Goal: Task Accomplishment & Management: Complete application form

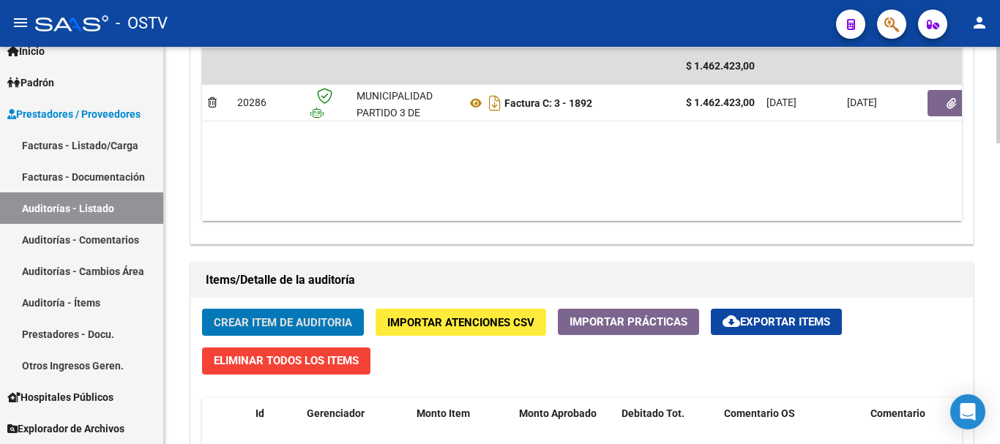
scroll to position [812, 0]
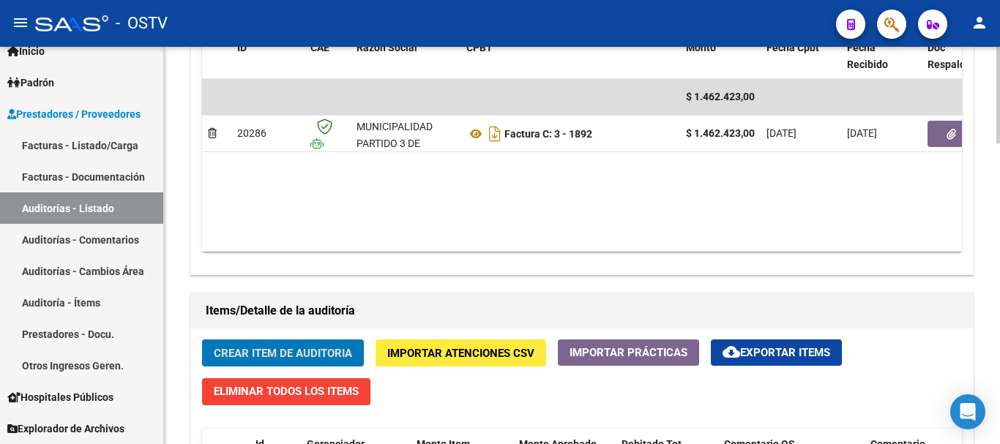
click at [279, 356] on span "Crear Item de Auditoria" at bounding box center [283, 353] width 138 height 13
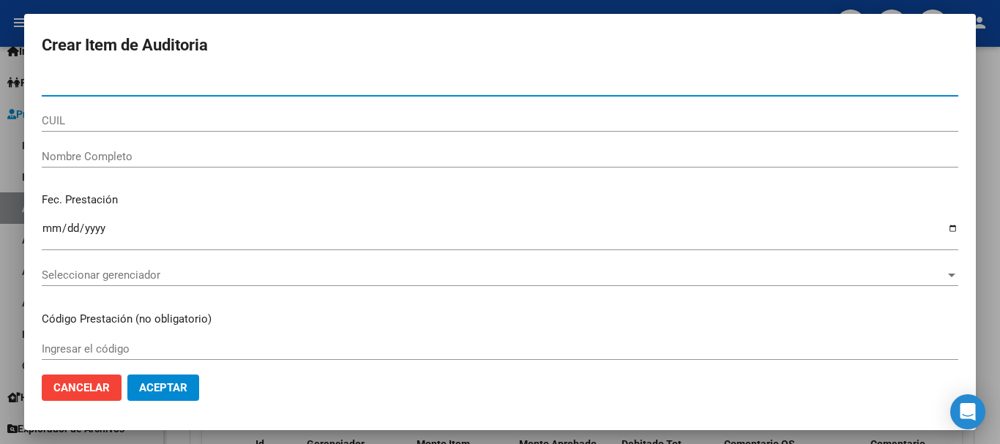
paste input "55680576"
type input "55680576"
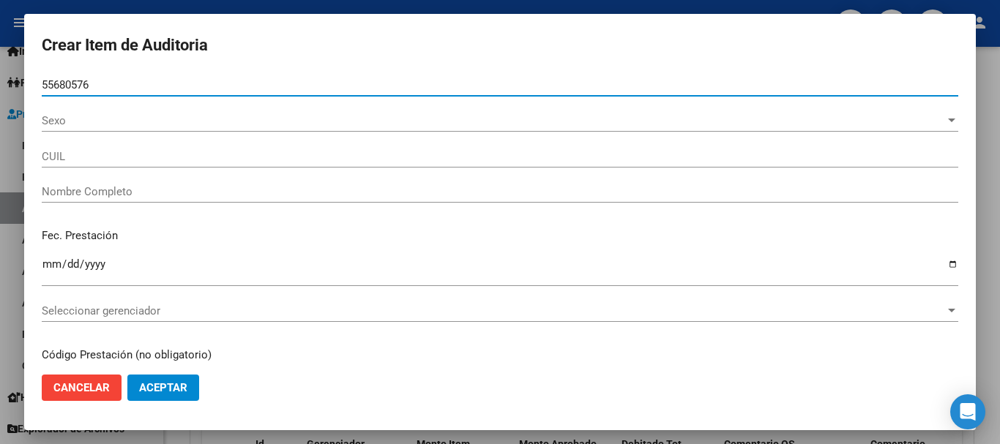
type input "27556805763"
type input "IANNACCIO [PERSON_NAME] [PERSON_NAME]"
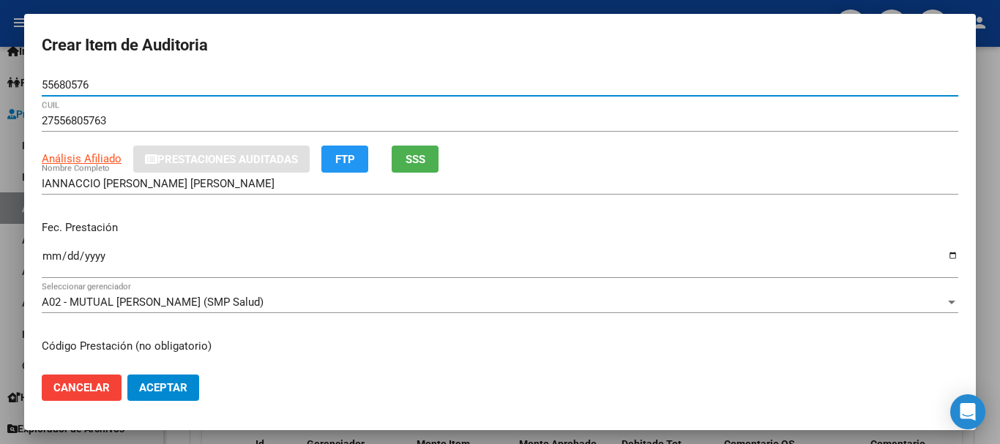
type input "55680576"
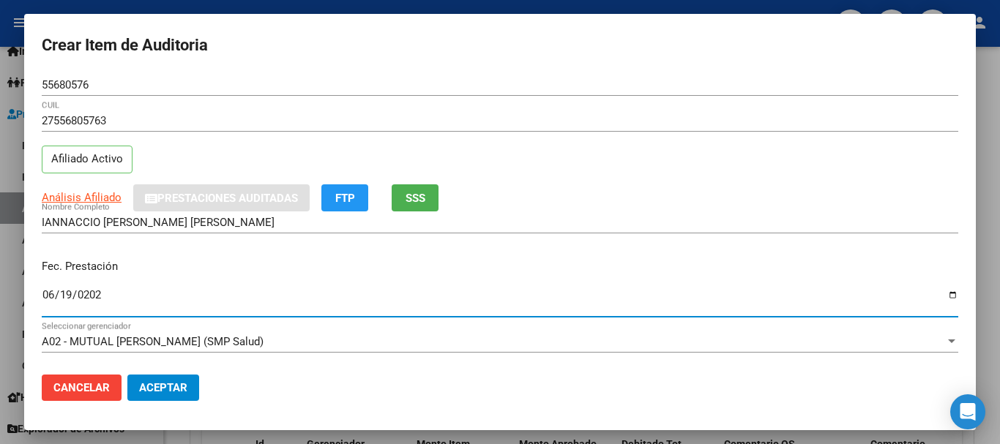
type input "[DATE]"
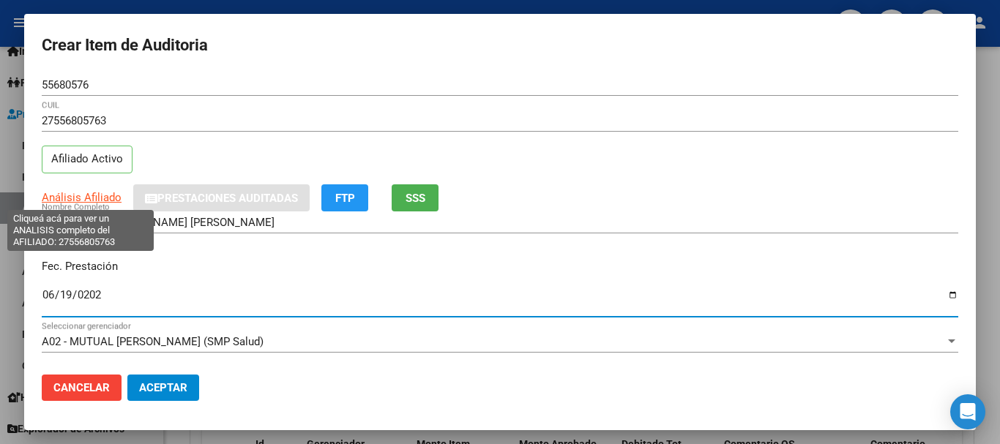
click at [63, 203] on span "Análisis Afiliado" at bounding box center [82, 197] width 80 height 13
type textarea "27556805763"
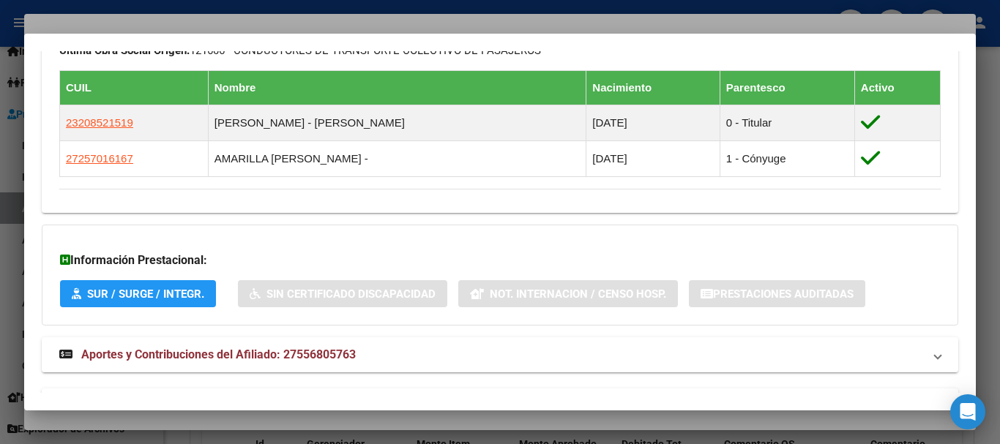
scroll to position [863, 0]
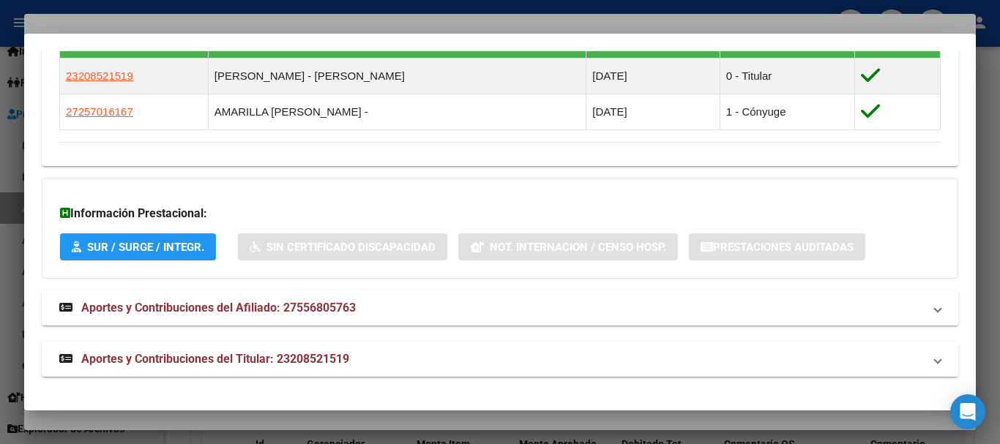
click at [254, 353] on span "Aportes y Contribuciones del Titular: 23208521519" at bounding box center [215, 359] width 268 height 14
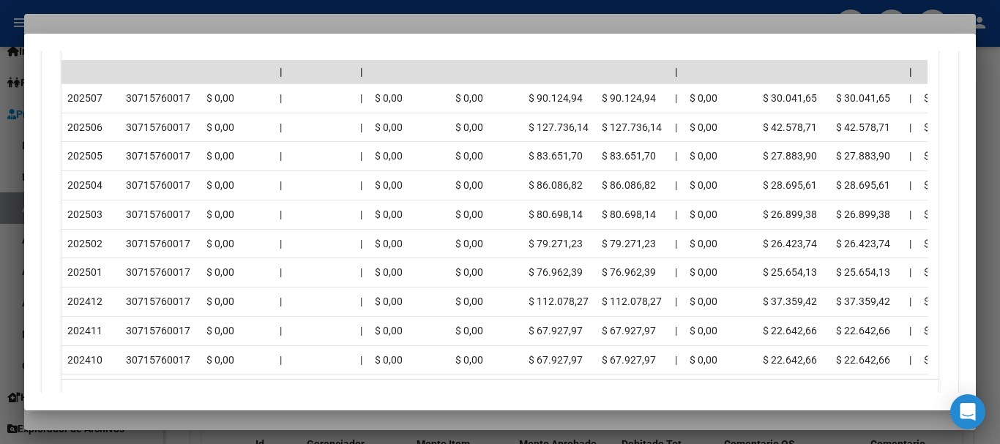
scroll to position [1521, 0]
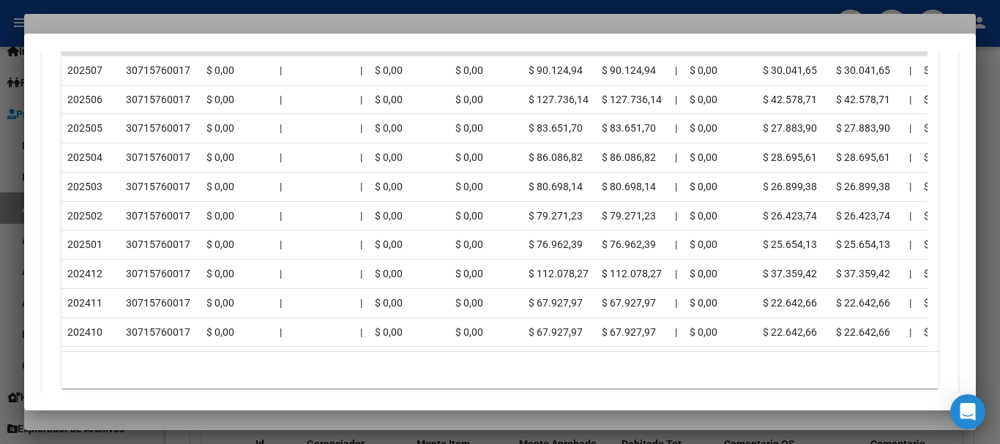
click at [221, 28] on div at bounding box center [500, 222] width 1000 height 444
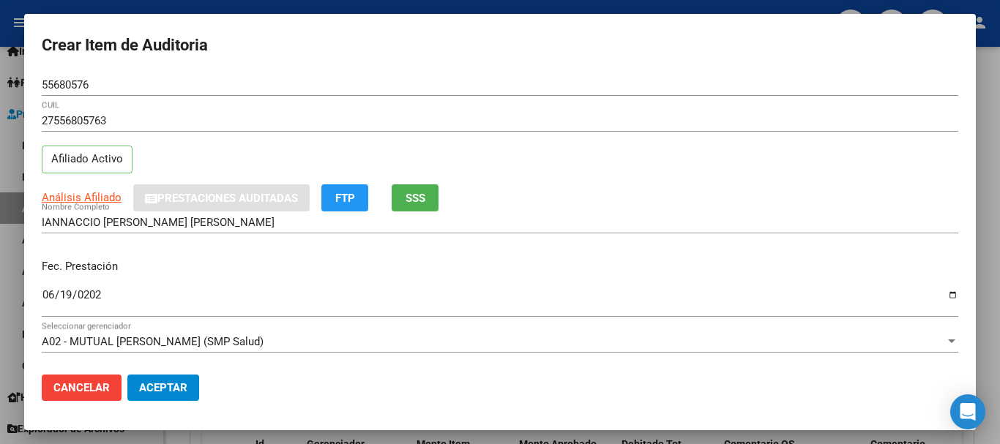
click at [539, 124] on input "27556805763" at bounding box center [500, 120] width 916 height 13
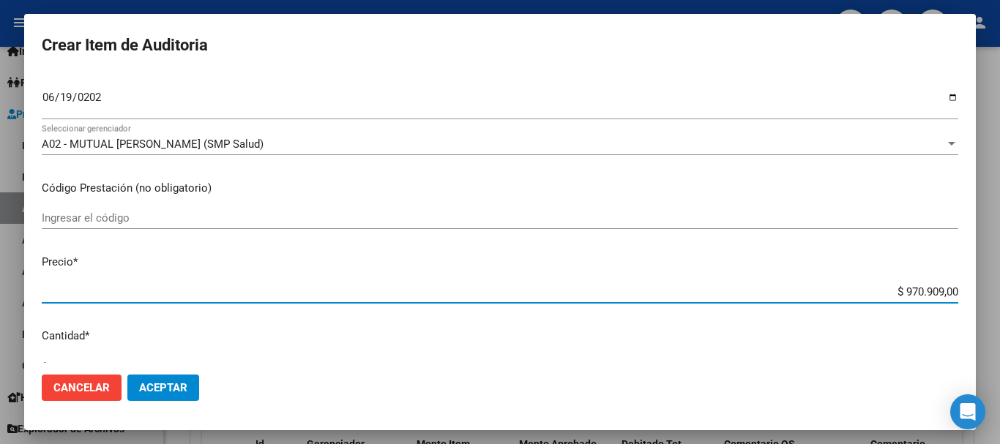
type input "$ 0,01"
type input "$ 0,12"
type input "$ 1,26"
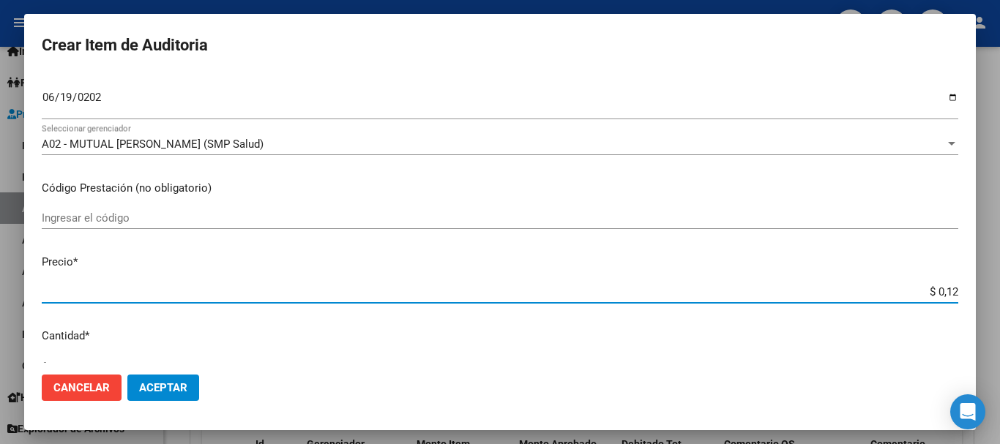
type input "$ 1,26"
type input "$ 12,64"
type input "$ 126,44"
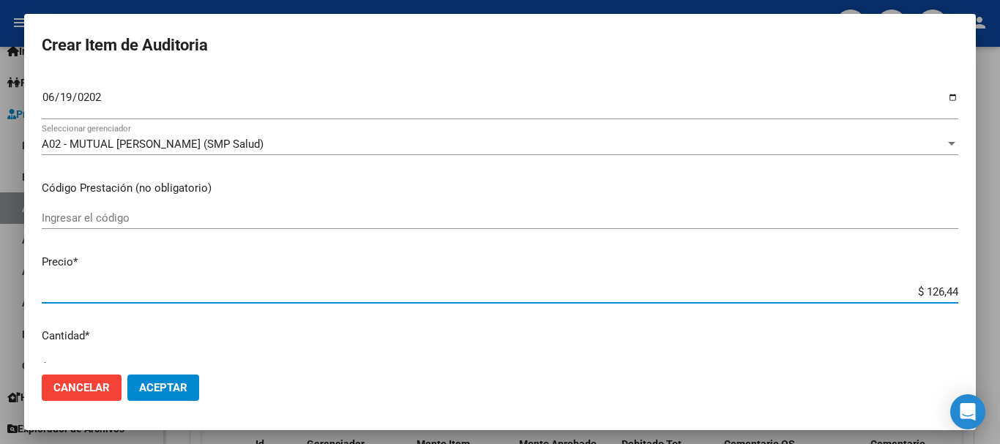
type input "$ 1.264,40"
type input "$ 12.644,00"
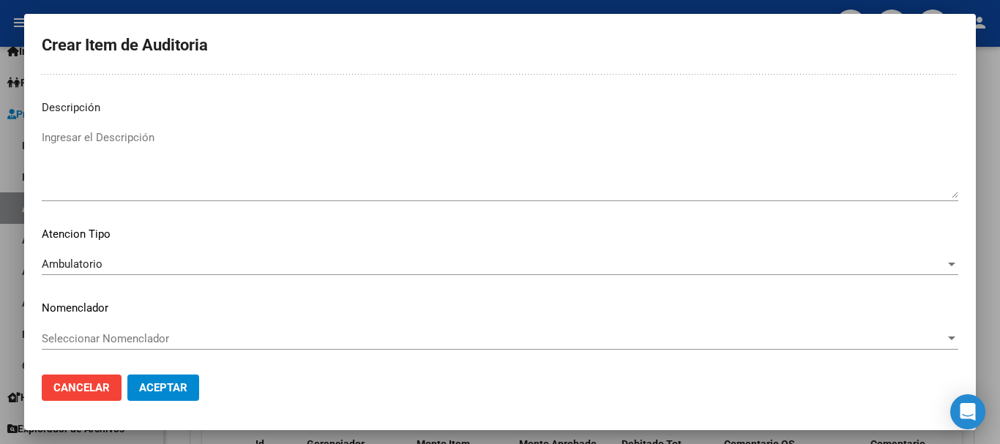
scroll to position [0, 0]
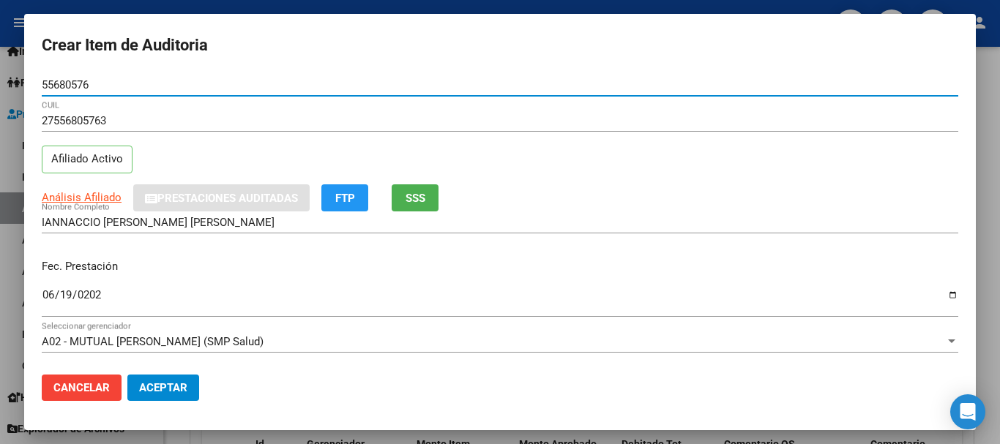
click at [127, 375] on button "Aceptar" at bounding box center [163, 388] width 72 height 26
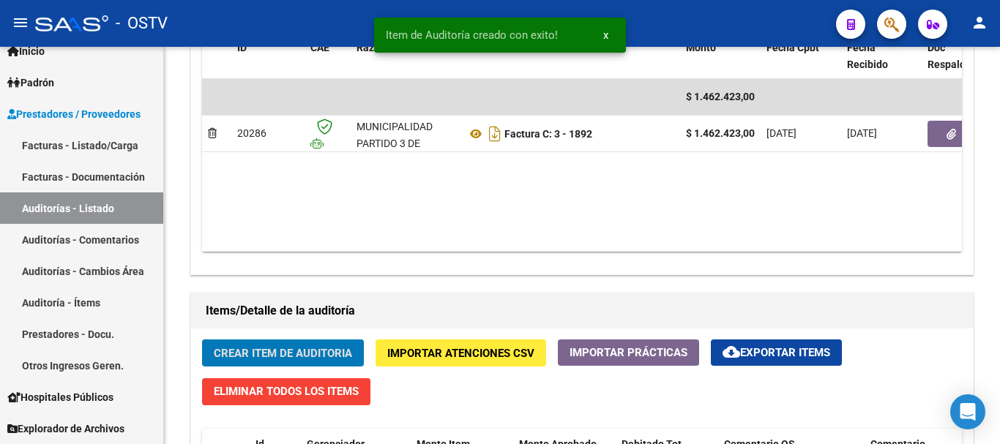
click at [202, 340] on button "Crear Item de Auditoria" at bounding box center [283, 353] width 162 height 27
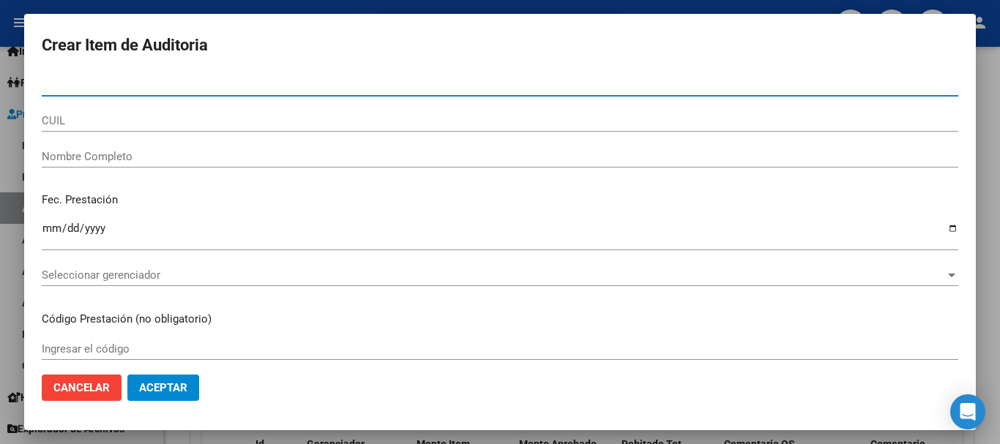
paste input "51263702"
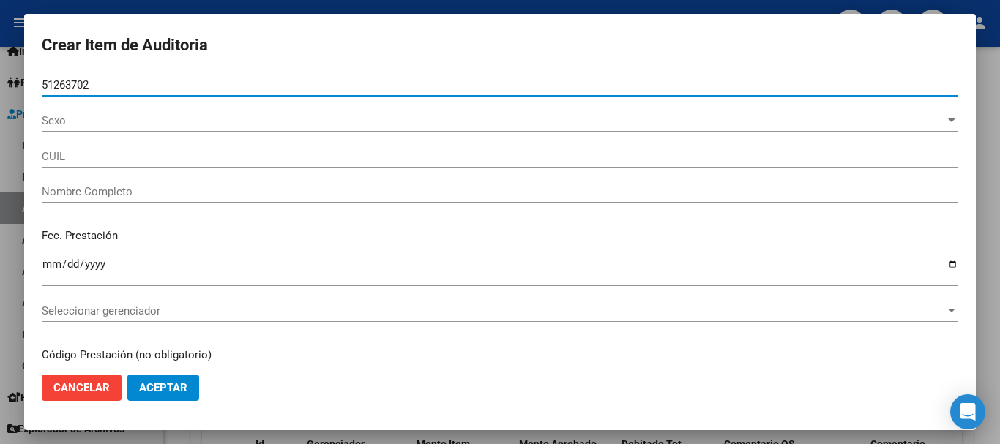
type input "51263702"
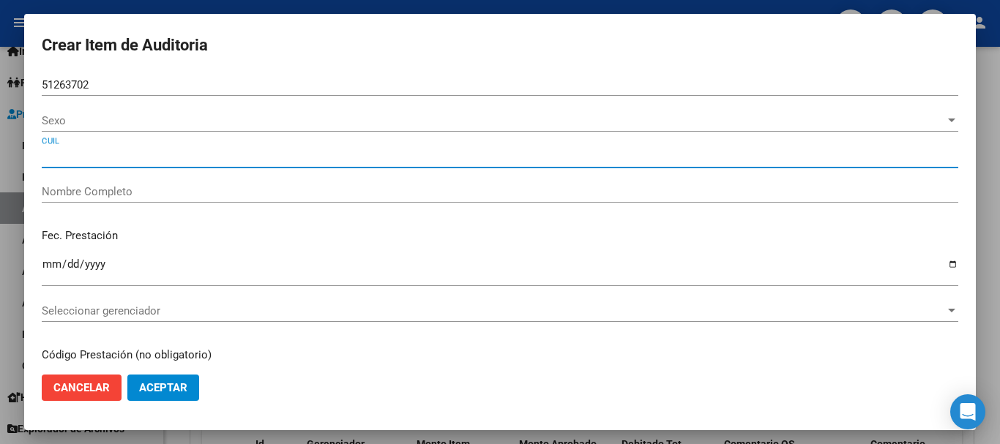
type input "20512637028"
type input "[PERSON_NAME] [PERSON_NAME]"
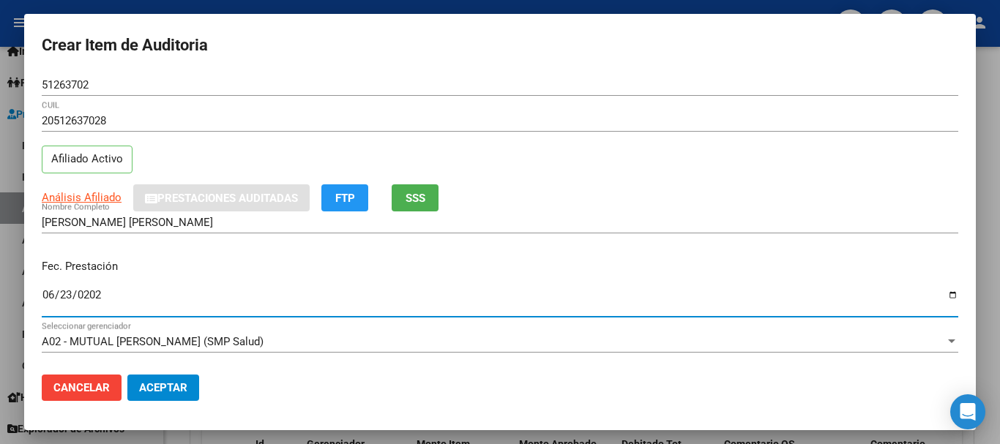
type input "[DATE]"
click at [101, 194] on span "Análisis Afiliado" at bounding box center [82, 197] width 80 height 13
type textarea "20512637028"
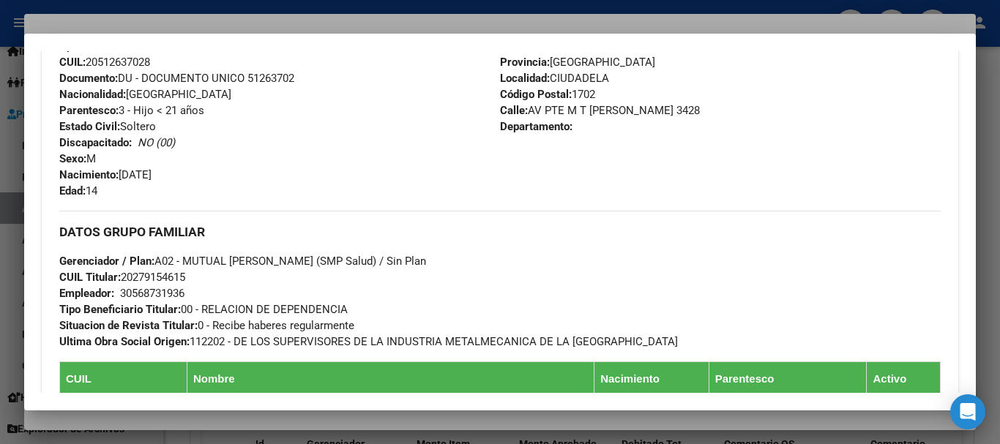
scroll to position [915, 0]
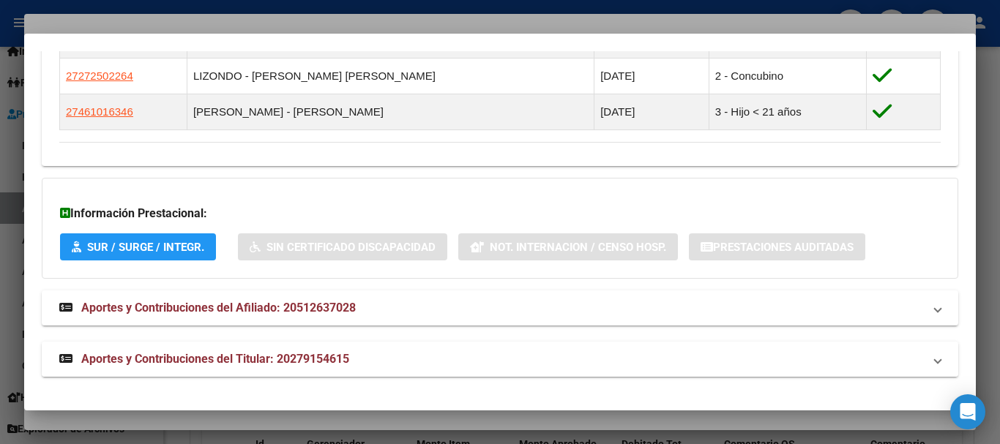
click at [360, 353] on mat-panel-title "Aportes y Contribuciones del Titular: 20279154615" at bounding box center [491, 360] width 864 height 18
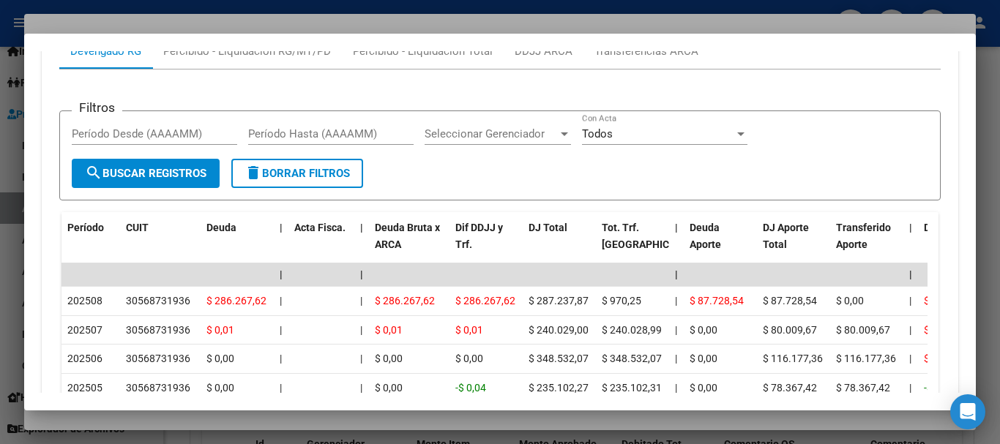
scroll to position [1356, 0]
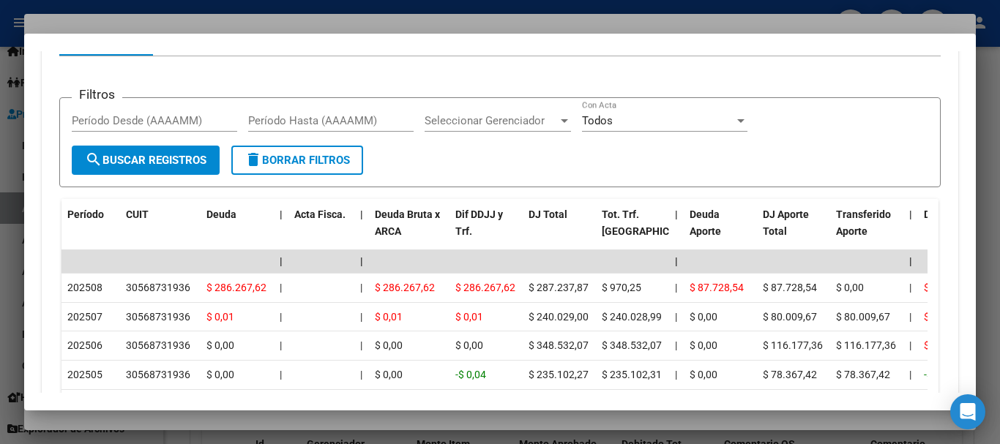
click at [249, 23] on div at bounding box center [500, 222] width 1000 height 444
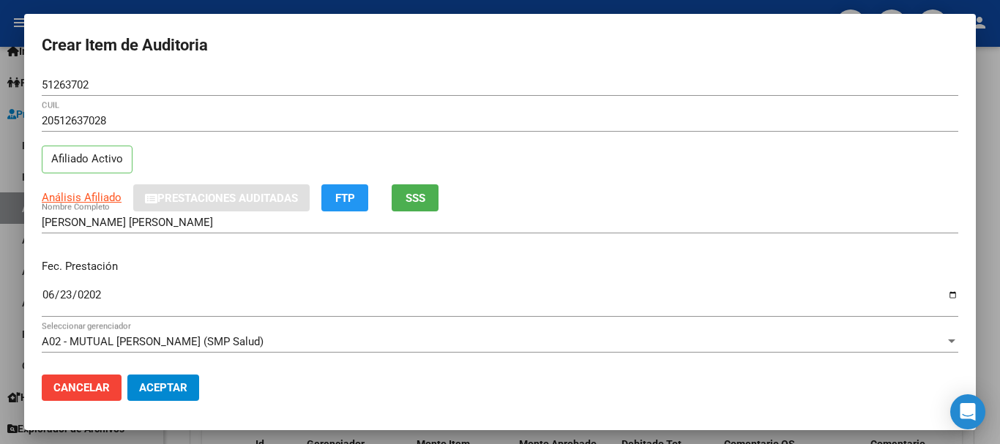
click at [702, 148] on div "20512637028 CUIL Afiliado Activo" at bounding box center [500, 147] width 916 height 75
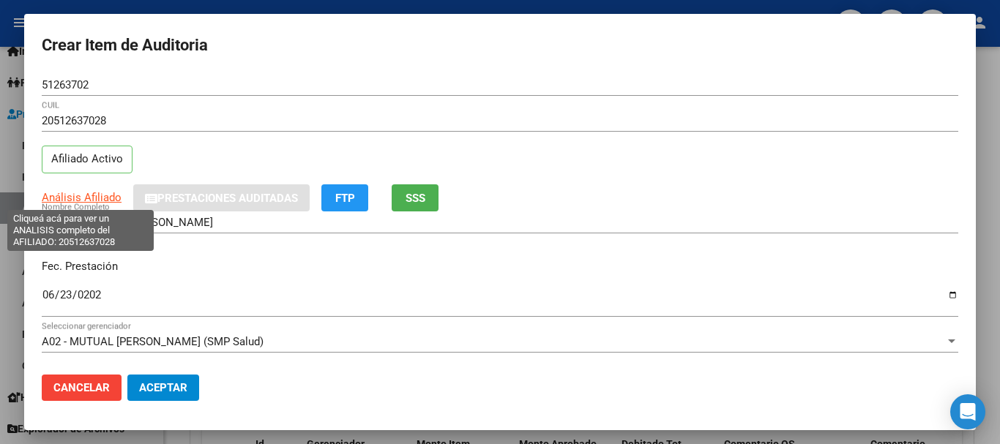
click at [106, 196] on span "Análisis Afiliado" at bounding box center [82, 197] width 80 height 13
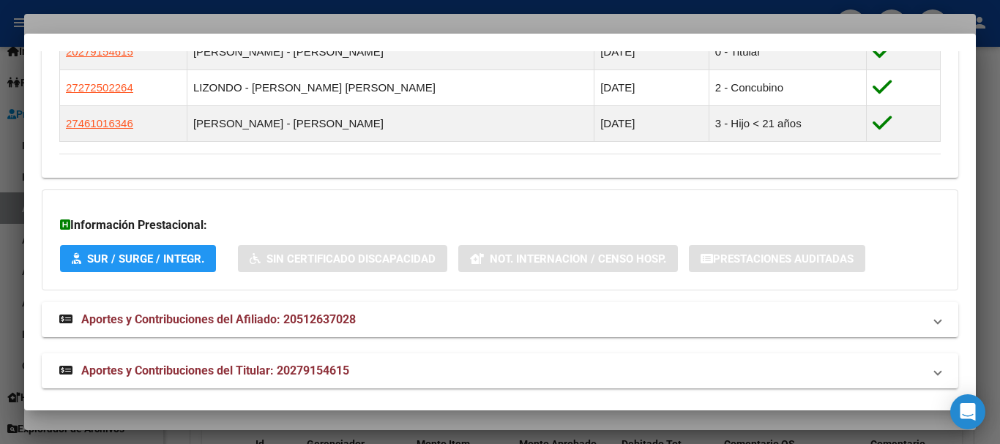
scroll to position [915, 0]
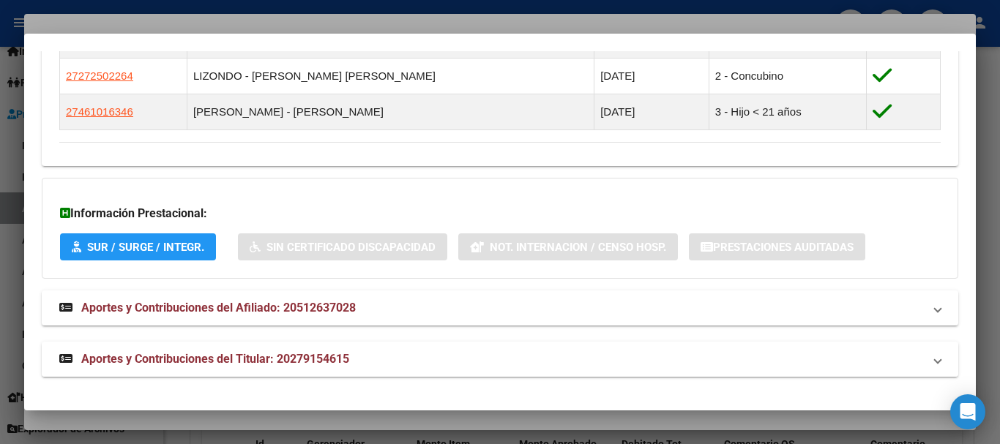
click at [372, 352] on mat-panel-title "Aportes y Contribuciones del Titular: 20279154615" at bounding box center [491, 360] width 864 height 18
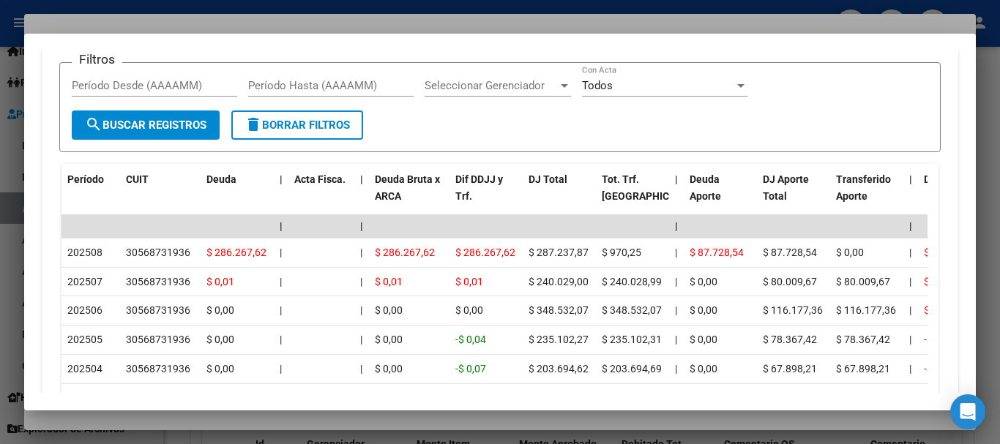
scroll to position [1417, 0]
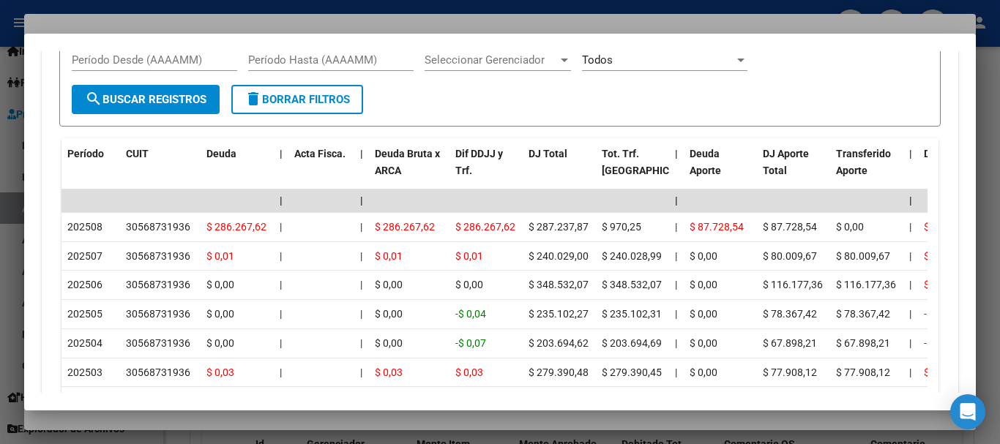
click at [251, 17] on div at bounding box center [500, 222] width 1000 height 444
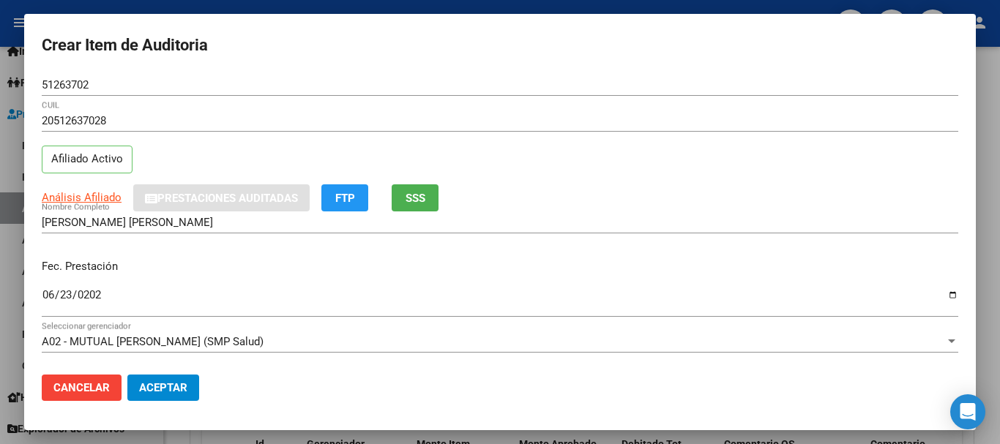
click at [503, 107] on div "51263702 Nro Documento" at bounding box center [500, 92] width 916 height 36
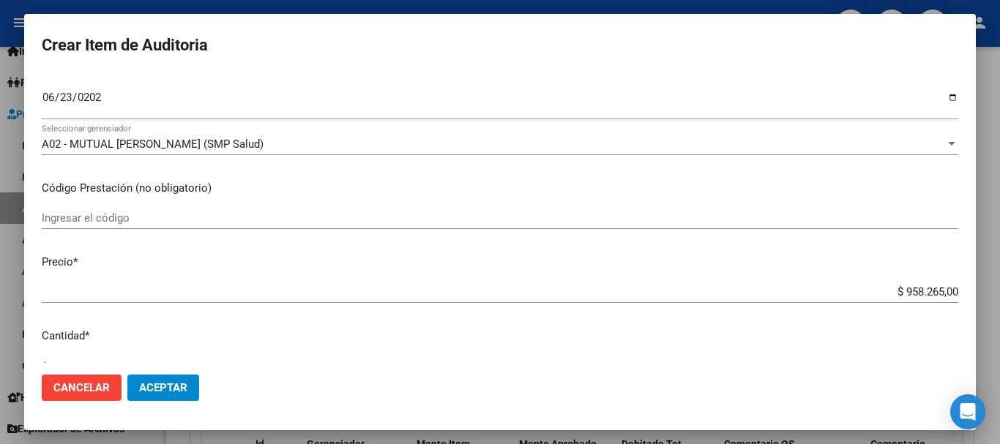
type input "$ 0,04"
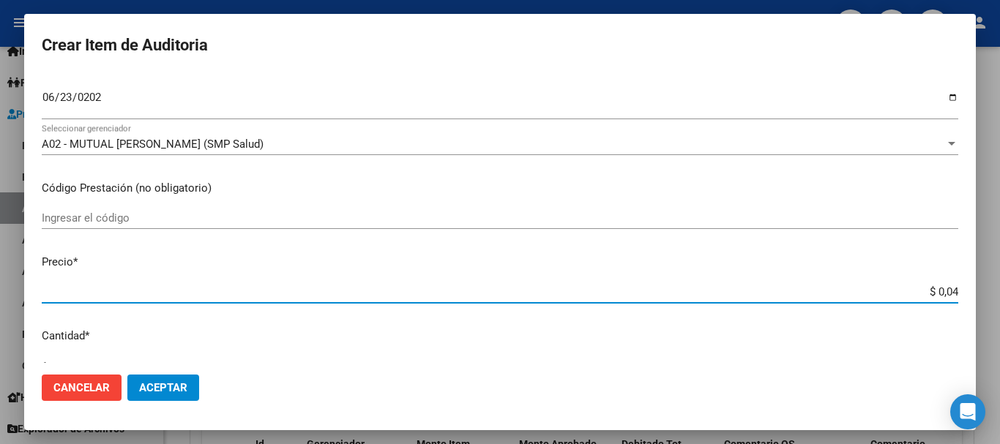
type input "$ 0,46"
type input "$ 4,67"
type input "$ 46,74"
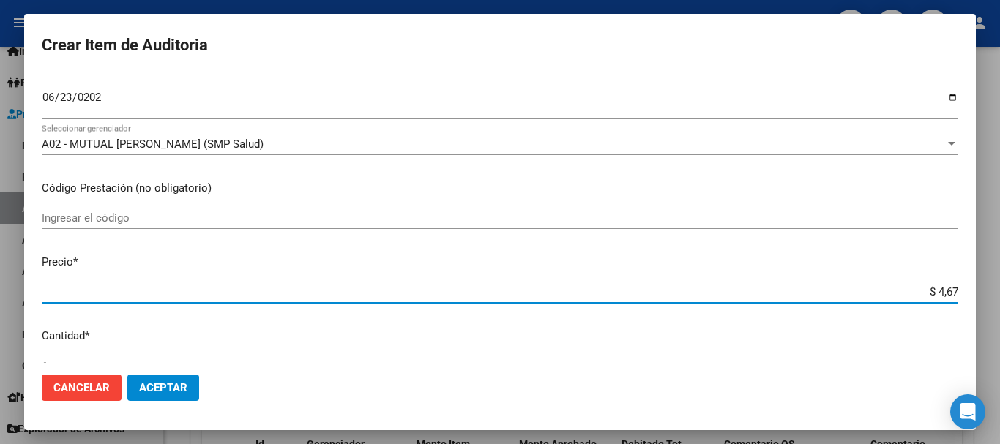
type input "$ 46,74"
type input "$ 467,48"
type input "$ 4.674,80"
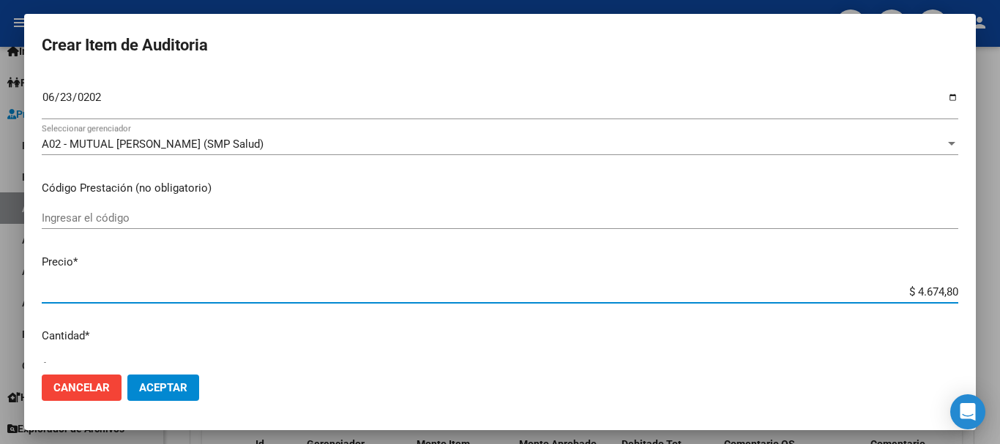
type input "$ 46.748,00"
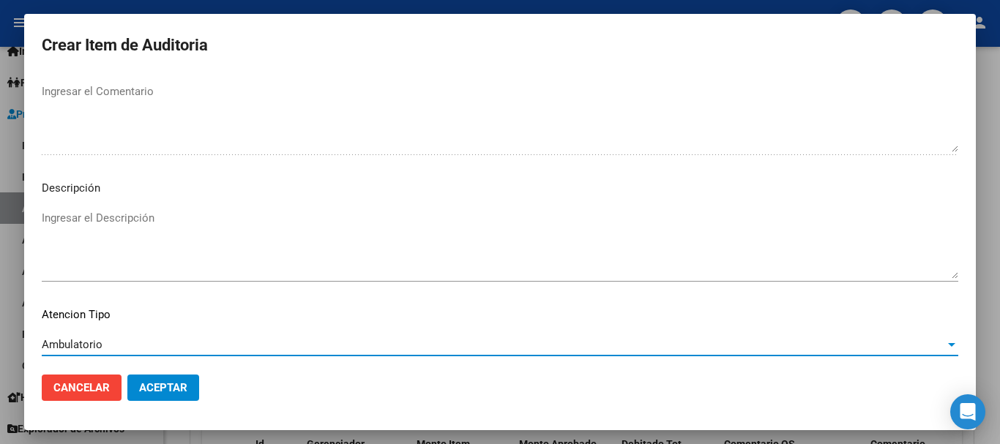
scroll to position [1029, 0]
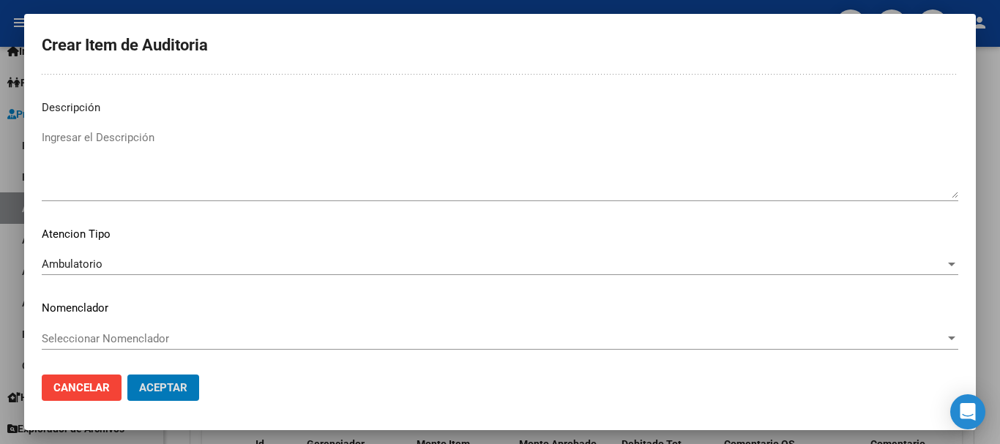
click at [127, 375] on button "Aceptar" at bounding box center [163, 388] width 72 height 26
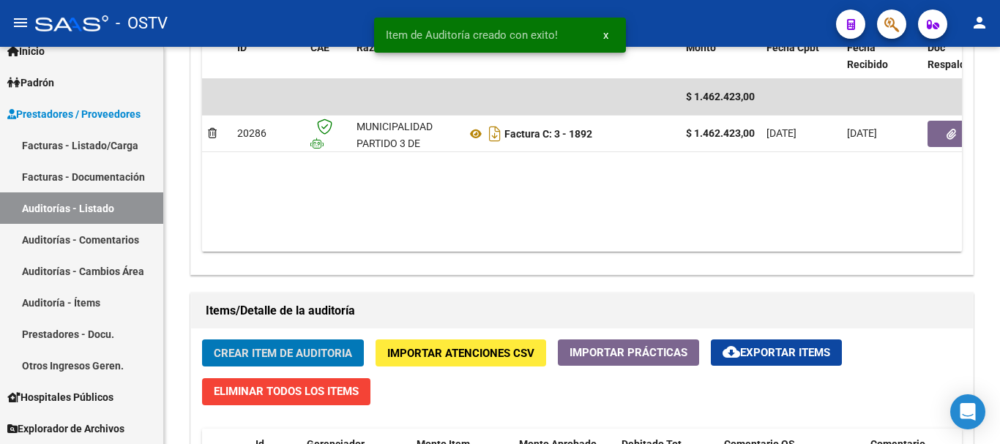
click at [202, 340] on button "Crear Item de Auditoria" at bounding box center [283, 353] width 162 height 27
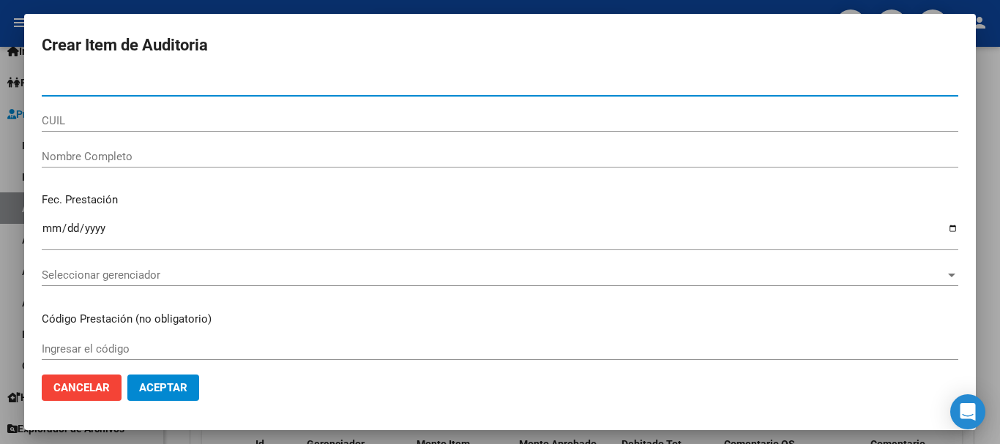
paste input "51263702"
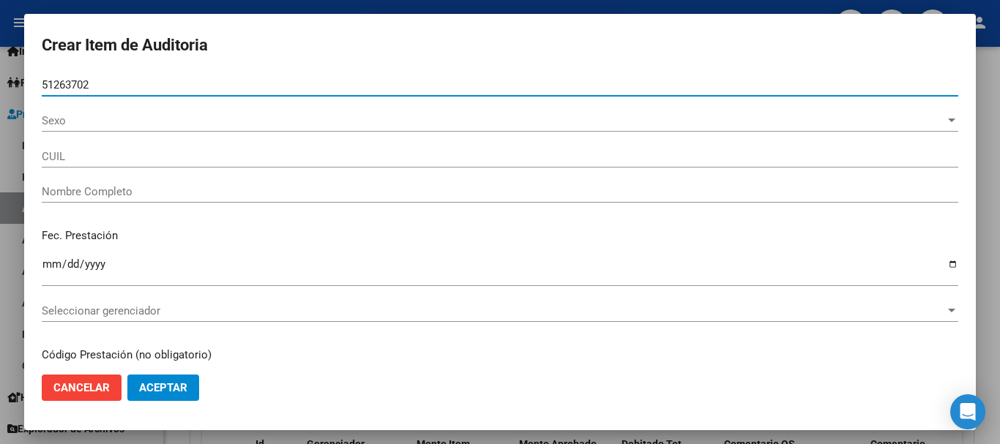
type input "51263702"
type input "20512637028"
type input "[PERSON_NAME] [PERSON_NAME]"
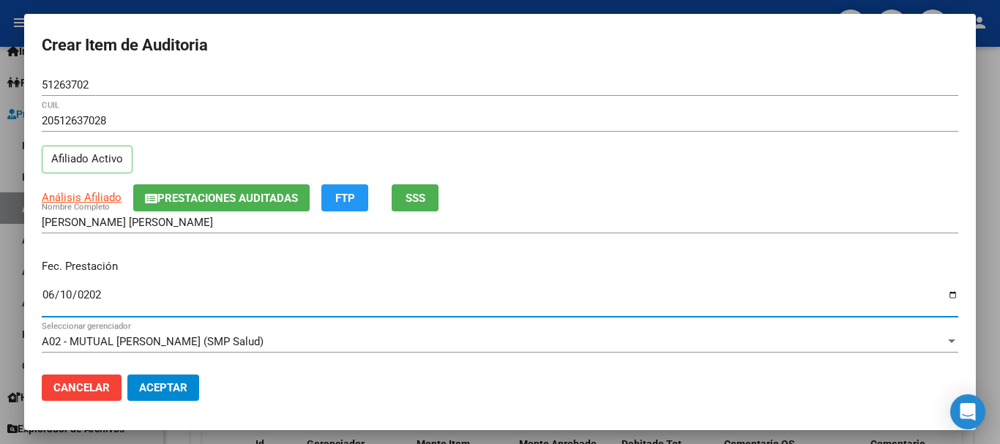
type input "[DATE]"
click at [87, 192] on span "Análisis Afiliado" at bounding box center [82, 197] width 80 height 13
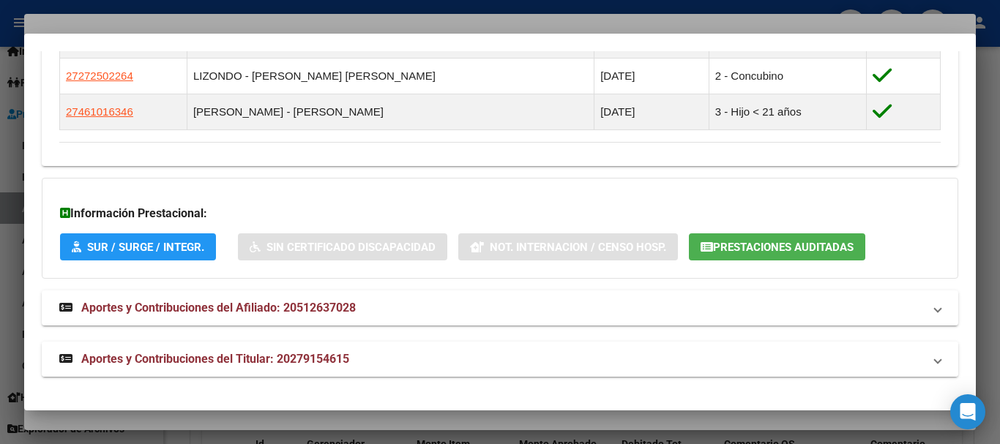
click at [286, 354] on span "Aportes y Contribuciones del Titular: 20279154615" at bounding box center [215, 359] width 268 height 14
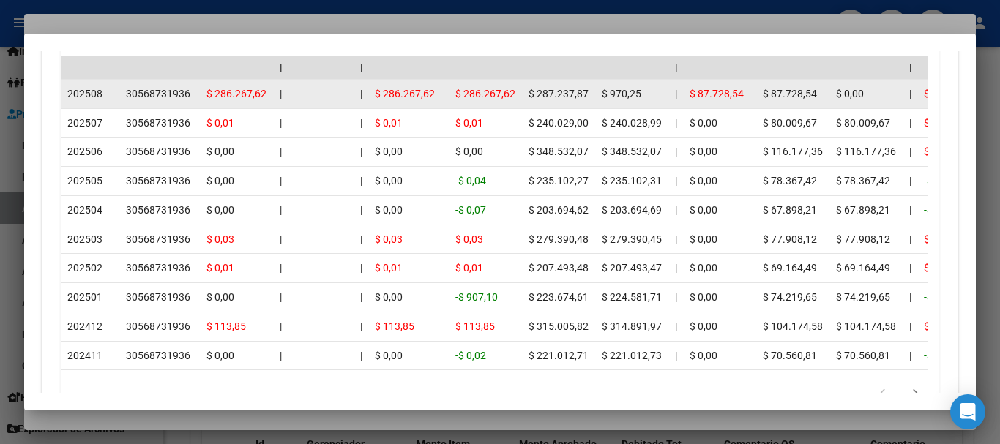
scroll to position [1576, 0]
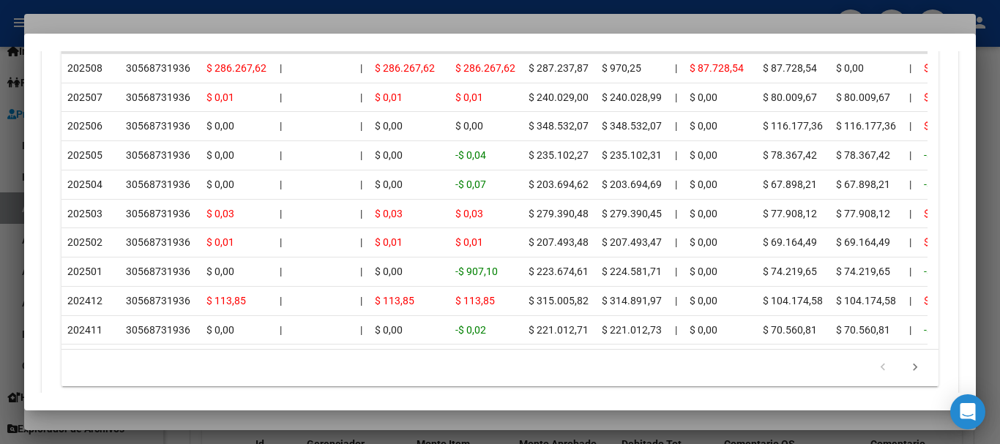
click at [294, 16] on div at bounding box center [500, 222] width 1000 height 444
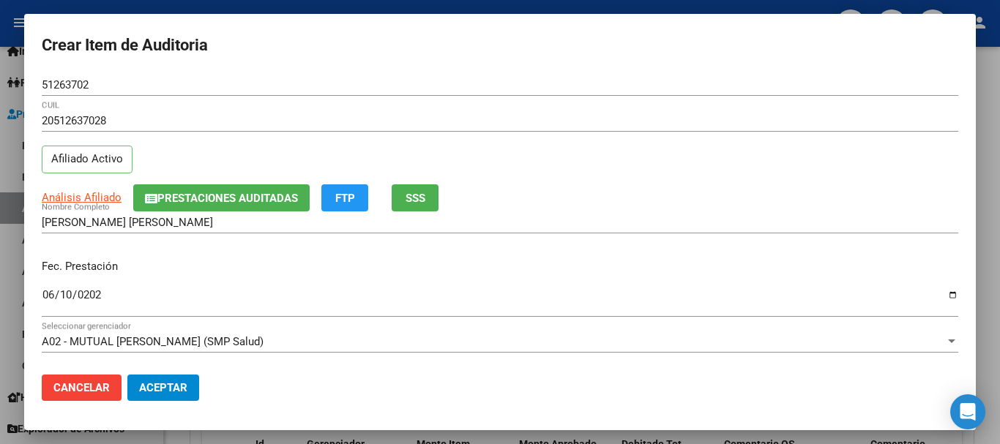
click at [468, 53] on h2 "Crear Item de Auditoria" at bounding box center [500, 45] width 916 height 28
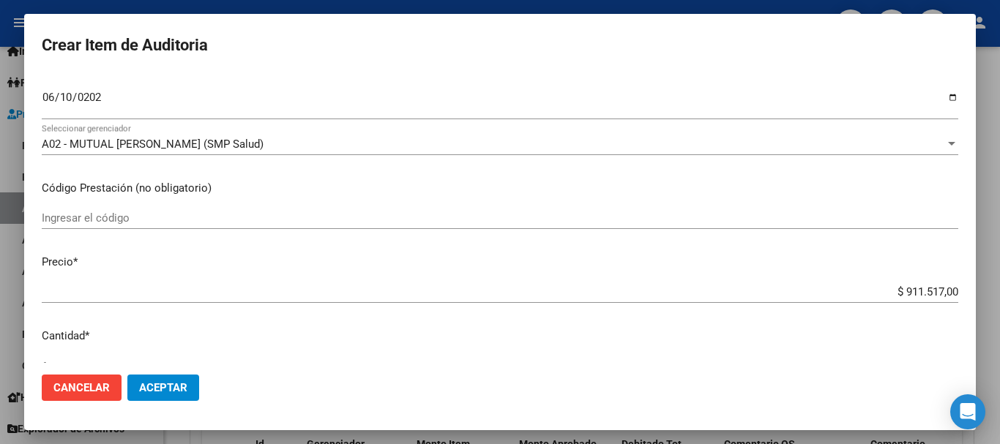
type input "$ 0,04"
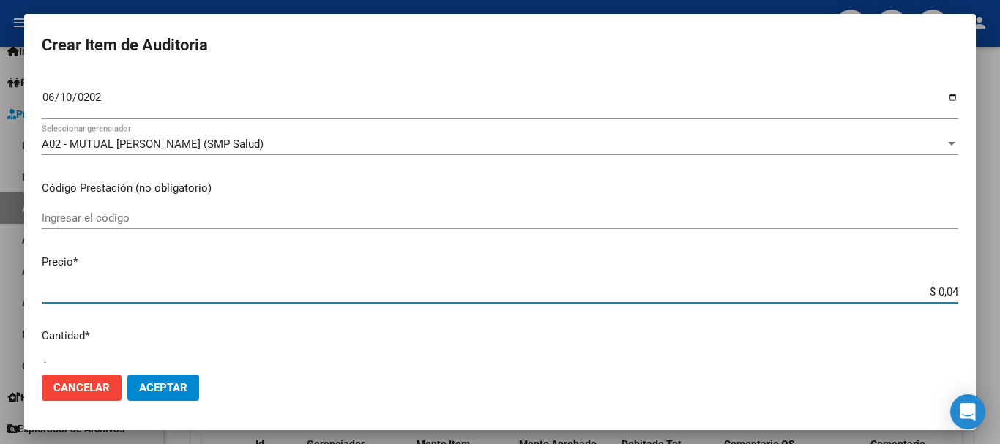
type input "$ 0,46"
type input "$ 4,67"
type input "$ 46,74"
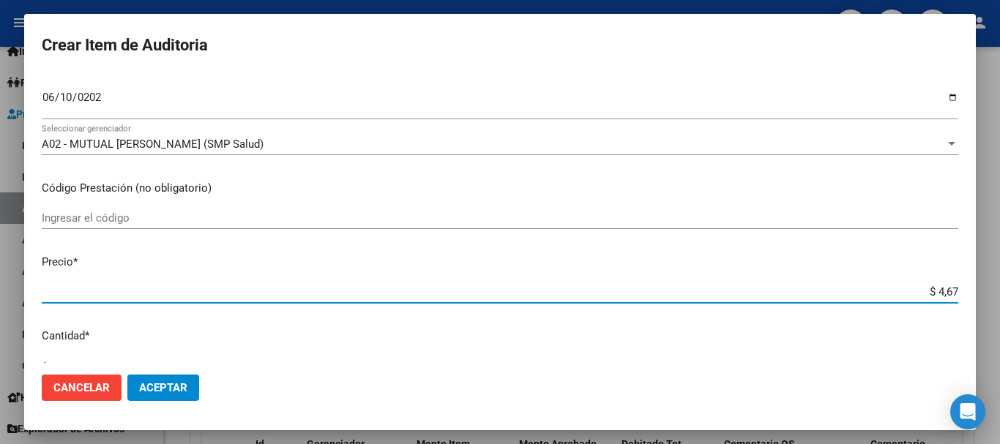
type input "$ 46,74"
type input "$ 467,48"
type input "$ 4.674,80"
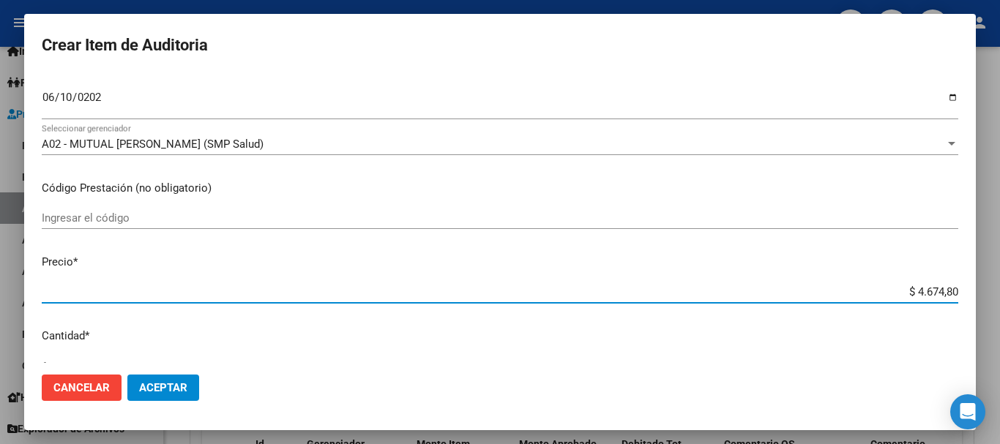
type input "$ 46.748,00"
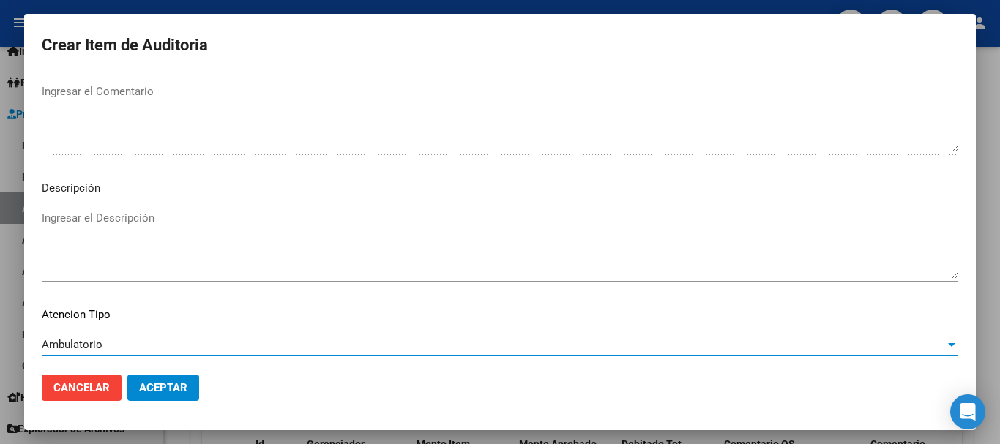
scroll to position [1029, 0]
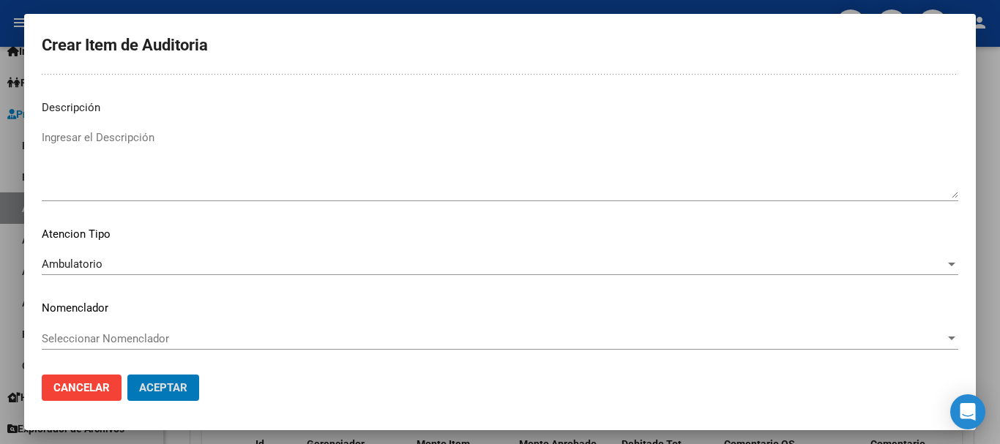
click at [127, 375] on button "Aceptar" at bounding box center [163, 388] width 72 height 26
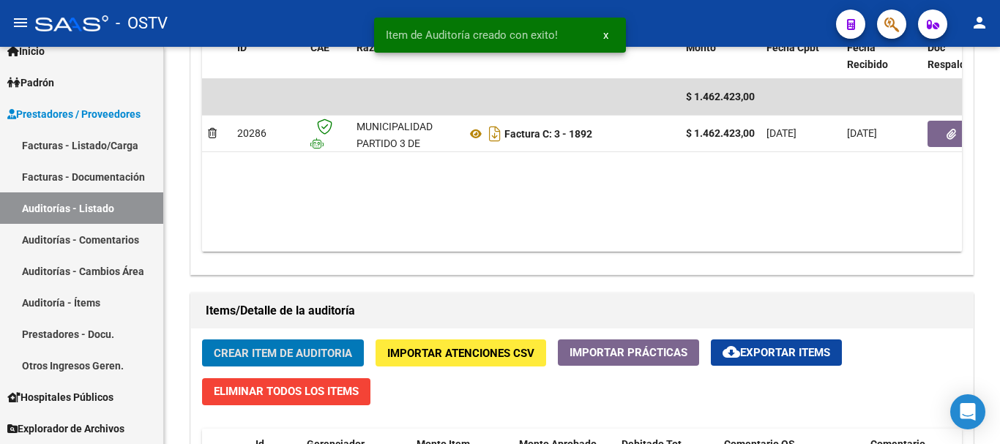
click at [202, 340] on button "Crear Item de Auditoria" at bounding box center [283, 353] width 162 height 27
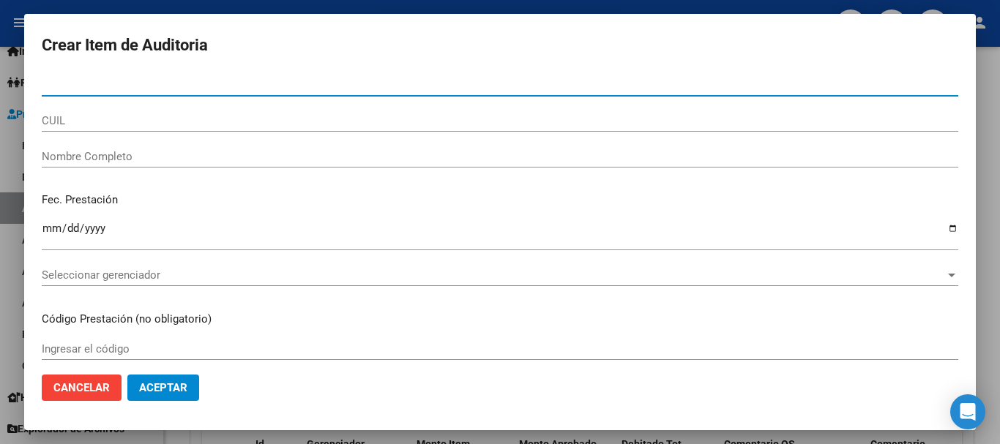
paste input "51263702"
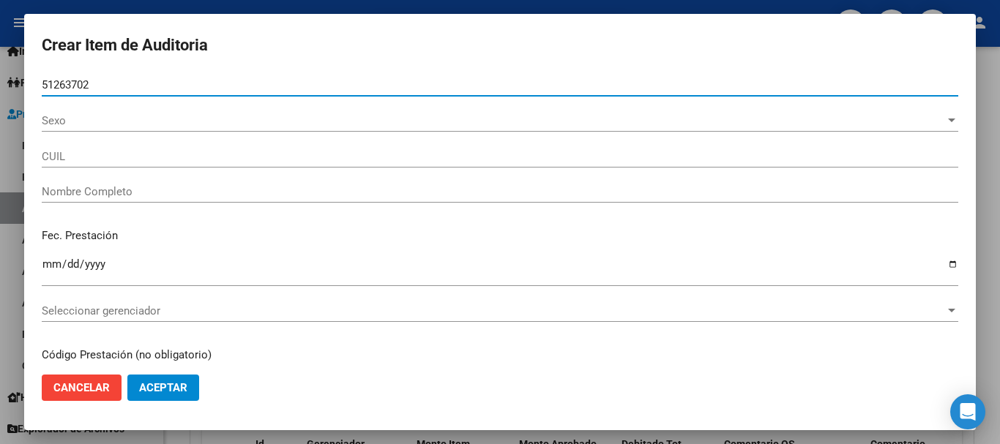
type input "51263702"
type input "20512637028"
type input "[PERSON_NAME] [PERSON_NAME]"
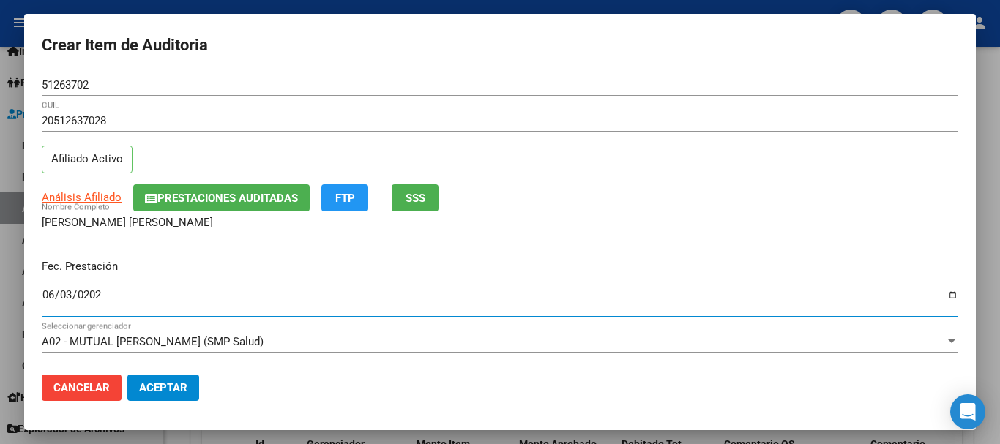
type input "[DATE]"
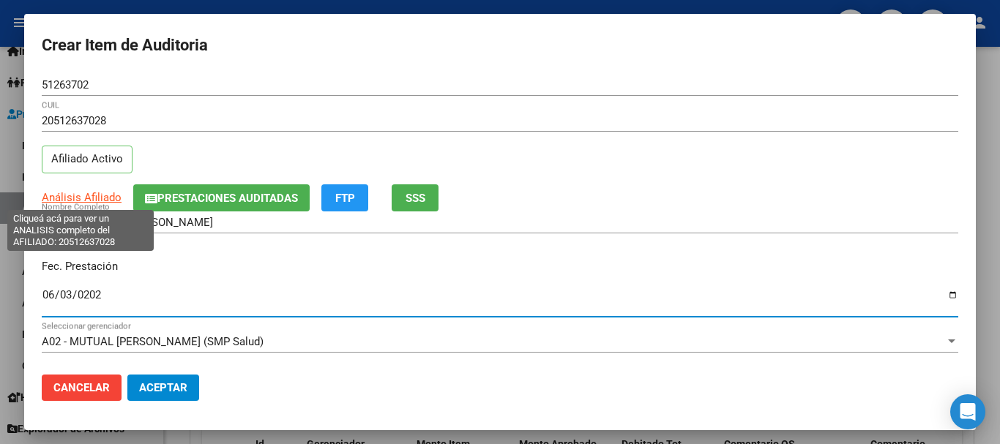
click at [89, 194] on span "Análisis Afiliado" at bounding box center [82, 197] width 80 height 13
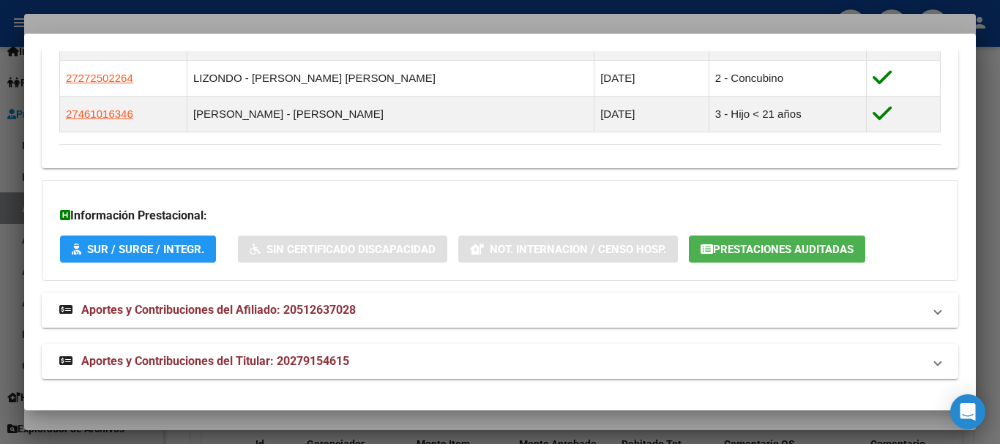
scroll to position [915, 0]
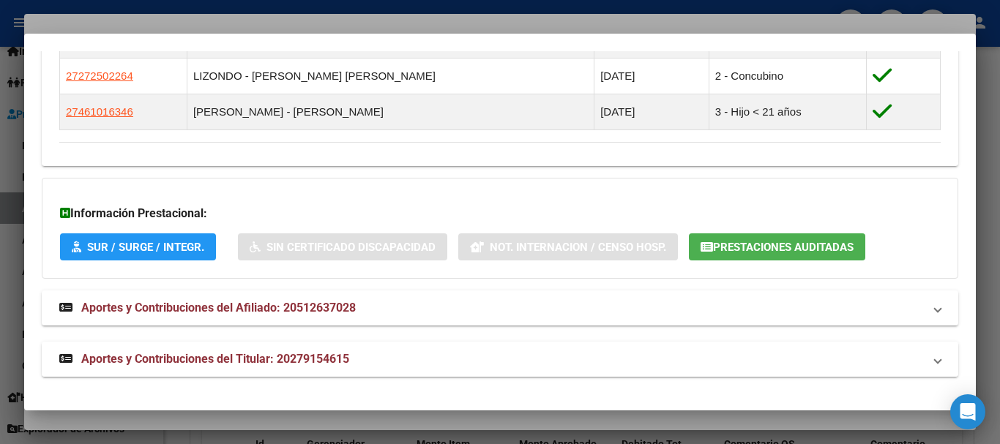
click at [362, 367] on mat-panel-title "Aportes y Contribuciones del Titular: 20279154615" at bounding box center [491, 360] width 864 height 18
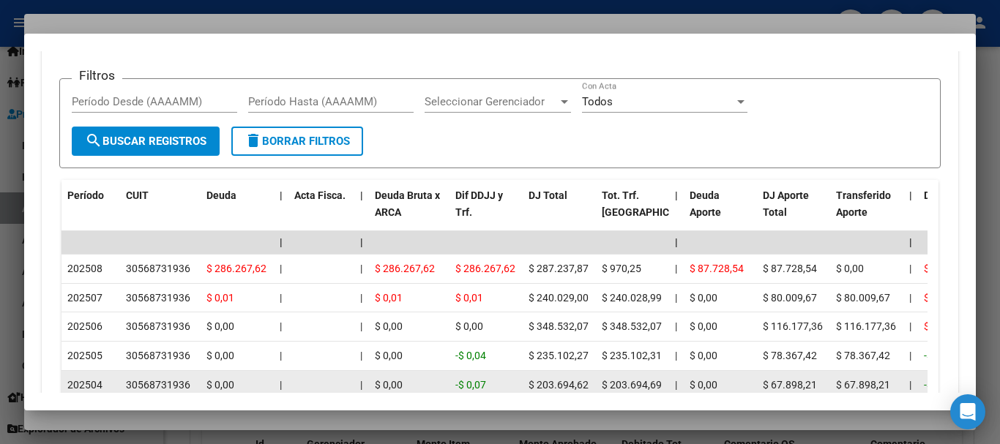
scroll to position [1490, 0]
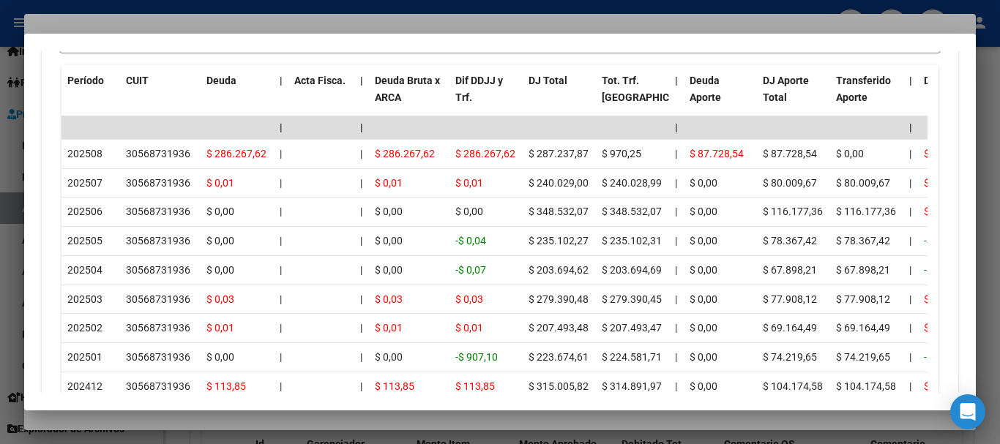
click at [244, 20] on div at bounding box center [500, 222] width 1000 height 444
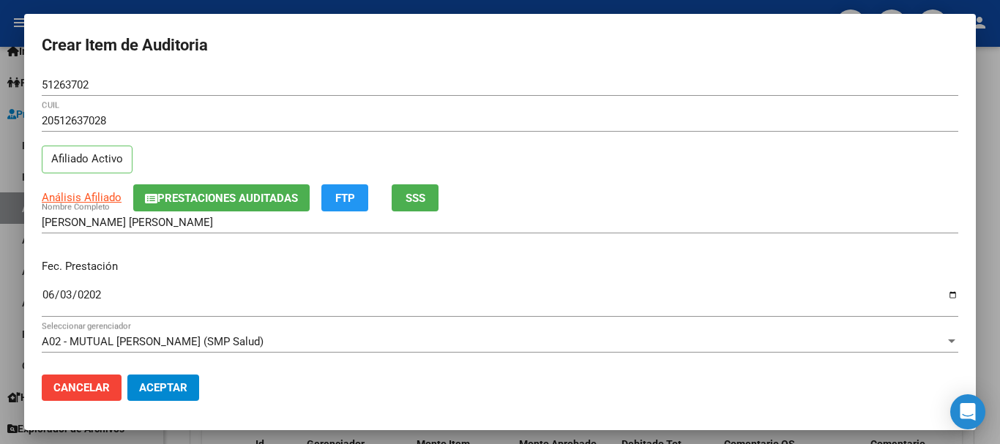
click at [670, 230] on div "[PERSON_NAME] [PERSON_NAME] Nombre Completo" at bounding box center [500, 222] width 916 height 22
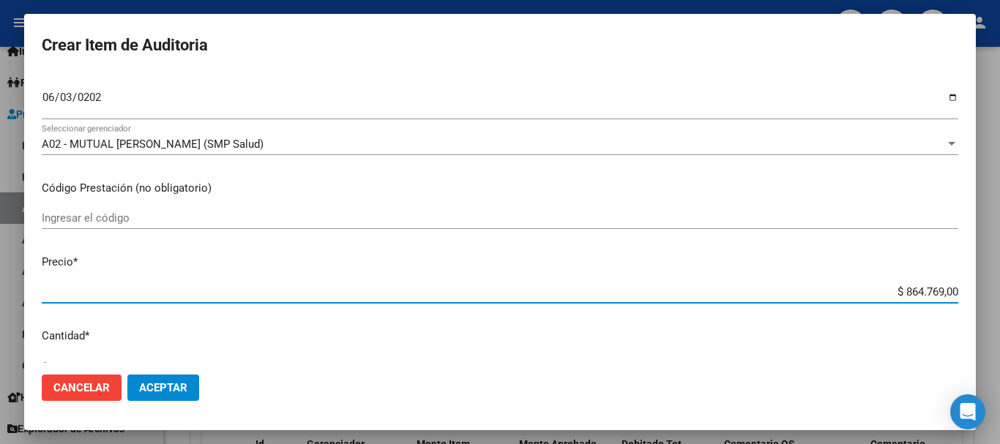
scroll to position [208, 0]
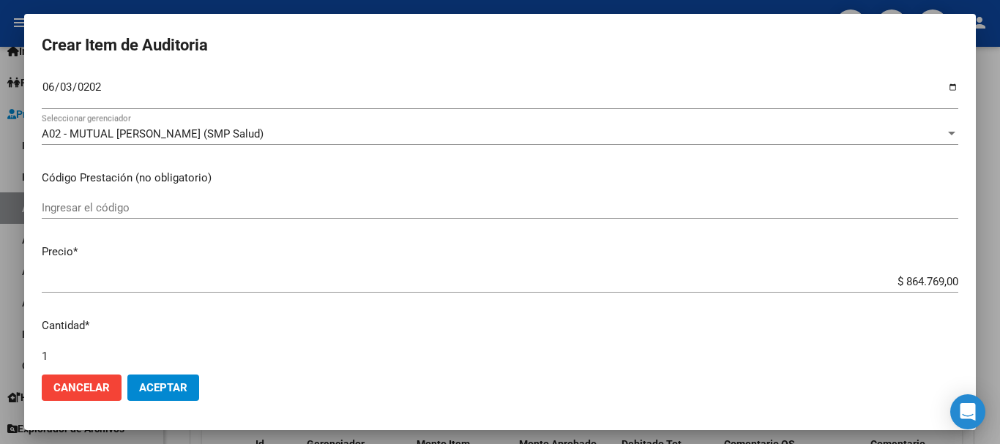
type input "$ 0,04"
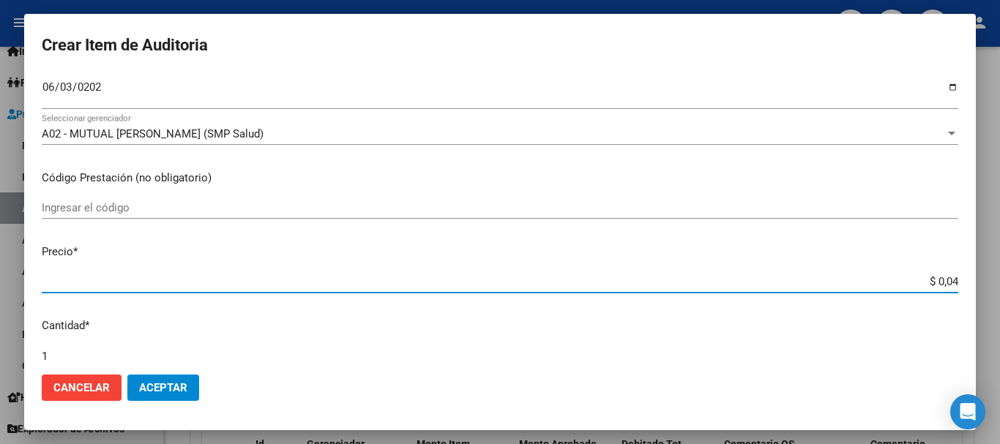
type input "$ 0,46"
type input "$ 4,67"
type input "$ 46,74"
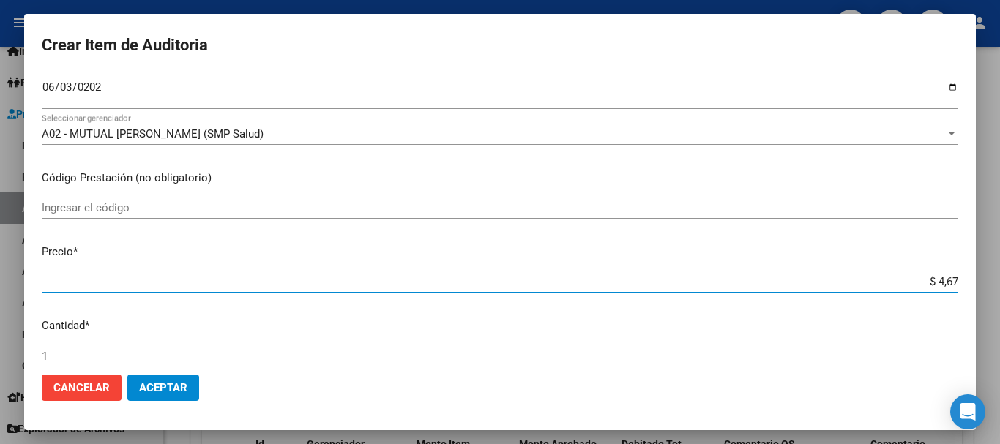
type input "$ 46,74"
type input "$ 467,48"
type input "$ 4.674,80"
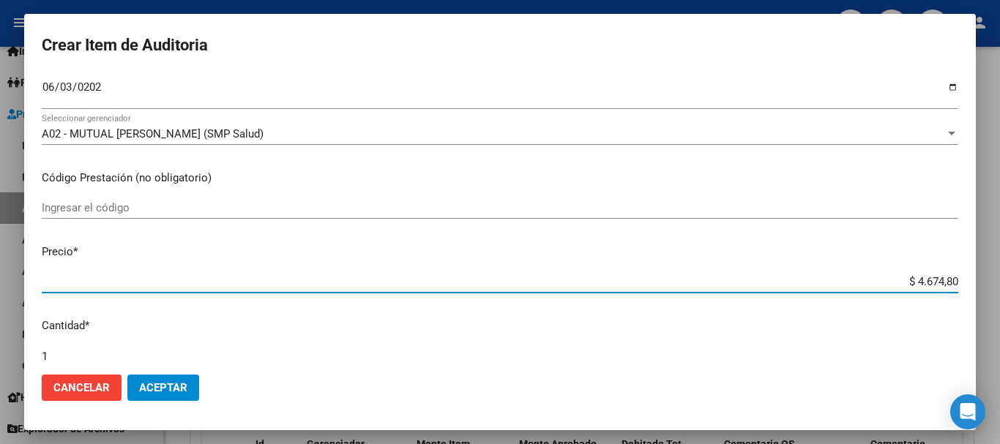
type input "$ 46.748,00"
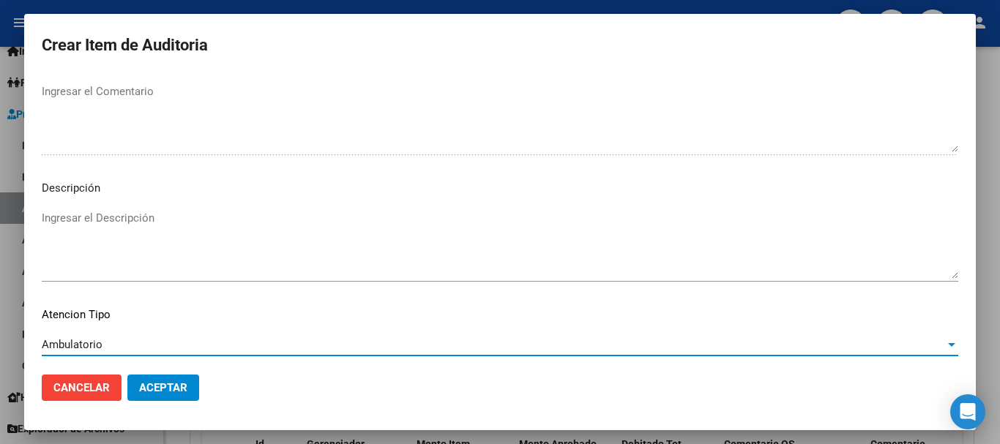
scroll to position [1029, 0]
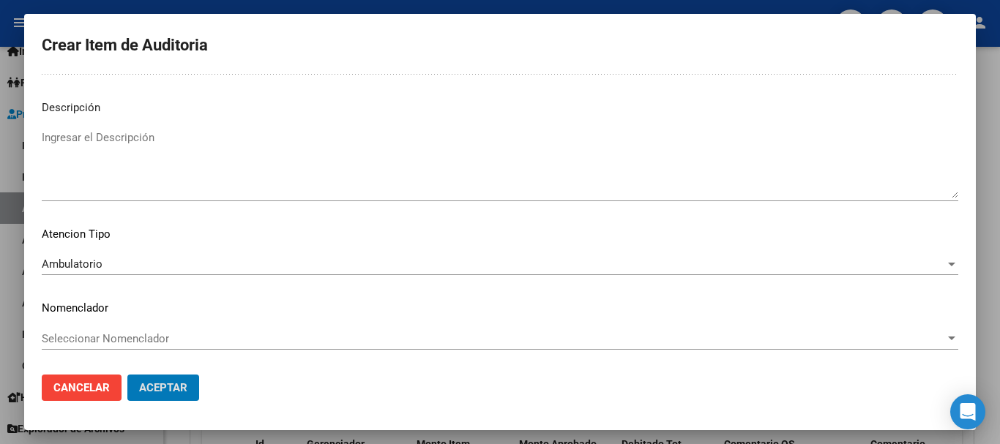
click at [127, 375] on button "Aceptar" at bounding box center [163, 388] width 72 height 26
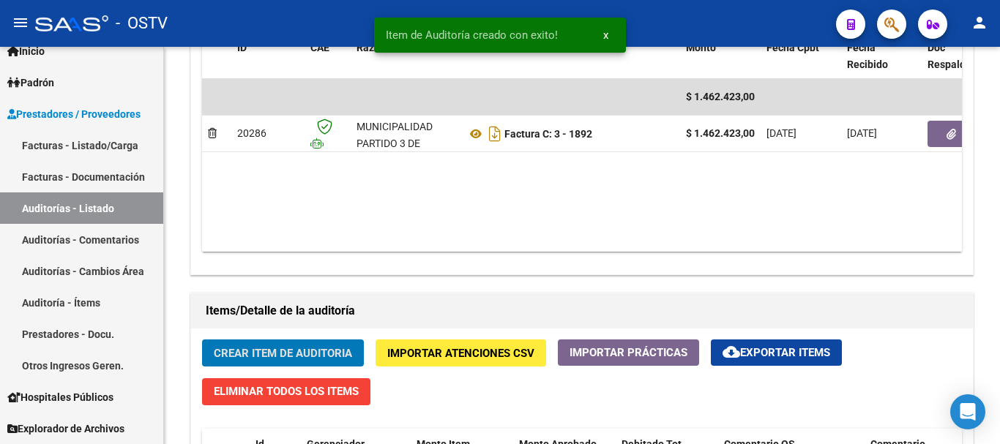
click at [202, 340] on button "Crear Item de Auditoria" at bounding box center [283, 353] width 162 height 27
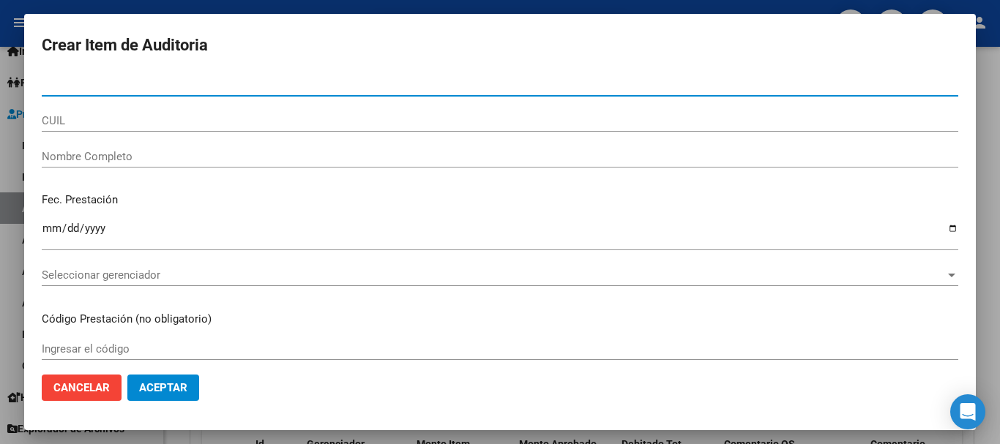
paste input "51263702"
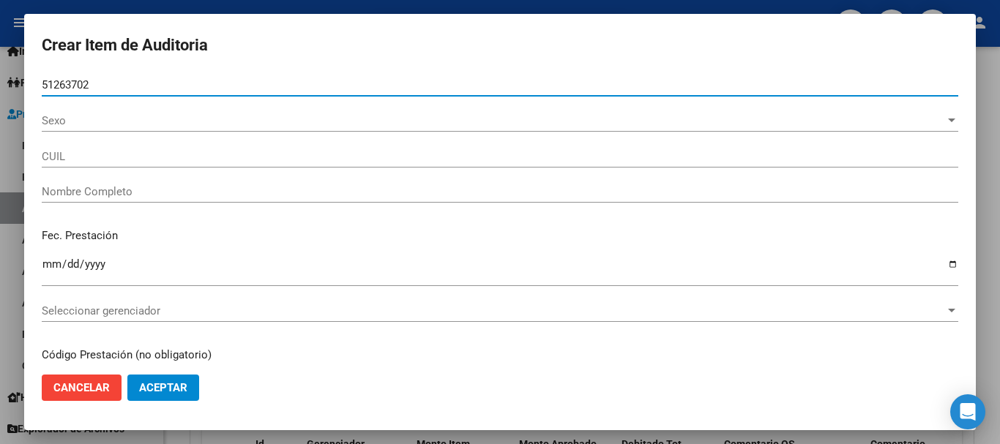
type input "51263702"
type input "20512637028"
type input "[PERSON_NAME] [PERSON_NAME]"
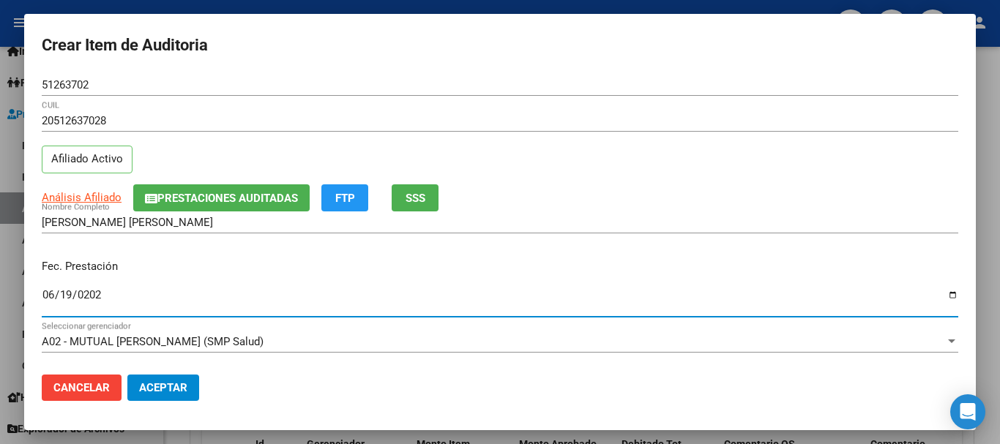
type input "[DATE]"
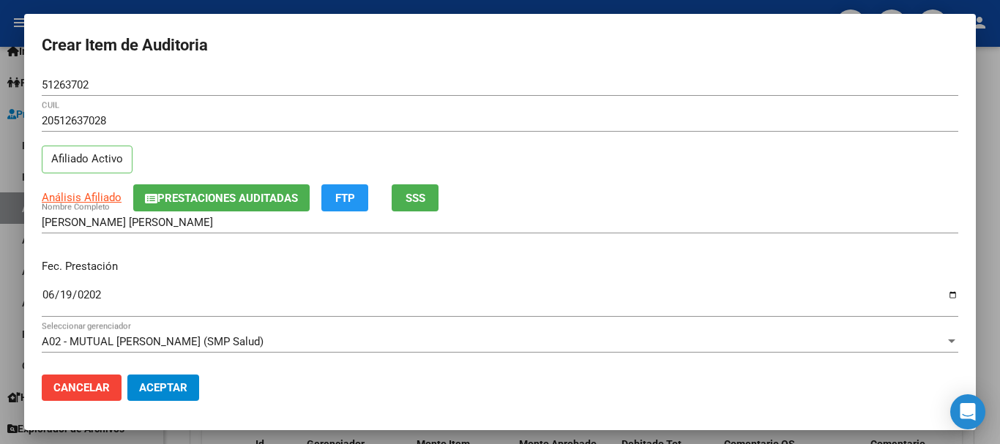
click at [106, 205] on app-link-go-to "Análisis Afiliado" at bounding box center [82, 198] width 80 height 17
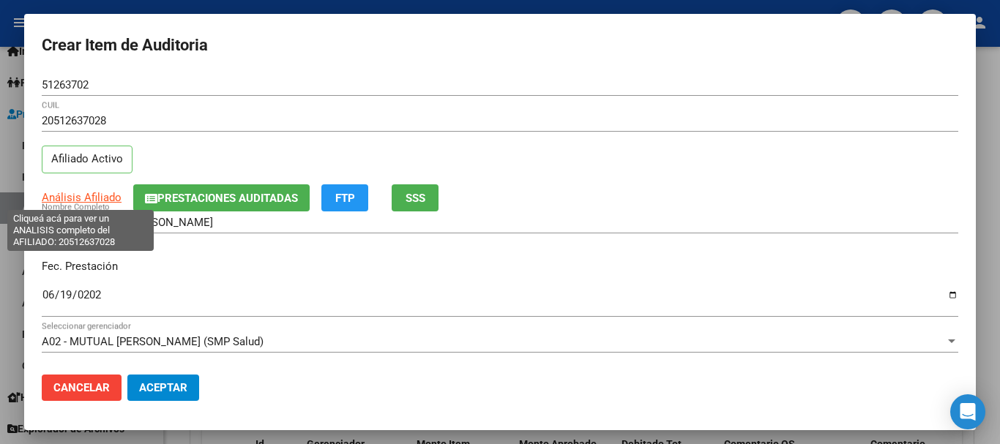
click at [101, 198] on span "Análisis Afiliado" at bounding box center [82, 197] width 80 height 13
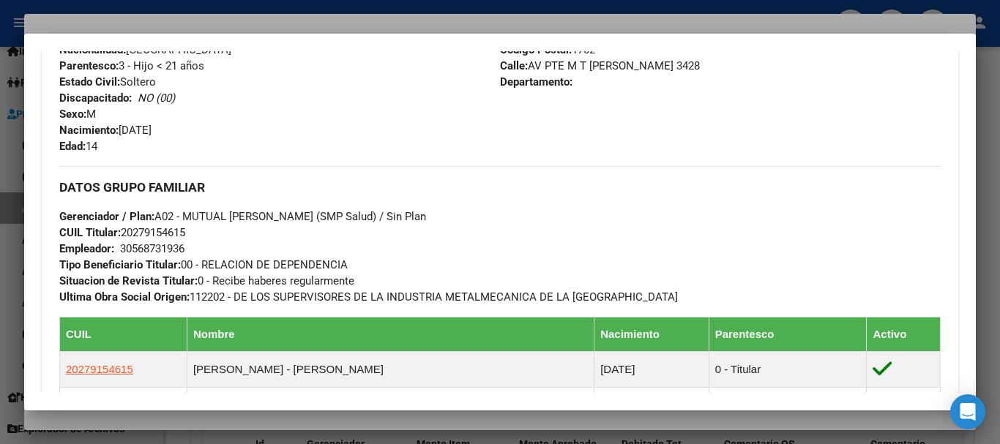
scroll to position [915, 0]
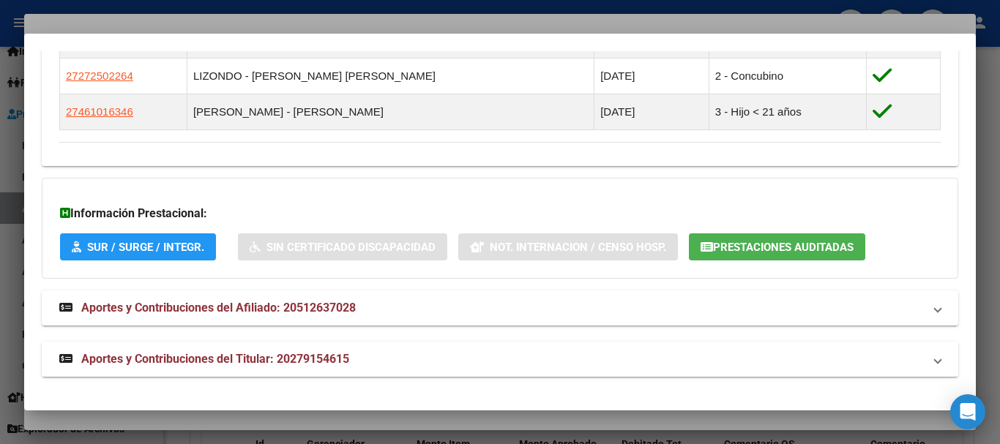
click at [372, 345] on mat-expansion-panel-header "Aportes y Contribuciones del Titular: 20279154615" at bounding box center [500, 359] width 916 height 35
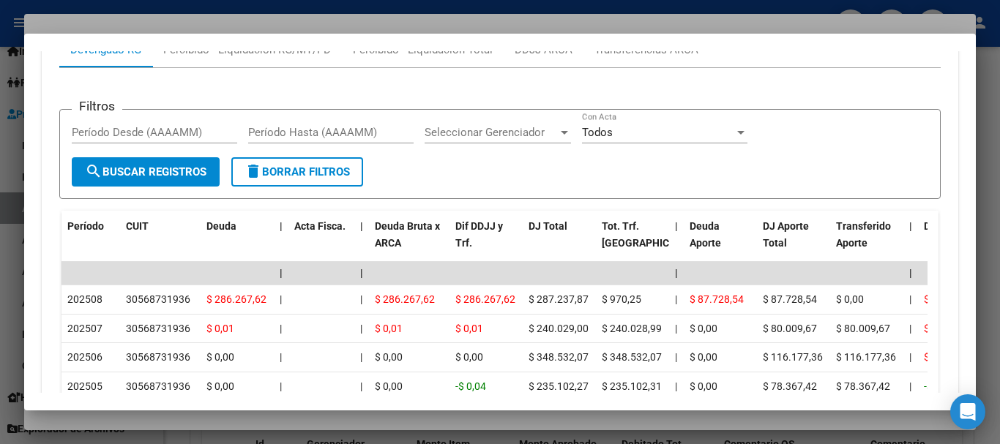
scroll to position [1418, 0]
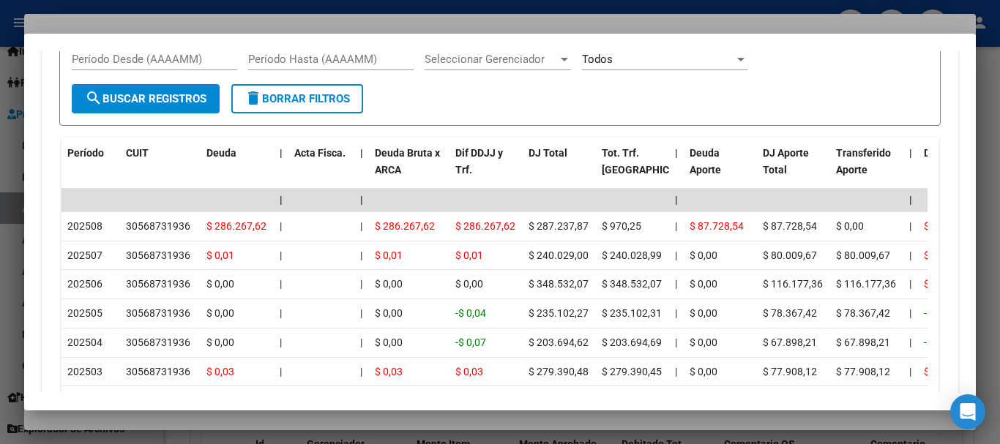
click at [214, 30] on div at bounding box center [500, 222] width 1000 height 444
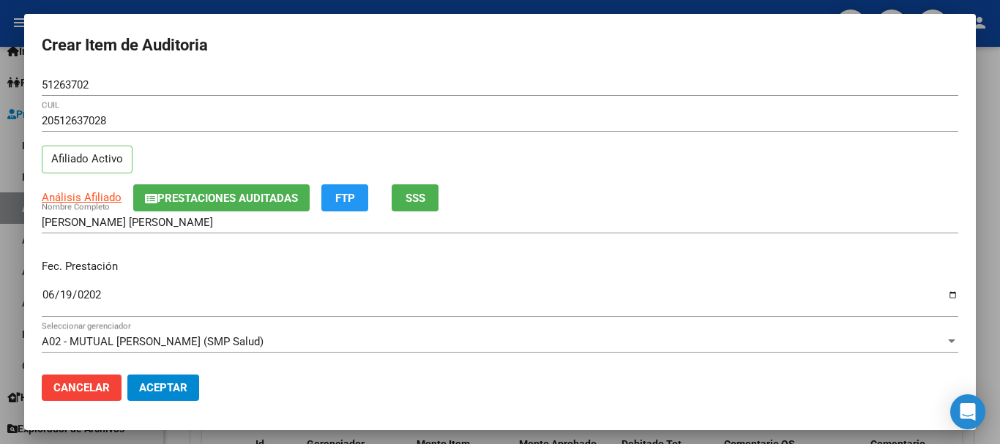
click at [735, 147] on div "20512637028 CUIL Afiliado Activo" at bounding box center [500, 147] width 916 height 75
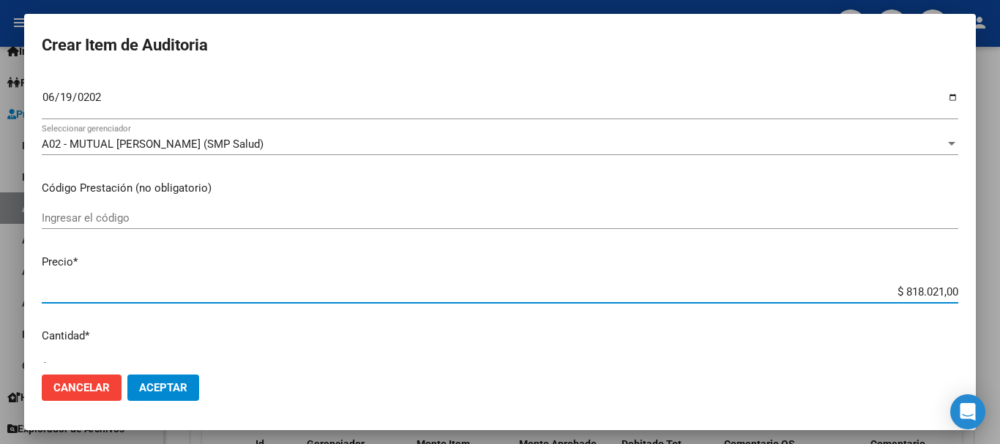
type input "$ 0,04"
type input "$ 0,46"
type input "$ 4,67"
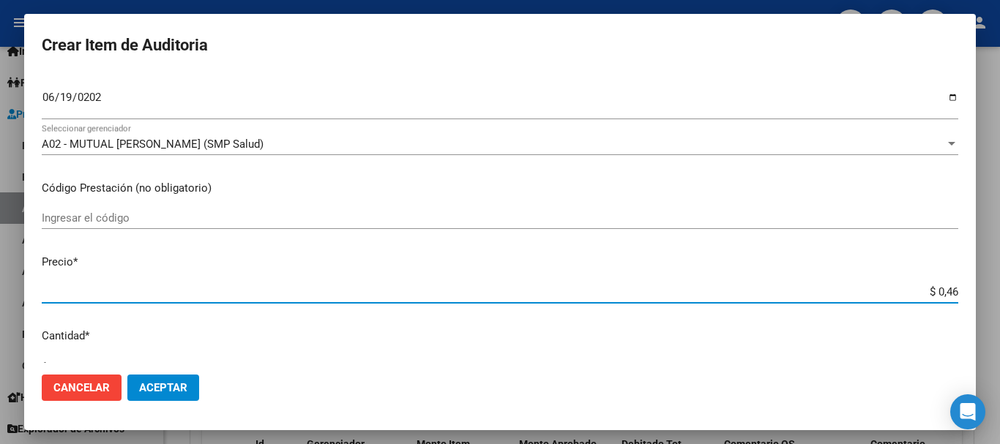
type input "$ 4,67"
type input "$ 46,74"
type input "$ 467,48"
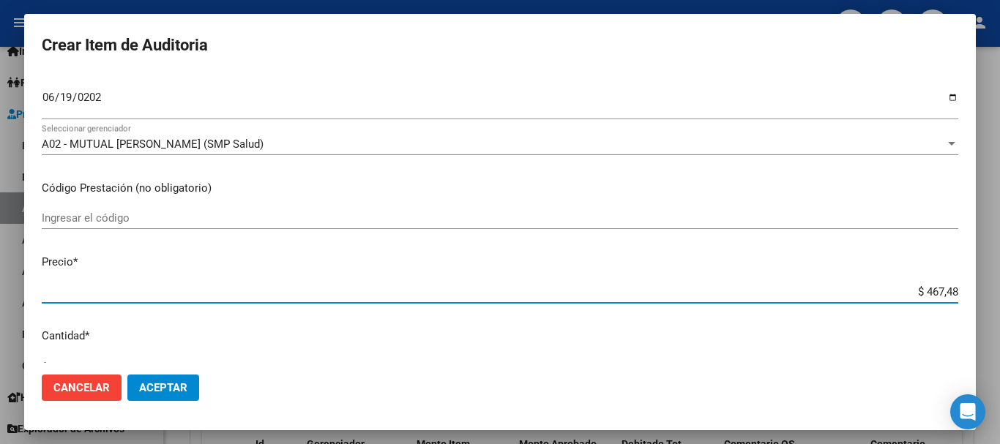
type input "$ 4.674,80"
type input "$ 46.748,00"
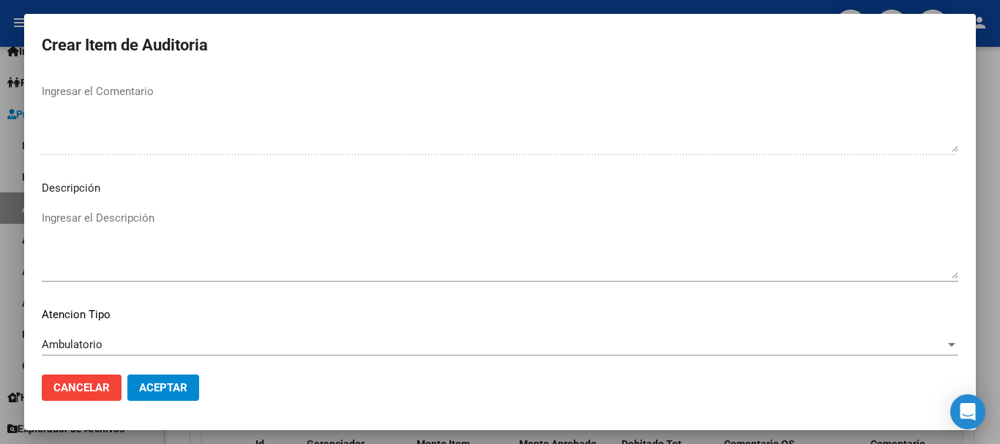
scroll to position [1029, 0]
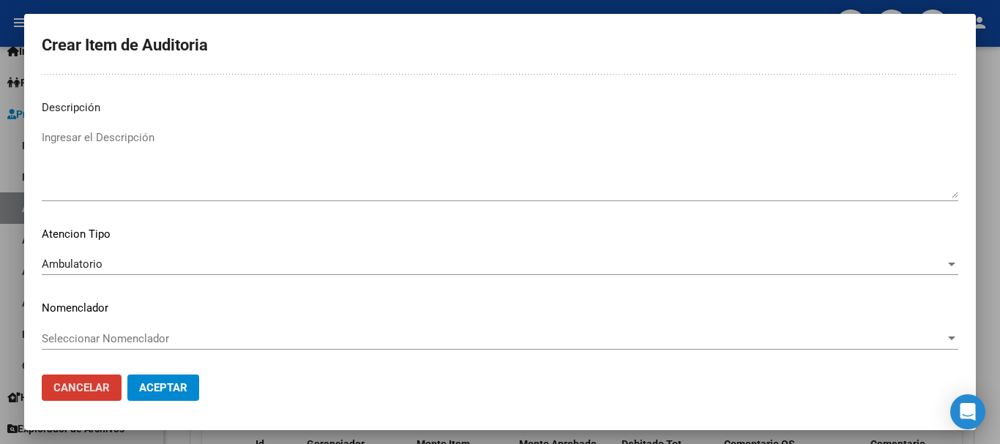
click at [42, 375] on button "Cancelar" at bounding box center [82, 388] width 80 height 26
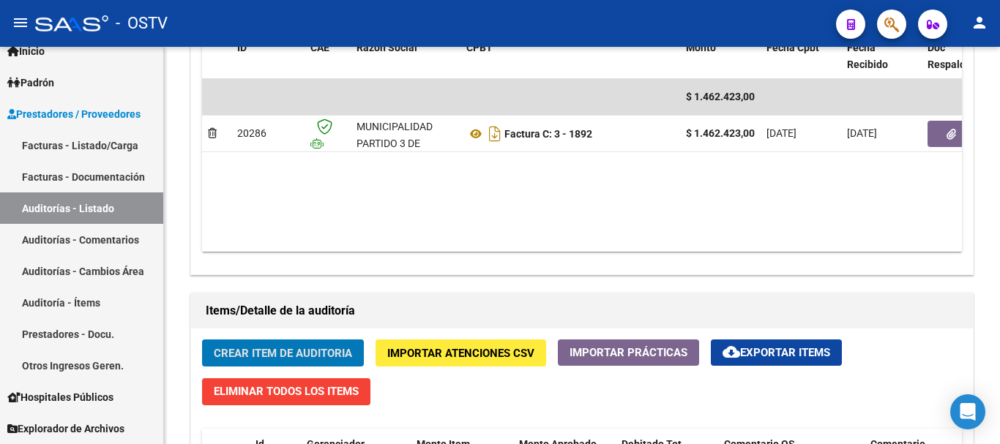
click at [202, 340] on button "Crear Item de Auditoria" at bounding box center [283, 353] width 162 height 27
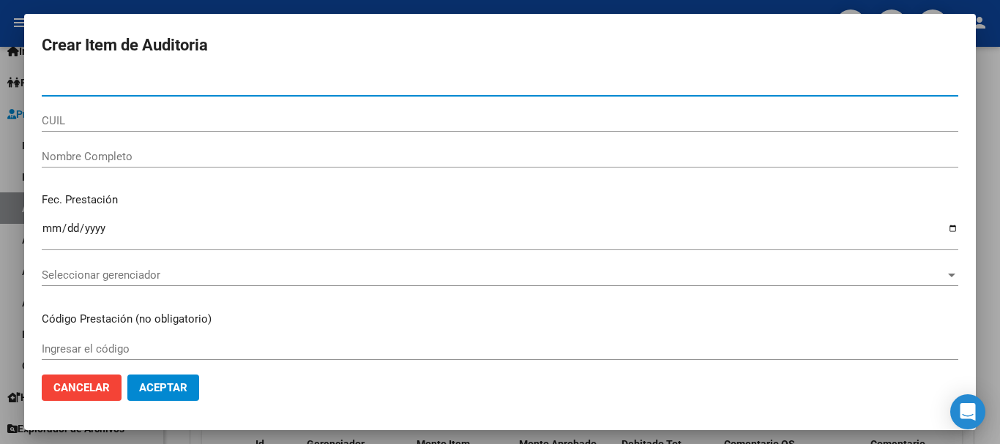
paste input "20512637028"
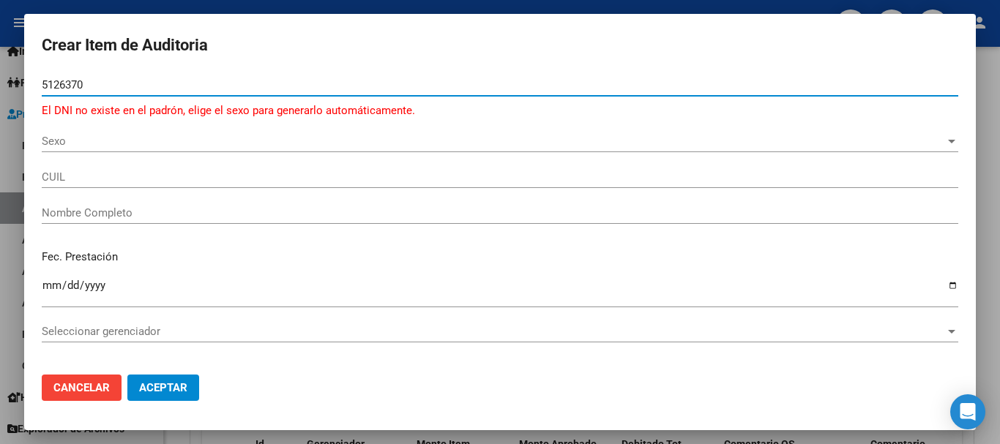
type input "51263702"
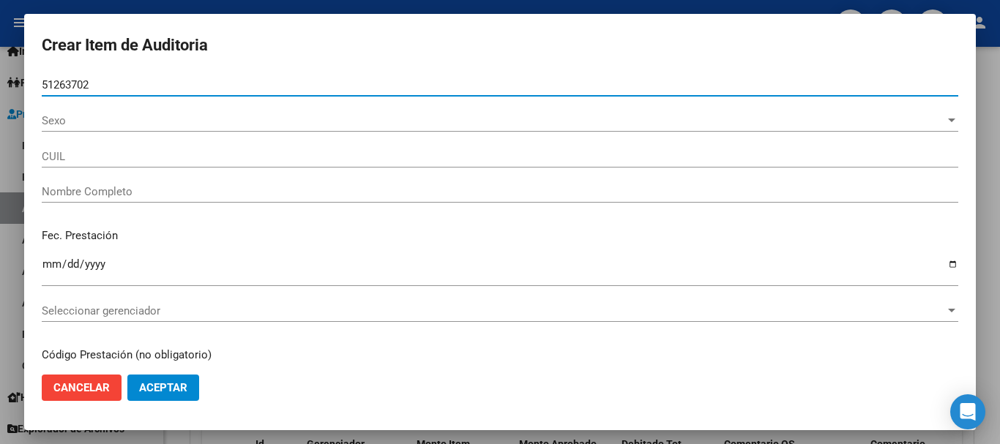
type input "20512637028"
type input "[PERSON_NAME] [PERSON_NAME]"
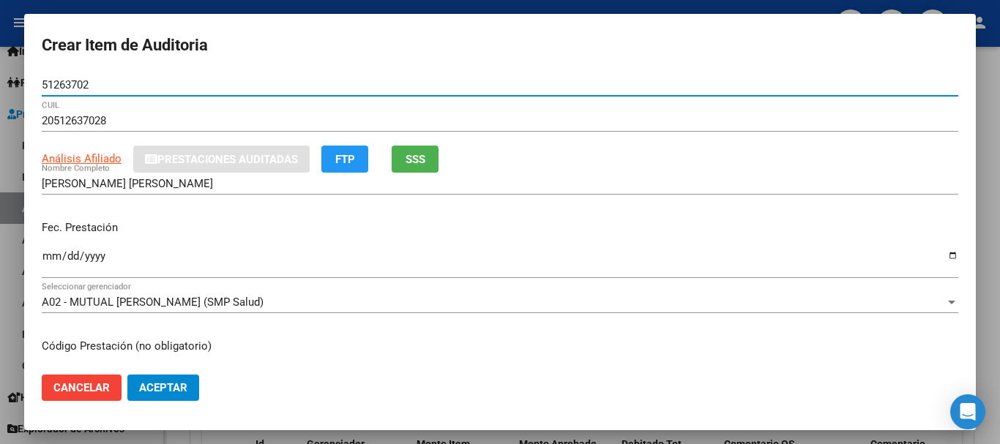
type input "51263702"
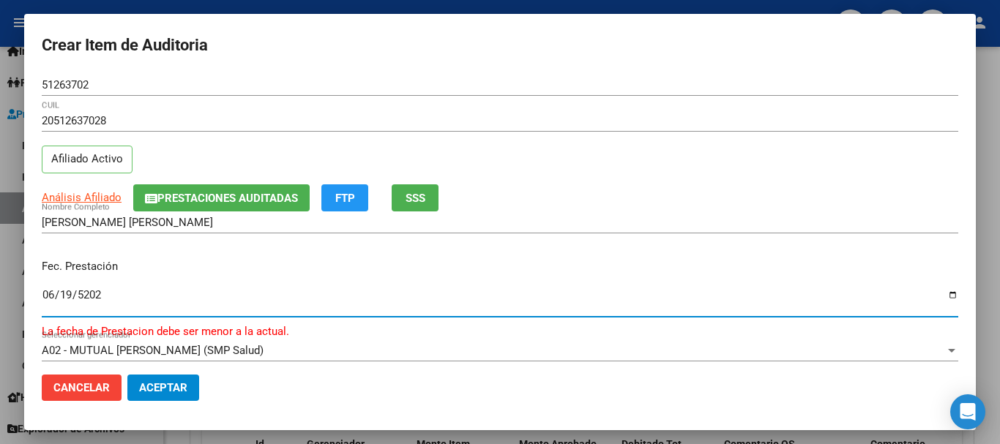
type input "[DATE]"
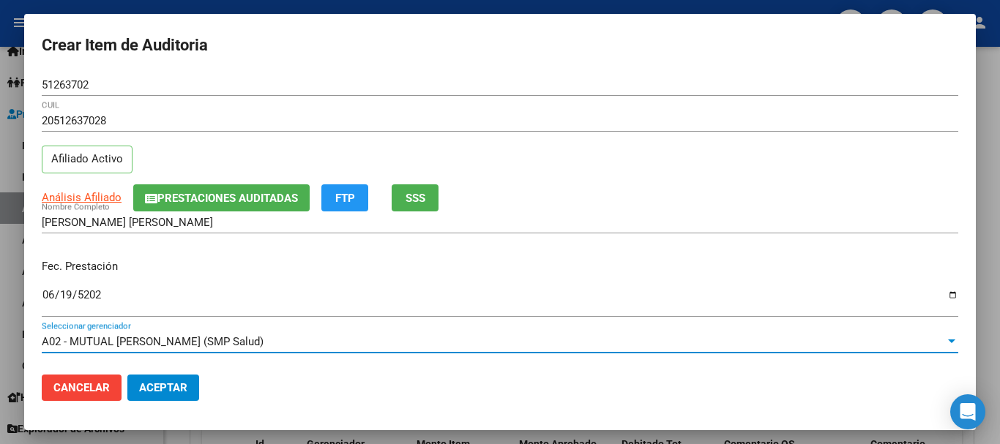
scroll to position [198, 0]
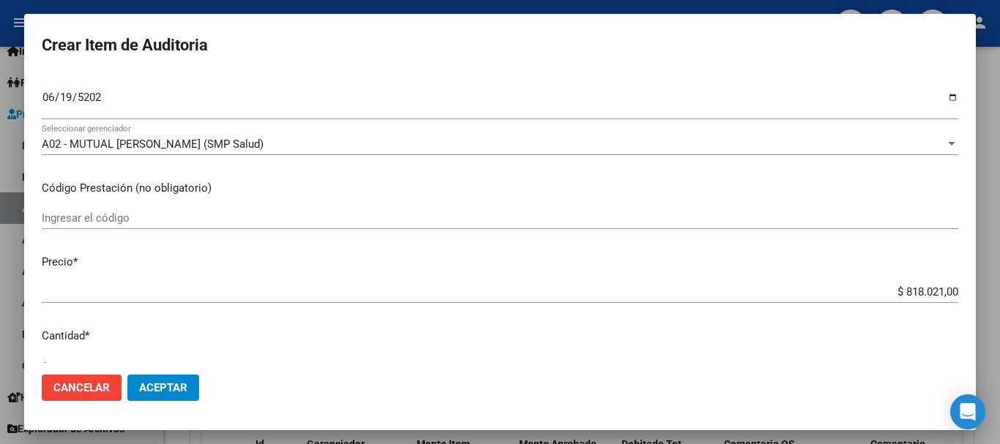
type input "$ 0,04"
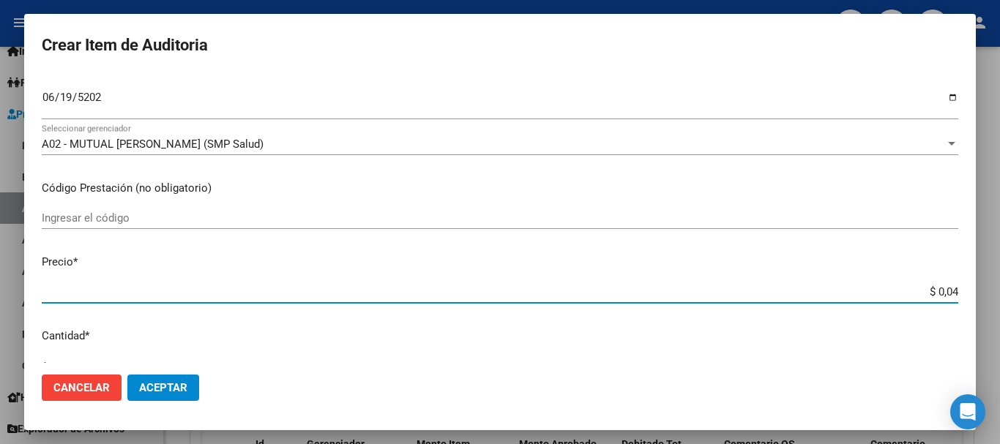
type input "$ 0,46"
type input "$ 4,67"
type input "$ 46,74"
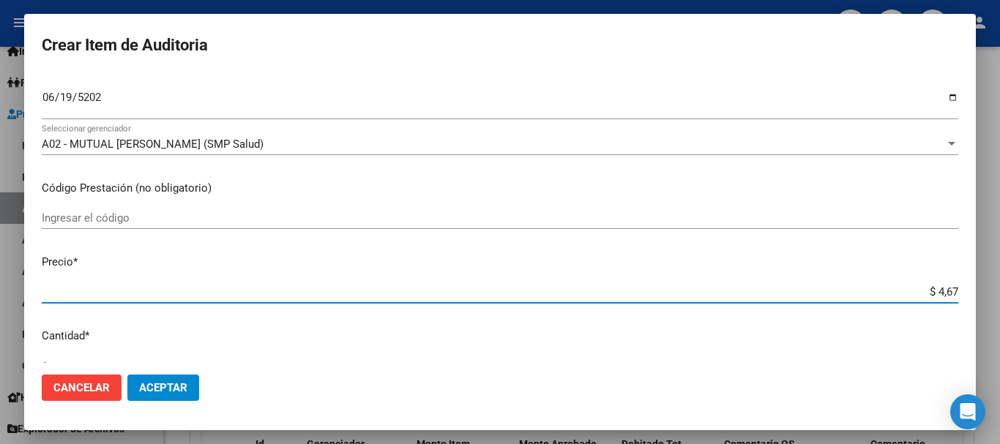
type input "$ 46,74"
type input "$ 467,48"
type input "$ 4.674,80"
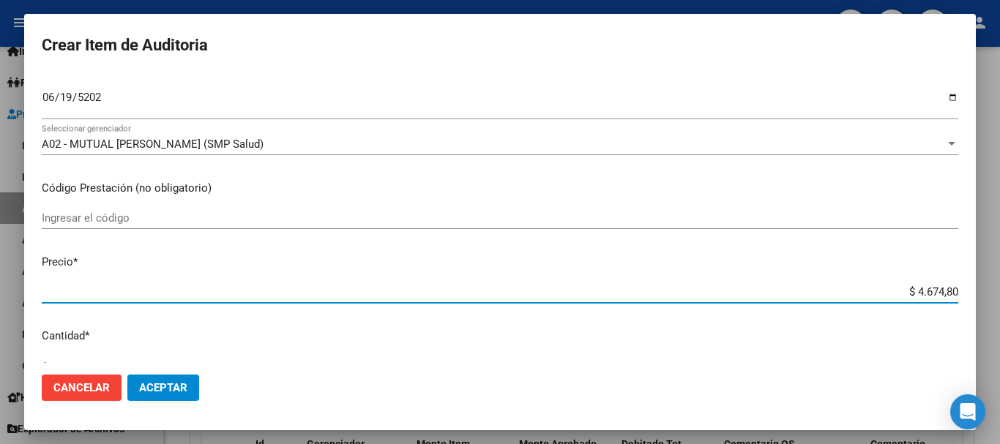
type input "$ 46.748,00"
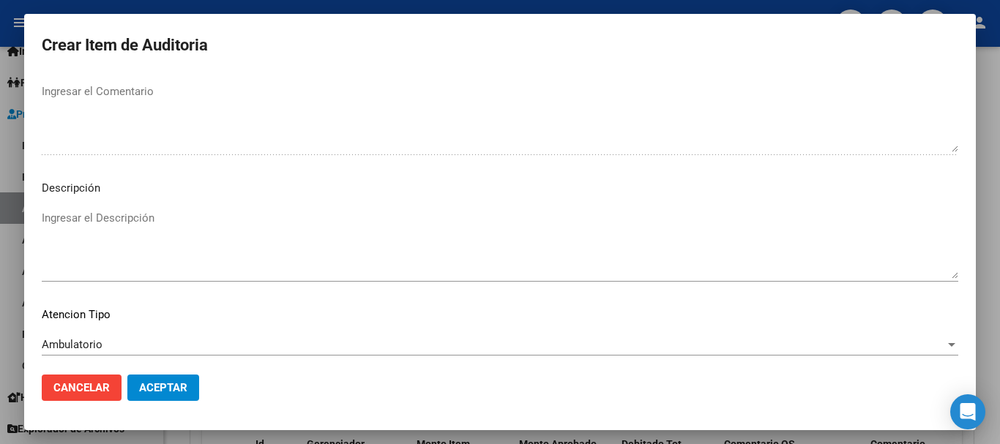
scroll to position [1029, 0]
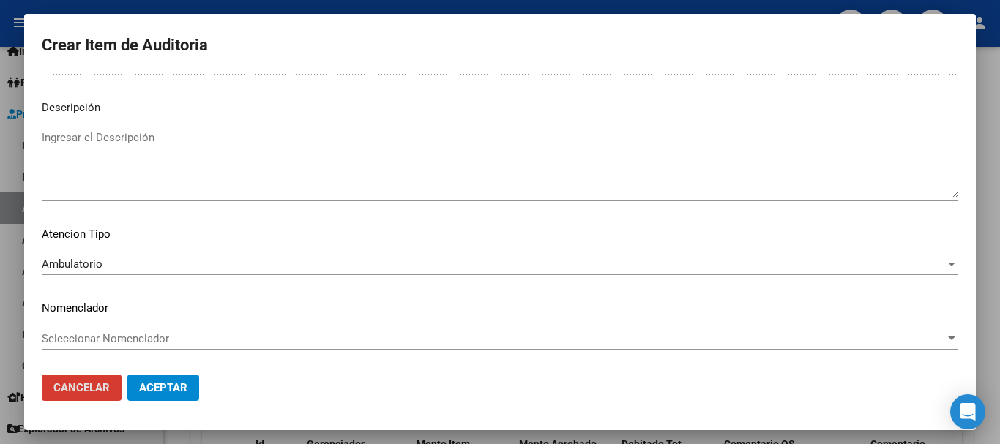
click at [127, 375] on button "Aceptar" at bounding box center [163, 388] width 72 height 26
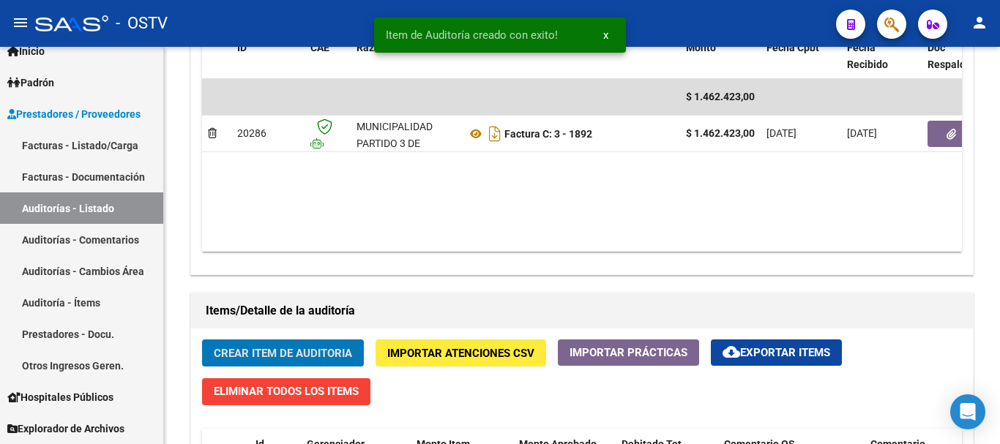
click at [202, 340] on button "Crear Item de Auditoria" at bounding box center [283, 353] width 162 height 27
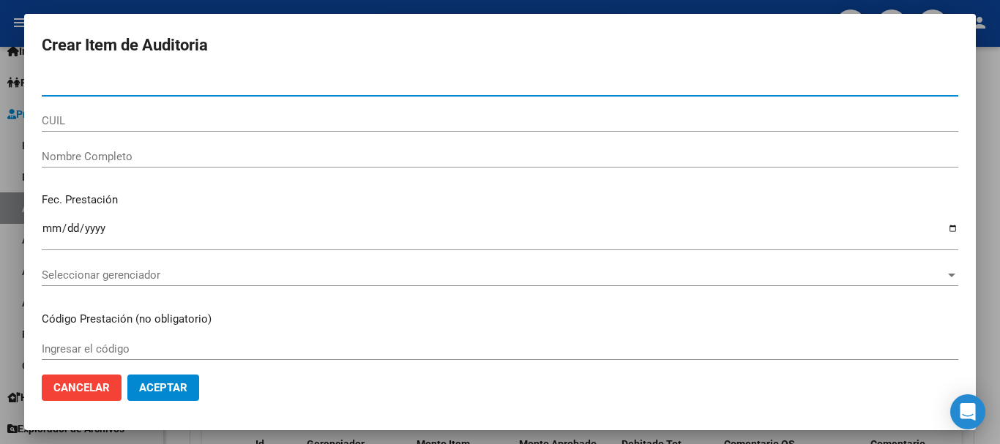
paste input "51263702"
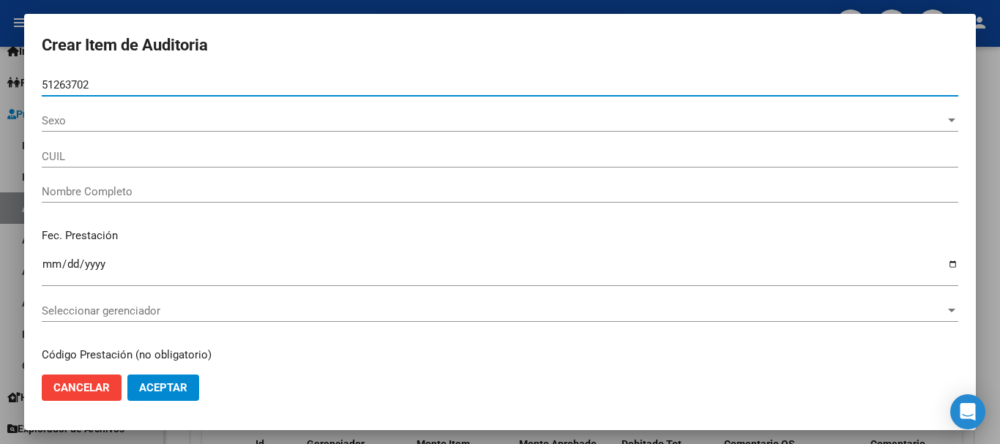
type input "51263702"
type input "20512637028"
type input "[PERSON_NAME] [PERSON_NAME]"
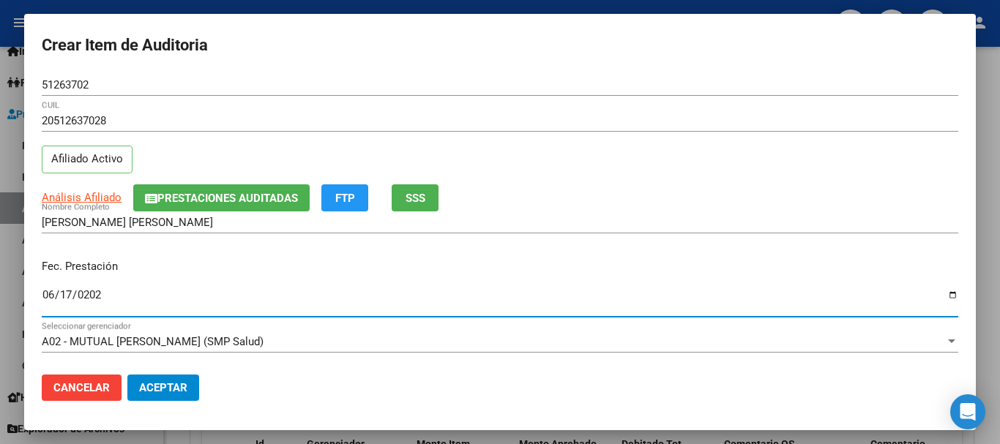
type input "[DATE]"
click at [97, 197] on span "Análisis Afiliado" at bounding box center [82, 197] width 80 height 13
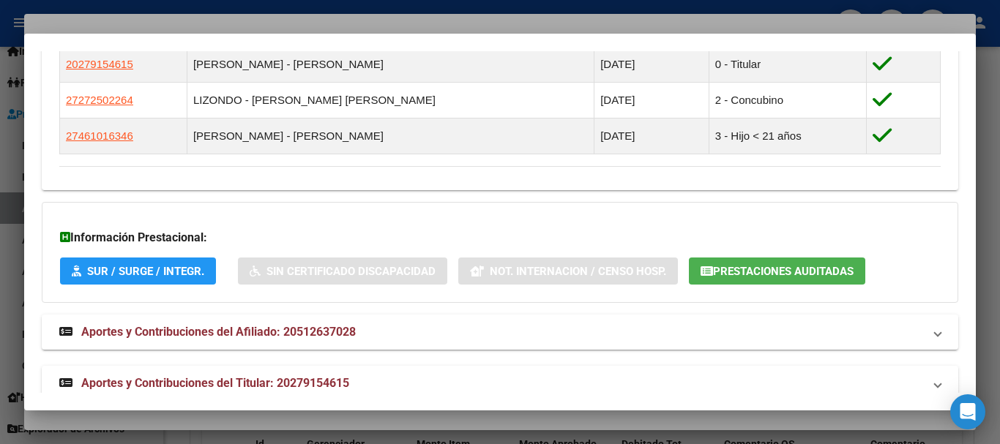
scroll to position [915, 0]
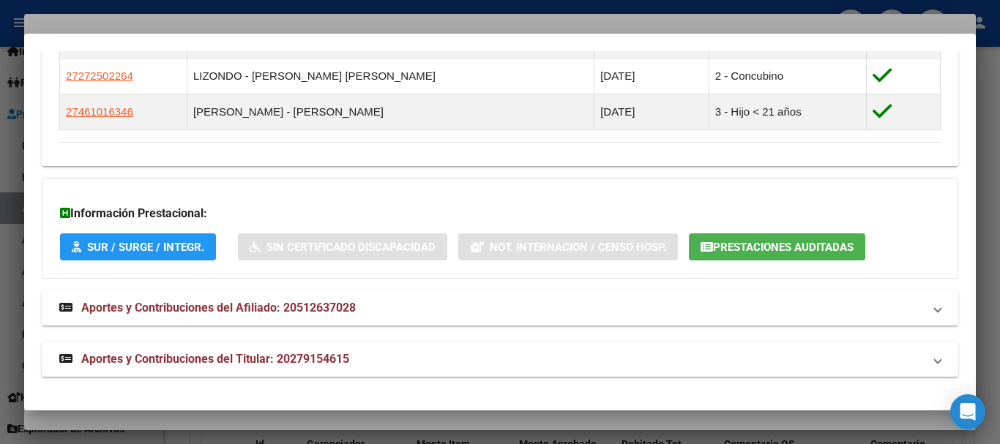
click at [276, 361] on span "Aportes y Contribuciones del Titular: 20279154615" at bounding box center [215, 359] width 268 height 14
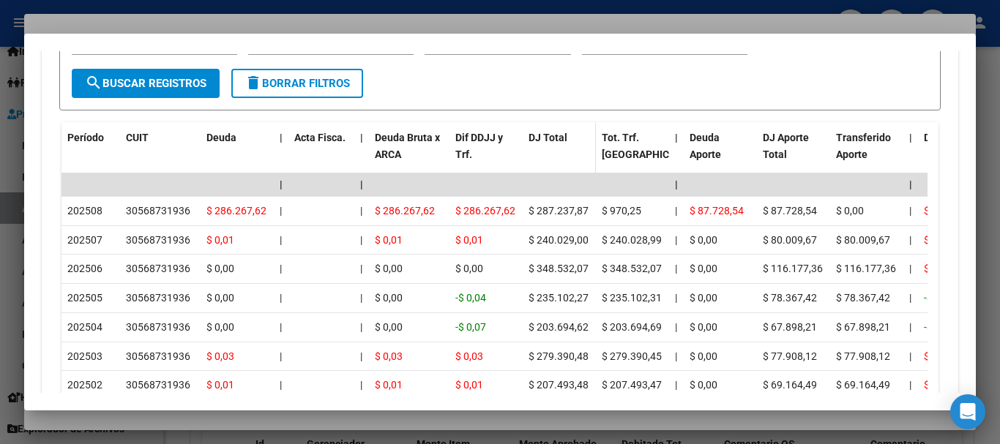
scroll to position [1636, 0]
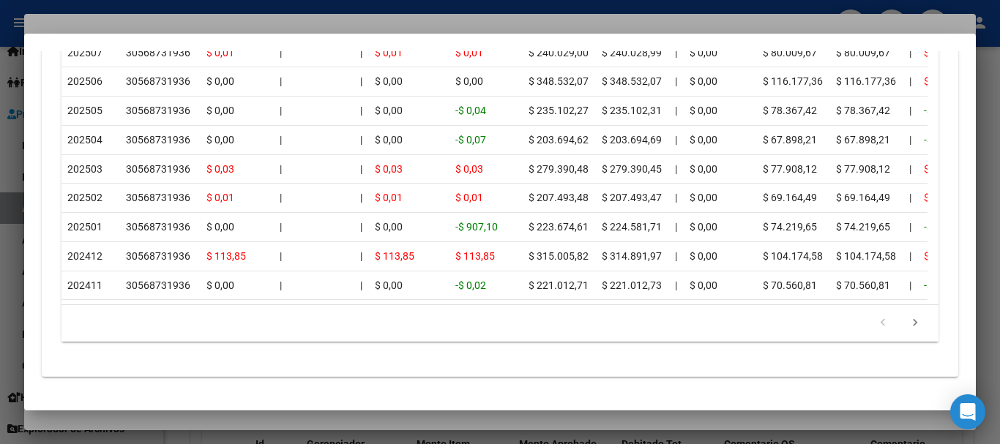
click at [282, 30] on div at bounding box center [500, 222] width 1000 height 444
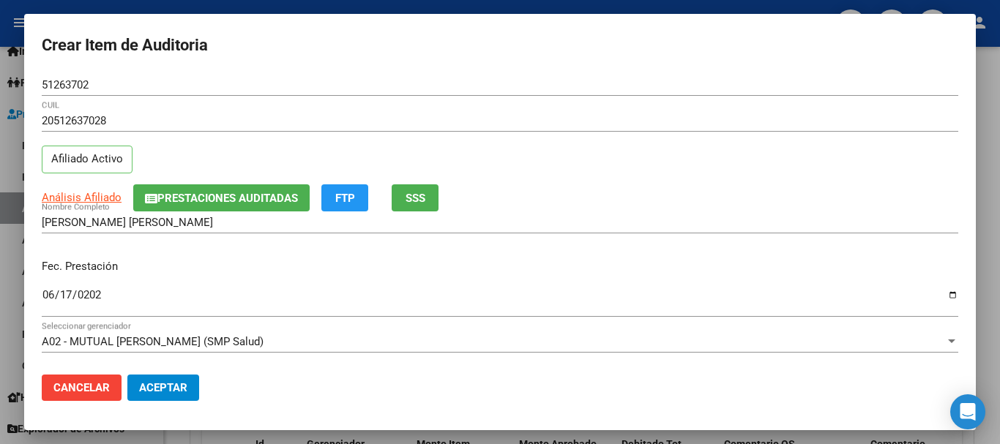
click at [659, 187] on div "Análisis Afiliado Prestaciones Auditadas FTP SSS" at bounding box center [500, 197] width 916 height 27
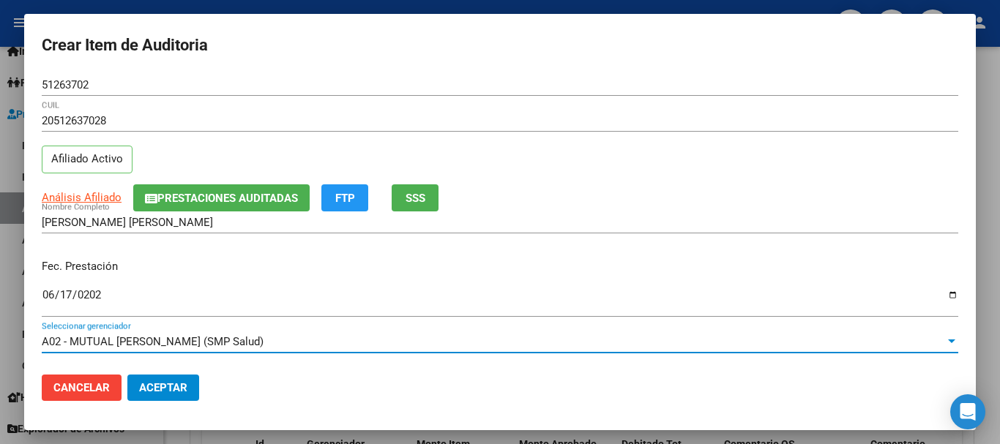
scroll to position [198, 0]
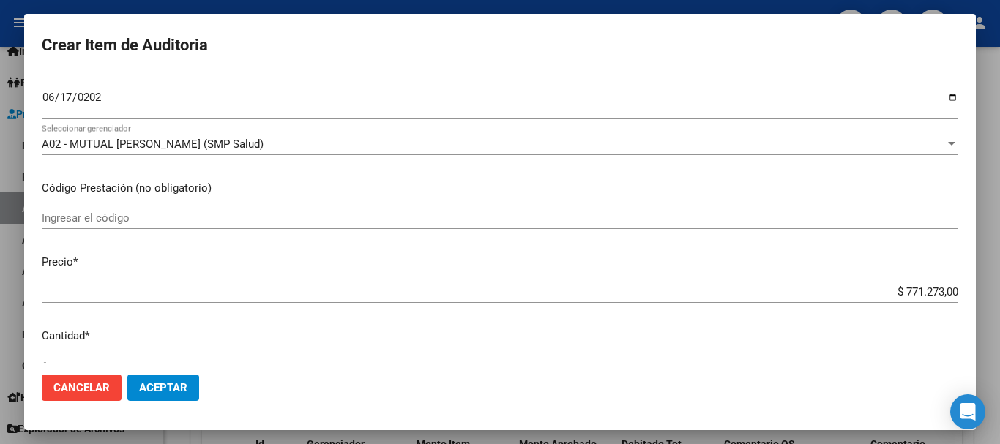
type input "$ 0,04"
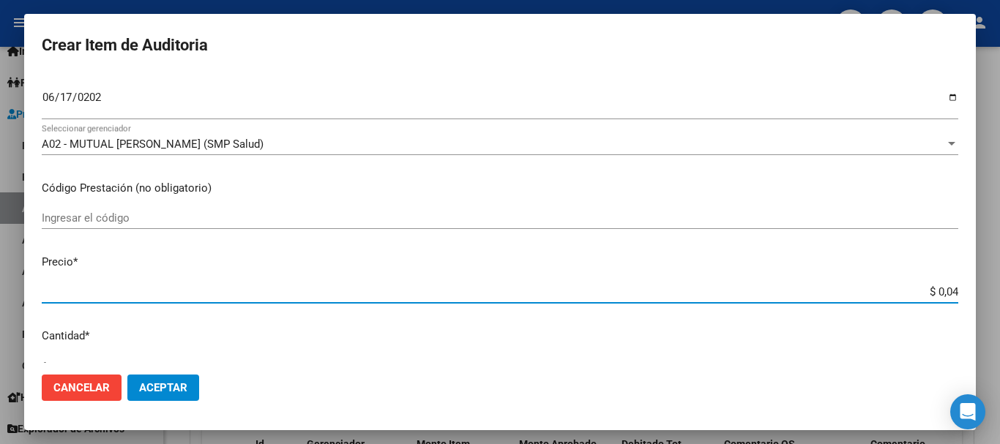
type input "$ 0,46"
type input "$ 4,67"
type input "$ 46,74"
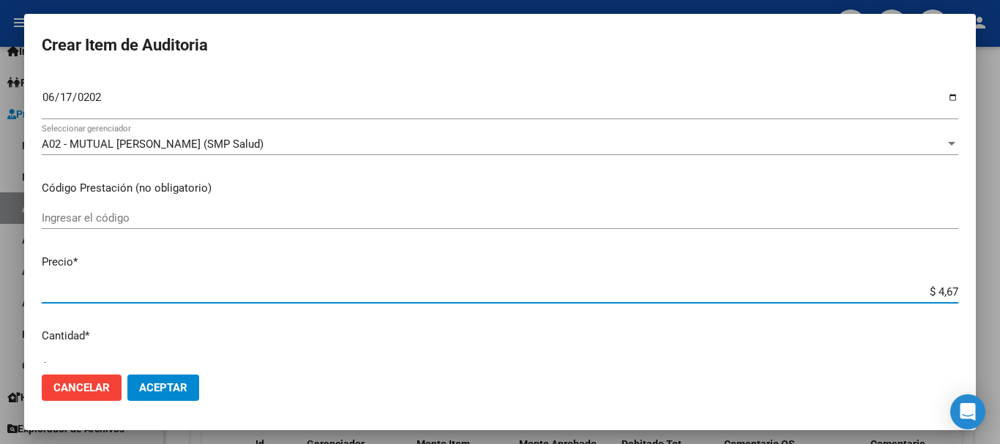
type input "$ 46,74"
type input "$ 467,48"
type input "$ 4.674,80"
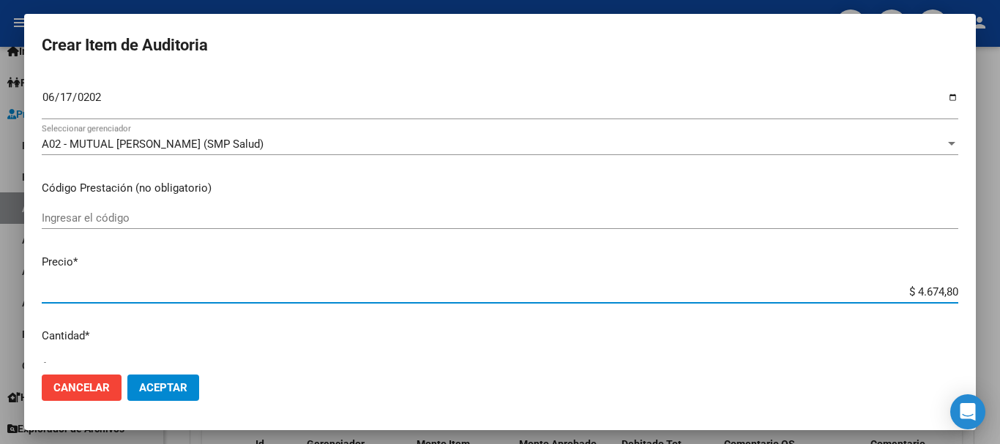
type input "$ 46.748,00"
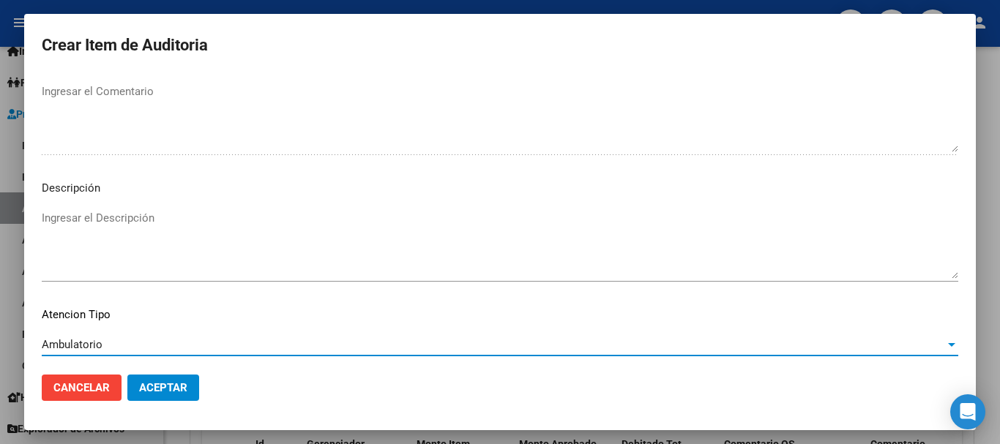
scroll to position [1029, 0]
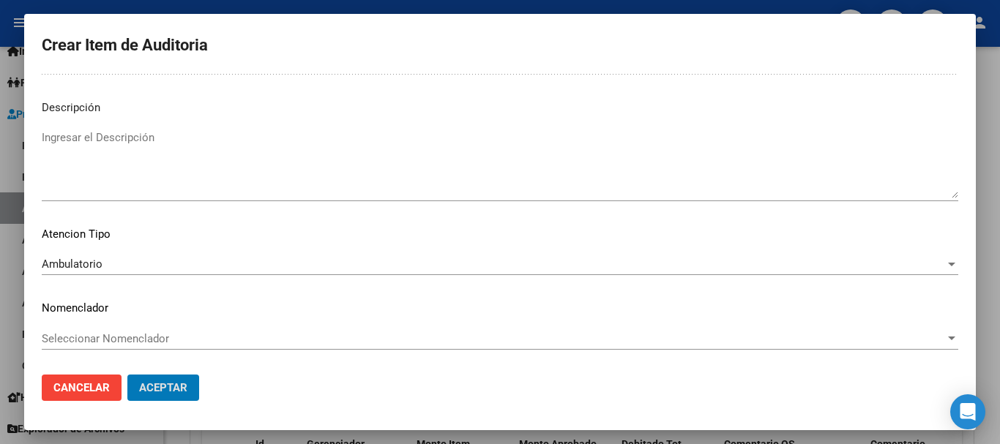
click at [127, 375] on button "Aceptar" at bounding box center [163, 388] width 72 height 26
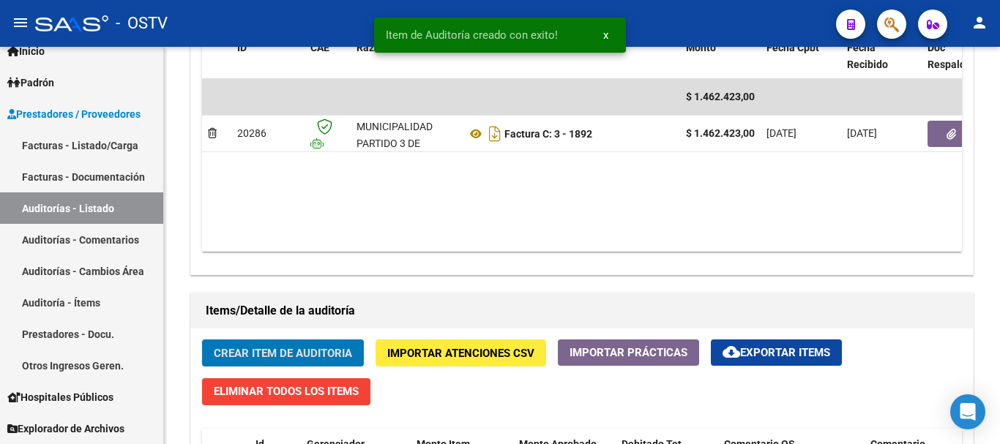
click at [202, 340] on button "Crear Item de Auditoria" at bounding box center [283, 353] width 162 height 27
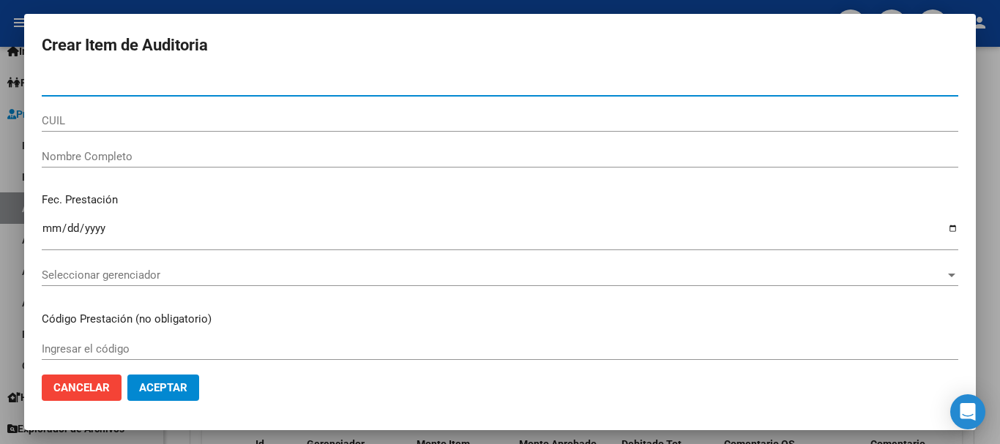
paste input "31550682"
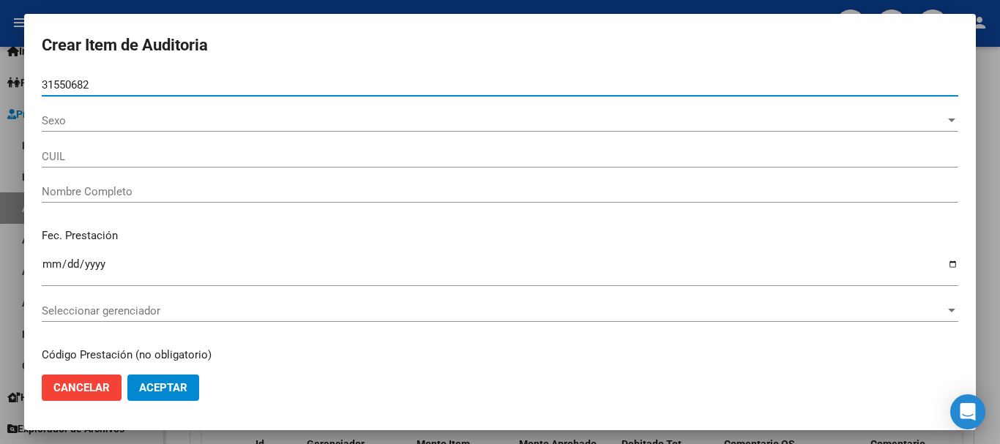
type input "31550682"
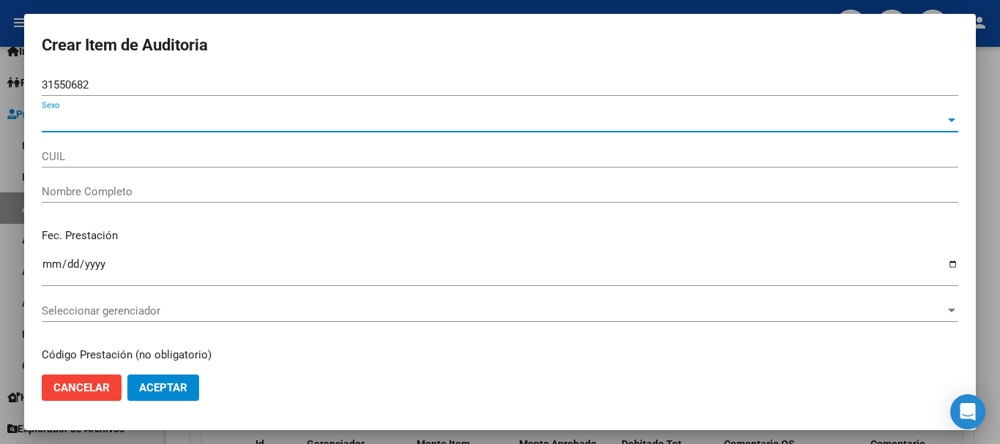
type input "20315506825"
type input "[PERSON_NAME] [PERSON_NAME]"
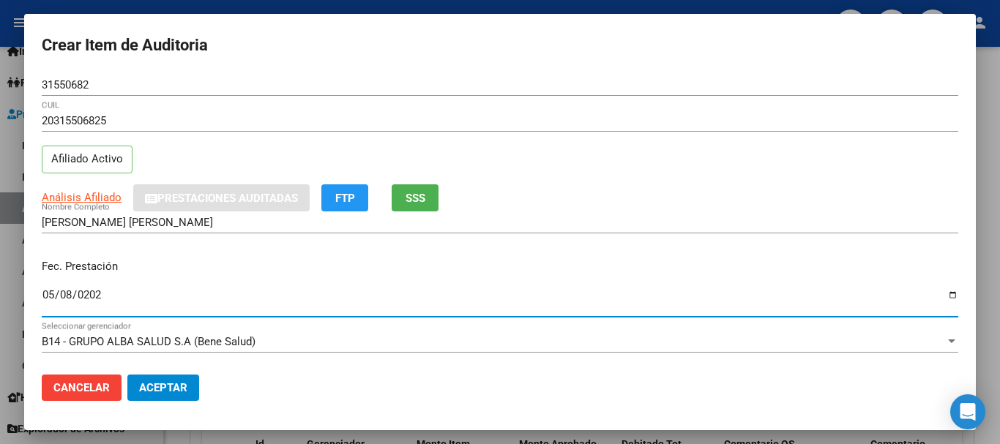
type input "[DATE]"
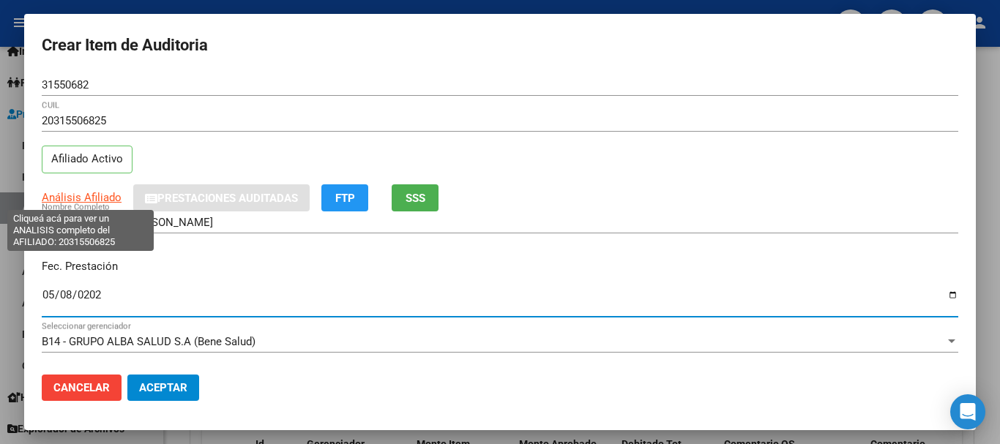
click at [93, 203] on span "Análisis Afiliado" at bounding box center [82, 197] width 80 height 13
type textarea "20315506825"
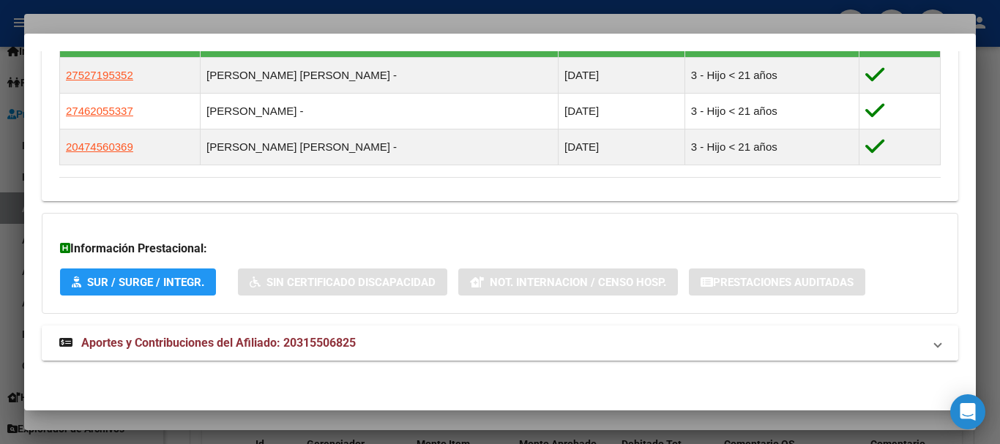
click at [233, 330] on mat-expansion-panel-header "Aportes y Contribuciones del Afiliado: 20315506825" at bounding box center [500, 343] width 916 height 35
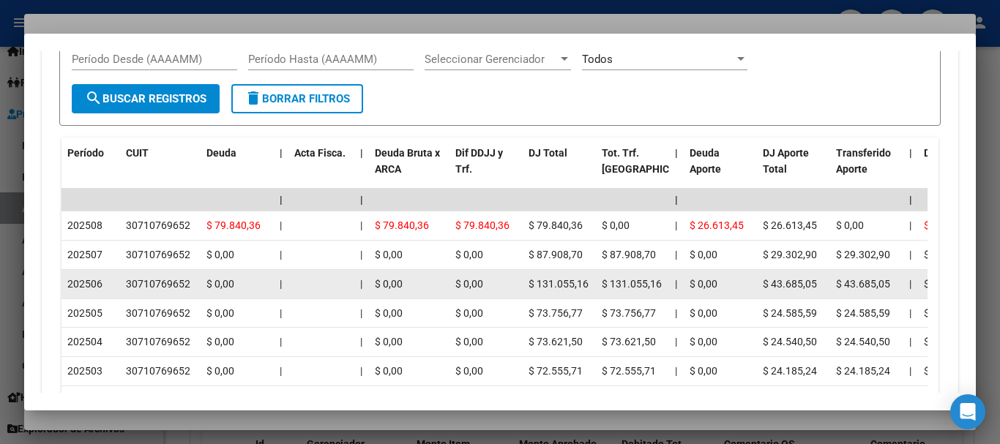
scroll to position [1352, 0]
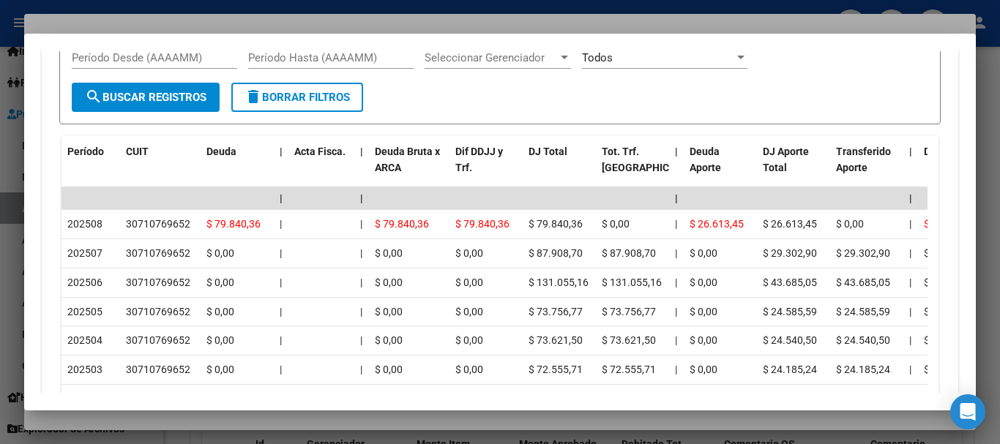
click at [252, 26] on div at bounding box center [500, 222] width 1000 height 444
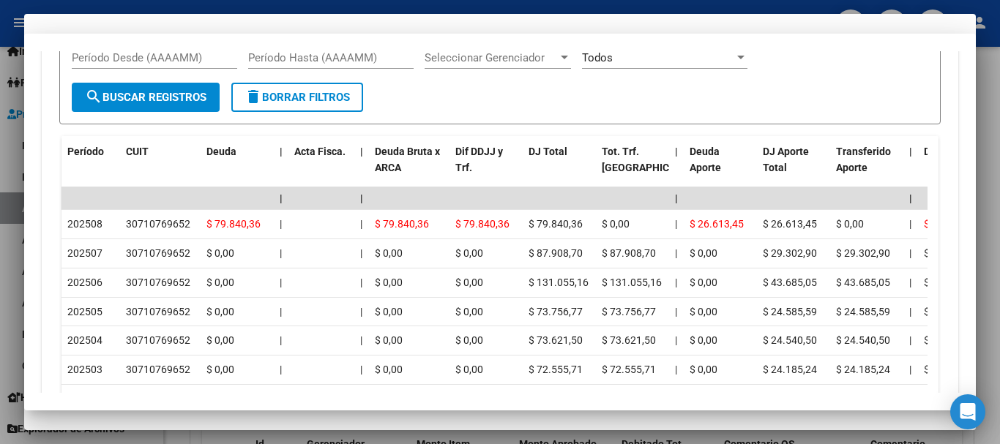
click at [579, 144] on div "20315506825 CUIL" at bounding box center [500, 128] width 916 height 36
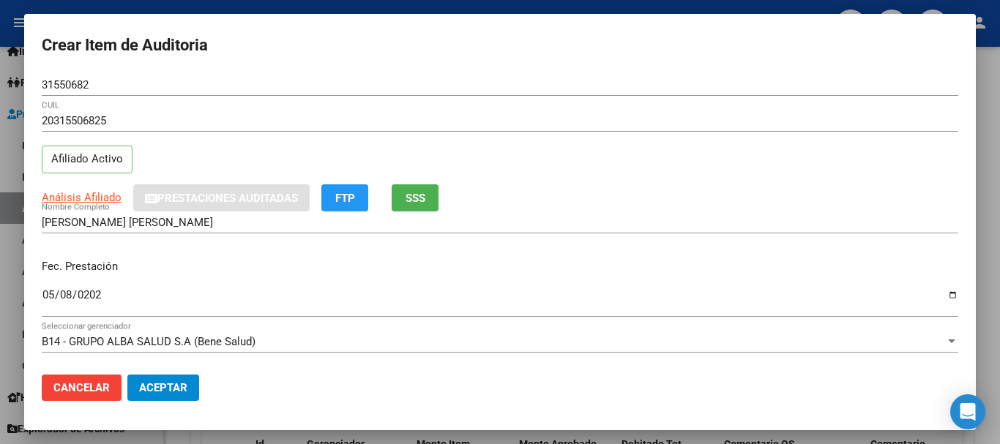
scroll to position [198, 0]
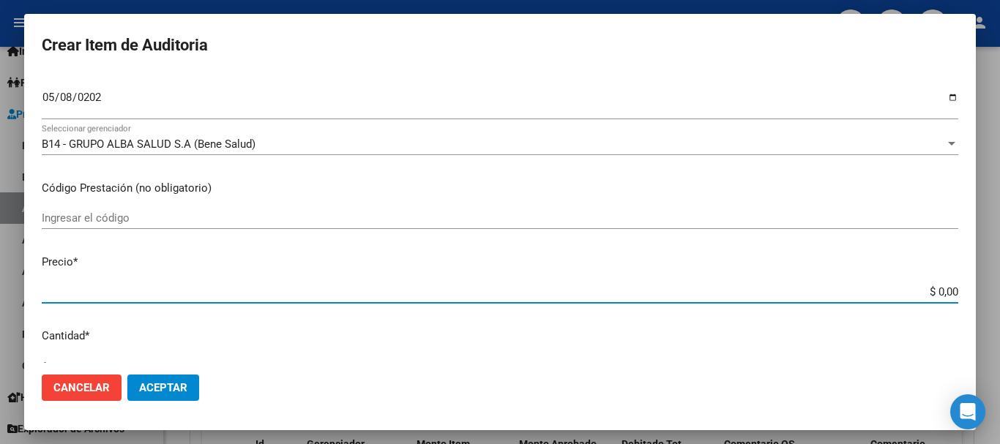
type input "$ 0,08"
type input "$ 0,80"
type input "$ 8,05"
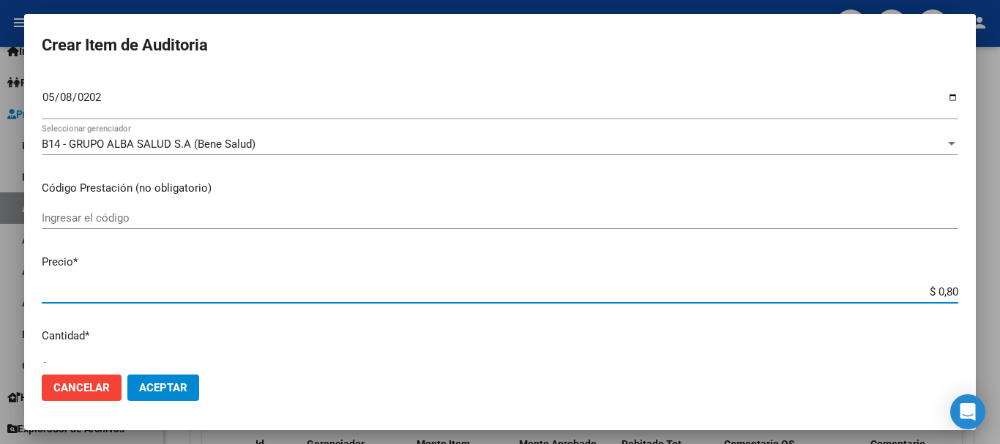
type input "$ 8,05"
type input "$ 80,52"
type input "$ 805,20"
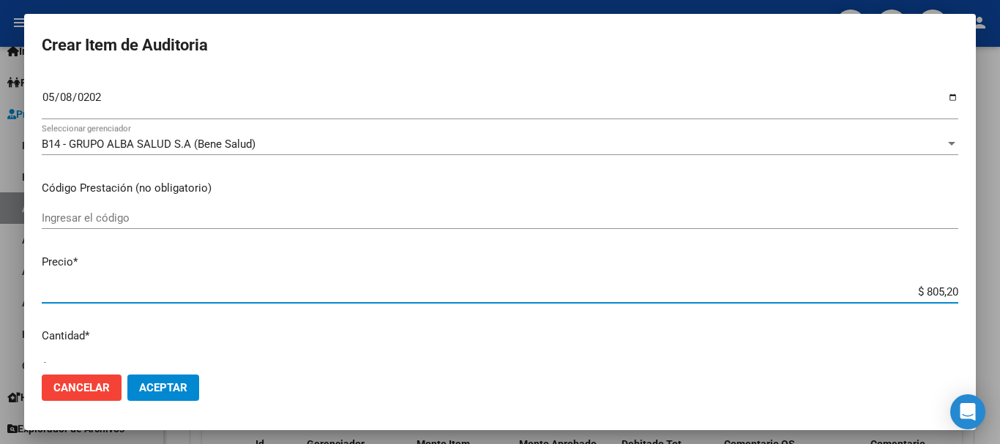
type input "$ 8.052,02"
type input "$ 80.520,25"
type input "$ 8.052,02"
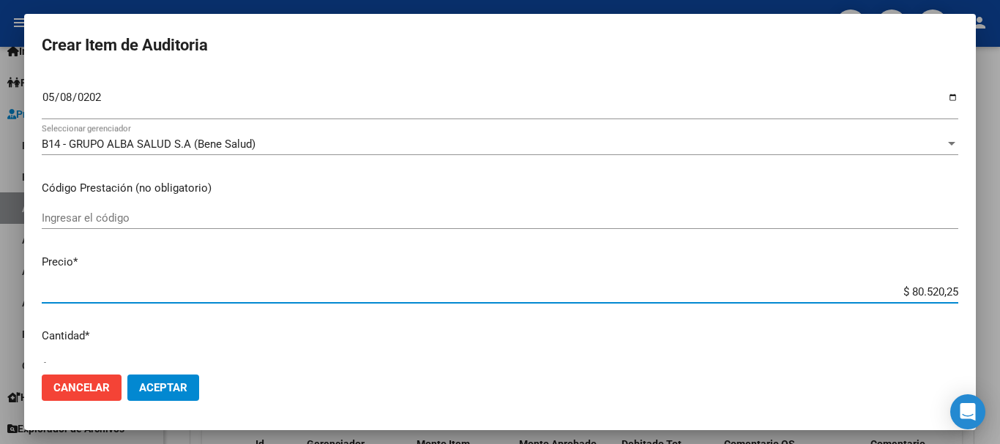
type input "$ 8.052,02"
type input "$ 805,20"
type input "$ 80,52"
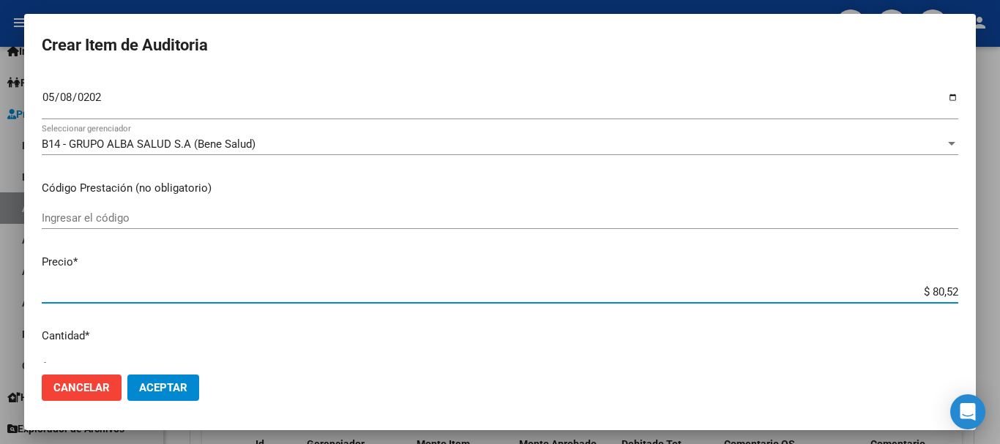
type input "$ 8,05"
type input "$ 0,80"
type input "$ 0,08"
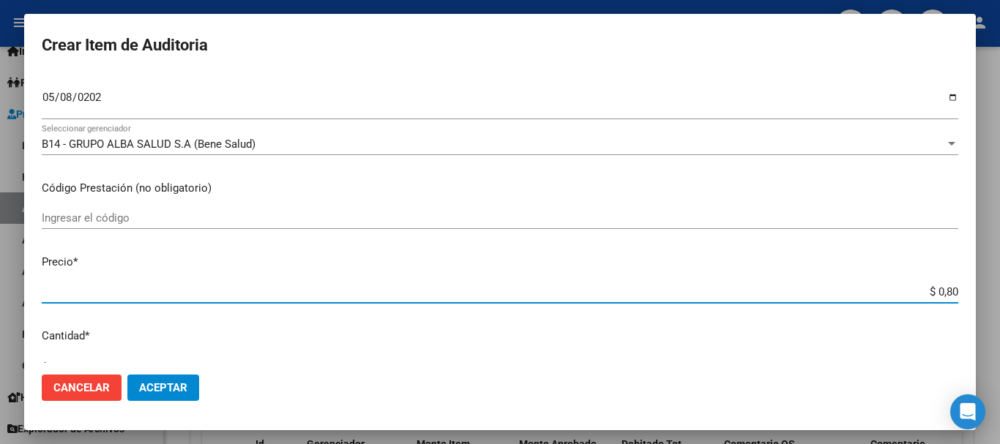
type input "$ 0,08"
type input "$ 0,02"
type input "$ 0,21"
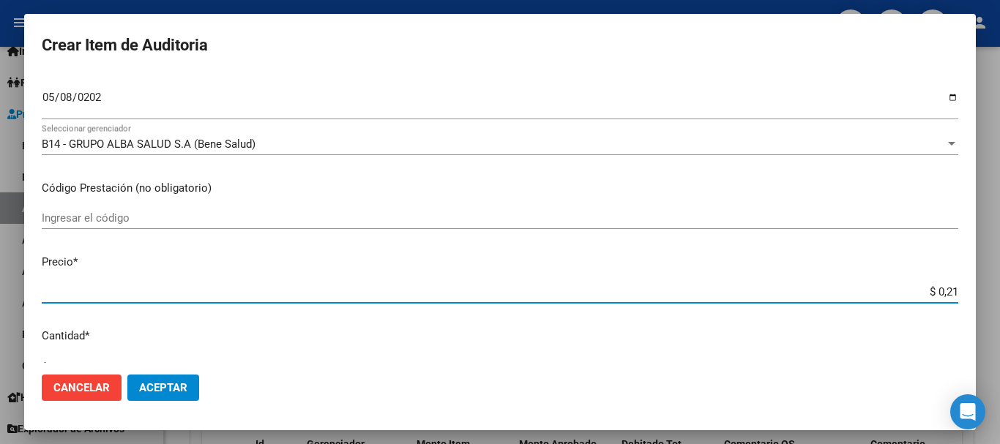
type input "$ 2,15"
type input "$ 21,59"
type input "$ 215,99"
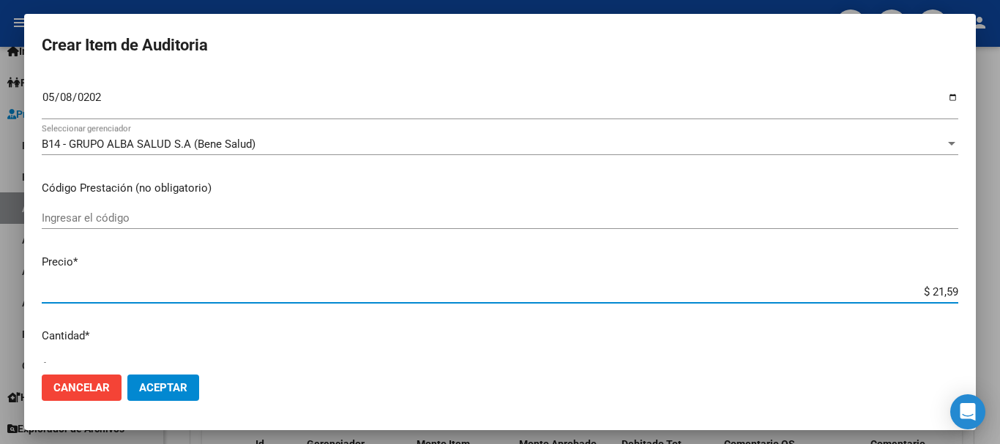
type input "$ 215,99"
type input "$ 2.159,92"
type input "$ 21.599,20"
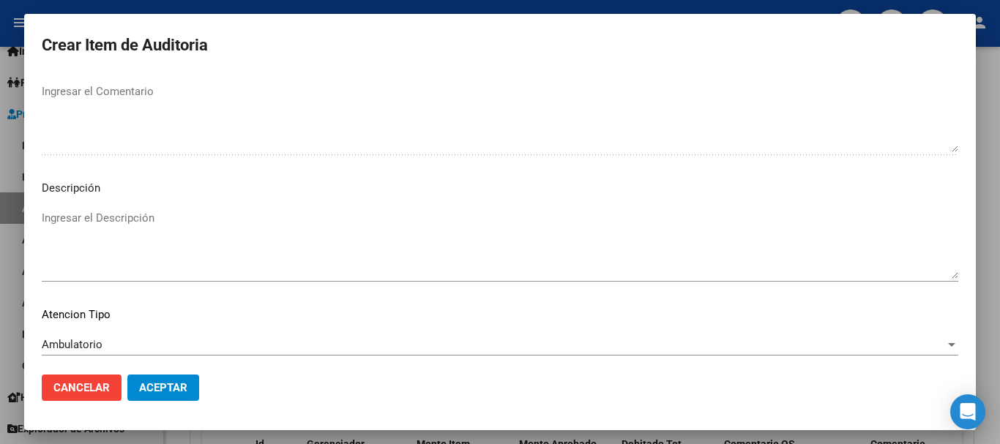
scroll to position [1029, 0]
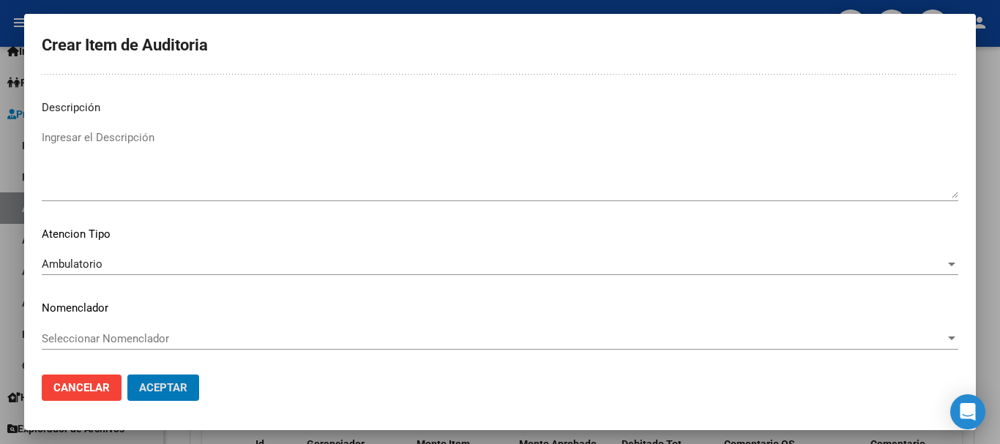
click at [127, 375] on button "Aceptar" at bounding box center [163, 388] width 72 height 26
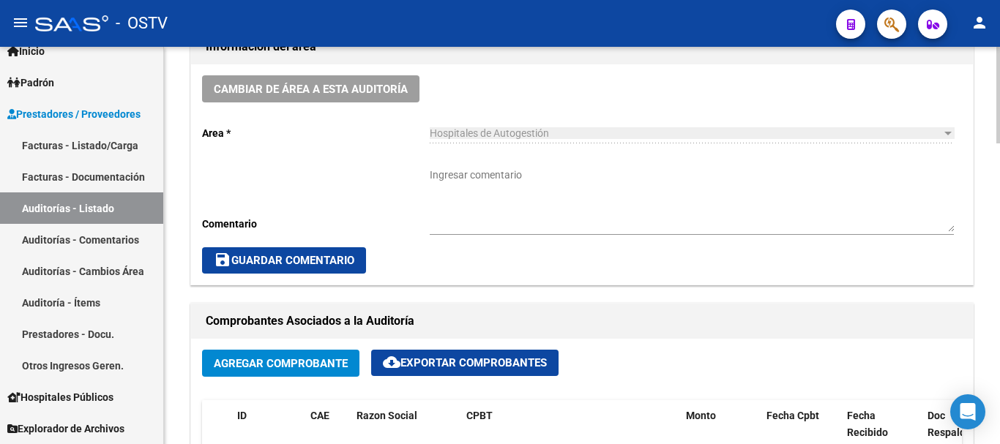
scroll to position [446, 0]
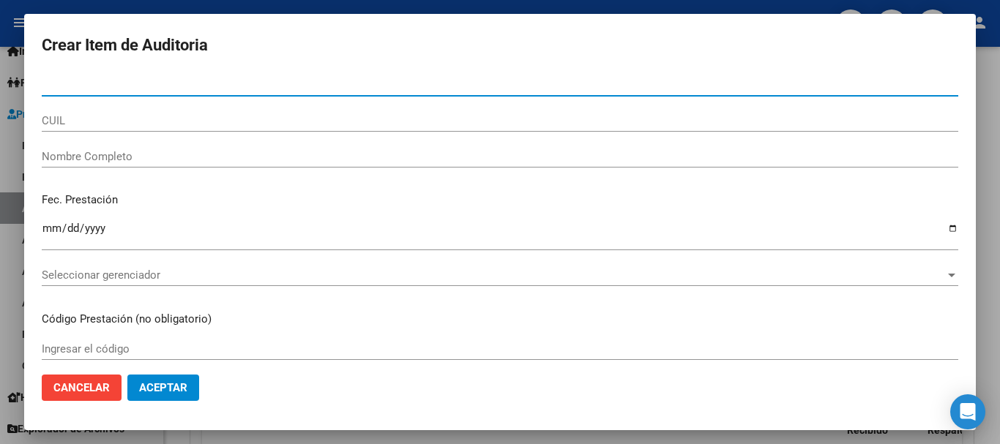
paste input "50877358"
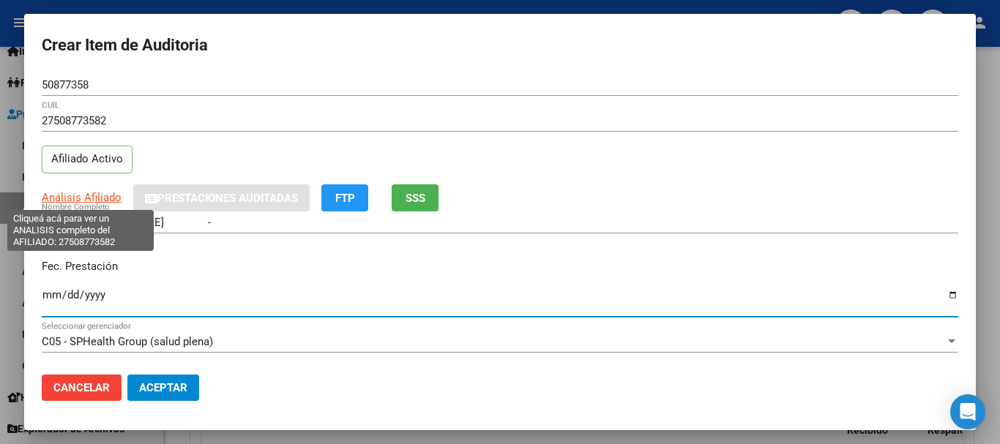
click at [111, 195] on span "Análisis Afiliado" at bounding box center [82, 197] width 80 height 13
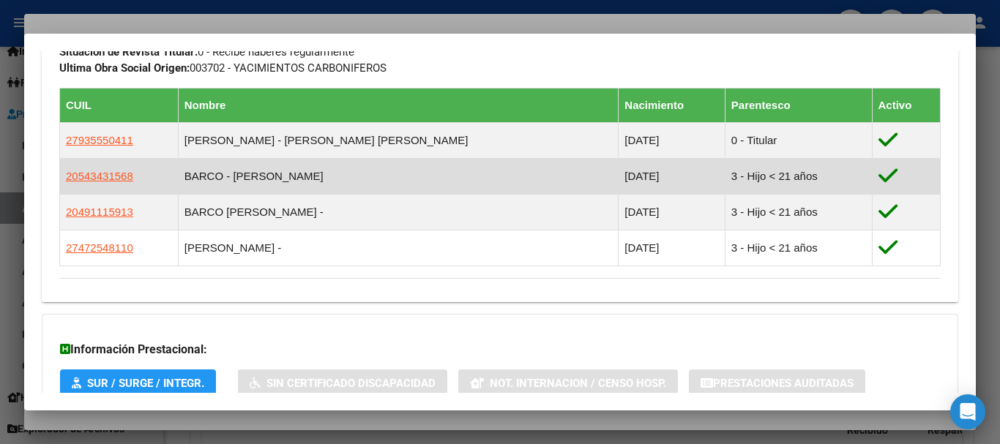
scroll to position [935, 0]
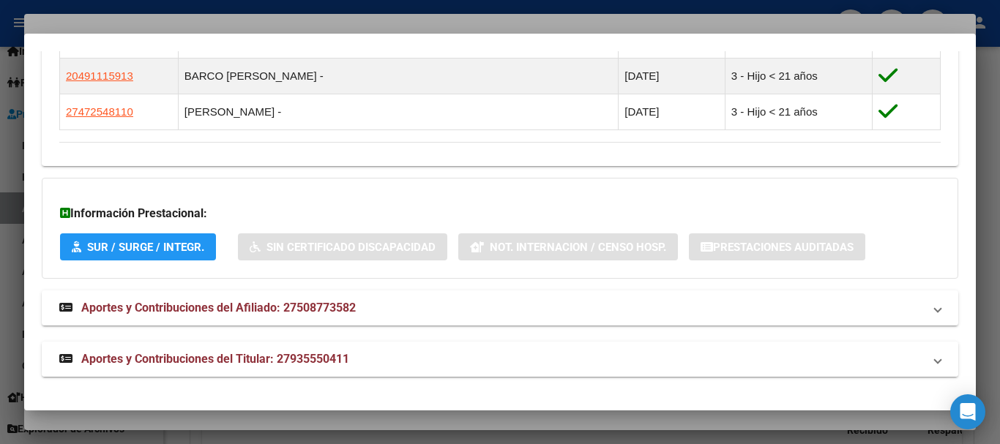
click at [226, 352] on span "Aportes y Contribuciones del Titular: 27935550411" at bounding box center [215, 359] width 268 height 14
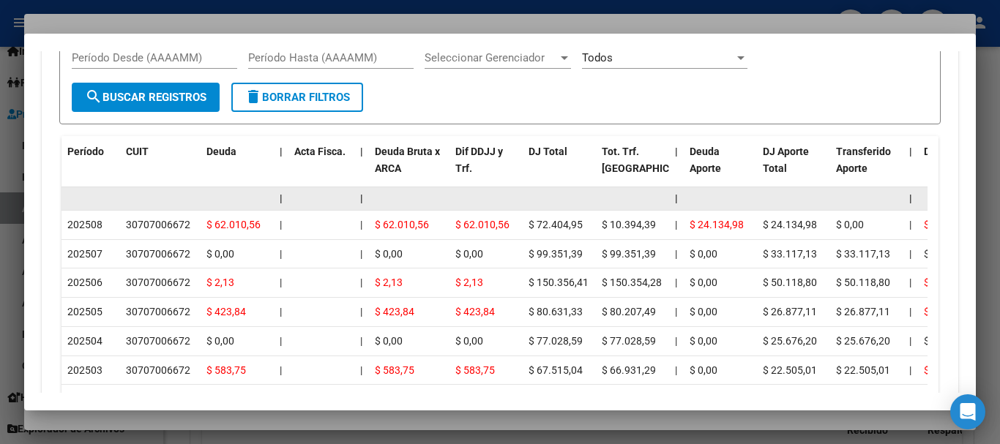
scroll to position [1449, 0]
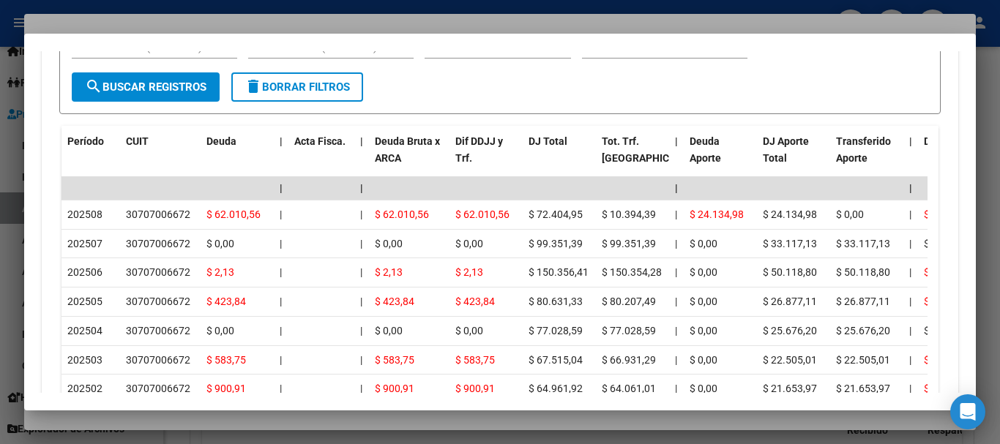
click at [227, 26] on div at bounding box center [500, 222] width 1000 height 444
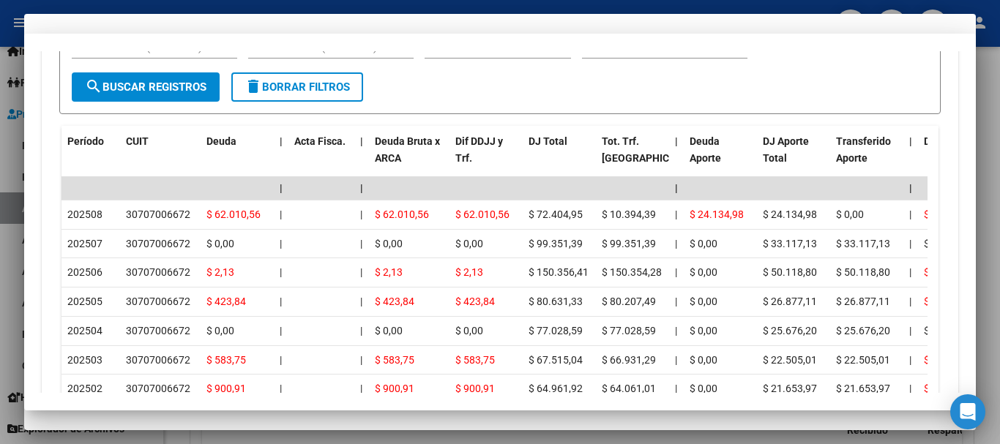
click at [587, 253] on div "Fec. Prestación [DATE] Ingresar la fecha" at bounding box center [500, 288] width 916 height 83
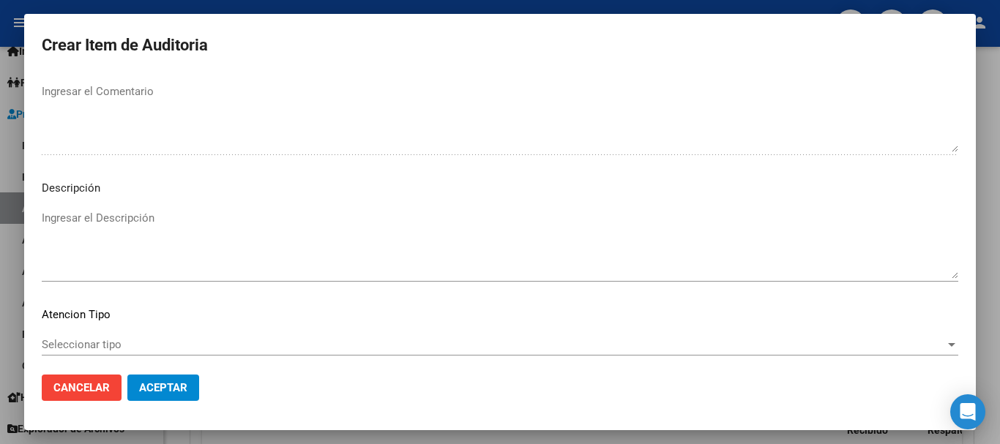
scroll to position [1029, 0]
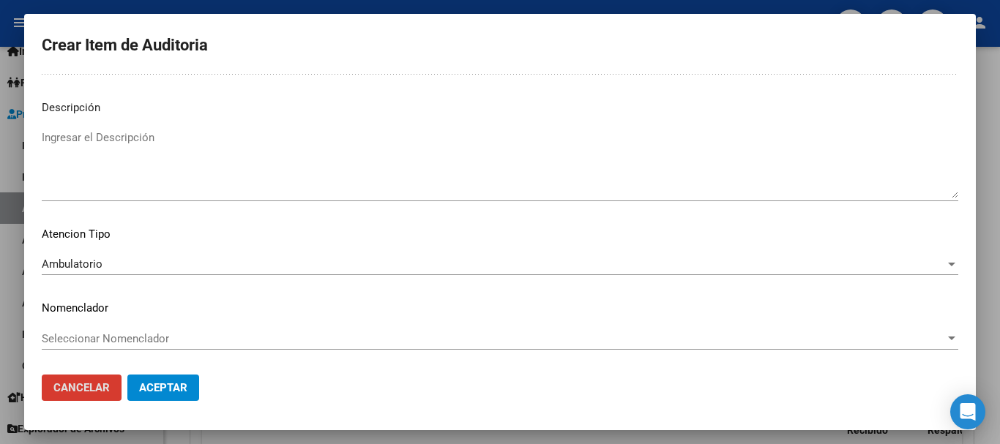
click at [127, 375] on button "Aceptar" at bounding box center [163, 388] width 72 height 26
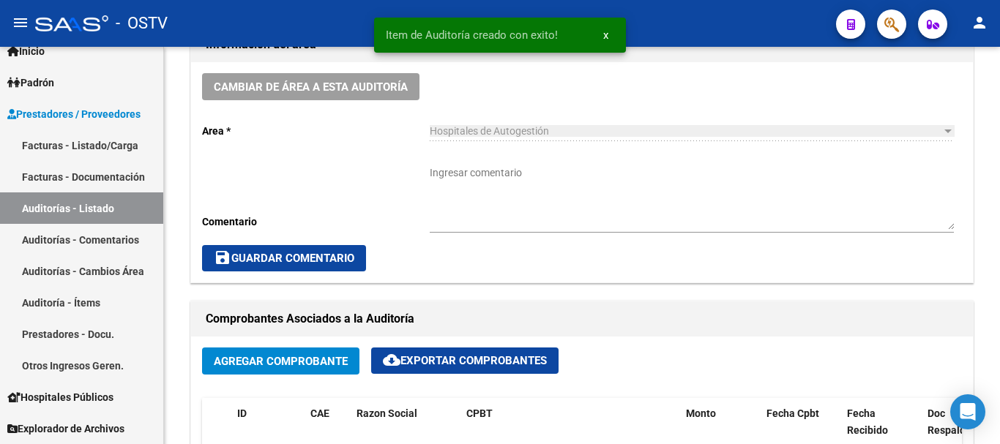
scroll to position [919, 0]
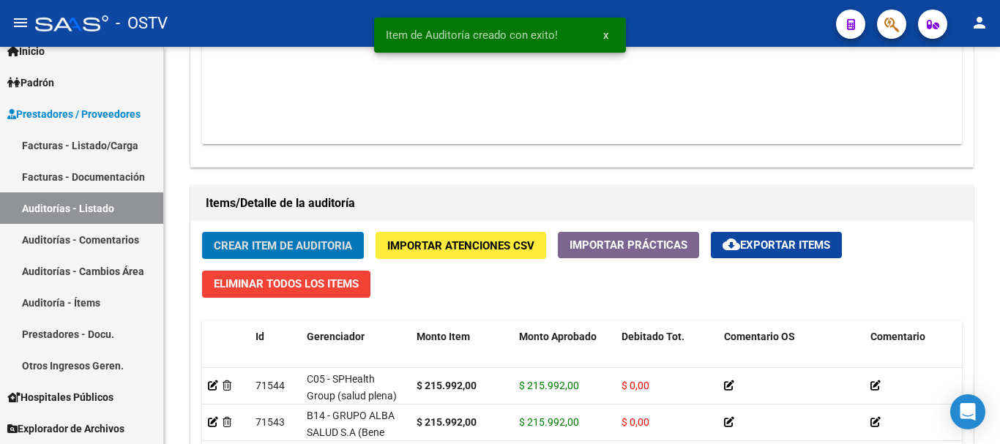
click at [202, 232] on button "Crear Item de Auditoria" at bounding box center [283, 245] width 162 height 27
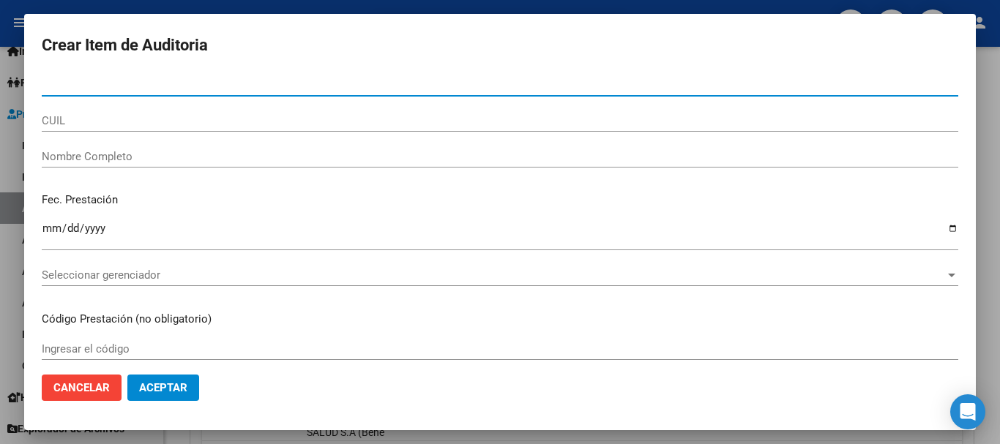
paste input "30492212"
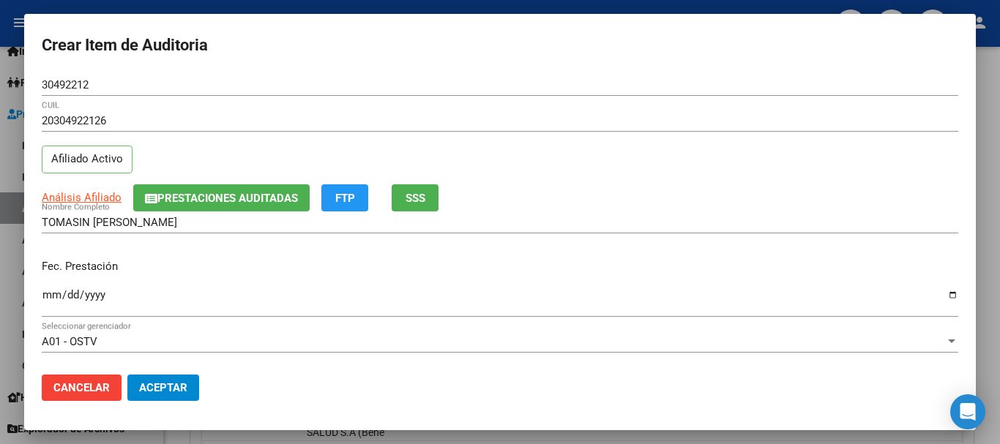
click at [97, 215] on div "TOMASIN [PERSON_NAME] Nombre Completo" at bounding box center [500, 222] width 916 height 22
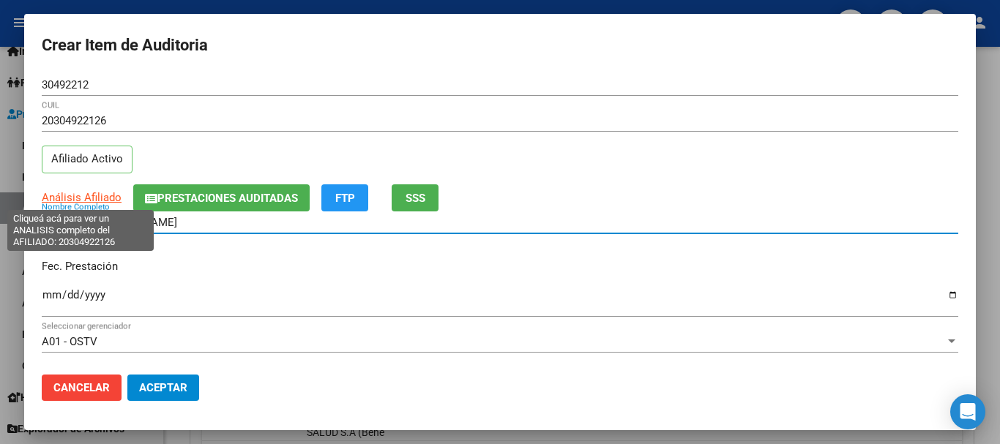
click at [105, 195] on span "Análisis Afiliado" at bounding box center [82, 197] width 80 height 13
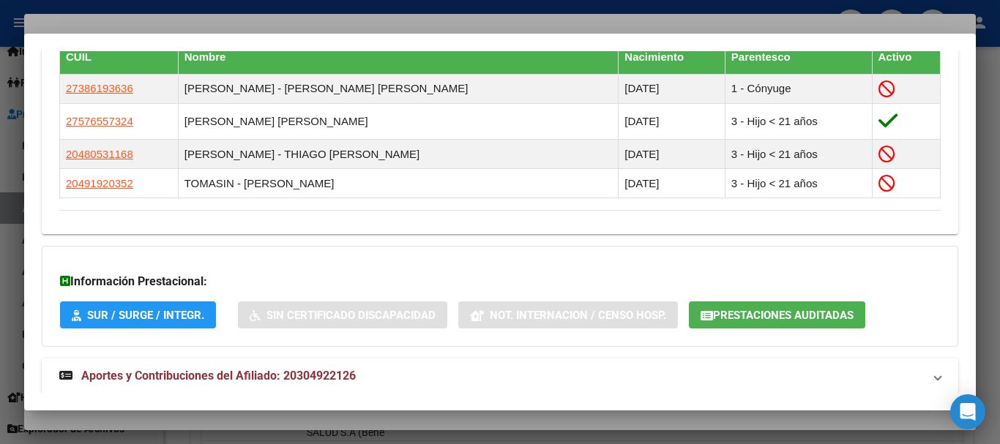
scroll to position [864, 0]
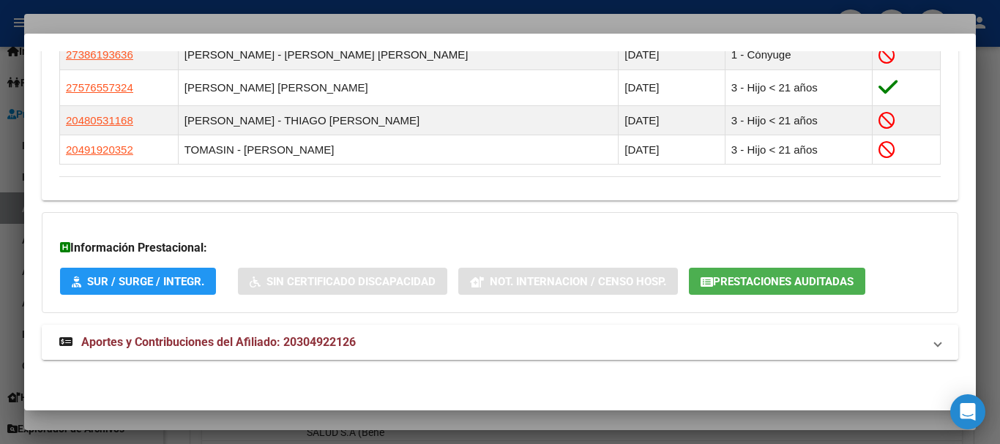
click at [388, 349] on mat-panel-title "Aportes y Contribuciones del Afiliado: 20304922126" at bounding box center [491, 343] width 864 height 18
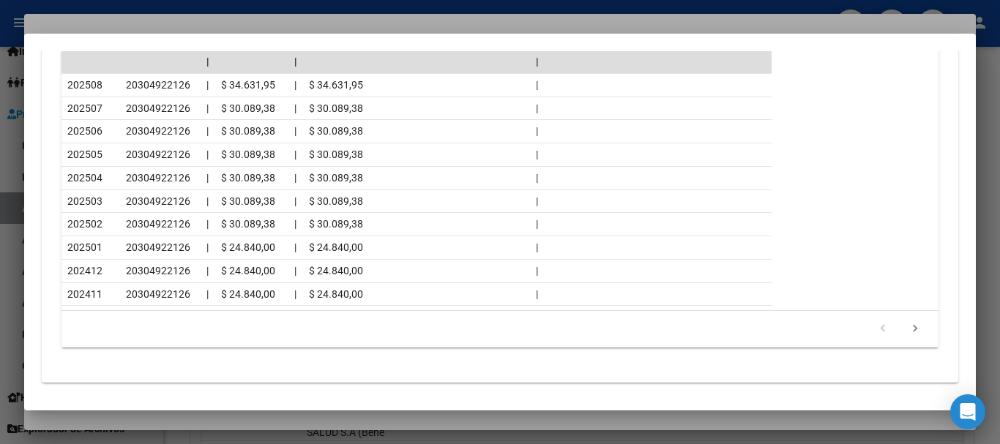
scroll to position [1521, 0]
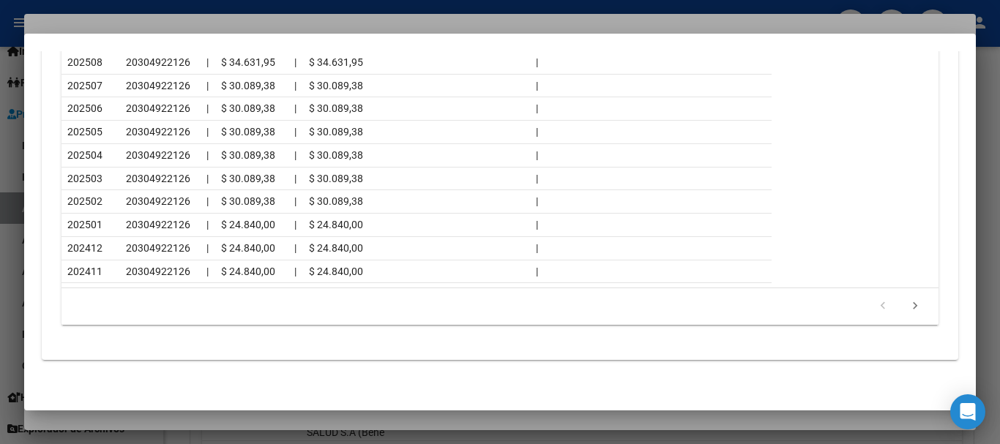
click at [212, 15] on div at bounding box center [500, 222] width 1000 height 444
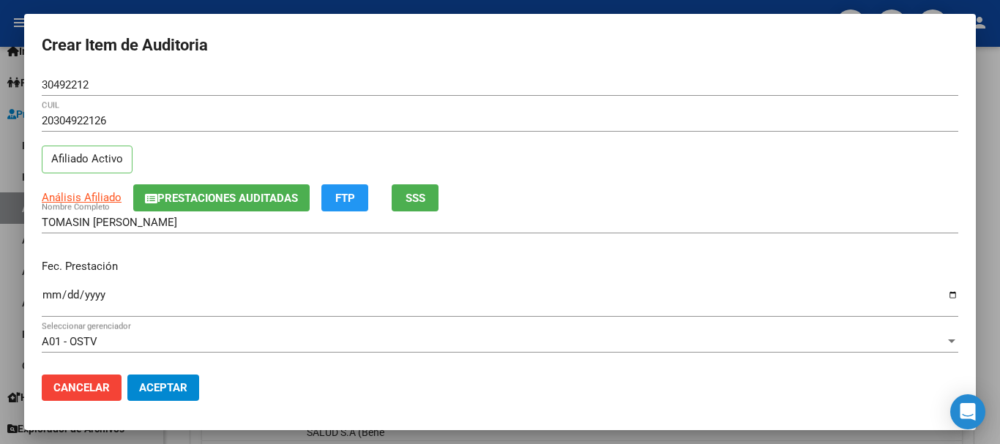
click at [727, 133] on div "20304922126 CUIL" at bounding box center [500, 128] width 916 height 36
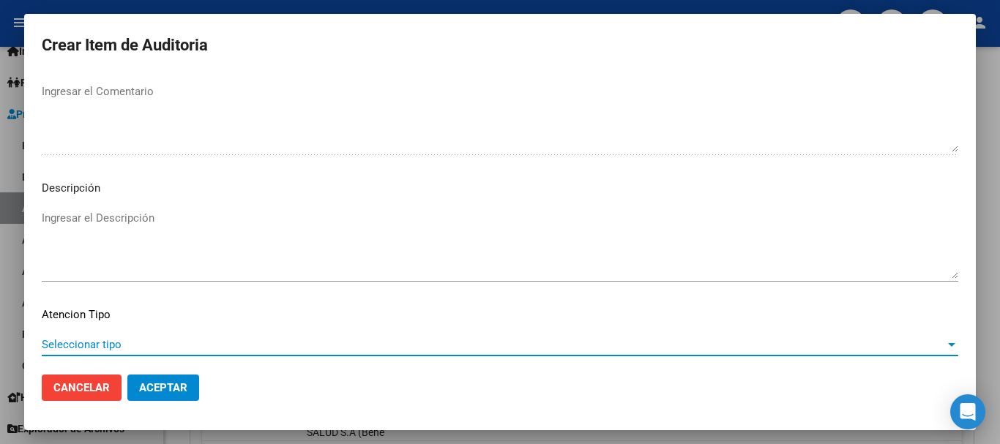
scroll to position [1029, 0]
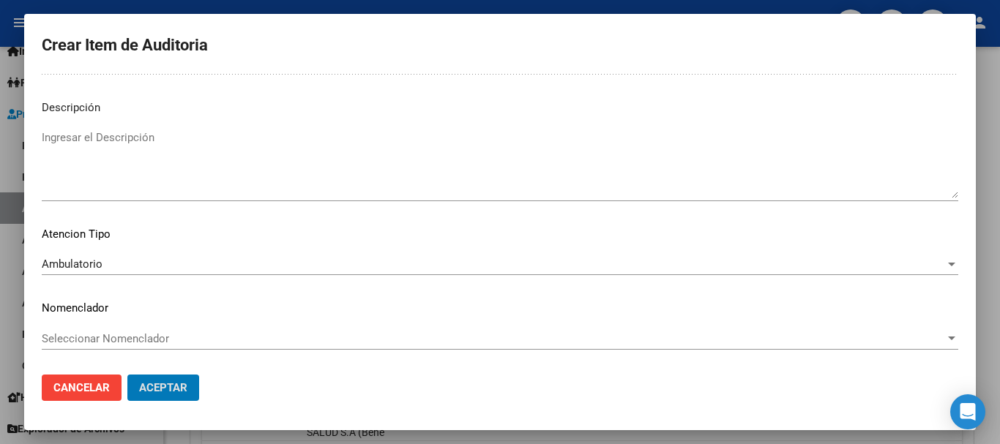
click at [127, 375] on button "Aceptar" at bounding box center [163, 388] width 72 height 26
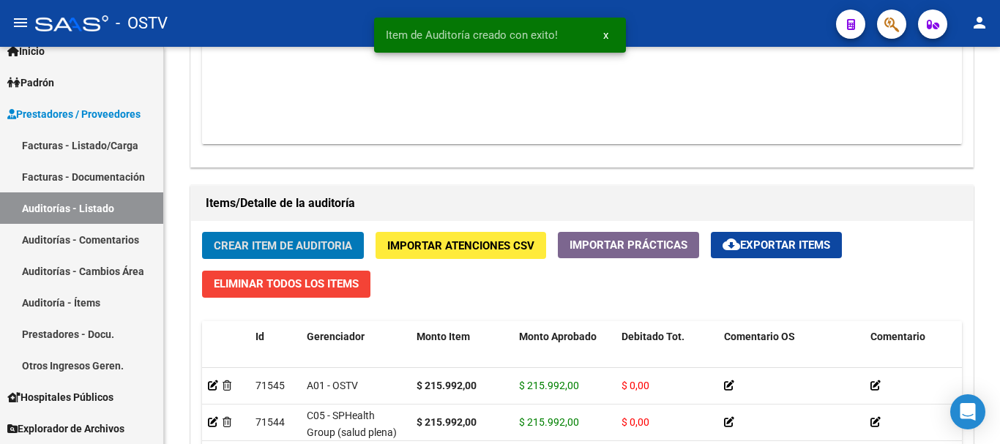
click at [202, 232] on button "Crear Item de Auditoria" at bounding box center [283, 245] width 162 height 27
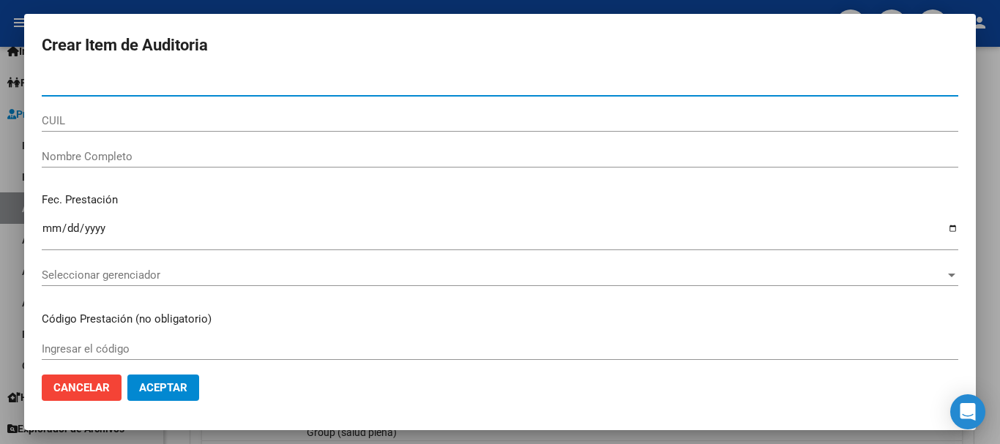
paste input "33423111"
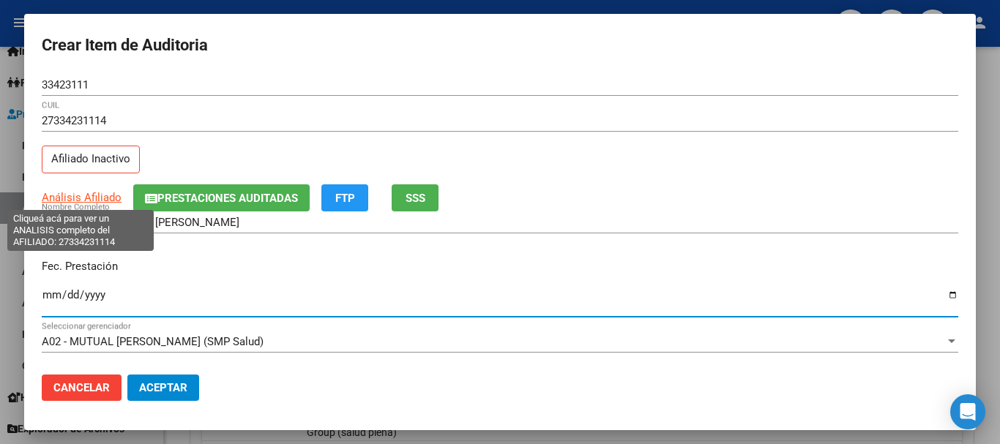
click at [94, 200] on span "Análisis Afiliado" at bounding box center [82, 197] width 80 height 13
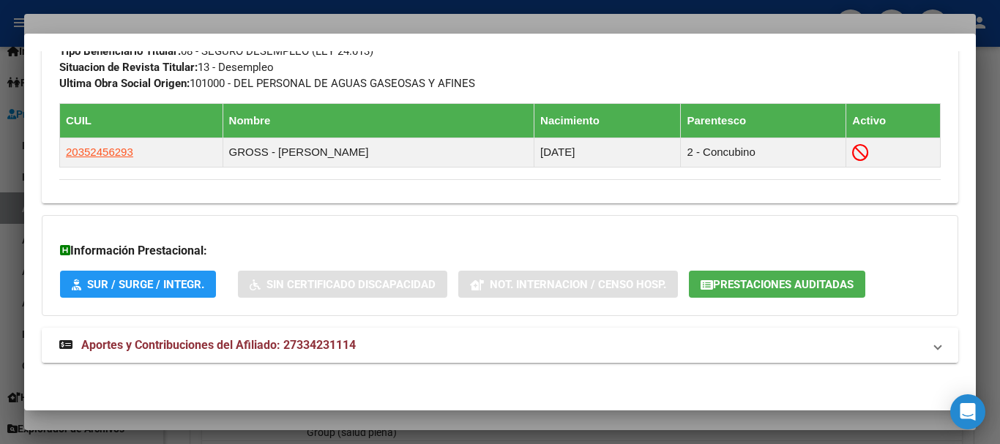
scroll to position [818, 0]
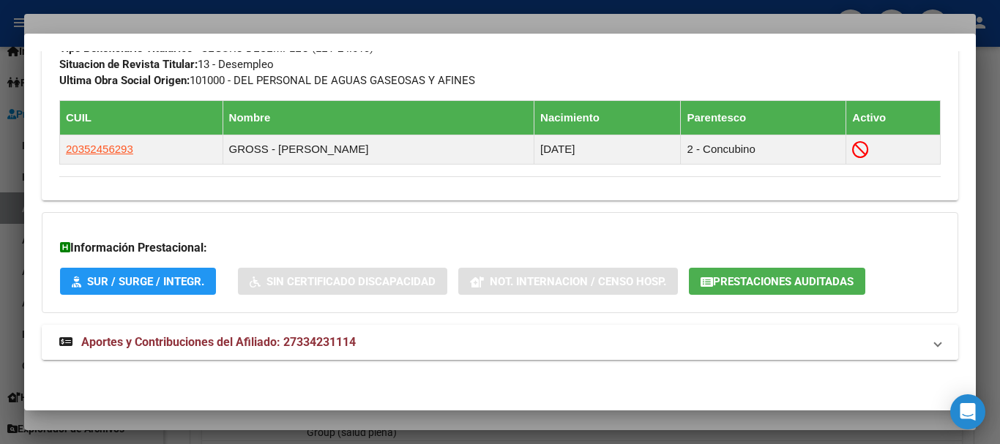
click at [300, 332] on mat-expansion-panel-header "Aportes y Contribuciones del Afiliado: 27334231114" at bounding box center [500, 342] width 916 height 35
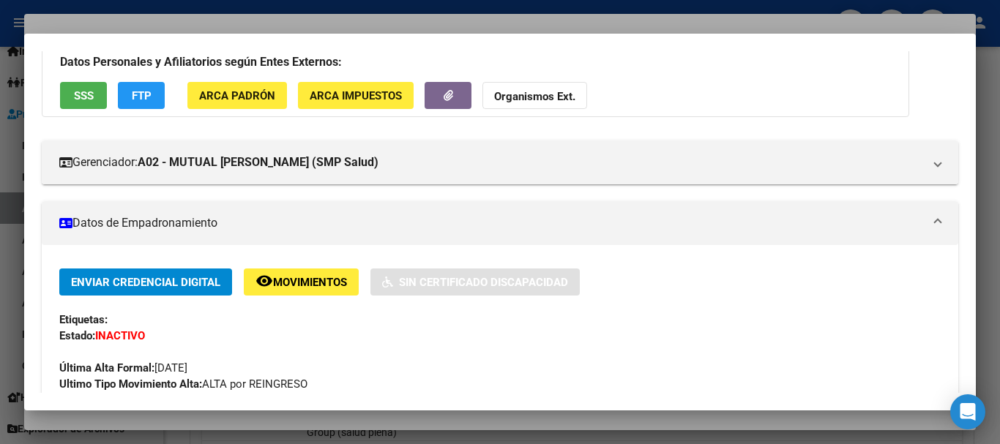
scroll to position [2, 0]
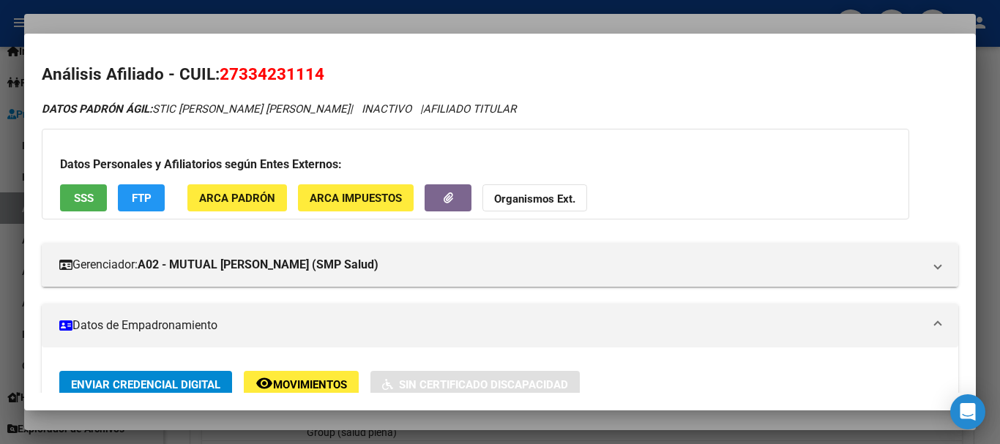
click at [548, 198] on strong "Organismos Ext." at bounding box center [534, 198] width 81 height 13
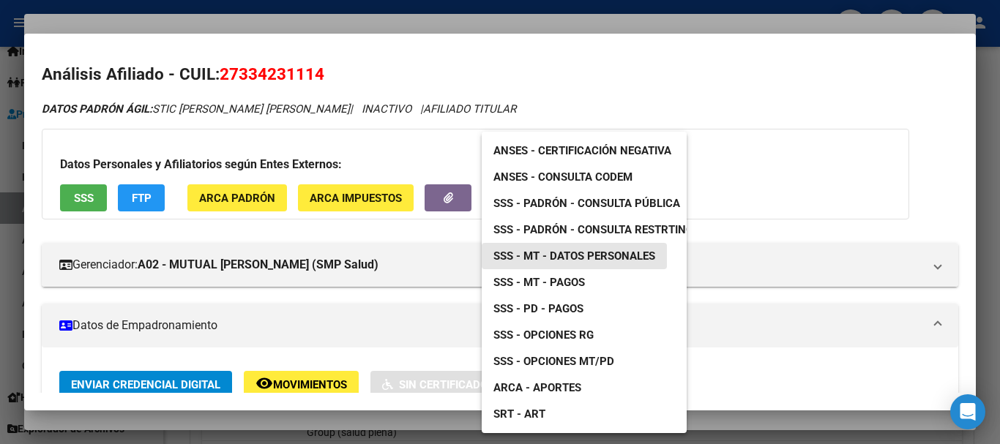
click at [603, 250] on span "SSS - MT - Datos Personales" at bounding box center [574, 256] width 162 height 13
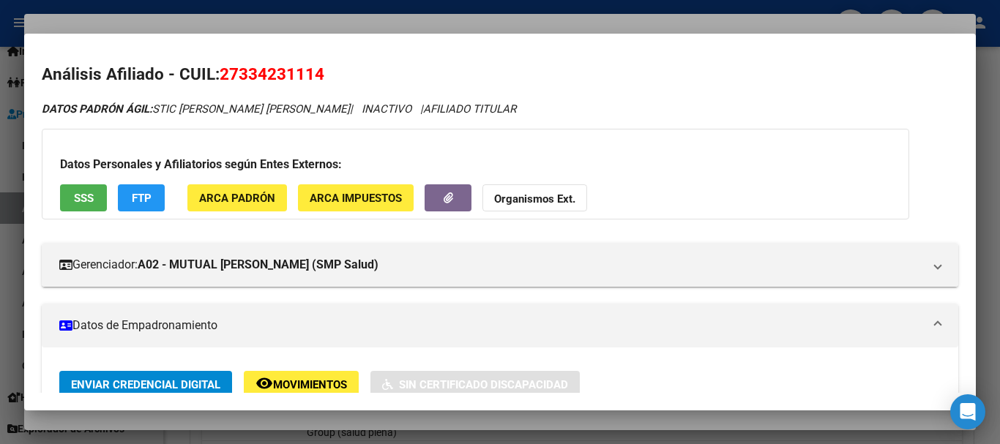
click at [528, 198] on strong "Organismos Ext." at bounding box center [534, 198] width 81 height 13
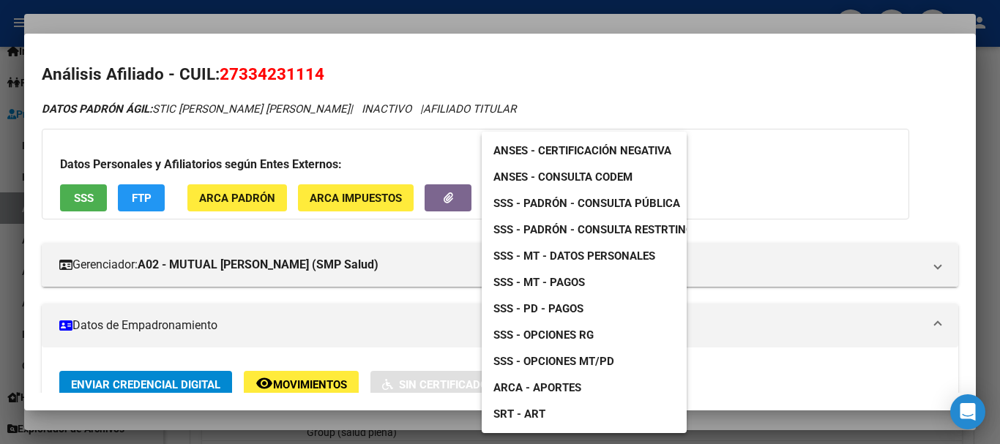
click at [598, 198] on span "SSS - Padrón - Consulta Pública" at bounding box center [586, 203] width 187 height 13
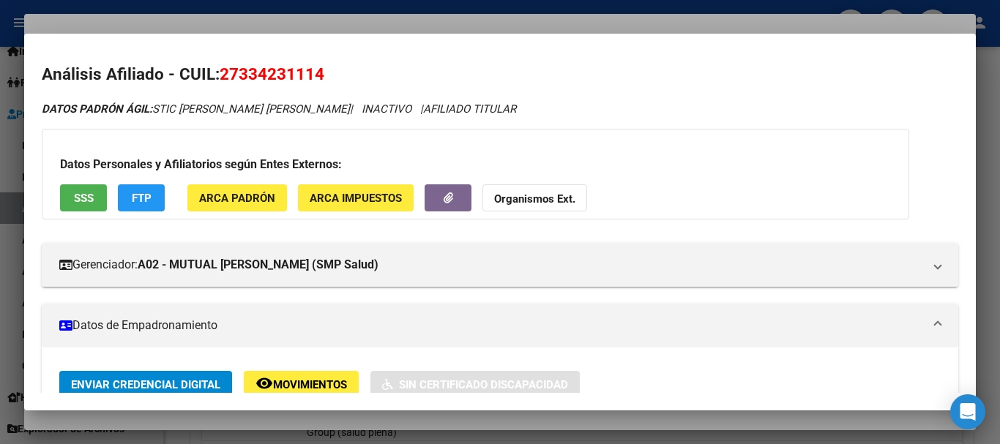
click at [344, 11] on div at bounding box center [500, 222] width 1000 height 444
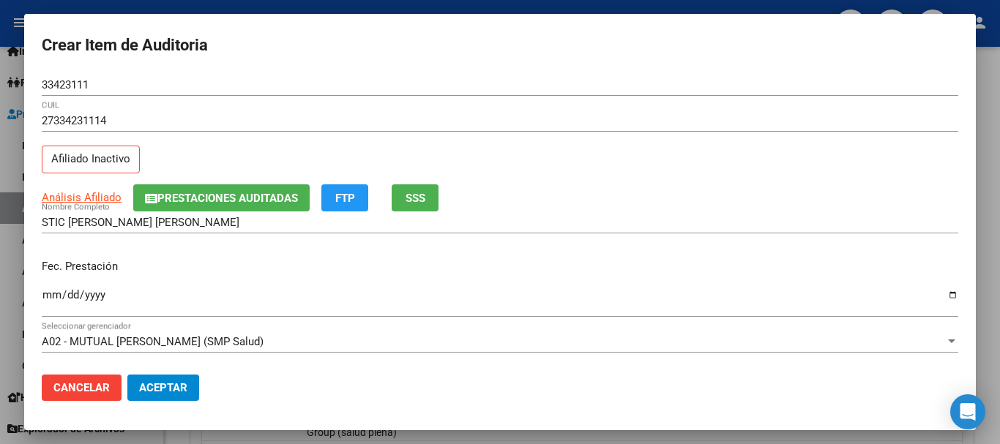
click at [662, 130] on div "27334231114 CUIL" at bounding box center [500, 121] width 916 height 22
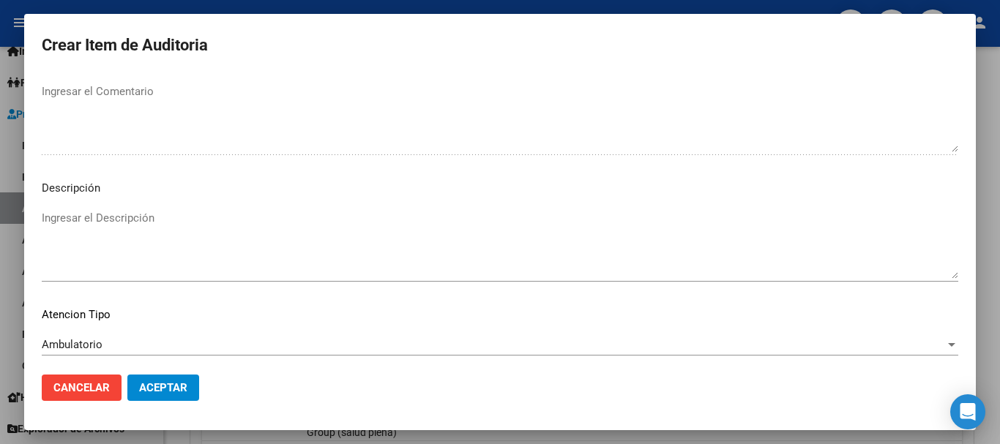
scroll to position [1029, 0]
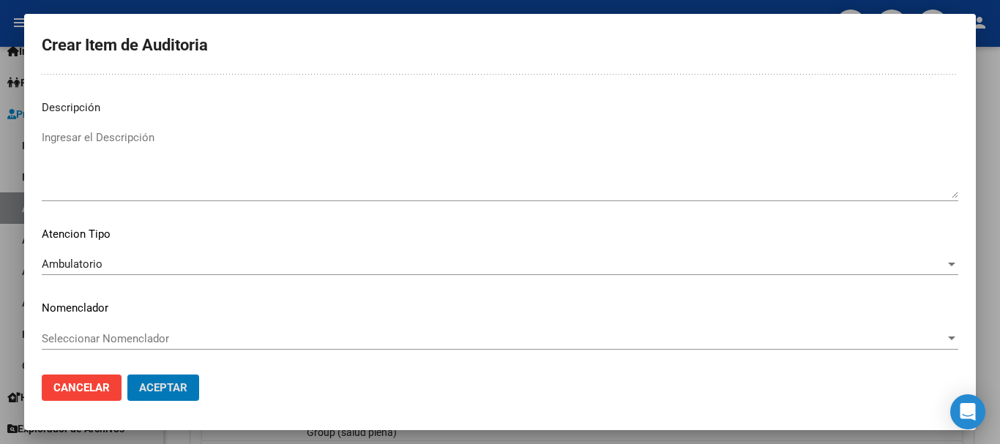
click at [127, 375] on button "Aceptar" at bounding box center [163, 388] width 72 height 26
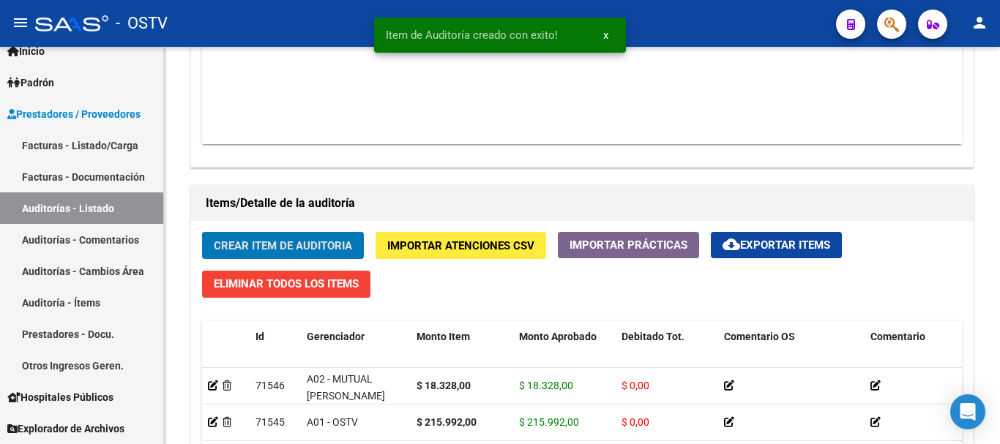
click at [202, 232] on button "Crear Item de Auditoria" at bounding box center [283, 245] width 162 height 27
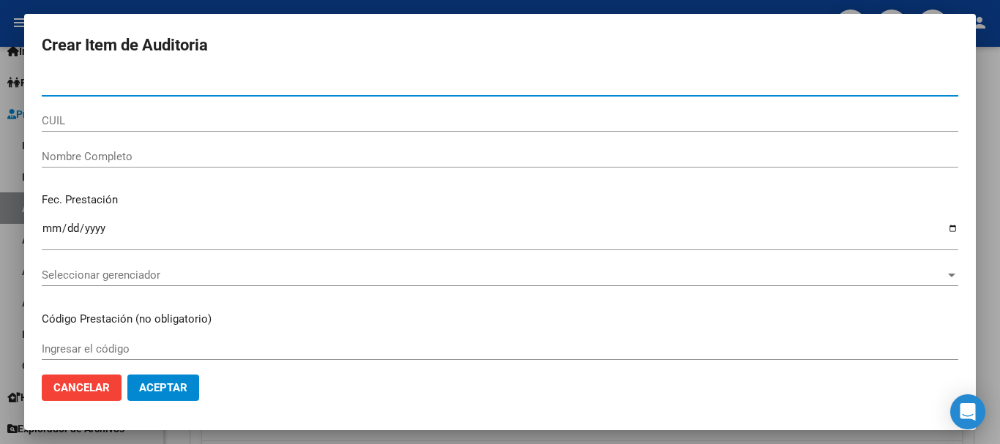
paste input "33423111"
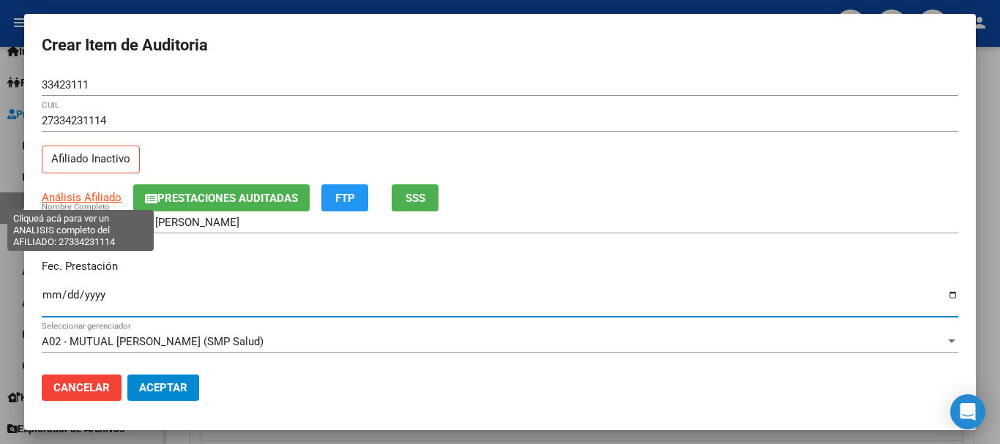
click at [108, 195] on span "Análisis Afiliado" at bounding box center [82, 197] width 80 height 13
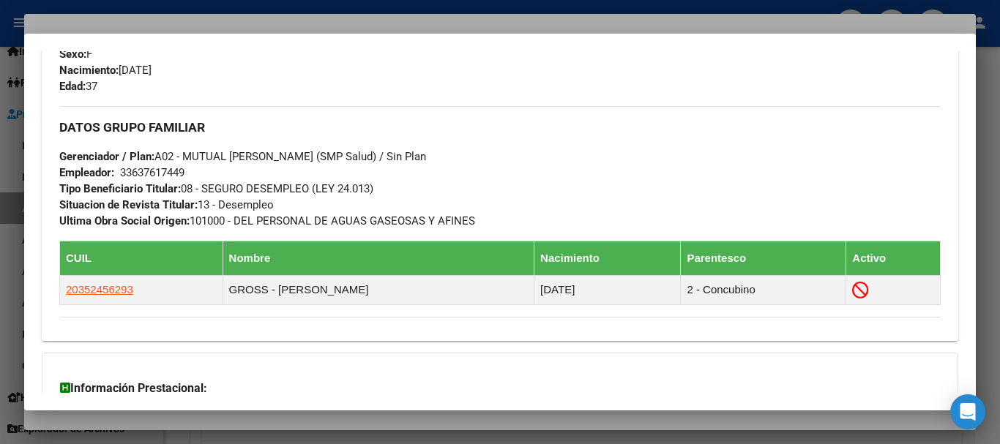
scroll to position [818, 0]
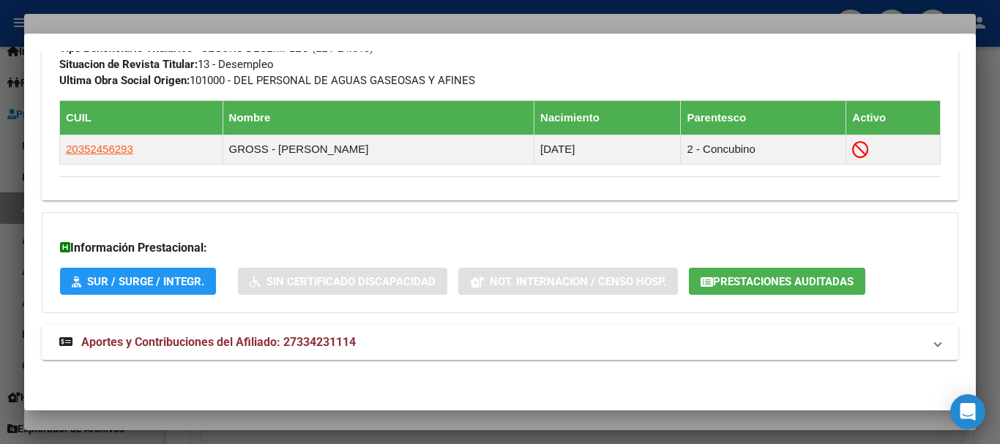
click at [353, 337] on span "Aportes y Contribuciones del Afiliado: 27334231114" at bounding box center [218, 342] width 274 height 14
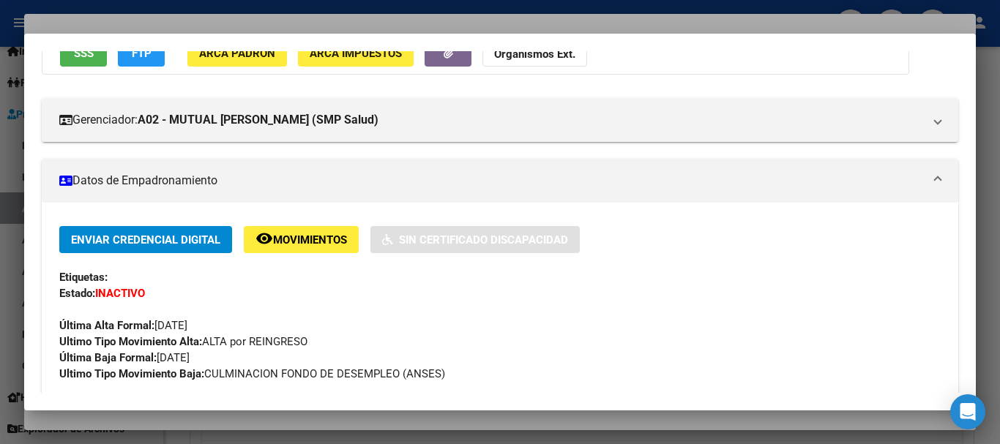
scroll to position [0, 0]
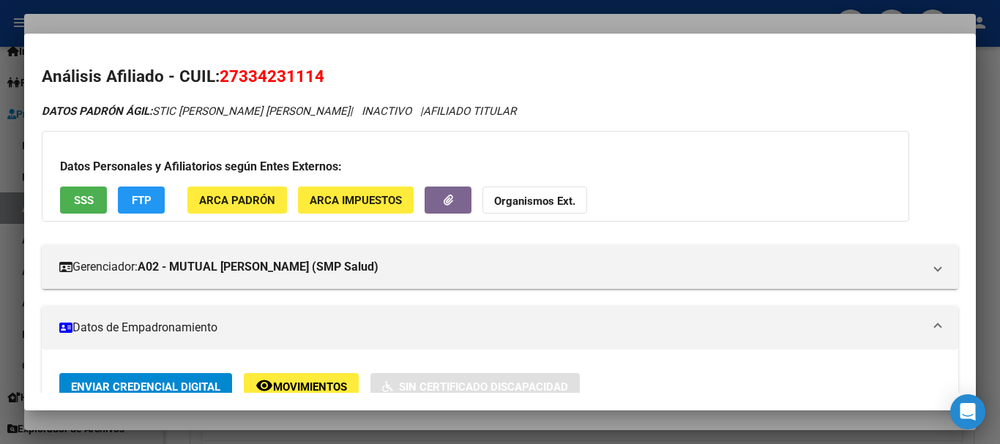
click at [252, 12] on div at bounding box center [500, 222] width 1000 height 444
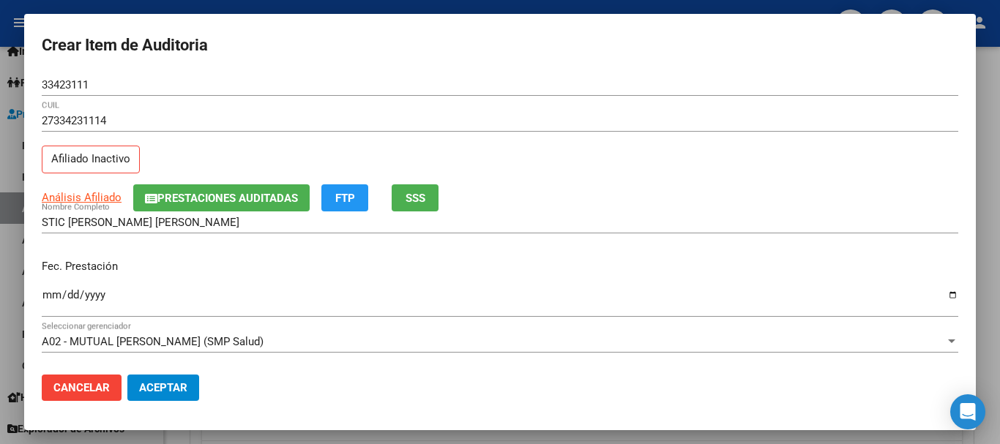
click at [580, 158] on div "27334231114 CUIL Afiliado Inactivo" at bounding box center [500, 147] width 916 height 75
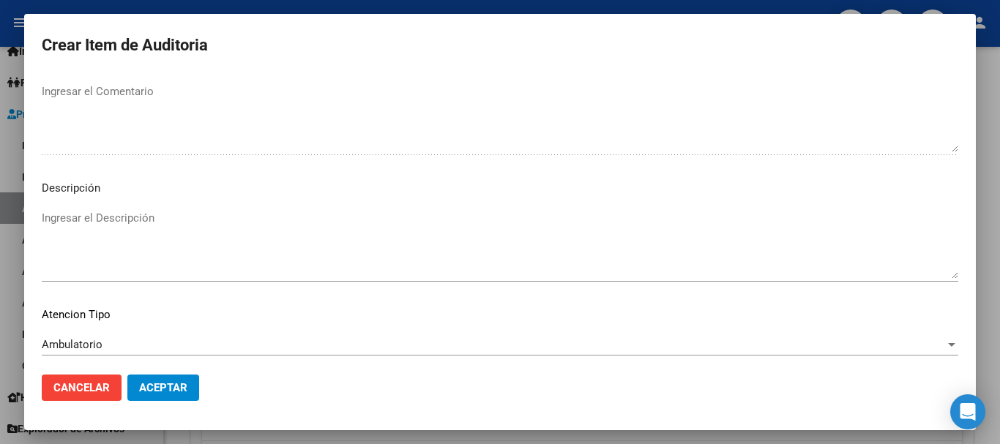
scroll to position [1029, 0]
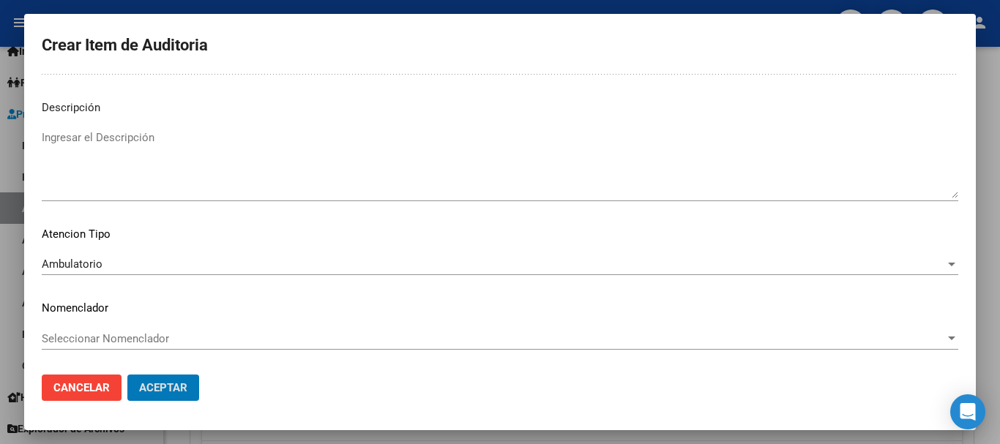
click at [127, 375] on button "Aceptar" at bounding box center [163, 388] width 72 height 26
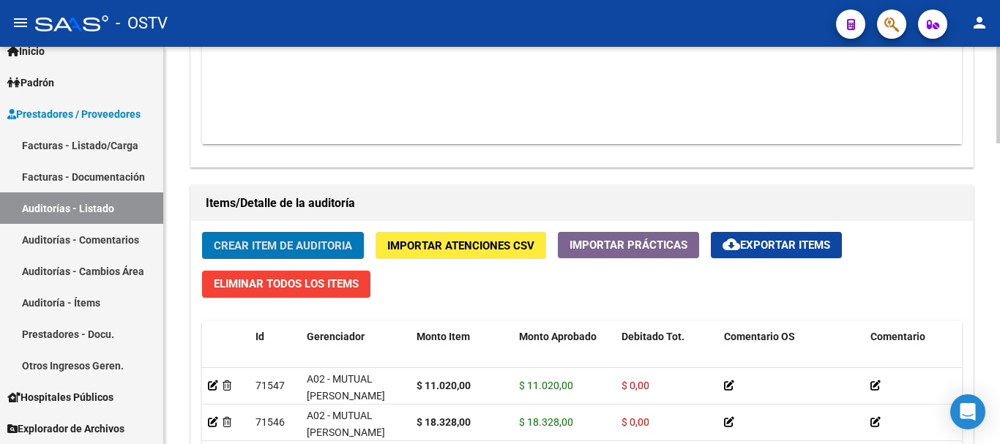
click at [265, 241] on span "Crear Item de Auditoria" at bounding box center [283, 245] width 138 height 13
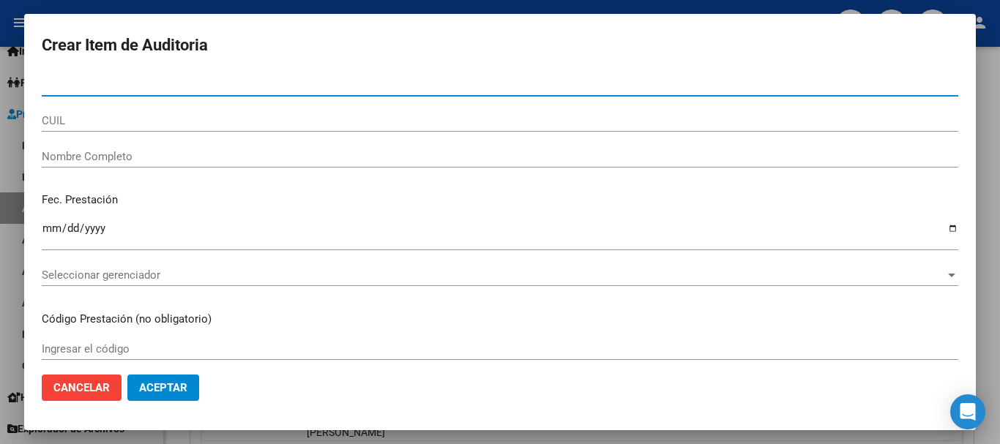
paste input "32595573"
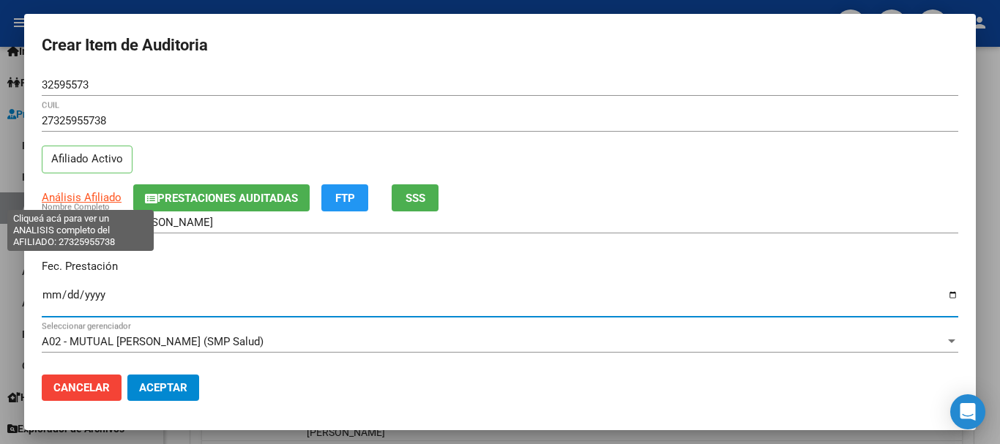
click at [113, 197] on span "Análisis Afiliado" at bounding box center [82, 197] width 80 height 13
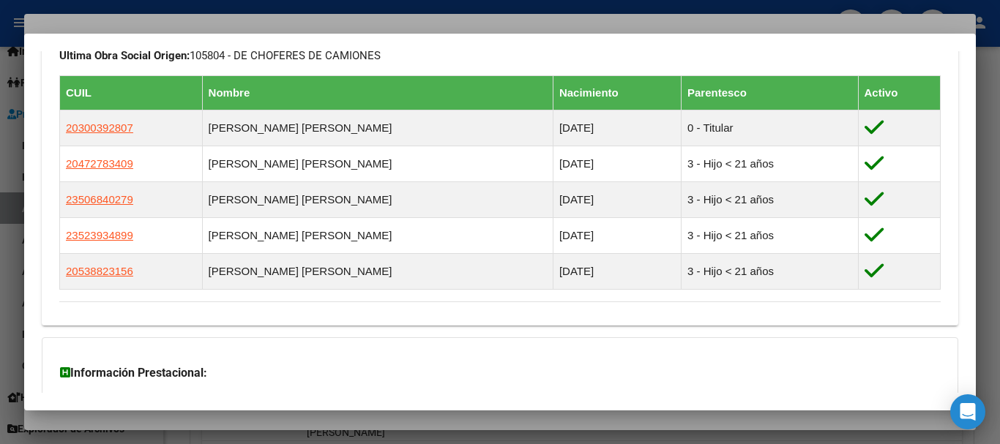
scroll to position [1003, 0]
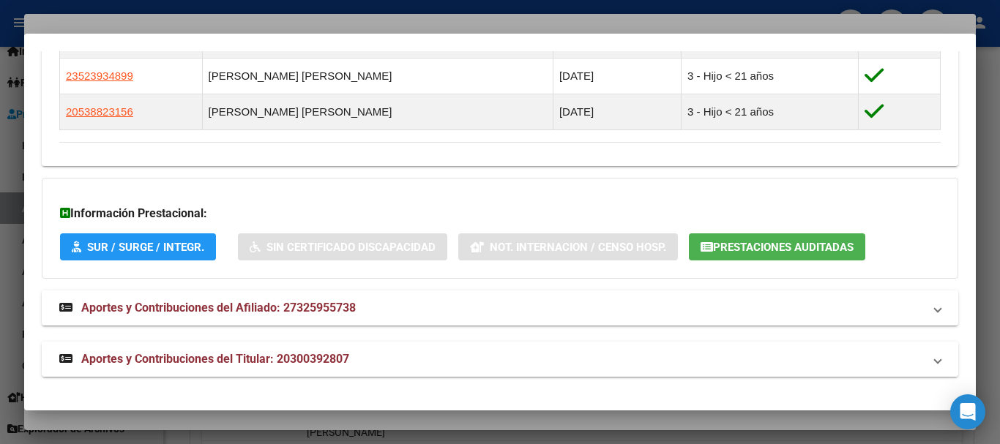
click at [307, 377] on mat-expansion-panel-header "Aportes y Contribuciones del Titular: 20300392807" at bounding box center [500, 359] width 916 height 35
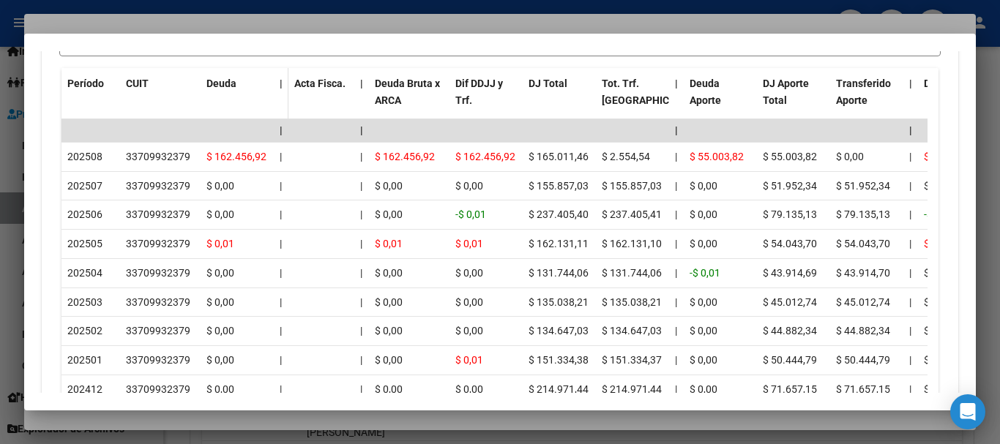
scroll to position [1651, 0]
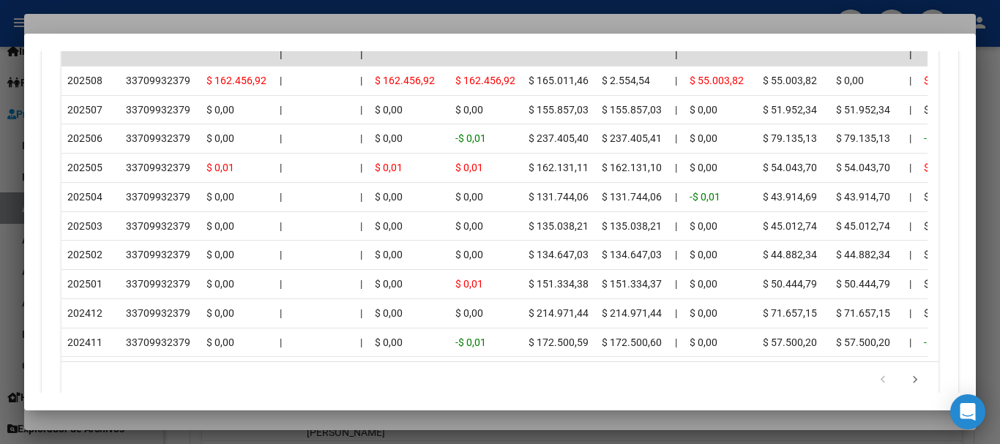
click at [130, 15] on div at bounding box center [500, 222] width 1000 height 444
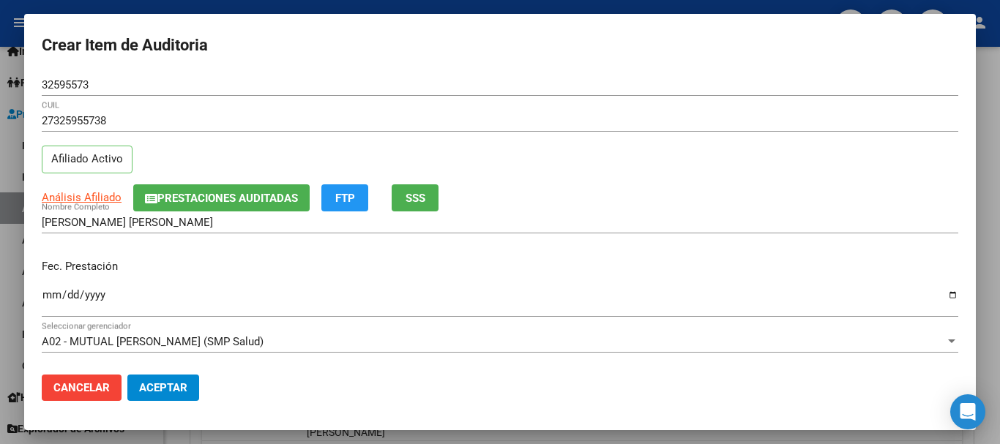
click at [507, 140] on div "27325955738 CUIL" at bounding box center [500, 128] width 916 height 36
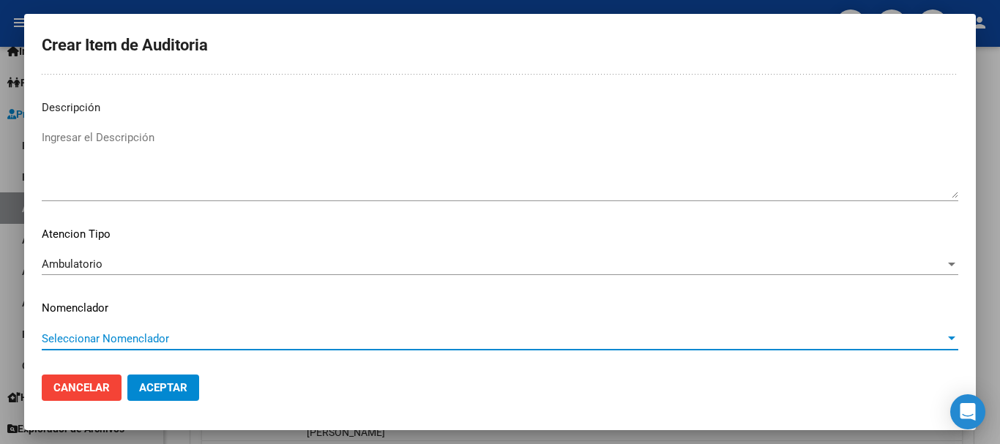
scroll to position [0, 0]
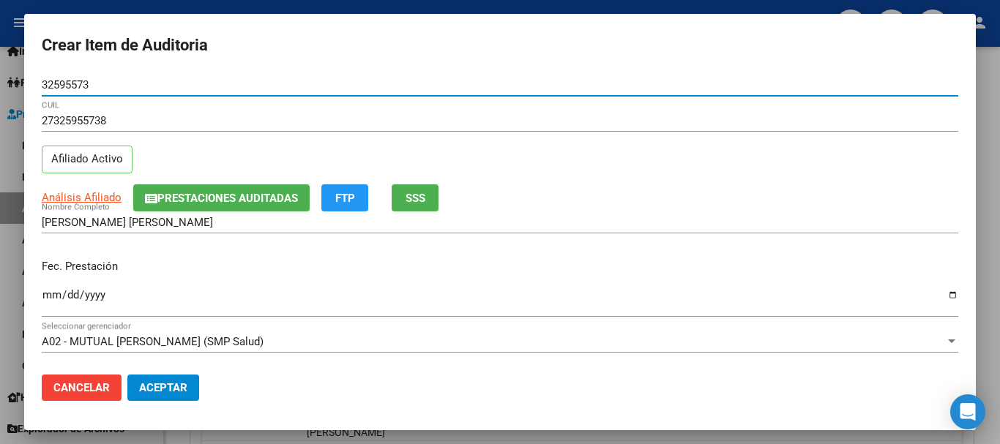
click at [127, 375] on button "Aceptar" at bounding box center [163, 388] width 72 height 26
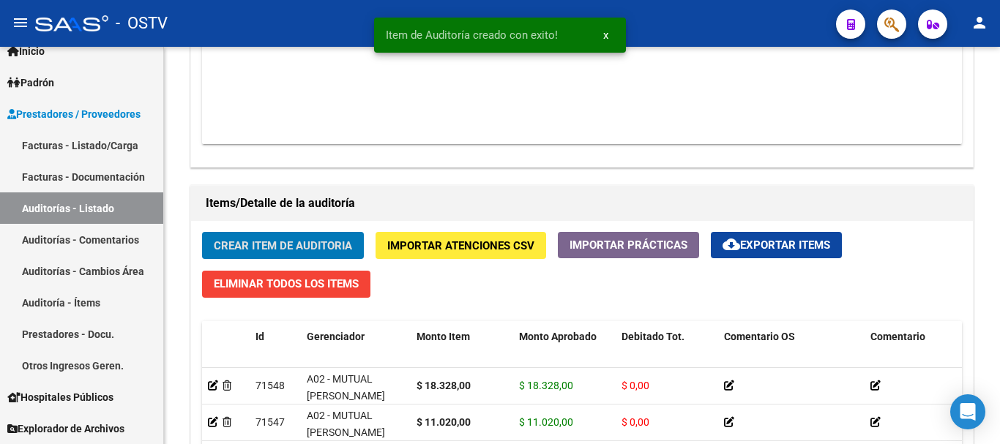
click at [202, 232] on button "Crear Item de Auditoria" at bounding box center [283, 245] width 162 height 27
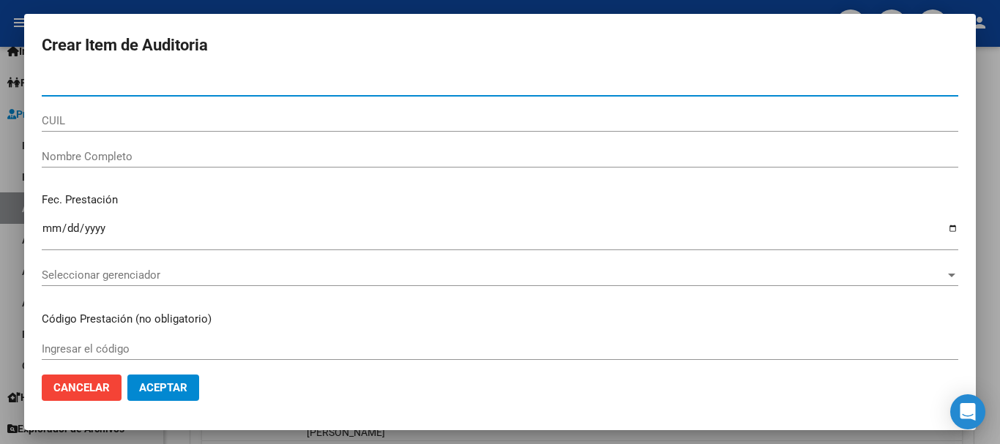
paste input "59131699"
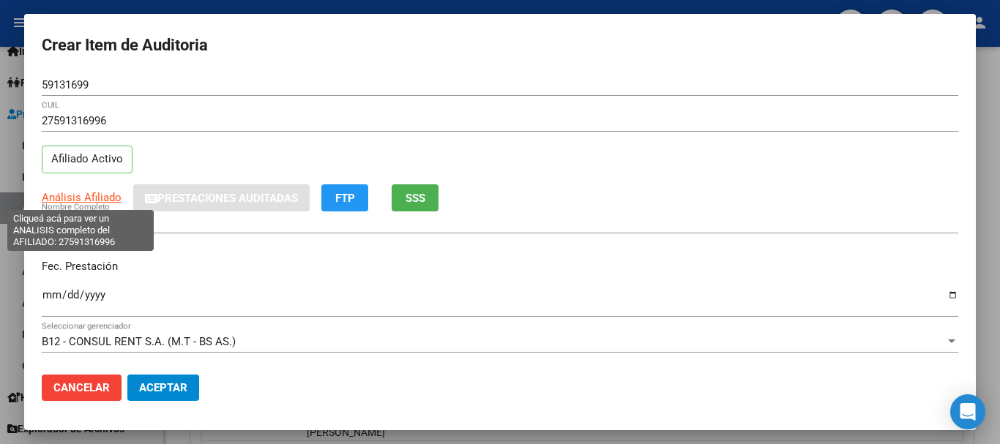
click at [89, 194] on span "Análisis Afiliado" at bounding box center [82, 197] width 80 height 13
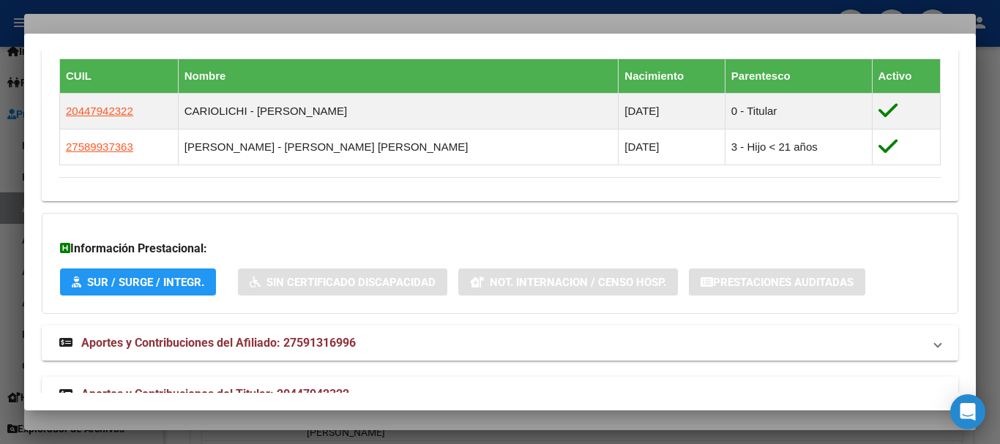
scroll to position [879, 0]
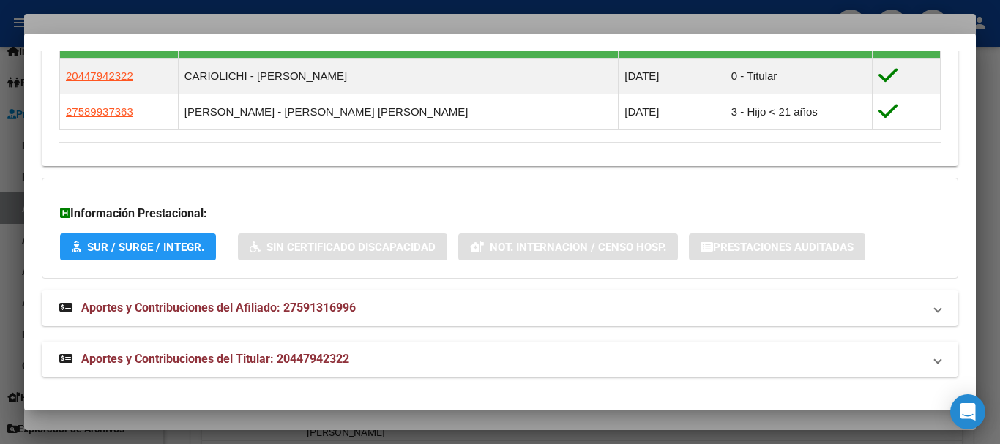
click at [341, 358] on span "Aportes y Contribuciones del Titular: 20447942322" at bounding box center [215, 359] width 268 height 14
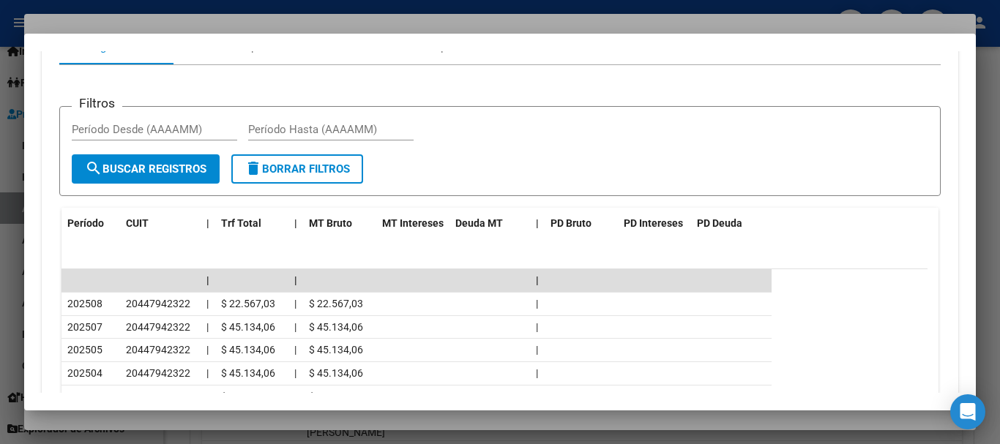
scroll to position [1318, 0]
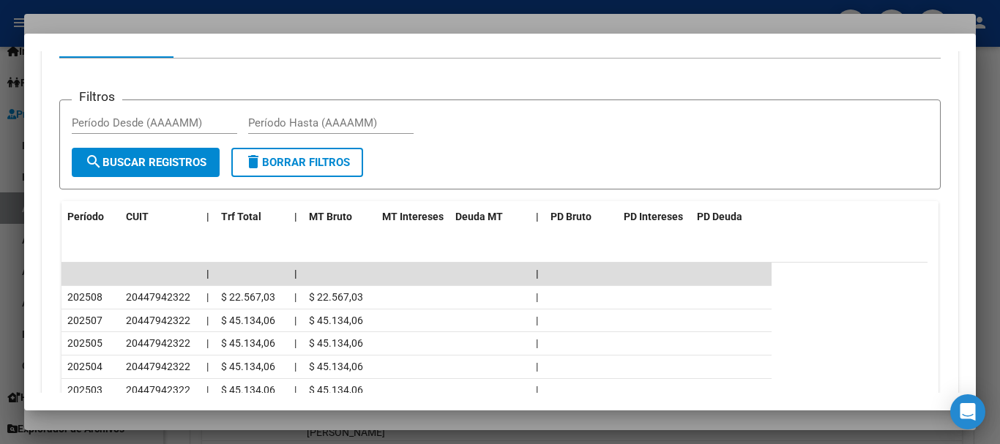
click at [330, 20] on div at bounding box center [500, 222] width 1000 height 444
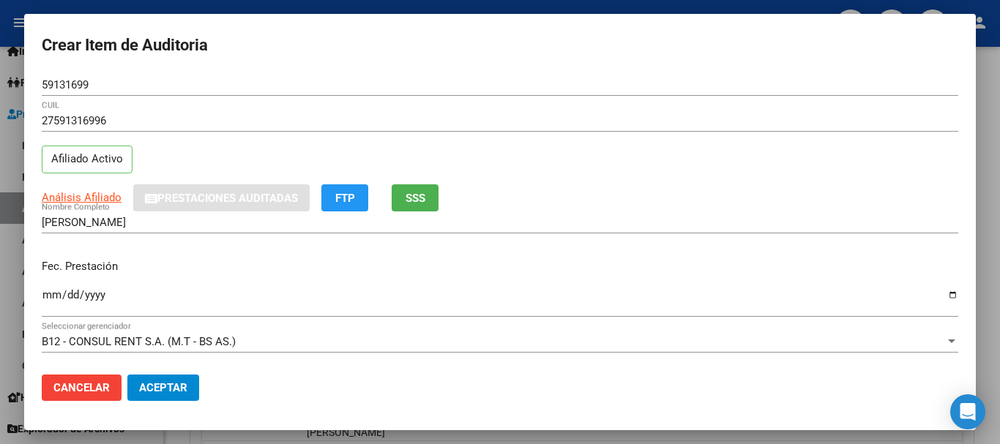
click at [768, 191] on div "Análisis Afiliado Prestaciones Auditadas FTP SSS" at bounding box center [500, 197] width 916 height 27
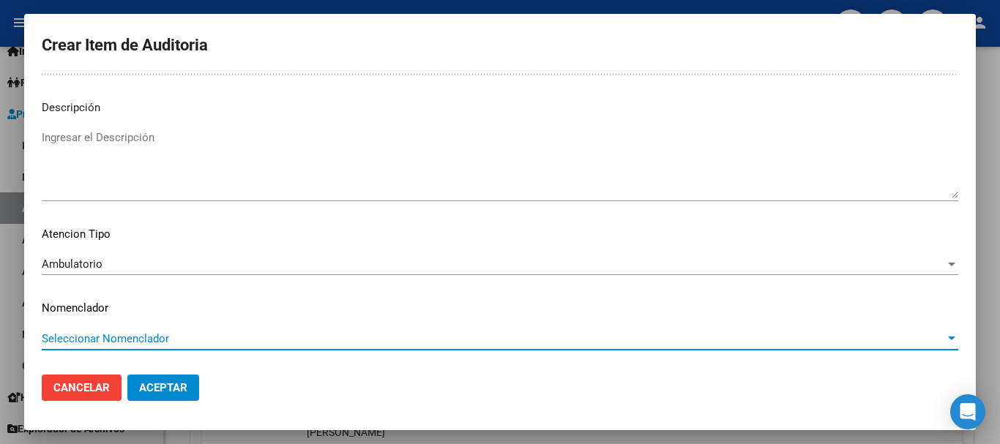
scroll to position [0, 0]
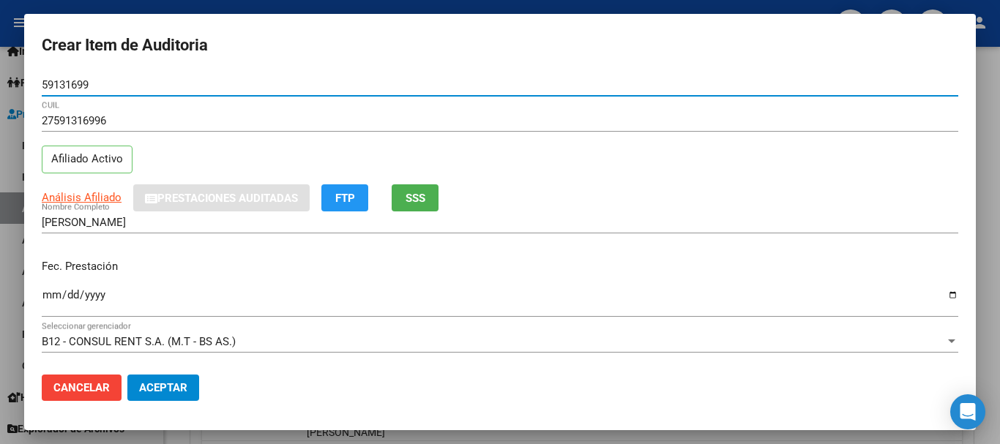
click at [127, 375] on button "Aceptar" at bounding box center [163, 388] width 72 height 26
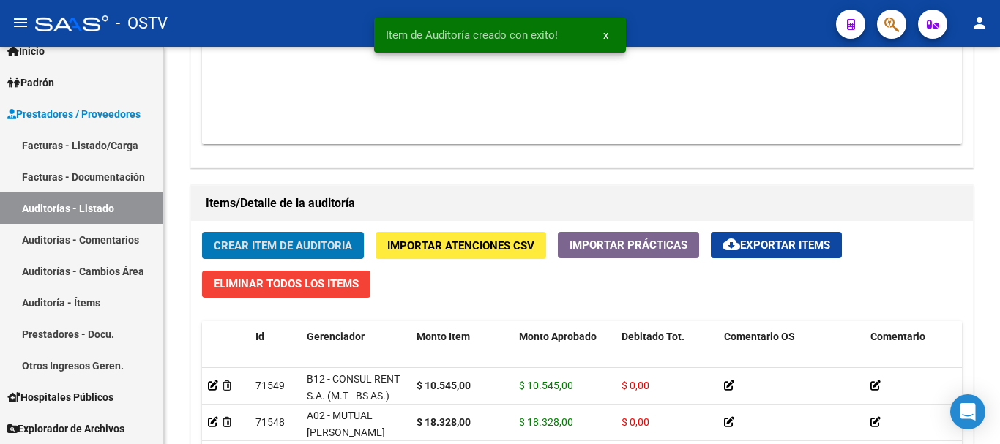
click at [202, 232] on button "Crear Item de Auditoria" at bounding box center [283, 245] width 162 height 27
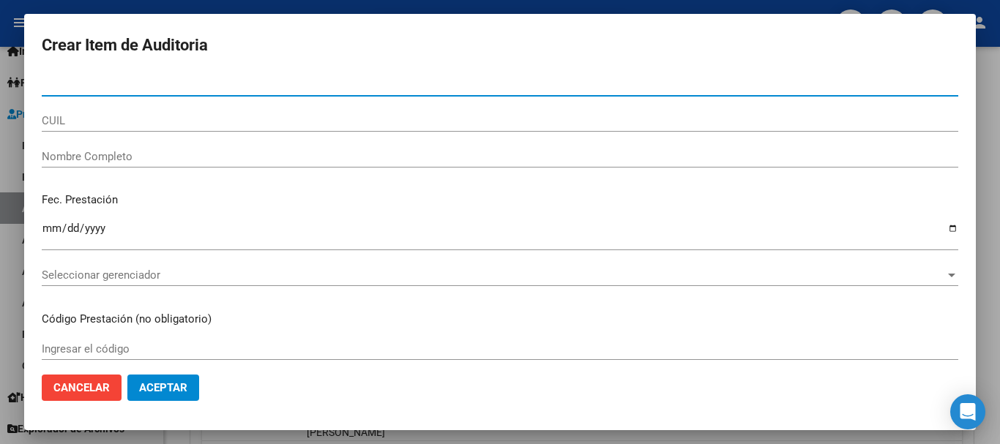
paste input "18153934"
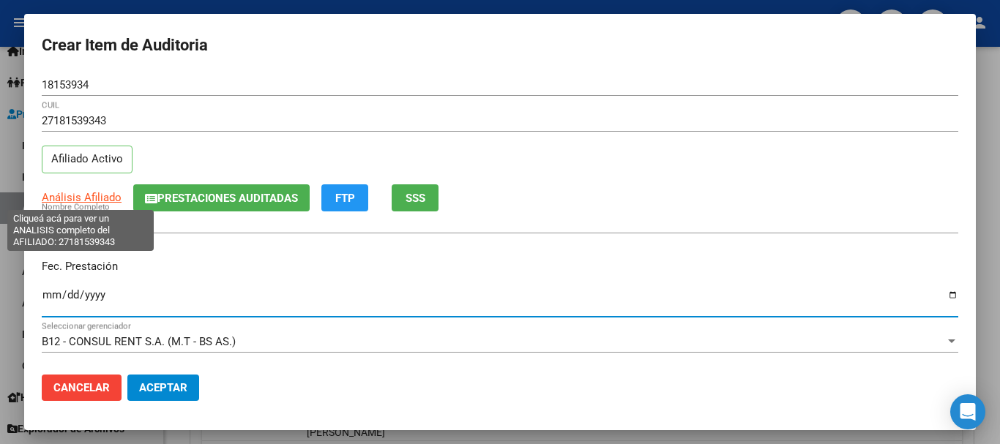
click at [89, 193] on span "Análisis Afiliado" at bounding box center [82, 197] width 80 height 13
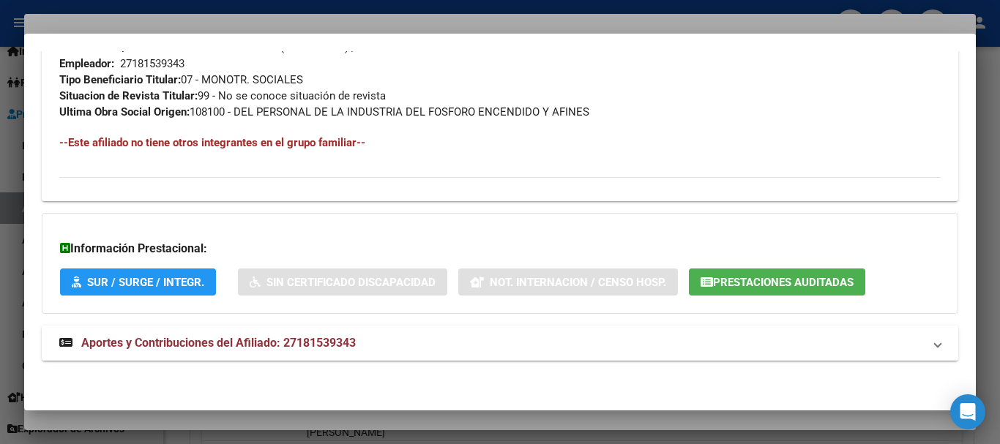
click at [317, 349] on span "Aportes y Contribuciones del Afiliado: 27181539343" at bounding box center [218, 343] width 274 height 14
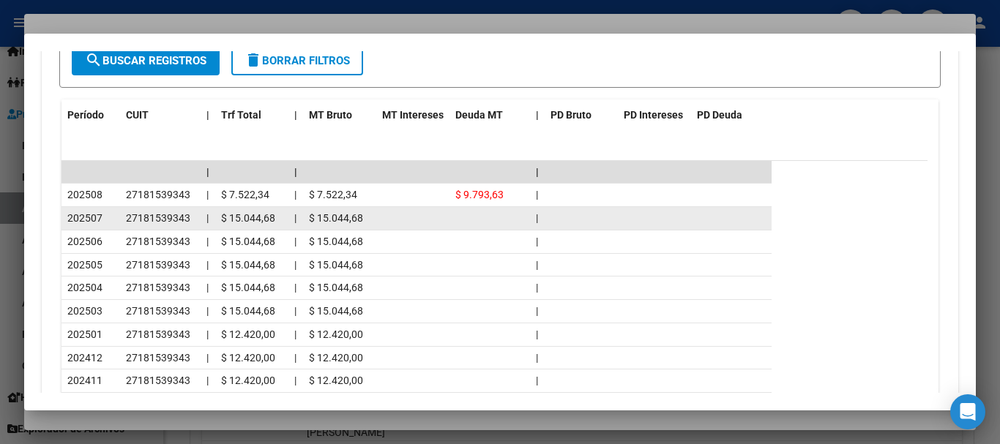
scroll to position [1412, 0]
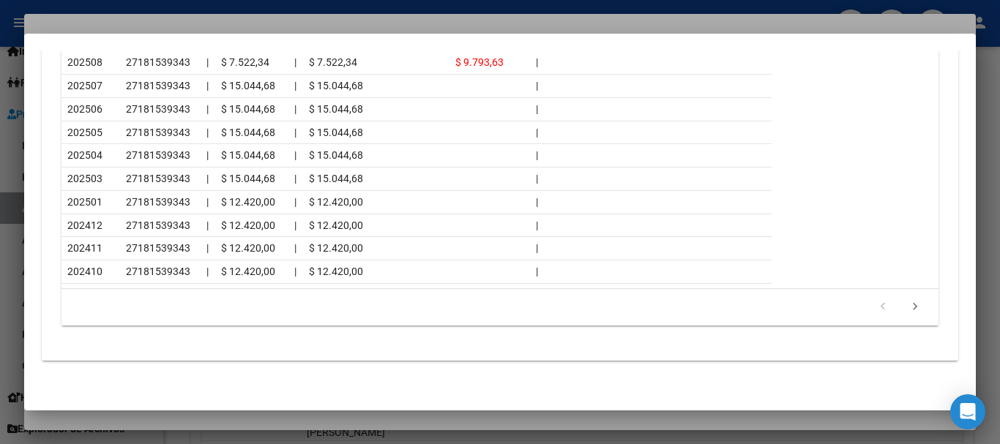
click at [160, 29] on div at bounding box center [500, 222] width 1000 height 444
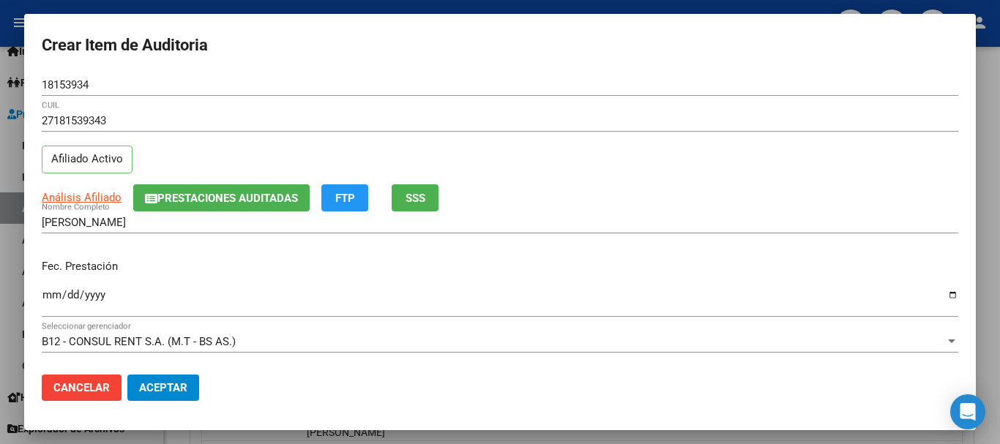
click at [744, 173] on div "27181539343 CUIL Afiliado Activo" at bounding box center [500, 147] width 916 height 75
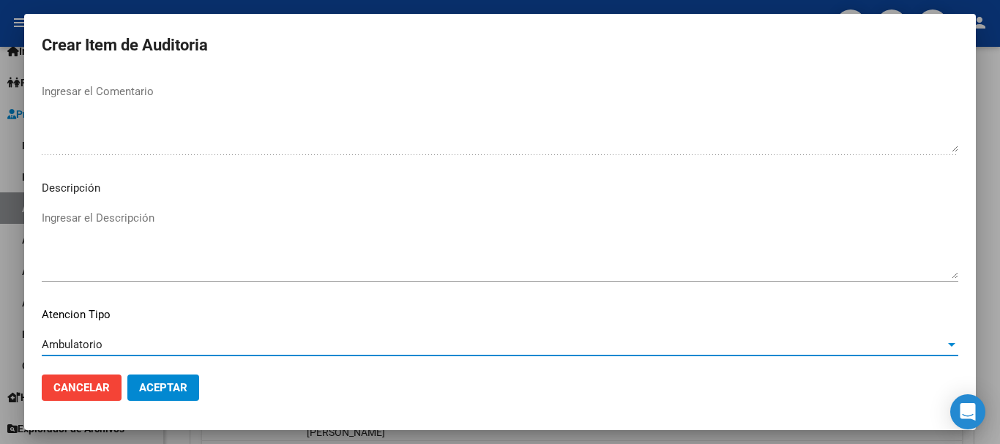
scroll to position [1029, 0]
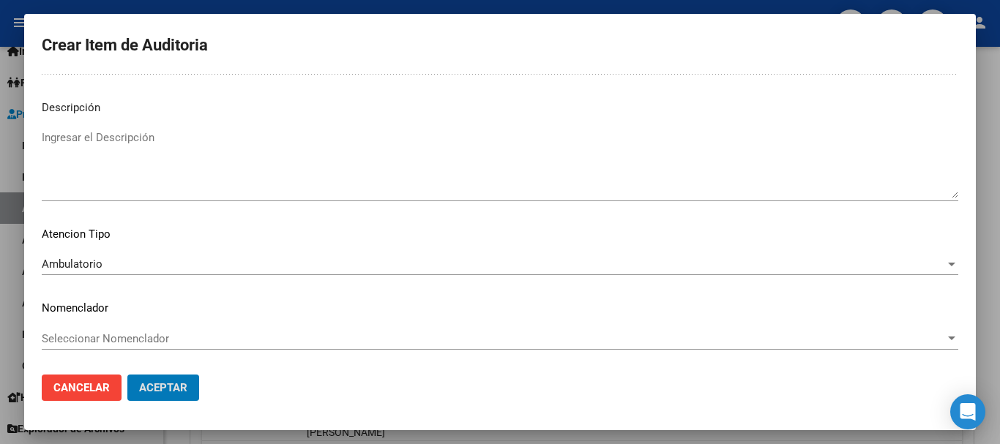
click at [127, 375] on button "Aceptar" at bounding box center [163, 388] width 72 height 26
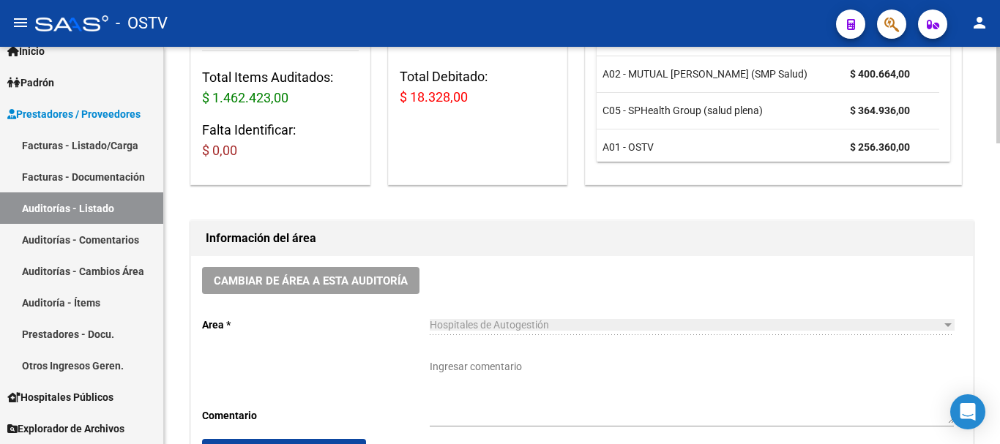
scroll to position [261, 0]
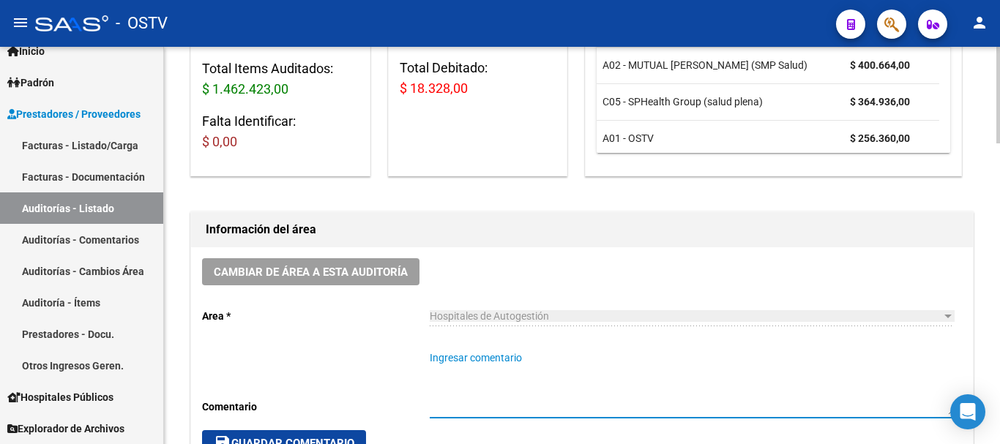
click at [499, 356] on textarea "Ingresar comentario" at bounding box center [692, 383] width 524 height 64
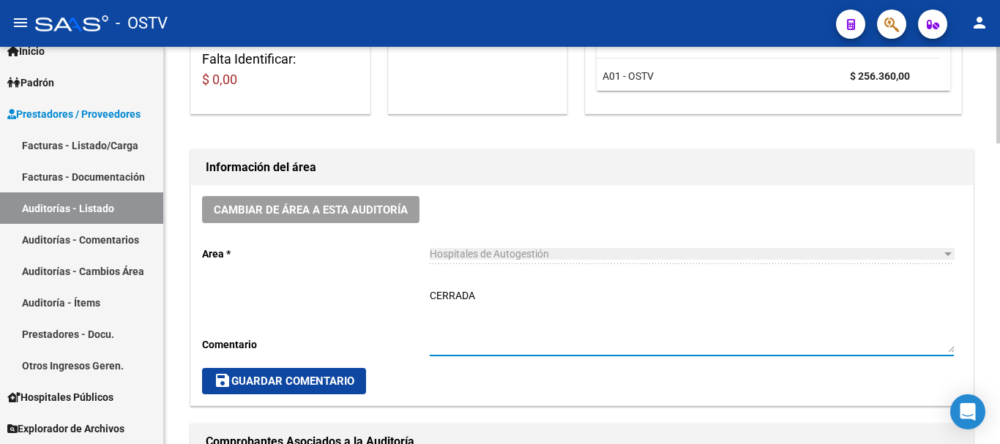
scroll to position [407, 0]
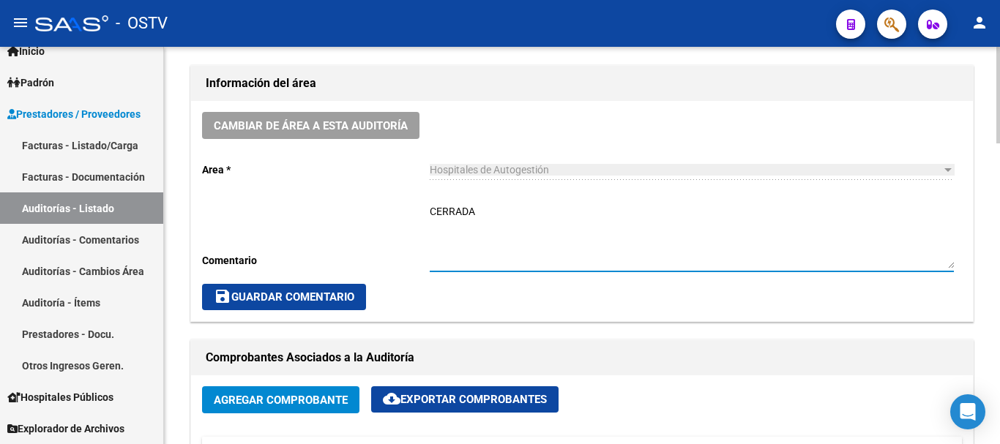
click at [310, 271] on div "Cambiar de área a esta auditoría Area * Hospitales de Autogestión Seleccionar a…" at bounding box center [582, 211] width 782 height 220
click at [302, 294] on span "save Guardar Comentario" at bounding box center [284, 297] width 141 height 13
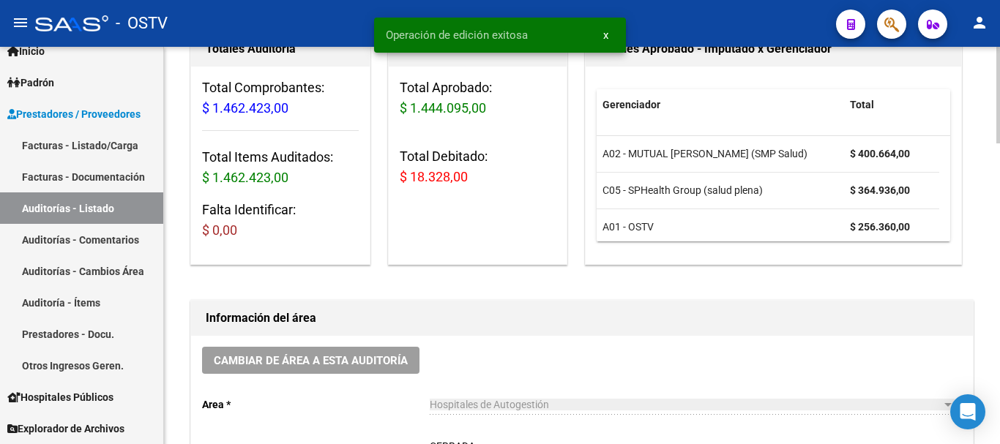
scroll to position [0, 0]
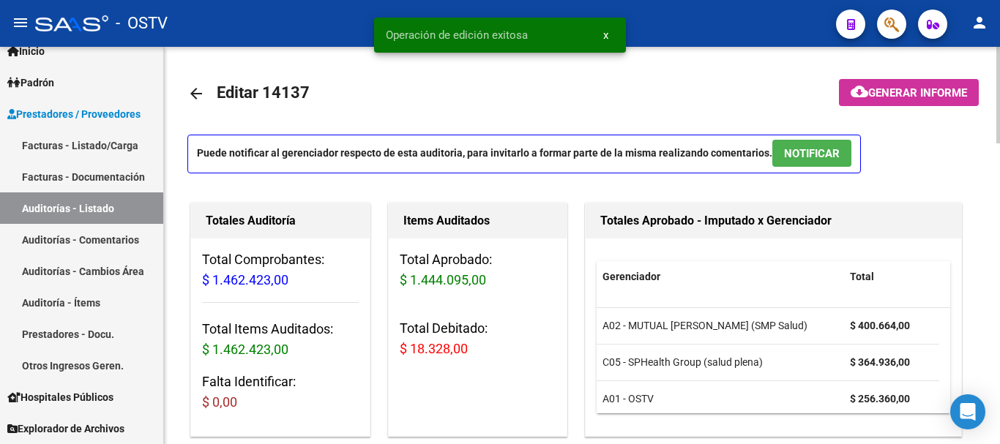
click at [201, 91] on mat-icon "arrow_back" at bounding box center [196, 94] width 18 height 18
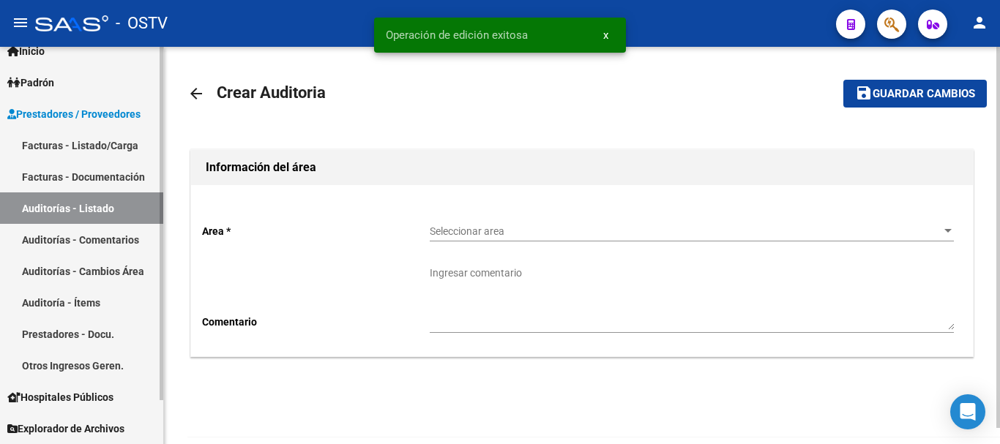
click at [86, 202] on link "Auditorías - Listado" at bounding box center [81, 207] width 163 height 31
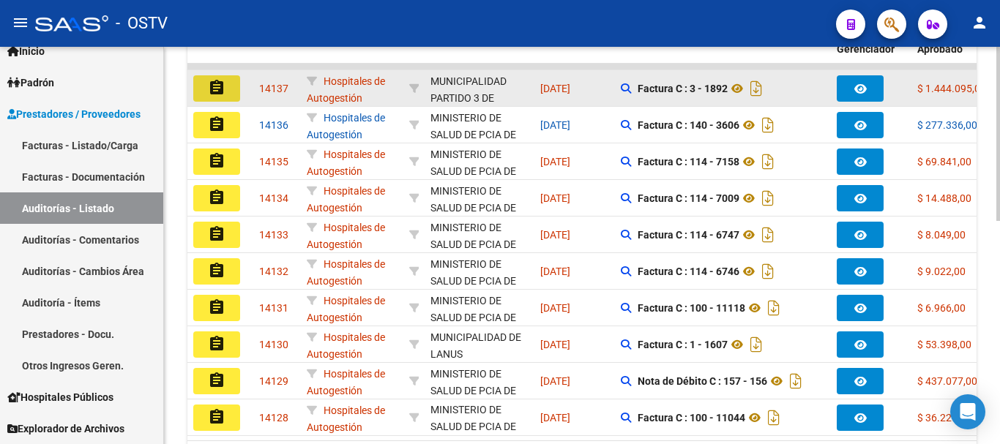
click at [206, 80] on button "assignment" at bounding box center [216, 88] width 47 height 26
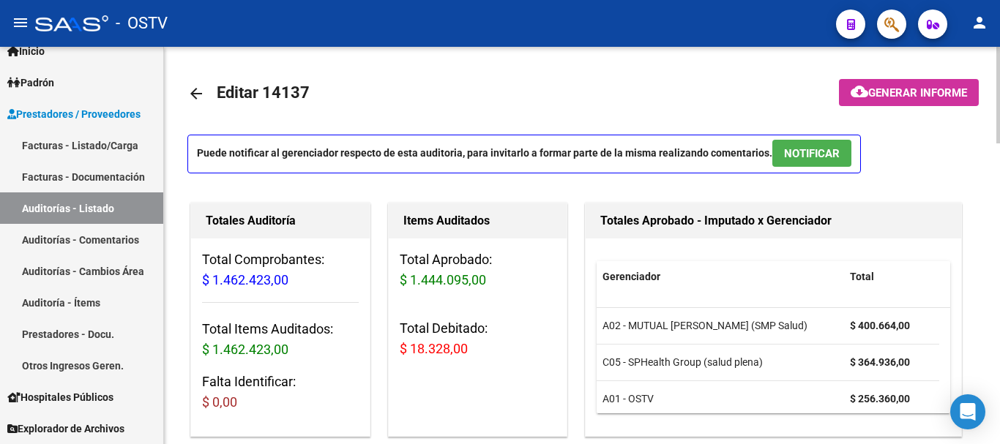
click at [934, 96] on span "Generar informe" at bounding box center [917, 92] width 99 height 13
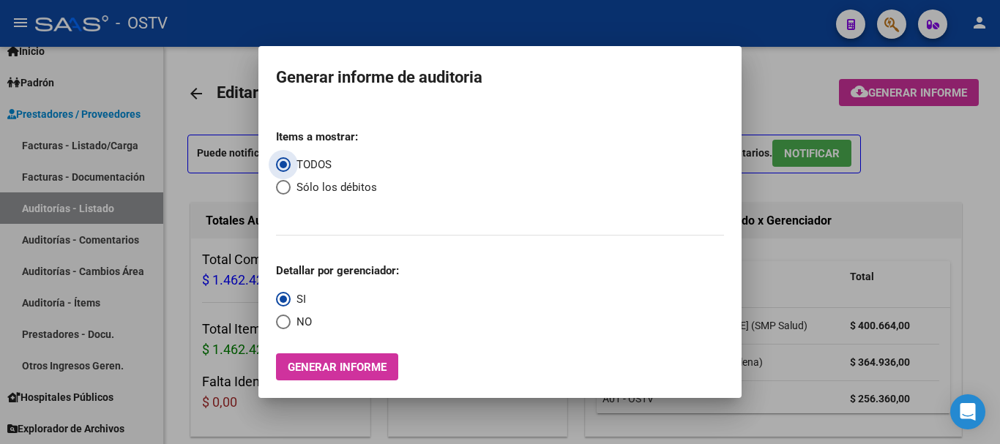
drag, startPoint x: 282, startPoint y: 188, endPoint x: 277, endPoint y: 211, distance: 23.8
click at [281, 190] on span "Select an option" at bounding box center [283, 187] width 15 height 15
click at [281, 190] on input "Sólo los débitos" at bounding box center [283, 187] width 15 height 15
drag, startPoint x: 277, startPoint y: 320, endPoint x: 291, endPoint y: 332, distance: 17.6
click at [279, 321] on span "Select an option" at bounding box center [283, 322] width 15 height 15
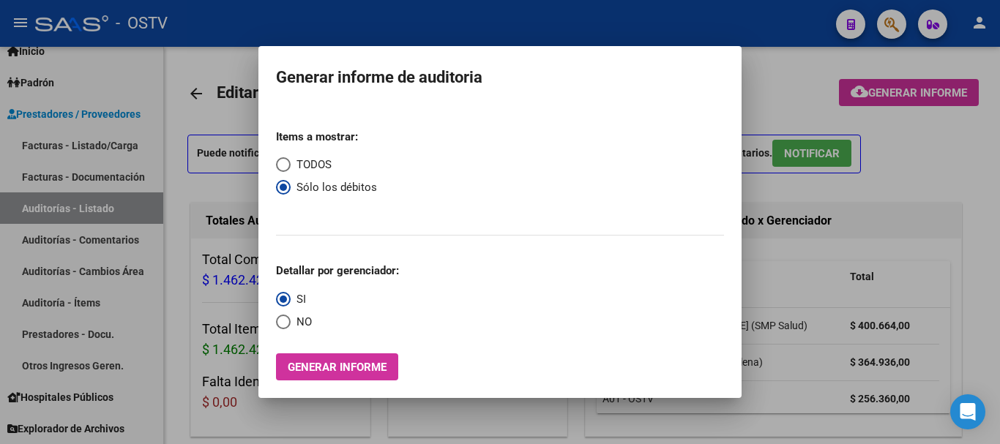
click at [279, 321] on input "NO" at bounding box center [283, 322] width 15 height 15
click at [328, 367] on span "Generar informe" at bounding box center [337, 367] width 99 height 13
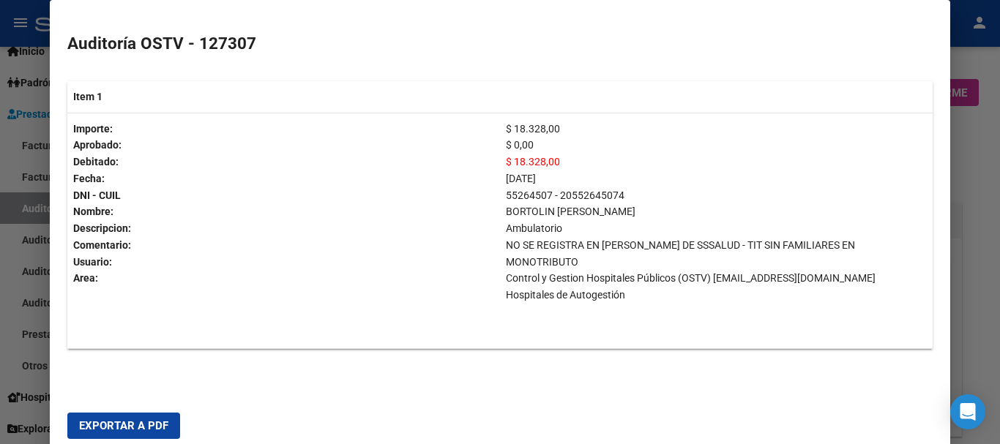
scroll to position [278, 0]
click at [151, 418] on button "Exportar a PDF" at bounding box center [123, 426] width 113 height 26
click at [999, 353] on div at bounding box center [500, 222] width 1000 height 444
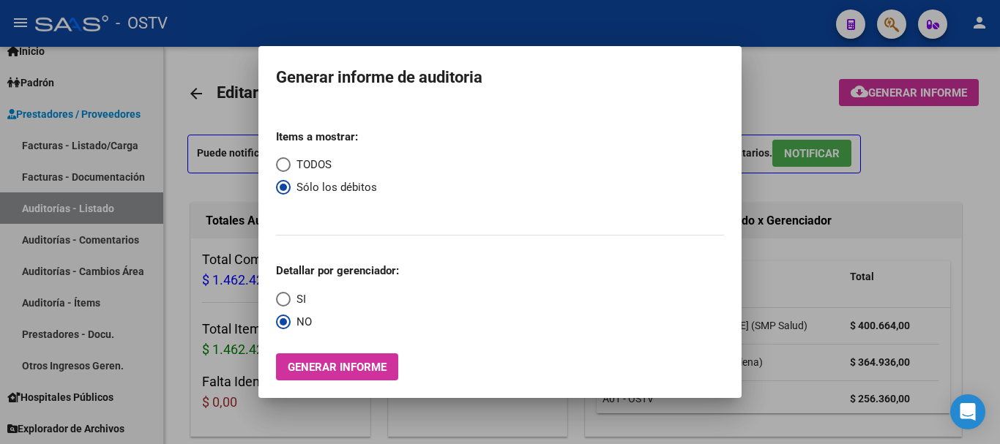
click at [997, 352] on div at bounding box center [500, 222] width 1000 height 444
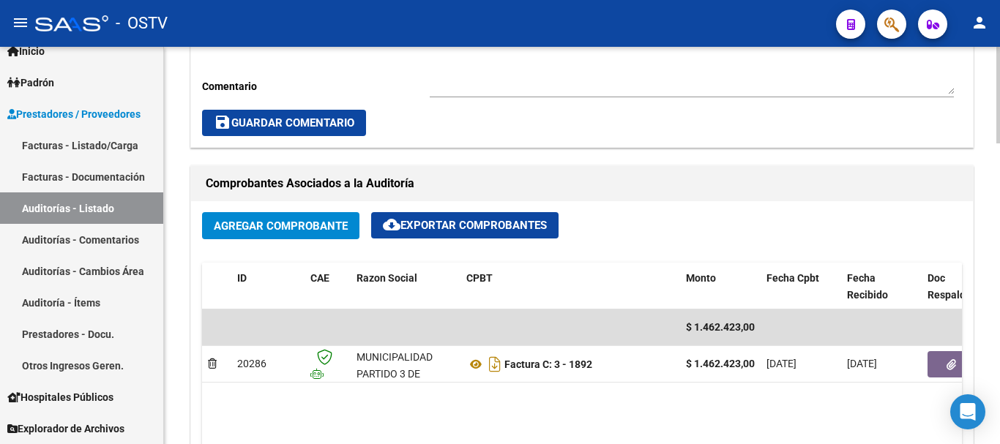
scroll to position [585, 0]
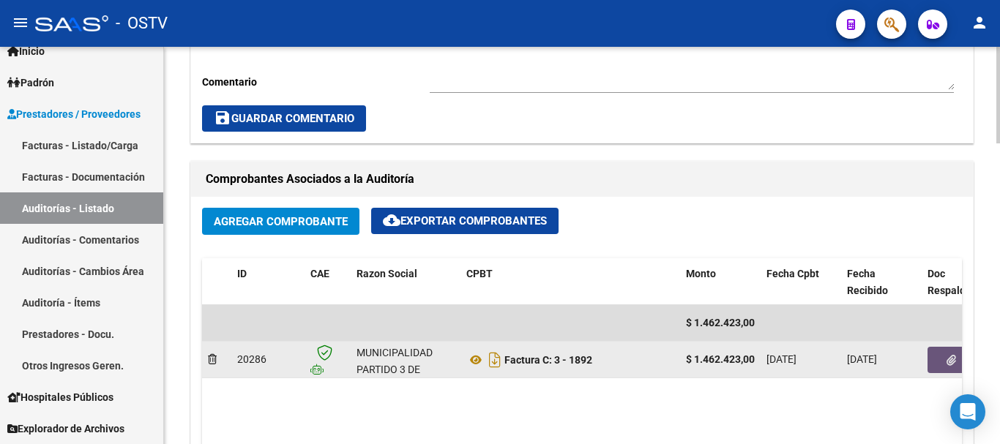
click at [937, 370] on button "button" at bounding box center [950, 360] width 47 height 26
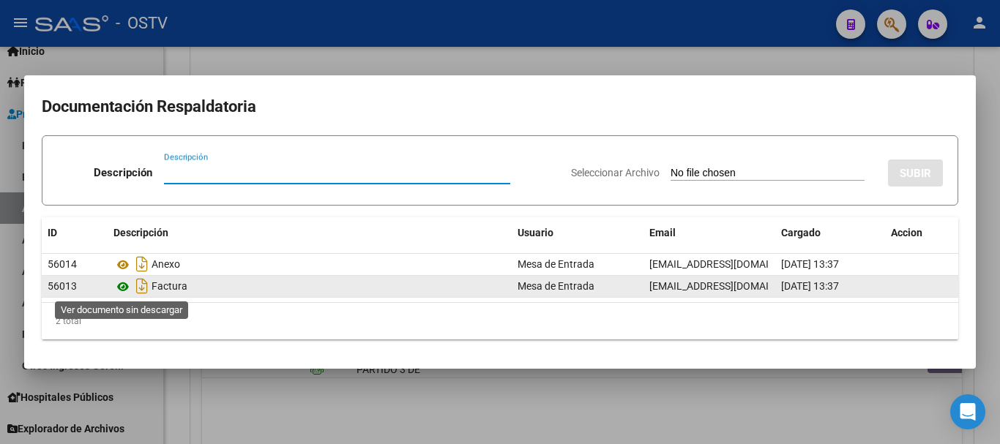
click at [130, 288] on icon at bounding box center [122, 287] width 19 height 18
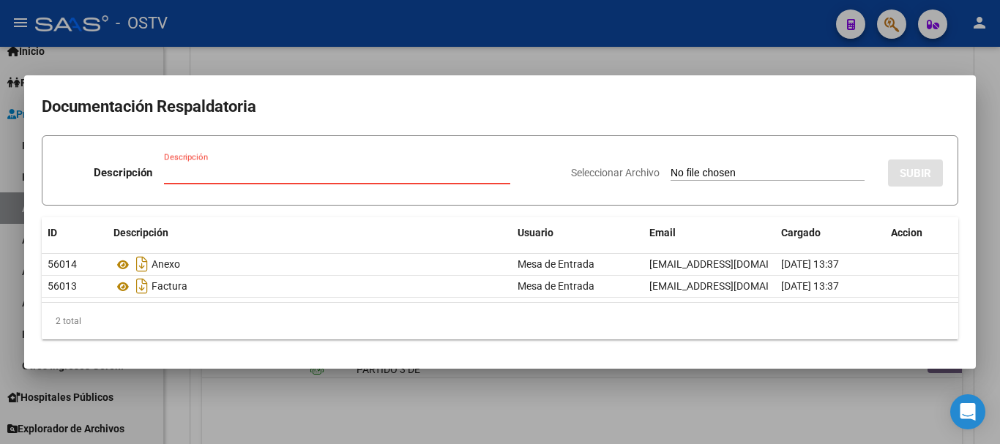
click at [277, 175] on input "Descripción" at bounding box center [337, 172] width 346 height 13
click at [670, 167] on input "Seleccionar Archivo" at bounding box center [767, 174] width 194 height 14
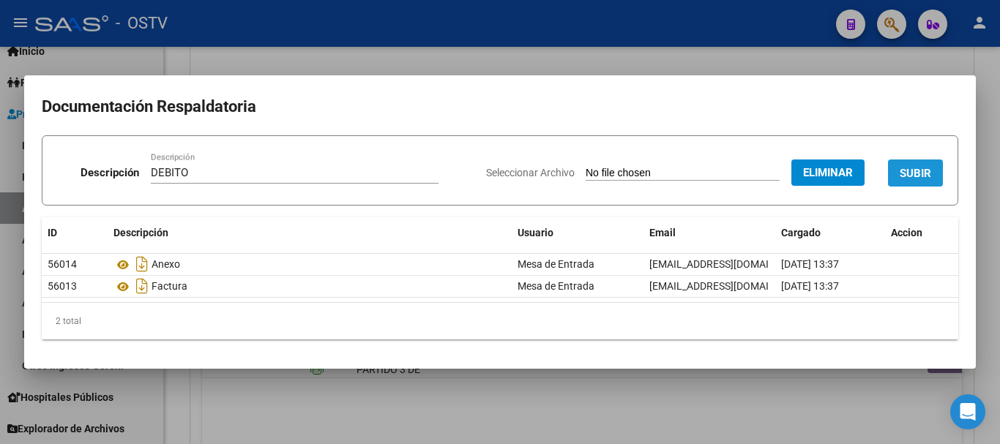
click at [907, 179] on span "SUBIR" at bounding box center [914, 173] width 31 height 13
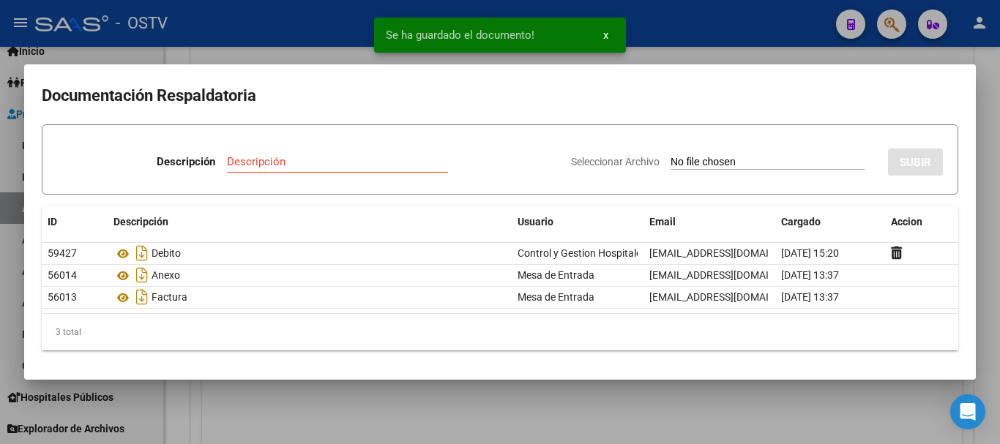
click at [999, 155] on div at bounding box center [500, 222] width 1000 height 444
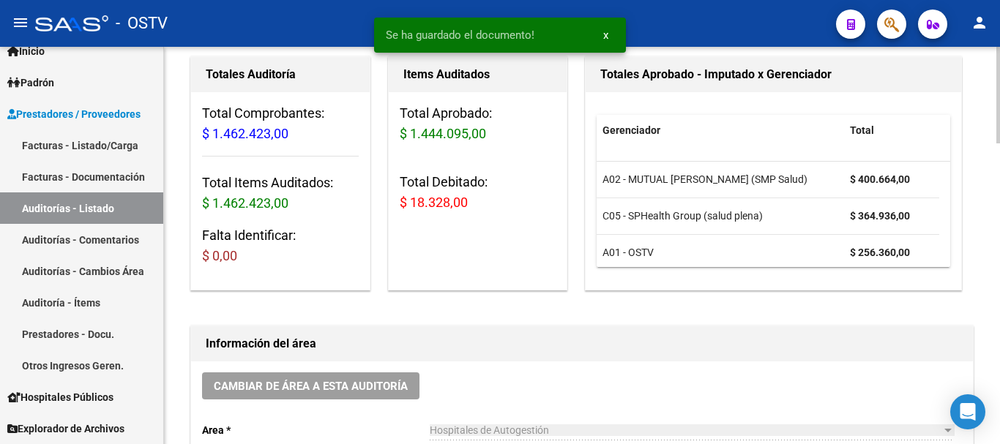
scroll to position [293, 0]
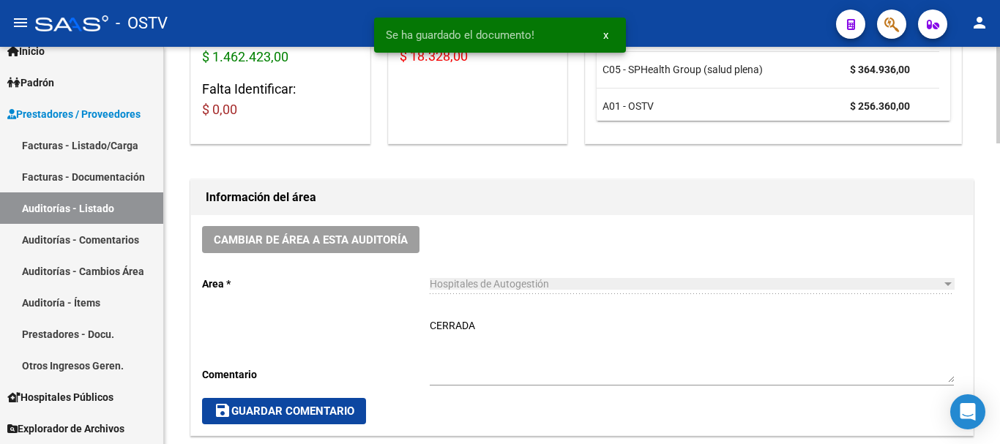
click at [542, 332] on textarea "CERRADA" at bounding box center [692, 350] width 524 height 64
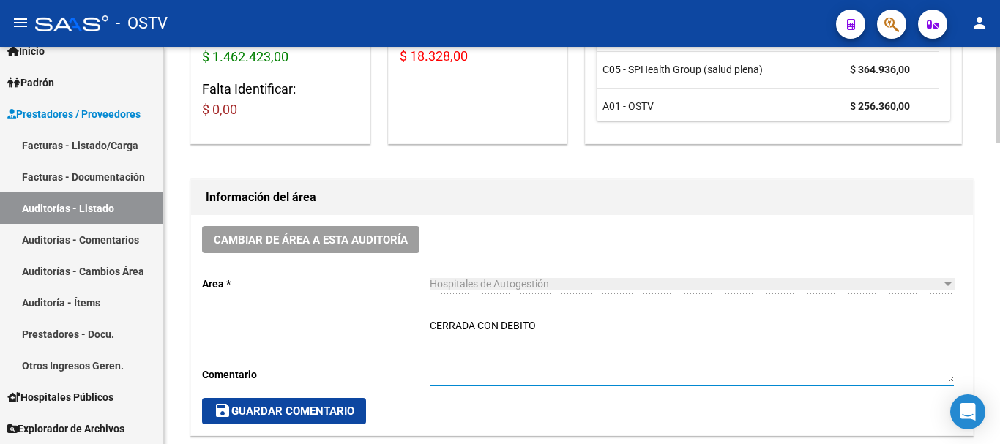
click at [278, 398] on button "save Guardar Comentario" at bounding box center [284, 411] width 164 height 26
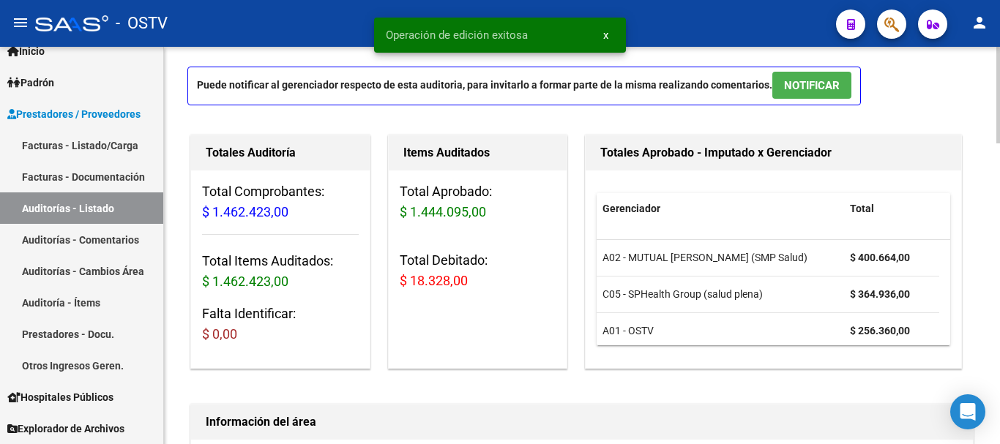
scroll to position [0, 0]
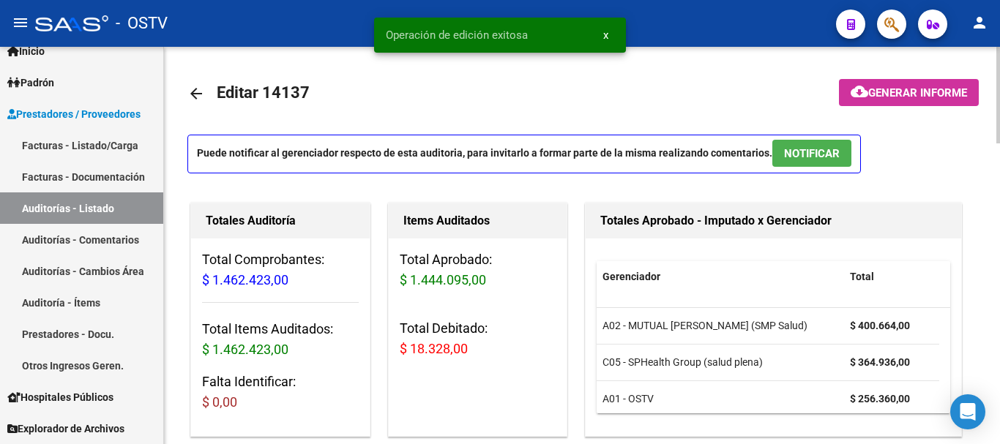
click at [195, 95] on mat-icon "arrow_back" at bounding box center [196, 94] width 18 height 18
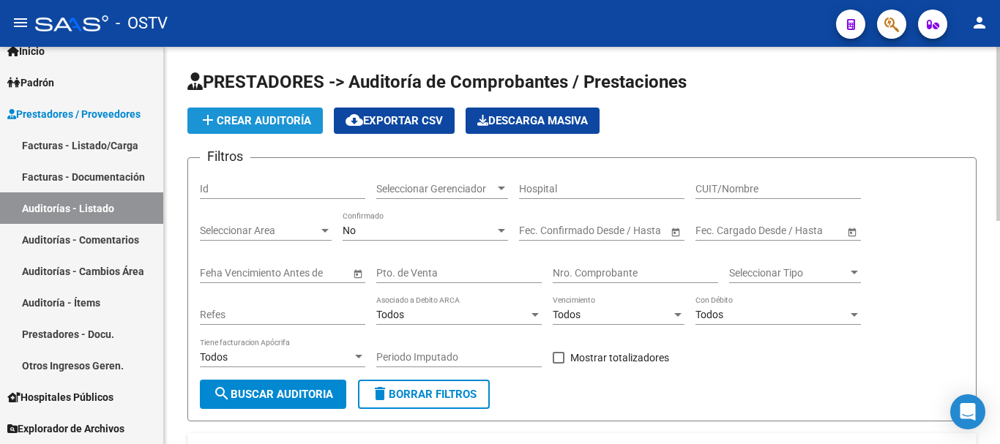
click at [235, 121] on span "add Crear Auditoría" at bounding box center [255, 120] width 112 height 13
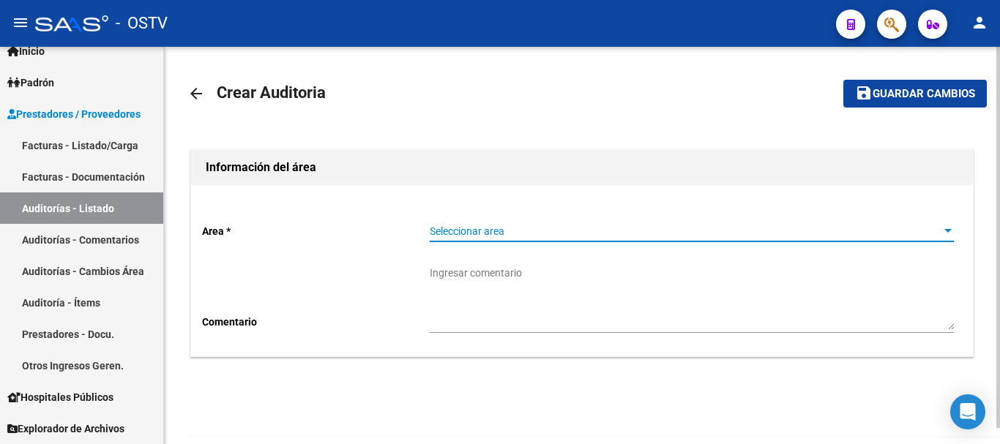
click at [555, 232] on span "Seleccionar area" at bounding box center [685, 231] width 511 height 12
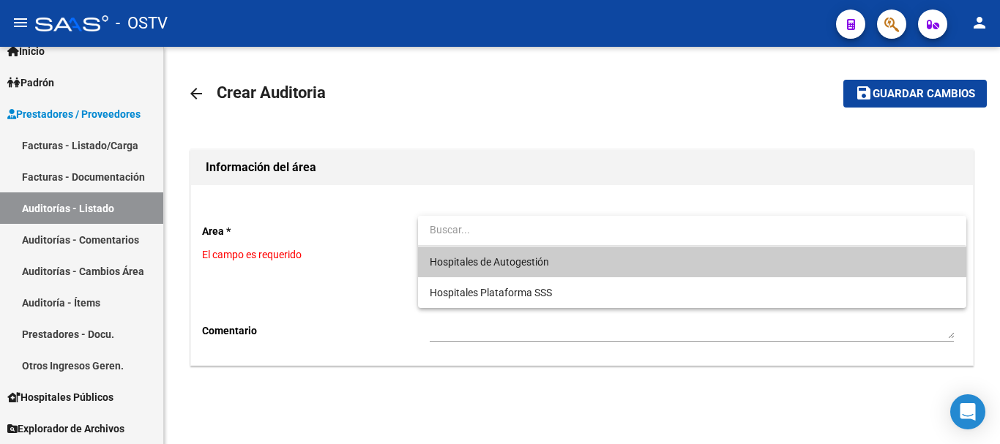
click at [477, 248] on span "Hospitales de Autogestión" at bounding box center [692, 262] width 524 height 31
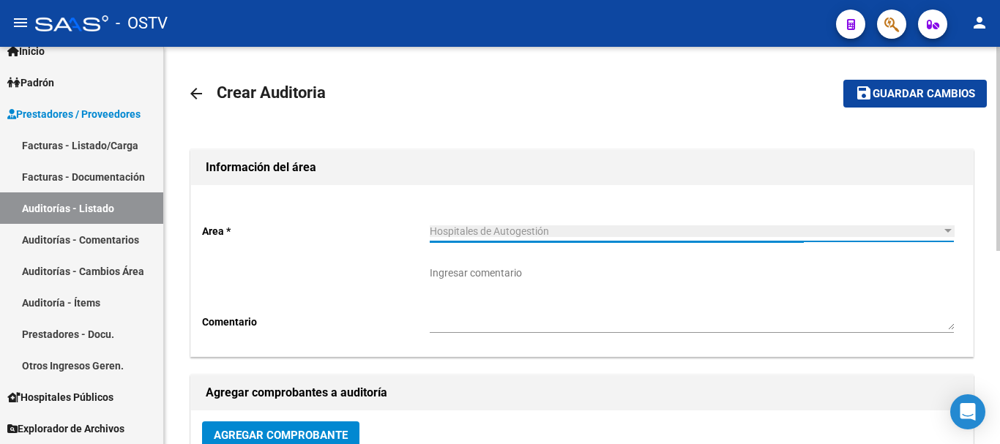
click at [312, 430] on span "Agregar Comprobante" at bounding box center [281, 435] width 134 height 13
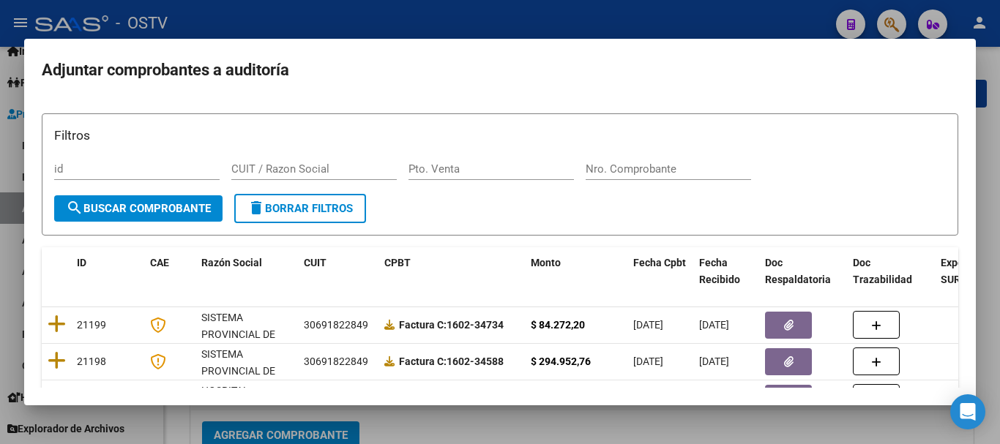
click at [688, 176] on div "Nro. Comprobante" at bounding box center [667, 169] width 165 height 22
click at [686, 168] on input "Nro. Comprobante" at bounding box center [667, 168] width 165 height 13
paste input "161496"
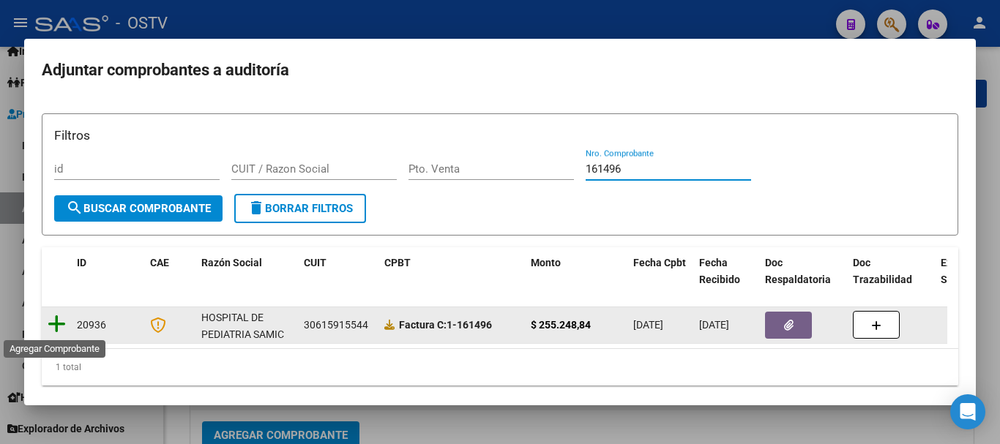
click at [64, 329] on icon at bounding box center [57, 324] width 18 height 20
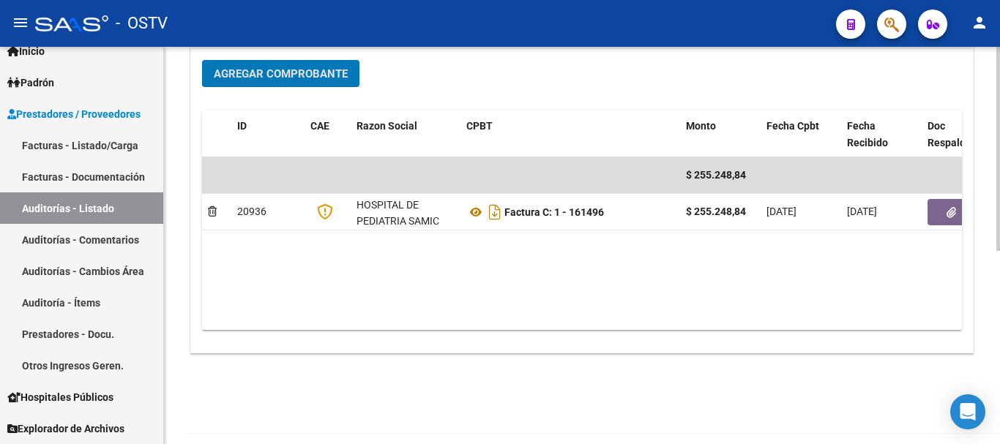
scroll to position [375, 0]
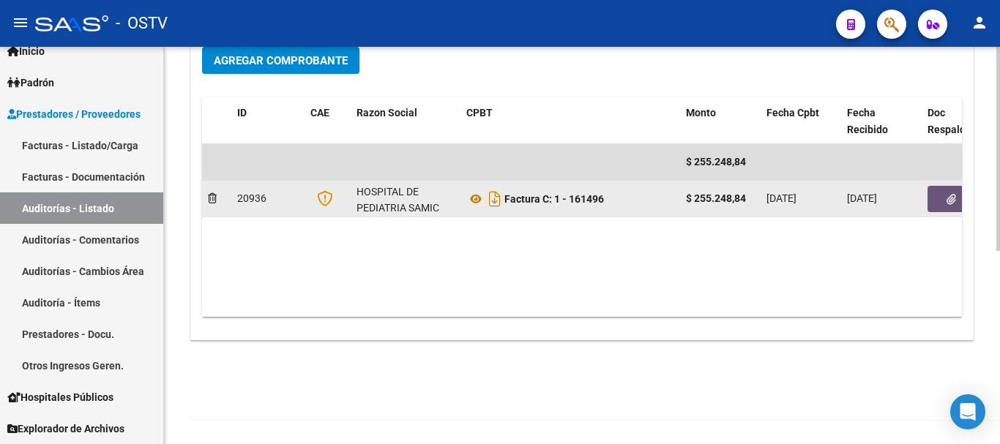
click at [945, 207] on button "button" at bounding box center [950, 199] width 47 height 26
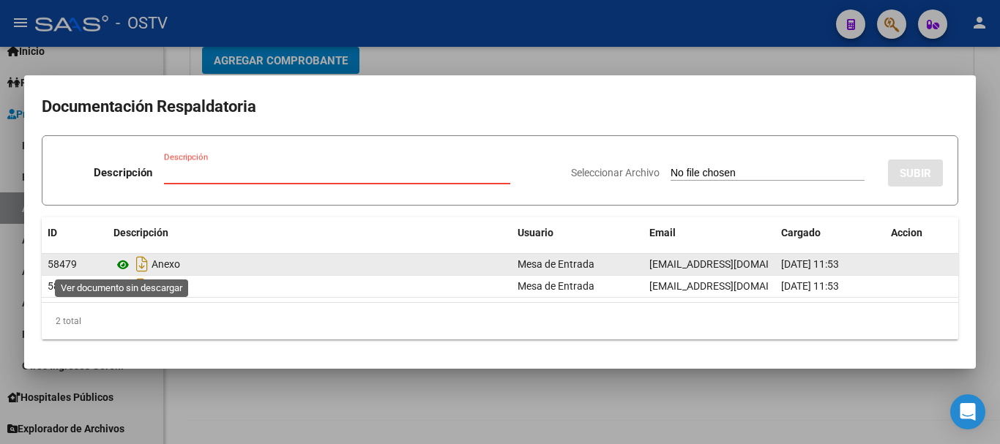
click at [121, 263] on icon at bounding box center [122, 265] width 19 height 18
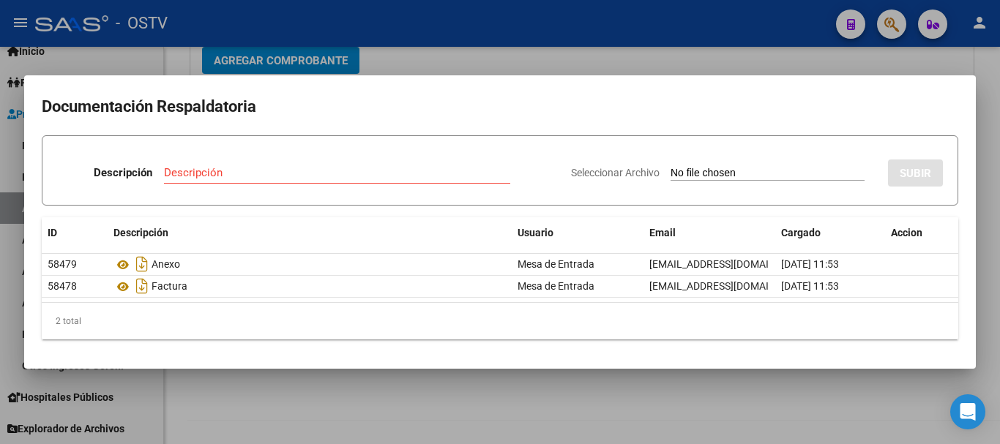
click at [412, 51] on div at bounding box center [500, 222] width 1000 height 444
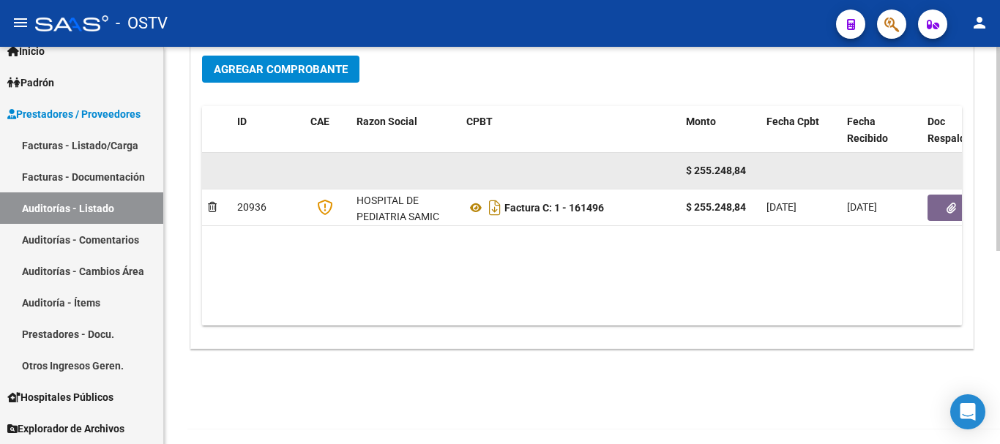
scroll to position [0, 0]
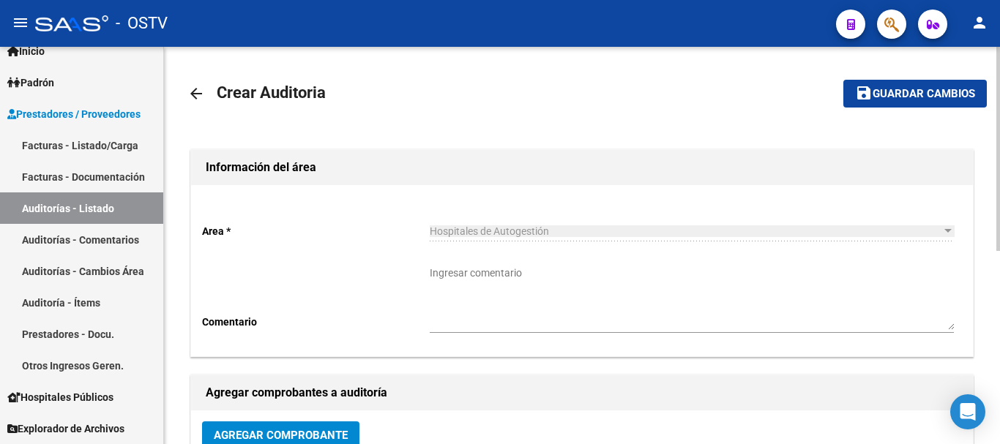
click at [190, 87] on mat-icon "arrow_back" at bounding box center [196, 94] width 18 height 18
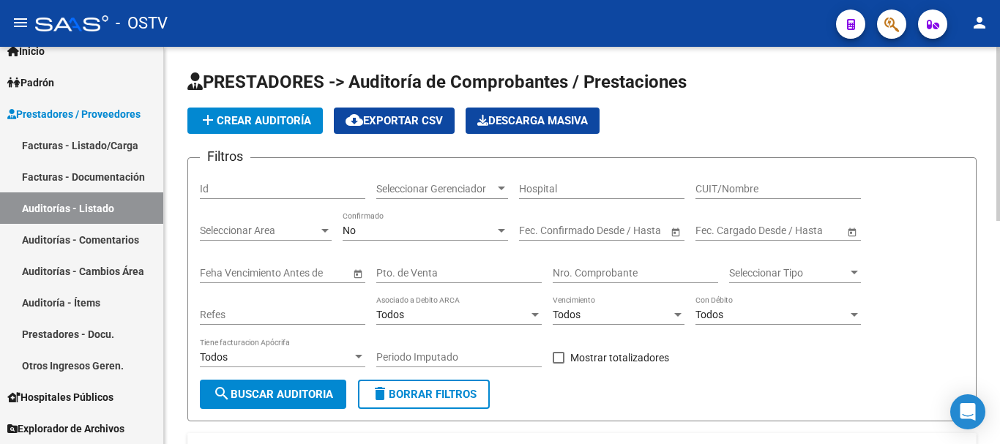
click at [274, 124] on span "add Crear Auditoría" at bounding box center [255, 120] width 112 height 13
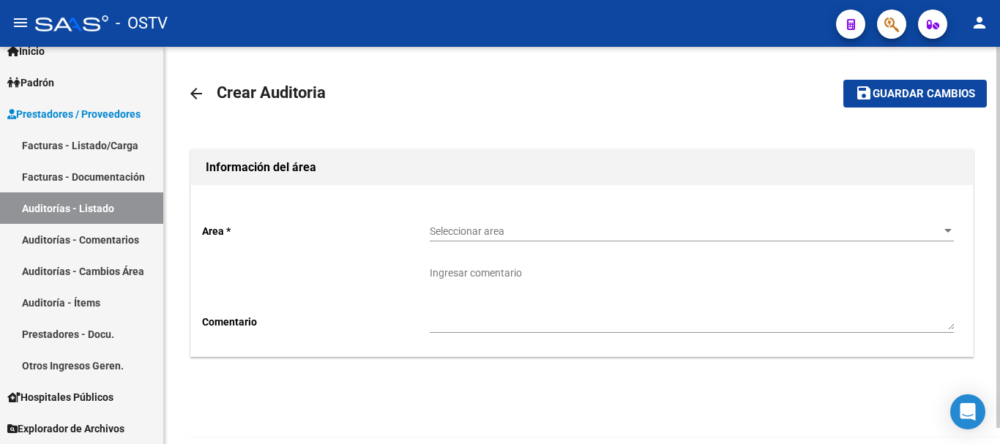
click at [586, 228] on span "Seleccionar area" at bounding box center [685, 231] width 511 height 12
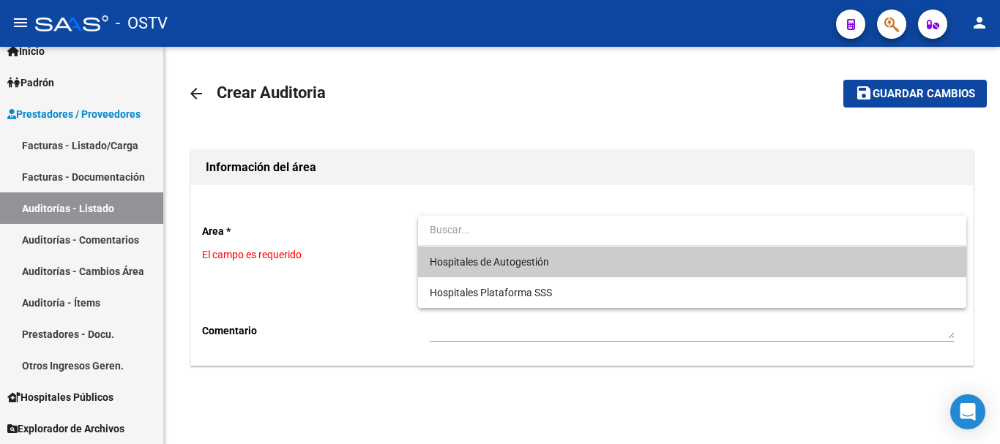
click at [509, 252] on span "Hospitales de Autogestión" at bounding box center [692, 262] width 524 height 31
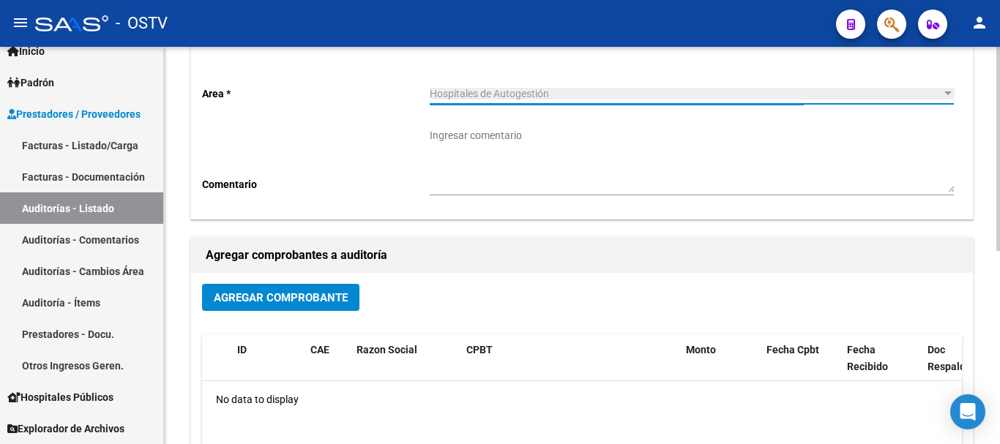
scroll to position [146, 0]
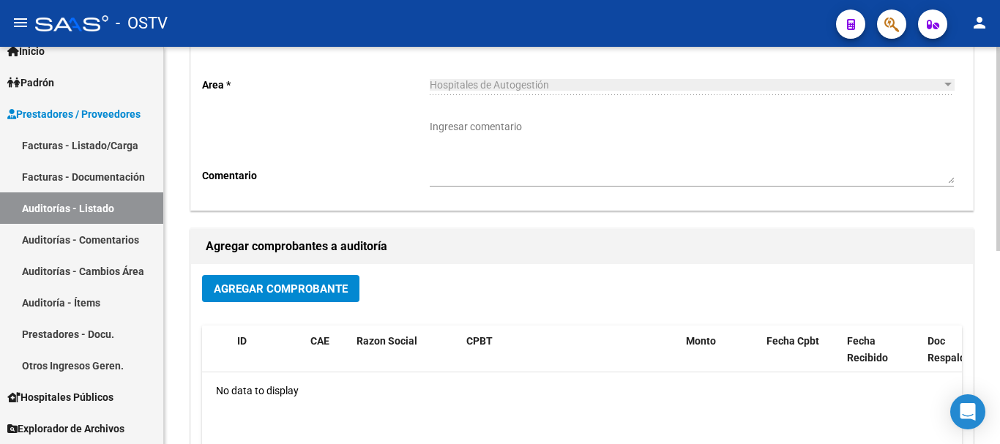
click at [324, 274] on div "Agregar Comprobante ID CAE Razon Social CPBT Monto Fecha Cpbt Fecha Recibido Do…" at bounding box center [582, 416] width 782 height 304
click at [344, 290] on span "Agregar Comprobante" at bounding box center [281, 288] width 134 height 13
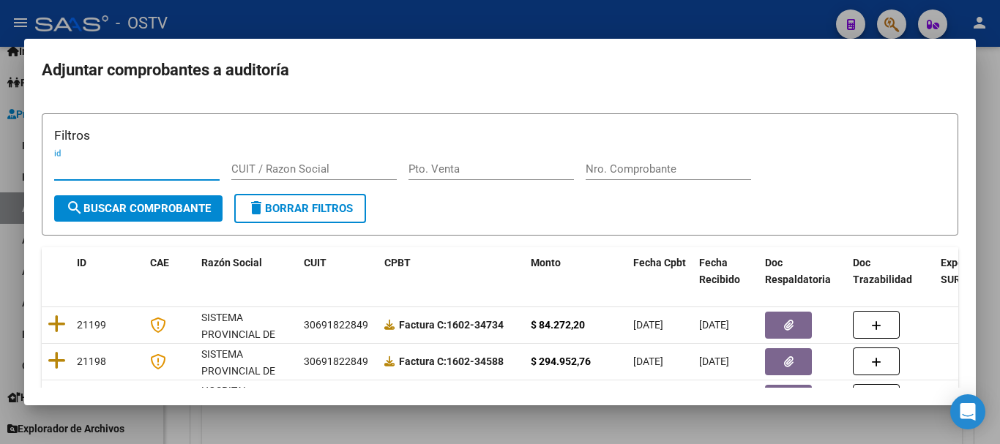
click at [670, 167] on input "Nro. Comprobante" at bounding box center [667, 168] width 165 height 13
paste input "161108"
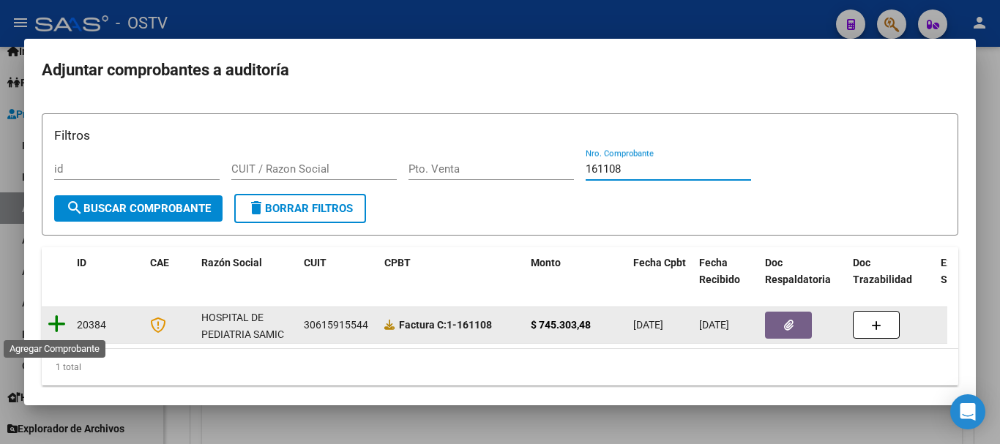
click at [53, 319] on icon at bounding box center [57, 324] width 18 height 20
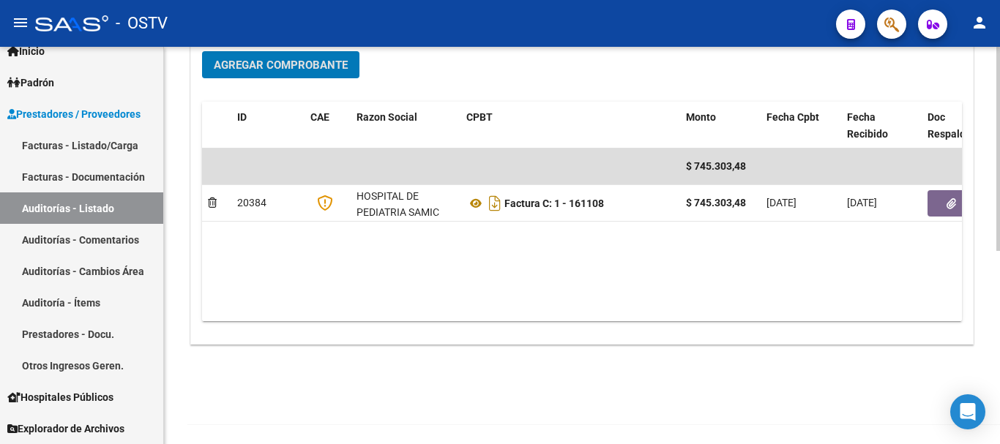
scroll to position [375, 0]
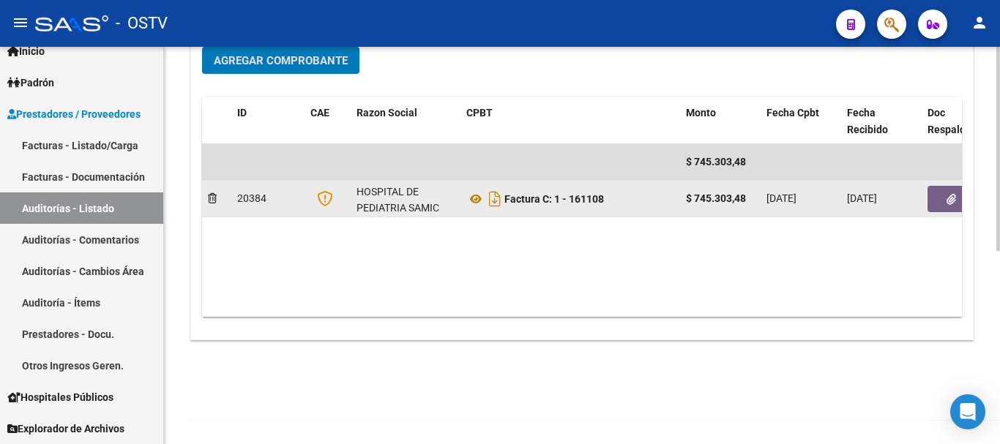
click at [953, 203] on icon "button" at bounding box center [951, 199] width 10 height 11
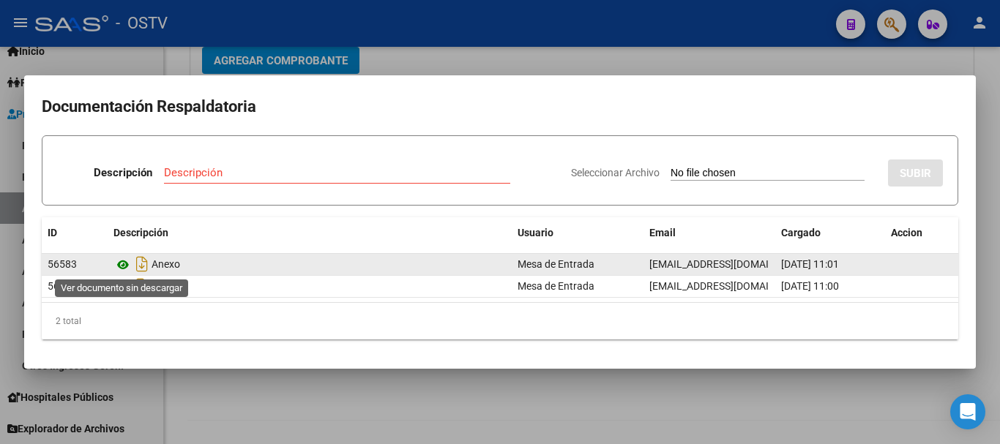
click at [120, 265] on icon at bounding box center [122, 265] width 19 height 18
click at [121, 265] on icon at bounding box center [122, 265] width 19 height 18
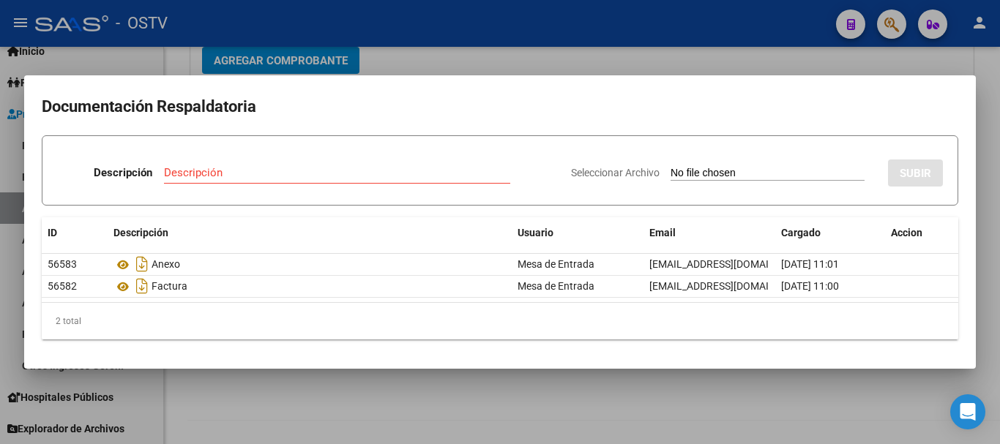
click at [616, 67] on div at bounding box center [500, 222] width 1000 height 444
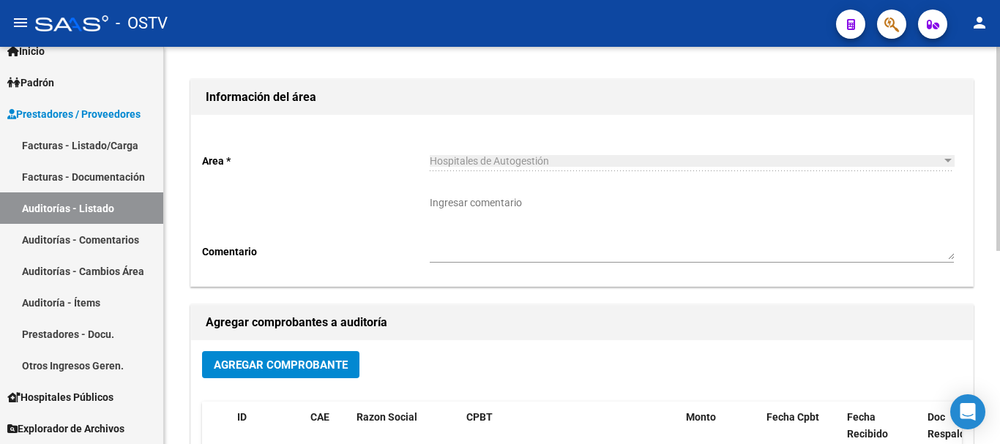
scroll to position [0, 0]
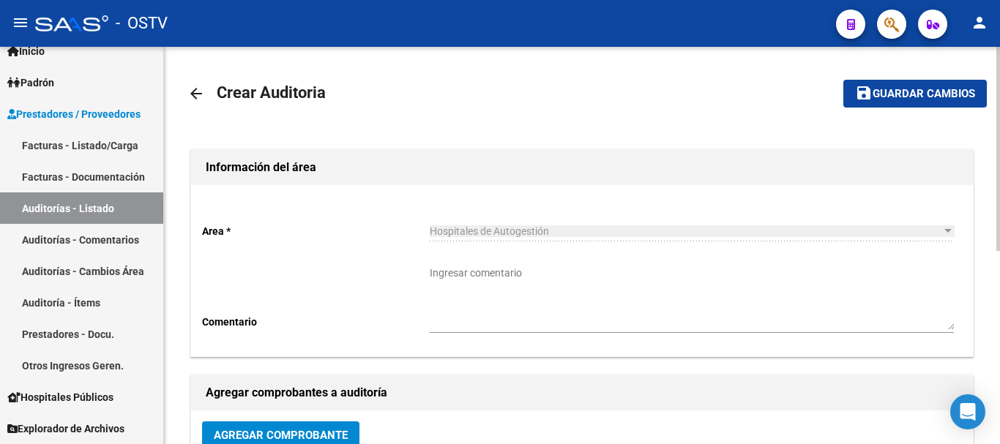
click at [924, 78] on mat-toolbar-row "save Guardar cambios" at bounding box center [903, 93] width 168 height 47
click at [934, 83] on button "save Guardar cambios" at bounding box center [914, 93] width 143 height 27
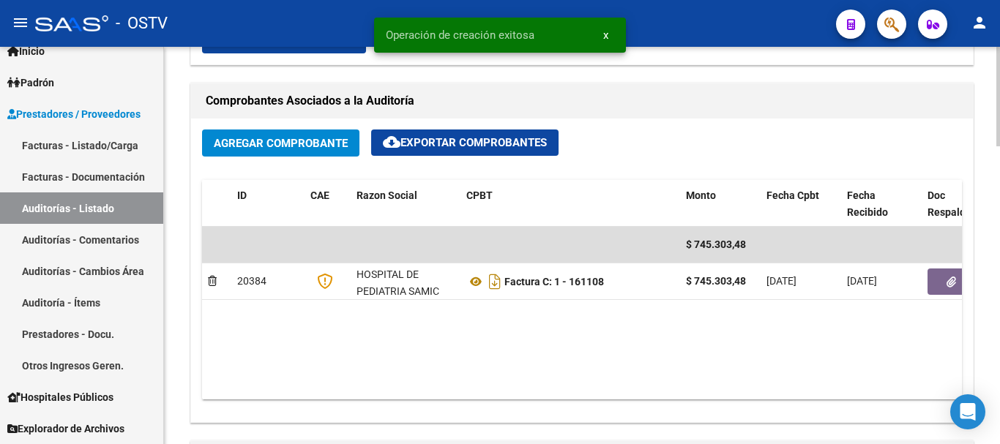
scroll to position [951, 0]
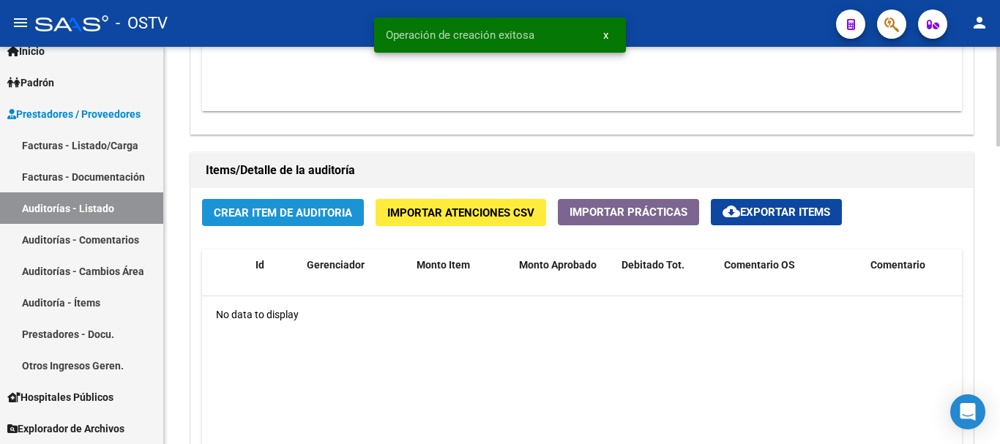
click at [288, 222] on button "Crear Item de Auditoria" at bounding box center [283, 212] width 162 height 27
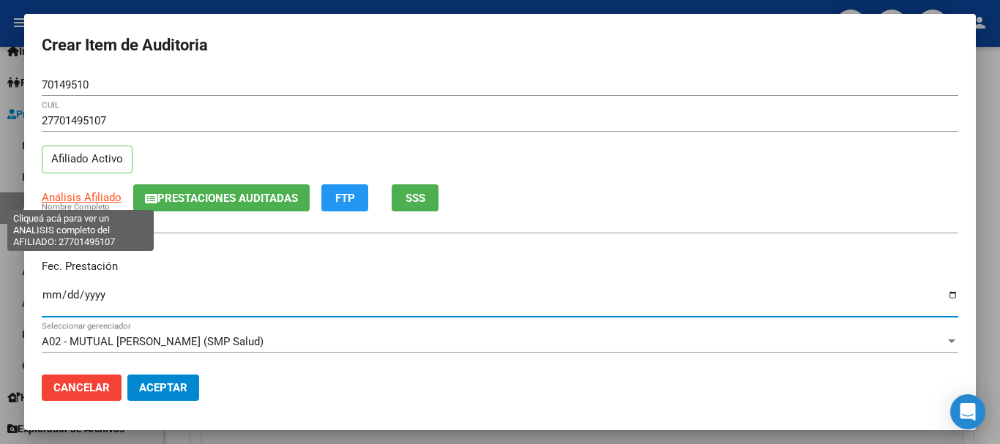
click at [95, 196] on span "Análisis Afiliado" at bounding box center [82, 197] width 80 height 13
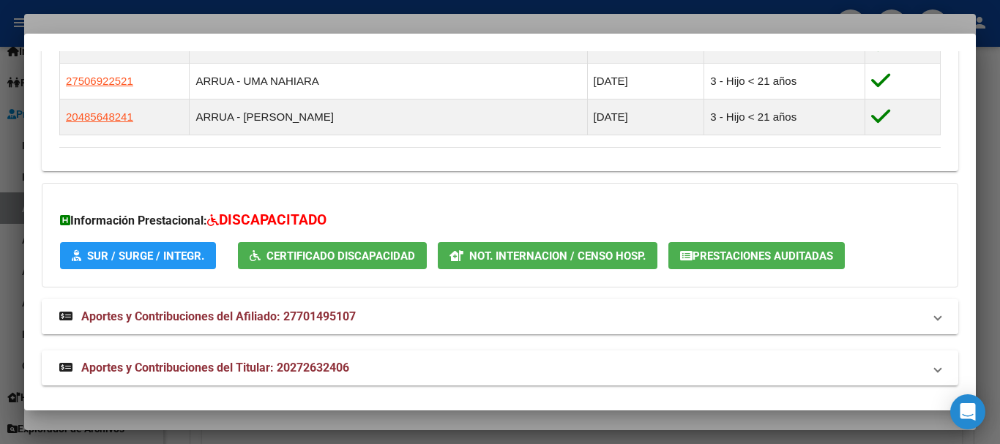
scroll to position [875, 0]
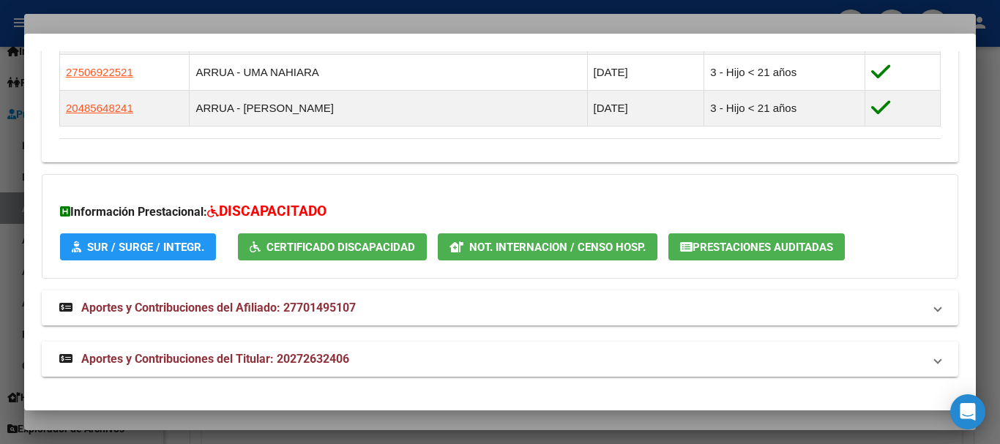
click at [291, 351] on strong "Aportes y Contribuciones del Titular: 20272632406" at bounding box center [204, 360] width 290 height 18
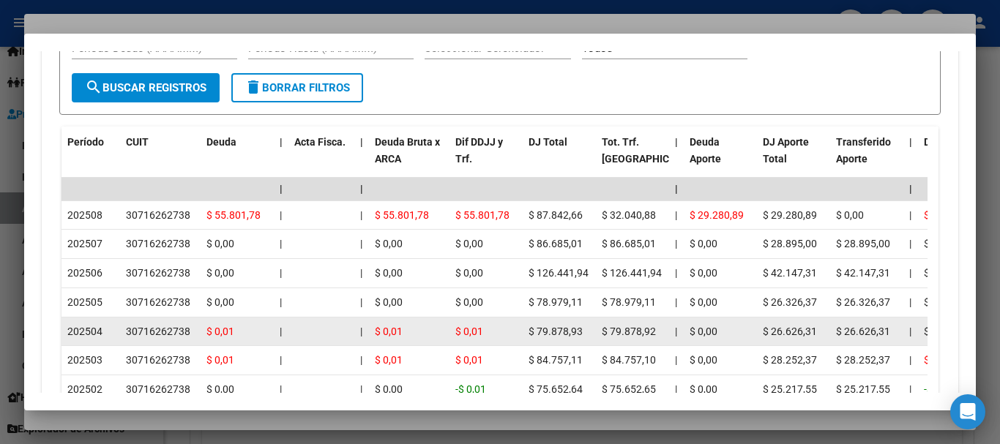
scroll to position [1461, 0]
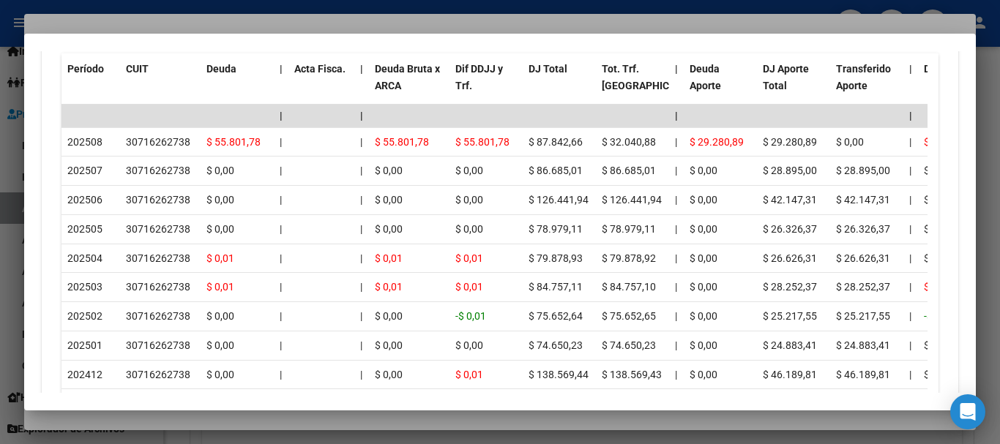
click at [239, 15] on div at bounding box center [500, 222] width 1000 height 444
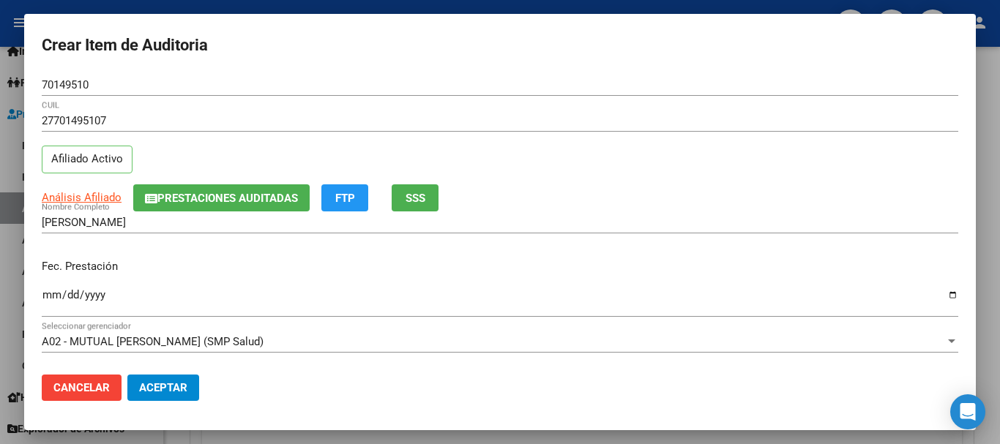
click at [648, 222] on input "[PERSON_NAME]" at bounding box center [500, 222] width 916 height 13
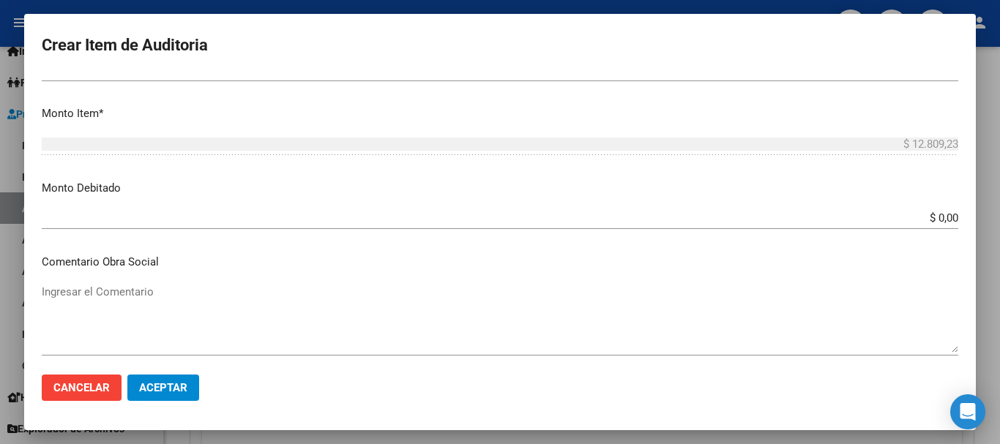
scroll to position [694, 0]
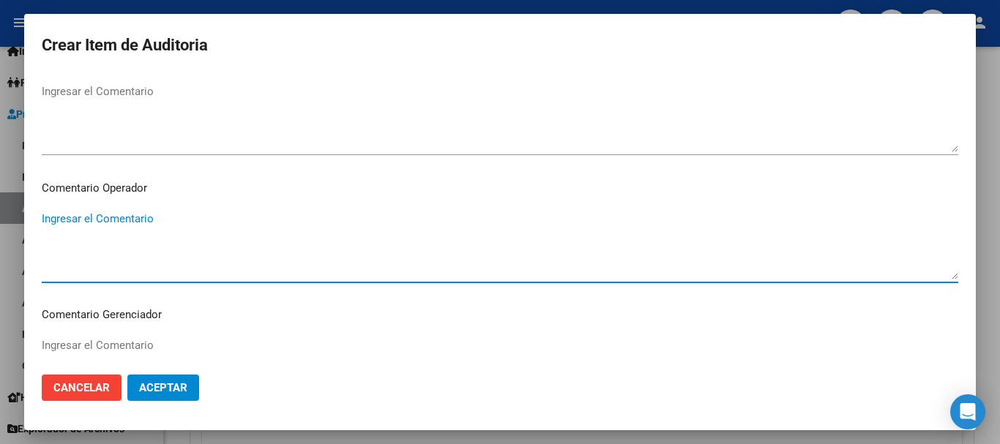
click at [994, 167] on div at bounding box center [500, 222] width 1000 height 444
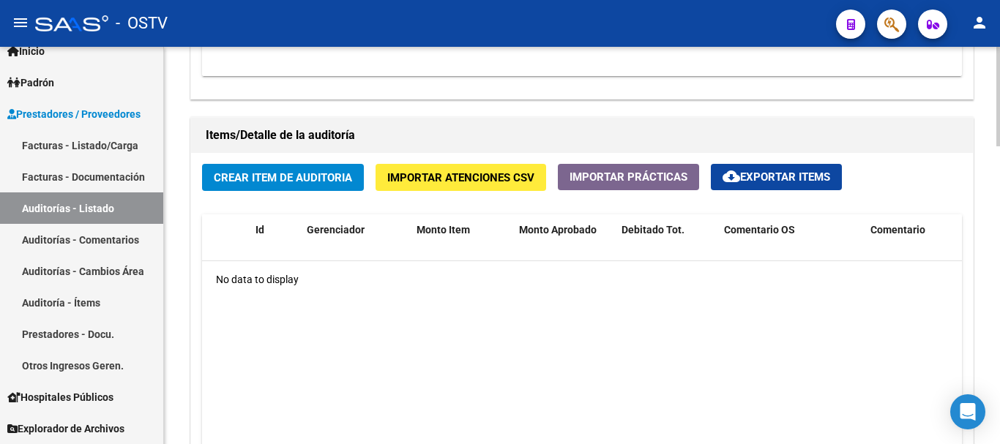
scroll to position [878, 0]
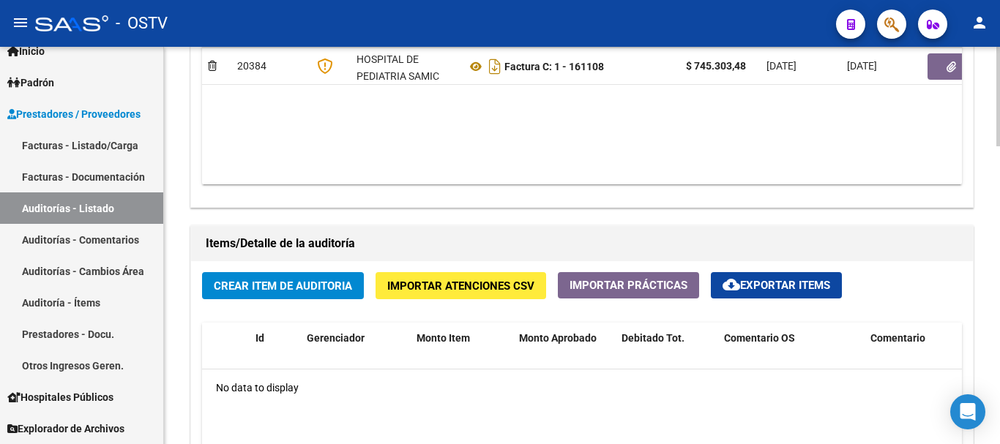
click at [307, 285] on span "Crear Item de Auditoria" at bounding box center [283, 286] width 138 height 13
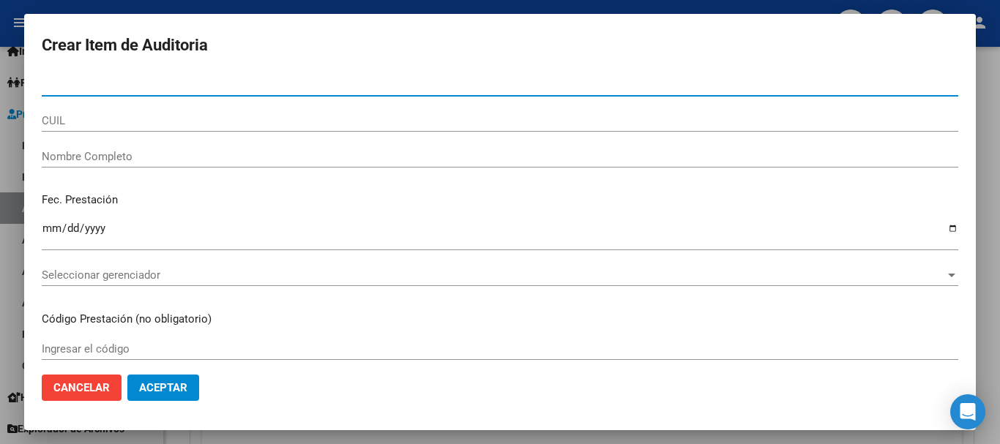
paste input "27701495107"
click at [123, 87] on input "27701495107" at bounding box center [500, 84] width 916 height 13
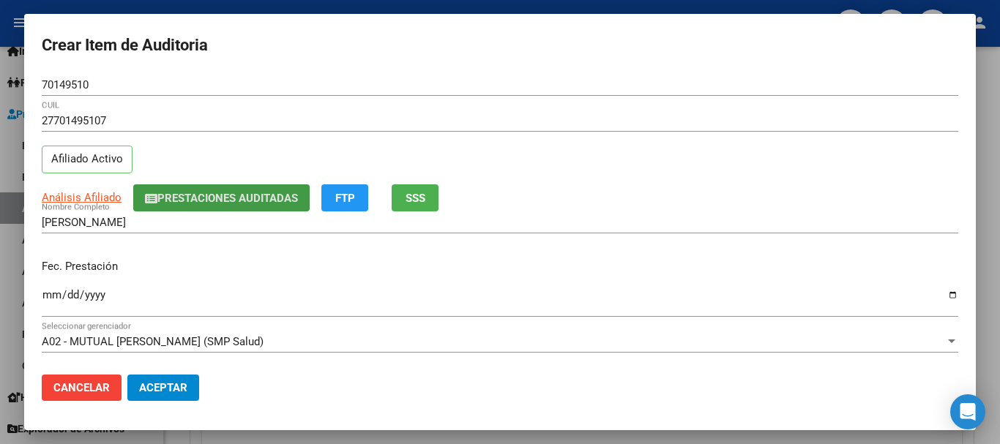
click at [185, 198] on span "Prestaciones Auditadas" at bounding box center [227, 198] width 141 height 13
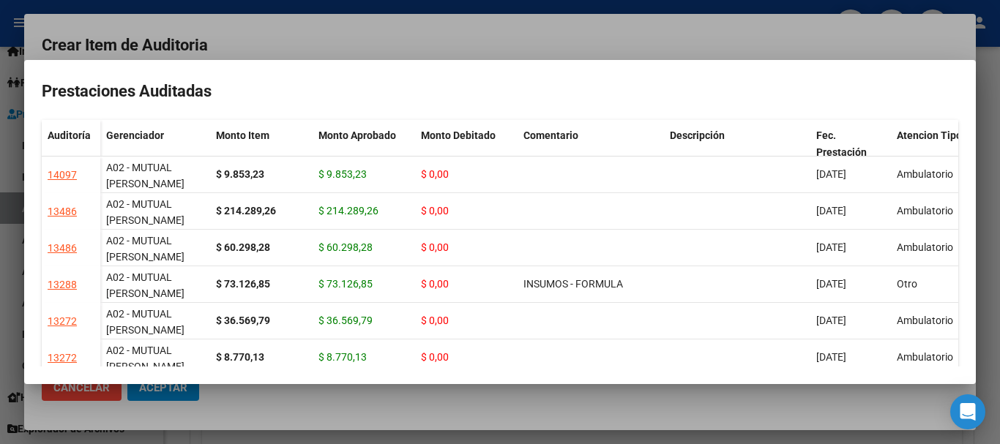
click at [271, 41] on div at bounding box center [500, 222] width 1000 height 444
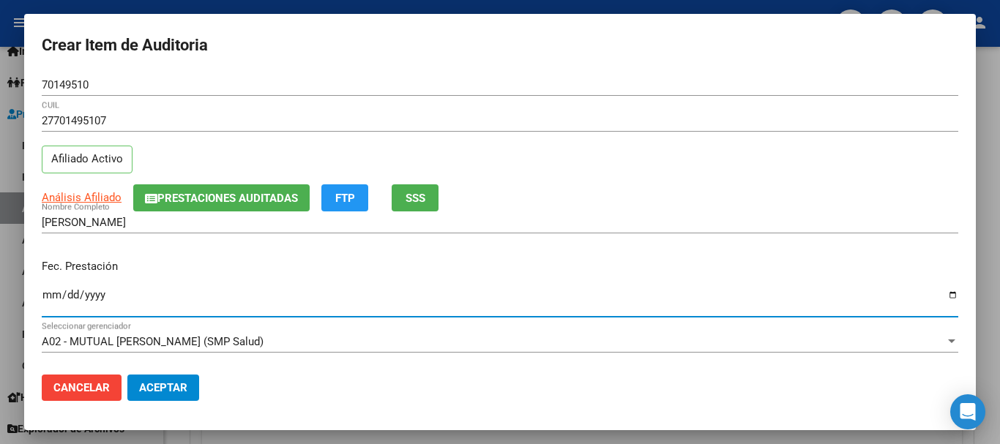
click at [222, 207] on button "Prestaciones Auditadas" at bounding box center [221, 197] width 176 height 27
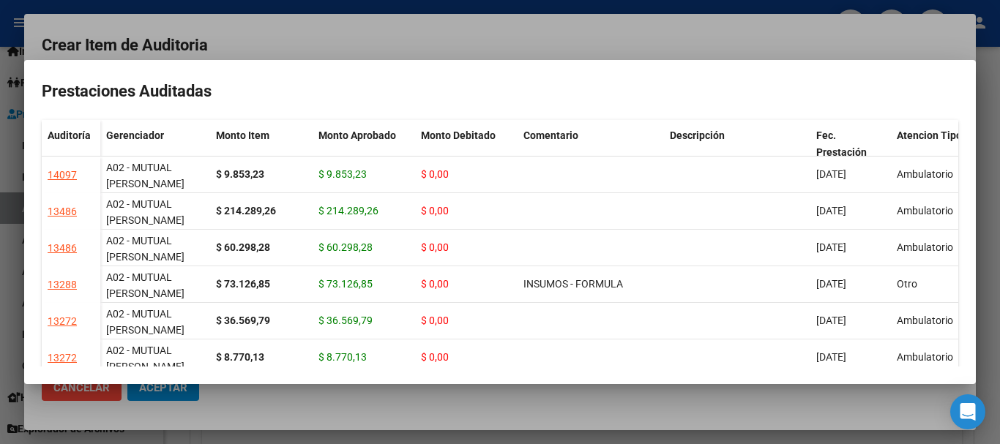
click at [318, 49] on div at bounding box center [500, 222] width 1000 height 444
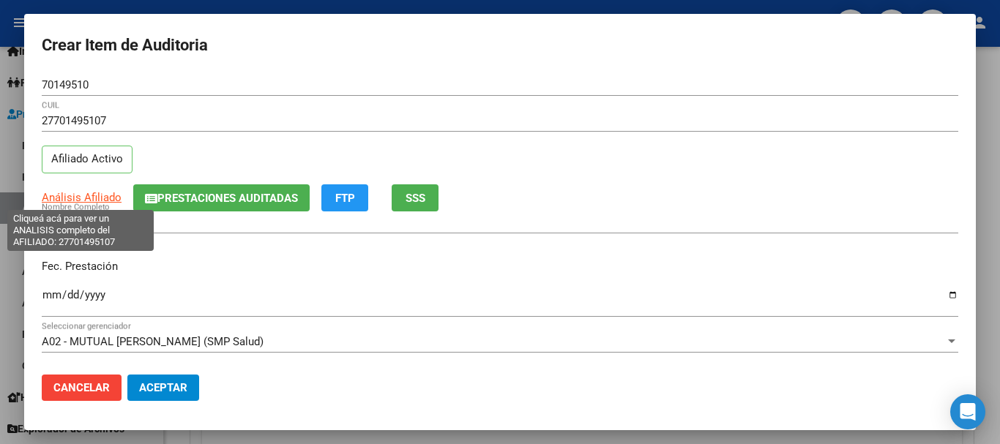
click at [88, 201] on span "Análisis Afiliado" at bounding box center [82, 197] width 80 height 13
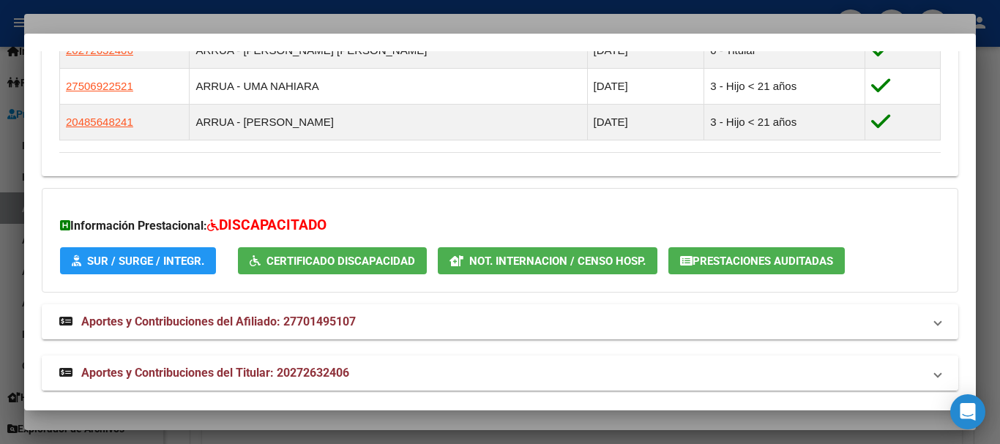
scroll to position [875, 0]
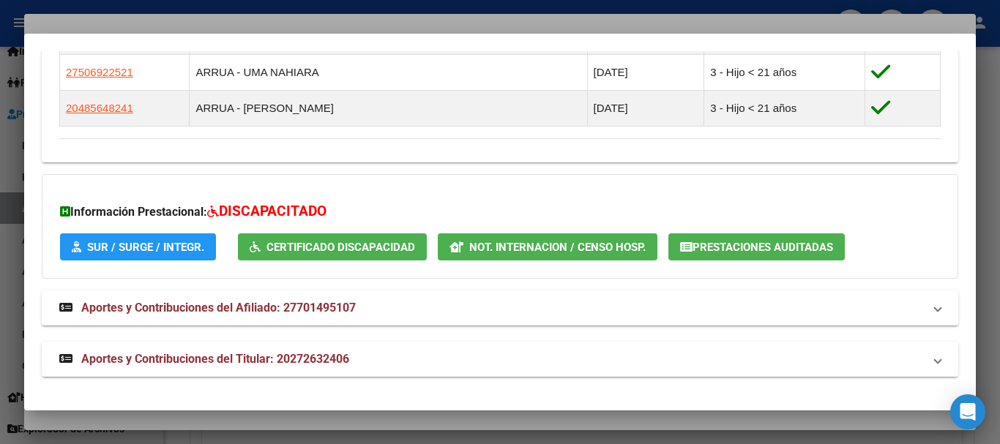
click at [233, 359] on span "Aportes y Contribuciones del Titular: 20272632406" at bounding box center [215, 359] width 268 height 14
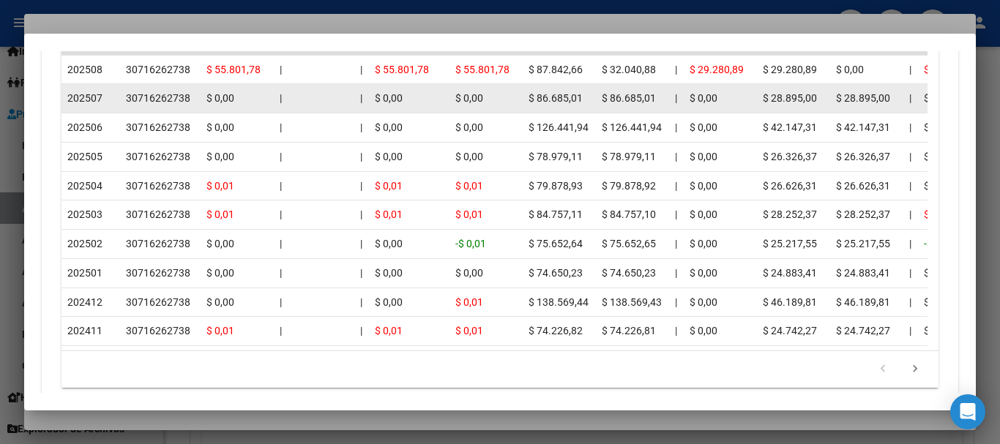
scroll to position [1535, 0]
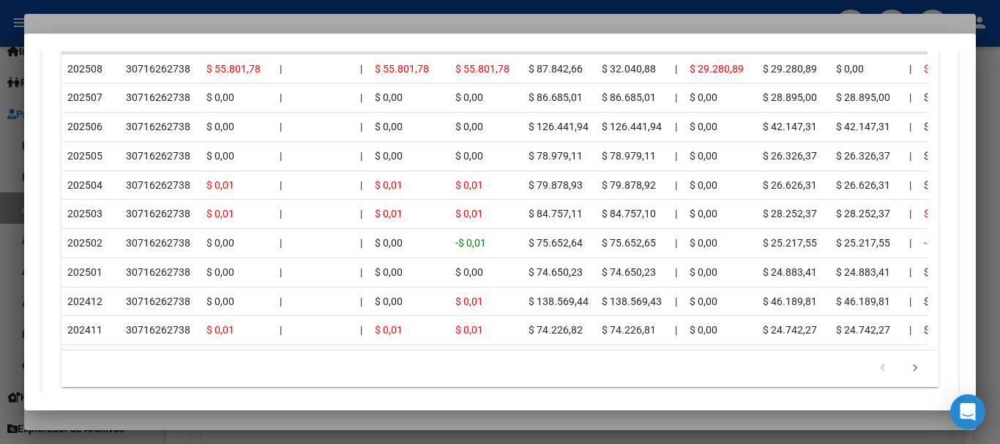
click at [250, 18] on div at bounding box center [500, 222] width 1000 height 444
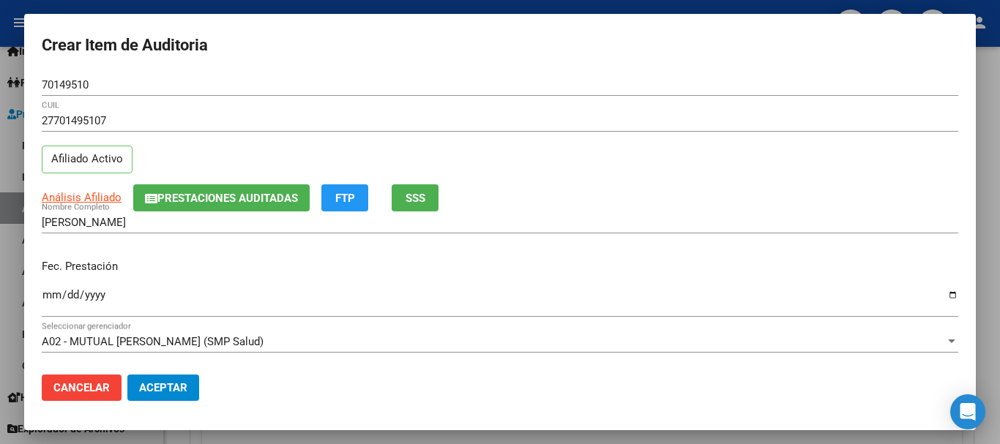
click at [553, 216] on input "[PERSON_NAME]" at bounding box center [500, 222] width 916 height 13
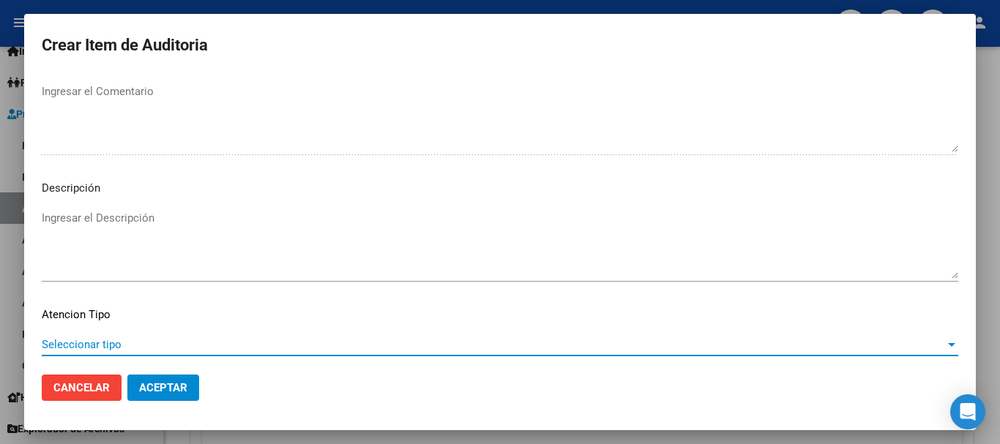
scroll to position [1029, 0]
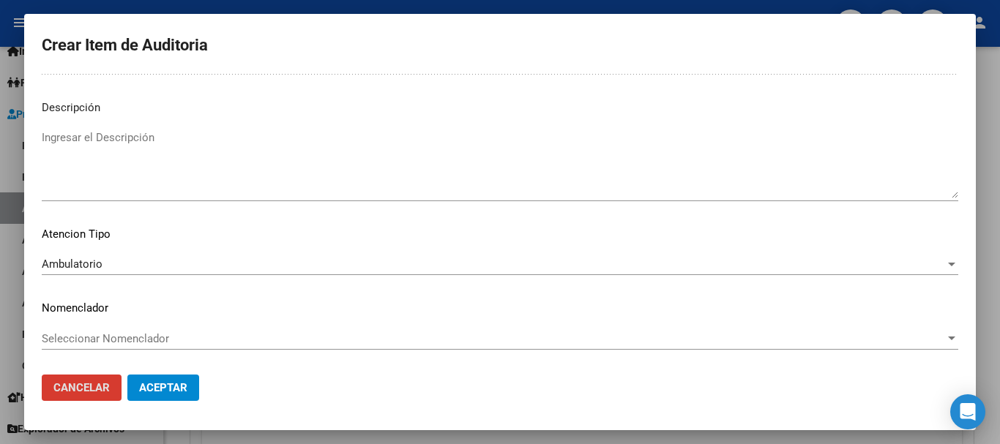
click at [127, 375] on button "Aceptar" at bounding box center [163, 388] width 72 height 26
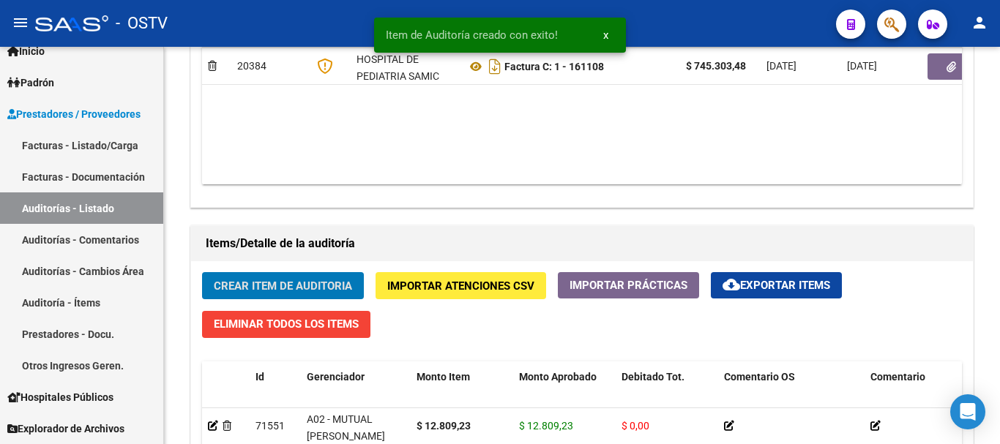
click at [202, 272] on button "Crear Item de Auditoria" at bounding box center [283, 285] width 162 height 27
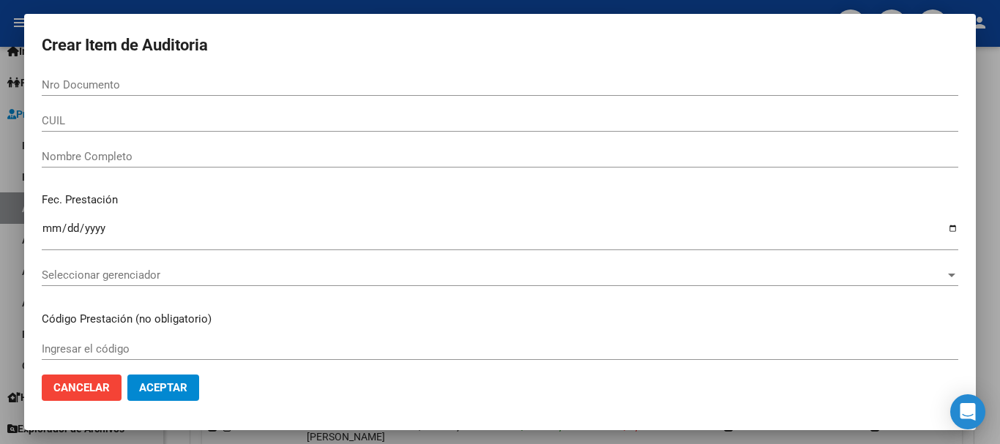
scroll to position [879, 0]
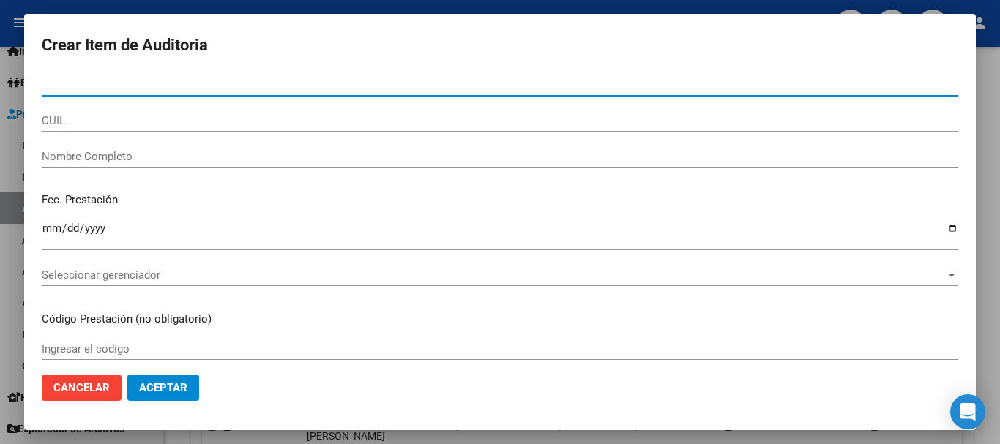
paste input "56890586"
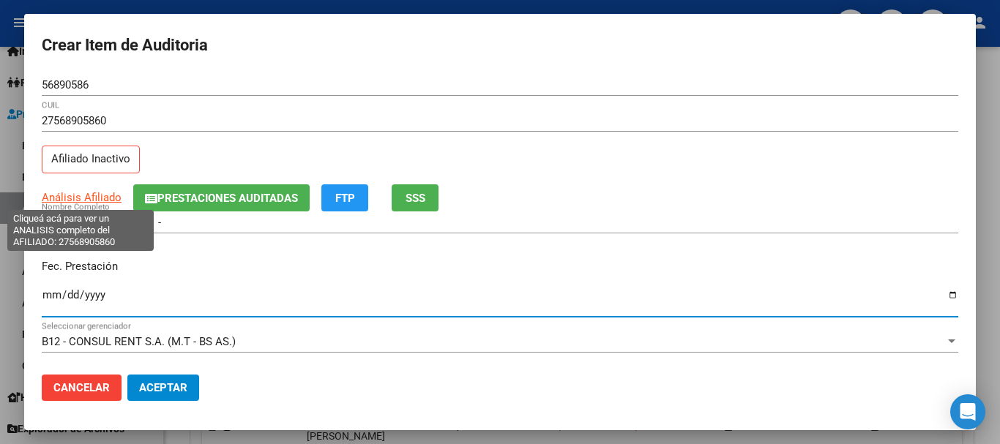
click at [80, 200] on span "Análisis Afiliado" at bounding box center [82, 197] width 80 height 13
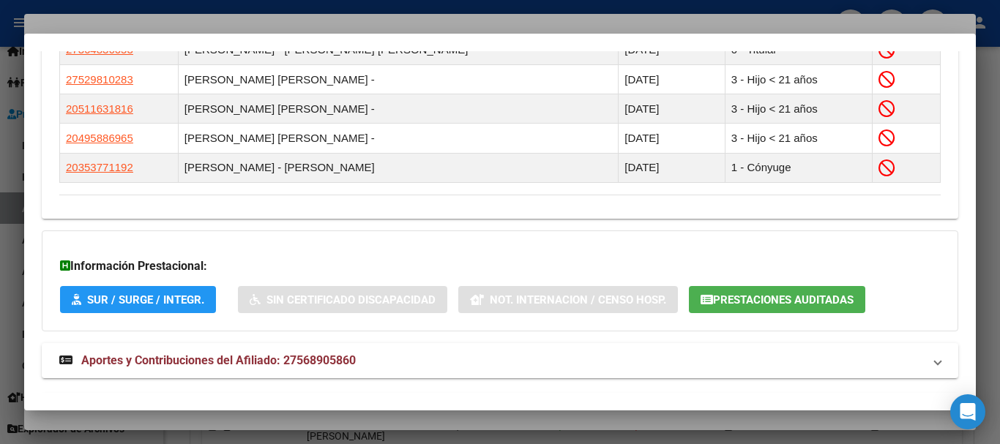
scroll to position [970, 0]
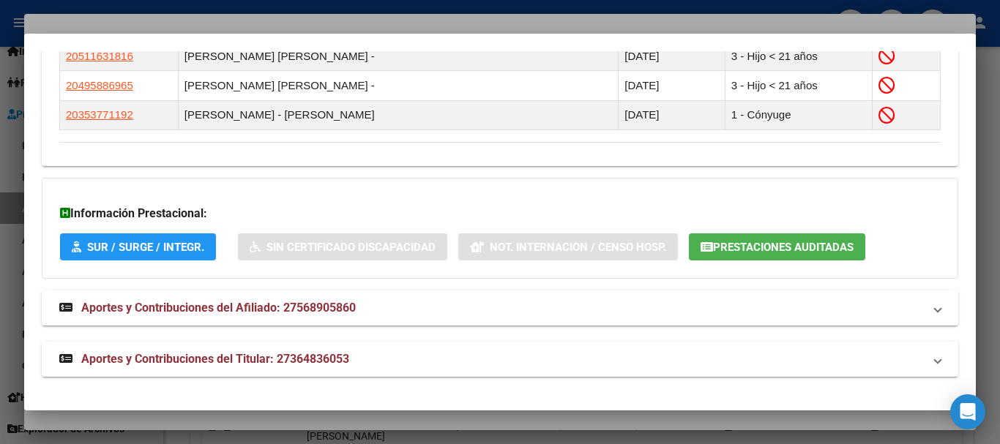
click at [364, 352] on mat-panel-title "Aportes y Contribuciones del Titular: 27364836053" at bounding box center [491, 360] width 864 height 18
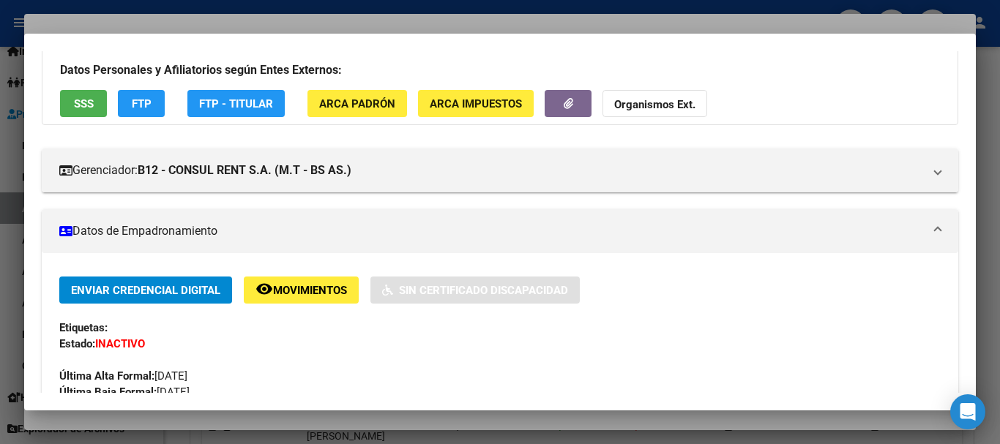
scroll to position [0, 0]
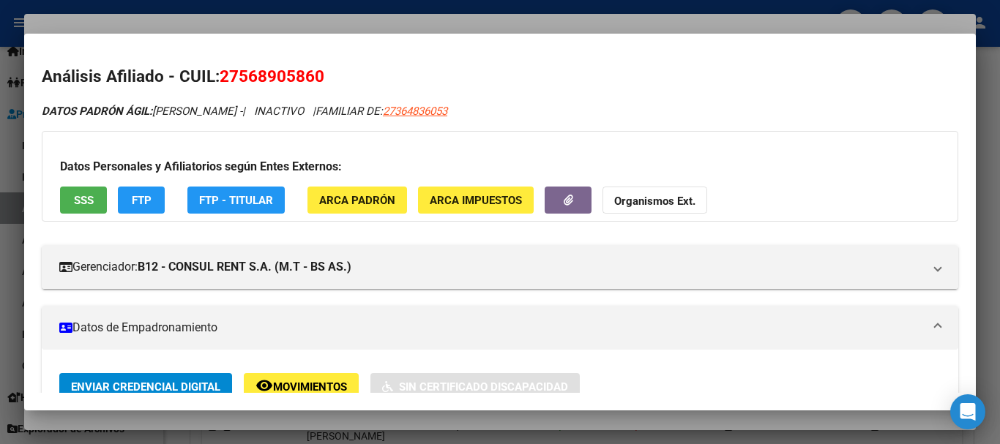
click at [667, 192] on button "Organismos Ext." at bounding box center [654, 200] width 105 height 27
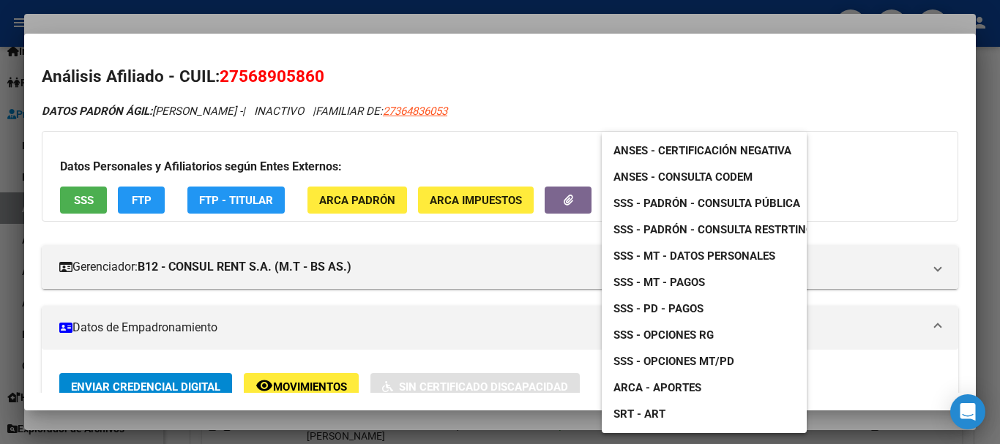
click at [714, 197] on span "SSS - Padrón - Consulta Pública" at bounding box center [706, 203] width 187 height 13
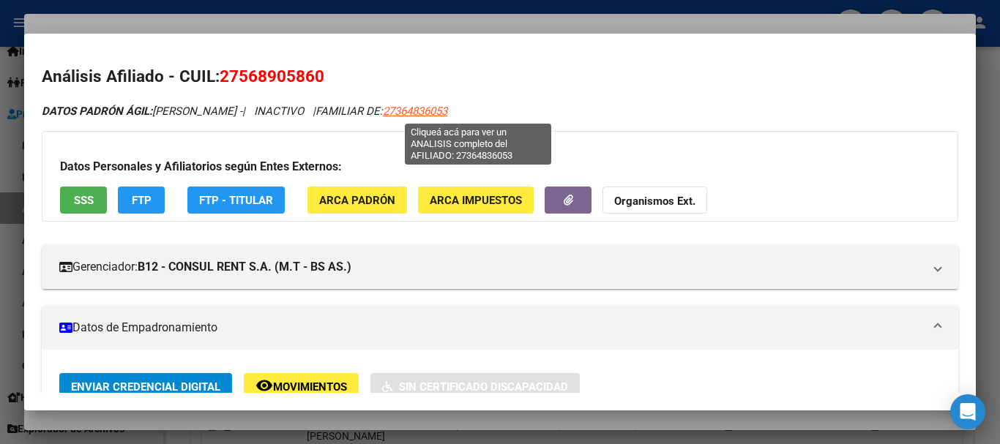
click at [447, 107] on span "27364836053" at bounding box center [415, 111] width 64 height 13
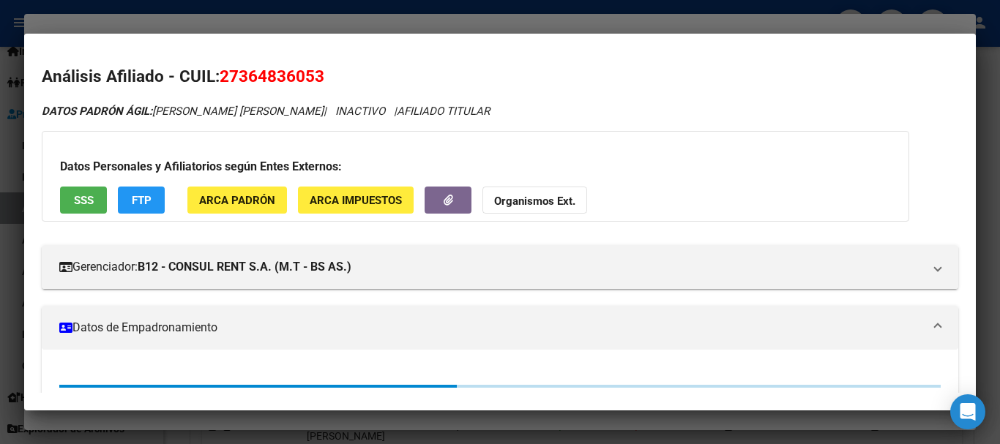
click at [552, 206] on strong "Organismos Ext." at bounding box center [534, 201] width 81 height 13
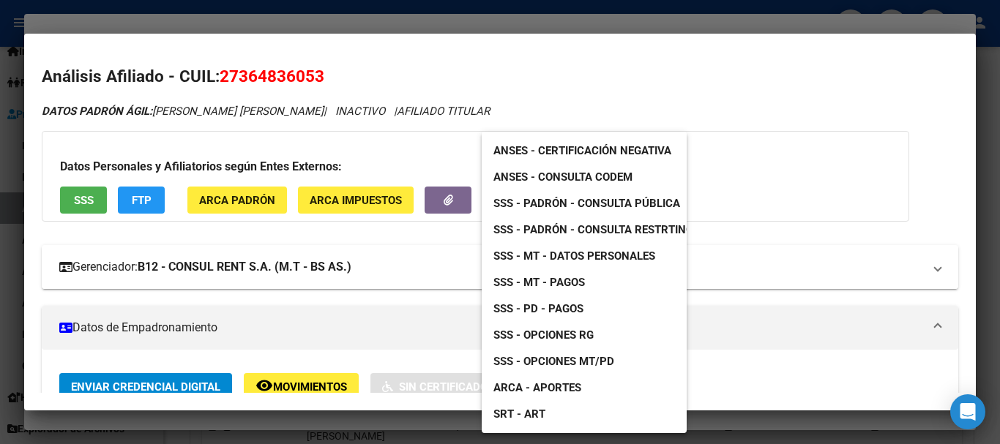
click at [615, 259] on span "SSS - MT - Datos Personales" at bounding box center [574, 256] width 162 height 13
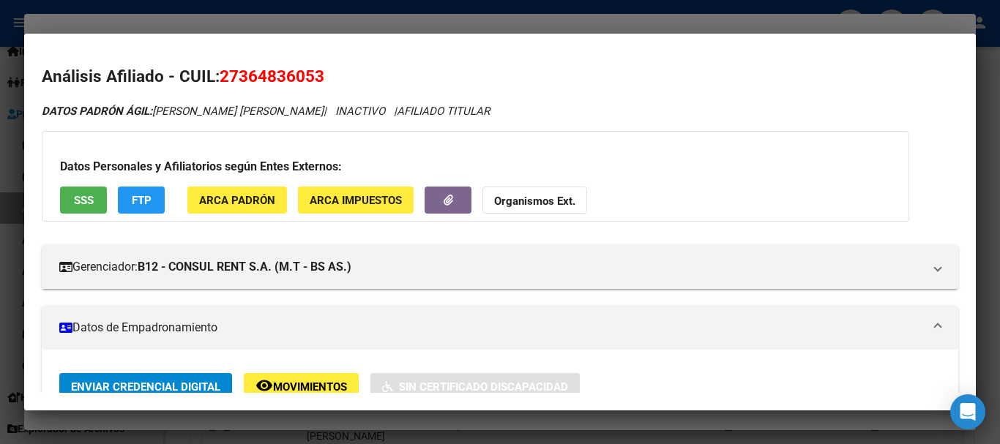
click at [236, 26] on div at bounding box center [500, 222] width 1000 height 444
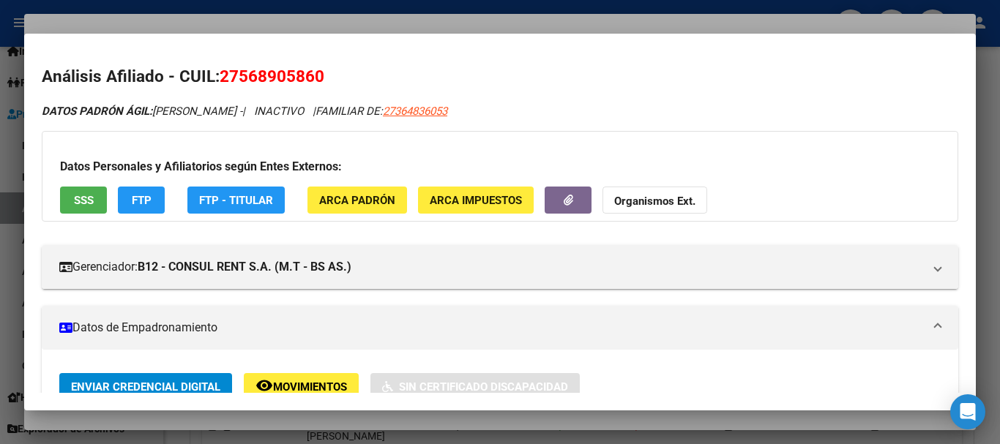
click at [509, 141] on div "Datos Personales y Afiliatorios según Entes Externos: SSS FTP FTP - Titular ARC…" at bounding box center [500, 176] width 916 height 91
click at [457, 26] on div at bounding box center [500, 222] width 1000 height 444
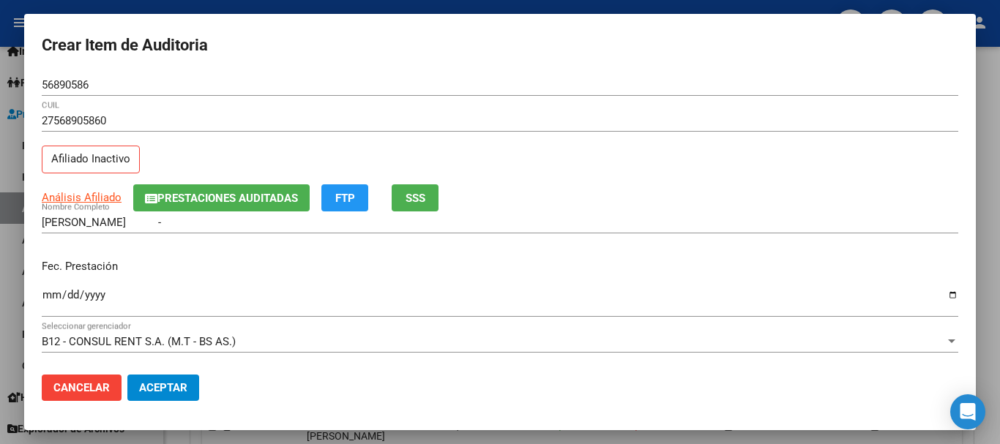
click at [632, 150] on div "27568905860 CUIL Afiliado Inactivo" at bounding box center [500, 147] width 916 height 75
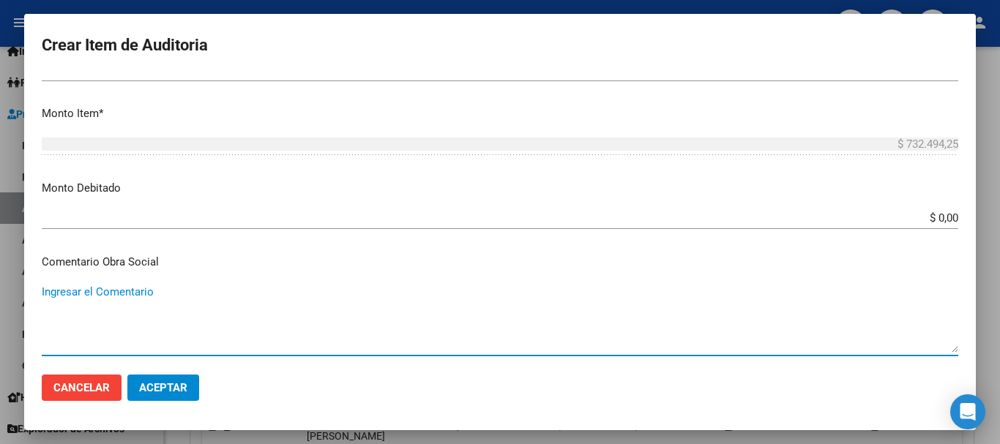
scroll to position [694, 0]
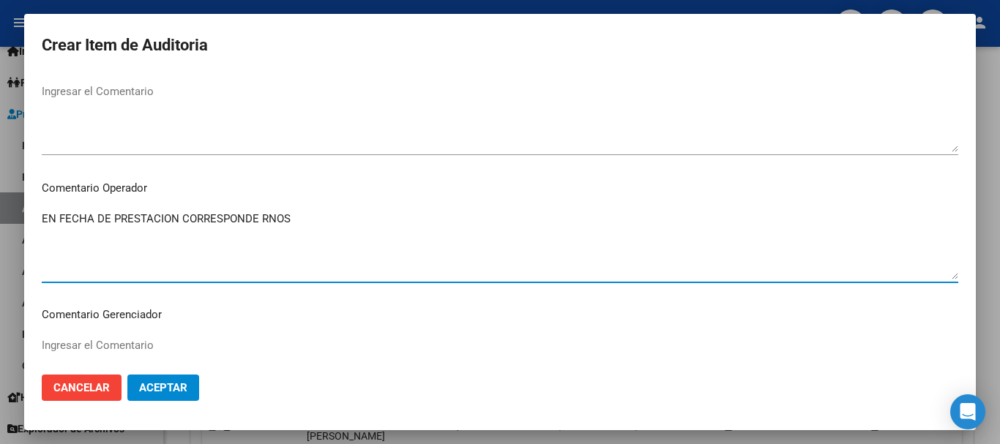
paste textarea "1-1510-2"
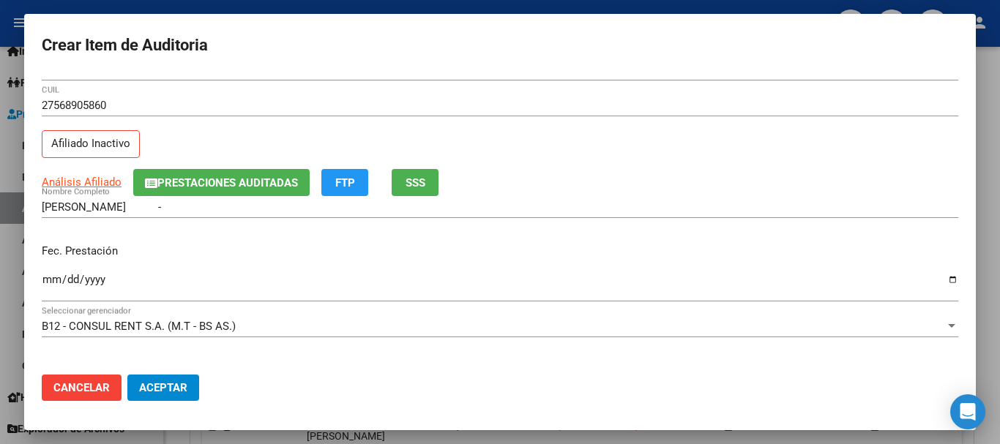
scroll to position [0, 0]
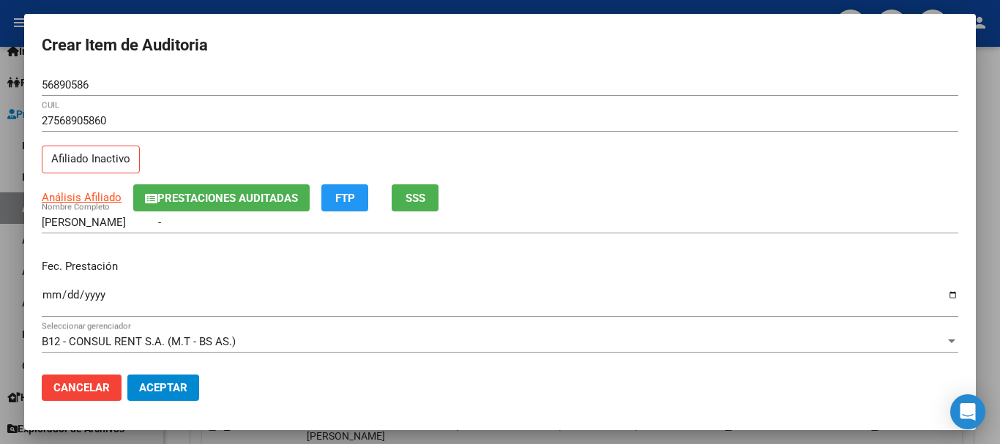
click at [116, 216] on div "[PERSON_NAME] CAMILA - Nombre Completo" at bounding box center [500, 222] width 916 height 22
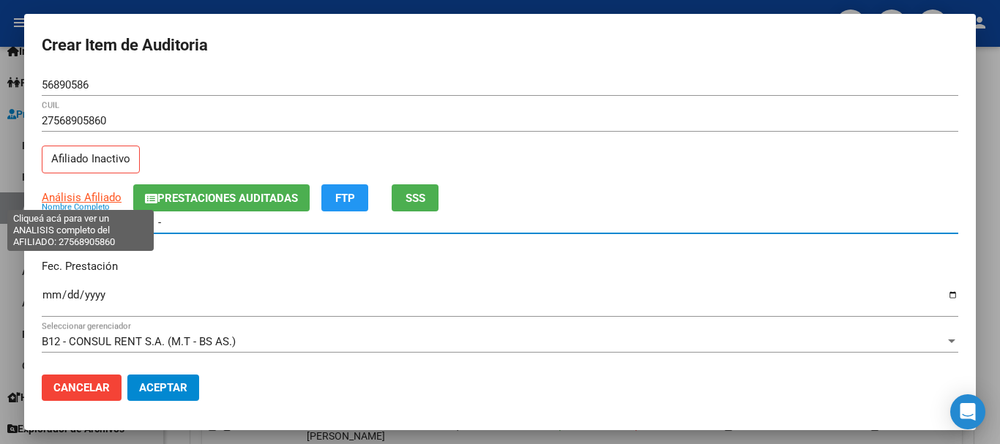
click at [78, 192] on span "Análisis Afiliado" at bounding box center [82, 197] width 80 height 13
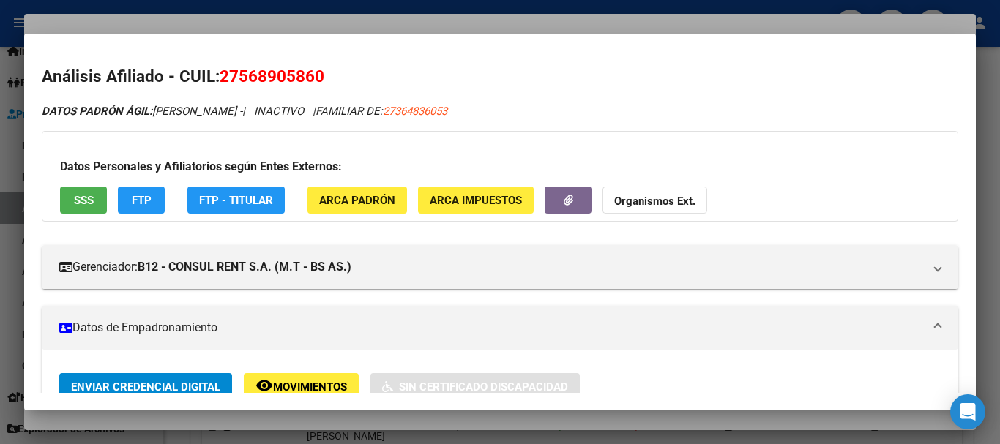
click at [644, 205] on strong "Organismos Ext." at bounding box center [654, 201] width 81 height 13
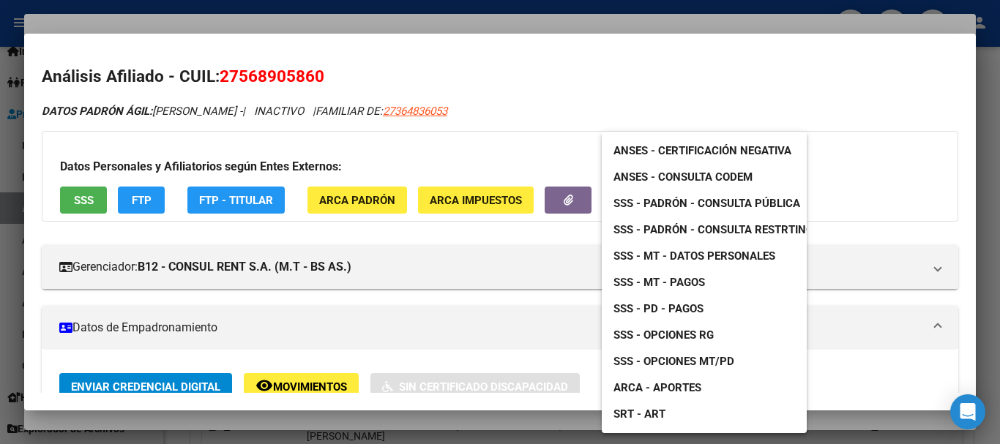
click at [703, 203] on span "SSS - Padrón - Consulta Pública" at bounding box center [706, 203] width 187 height 13
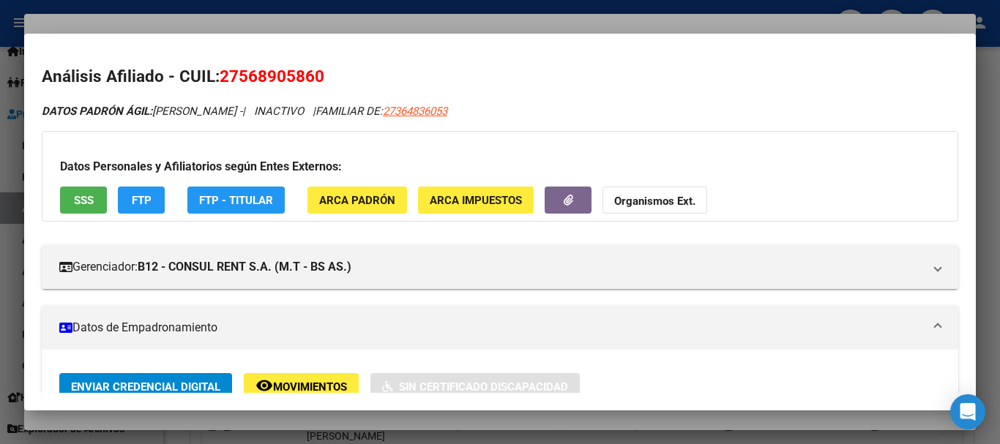
click at [383, 23] on div at bounding box center [500, 222] width 1000 height 444
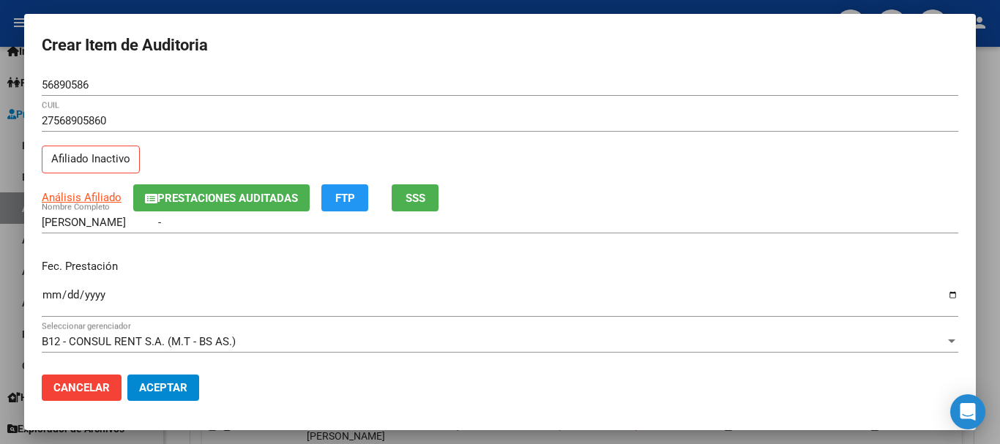
click at [523, 72] on form "Crear Item de Auditoria 56890586 Nro Documento 27568905860 CUIL Afiliado Inacti…" at bounding box center [500, 221] width 916 height 381
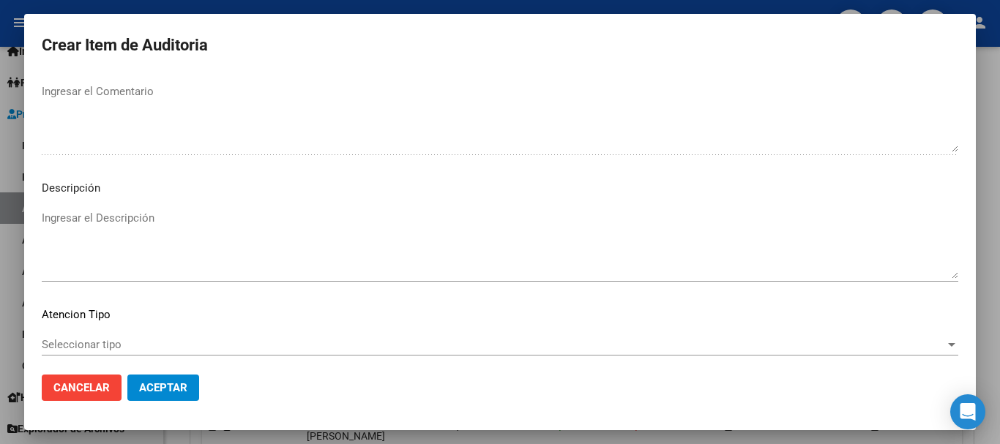
scroll to position [1029, 0]
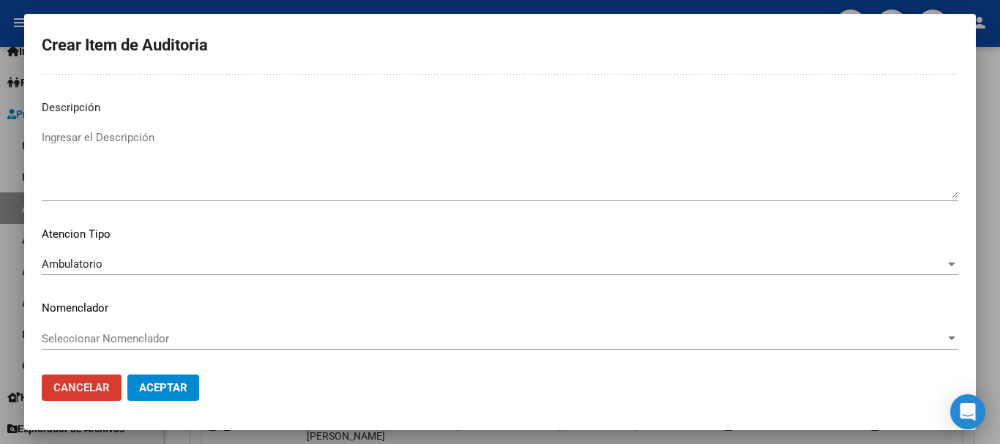
click at [127, 375] on button "Aceptar" at bounding box center [163, 388] width 72 height 26
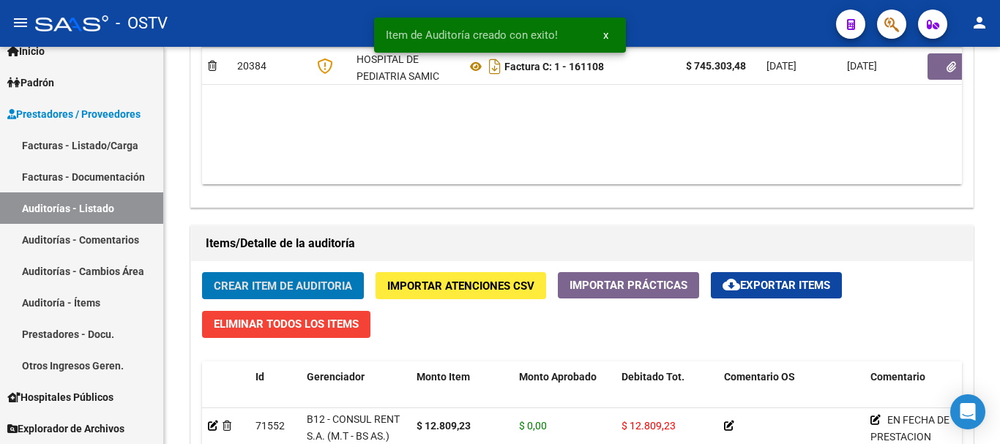
click at [202, 272] on button "Crear Item de Auditoria" at bounding box center [283, 285] width 162 height 27
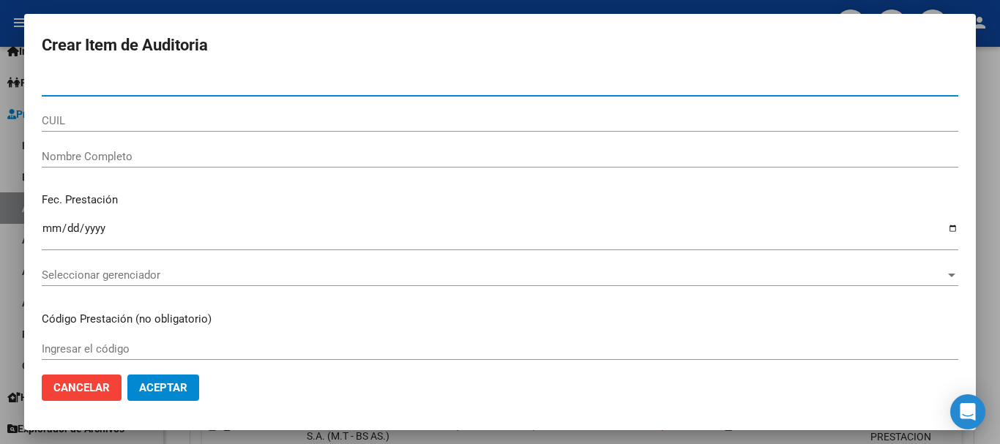
paste input "56890586"
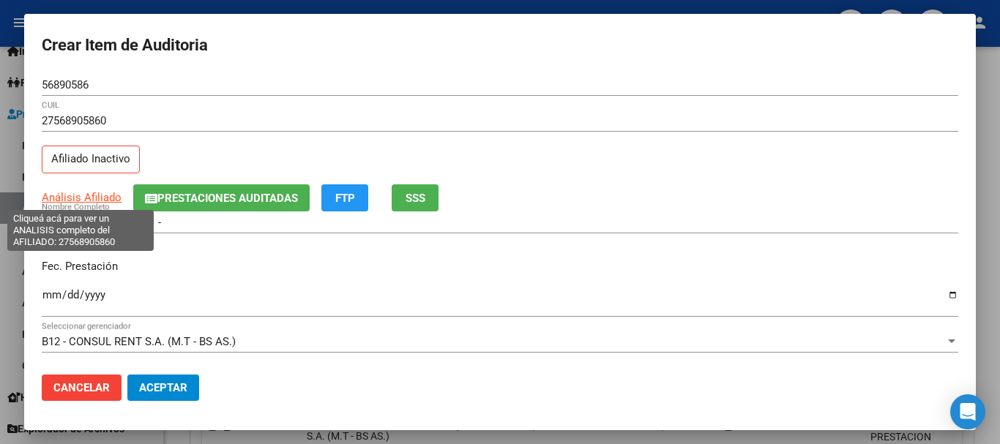
click at [83, 198] on span "Análisis Afiliado" at bounding box center [82, 197] width 80 height 13
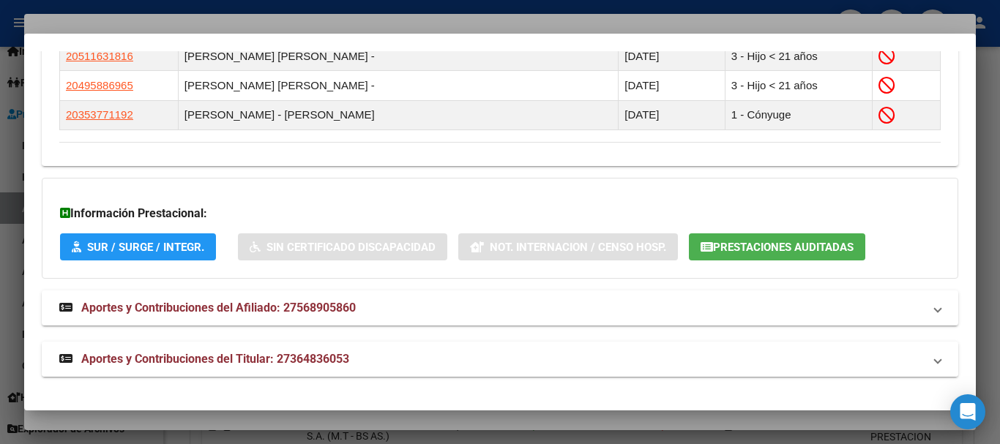
click at [366, 359] on mat-panel-title "Aportes y Contribuciones del Titular: 27364836053" at bounding box center [491, 360] width 864 height 18
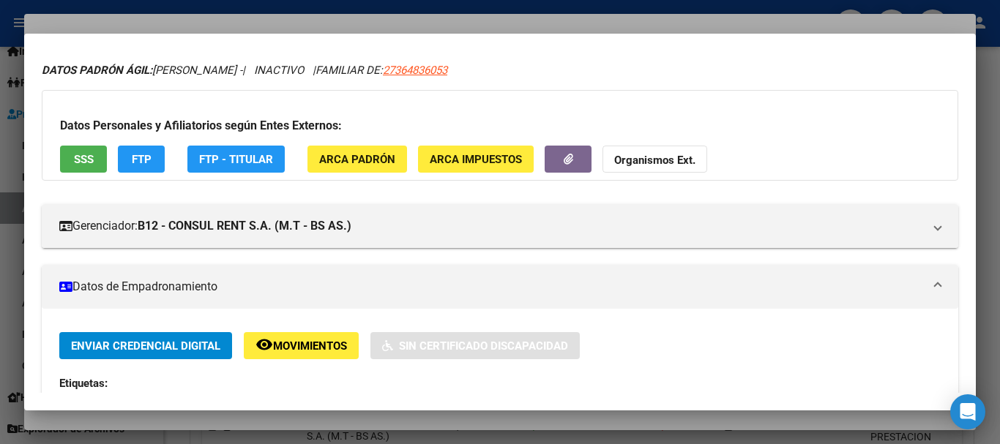
scroll to position [0, 0]
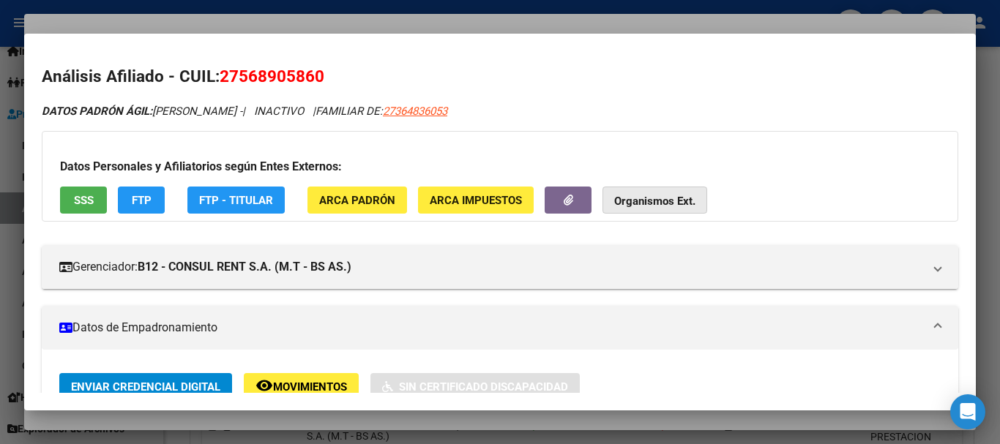
click at [646, 201] on strong "Organismos Ext." at bounding box center [654, 201] width 81 height 13
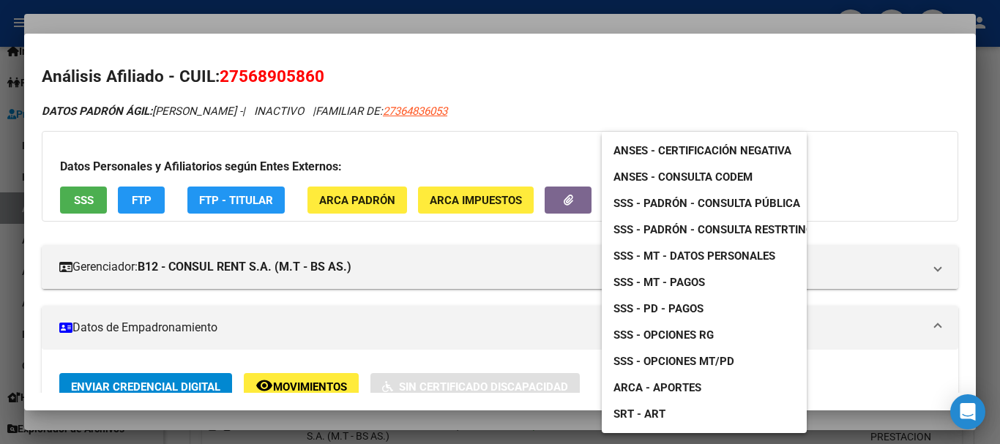
click at [580, 27] on div at bounding box center [500, 222] width 1000 height 444
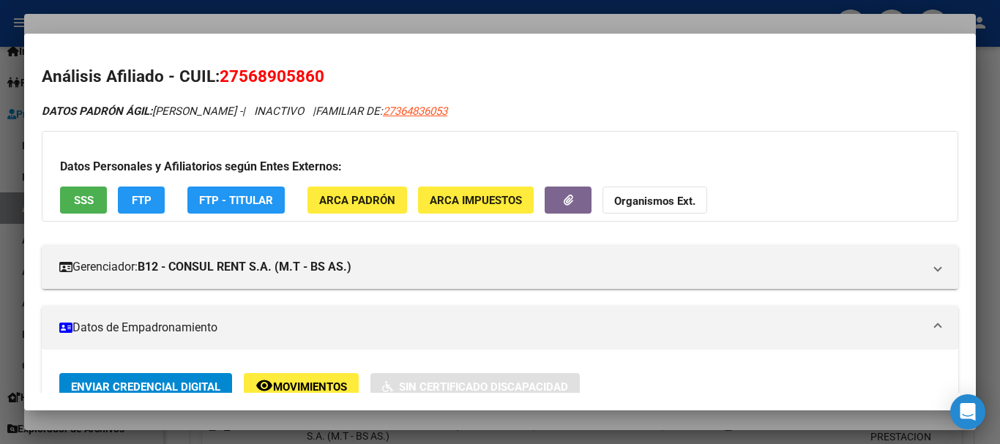
click at [580, 27] on div at bounding box center [500, 222] width 1000 height 444
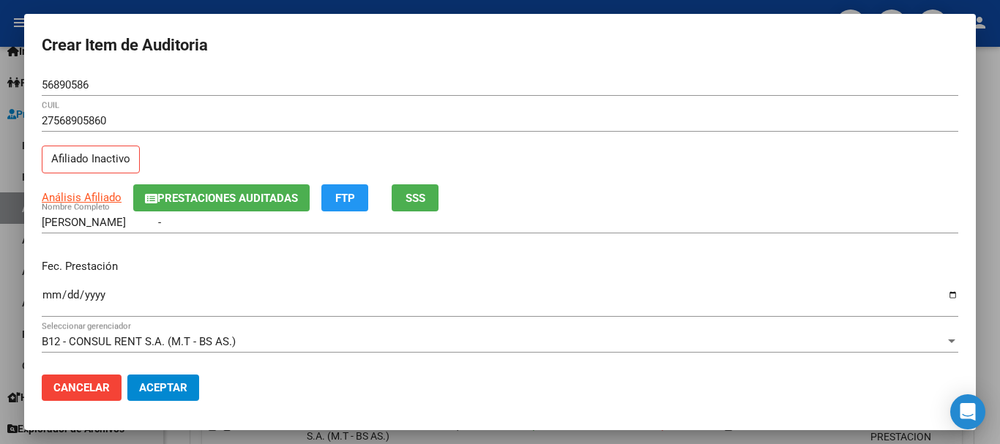
click at [265, 205] on span "Prestaciones Auditadas" at bounding box center [227, 198] width 141 height 13
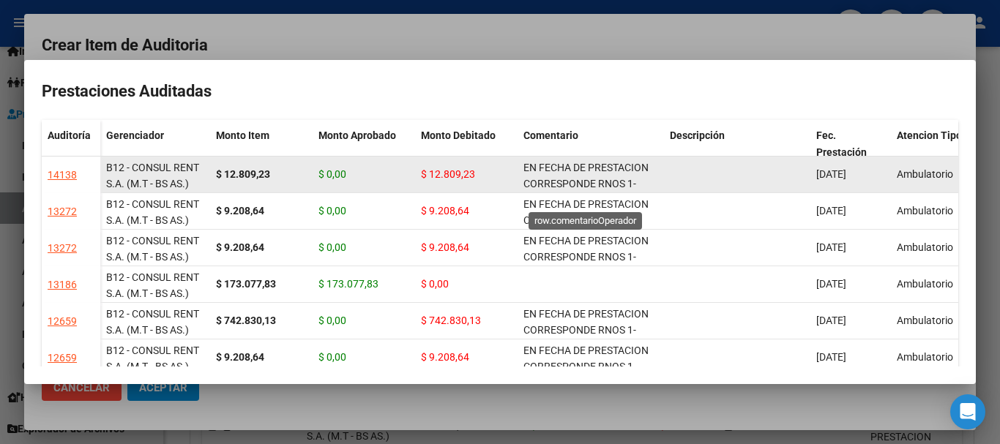
click at [626, 183] on span "EN FECHA DE PRESTACION CORRESPONDE RNOS 1-1510-2 POR OPCION" at bounding box center [585, 184] width 125 height 45
copy span "EN FECHA DE PRESTACION CORRESPONDE RNOS 1-1510-2 POR OPCION"
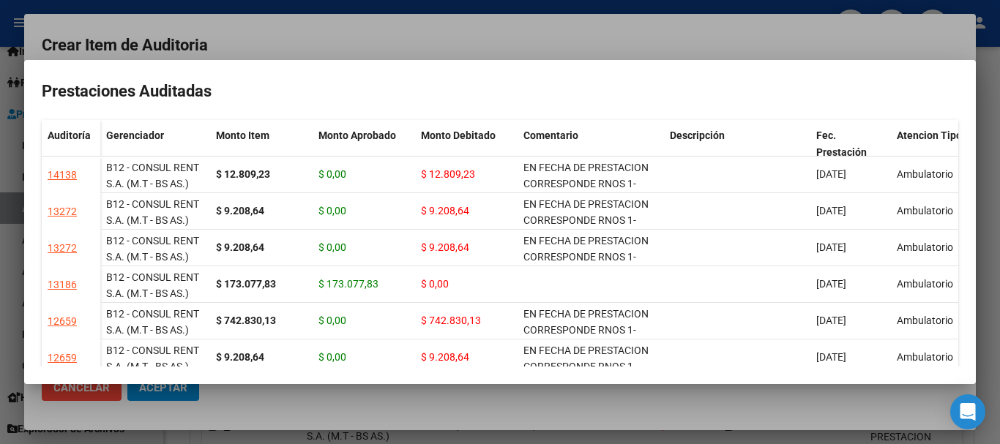
click at [555, 30] on div at bounding box center [500, 222] width 1000 height 444
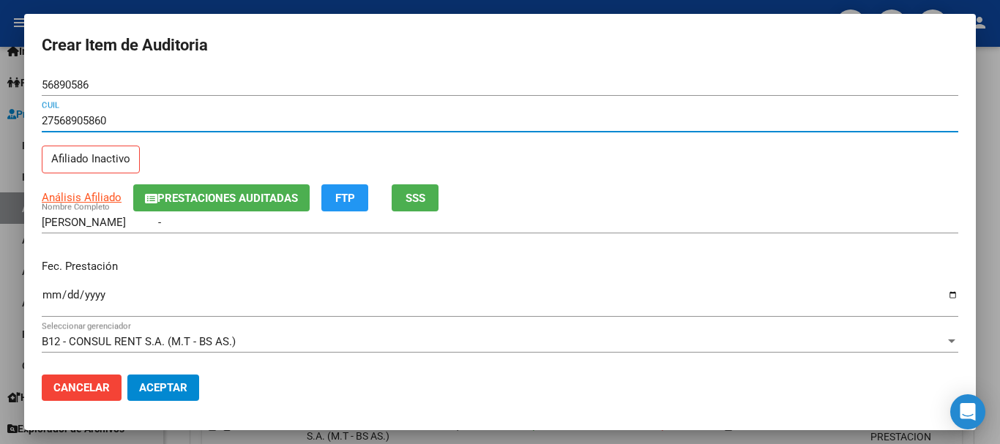
drag, startPoint x: 646, startPoint y: 126, endPoint x: 654, endPoint y: 159, distance: 33.7
click at [647, 127] on div "27568905860 CUIL" at bounding box center [500, 121] width 916 height 22
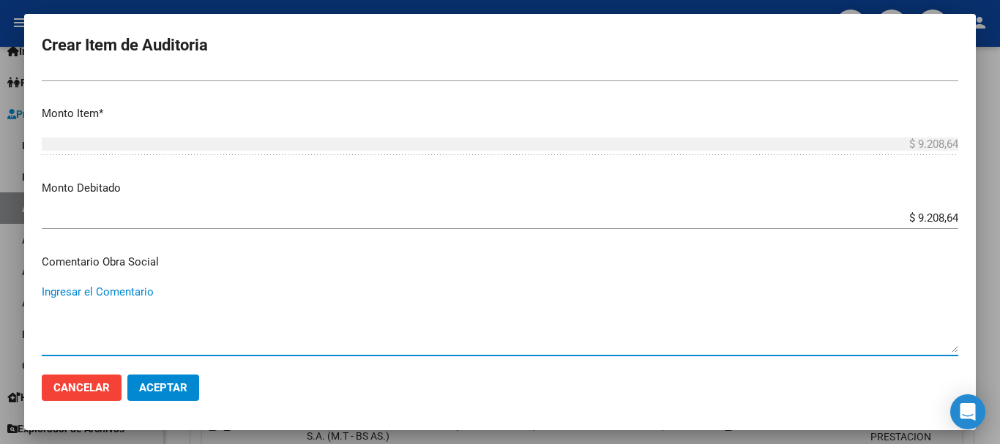
scroll to position [694, 0]
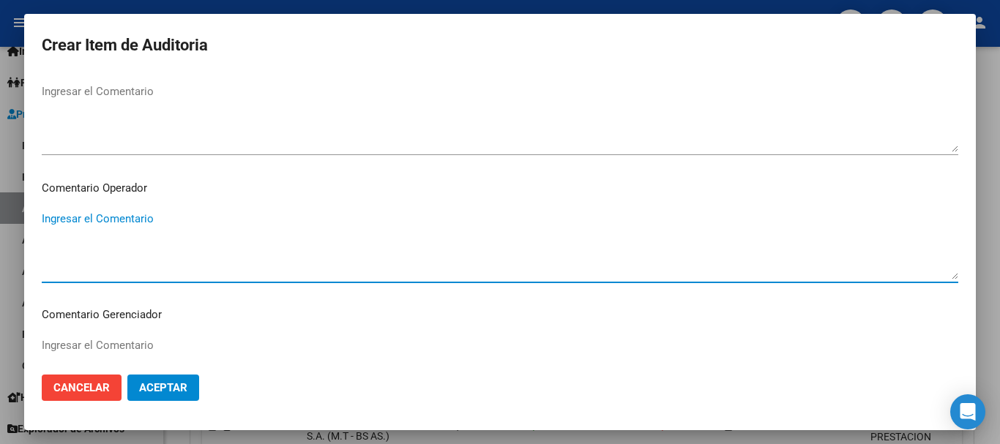
paste textarea "EN FECHA DE PRESTACION CORRESPONDE RNOS 1-1510-2 POR OPCION"
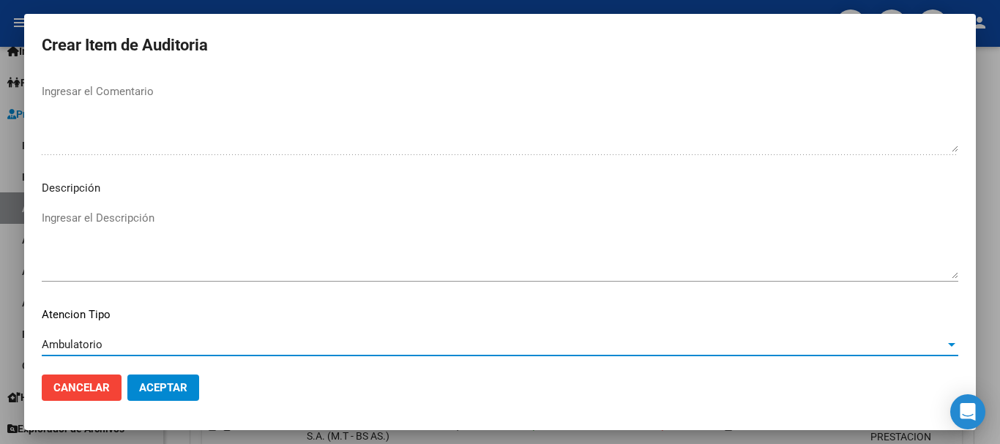
scroll to position [1029, 0]
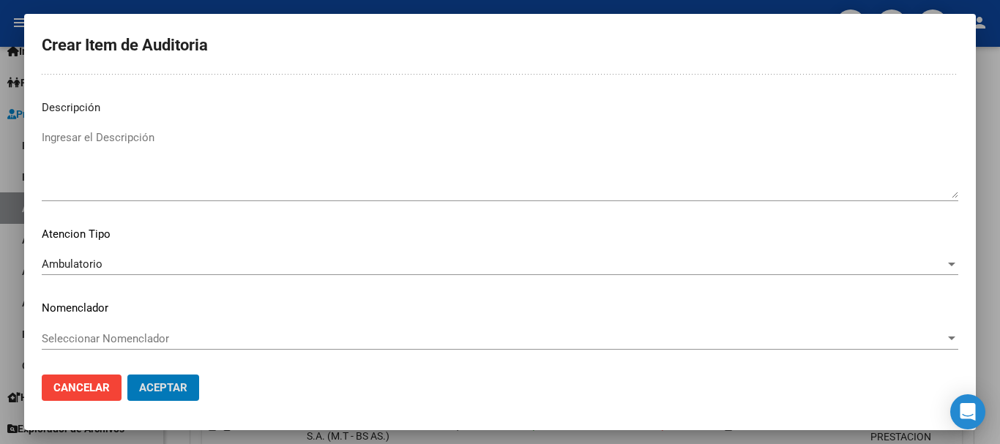
click at [127, 375] on button "Aceptar" at bounding box center [163, 388] width 72 height 26
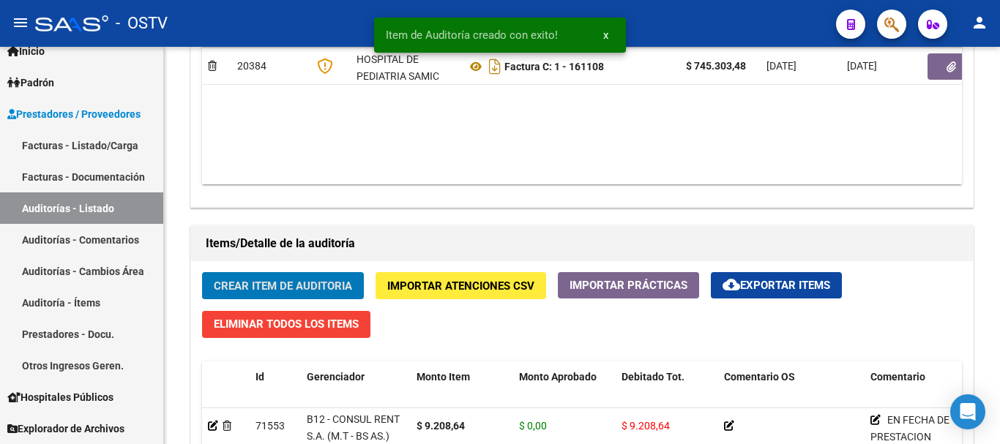
click at [202, 272] on button "Crear Item de Auditoria" at bounding box center [283, 285] width 162 height 27
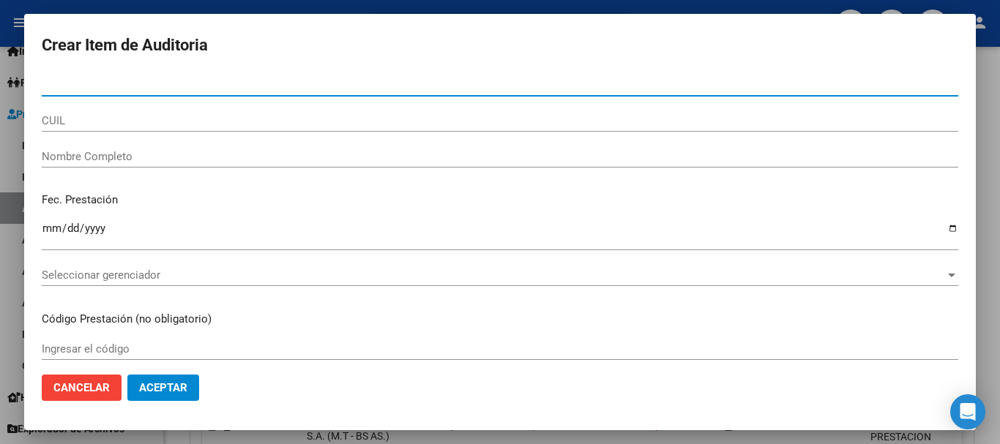
paste input "49601609"
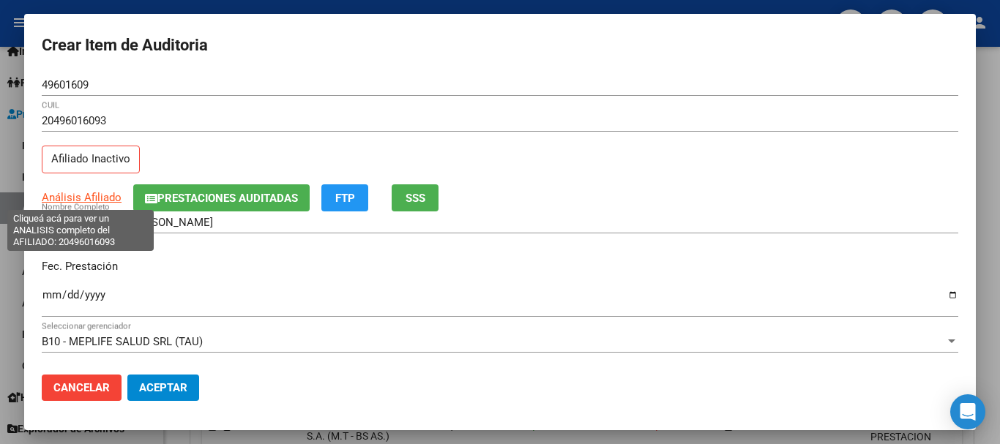
click at [86, 199] on span "Análisis Afiliado" at bounding box center [82, 197] width 80 height 13
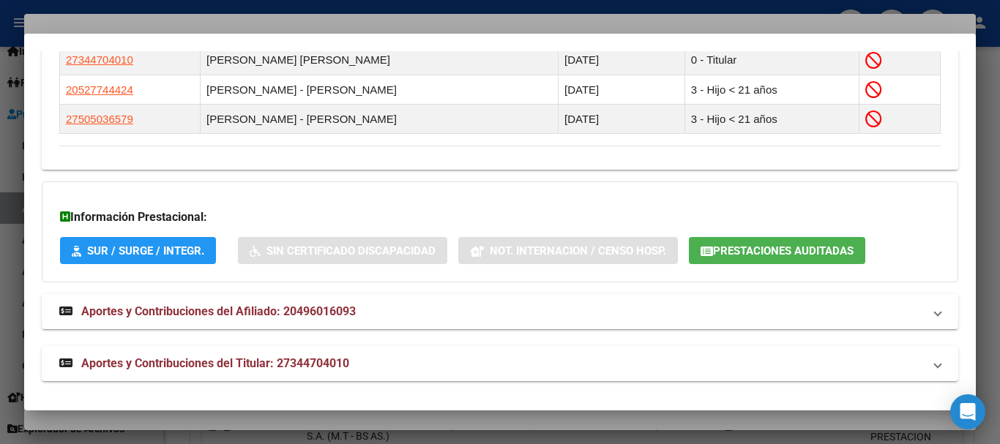
scroll to position [928, 0]
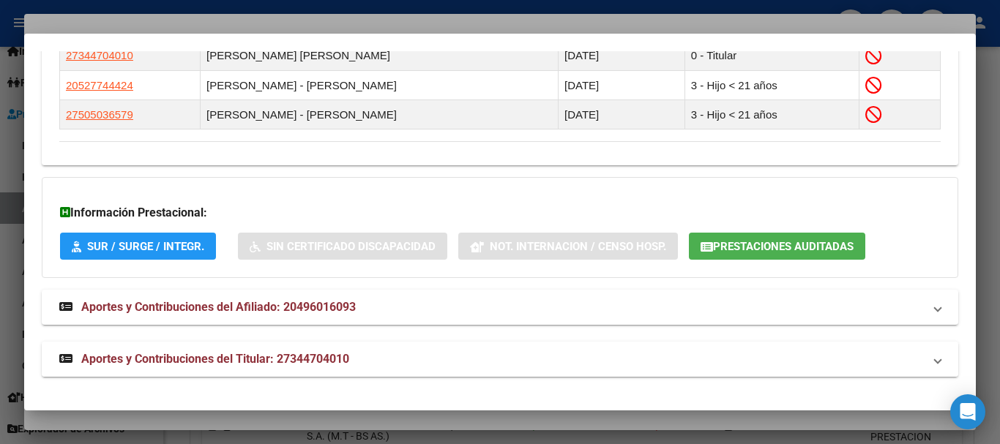
click at [280, 355] on span "Aportes y Contribuciones del Titular: 27344704010" at bounding box center [215, 359] width 268 height 14
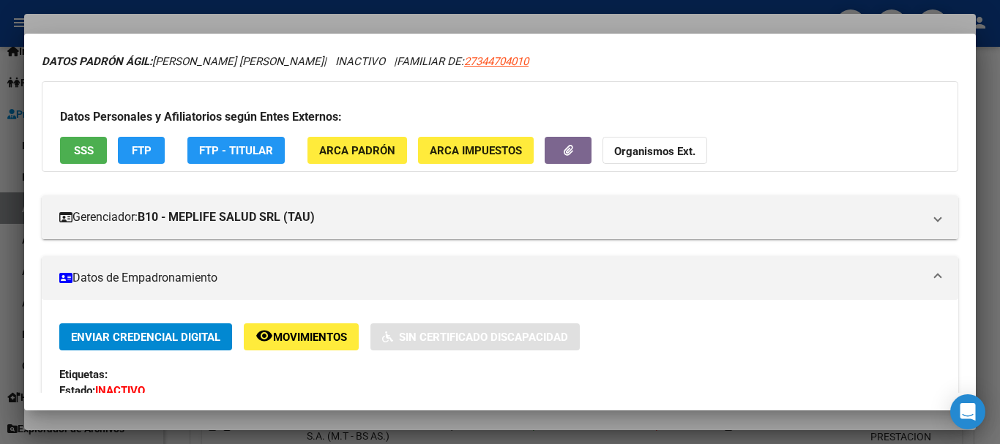
scroll to position [0, 0]
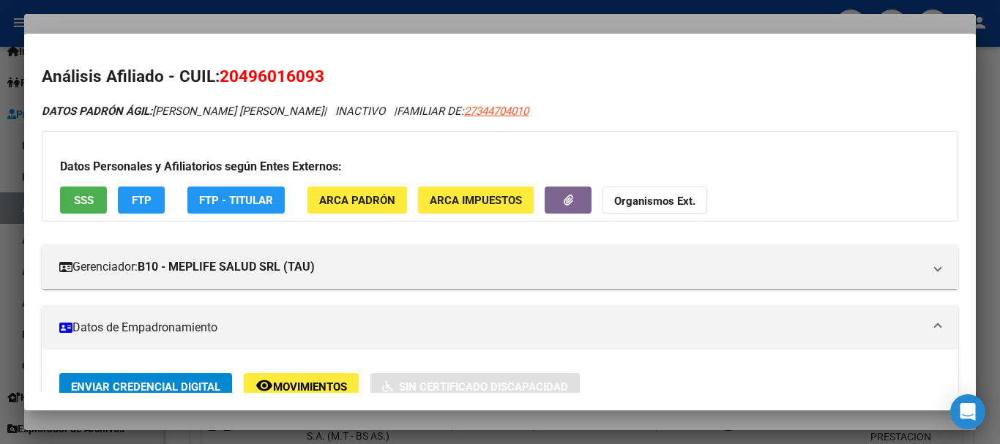
click at [407, 23] on div at bounding box center [500, 222] width 1000 height 444
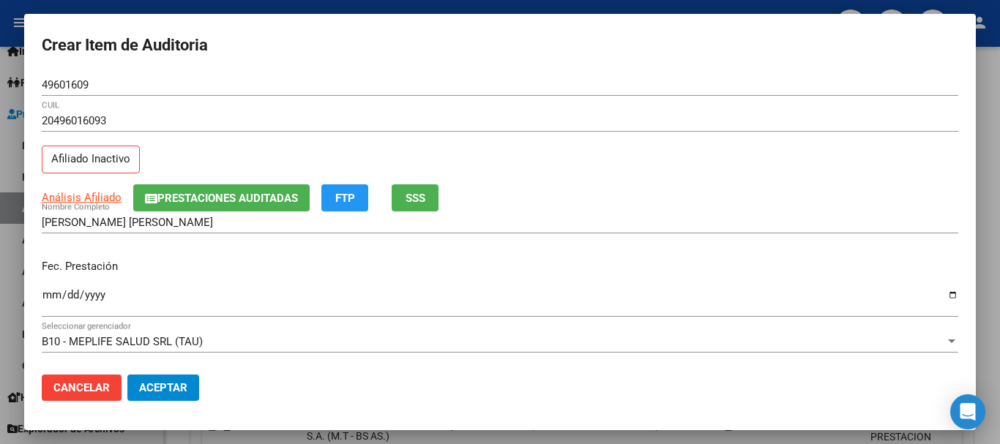
click at [243, 195] on span "Prestaciones Auditadas" at bounding box center [227, 198] width 141 height 13
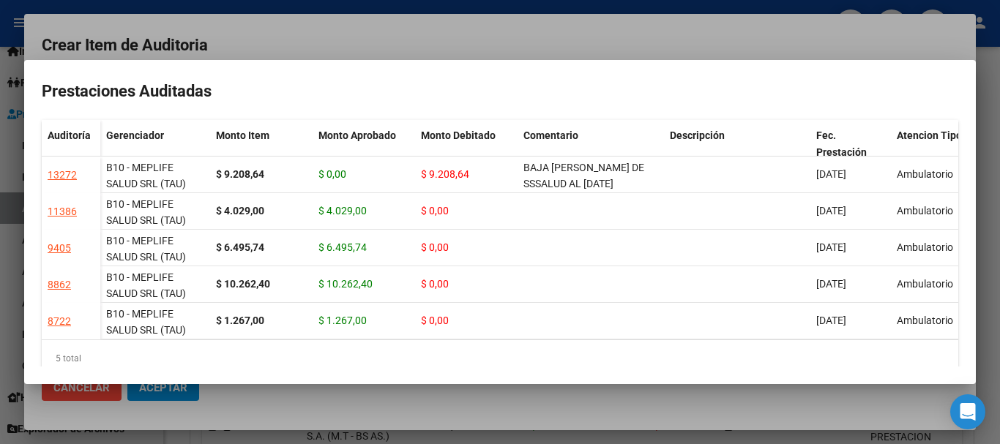
click at [563, 31] on div at bounding box center [500, 222] width 1000 height 444
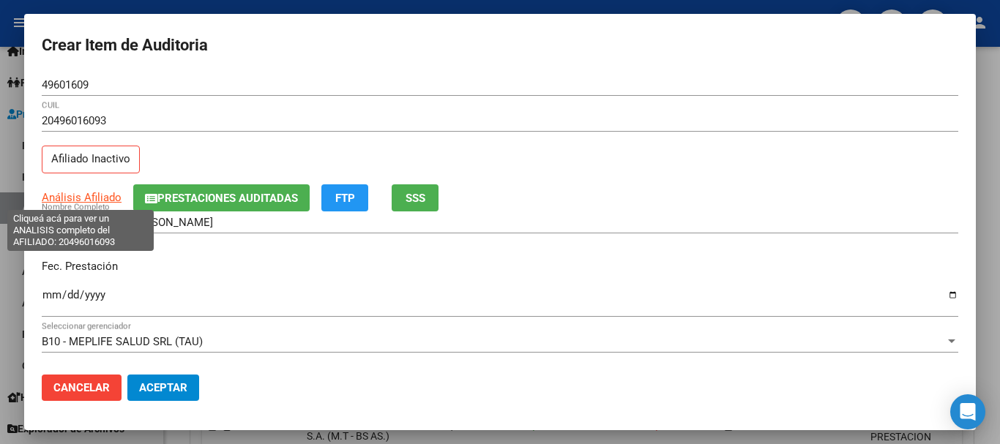
click at [82, 198] on span "Análisis Afiliado" at bounding box center [82, 197] width 80 height 13
copy span
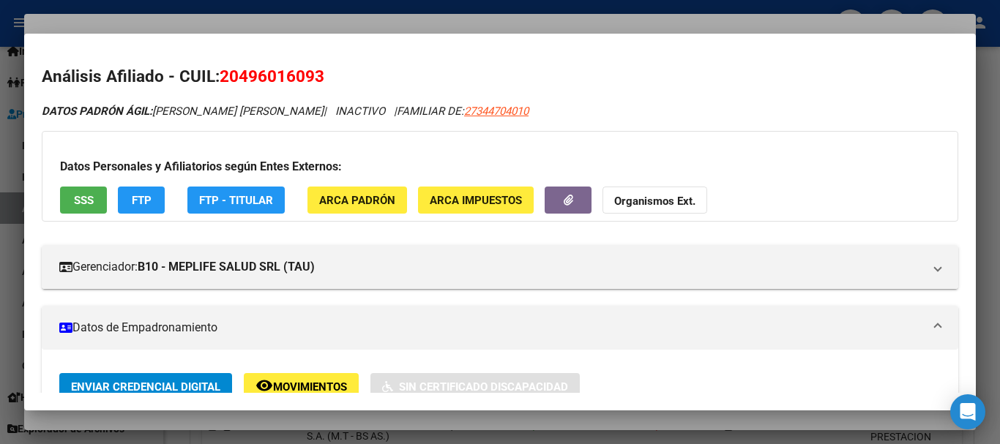
click at [628, 206] on strong "Organismos Ext." at bounding box center [654, 201] width 81 height 13
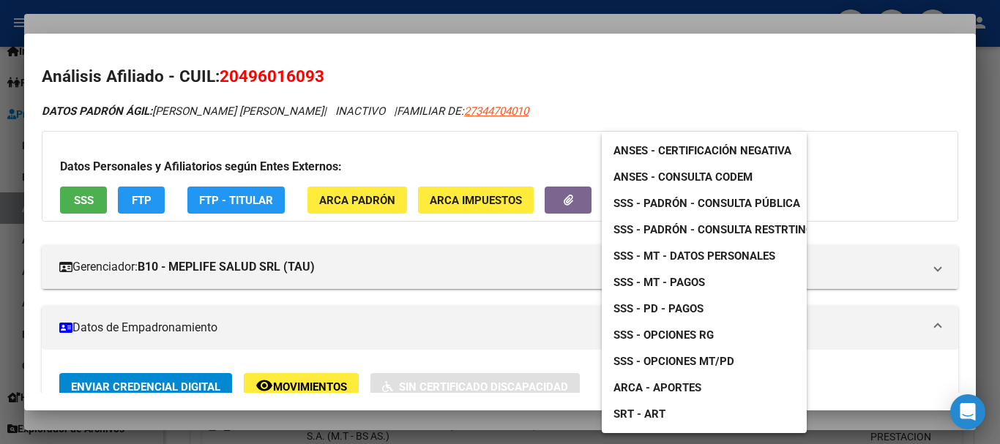
click at [716, 200] on span "SSS - Padrón - Consulta Pública" at bounding box center [706, 203] width 187 height 13
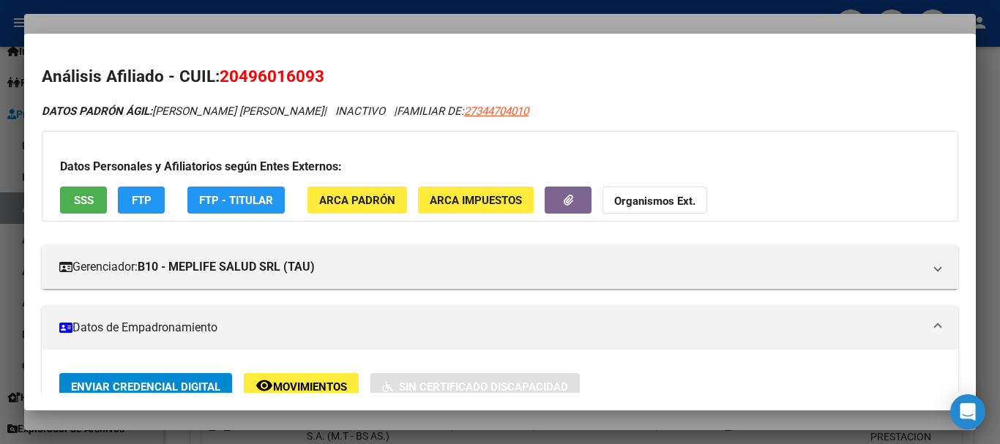
click at [348, 19] on div at bounding box center [500, 222] width 1000 height 444
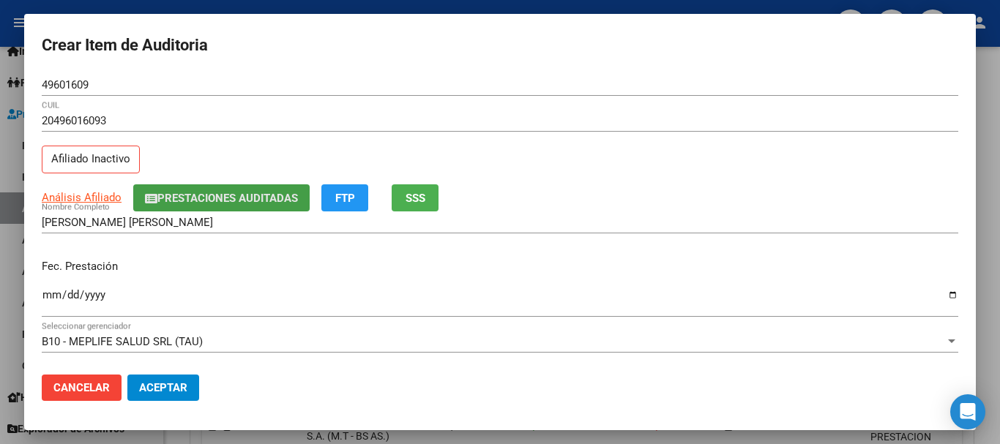
click at [215, 192] on span "Prestaciones Auditadas" at bounding box center [227, 198] width 141 height 13
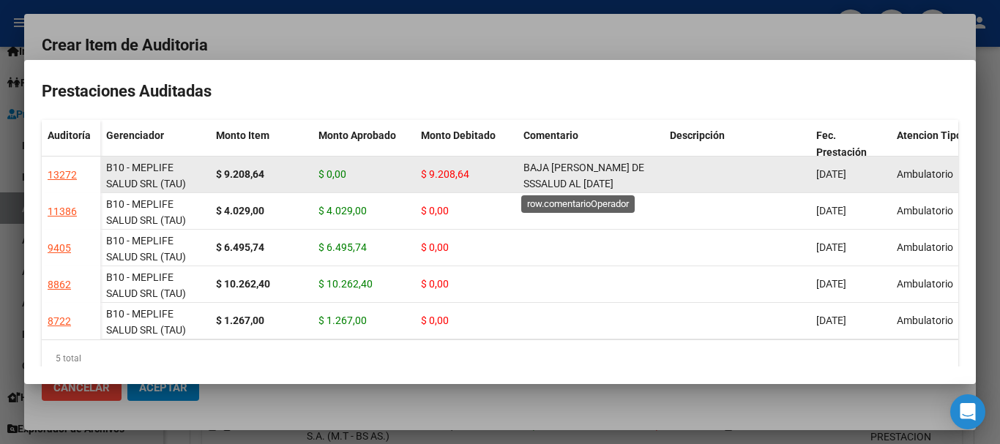
click at [610, 177] on span "BAJA [PERSON_NAME] DE SSSALUD AL [DATE]" at bounding box center [583, 176] width 121 height 29
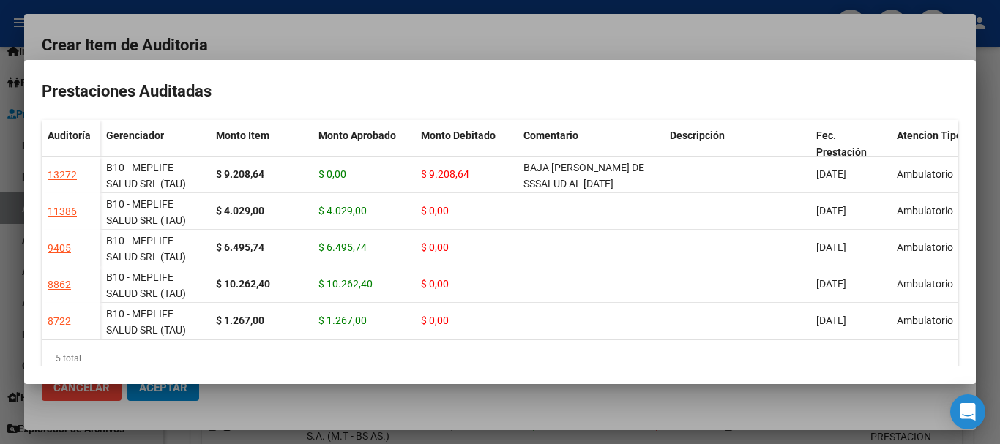
copy span "BAJA [PERSON_NAME] DE SSSALUD AL [DATE]"
click at [577, 28] on div at bounding box center [500, 222] width 1000 height 444
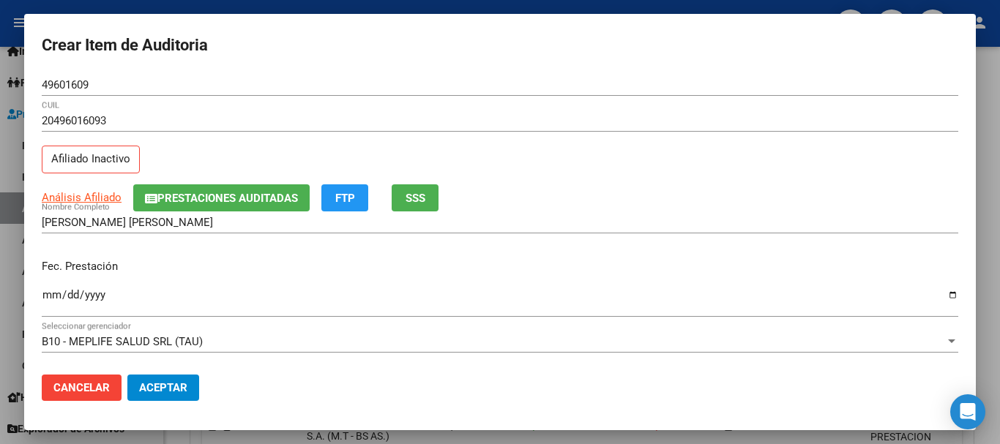
drag, startPoint x: 730, startPoint y: 239, endPoint x: 730, endPoint y: 276, distance: 36.6
click at [731, 240] on div "[PERSON_NAME] [PERSON_NAME] Nombre Completo" at bounding box center [500, 229] width 916 height 36
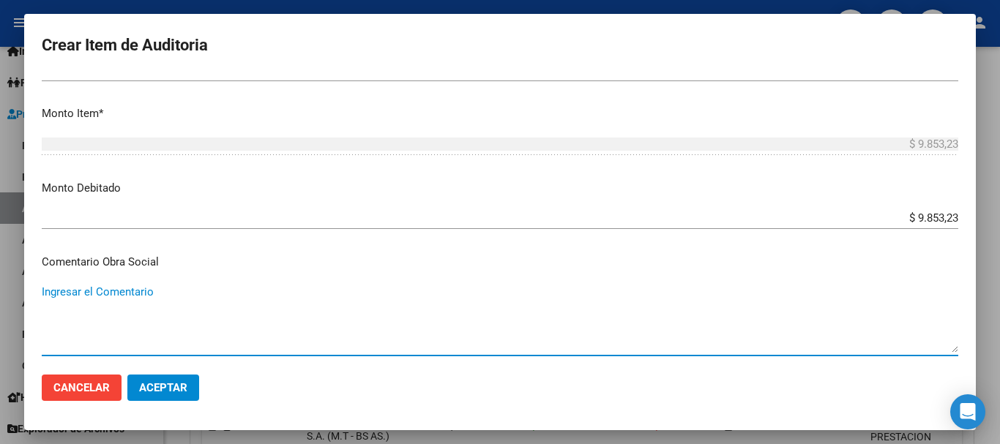
scroll to position [694, 0]
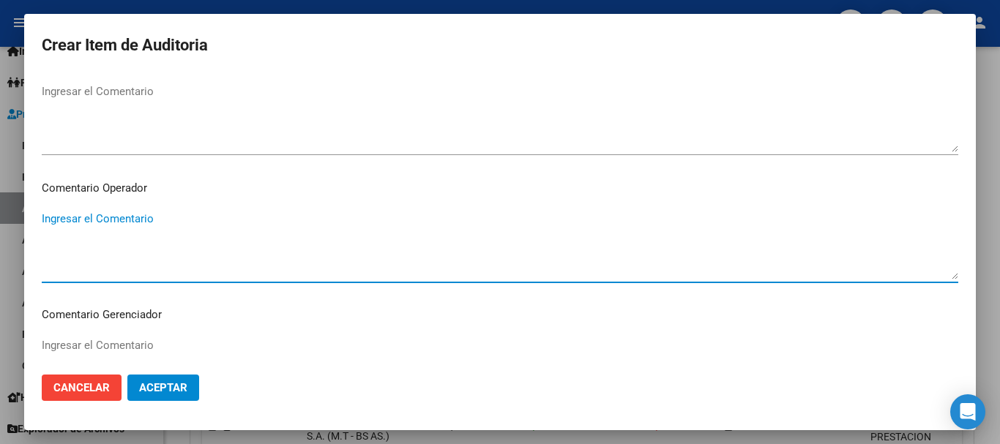
paste textarea "BAJA [PERSON_NAME] DE SSSALUD AL [DATE]"
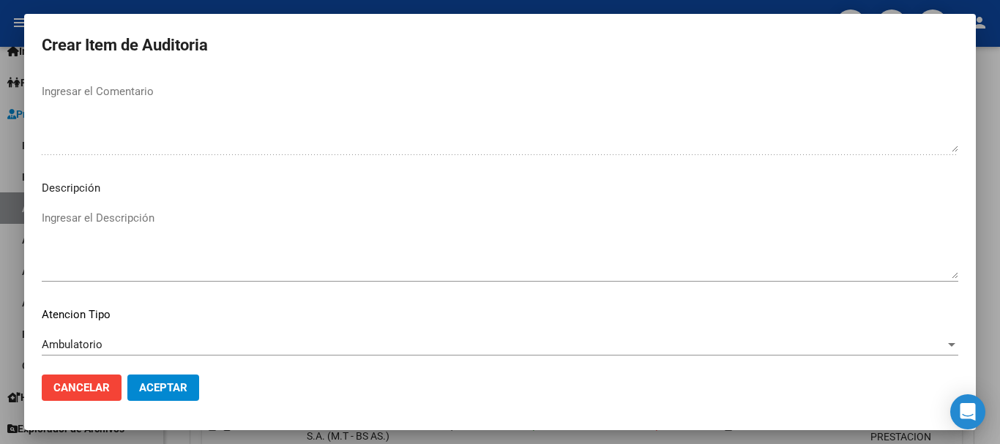
scroll to position [1029, 0]
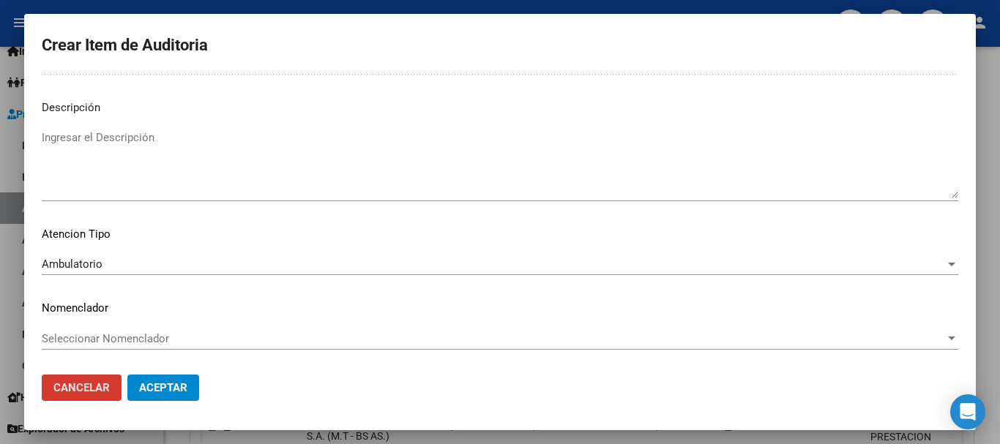
click at [127, 375] on button "Aceptar" at bounding box center [163, 388] width 72 height 26
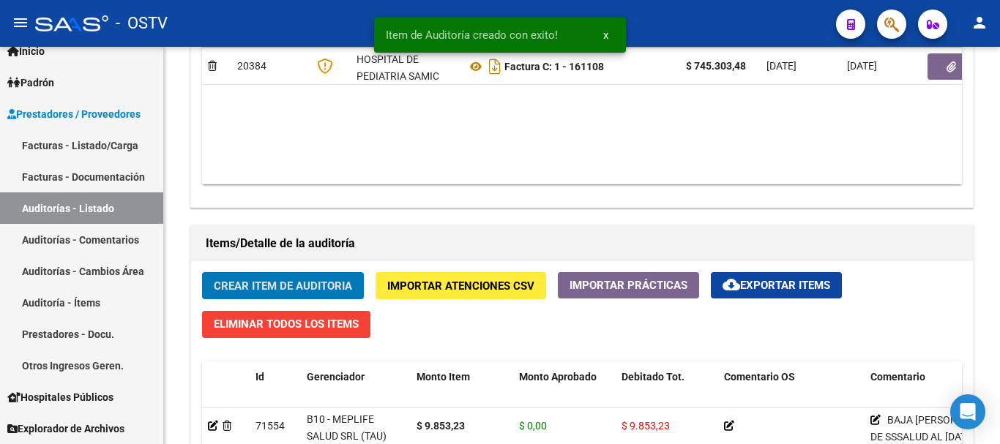
click at [202, 272] on button "Crear Item de Auditoria" at bounding box center [283, 285] width 162 height 27
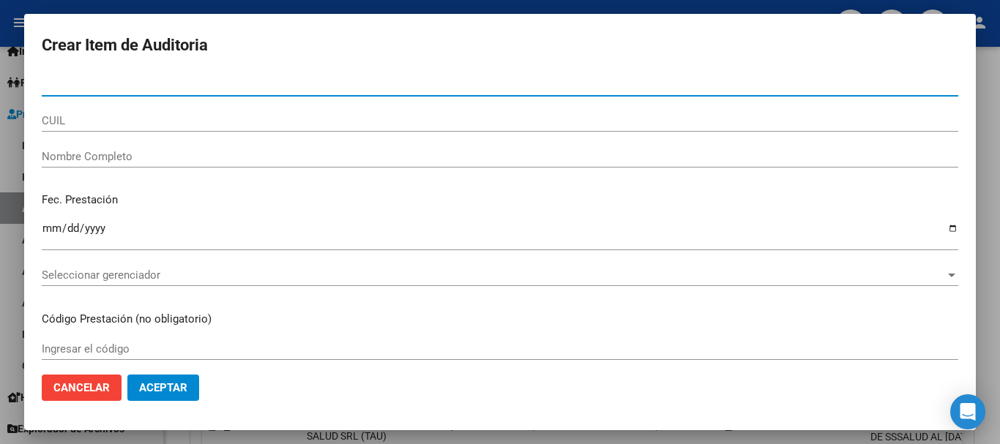
paste input "54299925"
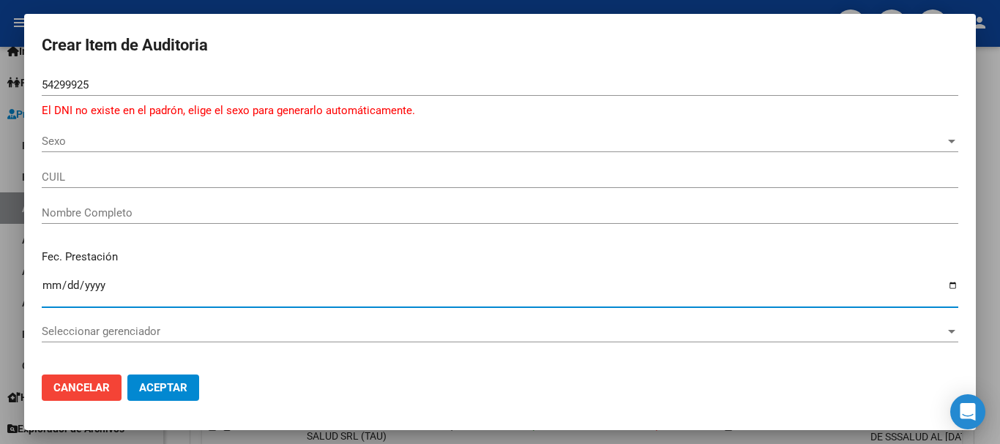
click at [85, 146] on span "Sexo" at bounding box center [493, 141] width 903 height 13
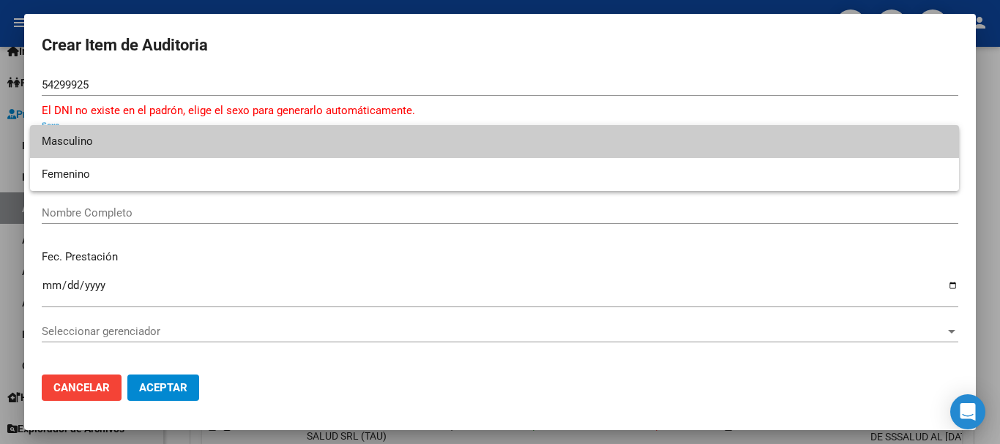
click at [75, 142] on span "Masculino" at bounding box center [494, 141] width 905 height 33
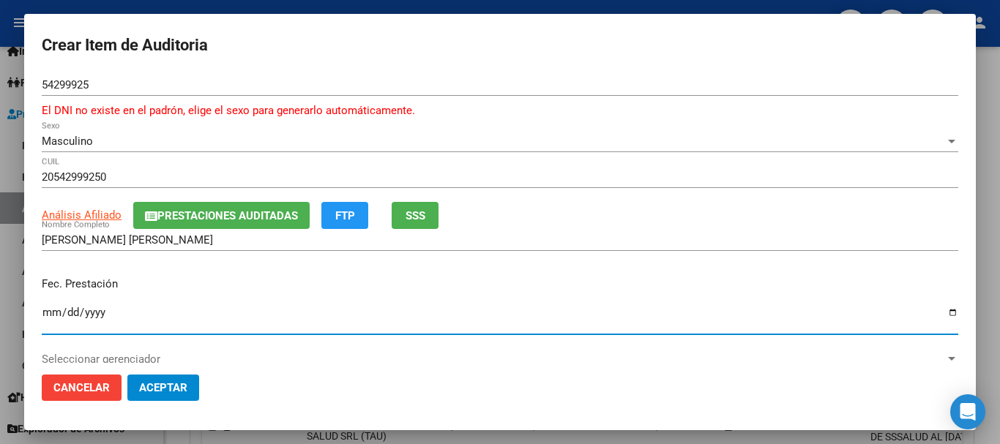
click at [239, 211] on span "Prestaciones Auditadas" at bounding box center [227, 215] width 141 height 13
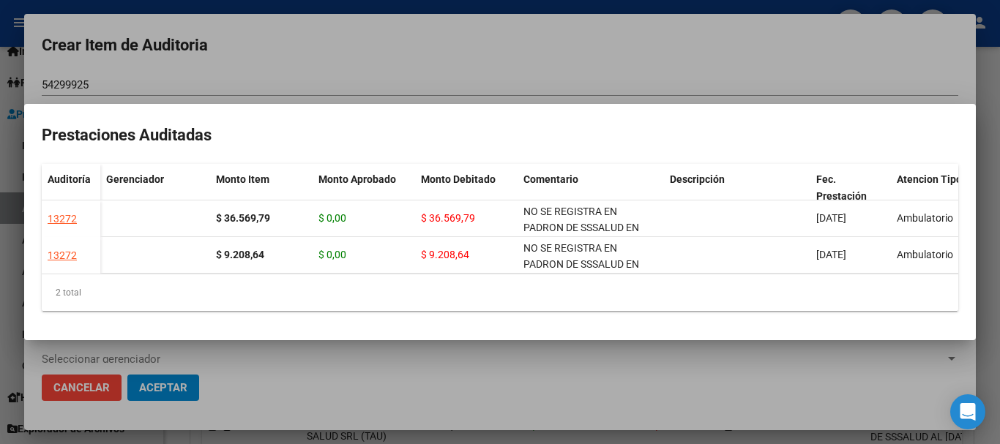
click at [551, 70] on div at bounding box center [500, 222] width 1000 height 444
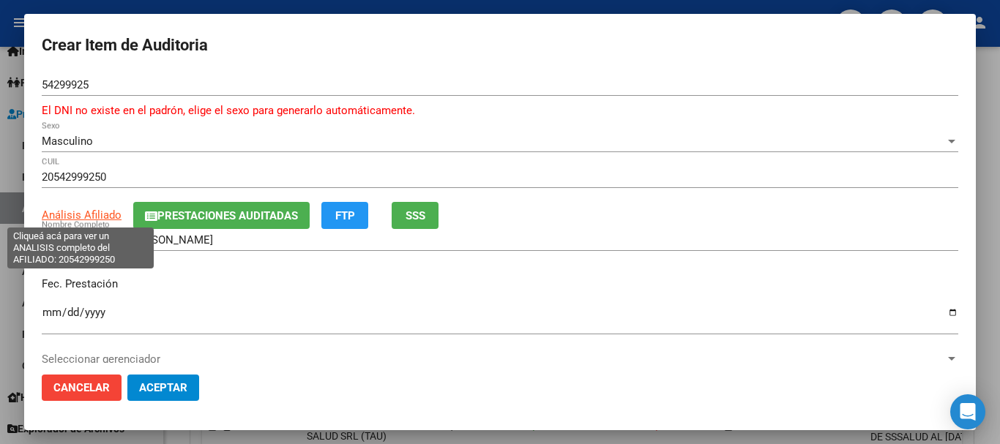
click at [85, 217] on span "Análisis Afiliado" at bounding box center [82, 215] width 80 height 13
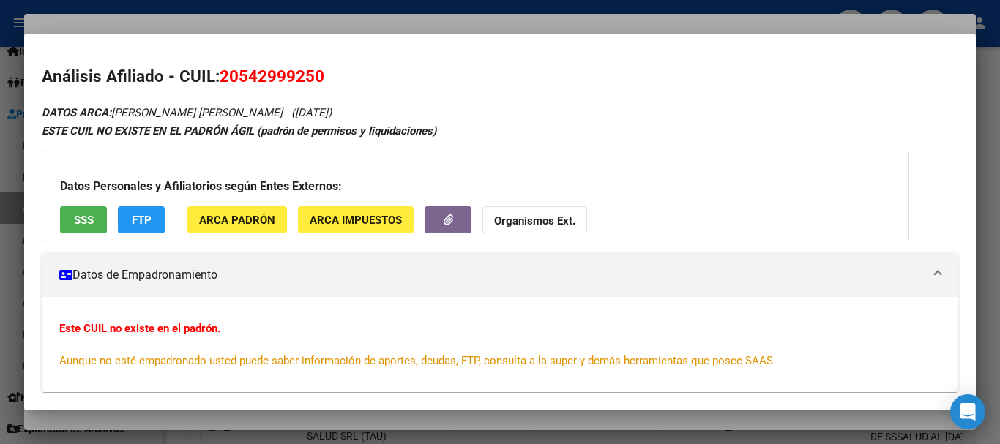
click at [552, 203] on div "Datos Personales y Afiliatorios según Entes Externos: SSS FTP ARCA Padrón ARCA …" at bounding box center [475, 196] width 867 height 91
click at [550, 217] on strong "Organismos Ext." at bounding box center [534, 220] width 81 height 13
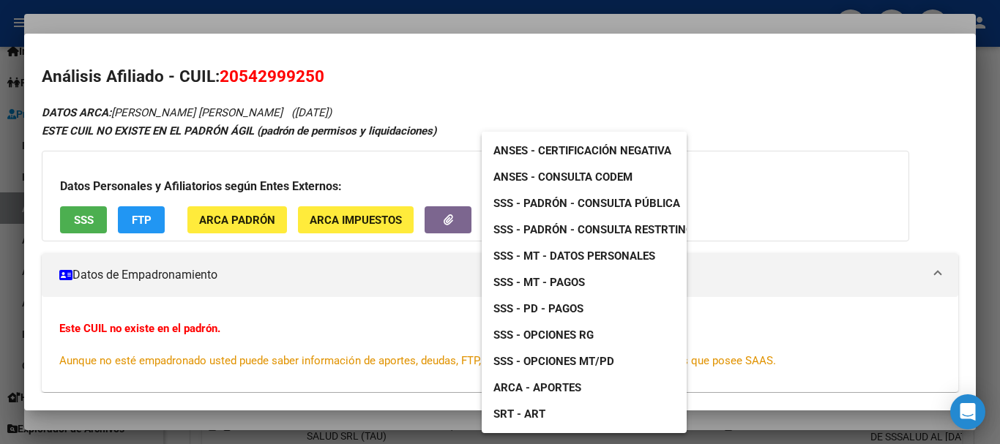
click at [609, 195] on link "SSS - Padrón - Consulta Pública" at bounding box center [587, 203] width 210 height 26
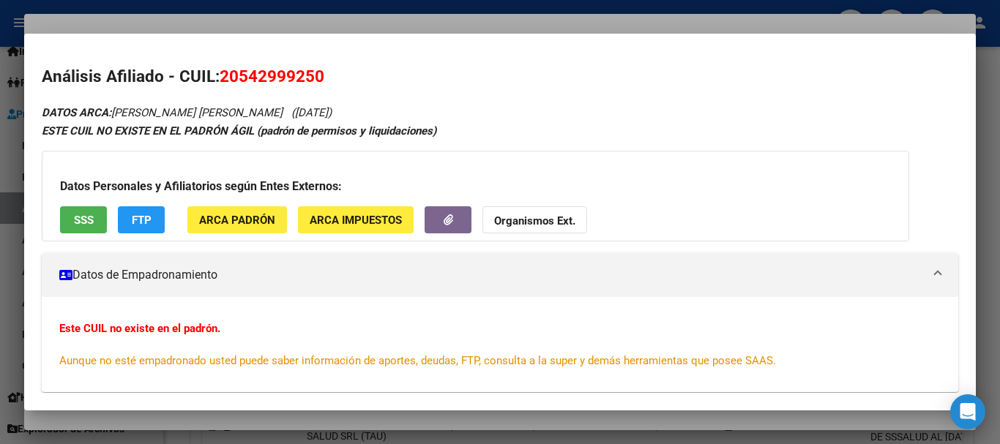
click at [327, 29] on div at bounding box center [500, 222] width 1000 height 444
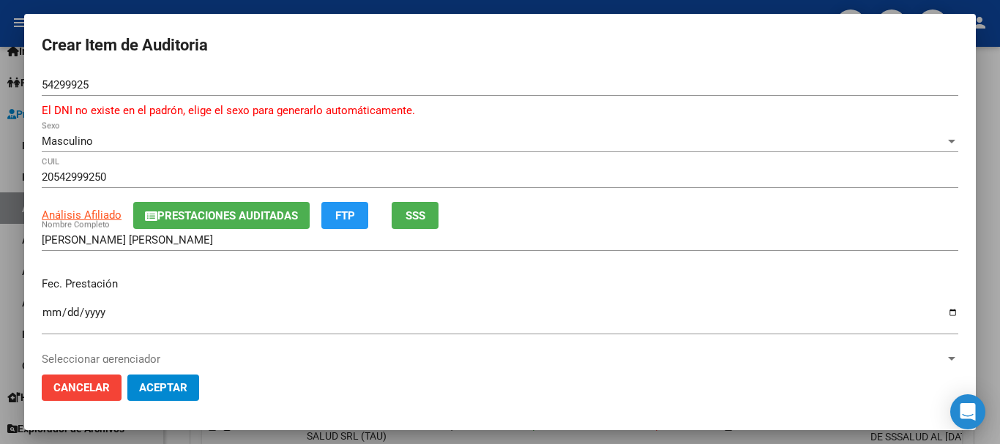
click at [256, 236] on input "[PERSON_NAME] [PERSON_NAME]" at bounding box center [500, 239] width 916 height 13
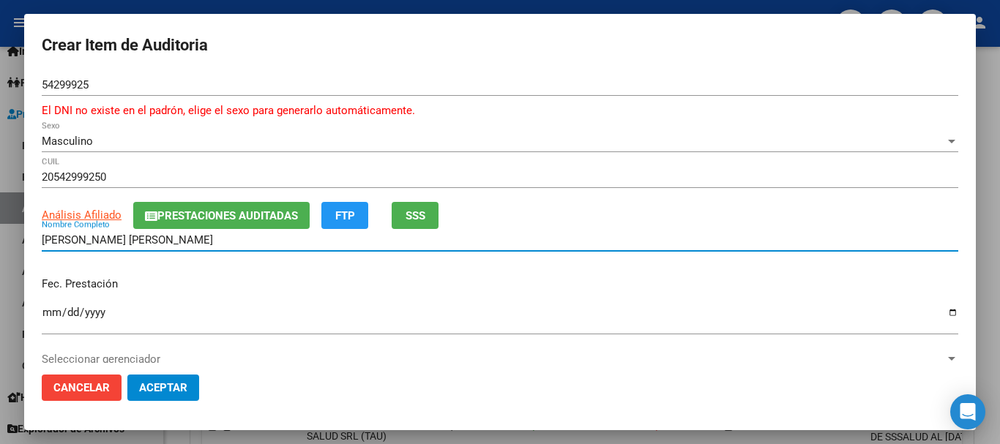
click at [255, 214] on span "Prestaciones Auditadas" at bounding box center [227, 215] width 141 height 13
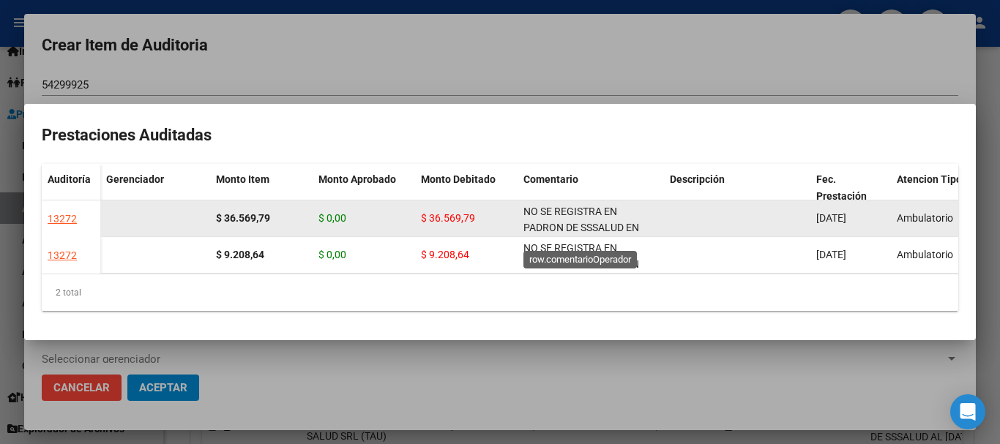
click at [583, 215] on span "NO SE REGISTRA EN PADRON DE SSSALUD EN FECHA DE PRESTACION" at bounding box center [581, 228] width 116 height 45
click at [583, 215] on span "NO SE REGISTRA EN PADRON DE SSSALUD EN FECHA DE PRESTACION" at bounding box center [581, 219] width 116 height 45
click at [584, 215] on span "NO SE REGISTRA EN PADRON DE SSSALUD EN FECHA DE PRESTACION" at bounding box center [581, 219] width 116 height 45
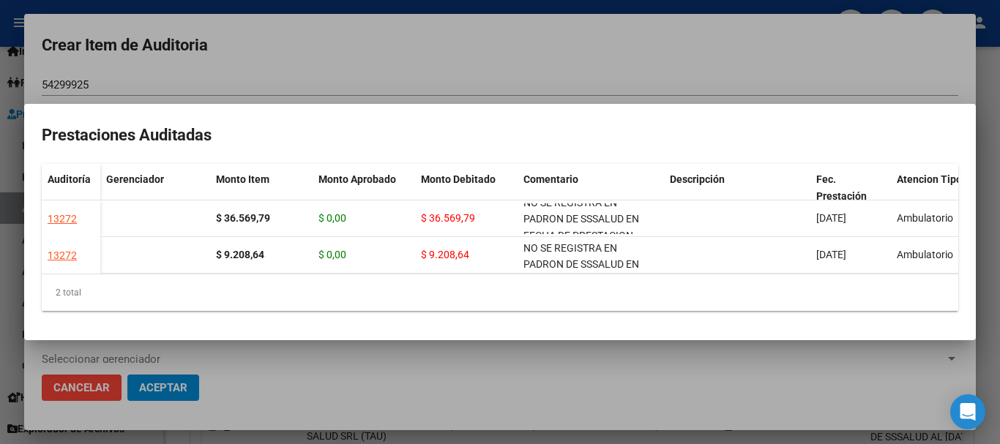
copy span "NO SE REGISTRA EN PADRON DE SSSALUD EN FECHA DE PRESTACION"
click at [493, 39] on div at bounding box center [500, 222] width 1000 height 444
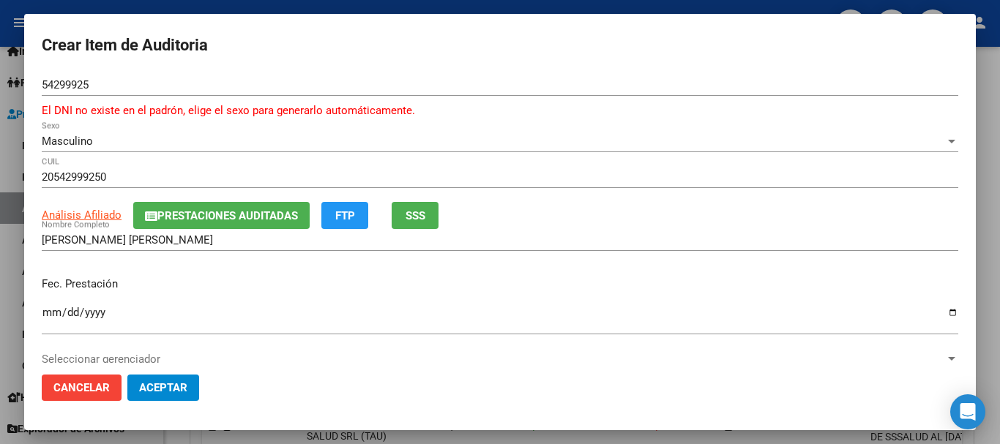
click at [713, 331] on div "[DATE] Ingresar la fecha" at bounding box center [500, 318] width 916 height 31
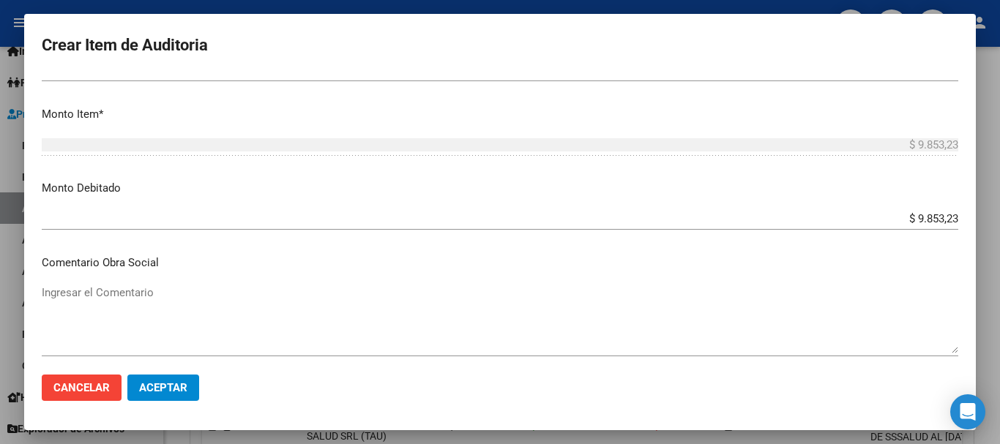
scroll to position [712, 0]
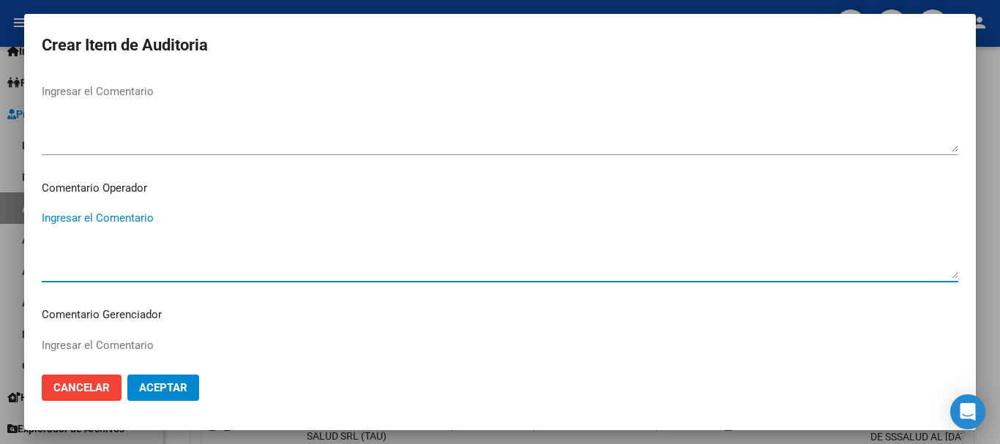
paste textarea "NO SE REGISTRA EN PADRON DE SSSALUD EN FECHA DE PRESTACION"
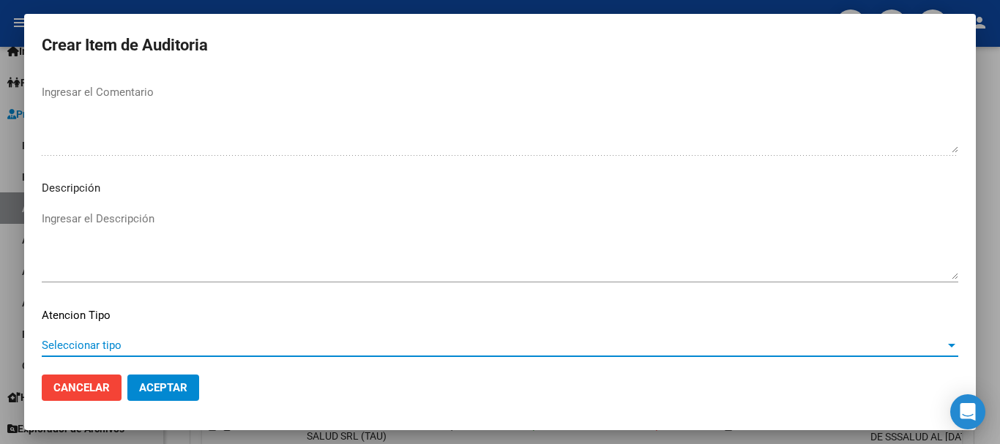
scroll to position [1046, 0]
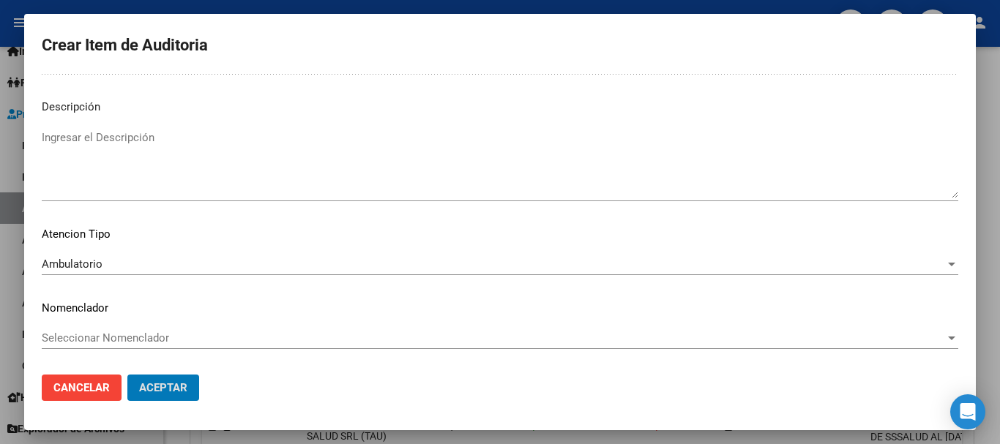
click at [127, 375] on button "Aceptar" at bounding box center [163, 388] width 72 height 26
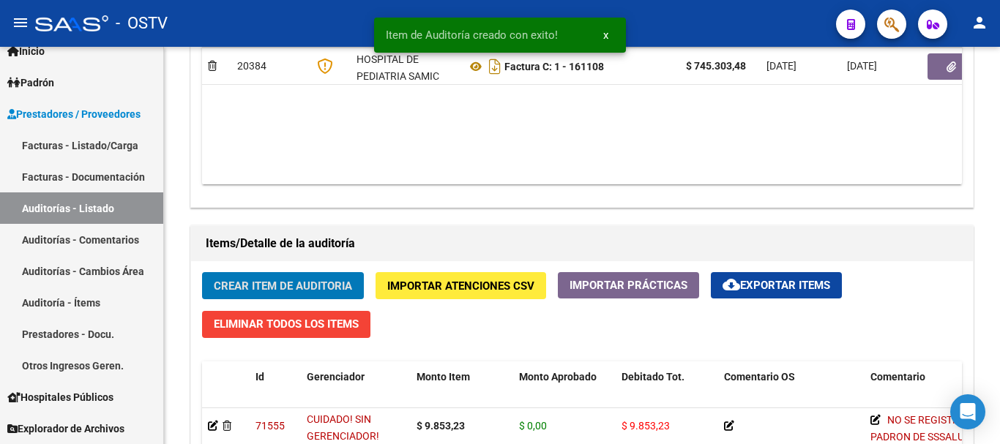
click at [202, 272] on button "Crear Item de Auditoria" at bounding box center [283, 285] width 162 height 27
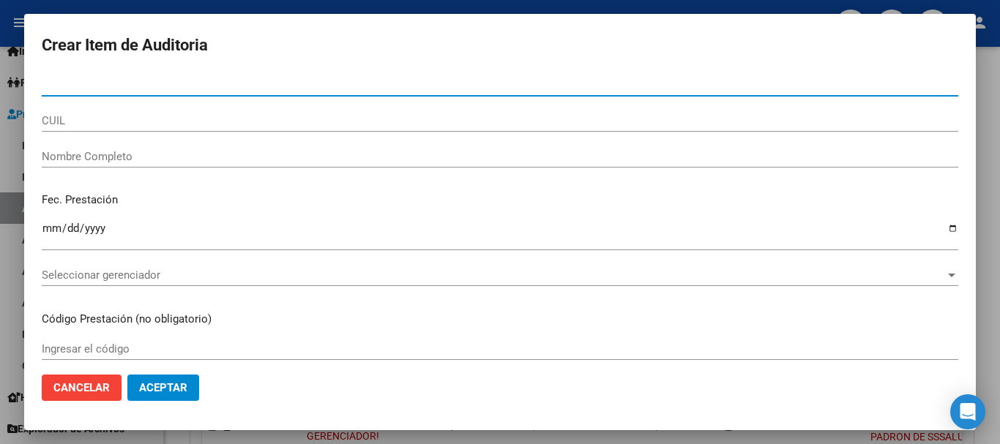
paste input "70022144"
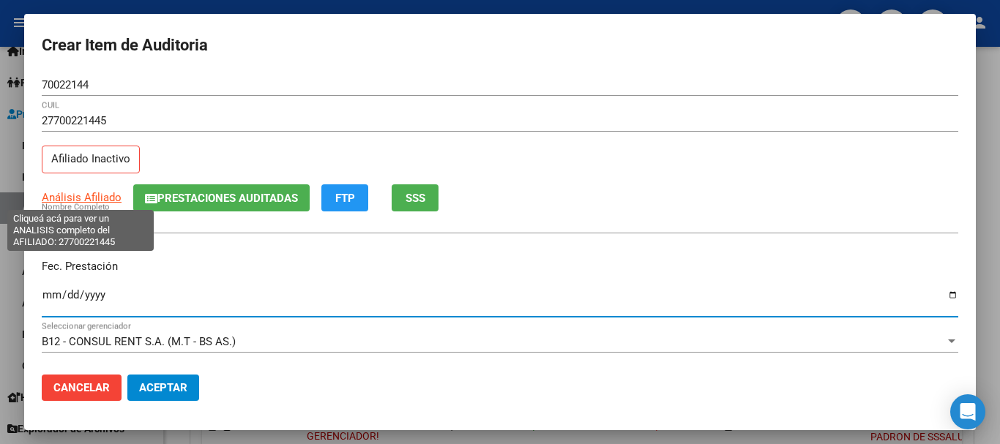
click at [67, 198] on span "Análisis Afiliado" at bounding box center [82, 197] width 80 height 13
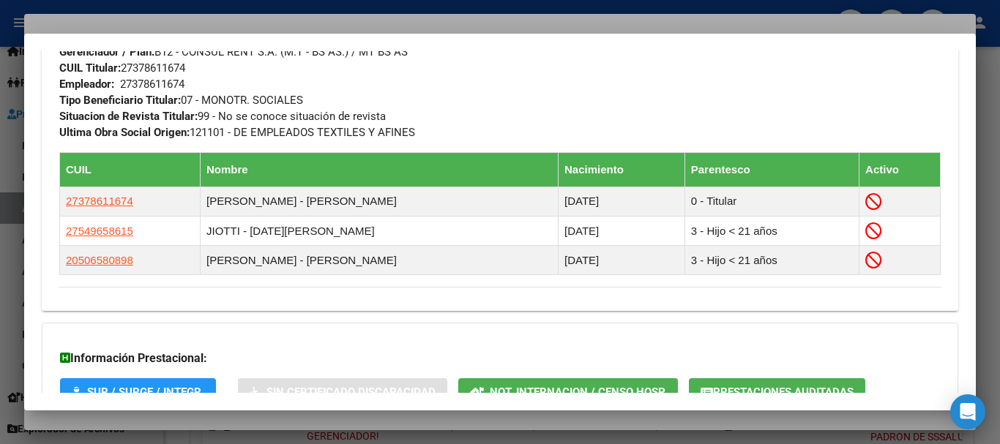
scroll to position [928, 0]
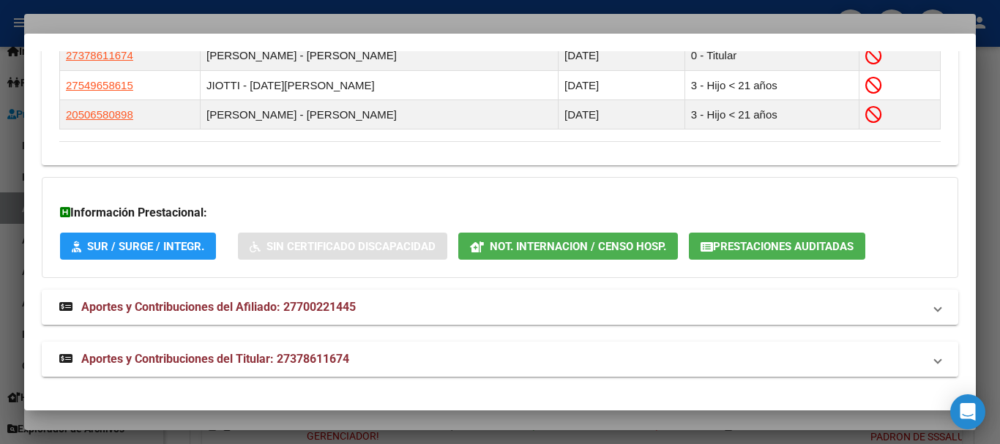
click at [286, 361] on span "Aportes y Contribuciones del Titular: 27378611674" at bounding box center [215, 359] width 268 height 14
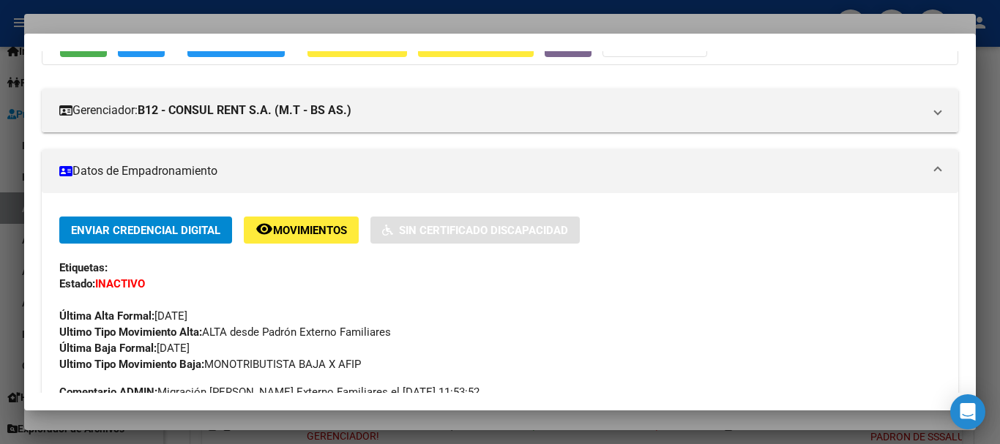
scroll to position [12, 0]
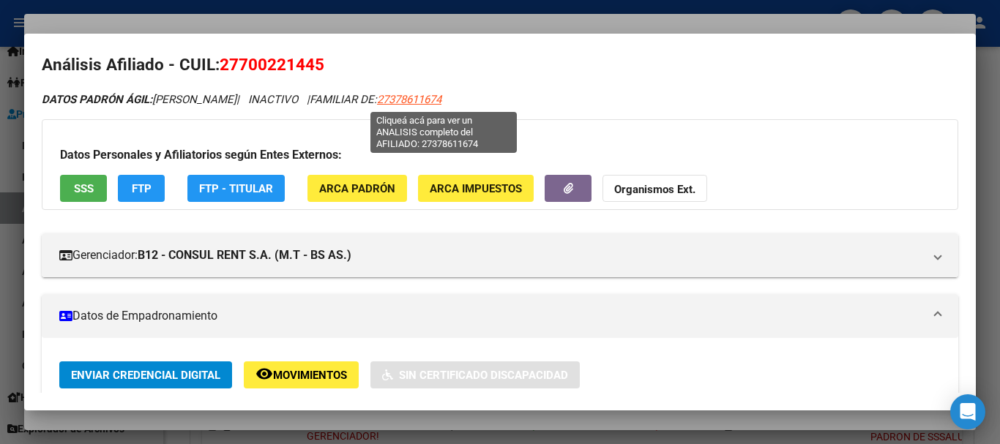
click at [441, 102] on span "27378611674" at bounding box center [409, 99] width 64 height 13
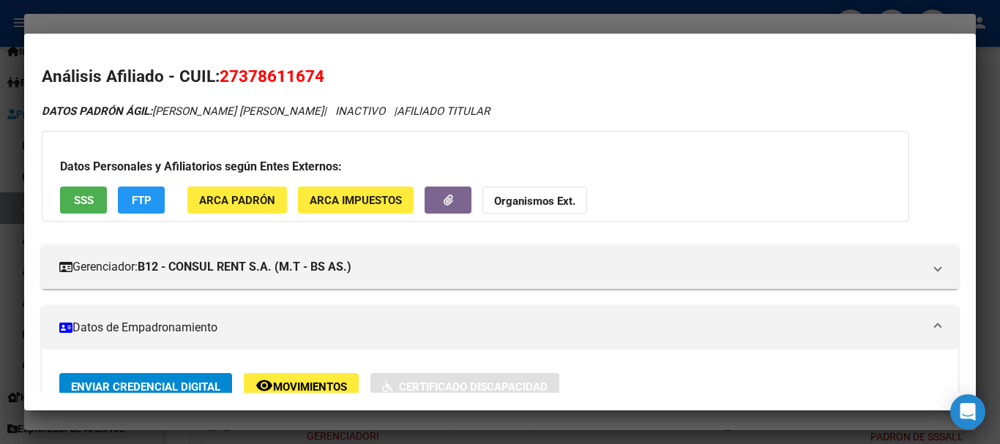
click at [560, 199] on strong "Organismos Ext." at bounding box center [534, 201] width 81 height 13
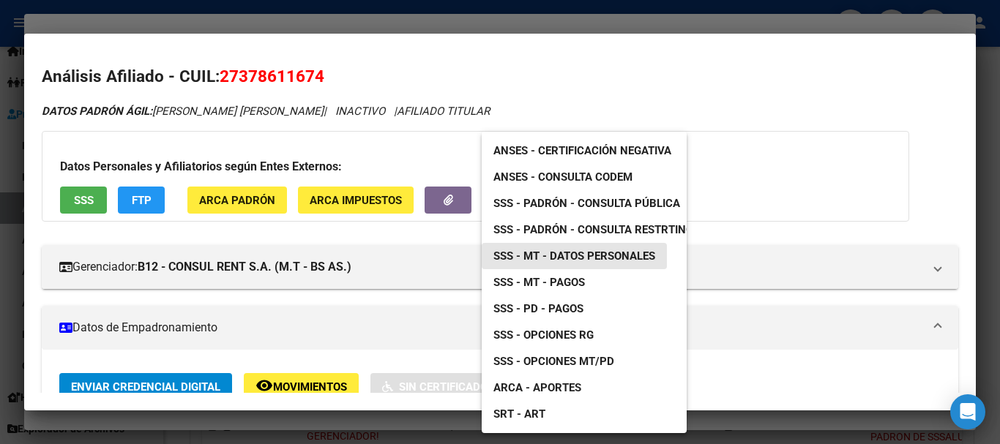
click at [584, 255] on span "SSS - MT - Datos Personales" at bounding box center [574, 256] width 162 height 13
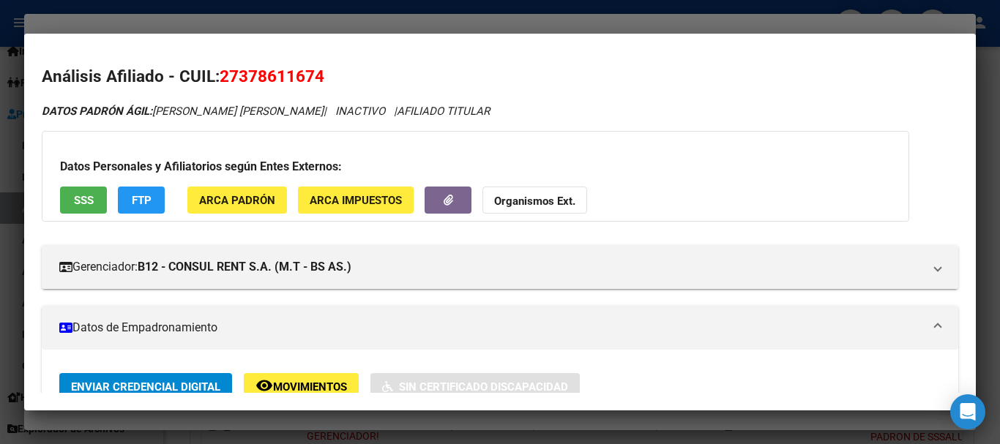
click at [315, 27] on div at bounding box center [500, 222] width 1000 height 444
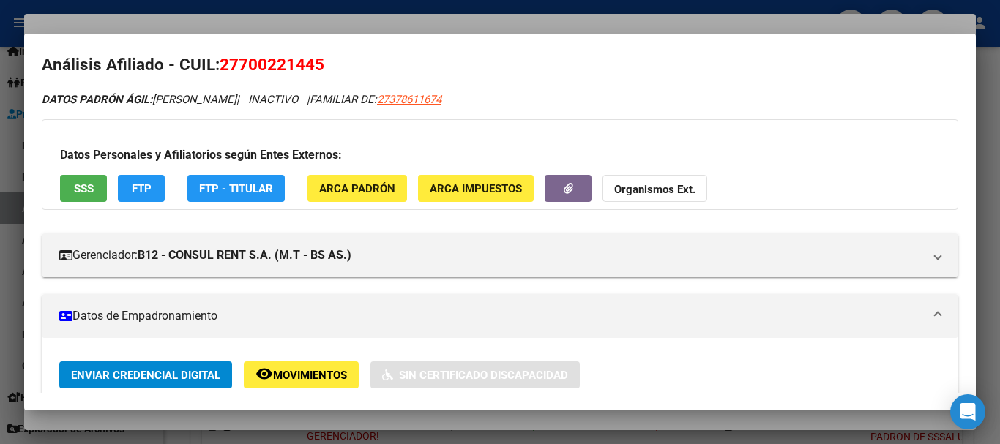
click at [561, 138] on div "Datos Personales y Afiliatorios según Entes Externos: SSS FTP FTP - Titular ARC…" at bounding box center [500, 164] width 916 height 91
drag, startPoint x: 260, startPoint y: 99, endPoint x: 155, endPoint y: 107, distance: 105.0
click at [155, 107] on div "DATOS [PERSON_NAME] ÁGIL: [PERSON_NAME] | INACTIVO | FAMILIAR DE: 27378611674" at bounding box center [500, 99] width 916 height 17
copy icon "[PERSON_NAME]"
click at [228, 20] on div at bounding box center [500, 222] width 1000 height 444
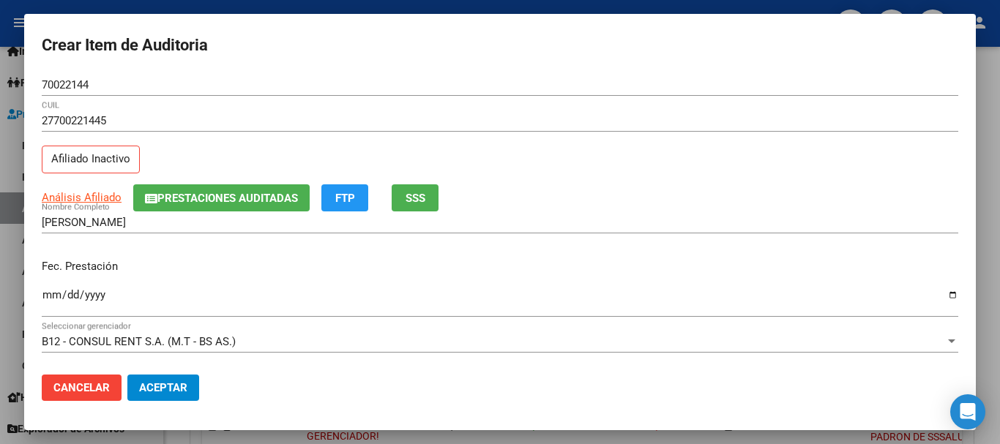
click at [413, 107] on div "70022144 Nro Documento" at bounding box center [500, 92] width 916 height 36
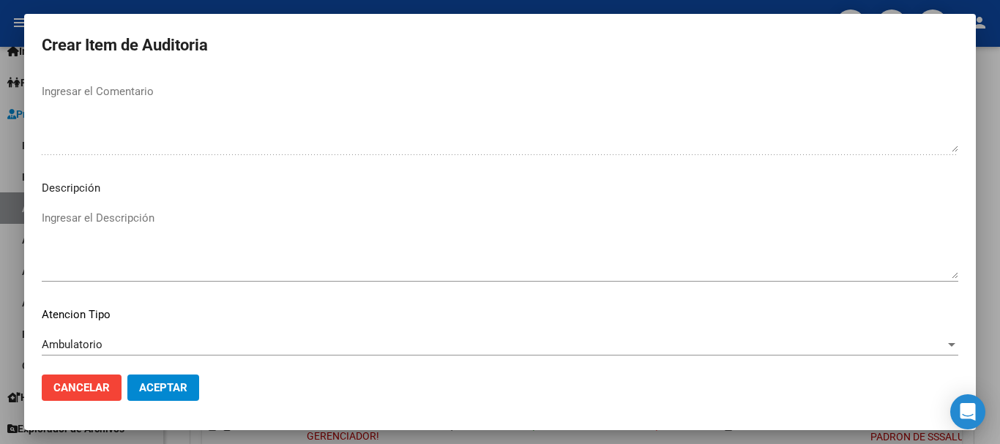
scroll to position [1029, 0]
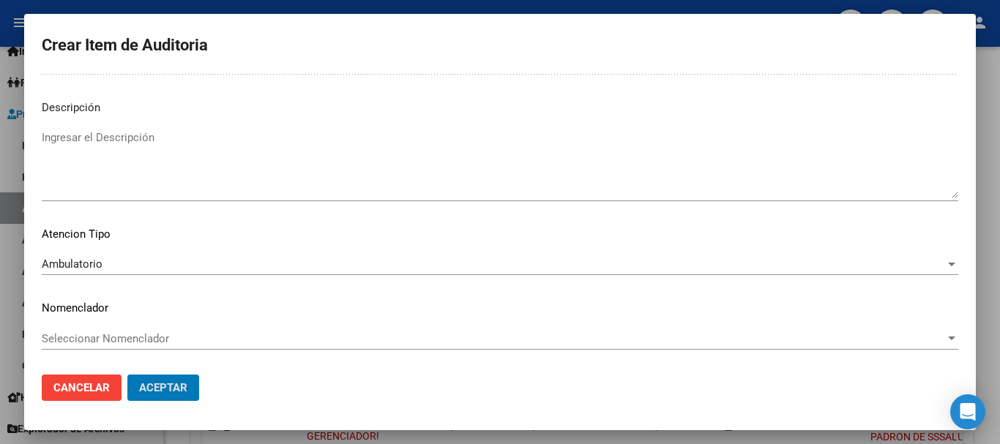
click at [127, 375] on button "Aceptar" at bounding box center [163, 388] width 72 height 26
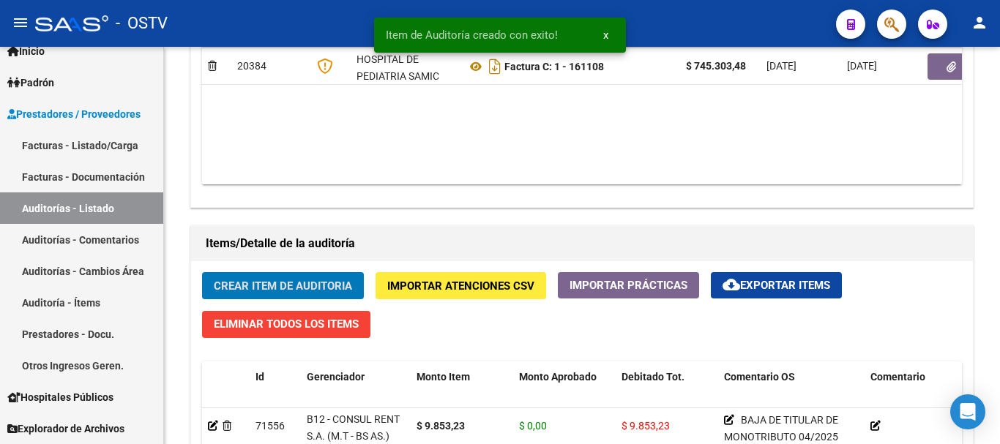
click at [202, 272] on button "Crear Item de Auditoria" at bounding box center [283, 285] width 162 height 27
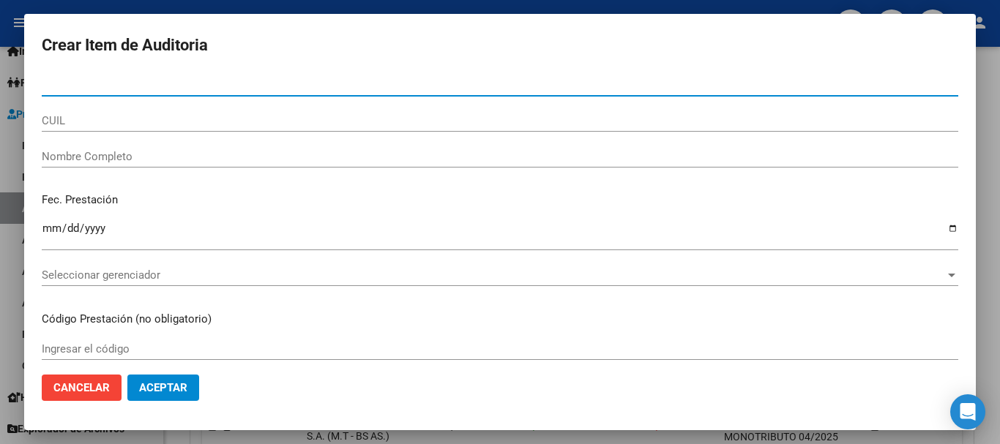
paste input "49549860"
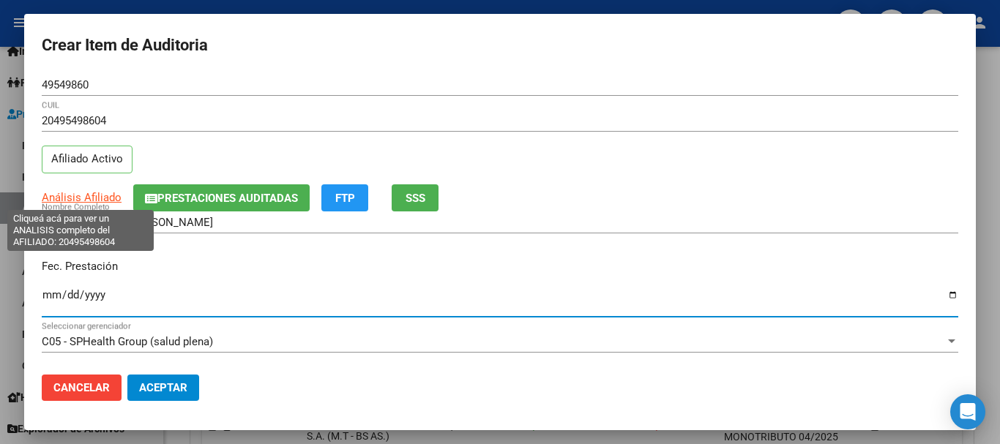
click at [83, 194] on span "Análisis Afiliado" at bounding box center [82, 197] width 80 height 13
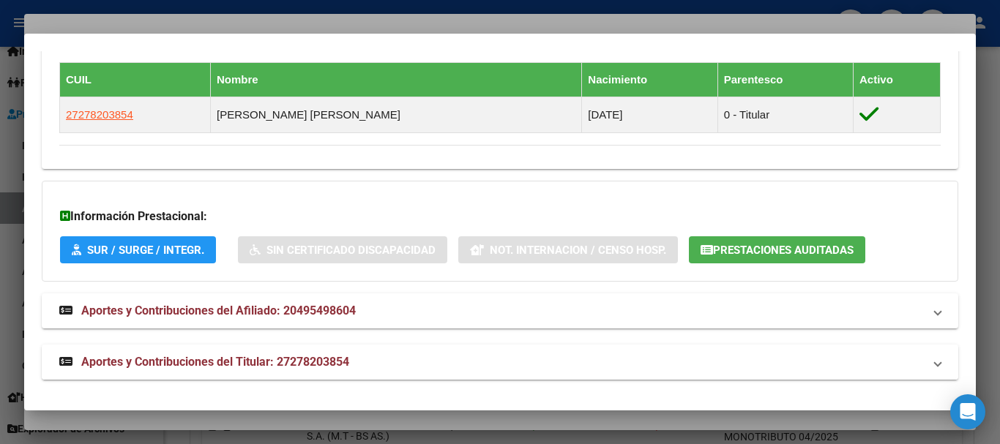
scroll to position [843, 0]
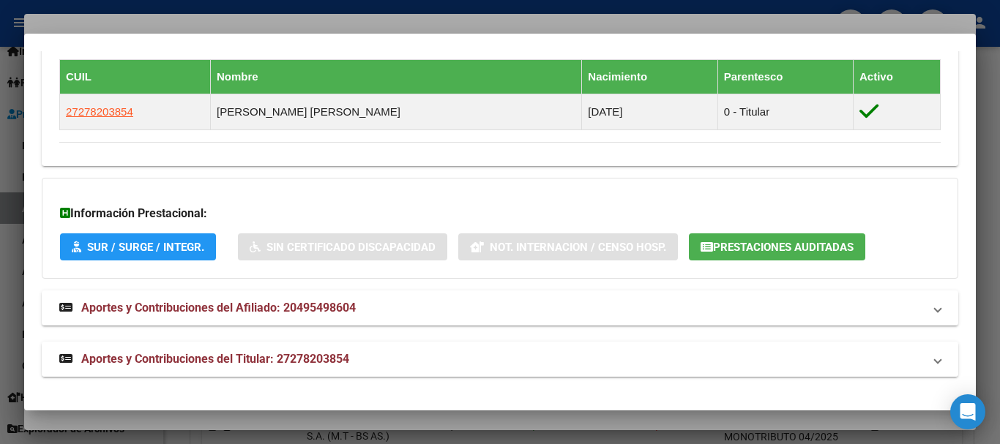
click at [264, 356] on span "Aportes y Contribuciones del Titular: 27278203854" at bounding box center [215, 359] width 268 height 14
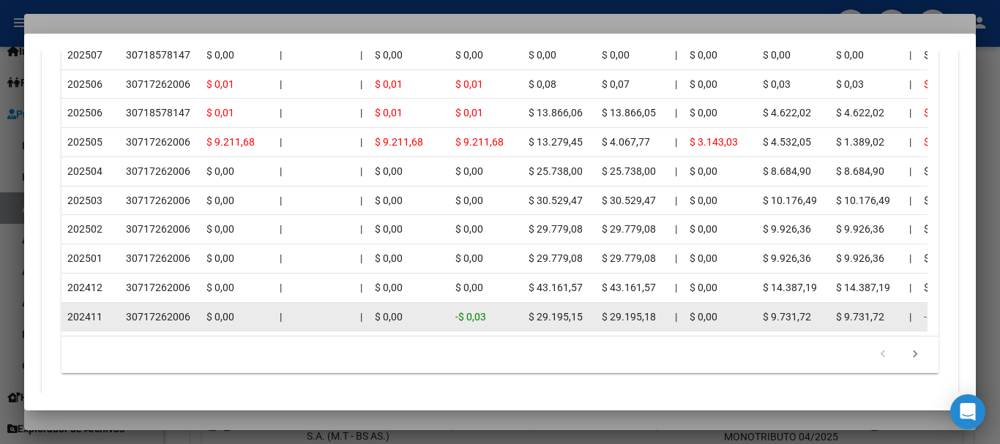
scroll to position [1494, 0]
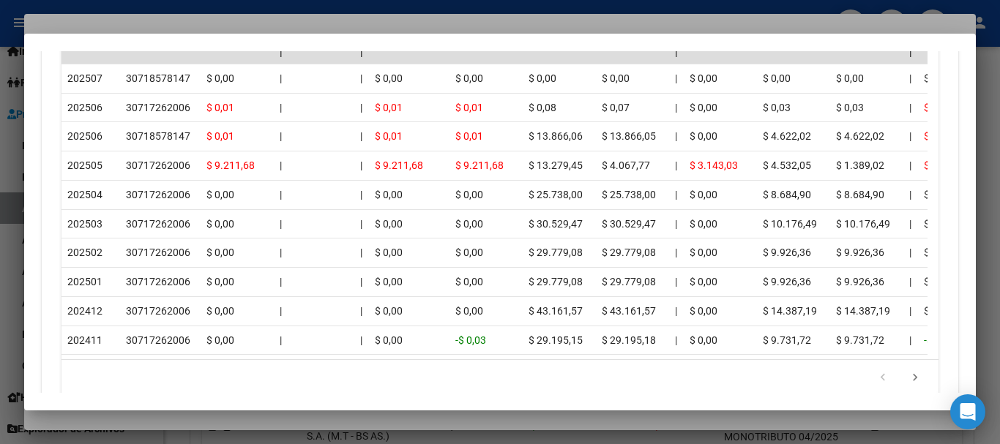
click at [184, 26] on div at bounding box center [500, 222] width 1000 height 444
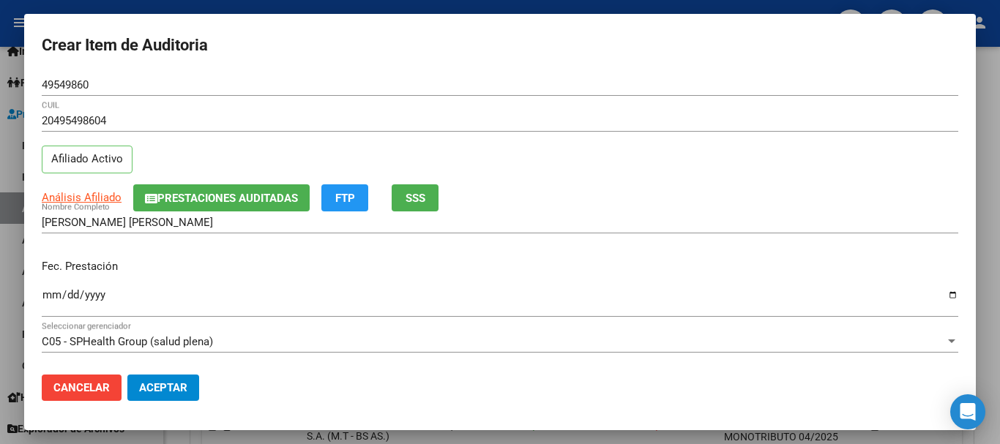
click at [592, 150] on div "20495498604 CUIL Afiliado Activo" at bounding box center [500, 147] width 916 height 75
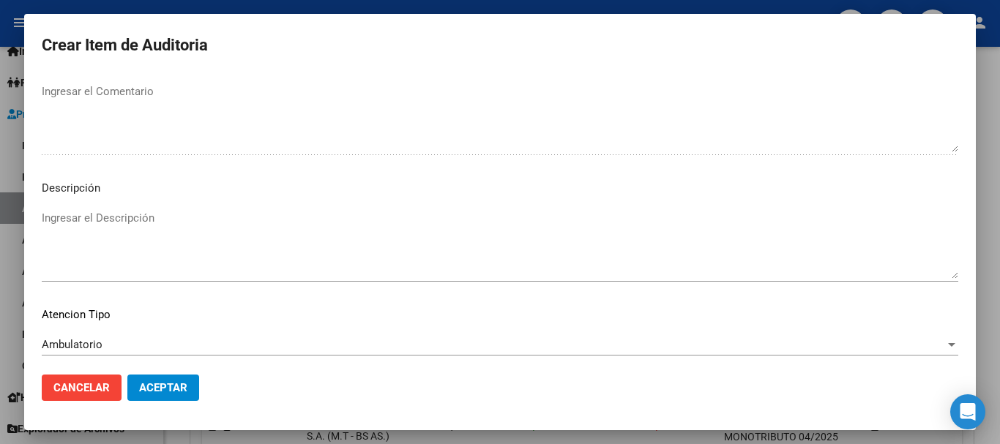
scroll to position [1029, 0]
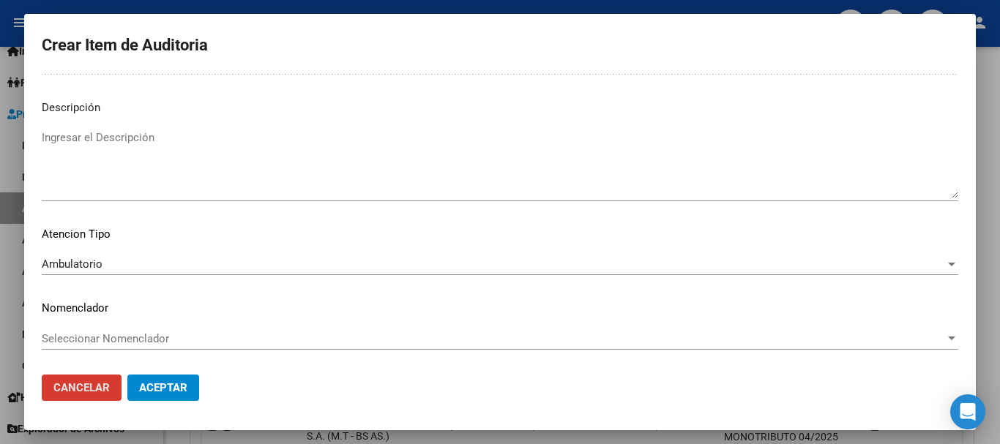
click at [127, 375] on button "Aceptar" at bounding box center [163, 388] width 72 height 26
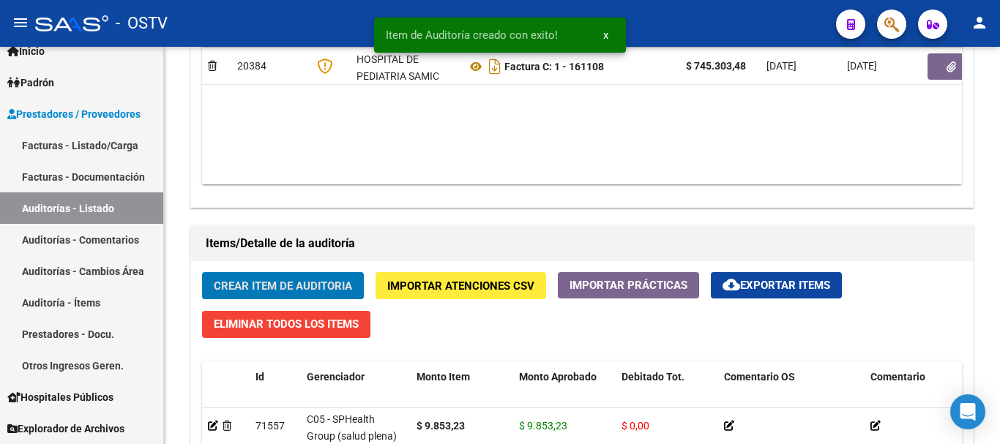
click at [202, 272] on button "Crear Item de Auditoria" at bounding box center [283, 285] width 162 height 27
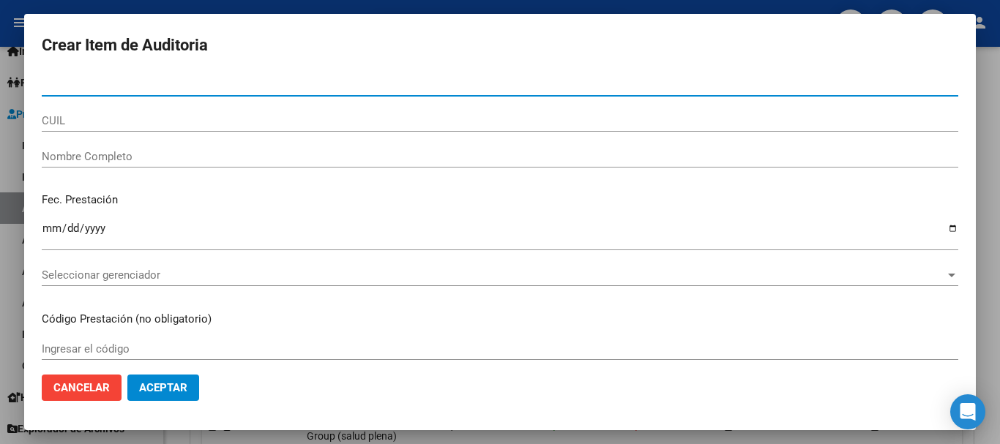
paste input "70149510"
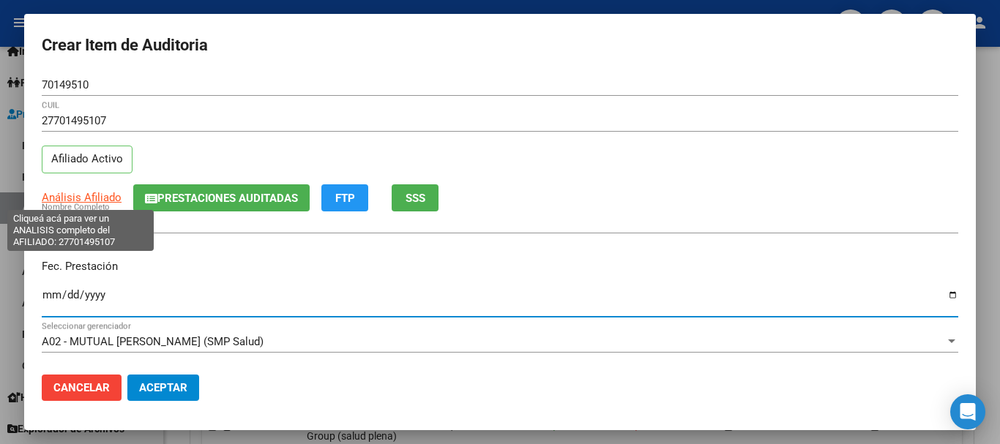
click at [77, 198] on span "Análisis Afiliado" at bounding box center [82, 197] width 80 height 13
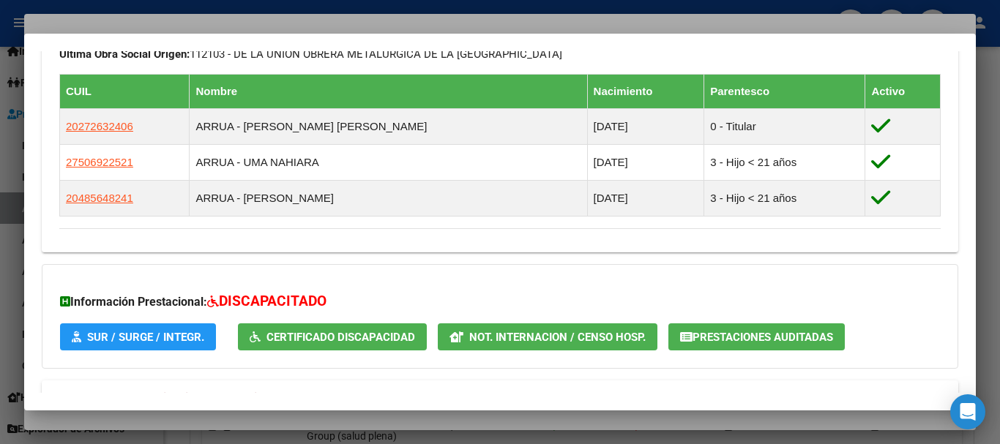
scroll to position [875, 0]
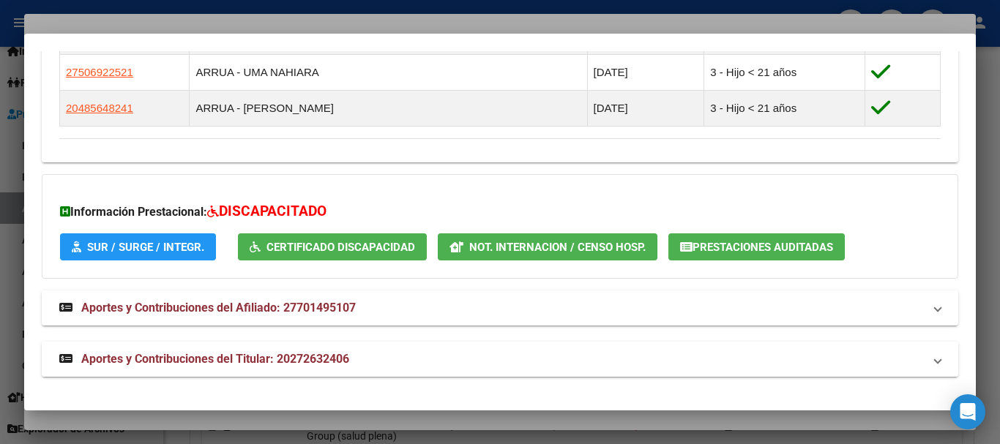
click at [270, 353] on span "Aportes y Contribuciones del Titular: 20272632406" at bounding box center [215, 359] width 268 height 14
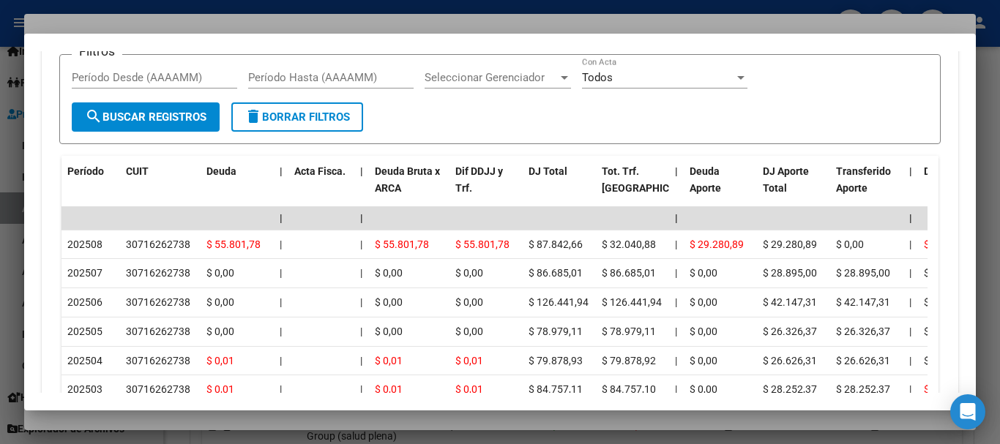
scroll to position [1450, 0]
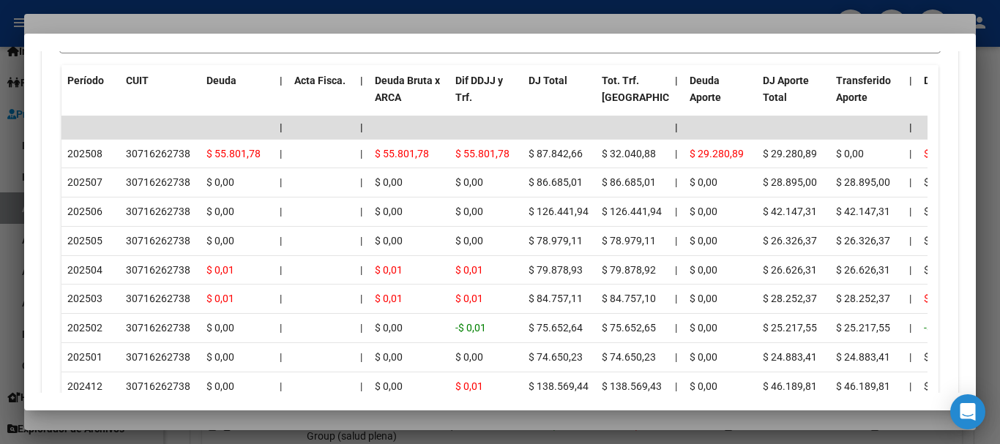
click at [180, 20] on div at bounding box center [500, 222] width 1000 height 444
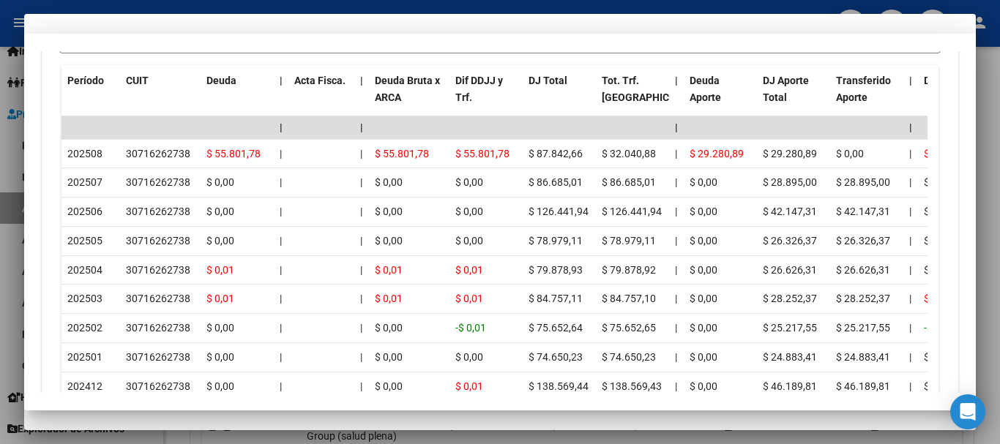
click at [603, 171] on div "27701495107 CUIL Afiliado Activo" at bounding box center [500, 147] width 916 height 75
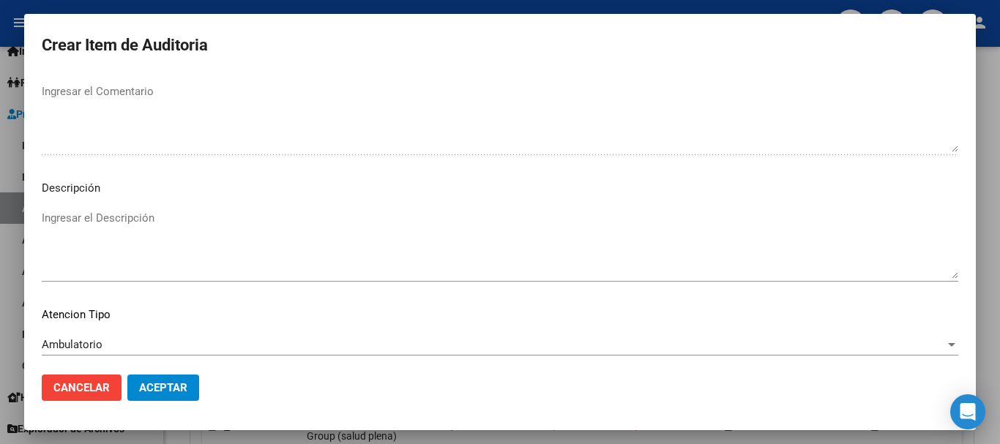
scroll to position [1029, 0]
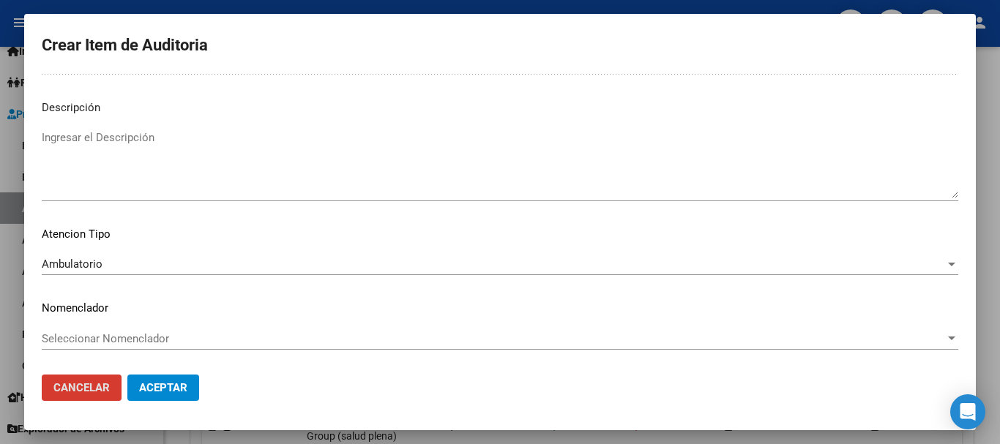
click at [127, 375] on button "Aceptar" at bounding box center [163, 388] width 72 height 26
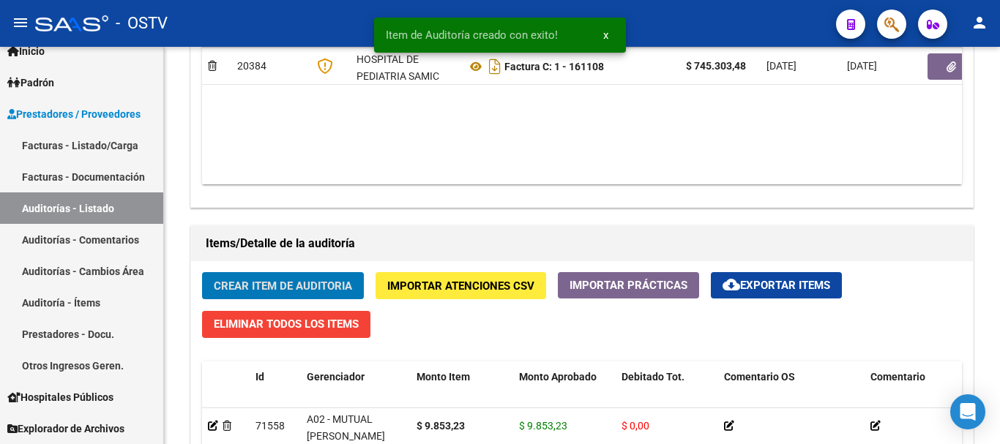
click at [202, 272] on button "Crear Item de Auditoria" at bounding box center [283, 285] width 162 height 27
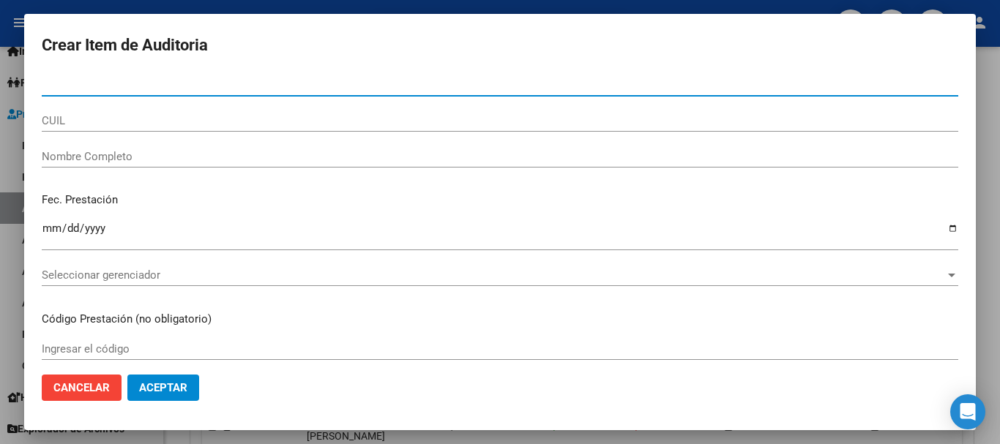
paste input "54965861"
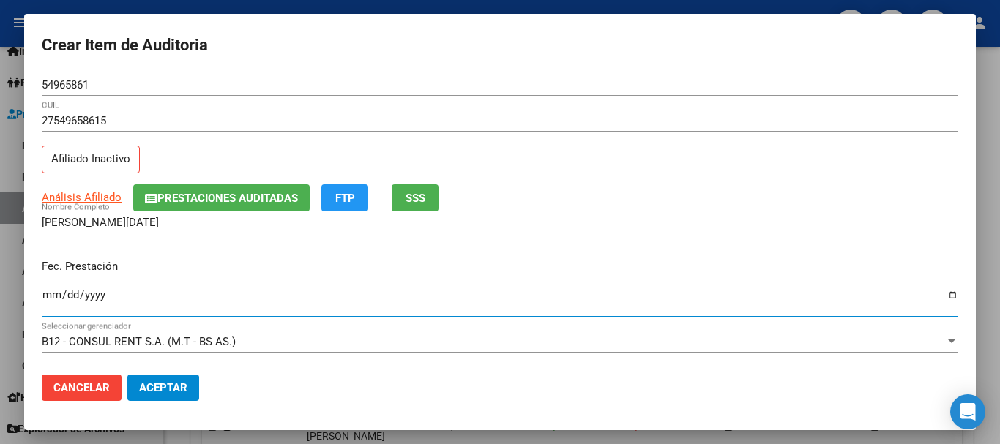
click at [102, 206] on div "Análisis Afiliado Prestaciones Auditadas FTP SSS" at bounding box center [500, 197] width 916 height 27
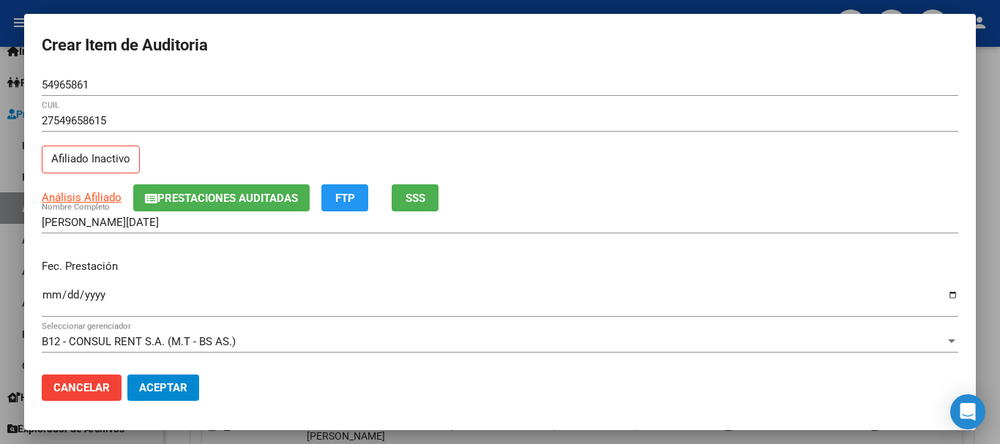
click at [97, 190] on app-link-go-to "Análisis Afiliado" at bounding box center [82, 198] width 80 height 17
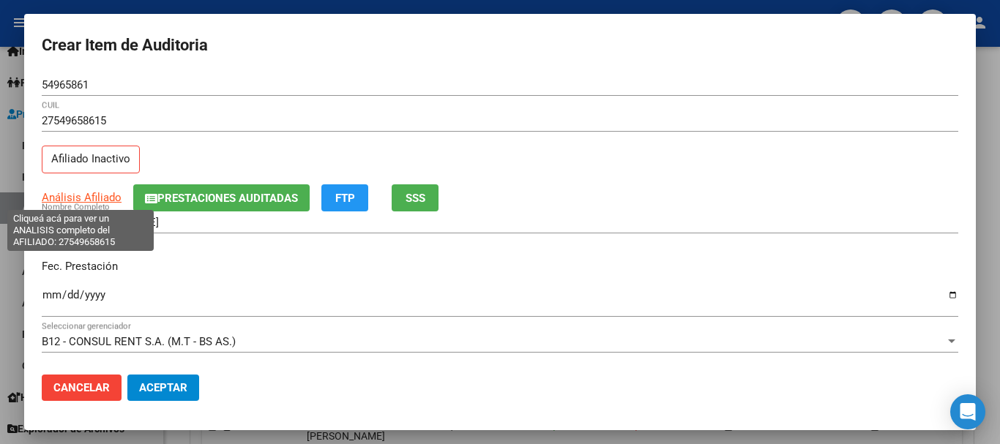
click at [89, 197] on span "Análisis Afiliado" at bounding box center [82, 197] width 80 height 13
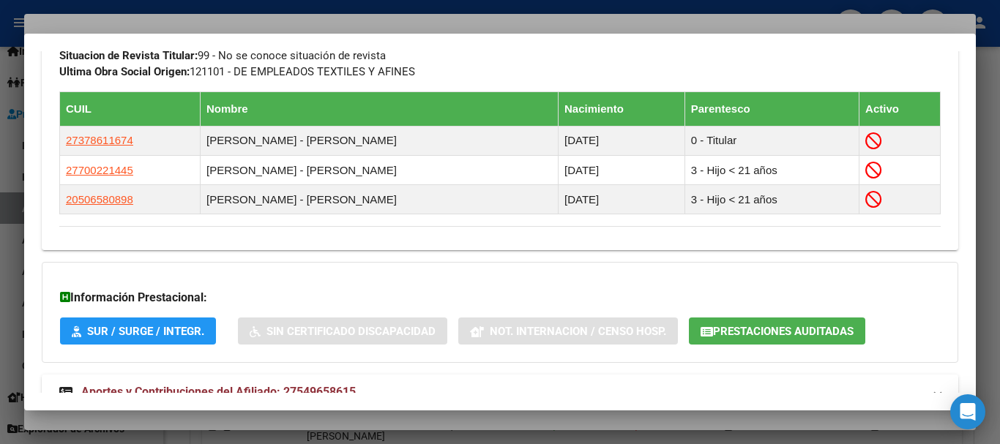
scroll to position [928, 0]
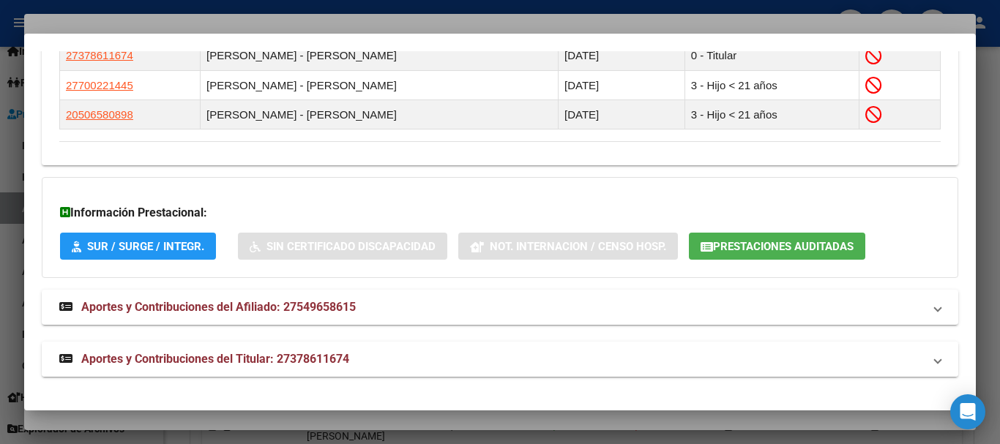
click at [367, 351] on mat-panel-title "Aportes y Contribuciones del Titular: 27378611674" at bounding box center [491, 360] width 864 height 18
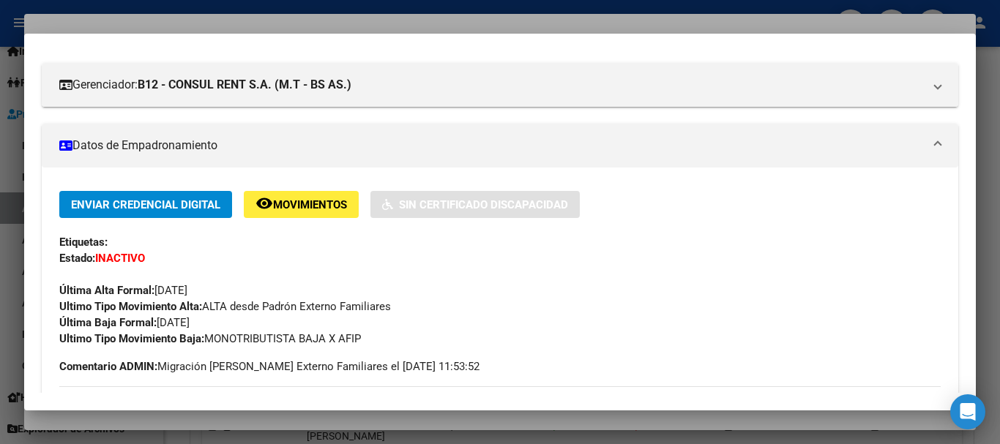
scroll to position [0, 0]
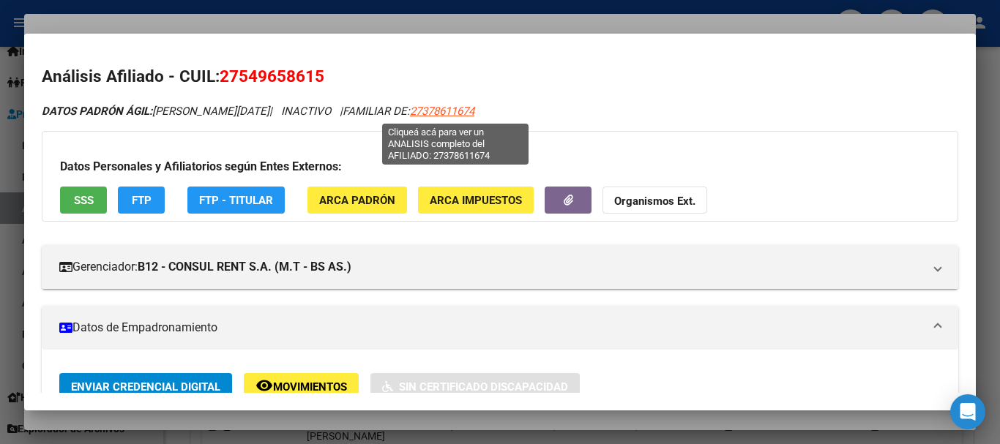
click at [460, 111] on span "27378611674" at bounding box center [442, 111] width 64 height 13
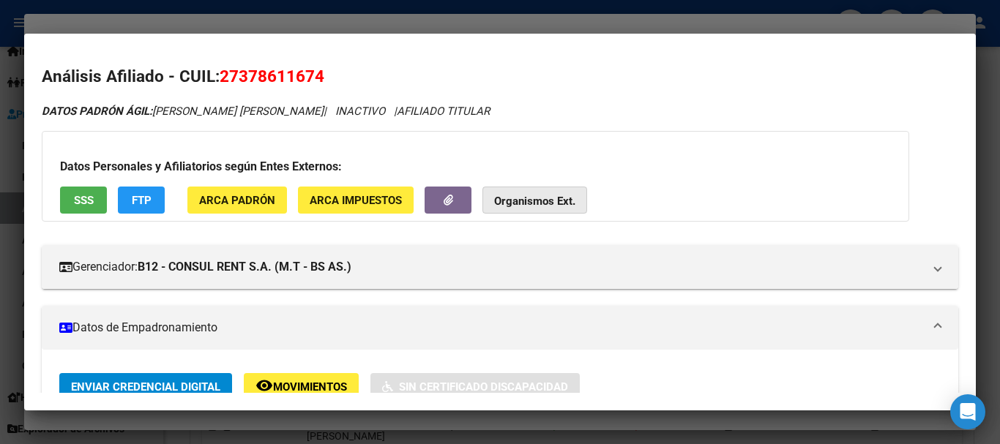
click at [558, 195] on strong "Organismos Ext." at bounding box center [534, 201] width 81 height 13
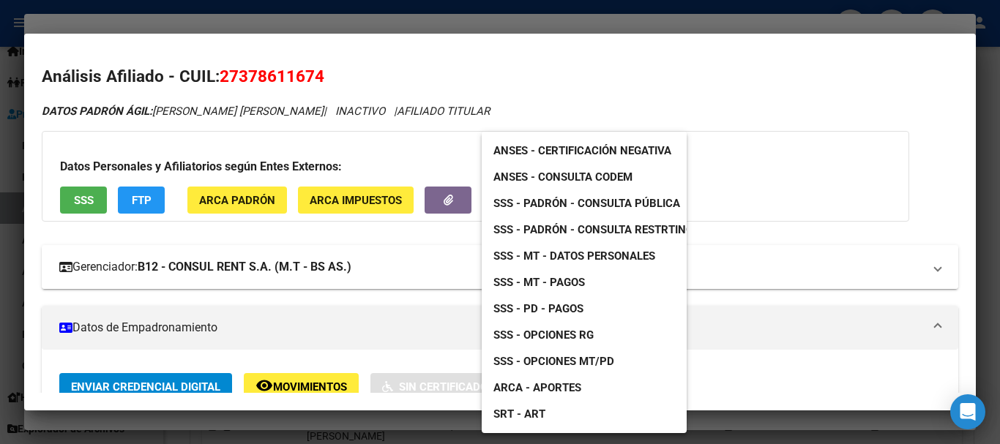
click at [594, 255] on span "SSS - MT - Datos Personales" at bounding box center [574, 256] width 162 height 13
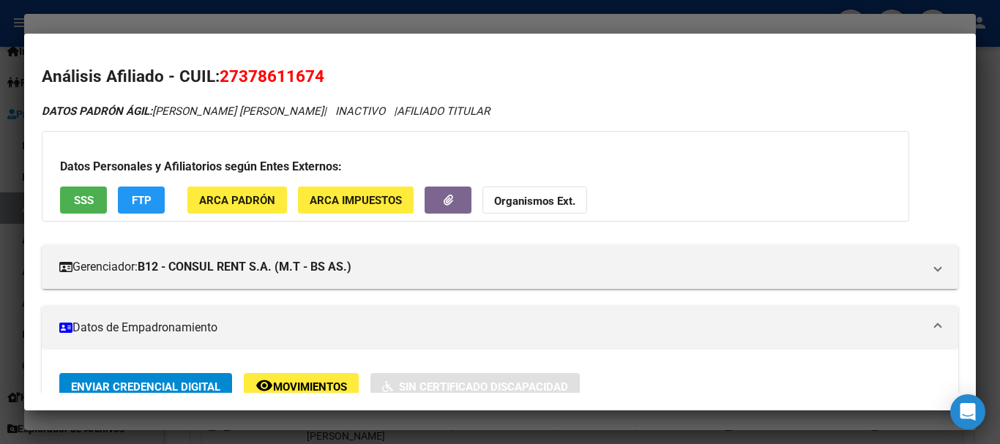
click at [157, 18] on div at bounding box center [500, 222] width 1000 height 444
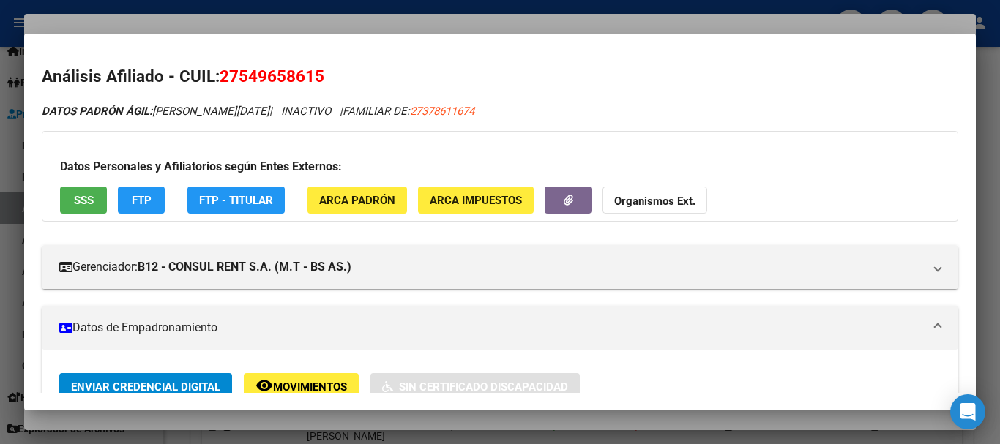
click at [157, 18] on div at bounding box center [500, 222] width 1000 height 444
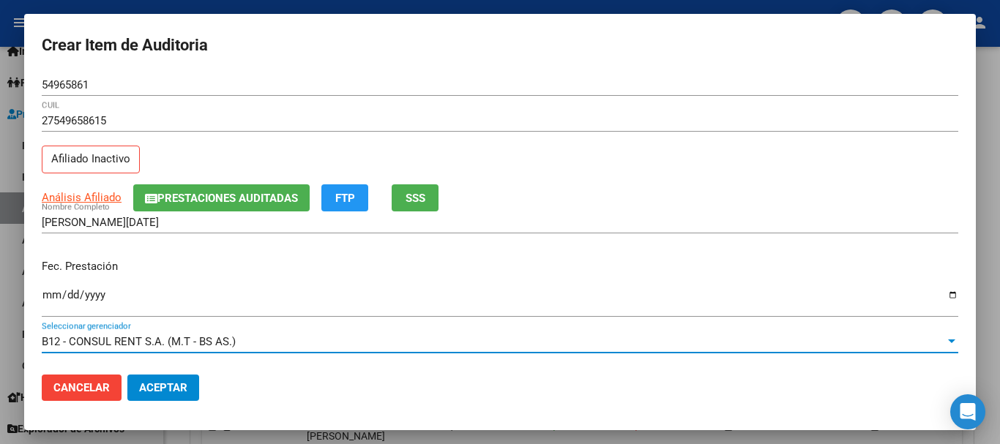
click at [537, 335] on div "B12 - CONSUL RENT S.A. (M.T - BS AS.)" at bounding box center [493, 341] width 903 height 13
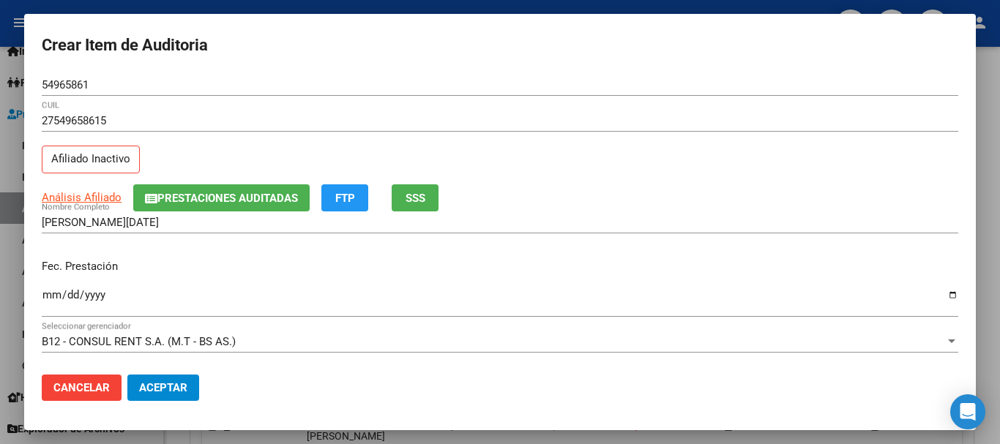
click at [85, 222] on input "[PERSON_NAME][DATE]" at bounding box center [500, 222] width 916 height 13
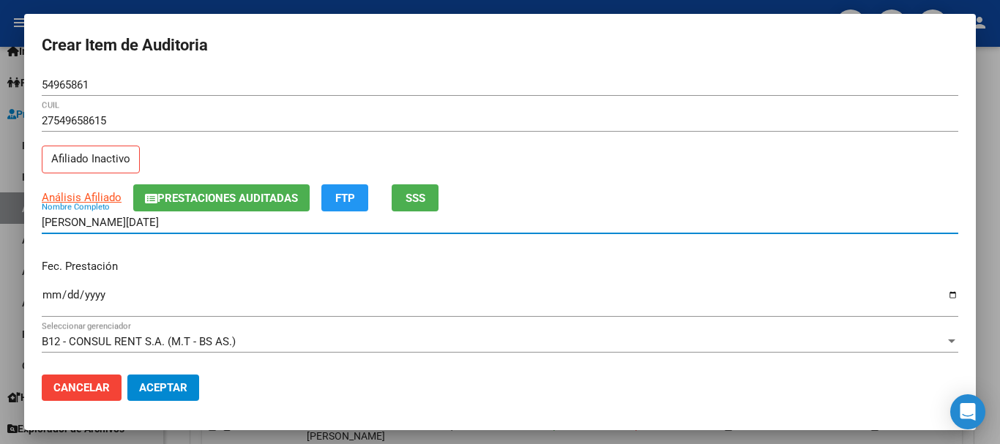
click at [85, 222] on input "[PERSON_NAME][DATE]" at bounding box center [500, 222] width 916 height 13
click at [432, 72] on form "Crear Item de Auditoria 54965861 Nro Documento 27549658615 CUIL Afiliado Inacti…" at bounding box center [500, 221] width 916 height 381
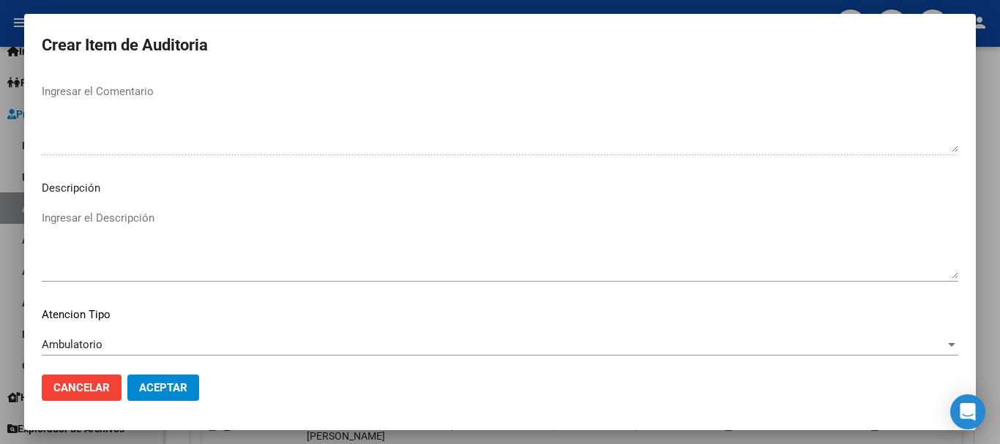
scroll to position [1029, 0]
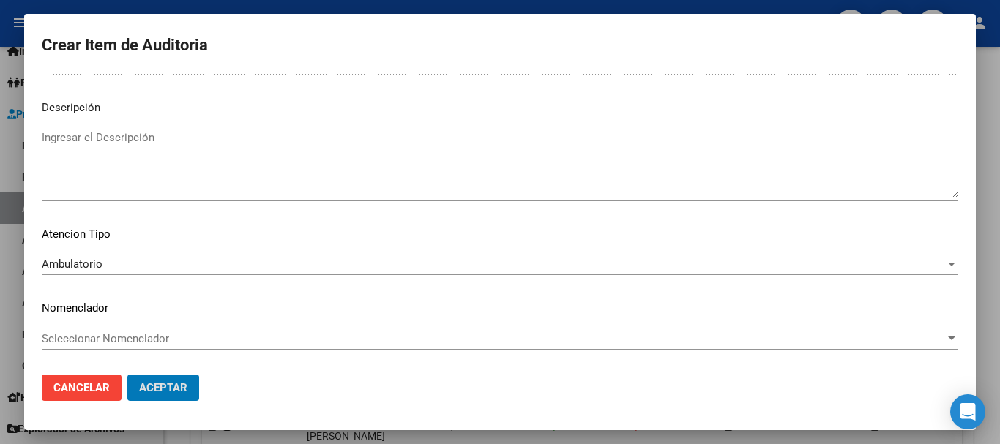
click at [127, 375] on button "Aceptar" at bounding box center [163, 388] width 72 height 26
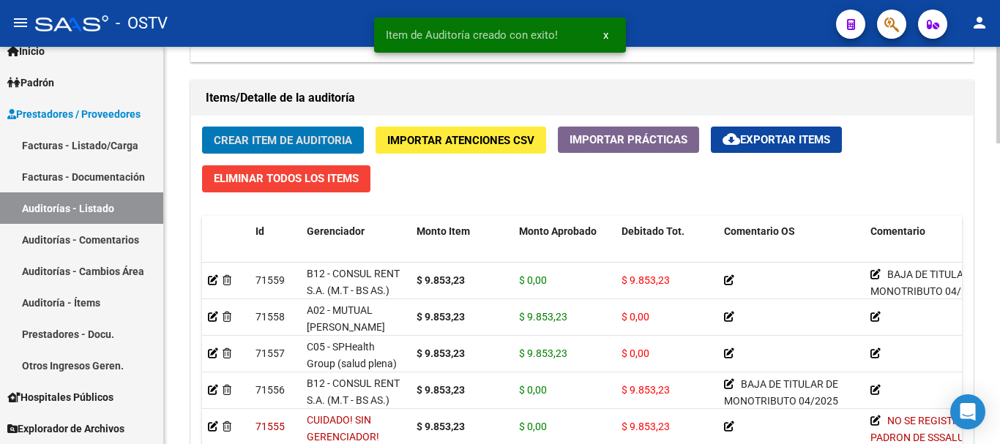
scroll to position [1025, 0]
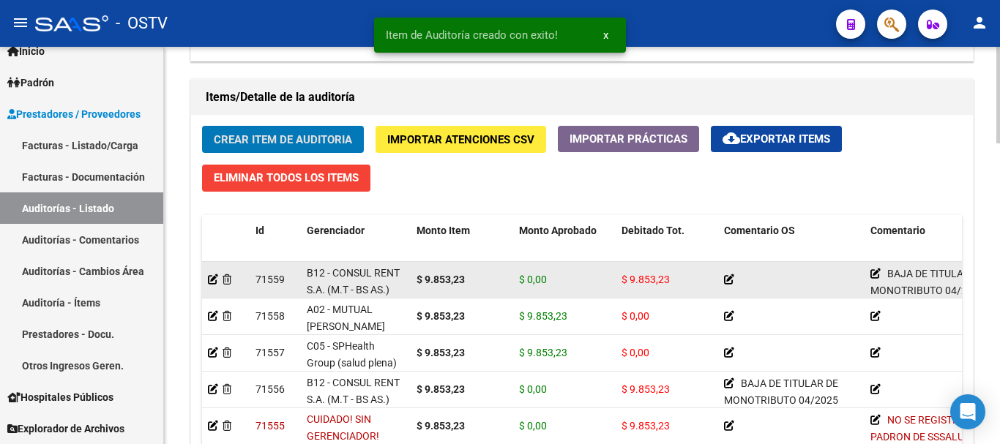
click at [202, 126] on button "Crear Item de Auditoria" at bounding box center [283, 139] width 162 height 27
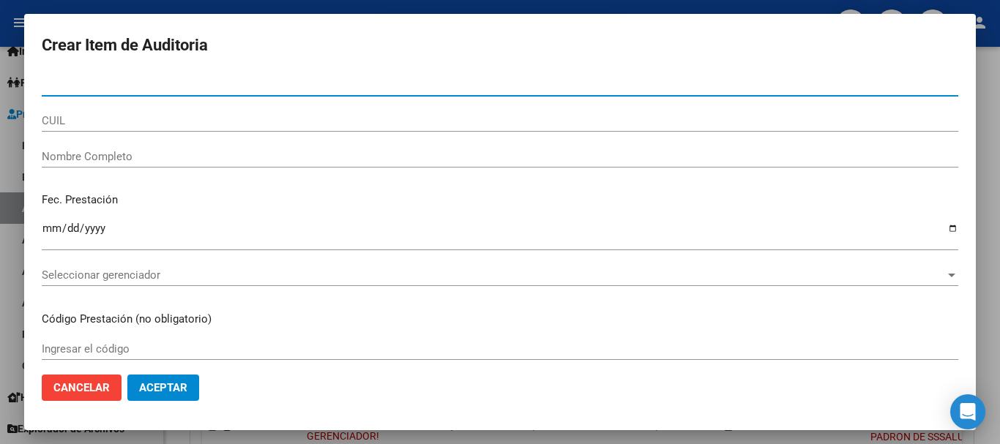
paste input "70022144"
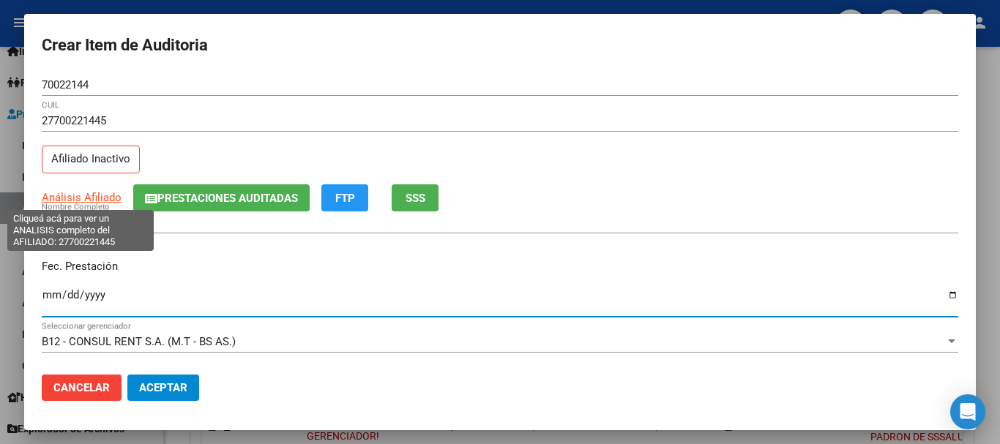
click at [68, 200] on span "Análisis Afiliado" at bounding box center [82, 197] width 80 height 13
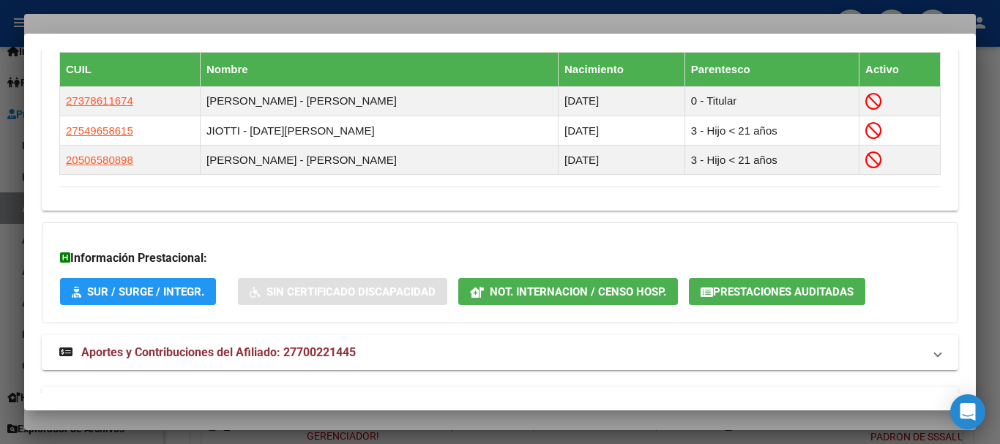
scroll to position [928, 0]
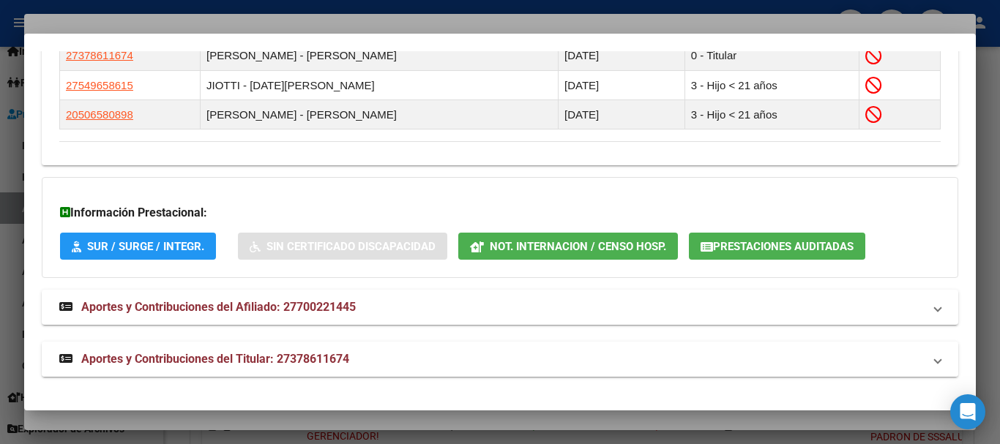
click at [269, 358] on span "Aportes y Contribuciones del Titular: 27378611674" at bounding box center [215, 359] width 268 height 14
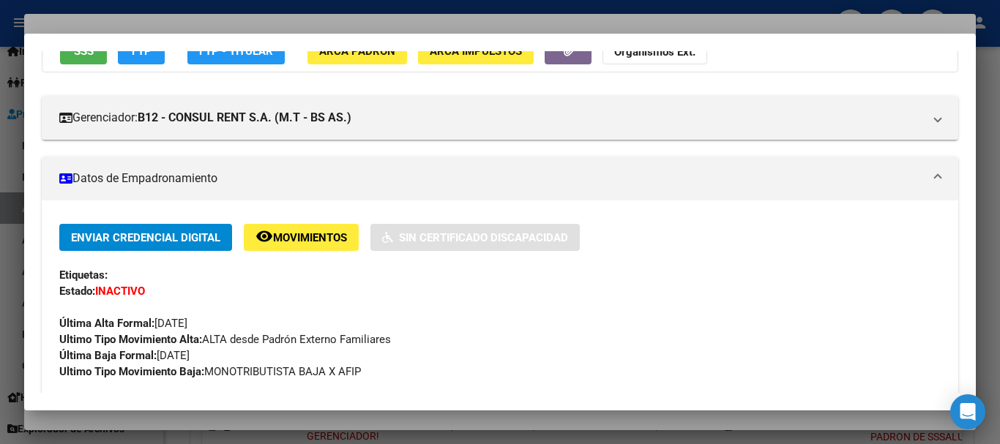
scroll to position [0, 0]
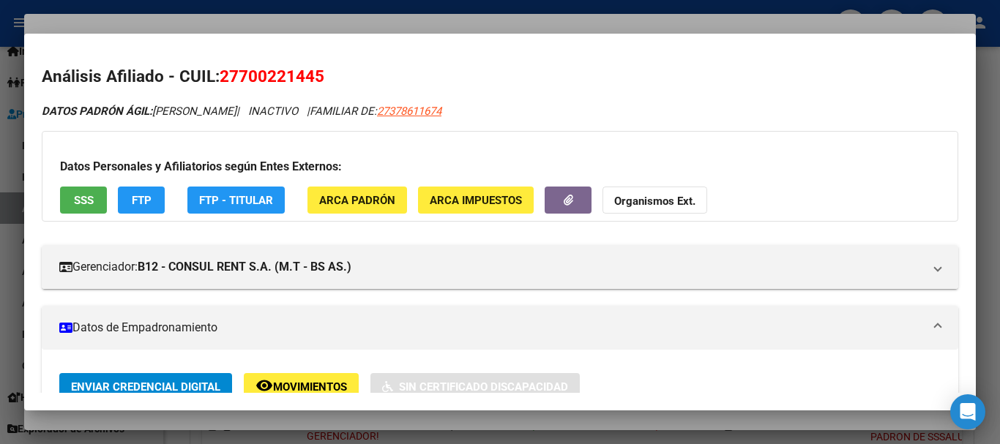
click at [292, 15] on div at bounding box center [500, 222] width 1000 height 444
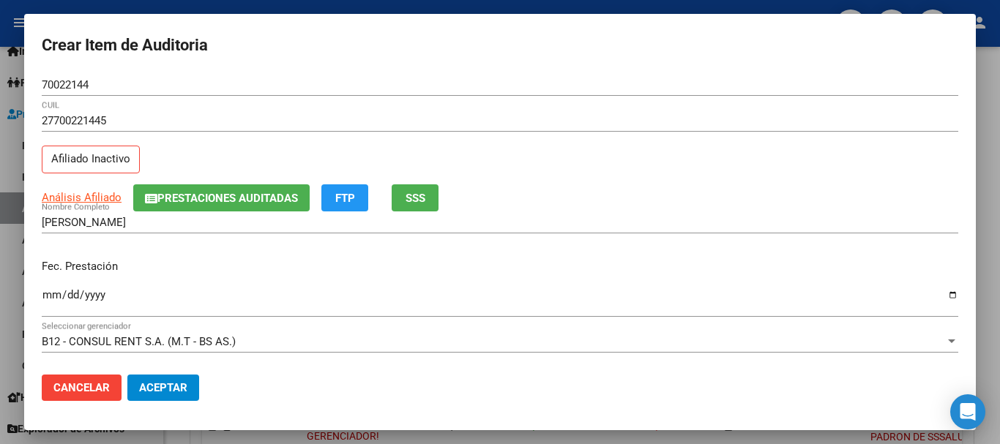
click at [233, 201] on span "Prestaciones Auditadas" at bounding box center [227, 198] width 141 height 13
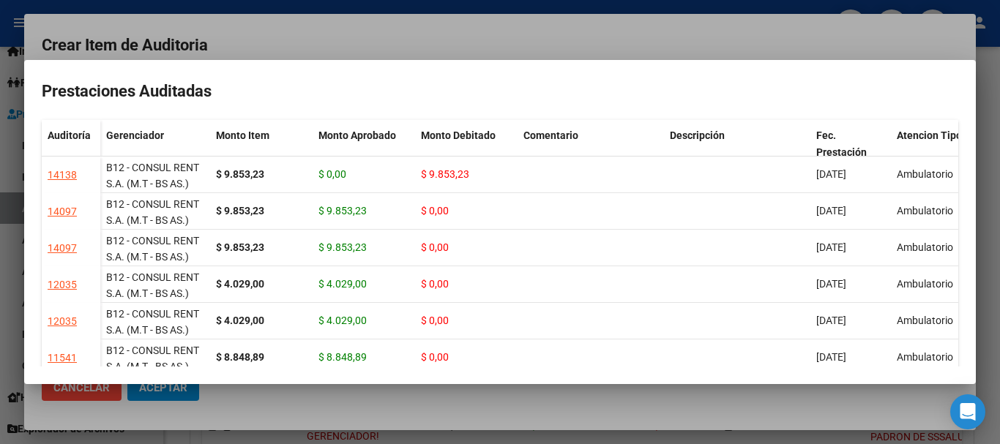
click at [397, 41] on div at bounding box center [500, 222] width 1000 height 444
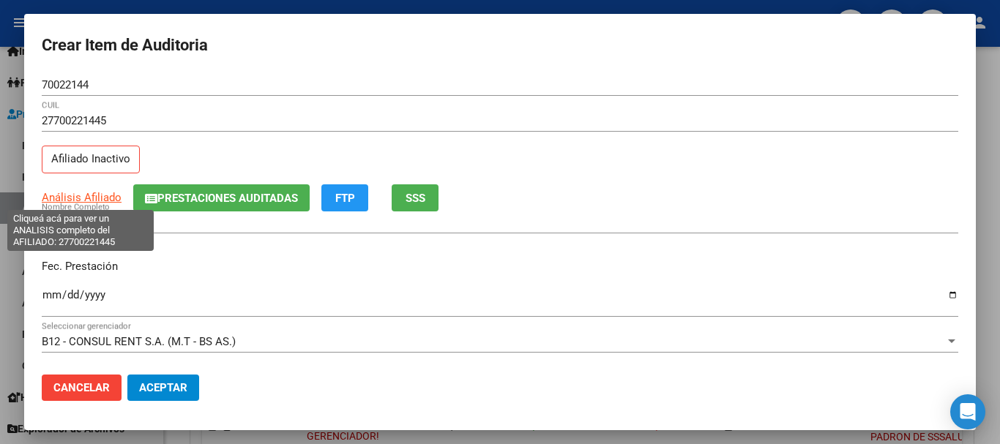
click at [75, 201] on span "Análisis Afiliado" at bounding box center [82, 197] width 80 height 13
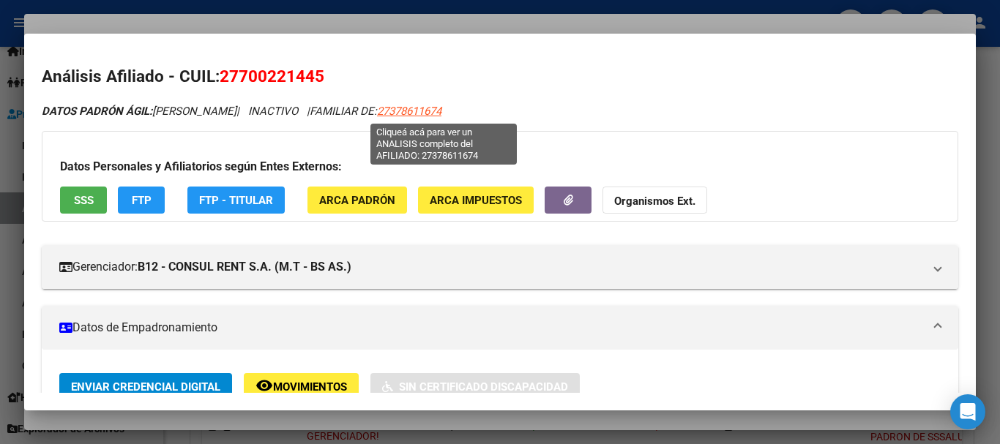
click at [435, 109] on span "27378611674" at bounding box center [409, 111] width 64 height 13
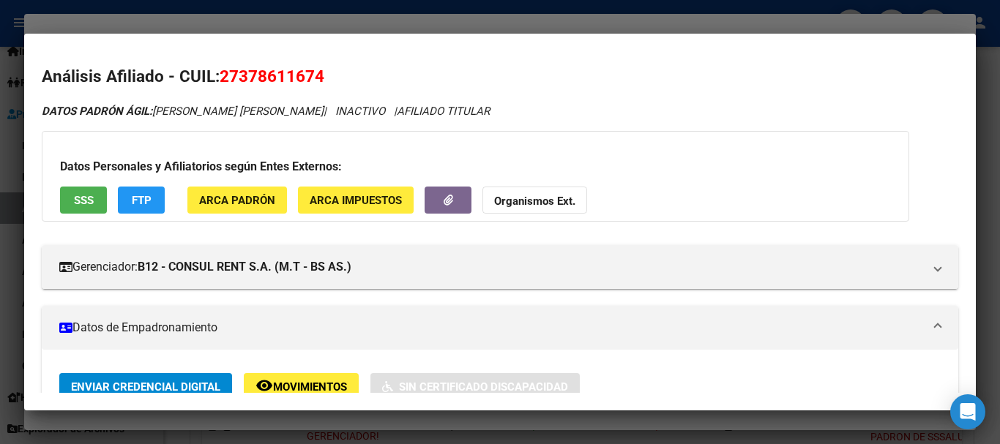
click at [533, 208] on button "Organismos Ext." at bounding box center [534, 200] width 105 height 27
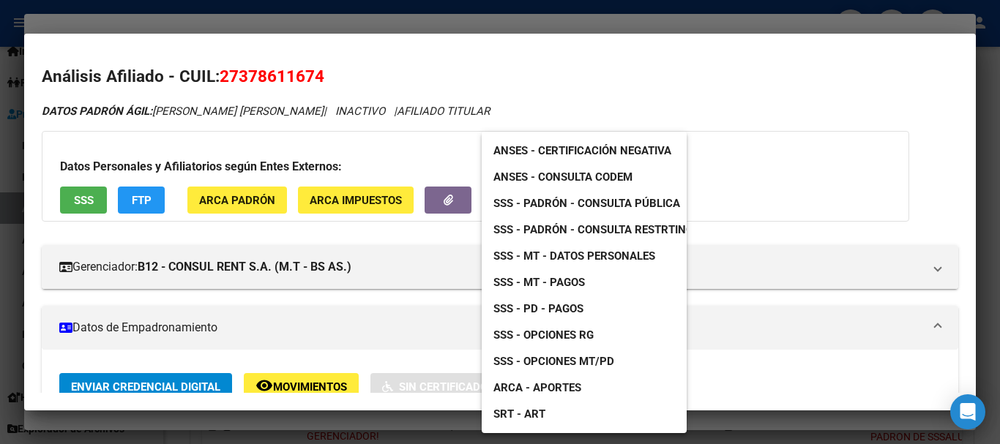
click at [618, 251] on span "SSS - MT - Datos Personales" at bounding box center [574, 256] width 162 height 13
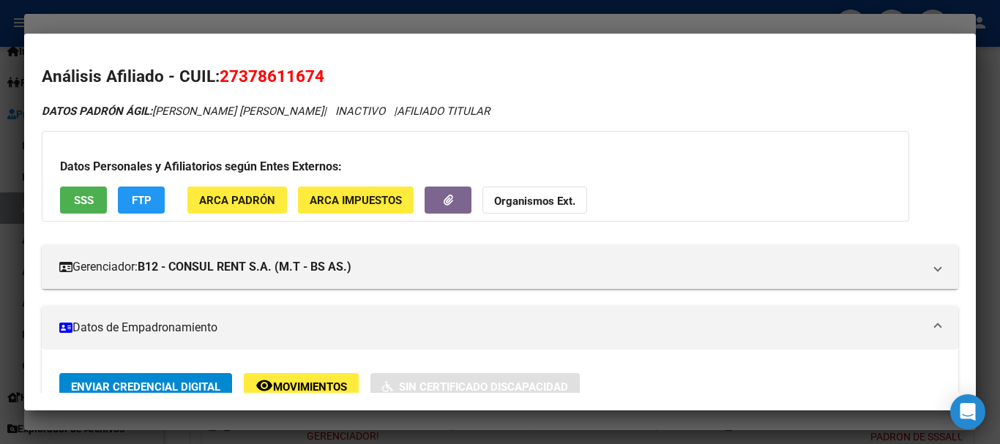
click at [400, 14] on div at bounding box center [500, 222] width 1000 height 444
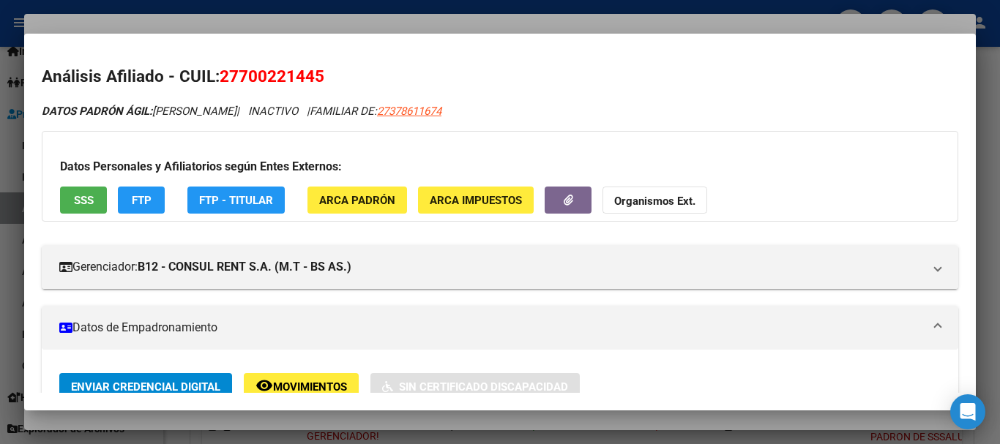
click at [400, 14] on div at bounding box center [500, 222] width 1000 height 444
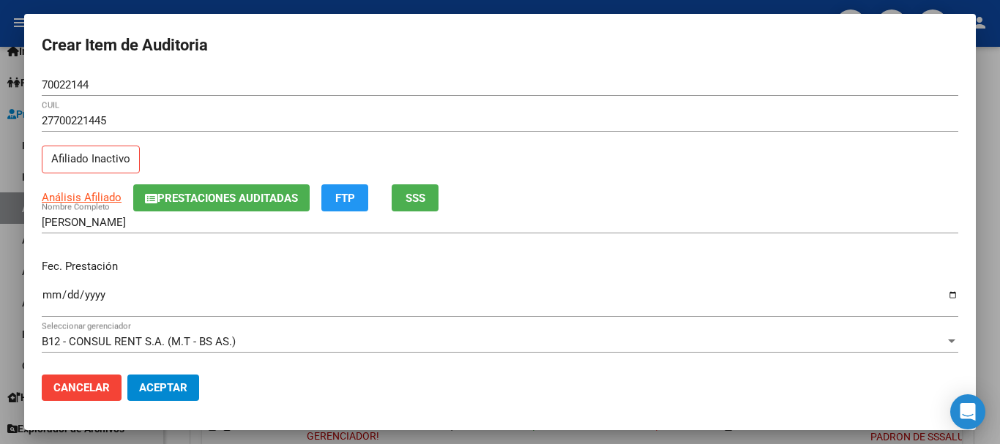
click at [559, 130] on div "27700221445 CUIL" at bounding box center [500, 121] width 916 height 22
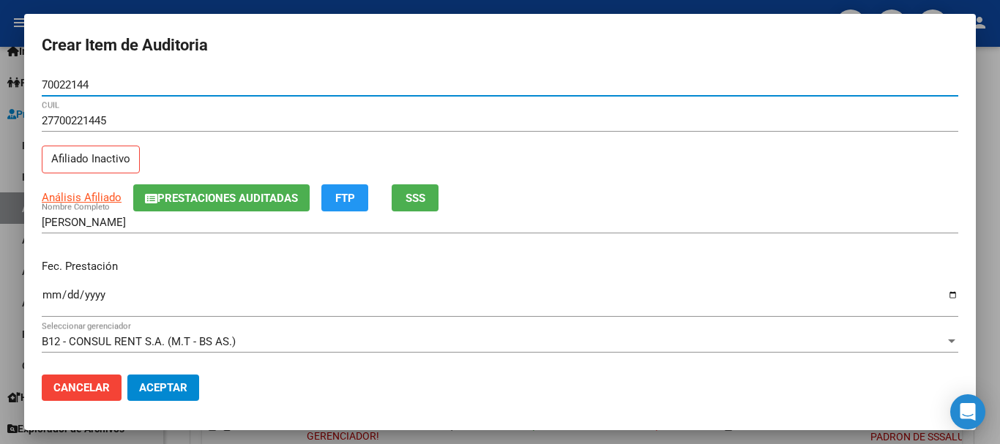
click at [119, 222] on input "[PERSON_NAME]" at bounding box center [500, 222] width 916 height 13
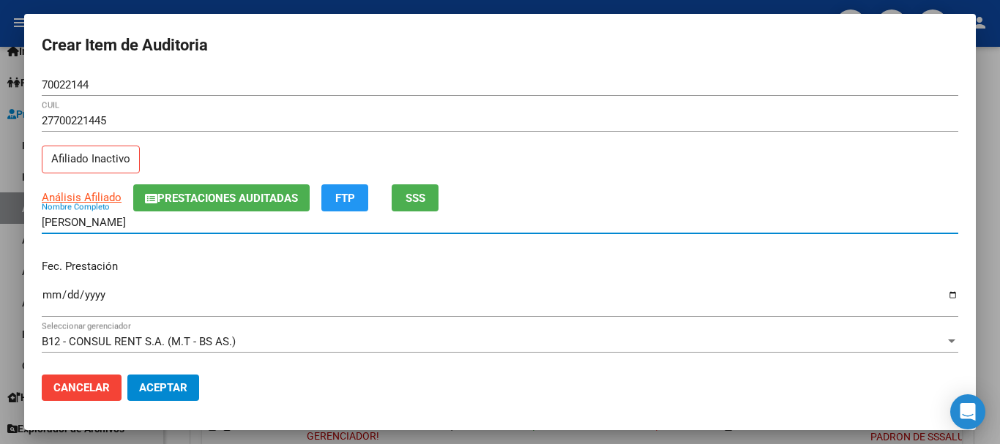
click at [119, 222] on input "[PERSON_NAME]" at bounding box center [500, 222] width 916 height 13
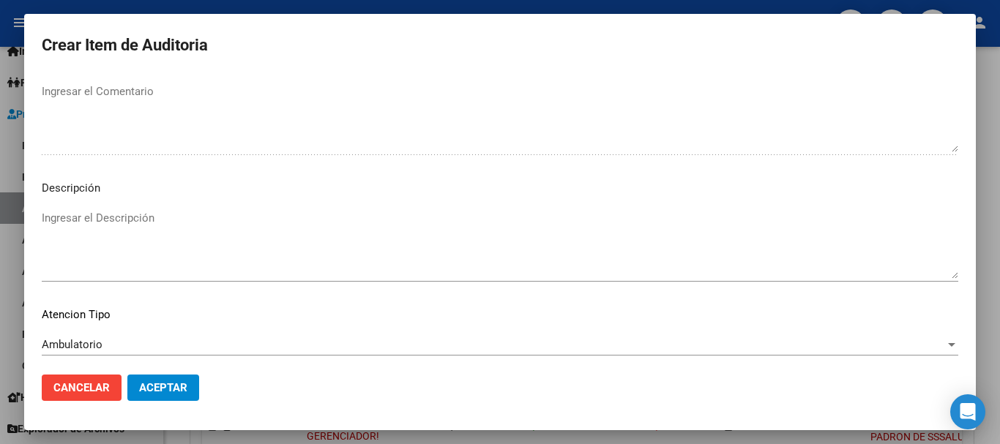
scroll to position [1029, 0]
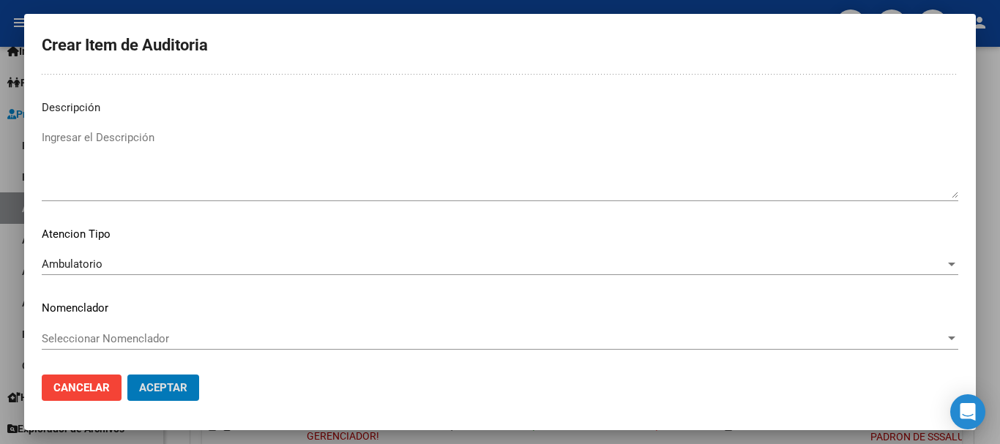
click at [127, 375] on button "Aceptar" at bounding box center [163, 388] width 72 height 26
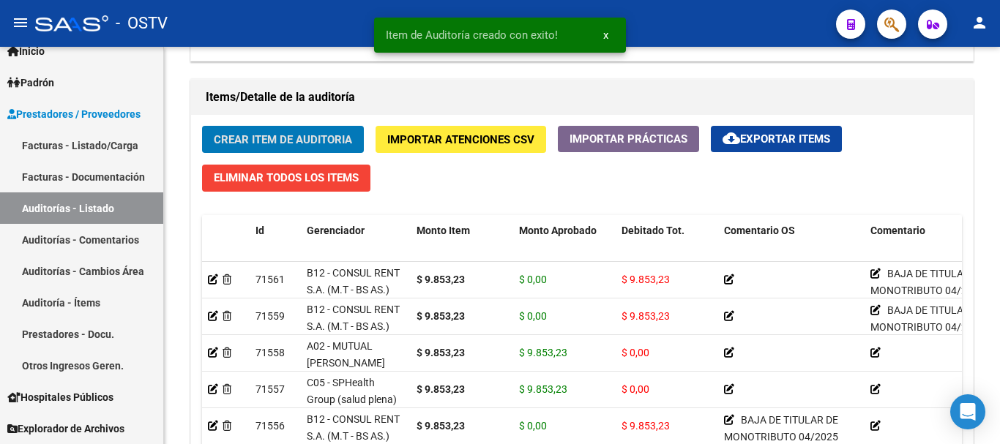
click at [202, 126] on button "Crear Item de Auditoria" at bounding box center [283, 139] width 162 height 27
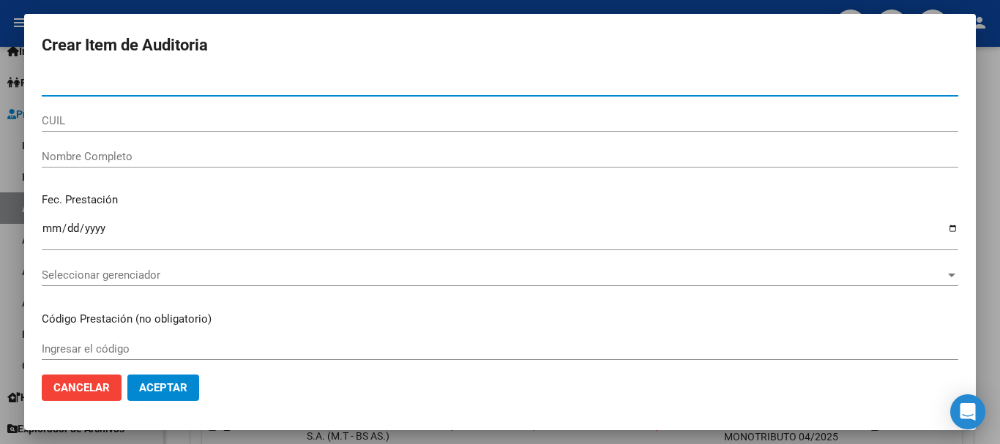
paste input "54610689"
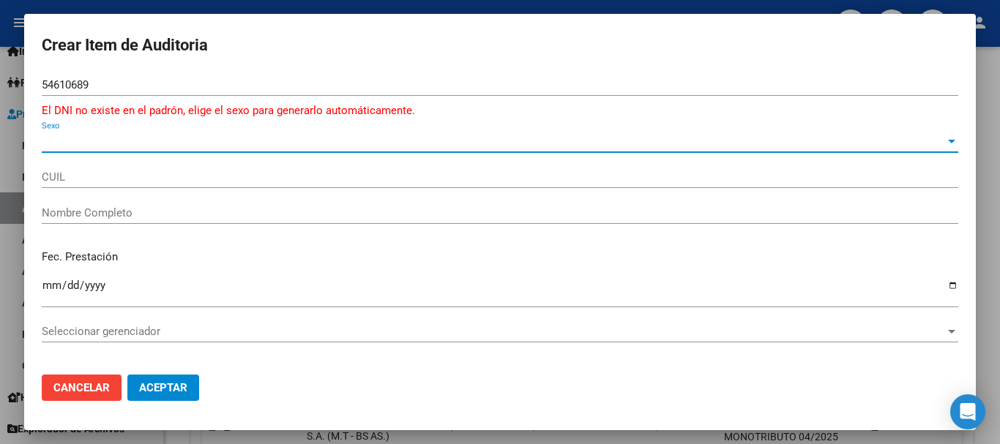
click at [82, 138] on span "Sexo" at bounding box center [493, 141] width 903 height 13
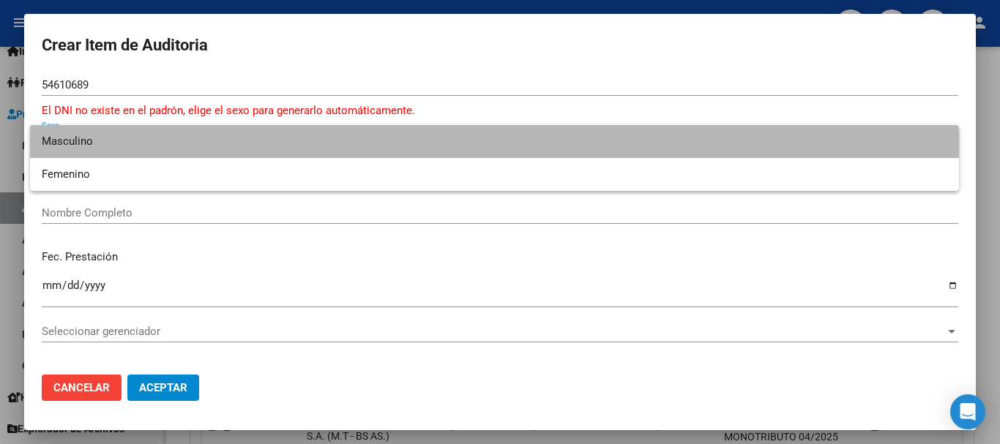
click at [77, 143] on span "Masculino" at bounding box center [494, 141] width 905 height 33
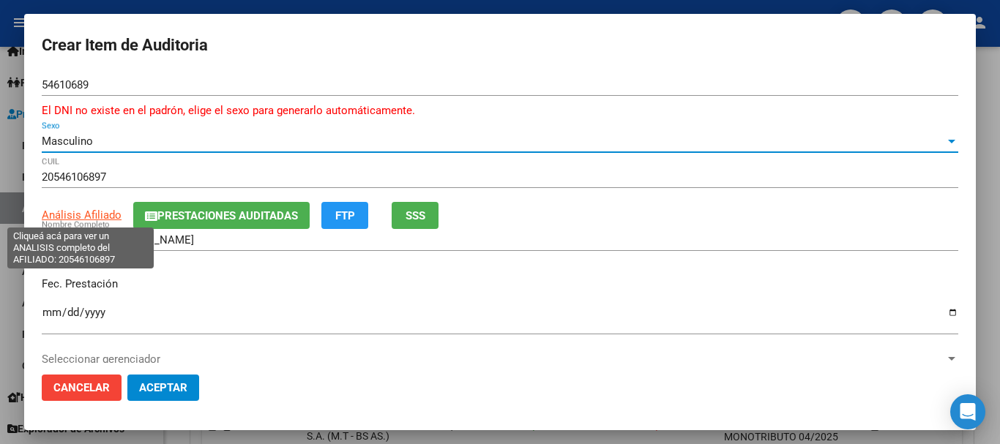
click at [111, 218] on span "Análisis Afiliado" at bounding box center [82, 215] width 80 height 13
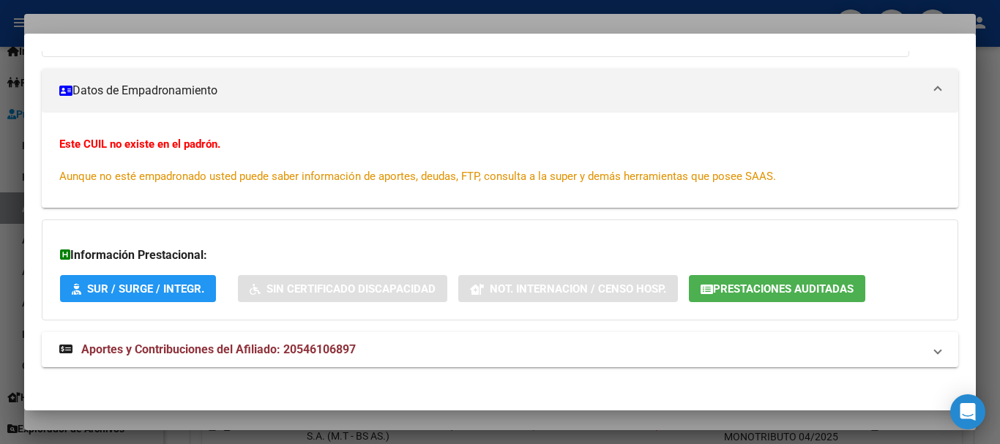
scroll to position [192, 0]
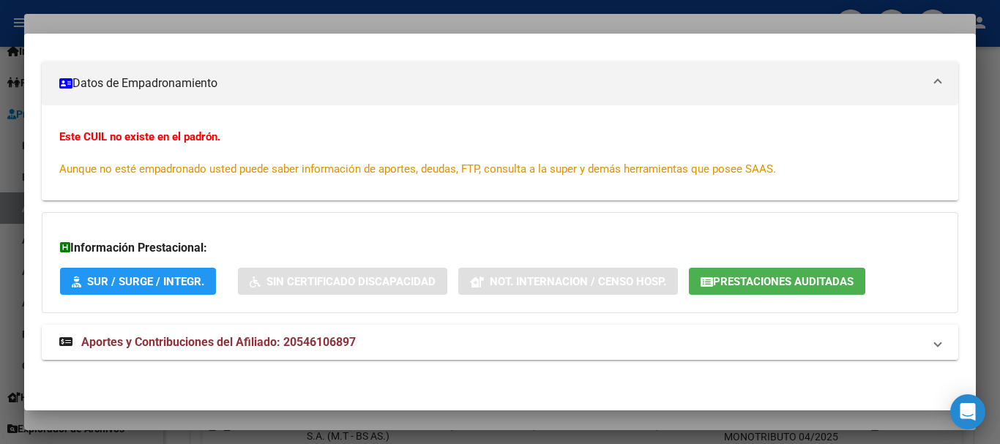
click at [352, 348] on span "Aportes y Contribuciones del Afiliado: 20546106897" at bounding box center [218, 342] width 274 height 14
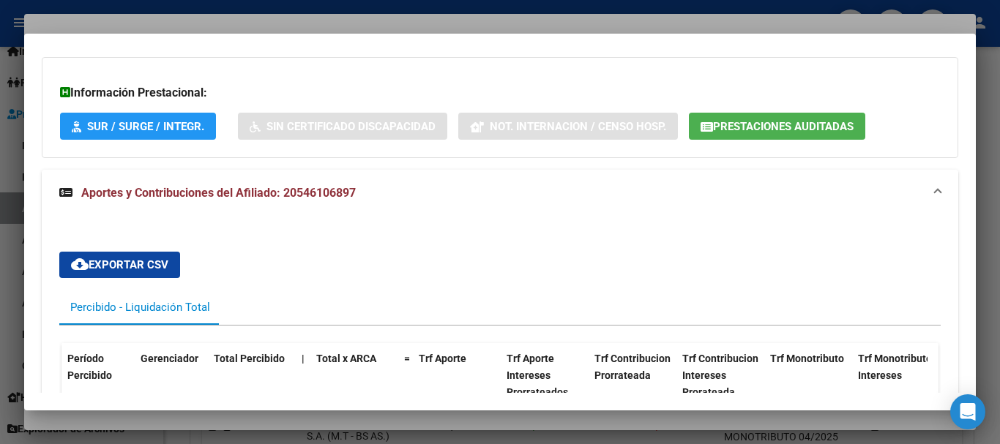
scroll to position [0, 0]
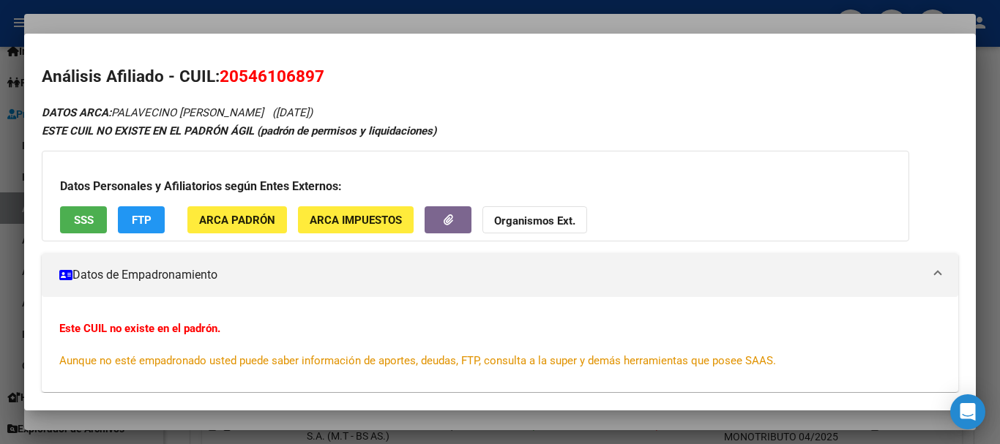
click at [353, 20] on div at bounding box center [500, 222] width 1000 height 444
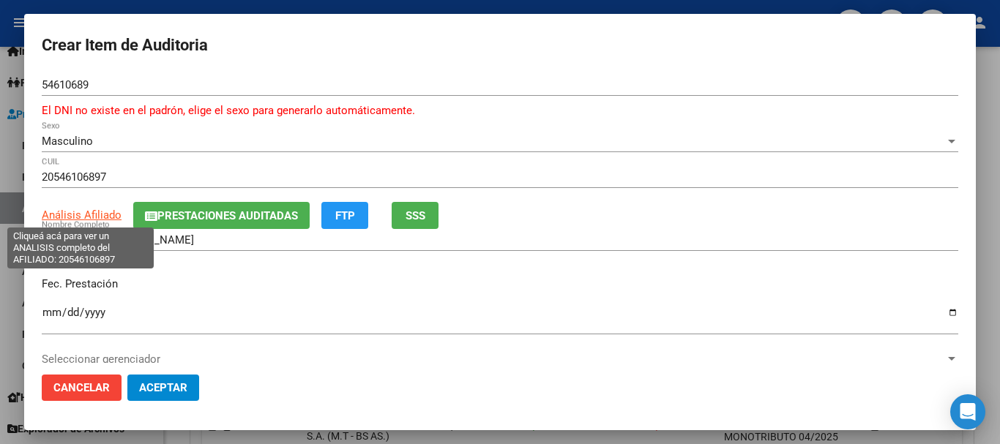
click at [83, 221] on span "Análisis Afiliado" at bounding box center [82, 215] width 80 height 13
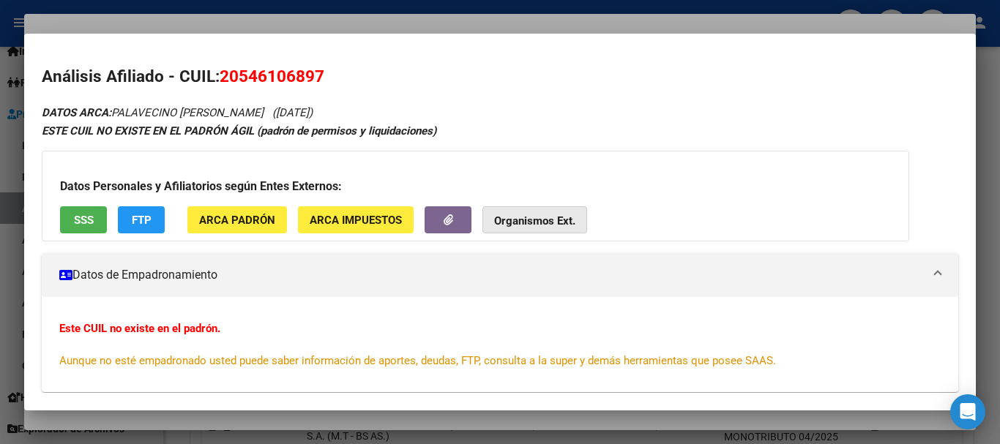
click at [538, 215] on strong "Organismos Ext." at bounding box center [534, 220] width 81 height 13
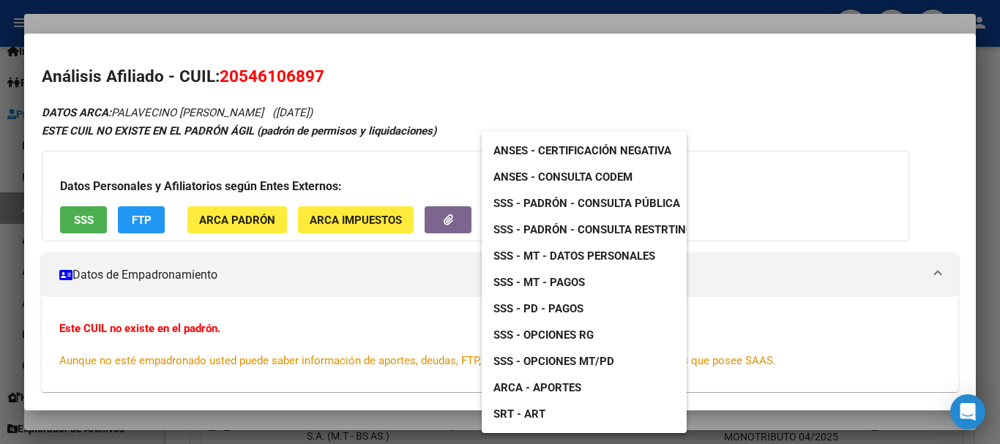
click at [641, 197] on span "SSS - Padrón - Consulta Pública" at bounding box center [586, 203] width 187 height 13
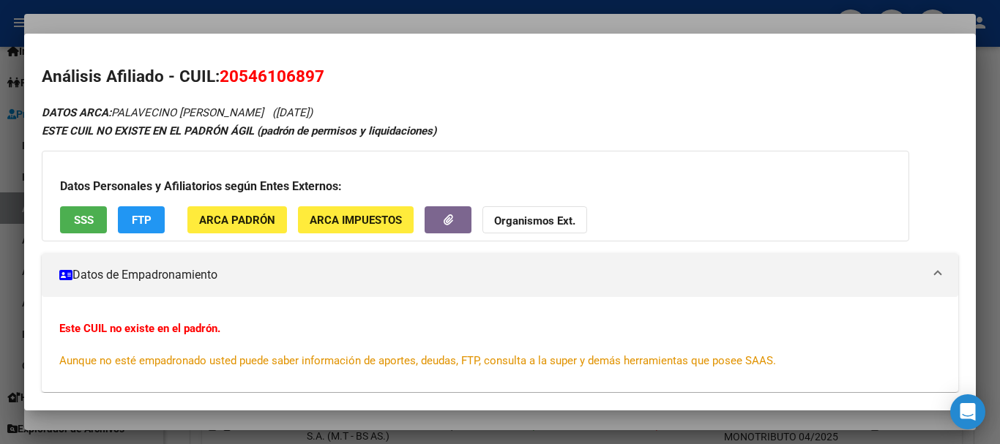
click at [342, 25] on div at bounding box center [500, 222] width 1000 height 444
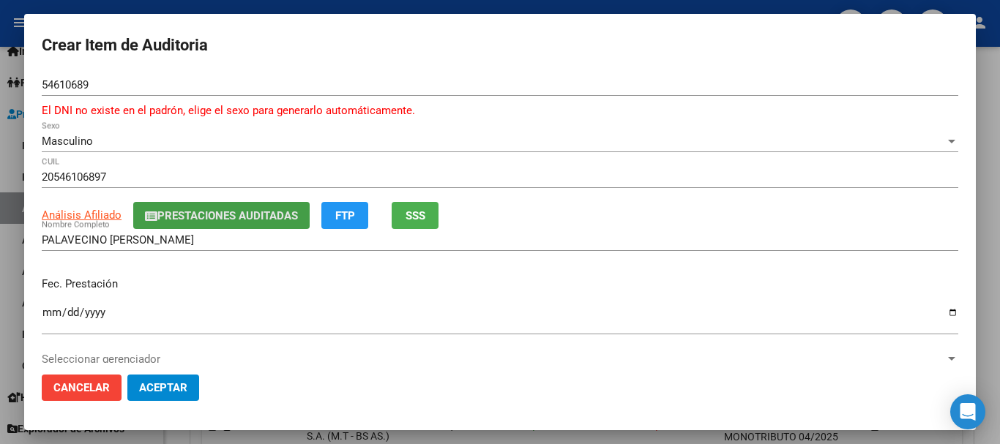
click at [266, 202] on button "Prestaciones Auditadas" at bounding box center [221, 215] width 176 height 27
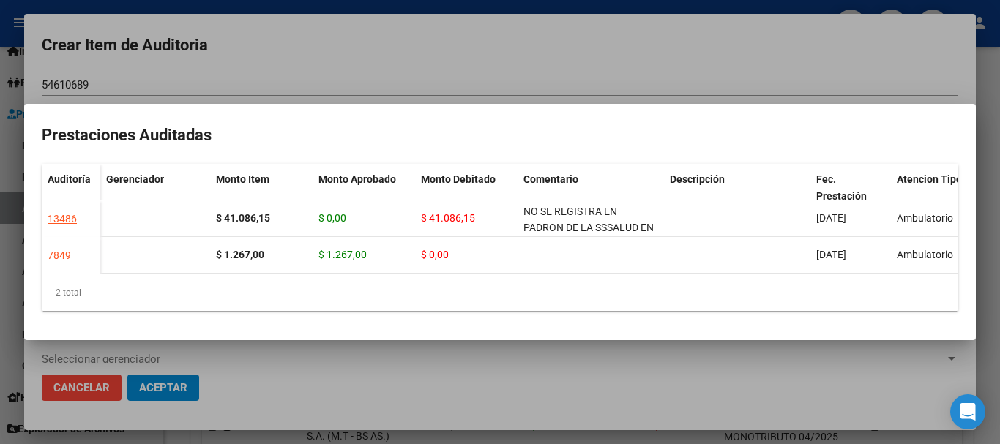
click at [347, 76] on div at bounding box center [500, 222] width 1000 height 444
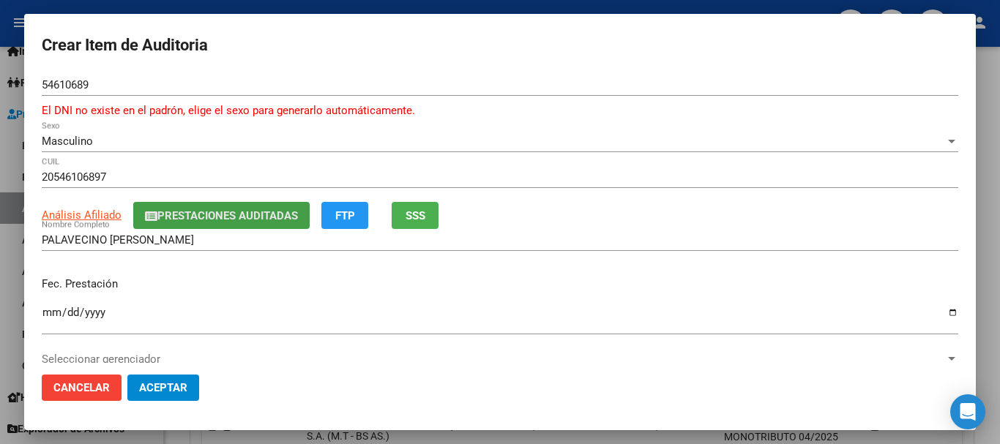
click at [259, 214] on span "Prestaciones Auditadas" at bounding box center [227, 215] width 141 height 13
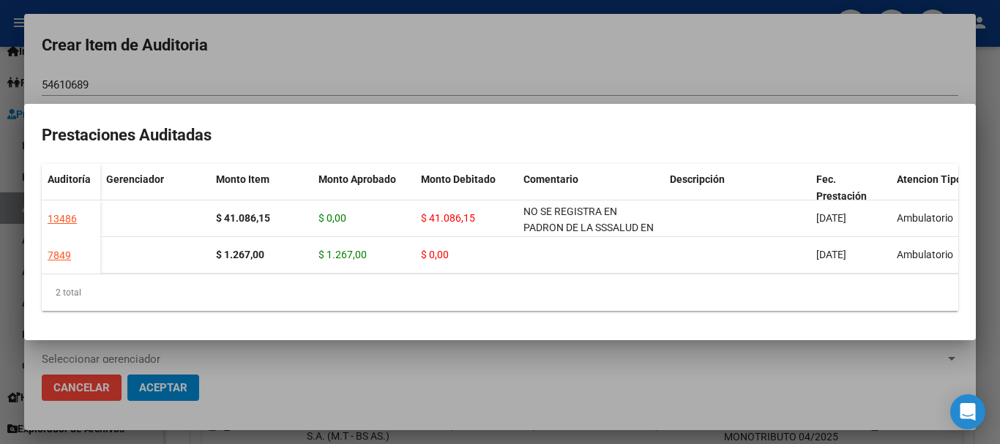
click at [310, 65] on div at bounding box center [500, 222] width 1000 height 444
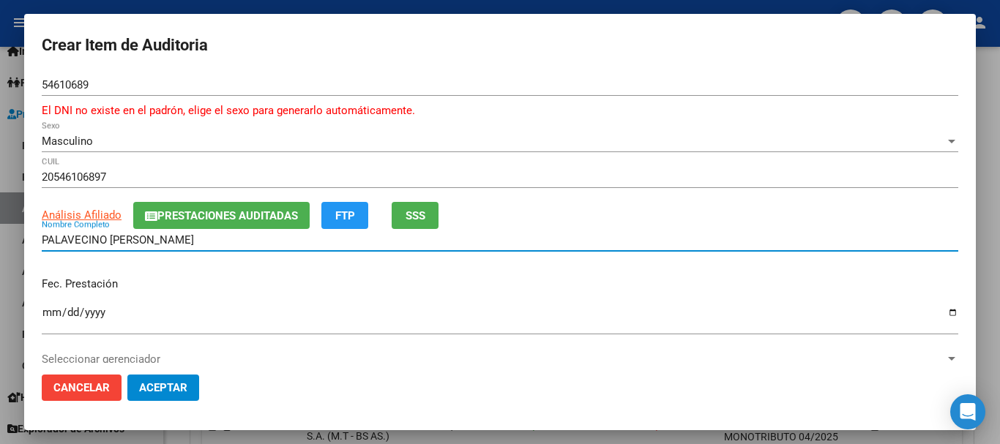
click at [100, 235] on input "PALAVECINO [PERSON_NAME]" at bounding box center [500, 239] width 916 height 13
click at [100, 236] on input "PALAVECINO [PERSON_NAME]" at bounding box center [500, 239] width 916 height 13
click at [440, 100] on div "54610689 Nro Documento" at bounding box center [500, 92] width 916 height 36
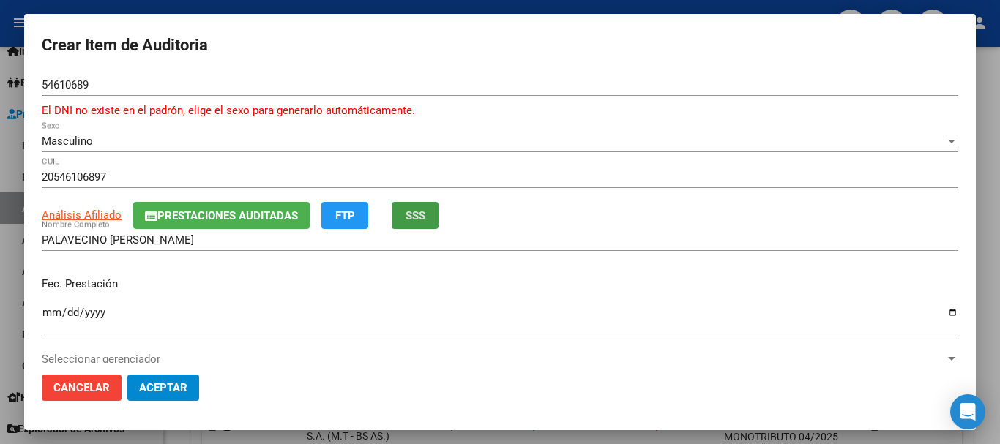
click at [263, 225] on button "Prestaciones Auditadas" at bounding box center [221, 215] width 176 height 27
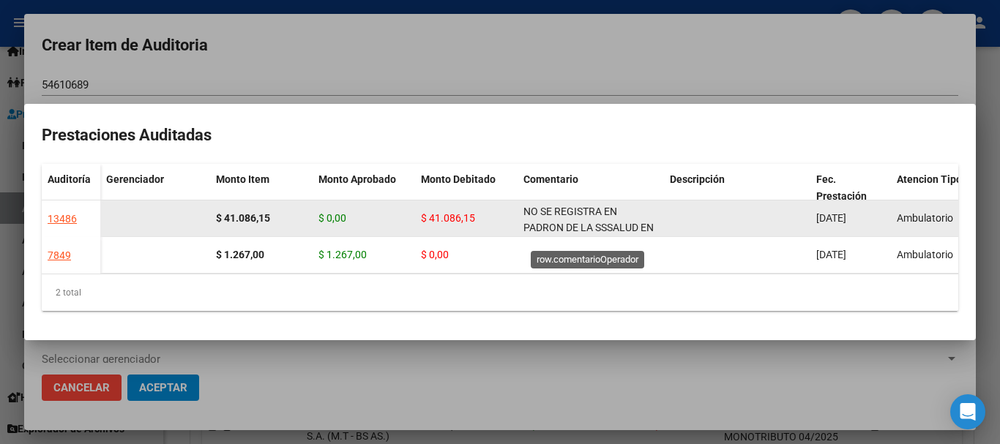
click at [610, 220] on span "NO SE REGISTRA EN PADRON DE LA SSSALUD EN FECHA DE PRESTACION" at bounding box center [588, 228] width 130 height 45
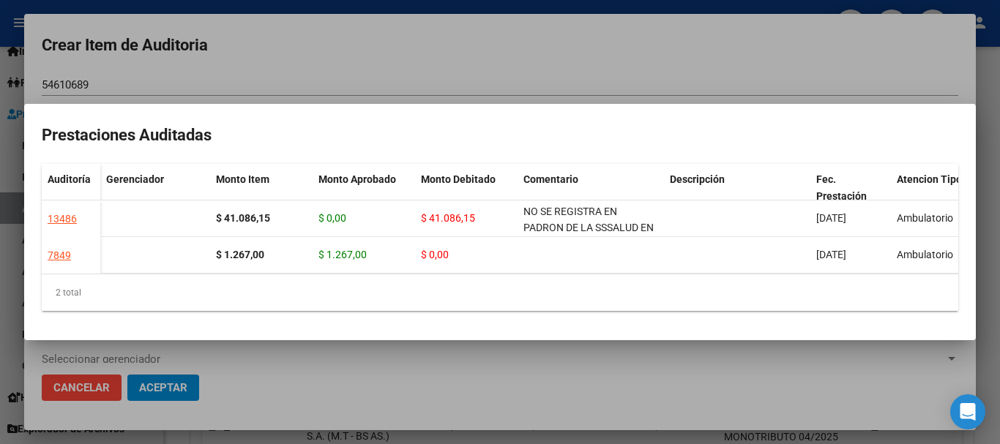
copy span "NO SE REGISTRA EN PADRON DE LA SSSALUD EN FECHA DE PRESTACION"
click at [558, 70] on div at bounding box center [500, 222] width 1000 height 444
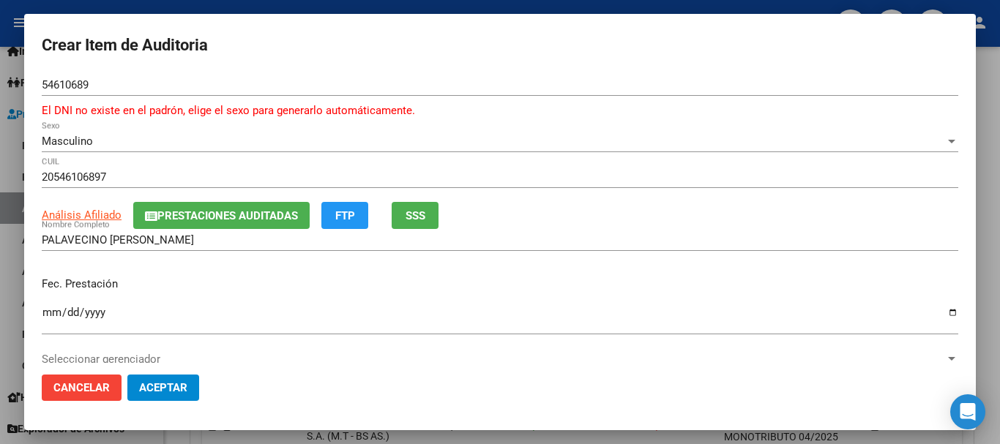
drag, startPoint x: 748, startPoint y: 281, endPoint x: 747, endPoint y: 298, distance: 16.8
click at [749, 290] on p "Fec. Prestación" at bounding box center [500, 284] width 916 height 17
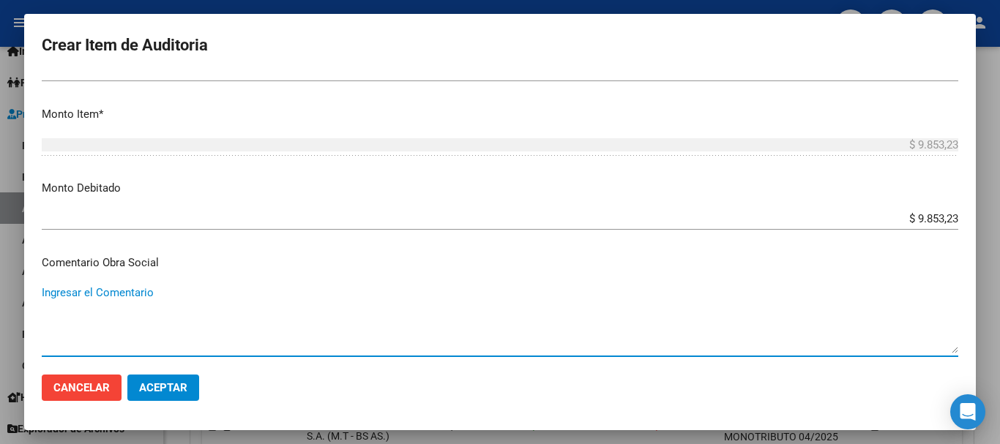
scroll to position [712, 0]
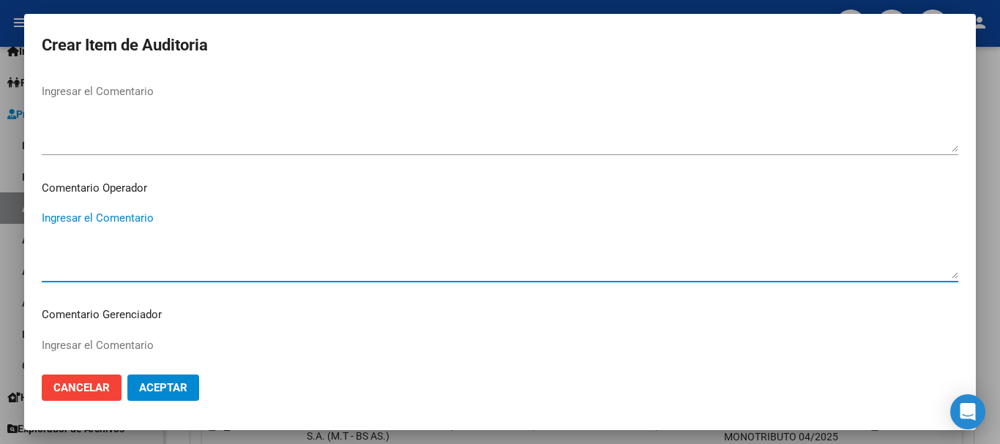
paste textarea "NO SE REGISTRA EN PADRON DE LA SSSALUD EN FECHA DE PRESTACION"
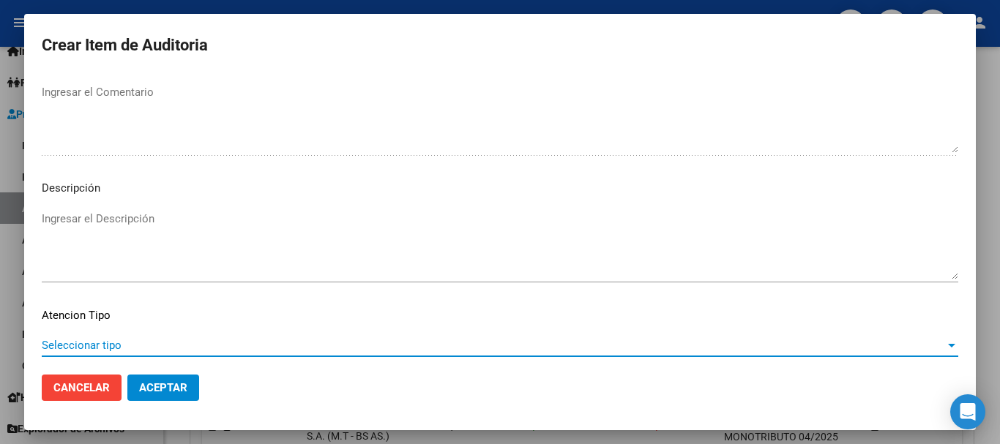
scroll to position [1046, 0]
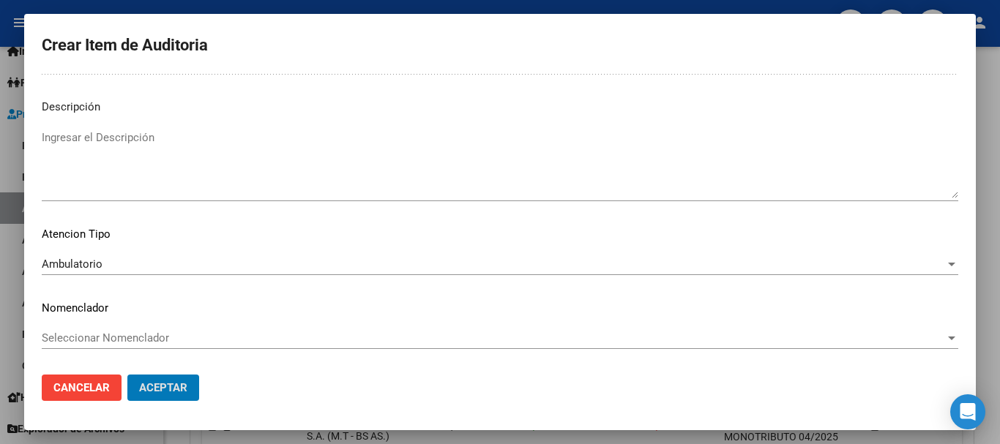
click at [127, 375] on button "Aceptar" at bounding box center [163, 388] width 72 height 26
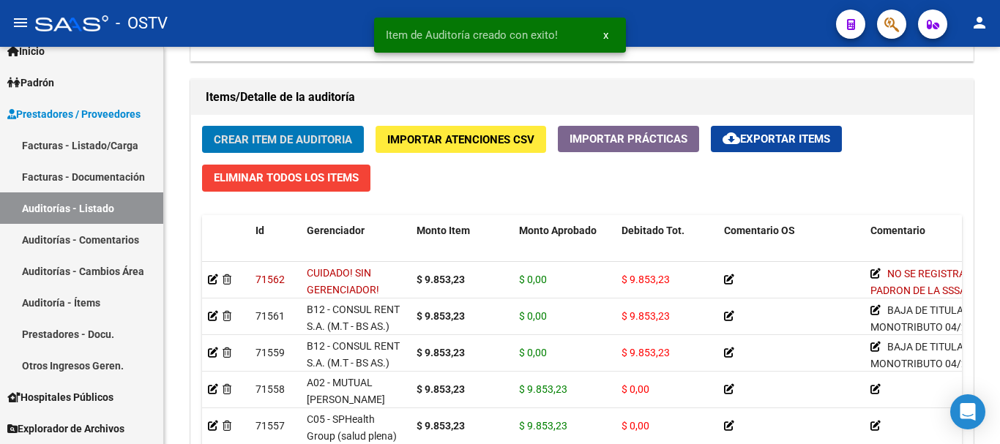
click at [202, 126] on button "Crear Item de Auditoria" at bounding box center [283, 139] width 162 height 27
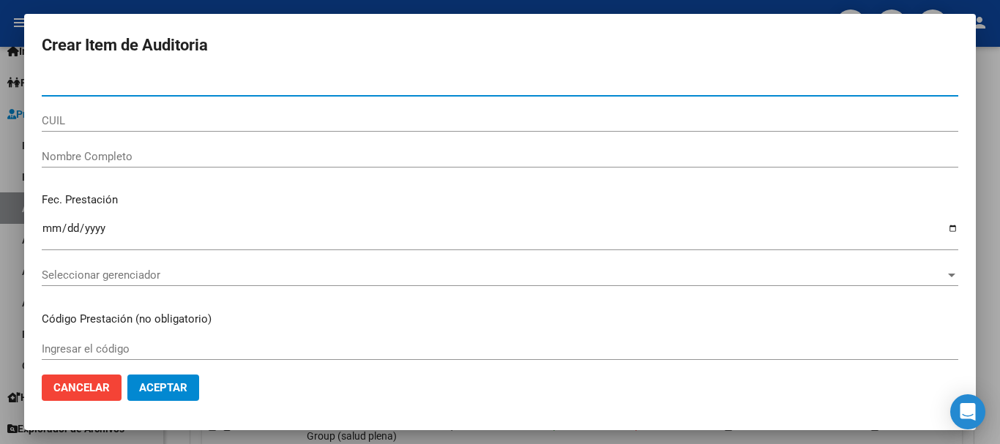
paste input "54965861"
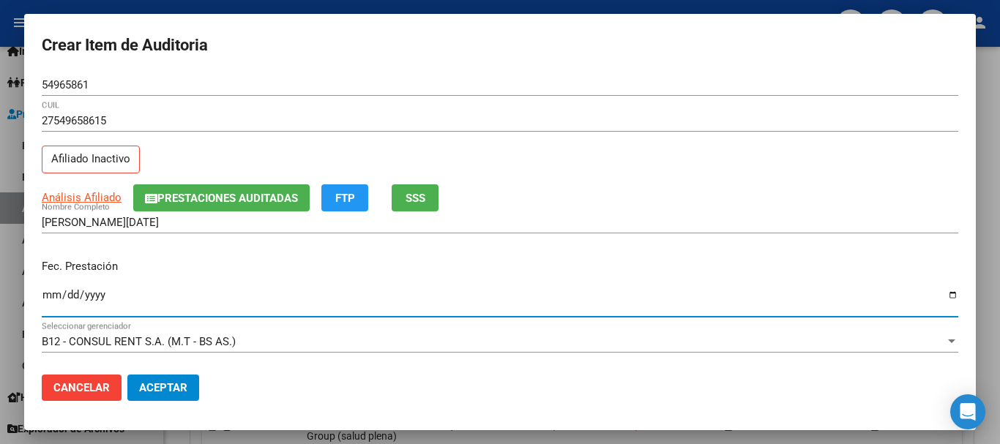
click at [207, 188] on button "Prestaciones Auditadas" at bounding box center [221, 197] width 176 height 27
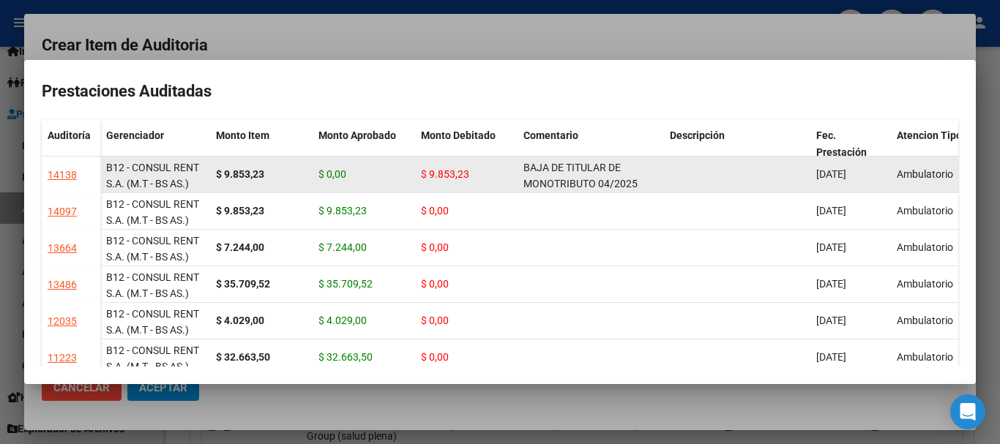
click at [583, 175] on div "BAJA DE TITULAR DE MONOTRIBUTO 04/2025" at bounding box center [590, 175] width 135 height 31
click at [583, 174] on div "BAJA DE TITULAR DE MONOTRIBUTO 04/2025" at bounding box center [590, 175] width 135 height 31
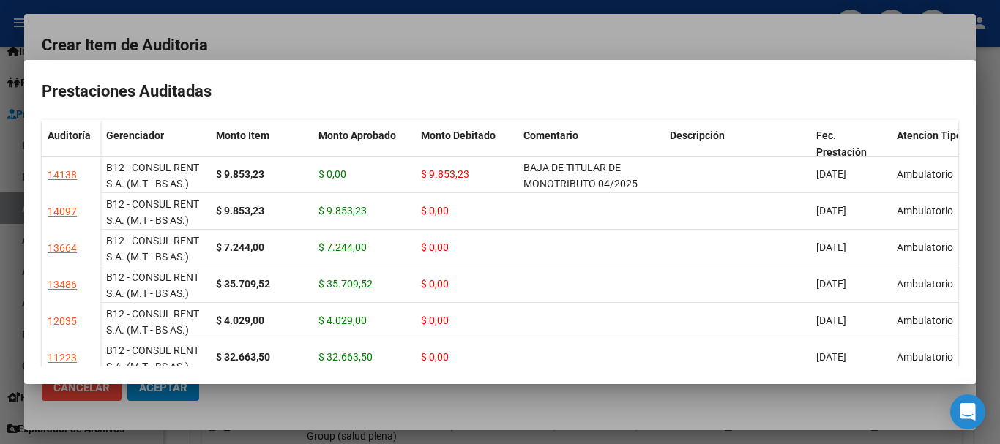
copy span "BAJA DE TITULAR DE MONOTRIBUTO 04/2025"
click at [541, 40] on div at bounding box center [500, 222] width 1000 height 444
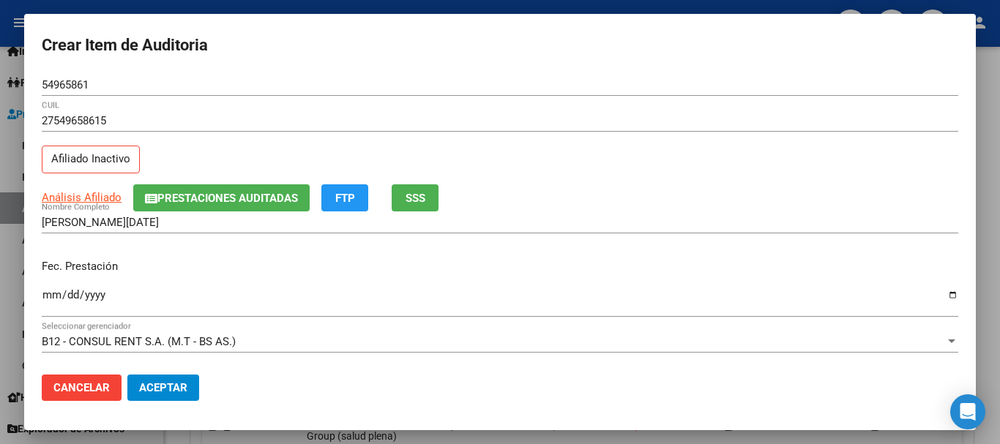
click at [644, 209] on div "Análisis Afiliado Prestaciones Auditadas FTP SSS" at bounding box center [500, 197] width 916 height 27
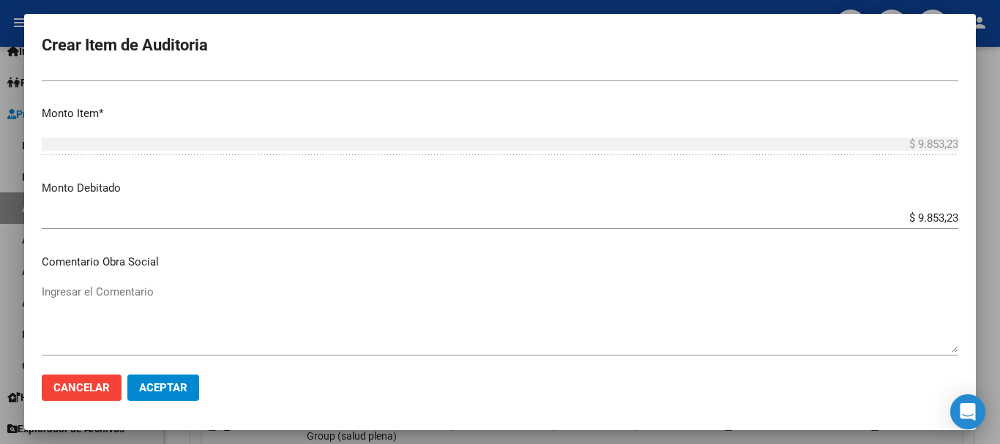
scroll to position [694, 0]
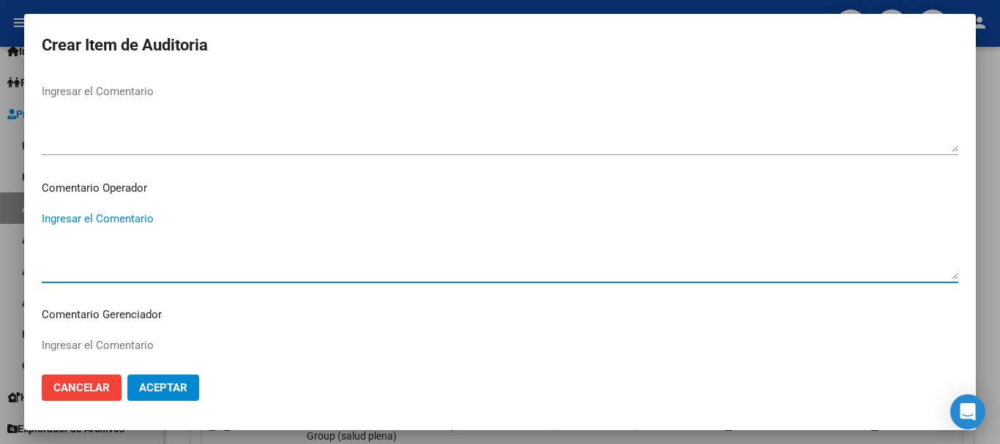
paste textarea "BAJA DE TITULAR DE MONOTRIBUTO 04/2025"
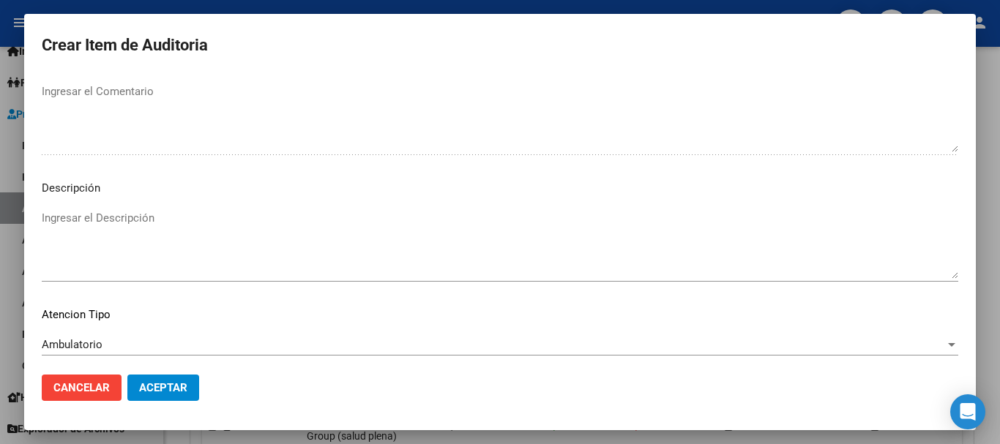
scroll to position [1029, 0]
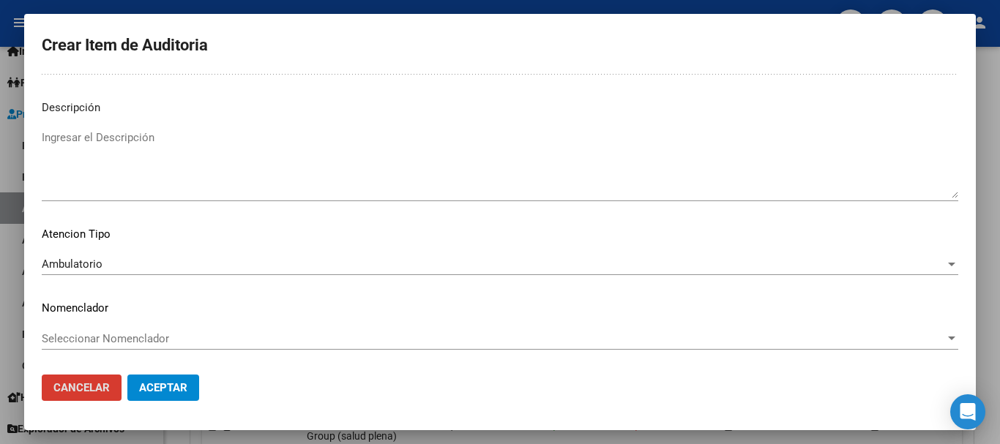
click at [127, 375] on button "Aceptar" at bounding box center [163, 388] width 72 height 26
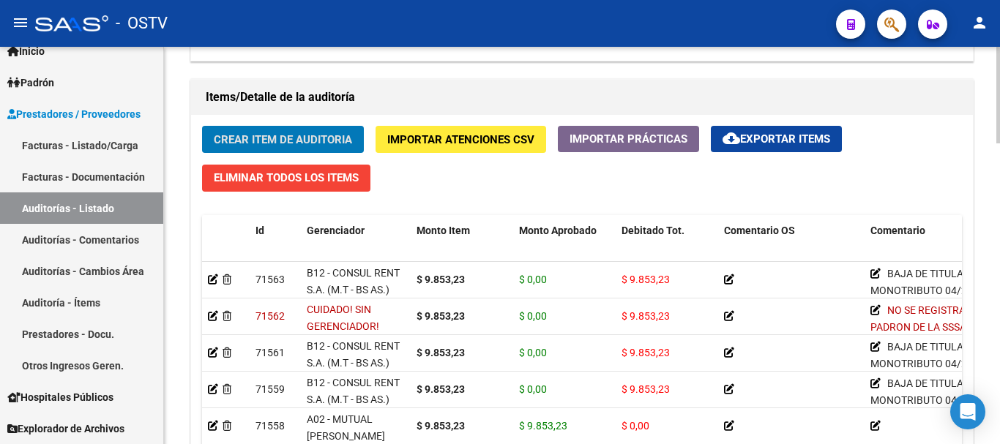
click at [202, 126] on button "Crear Item de Auditoria" at bounding box center [283, 139] width 162 height 27
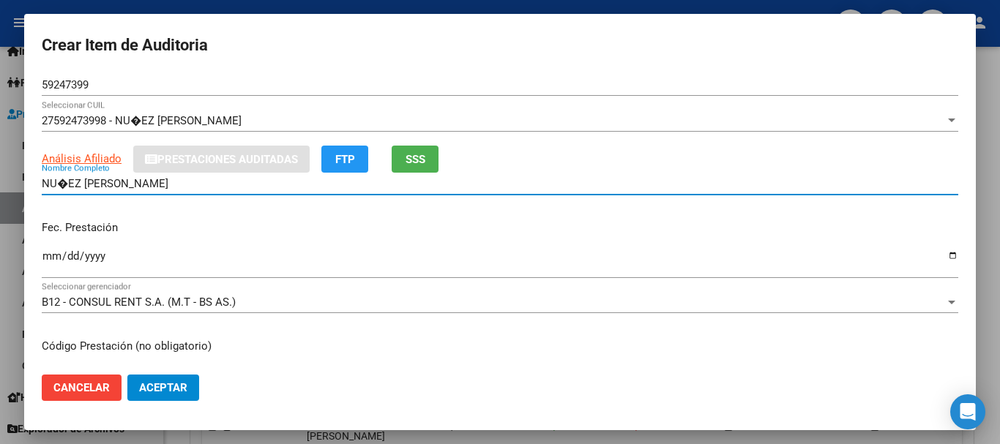
click at [68, 184] on input "NU�EZ [PERSON_NAME]" at bounding box center [500, 183] width 916 height 13
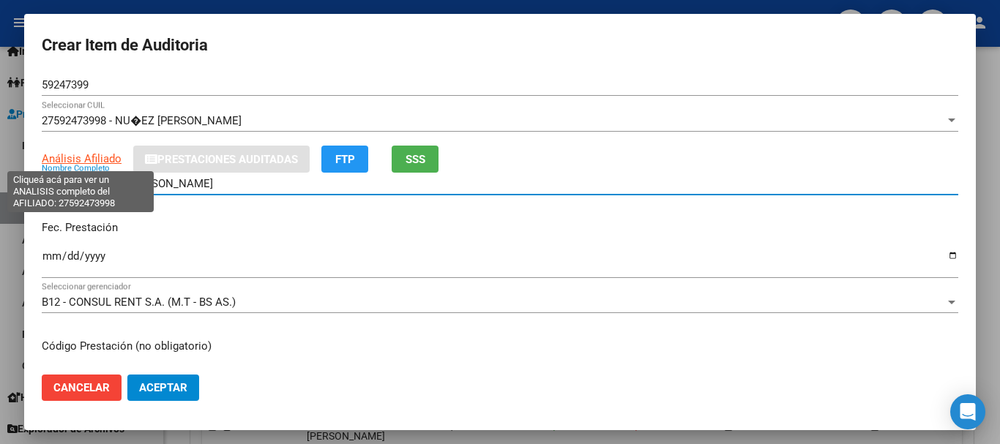
click at [92, 160] on span "Análisis Afiliado" at bounding box center [82, 158] width 80 height 13
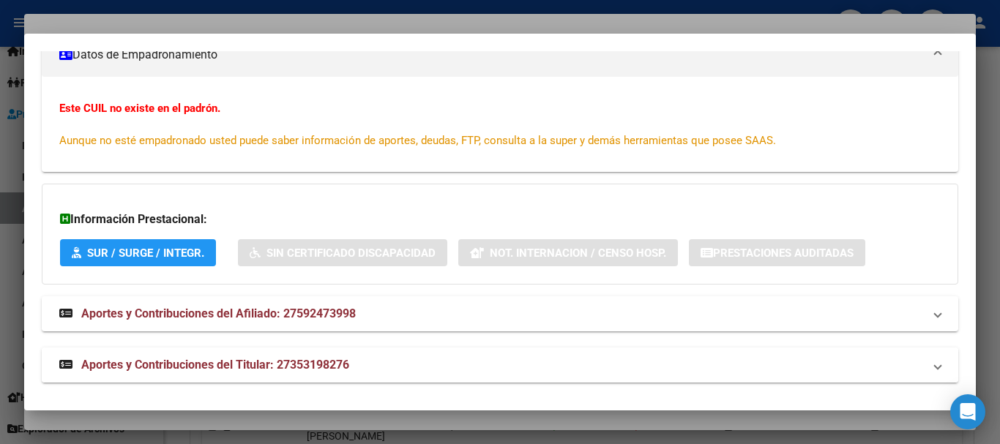
scroll to position [279, 0]
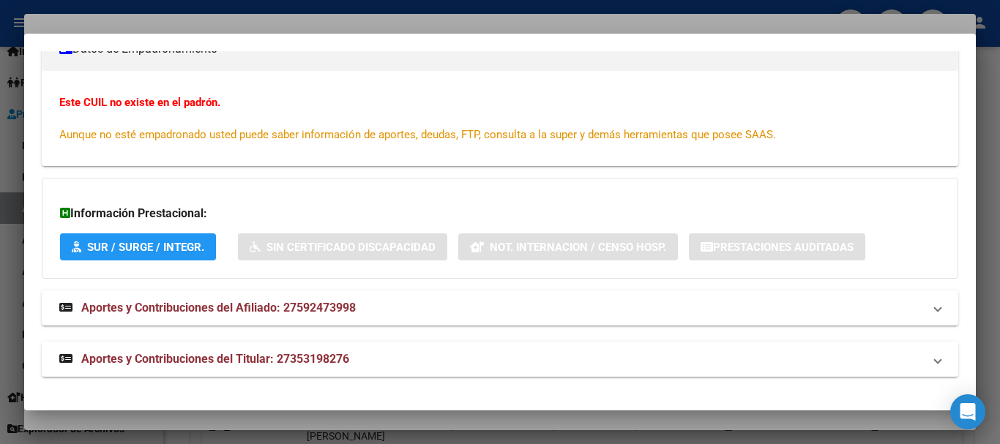
click at [349, 362] on span "Aportes y Contribuciones del Titular: 27353198276" at bounding box center [215, 359] width 268 height 14
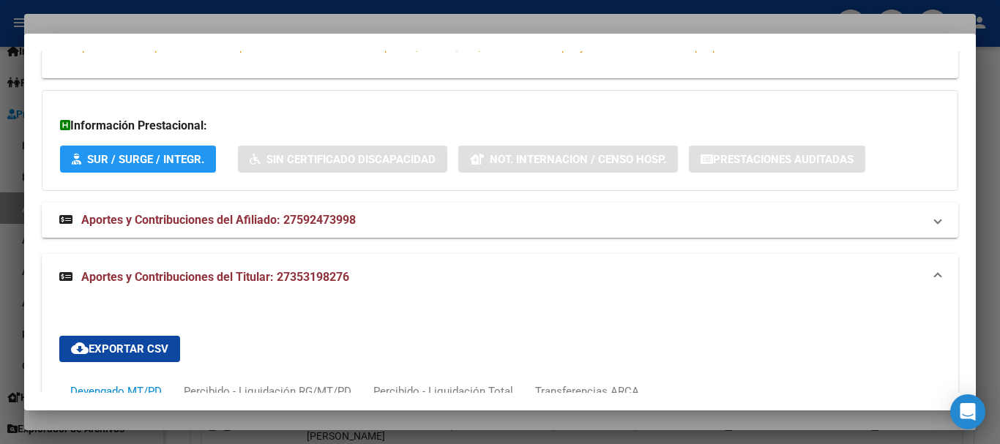
scroll to position [791, 0]
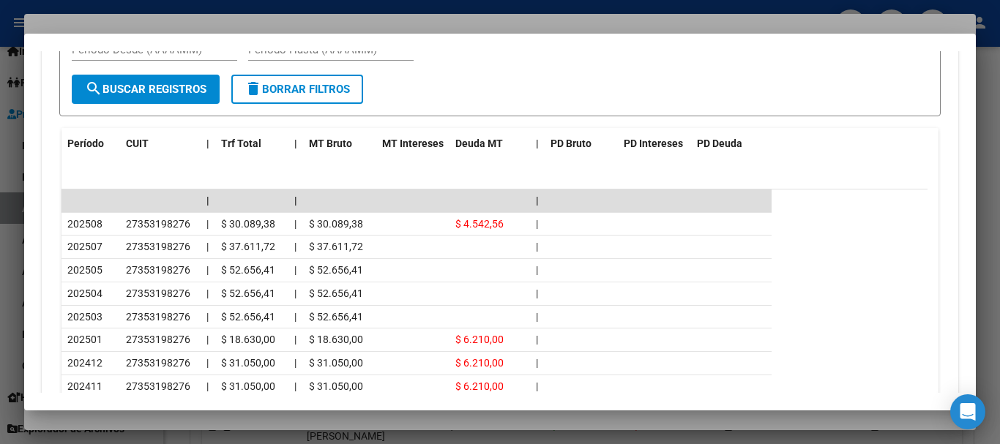
click at [201, 15] on div at bounding box center [500, 222] width 1000 height 444
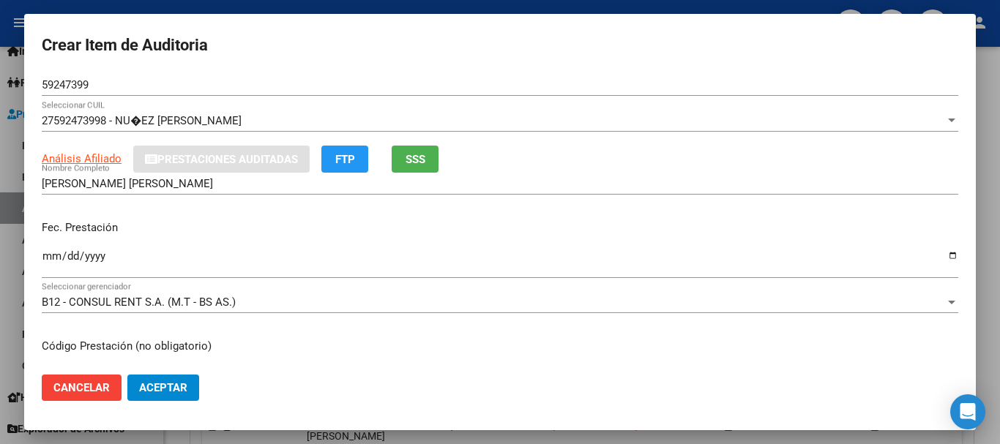
click at [715, 207] on div "[PERSON_NAME] [PERSON_NAME] Nombre Completo" at bounding box center [500, 191] width 916 height 36
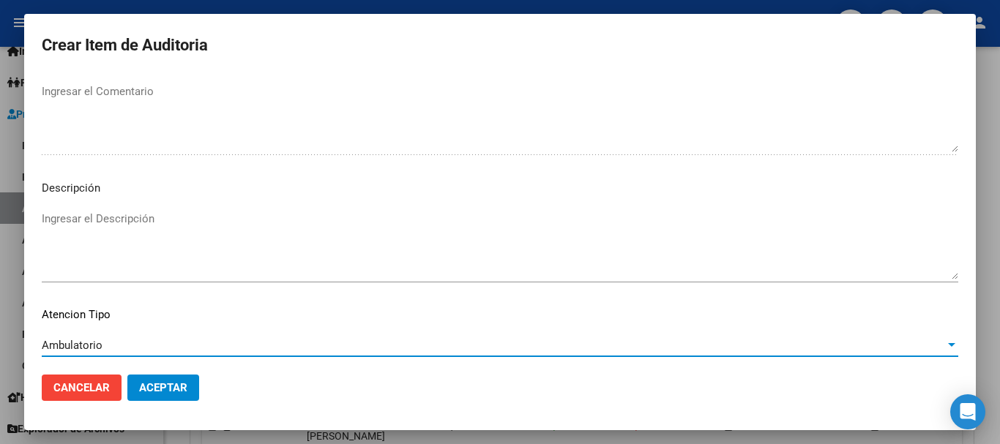
scroll to position [990, 0]
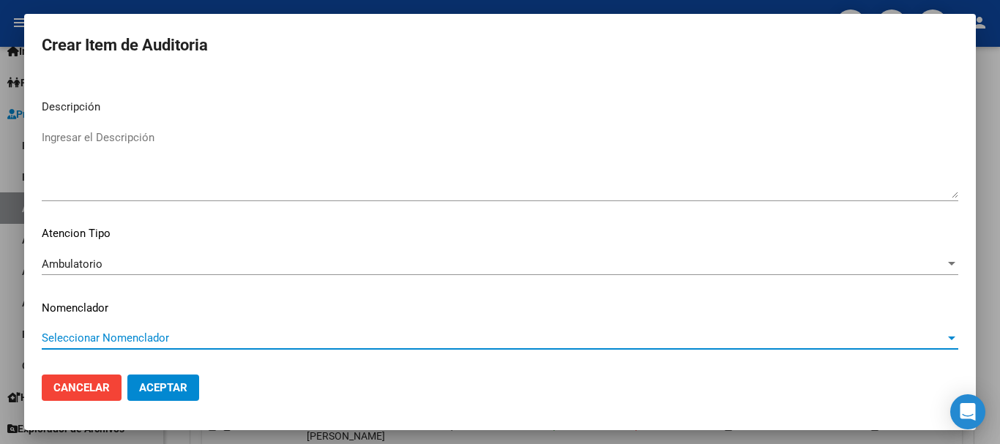
click at [127, 375] on button "Aceptar" at bounding box center [163, 388] width 72 height 26
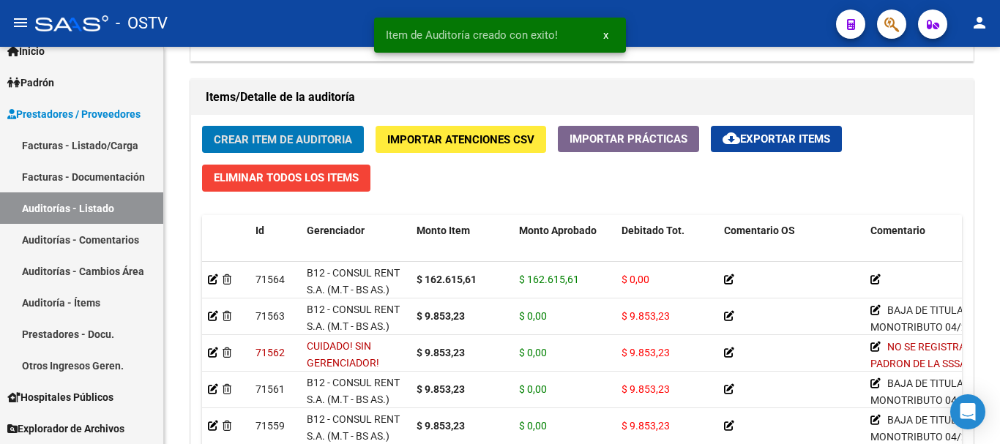
click at [202, 126] on button "Crear Item de Auditoria" at bounding box center [283, 139] width 162 height 27
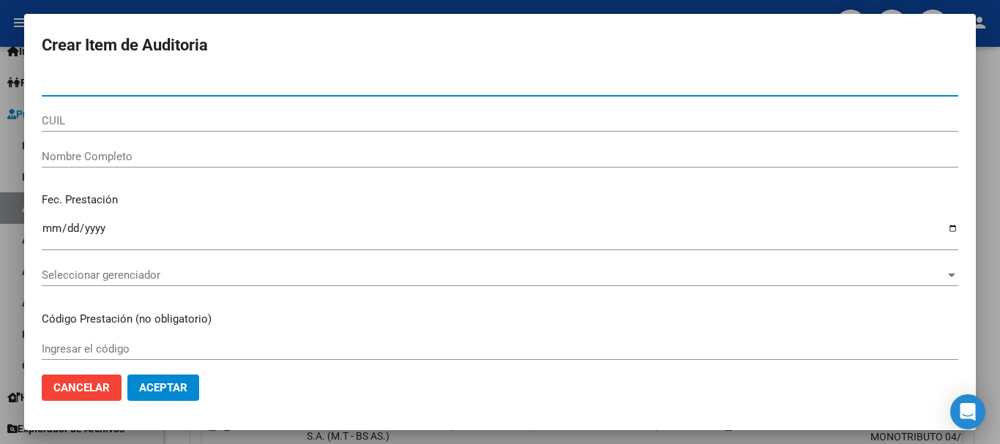
paste input "49601609"
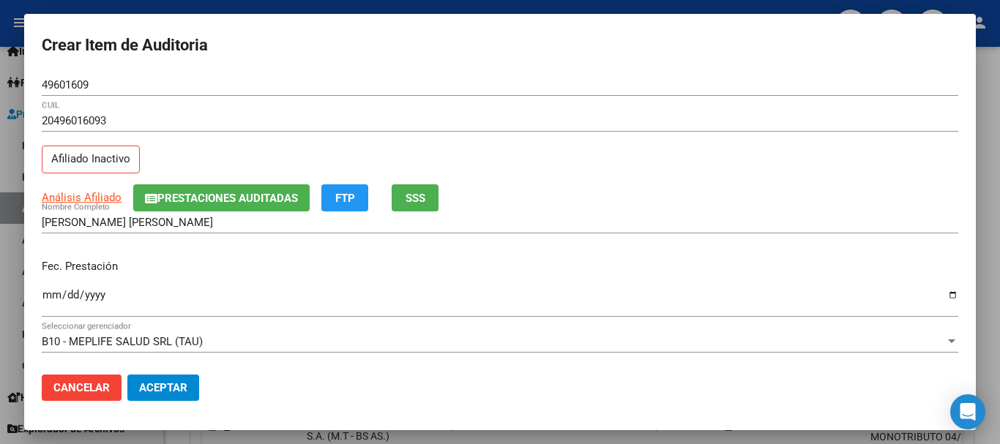
click at [72, 190] on app-link-go-to "Análisis Afiliado" at bounding box center [82, 198] width 80 height 17
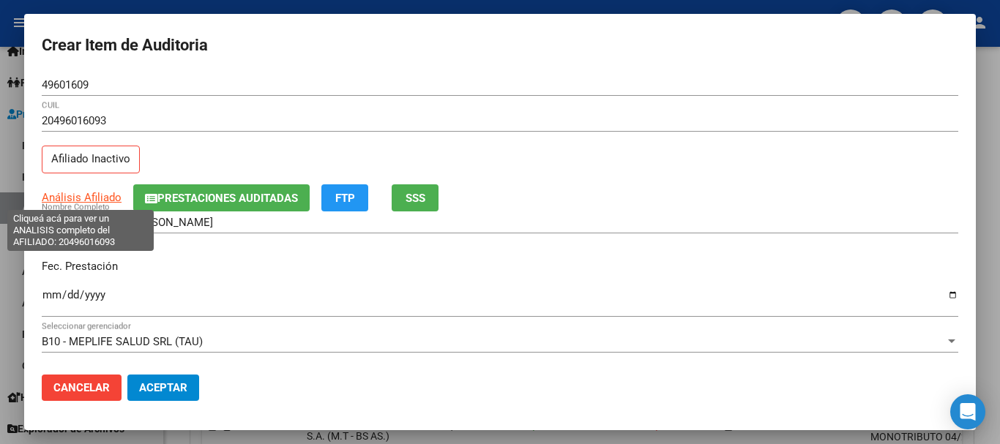
click at [72, 192] on span "Análisis Afiliado" at bounding box center [82, 197] width 80 height 13
copy span "Análisis"
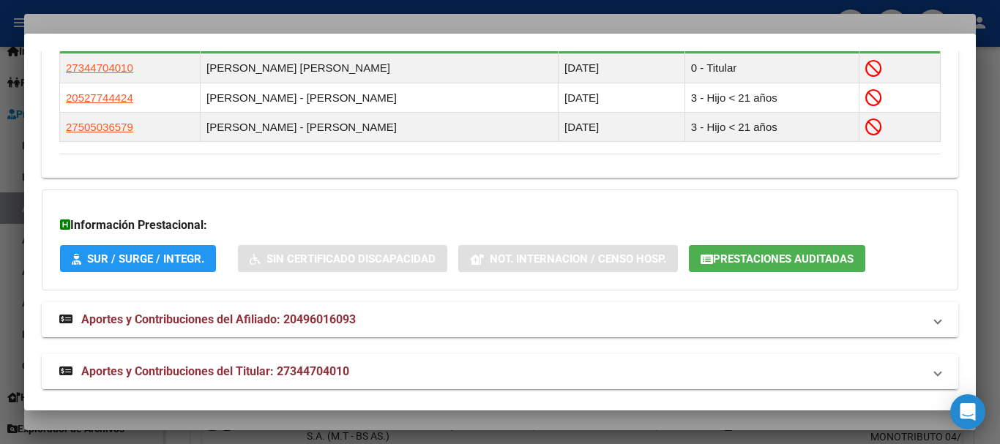
scroll to position [928, 0]
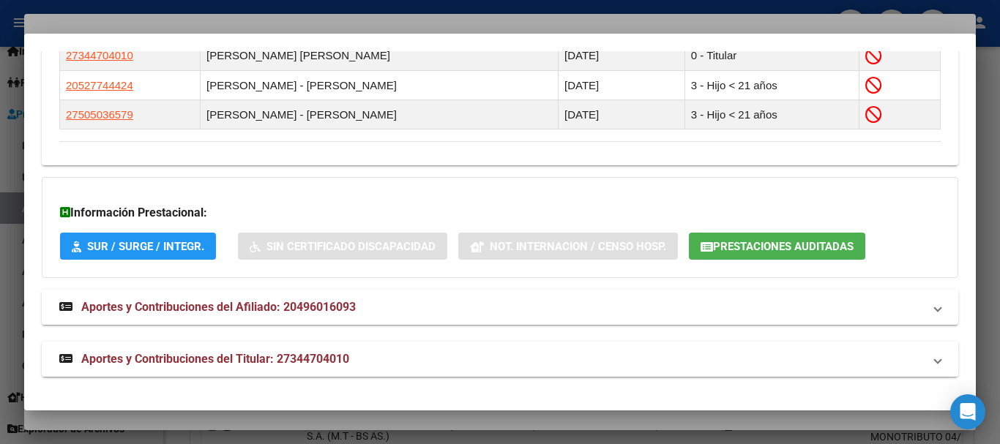
click at [331, 356] on span "Aportes y Contribuciones del Titular: 27344704010" at bounding box center [215, 359] width 268 height 14
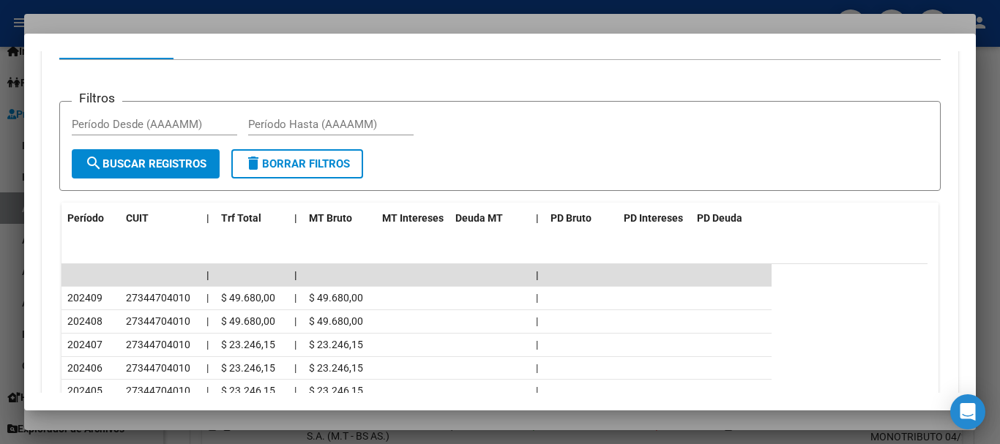
scroll to position [1499, 0]
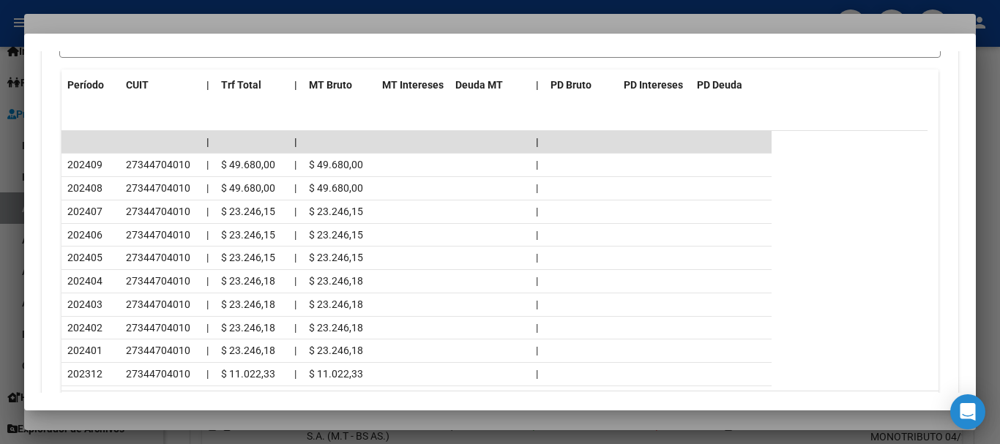
click at [277, 25] on div at bounding box center [500, 222] width 1000 height 444
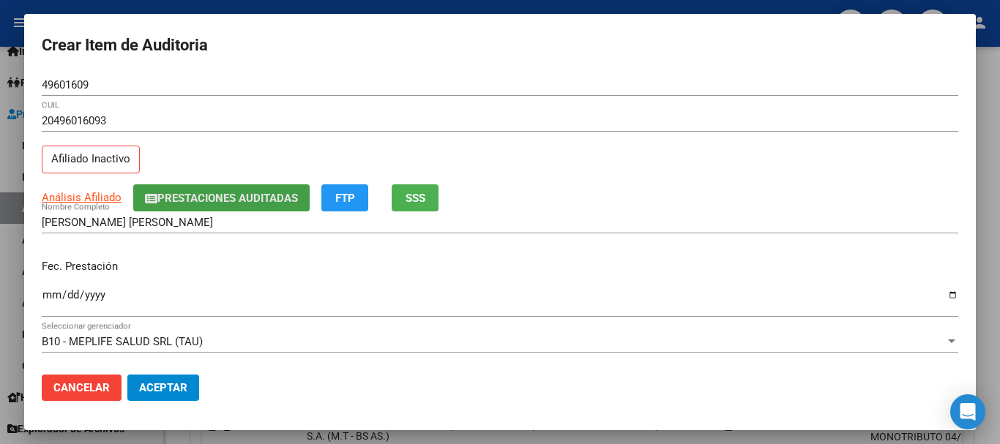
click at [218, 202] on span "Prestaciones Auditadas" at bounding box center [227, 198] width 141 height 13
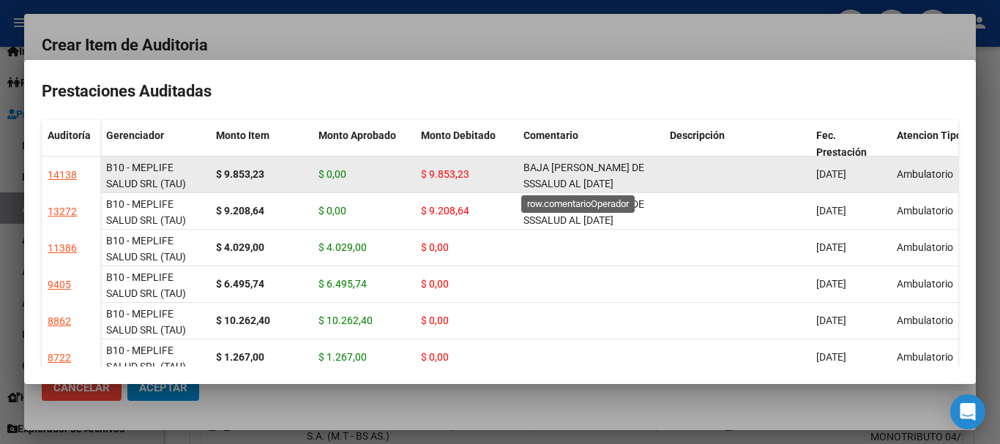
click at [566, 187] on span "BAJA [PERSON_NAME] DE SSSALUD AL [DATE]" at bounding box center [583, 176] width 121 height 29
click at [569, 186] on span "BAJA [PERSON_NAME] DE SSSALUD AL [DATE]" at bounding box center [583, 176] width 121 height 29
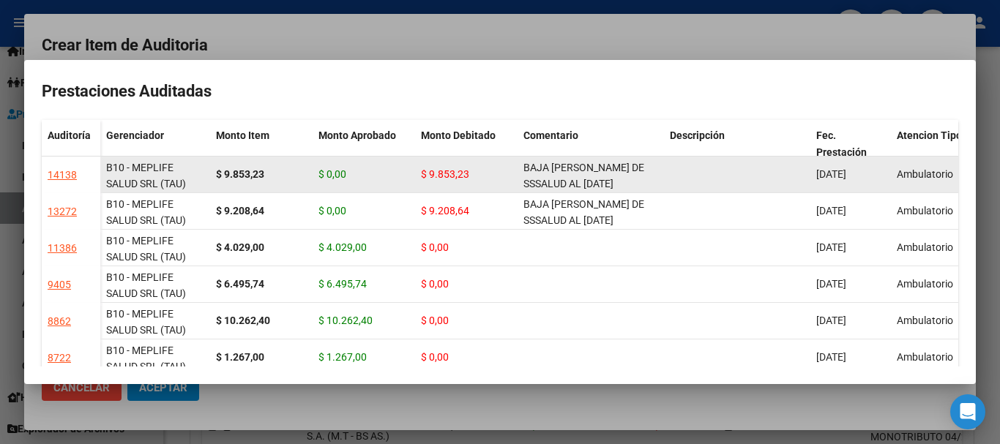
scroll to position [1, 0]
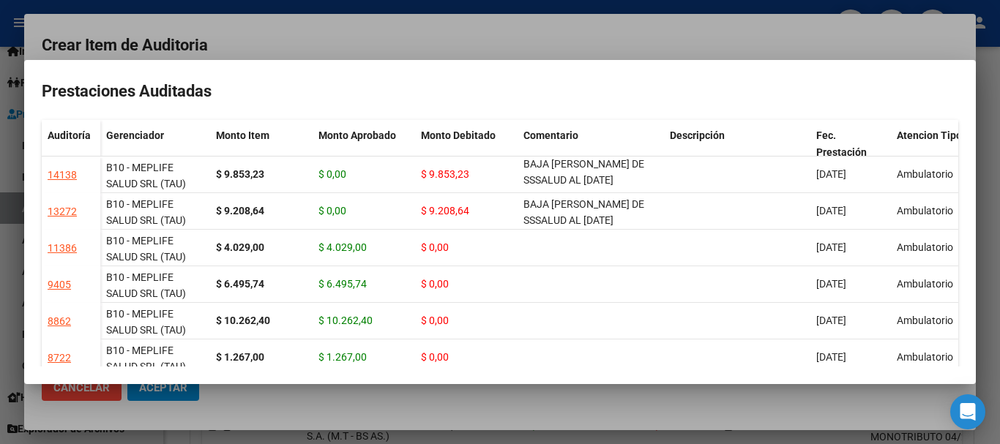
drag, startPoint x: 526, startPoint y: 35, endPoint x: 629, endPoint y: 105, distance: 123.8
click at [526, 34] on div at bounding box center [500, 222] width 1000 height 444
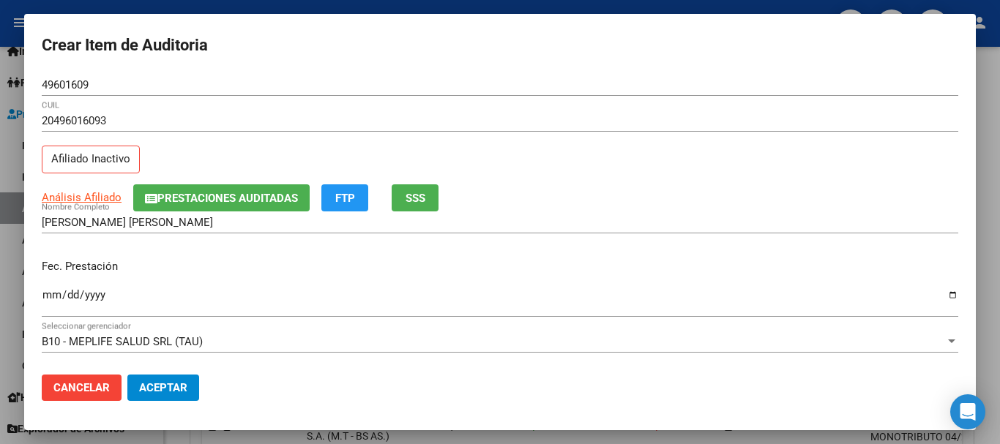
click at [672, 149] on div "20496016093 CUIL Afiliado Inactivo" at bounding box center [500, 147] width 916 height 75
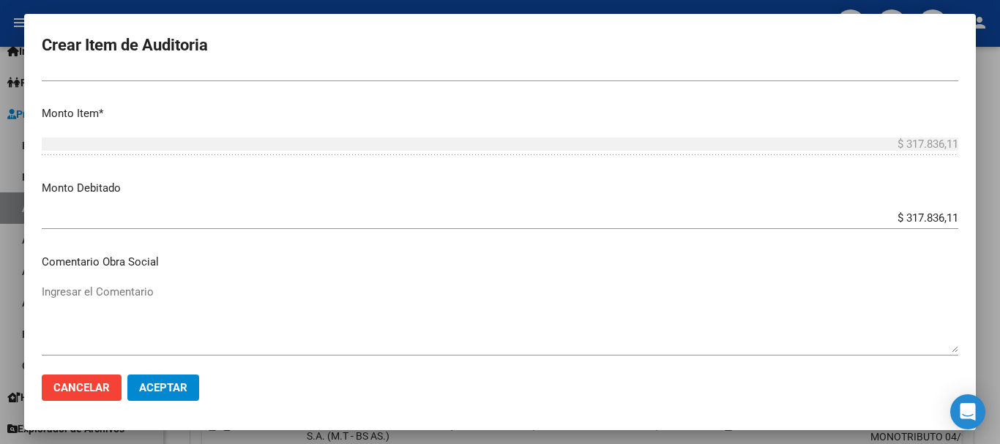
scroll to position [694, 0]
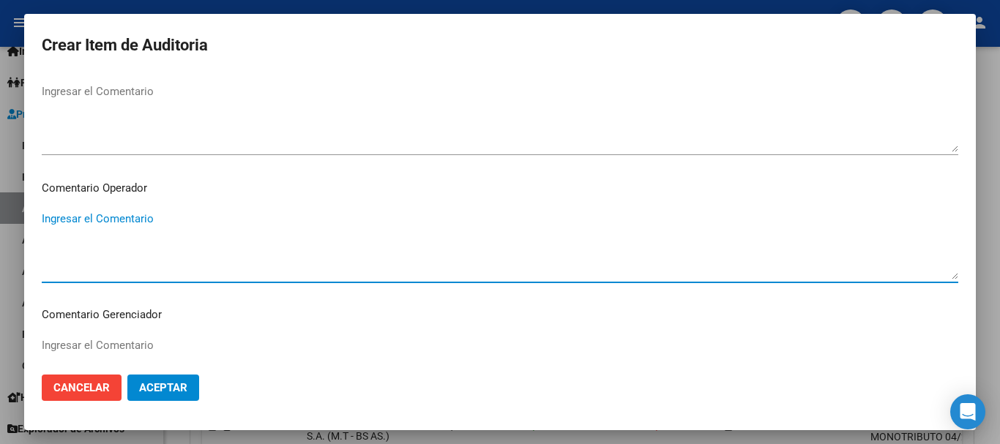
paste textarea "BAJA [PERSON_NAME] DE SSSALUD AL [DATE]"
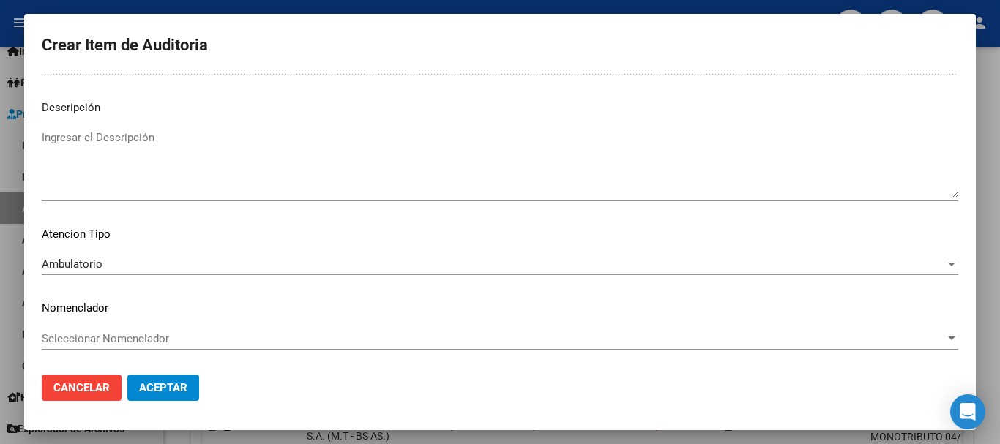
scroll to position [0, 0]
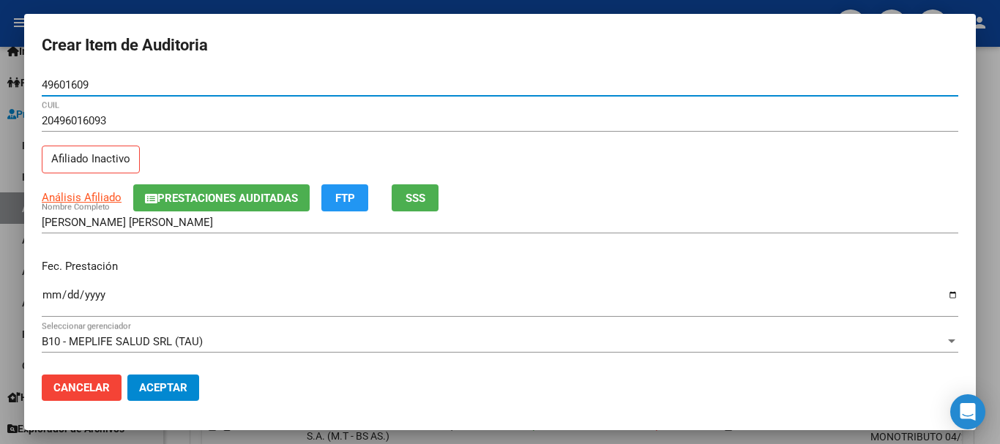
click at [127, 375] on button "Aceptar" at bounding box center [163, 388] width 72 height 26
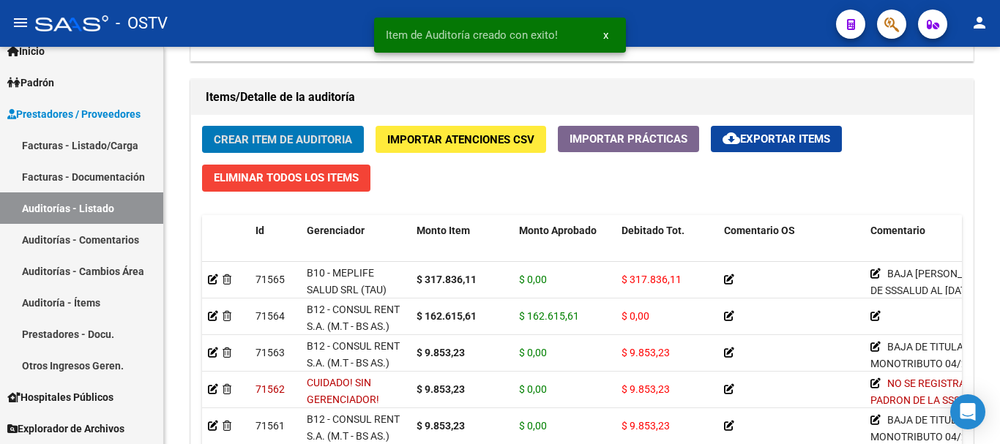
click at [202, 126] on button "Crear Item de Auditoria" at bounding box center [283, 139] width 162 height 27
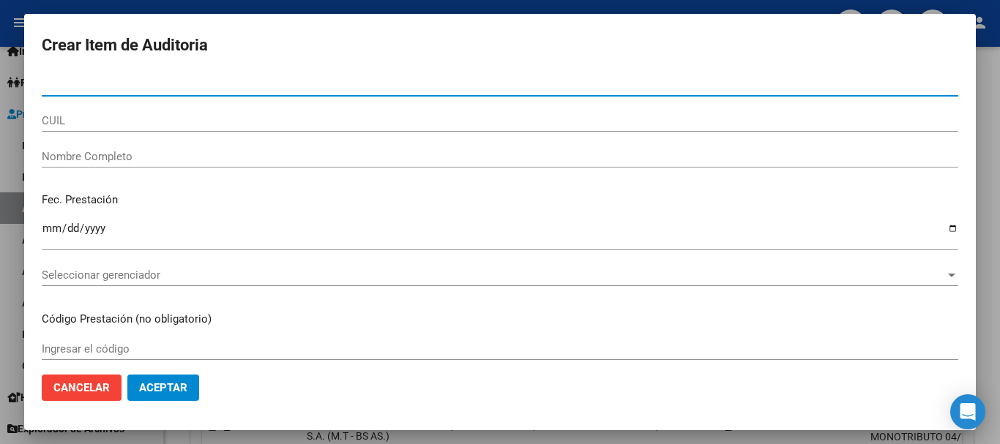
click at [992, 186] on div at bounding box center [500, 222] width 1000 height 444
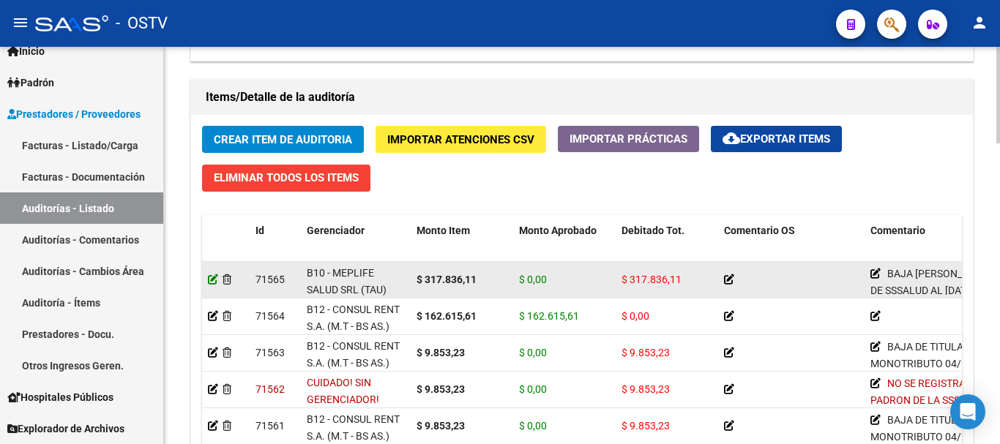
click at [213, 278] on icon at bounding box center [213, 279] width 10 height 10
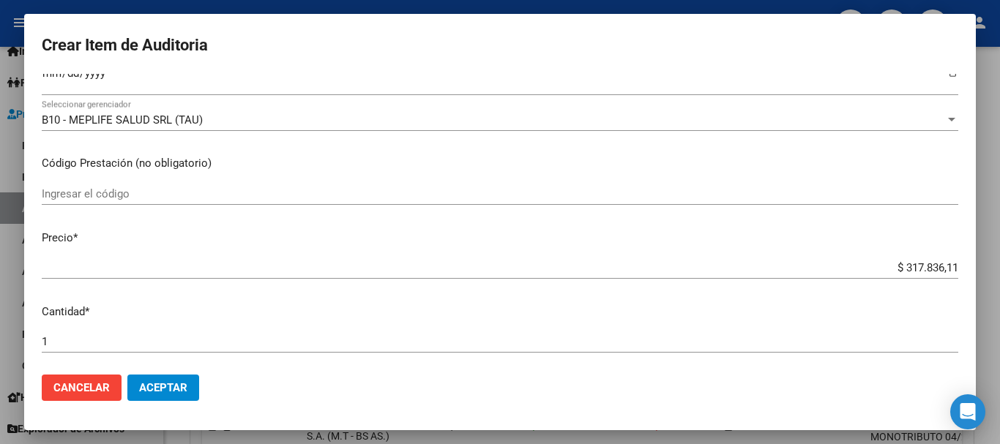
scroll to position [220, 0]
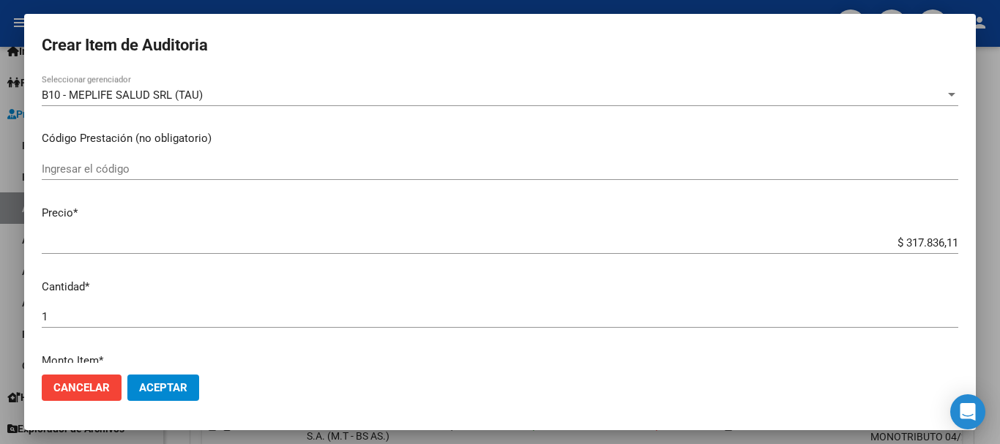
click at [901, 243] on input "$ 317.836,11" at bounding box center [500, 242] width 916 height 13
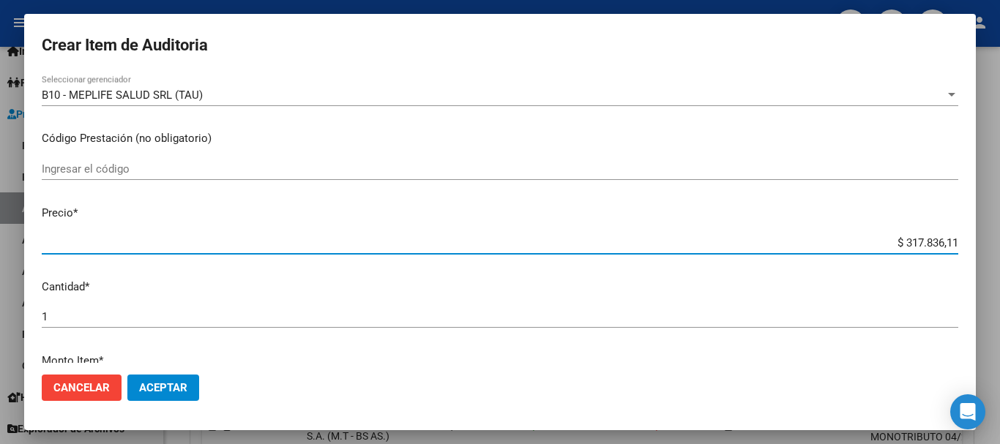
click at [901, 243] on input "$ 317.836,11" at bounding box center [500, 242] width 916 height 13
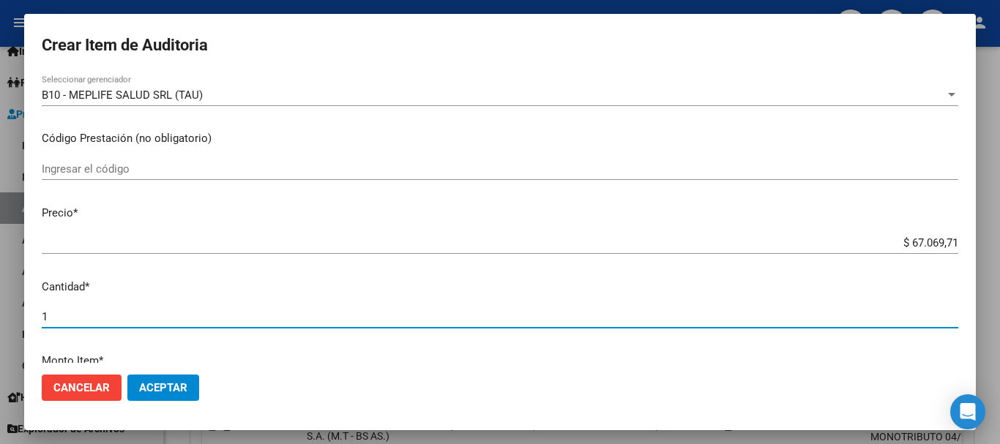
scroll to position [466, 0]
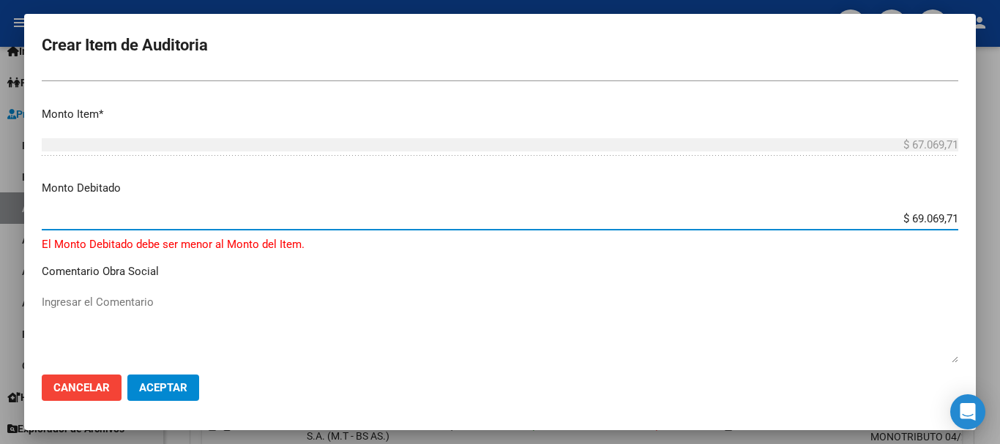
click at [905, 215] on input "$ 69.069,71" at bounding box center [500, 218] width 916 height 13
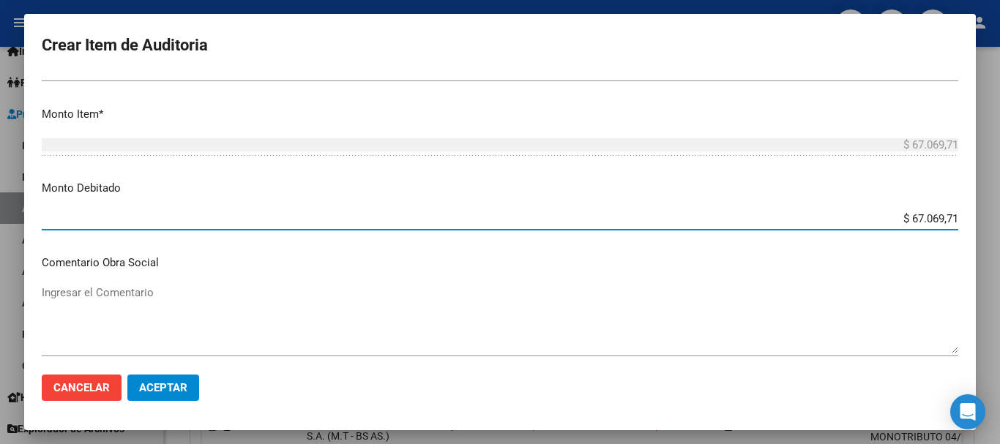
click at [173, 380] on button "Aceptar" at bounding box center [163, 388] width 72 height 26
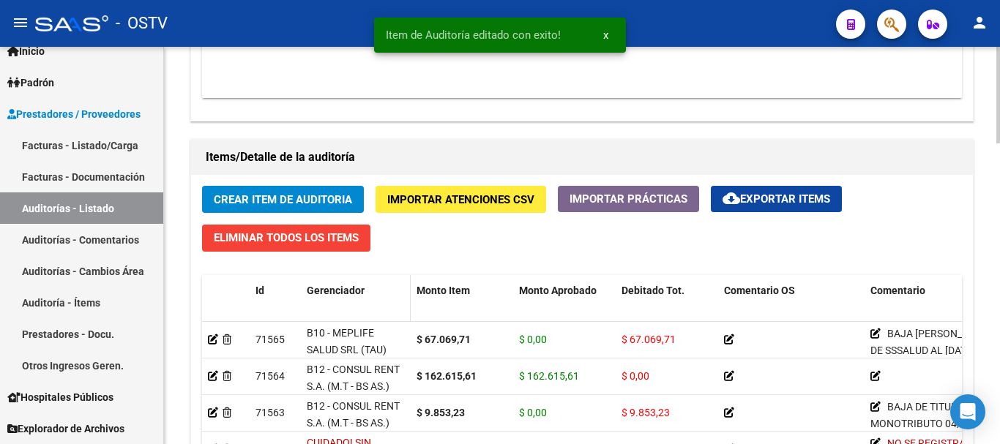
scroll to position [1025, 0]
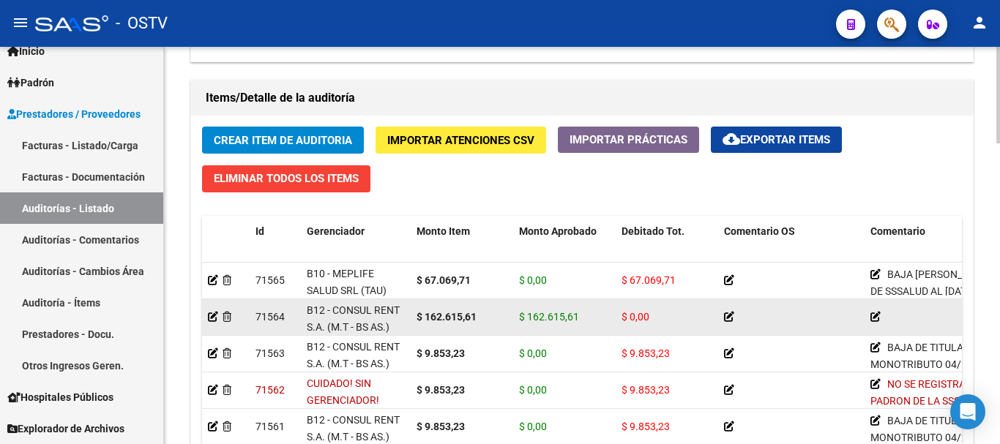
click at [207, 313] on datatable-body-cell at bounding box center [226, 317] width 48 height 36
click at [208, 314] on icon at bounding box center [213, 317] width 10 height 10
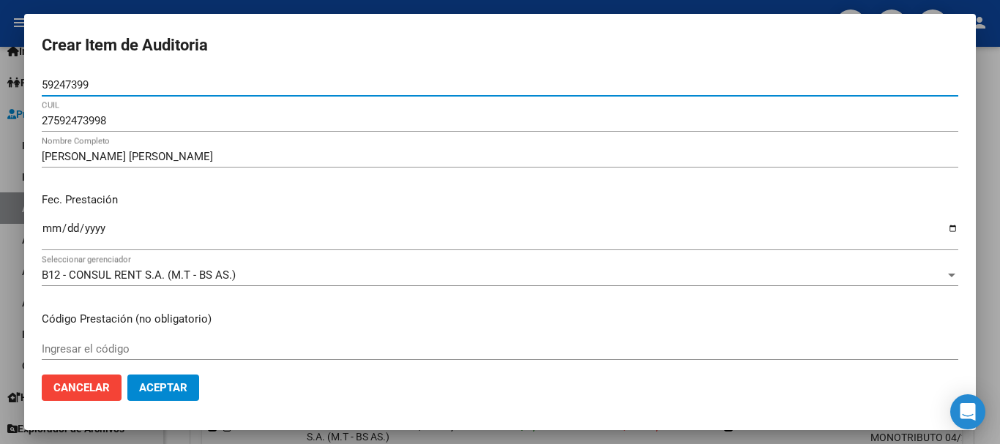
click at [999, 245] on div at bounding box center [500, 222] width 1000 height 444
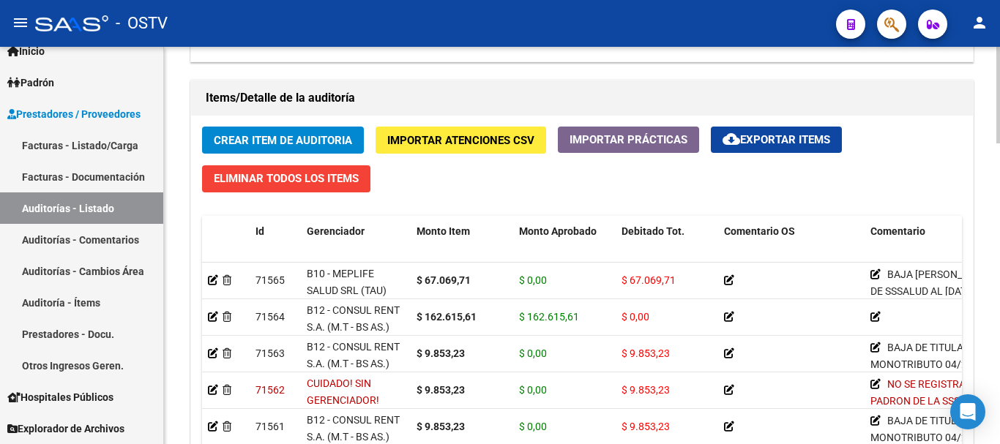
click at [323, 129] on button "Crear Item de Auditoria" at bounding box center [283, 140] width 162 height 27
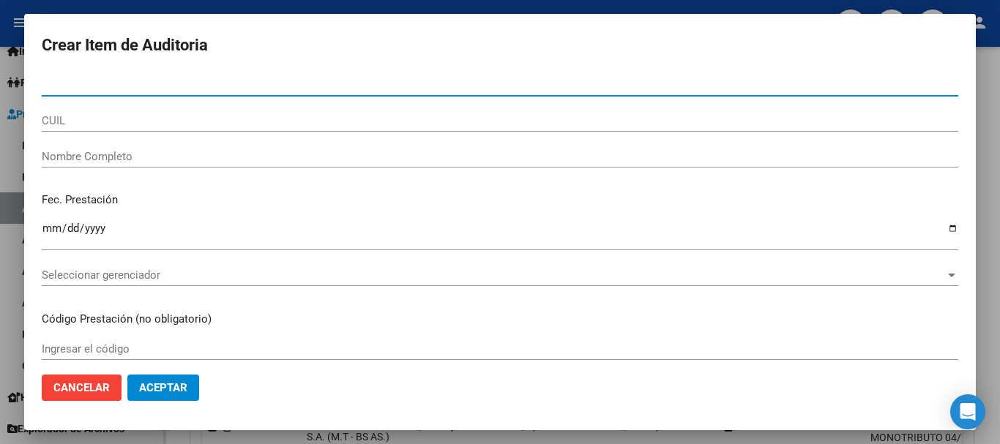
paste input "50250614"
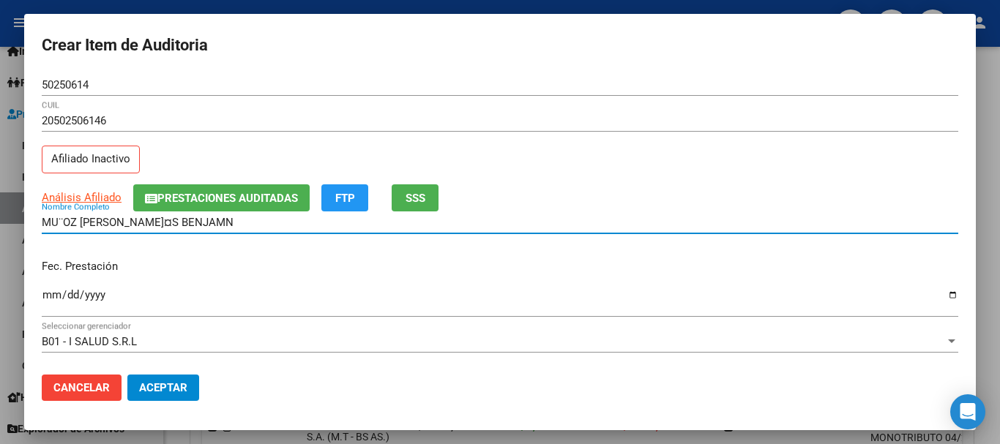
click at [64, 221] on input "MU¨OZ [PERSON_NAME]¤S BENJAM­N" at bounding box center [500, 222] width 916 height 13
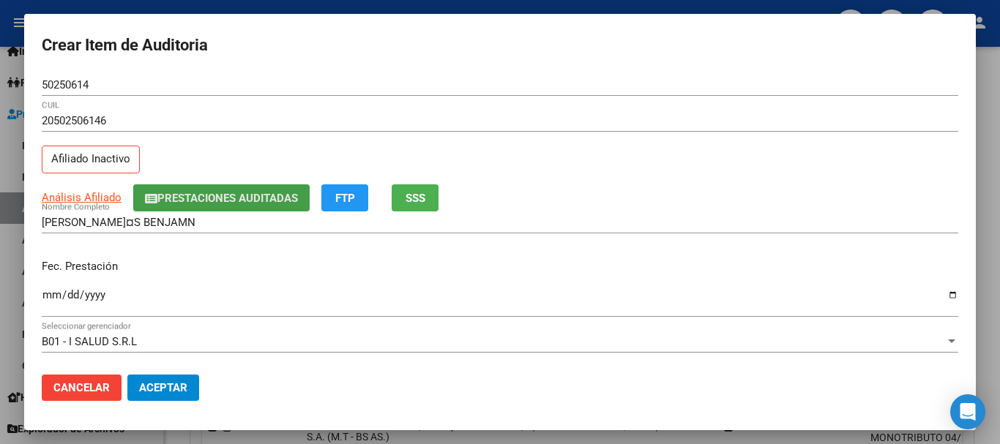
click at [204, 196] on span "Prestaciones Auditadas" at bounding box center [227, 198] width 141 height 13
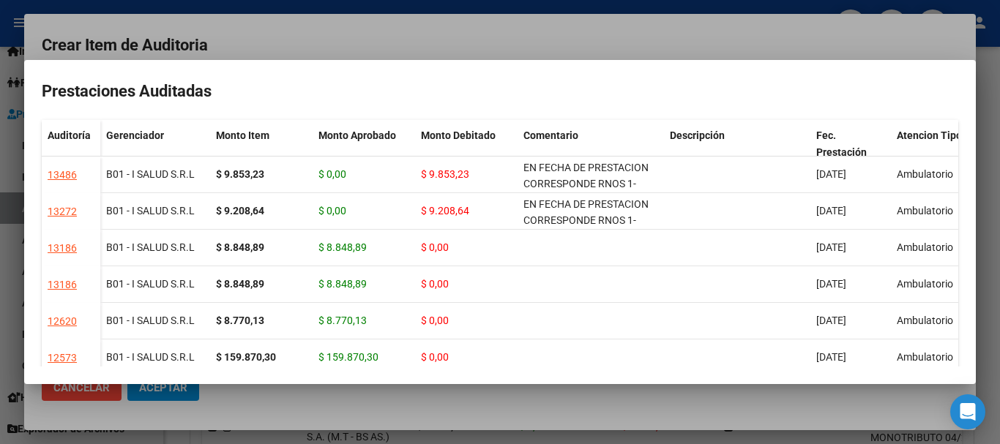
click at [474, 53] on div at bounding box center [500, 222] width 1000 height 444
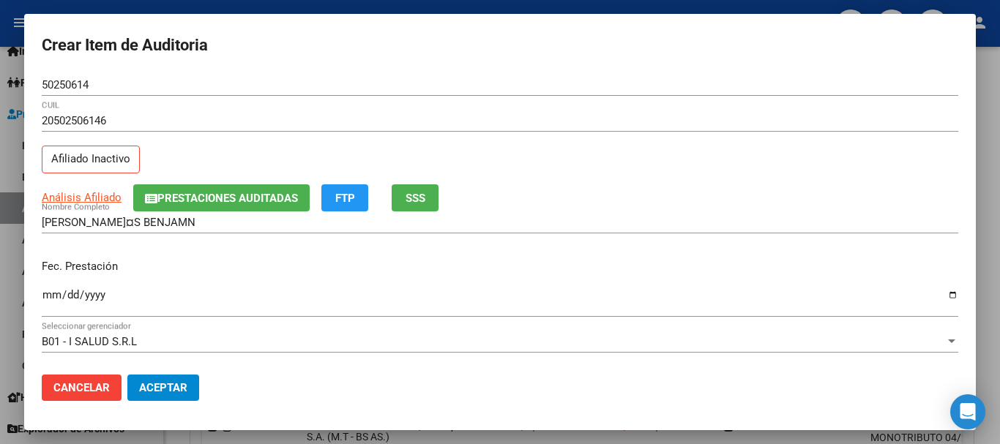
click at [152, 305] on input "[DATE]" at bounding box center [500, 300] width 916 height 23
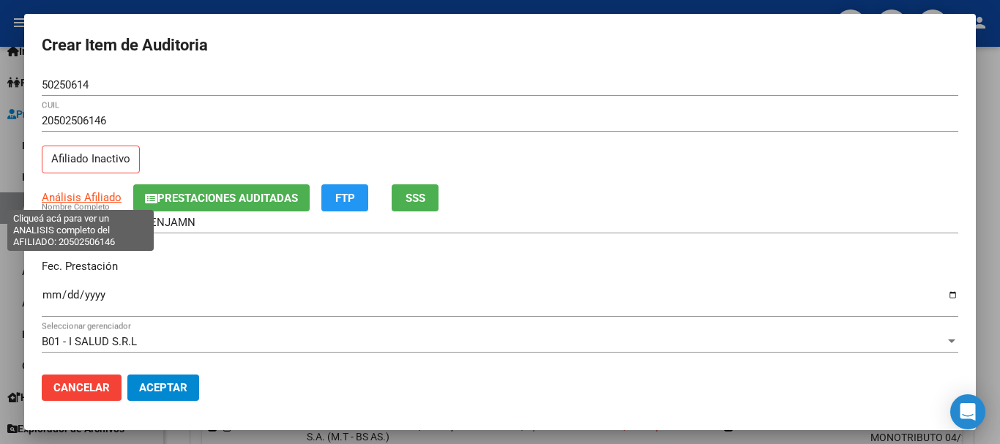
click at [84, 198] on span "Análisis Afiliado" at bounding box center [82, 197] width 80 height 13
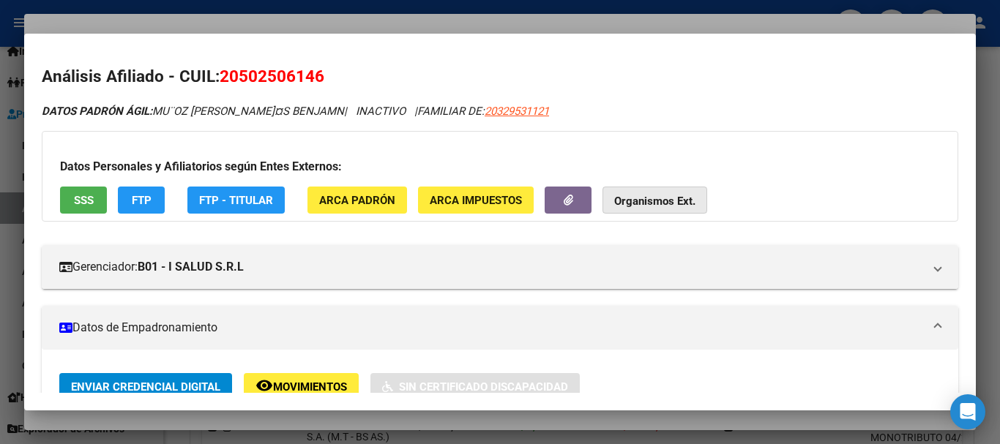
click at [641, 196] on strong "Organismos Ext." at bounding box center [654, 201] width 81 height 13
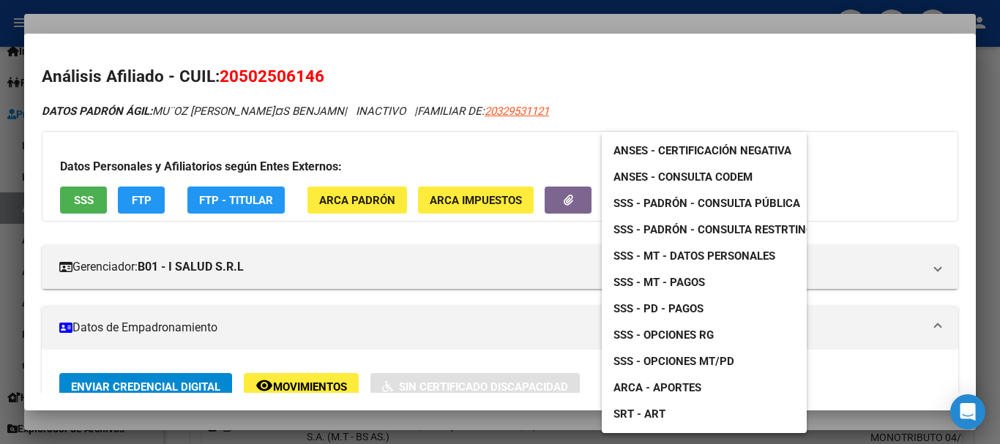
click at [743, 201] on span "SSS - Padrón - Consulta Pública" at bounding box center [706, 203] width 187 height 13
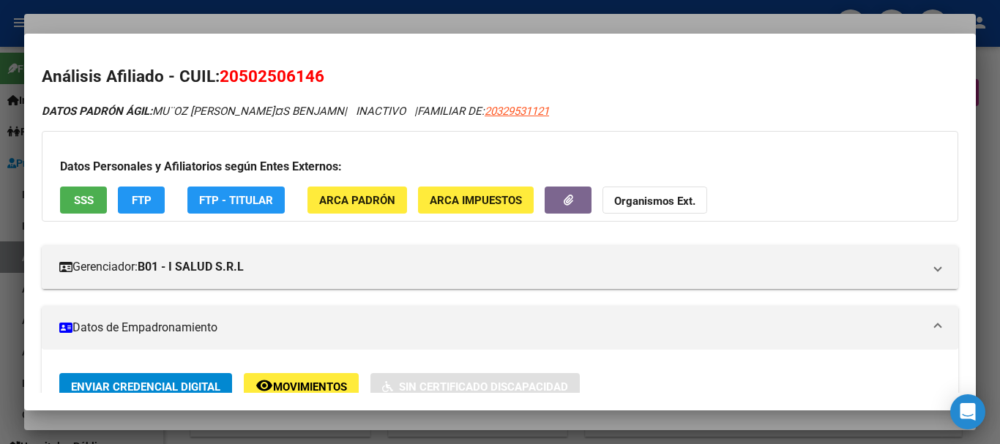
scroll to position [1025, 0]
click at [310, 19] on div at bounding box center [500, 222] width 1000 height 444
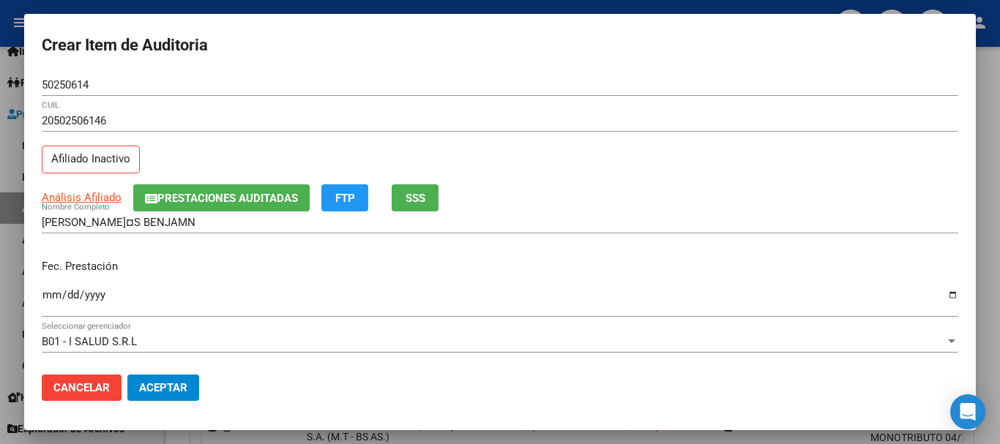
click at [572, 100] on div "50250614 Nro Documento" at bounding box center [500, 92] width 916 height 36
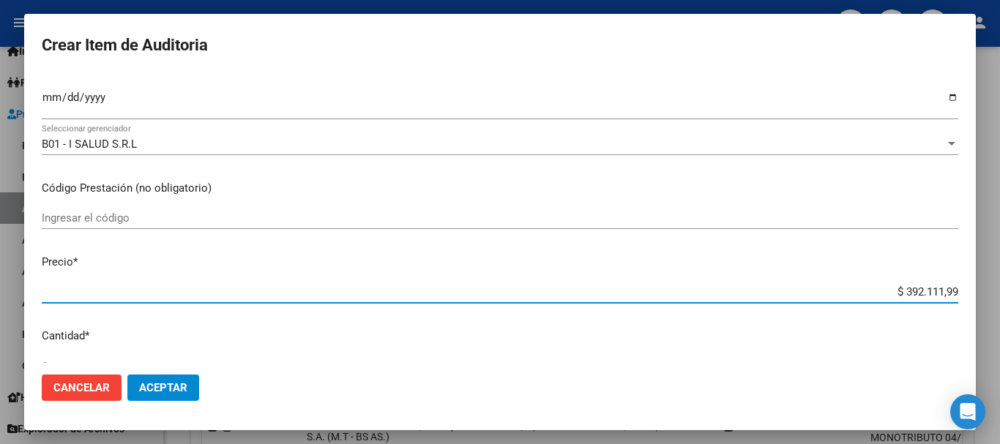
type input "$ 0,03"
type input "$ 0,31"
type input "$ 3,17"
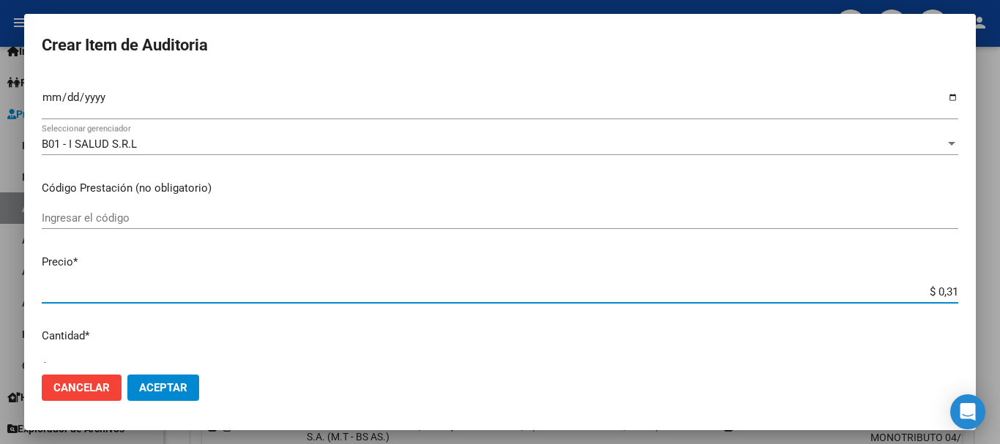
type input "$ 3,17"
type input "$ 31,78"
type input "$ 317,83"
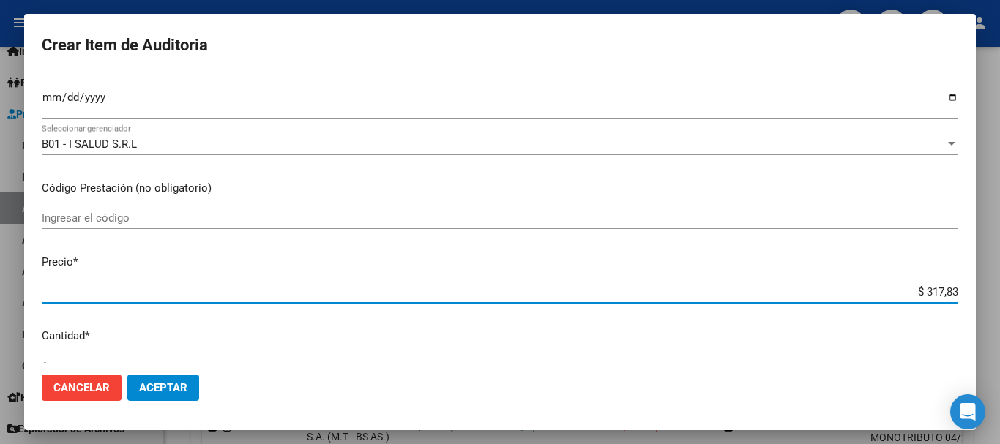
type input "$ 3.178,36"
type input "$ 31.783,61"
type input "$ 317.836,11"
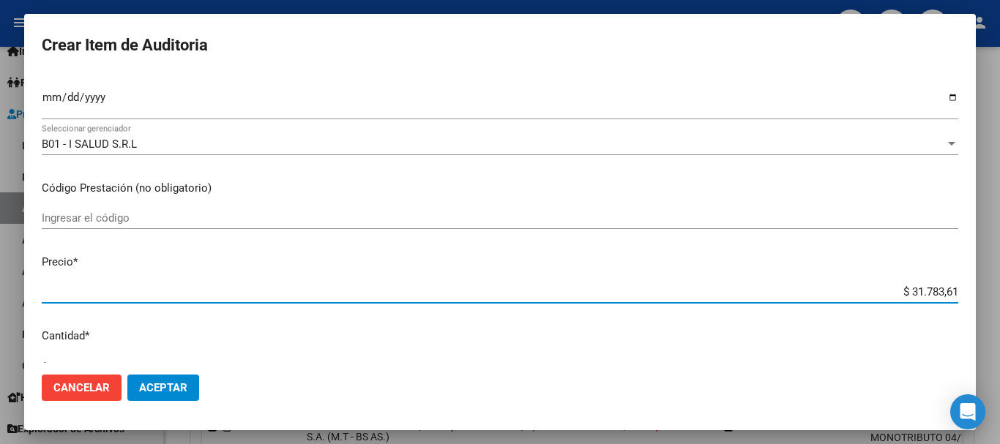
type input "$ 317.836,11"
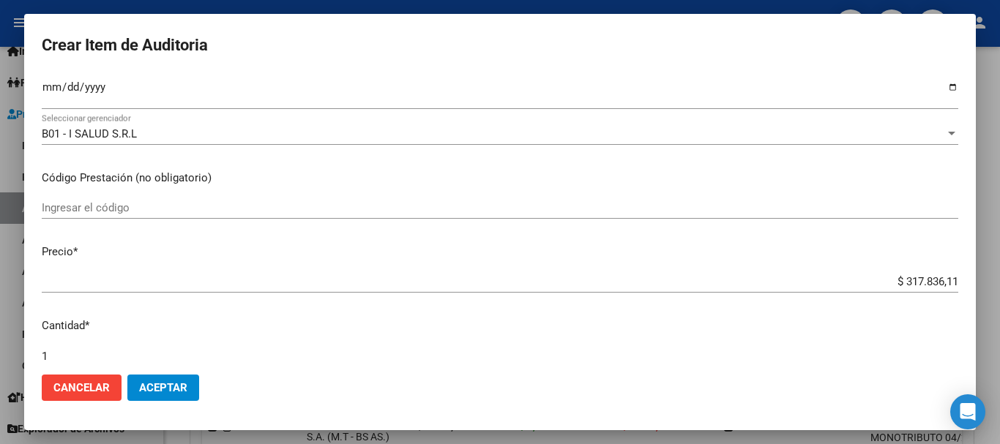
scroll to position [494, 0]
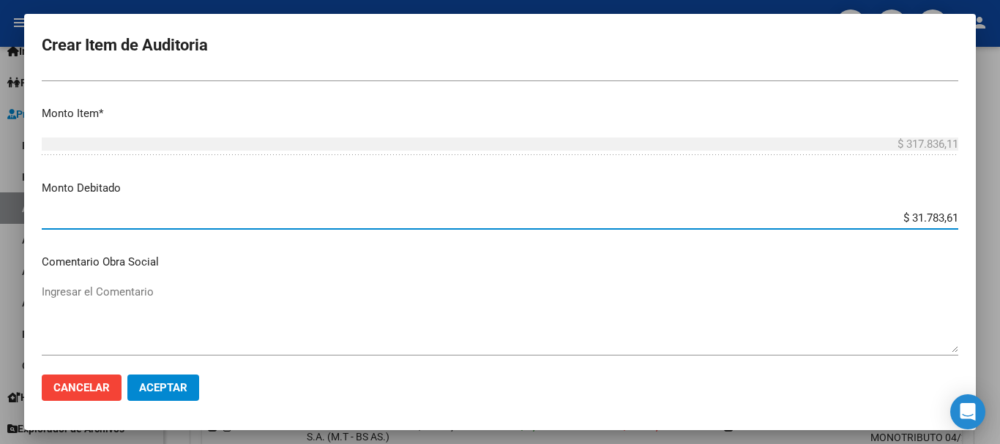
type input "$ 317.836,11"
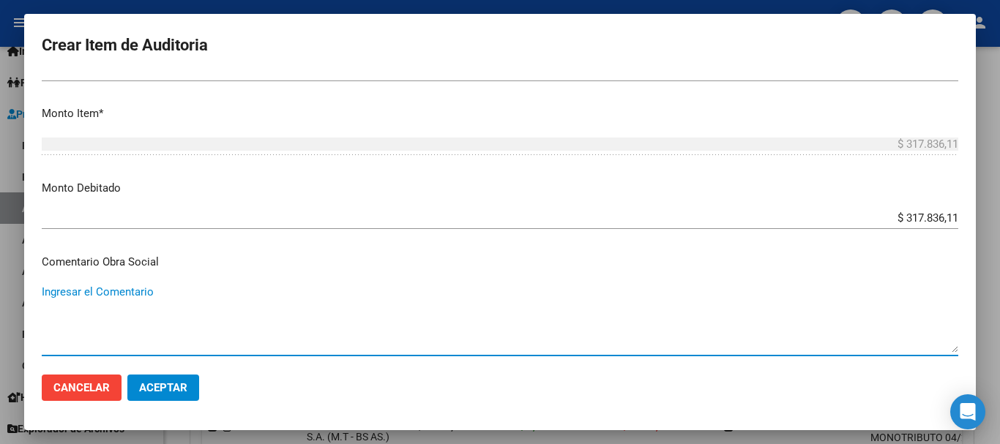
scroll to position [694, 0]
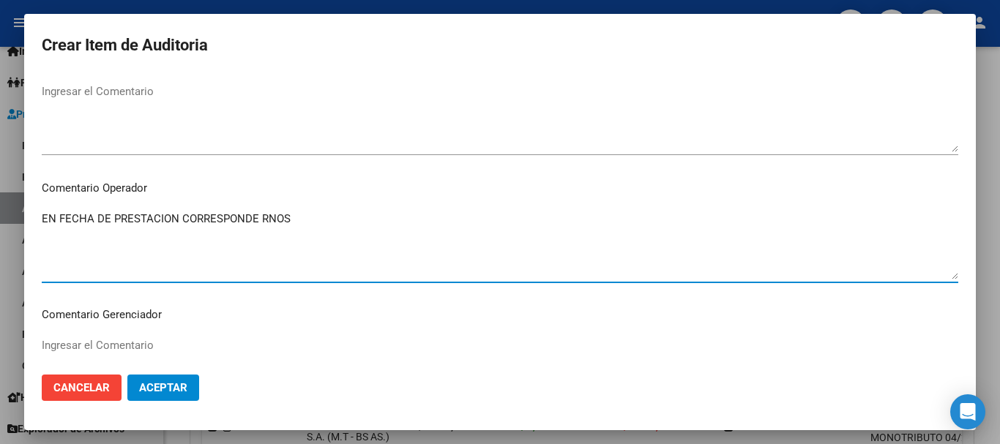
paste textarea "1-2870-6"
type textarea "EN FECHA DE PRESTACION CORRESPONDE RNOS 1-2870-6"
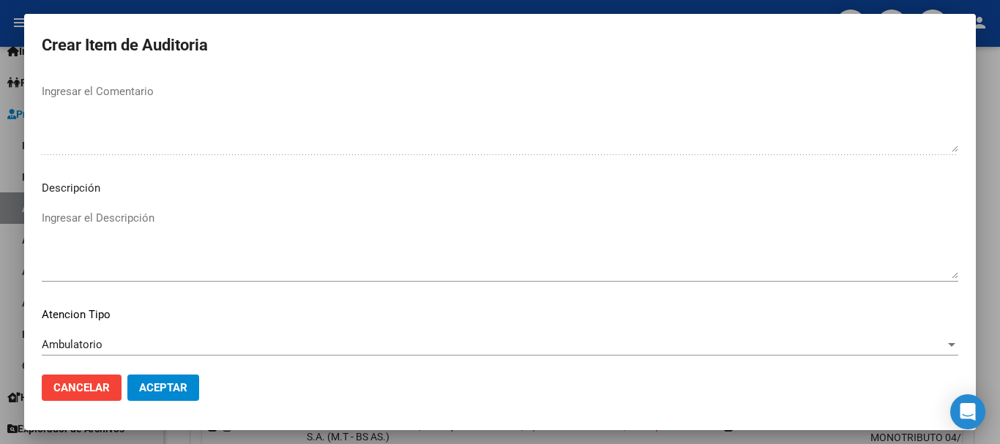
scroll to position [1029, 0]
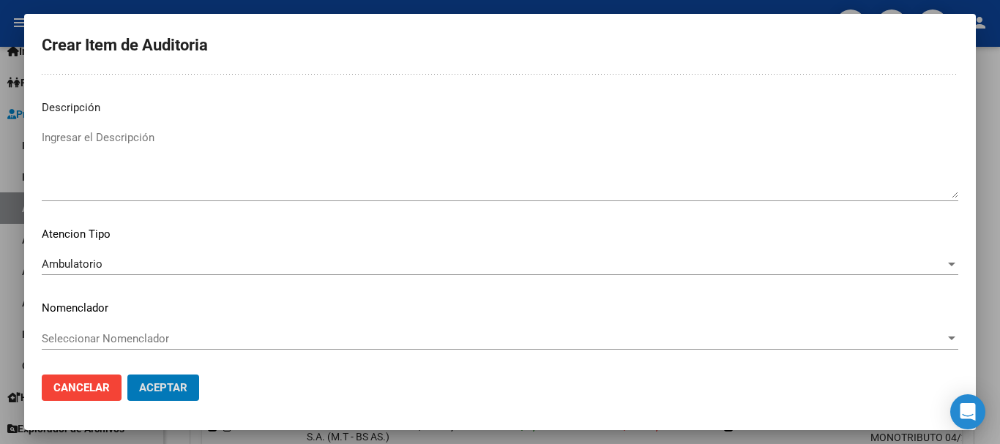
click at [127, 375] on button "Aceptar" at bounding box center [163, 388] width 72 height 26
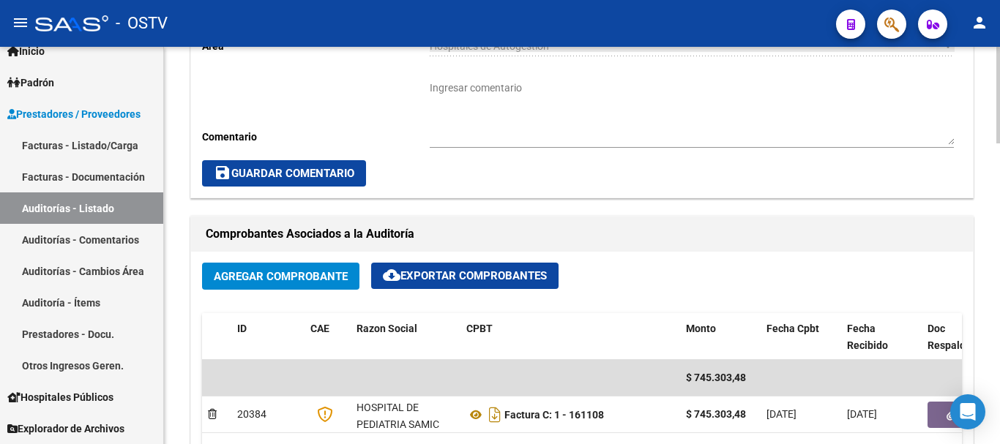
scroll to position [585, 0]
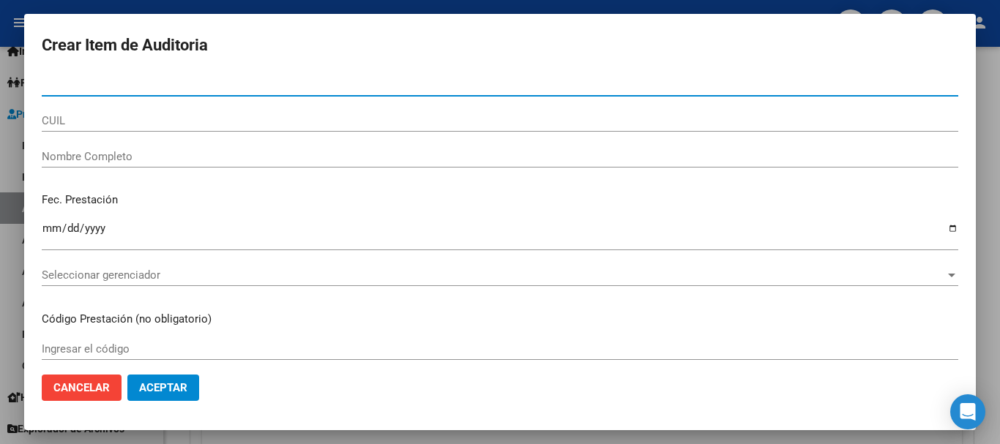
paste input "50967397"
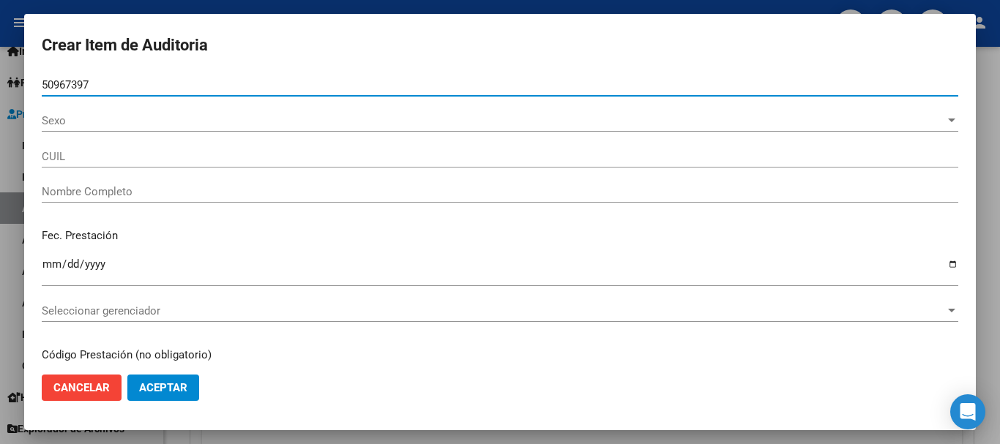
type input "50967397"
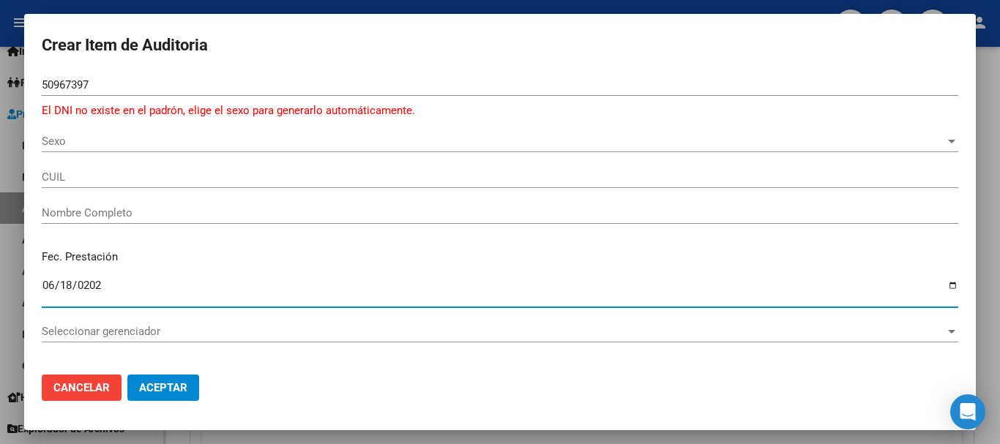
type input "[DATE]"
click at [59, 143] on span "Sexo" at bounding box center [493, 141] width 903 height 13
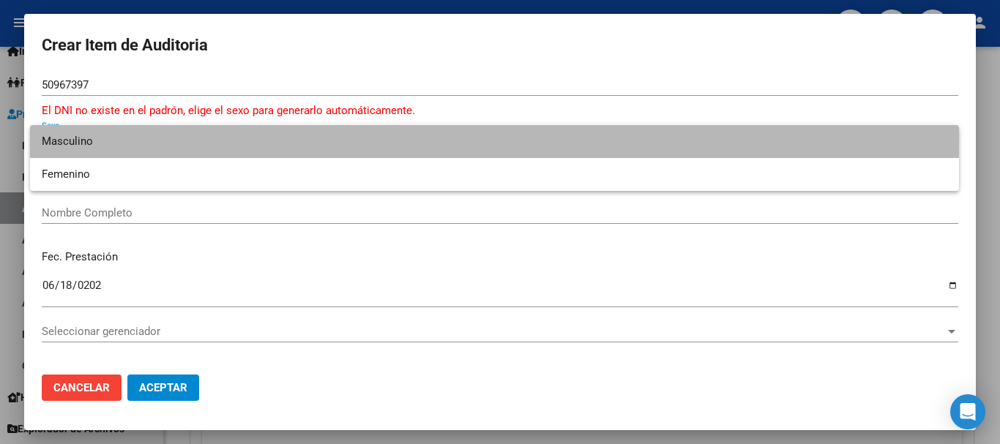
click at [71, 138] on span "Masculino" at bounding box center [494, 141] width 905 height 33
type input "20509673978"
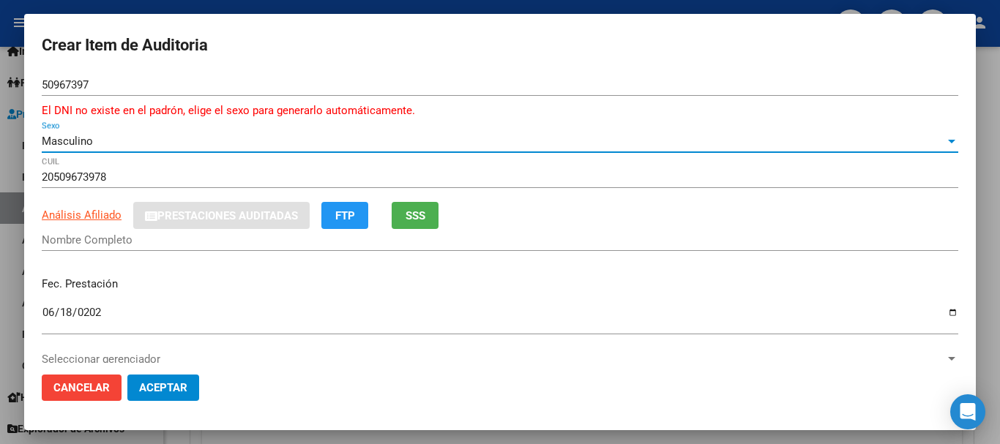
type input "OZUNA MARCOS BENJAMIN ANTONIO"
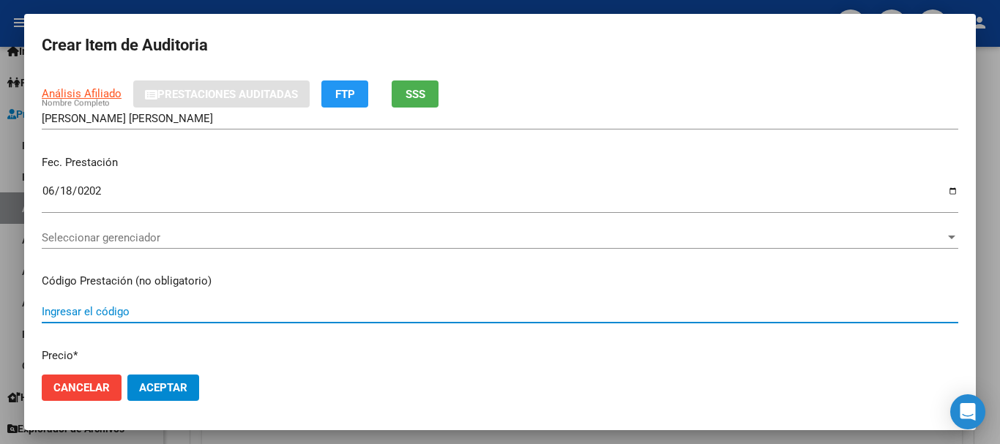
scroll to position [0, 0]
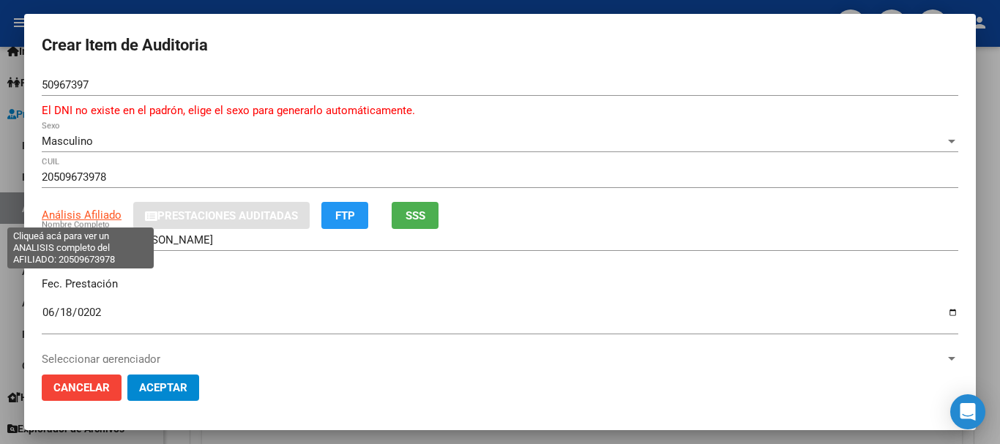
click at [74, 211] on span "Análisis Afiliado" at bounding box center [82, 215] width 80 height 13
type textarea "20509673978"
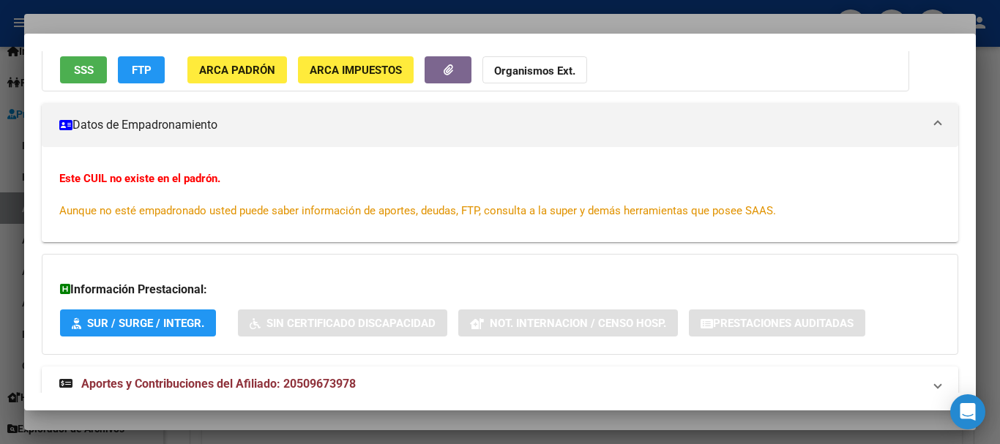
scroll to position [192, 0]
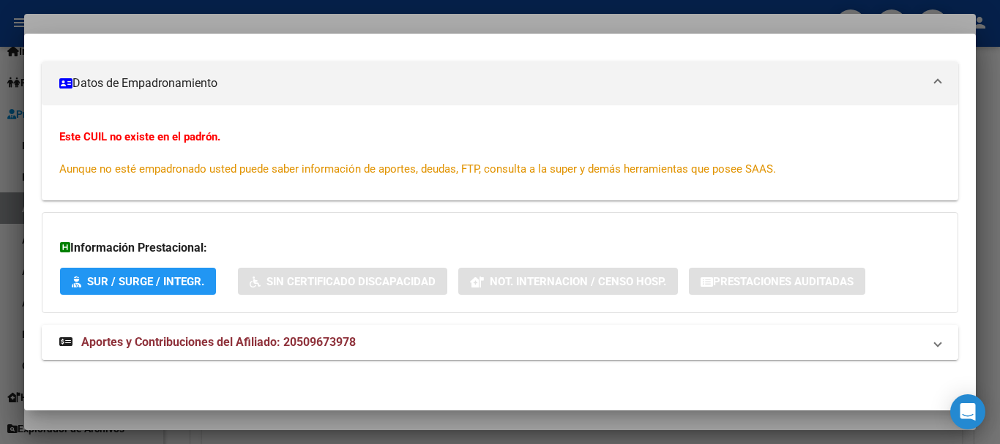
click at [212, 344] on span "Aportes y Contribuciones del Afiliado: 20509673978" at bounding box center [218, 342] width 274 height 14
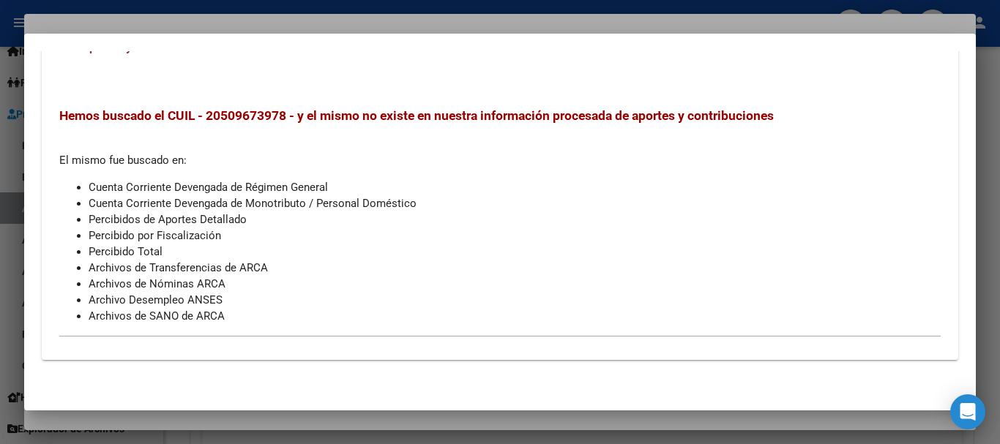
scroll to position [0, 0]
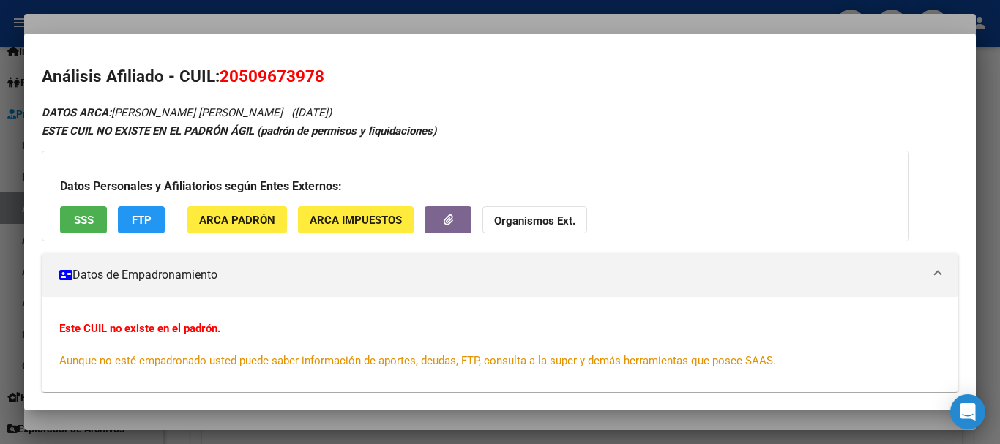
click at [249, 24] on div at bounding box center [500, 222] width 1000 height 444
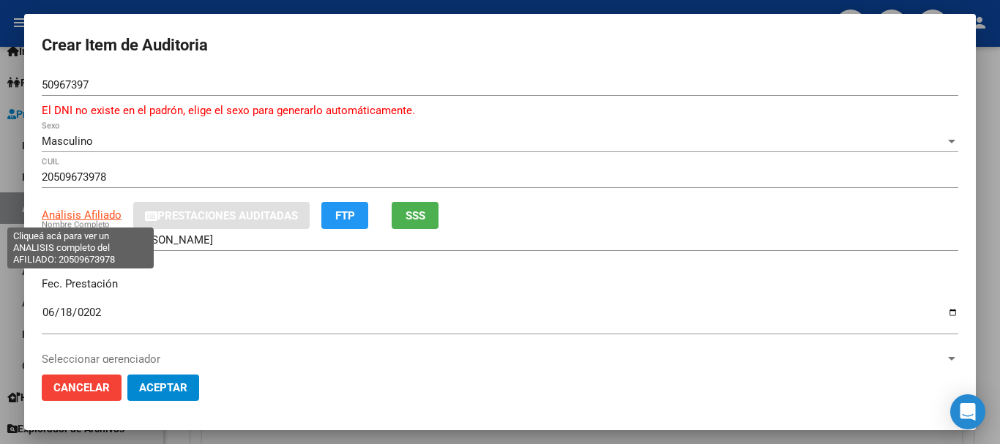
click at [94, 216] on span "Análisis Afiliado" at bounding box center [82, 215] width 80 height 13
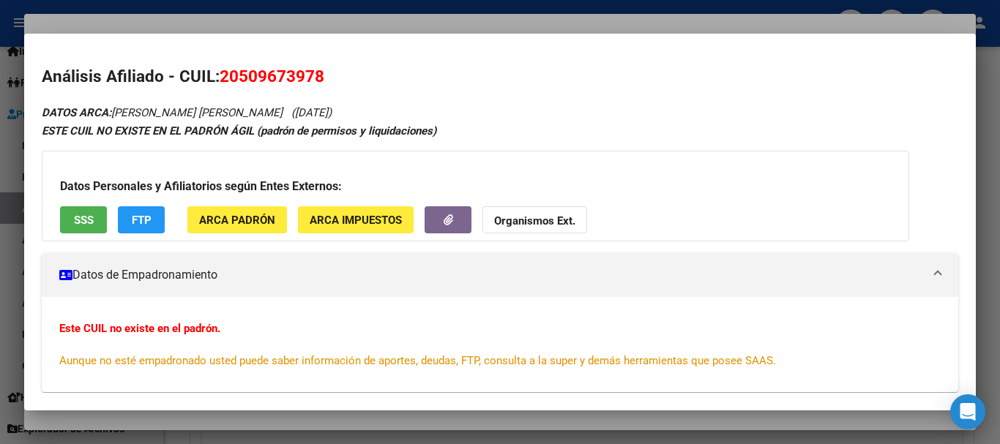
click at [541, 197] on div "Datos Personales y Afiliatorios según Entes Externos: SSS FTP ARCA Padrón ARCA …" at bounding box center [475, 196] width 867 height 91
click at [544, 219] on strong "Organismos Ext." at bounding box center [534, 220] width 81 height 13
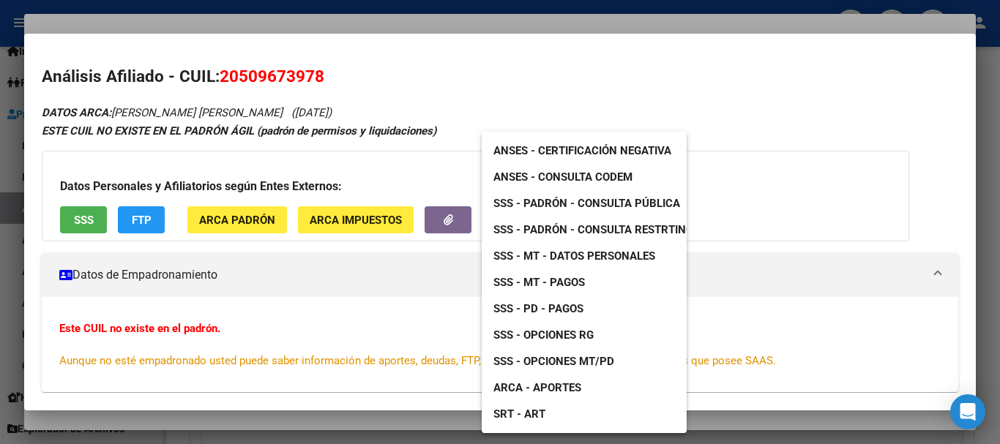
click at [606, 201] on span "SSS - Padrón - Consulta Pública" at bounding box center [586, 203] width 187 height 13
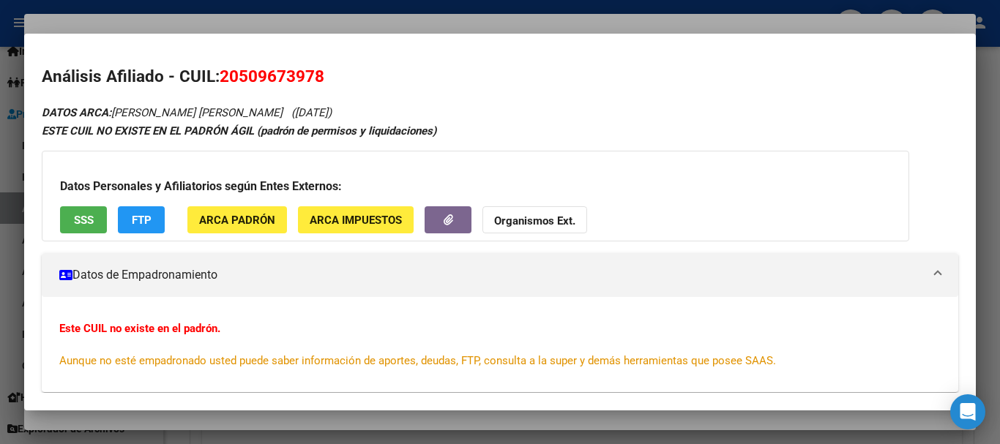
click at [403, 22] on div at bounding box center [500, 222] width 1000 height 444
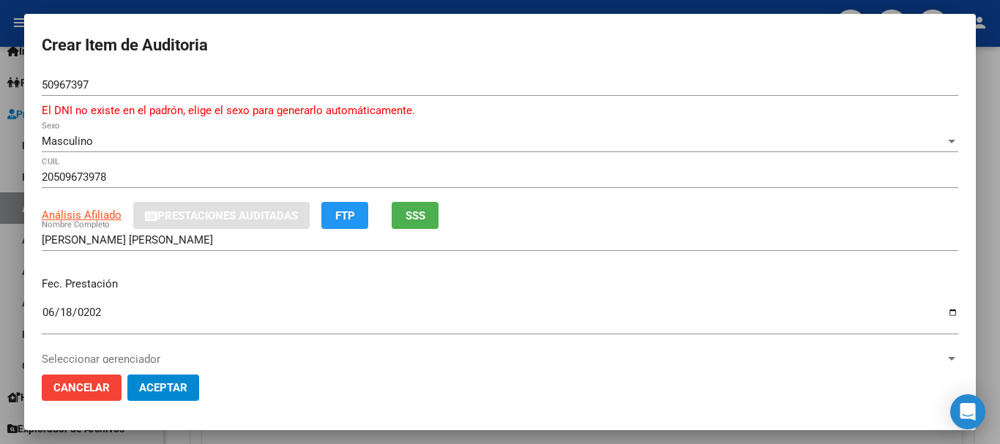
click at [672, 206] on div "ARCA Padrón Análisis Afiliado Prestaciones Auditadas FTP SSS" at bounding box center [500, 215] width 916 height 27
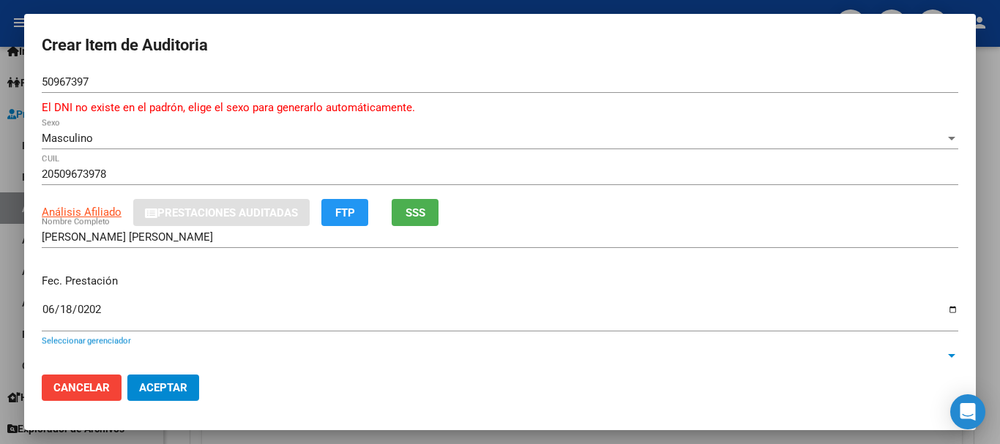
scroll to position [214, 0]
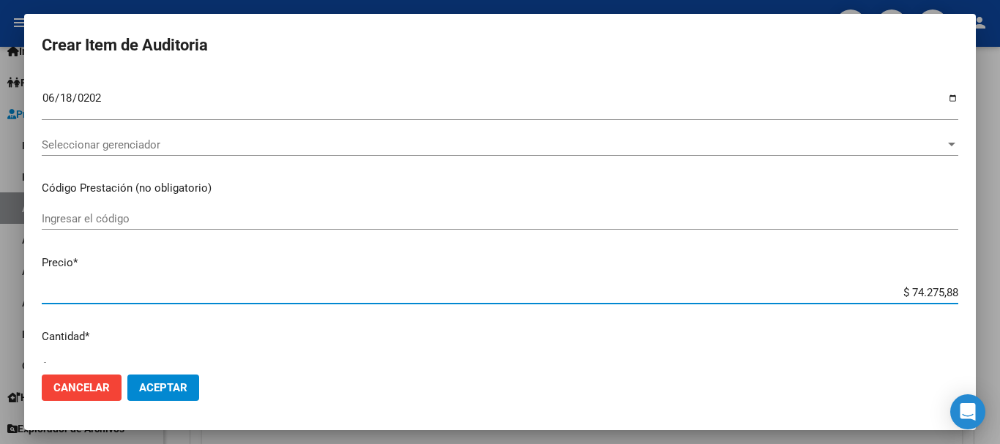
type input "$ 0,03"
type input "$ 0,38"
type input "$ 3,85"
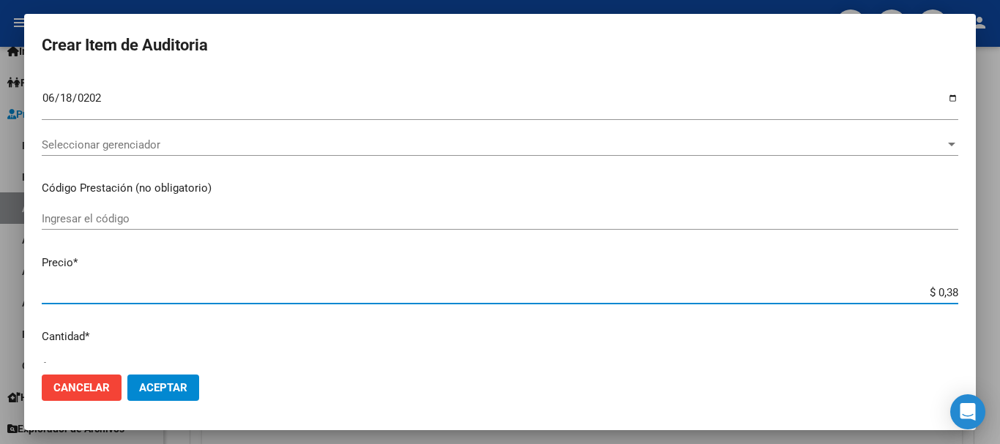
type input "$ 3,85"
type input "$ 38,56"
type input "$ 385,66"
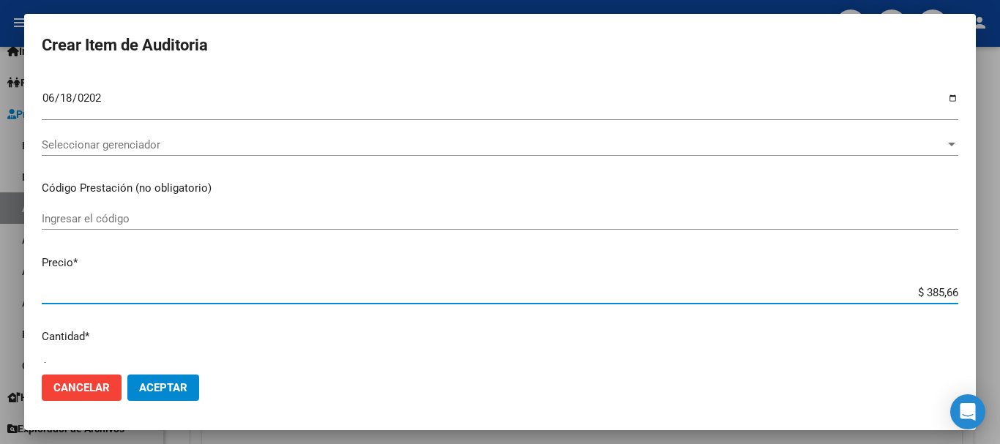
type input "$ 3.856,62"
type input "$ 38.566,27"
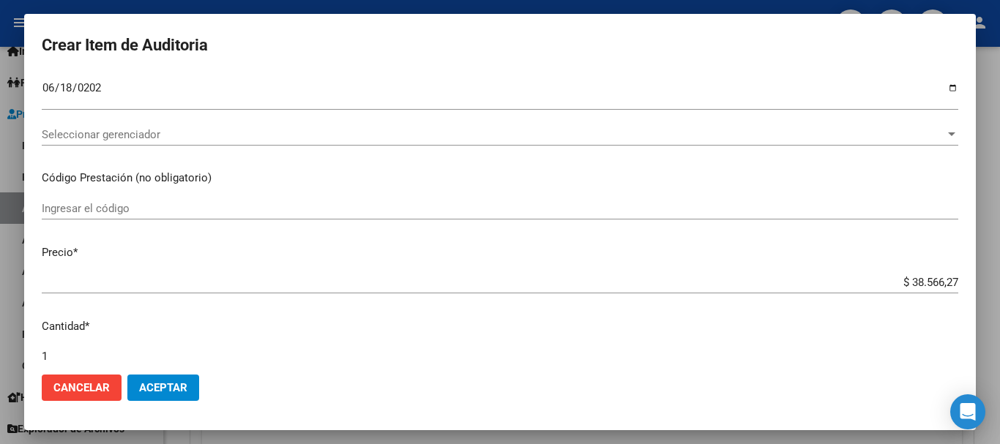
scroll to position [511, 0]
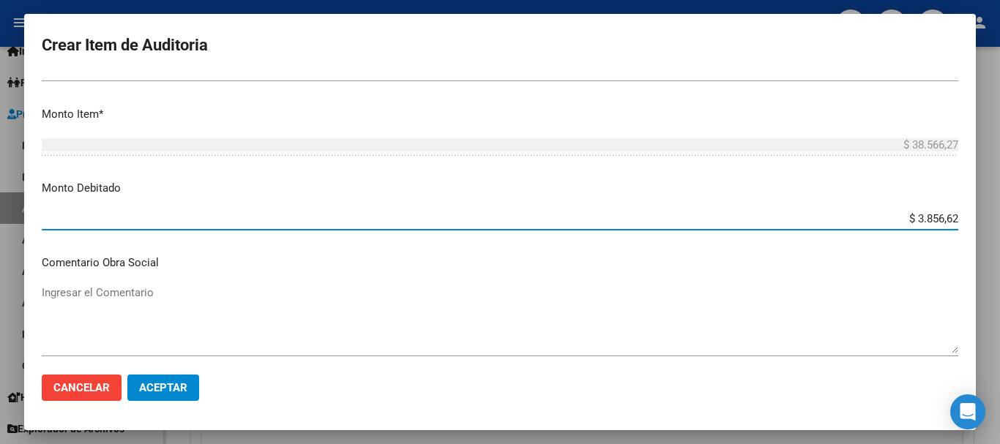
type input "$ 38.566,27"
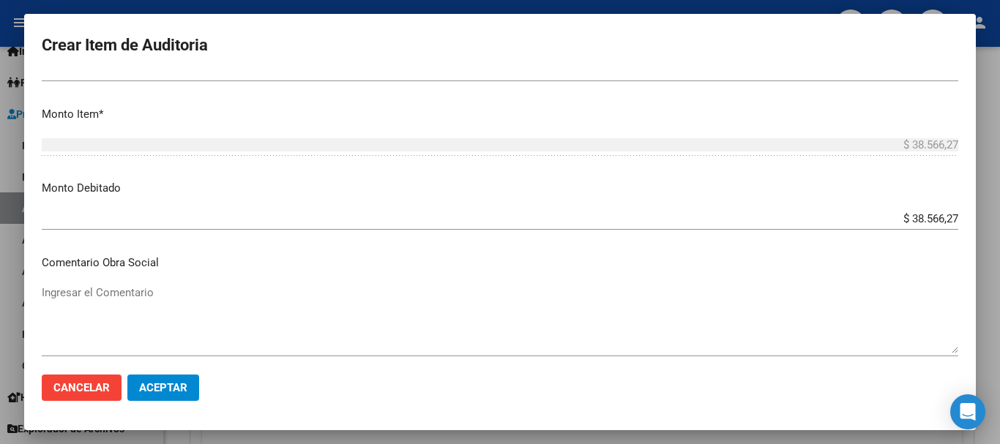
scroll to position [712, 0]
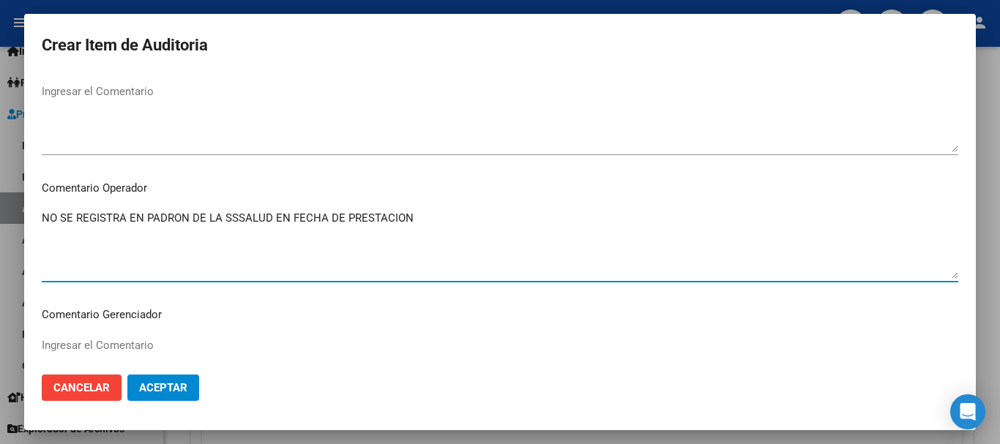
type textarea "NO SE REGISTRA EN PADRON DE LA SSSALUD EN FECHA DE PRESTACION"
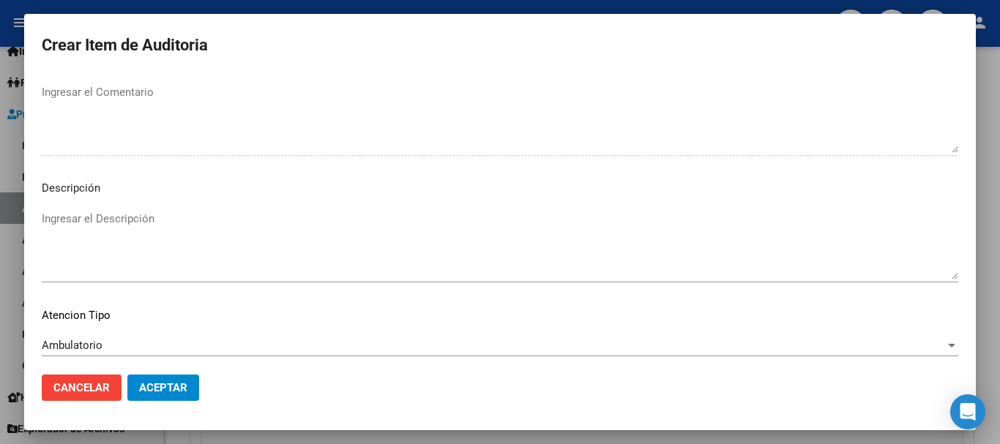
scroll to position [1046, 0]
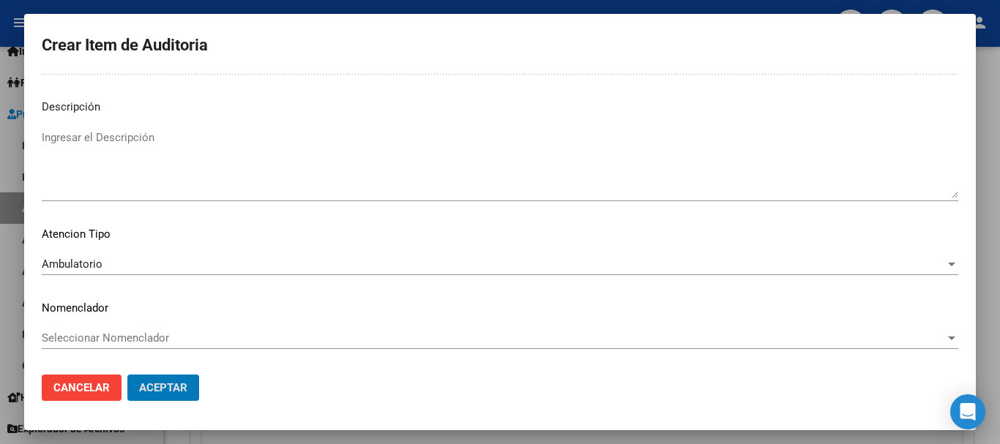
click at [127, 375] on button "Aceptar" at bounding box center [163, 388] width 72 height 26
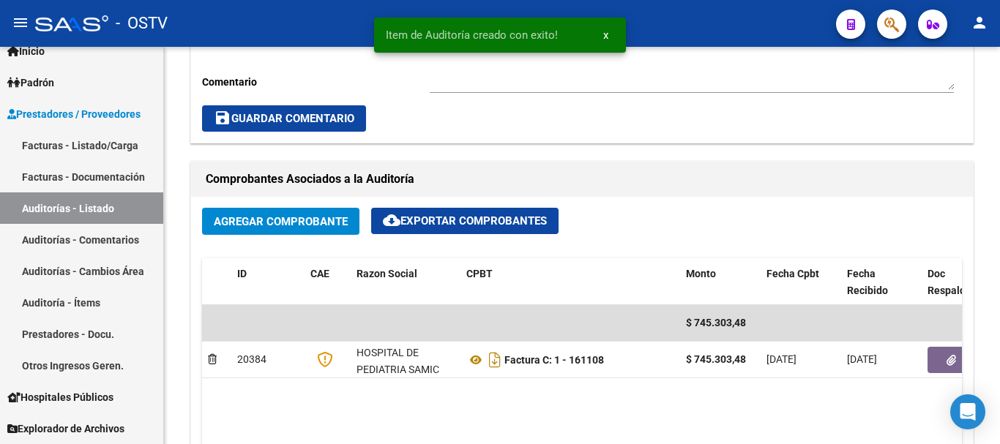
scroll to position [919, 0]
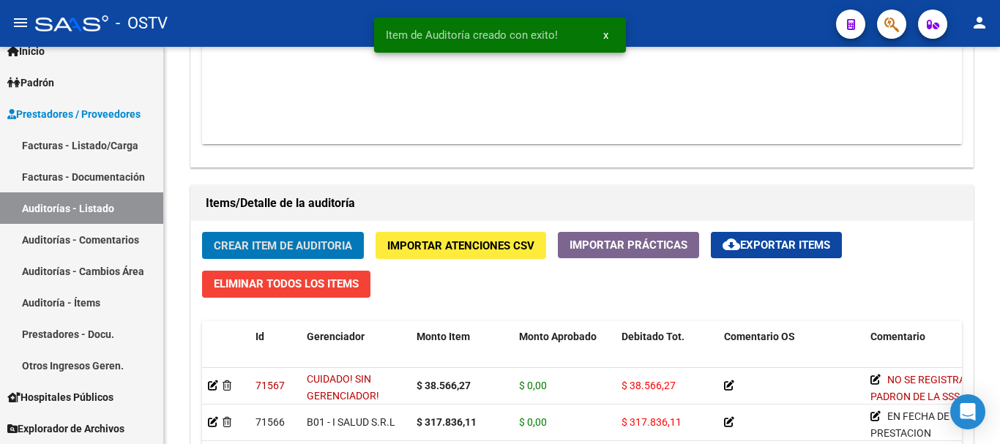
click at [202, 232] on button "Crear Item de Auditoria" at bounding box center [283, 245] width 162 height 27
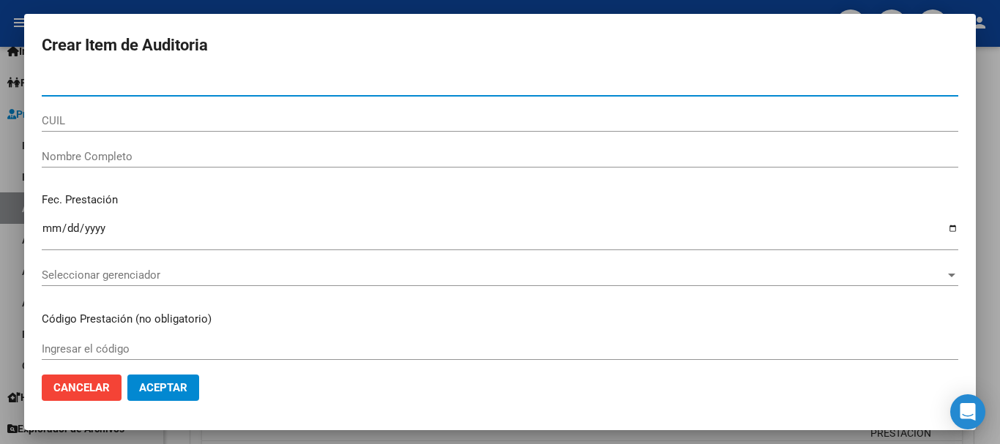
paste input "53680198"
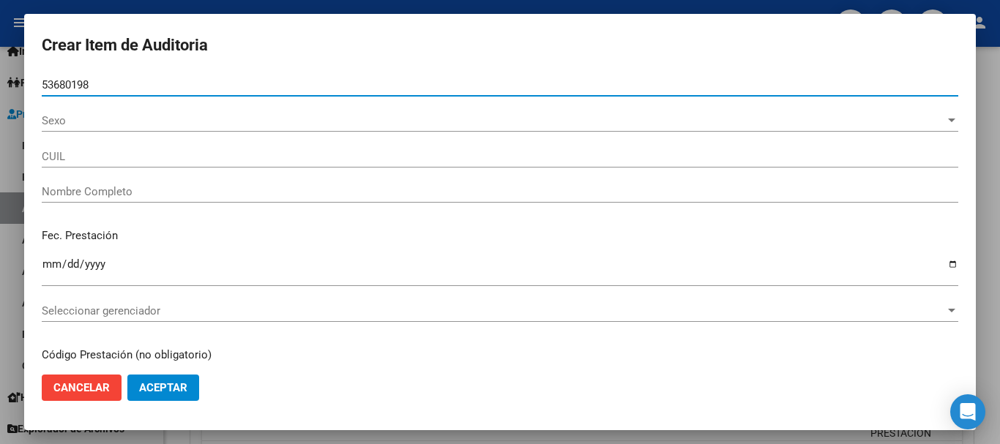
type input "53680198"
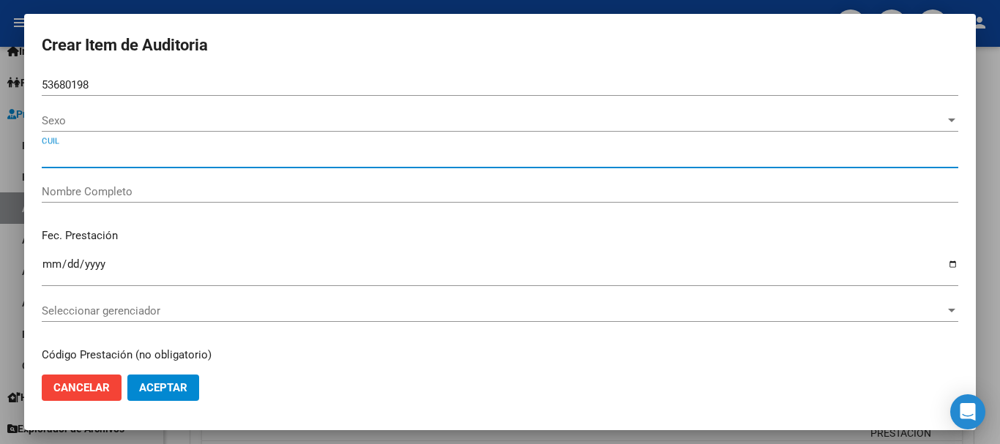
type input "27536801982"
type input "DE JESUS MIA NAHIARA"
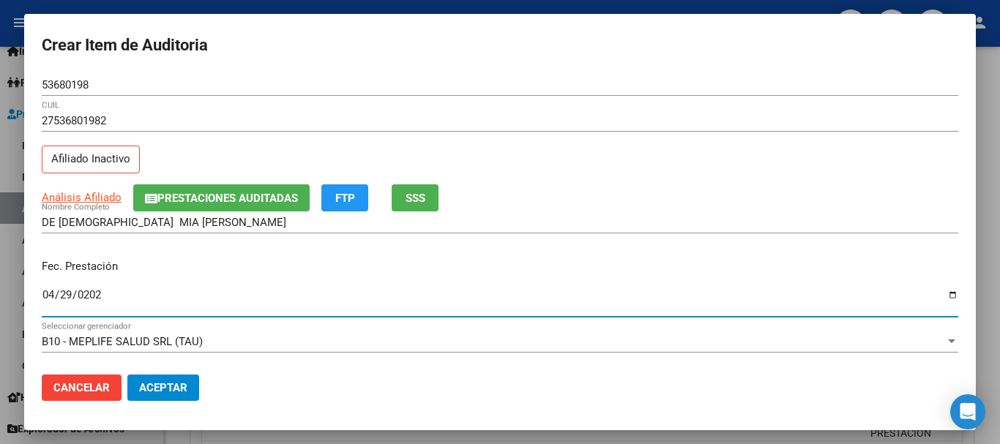
type input "2025-04-29"
click at [72, 186] on div "Análisis Afiliado Prestaciones Auditadas FTP SSS" at bounding box center [500, 197] width 916 height 27
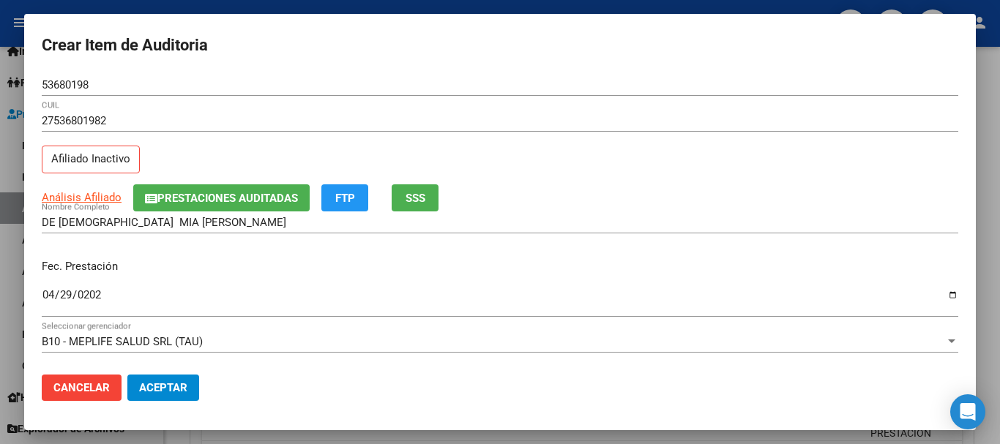
click at [76, 196] on span "Análisis Afiliado" at bounding box center [82, 197] width 80 height 13
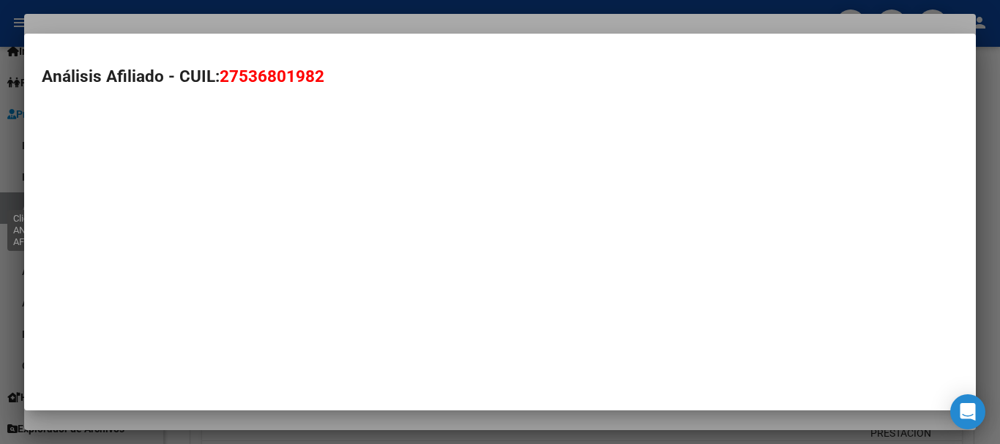
type textarea "27536801982"
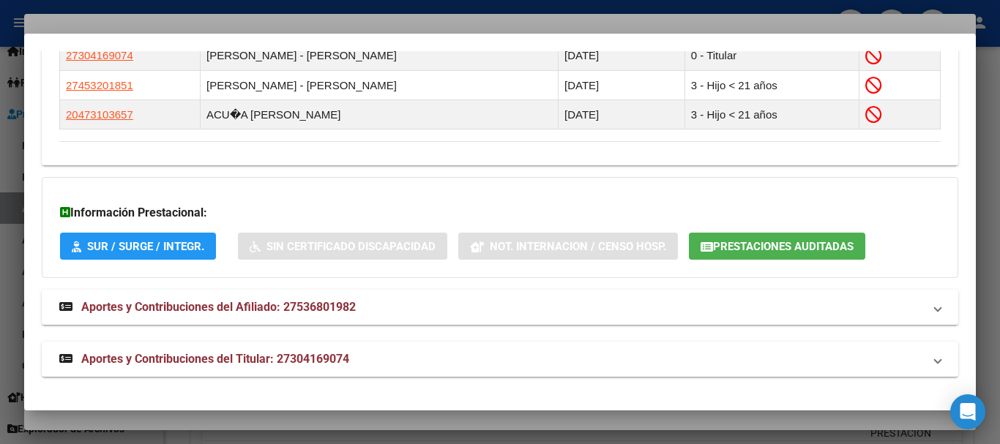
click at [312, 357] on span "Aportes y Contribuciones del Titular: 27304169074" at bounding box center [215, 359] width 268 height 14
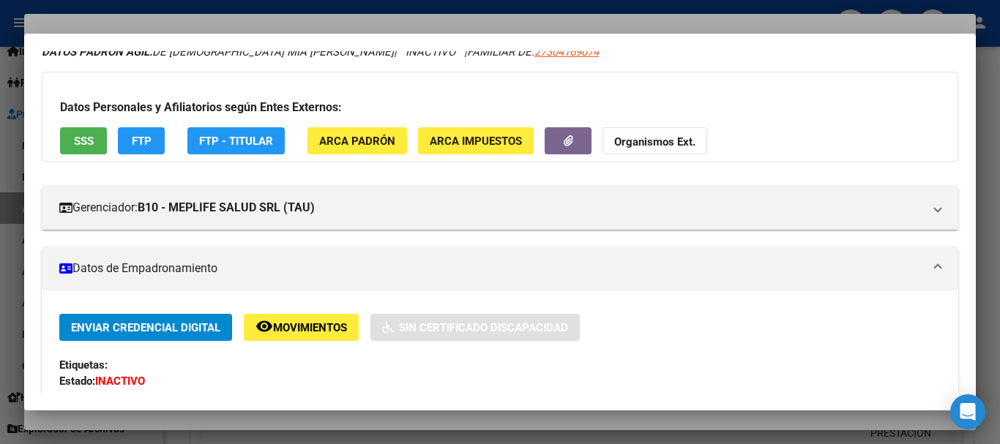
scroll to position [48, 0]
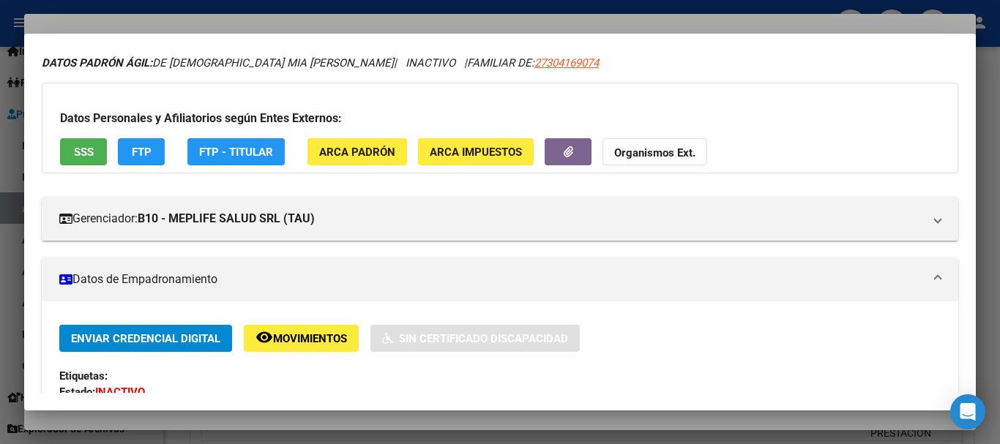
click at [664, 154] on strong "Organismos Ext." at bounding box center [654, 152] width 81 height 13
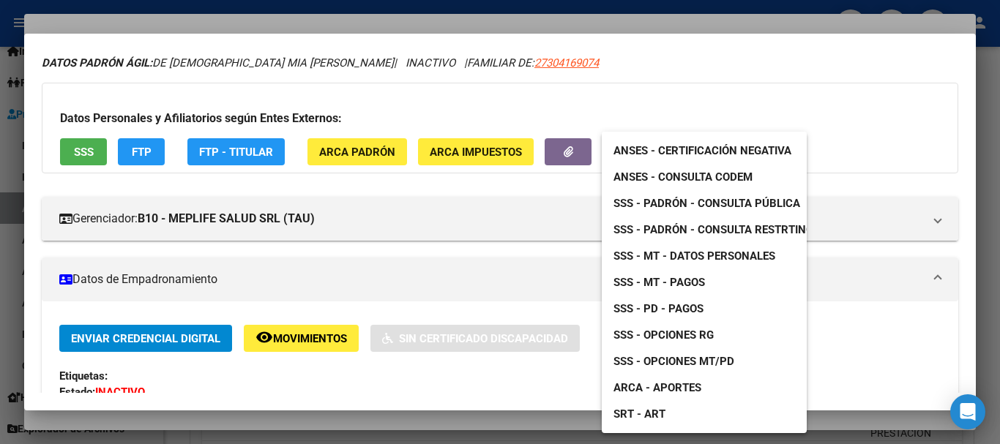
click at [743, 201] on span "SSS - Padrón - Consulta Pública" at bounding box center [706, 203] width 187 height 13
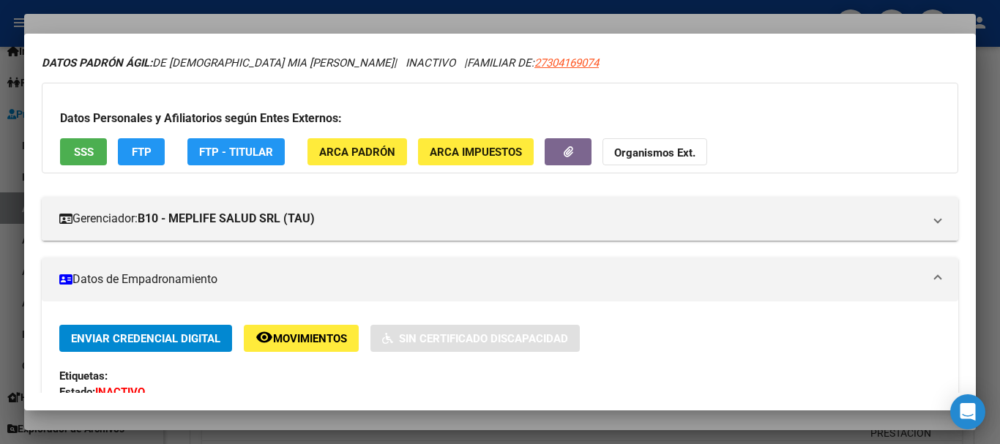
click at [267, 25] on div at bounding box center [500, 222] width 1000 height 444
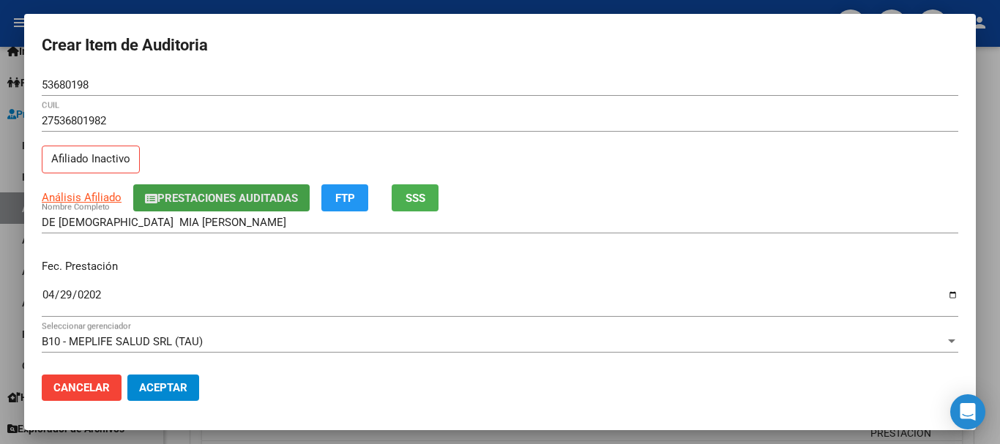
click at [220, 195] on span "Prestaciones Auditadas" at bounding box center [227, 198] width 141 height 13
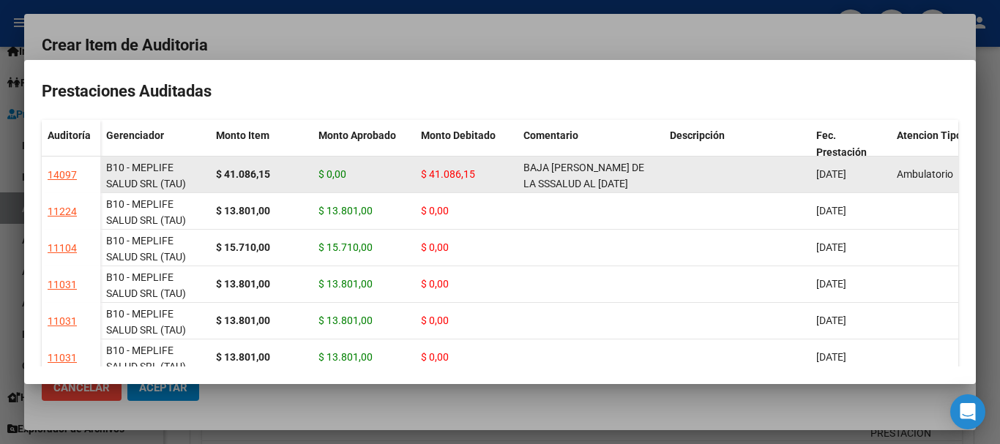
click at [586, 184] on span "BAJA DE PADRON DE LA SSSALUD AL 31-10-2024" at bounding box center [583, 176] width 121 height 29
click at [587, 184] on span "BAJA DE PADRON DE LA SSSALUD AL 31-10-2024" at bounding box center [583, 176] width 121 height 29
copy span "BAJA DE PADRON DE LA SSSALUD AL 31-10-2024"
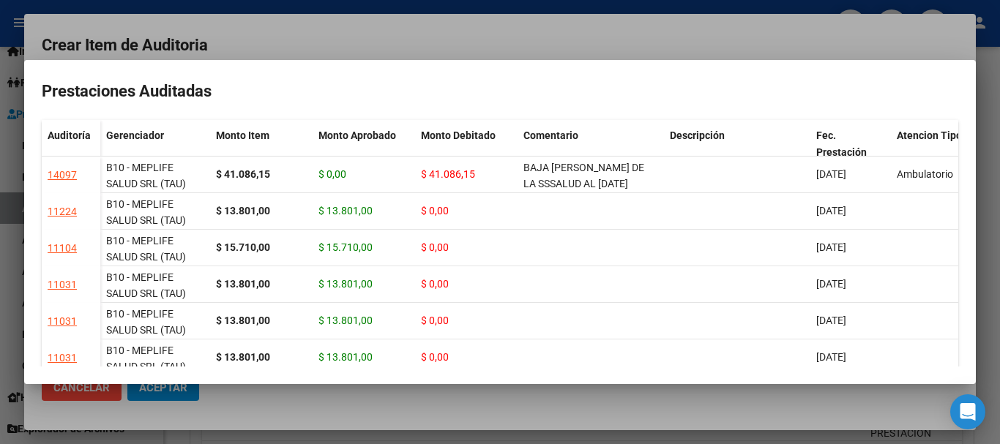
click at [465, 44] on div at bounding box center [500, 222] width 1000 height 444
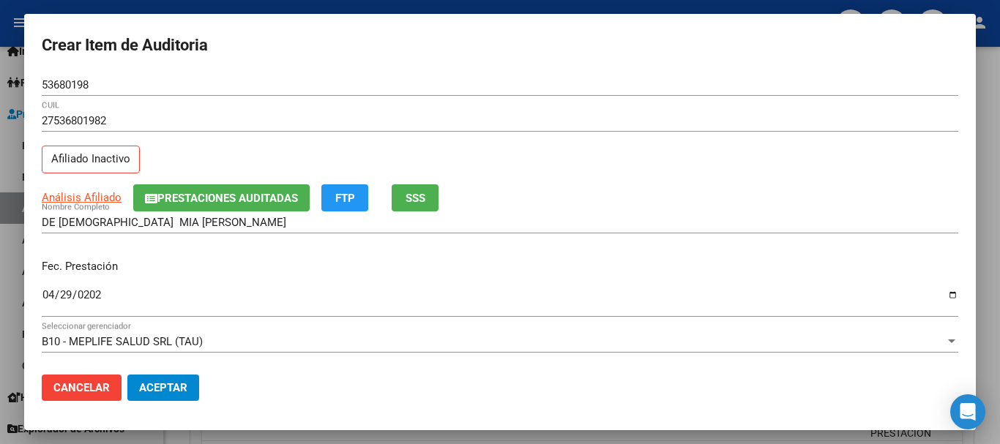
drag, startPoint x: 647, startPoint y: 102, endPoint x: 646, endPoint y: 181, distance: 79.0
click at [648, 105] on div "53680198 Nro Documento" at bounding box center [500, 92] width 916 height 36
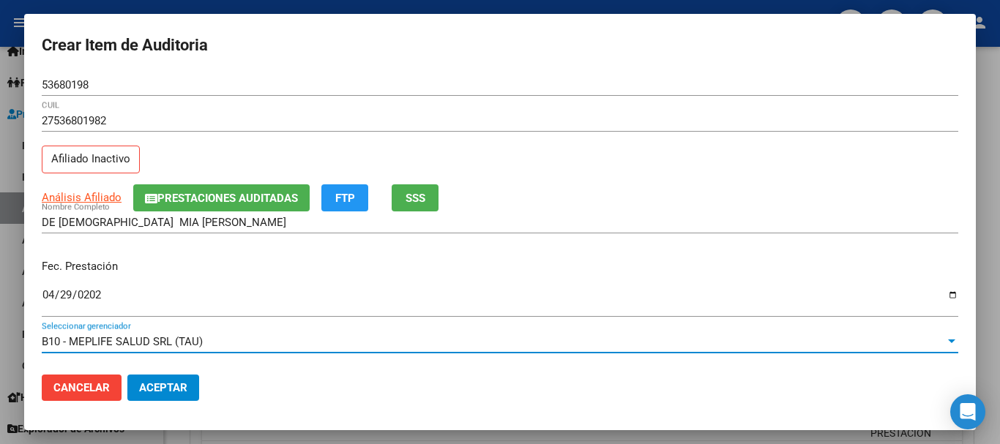
scroll to position [198, 0]
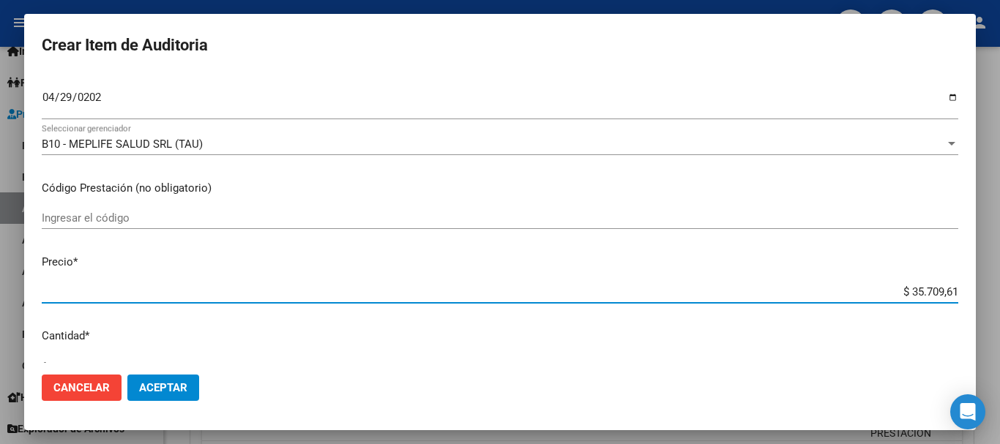
type input "$ 0,01"
type input "$ 0,17"
type input "$ 1,78"
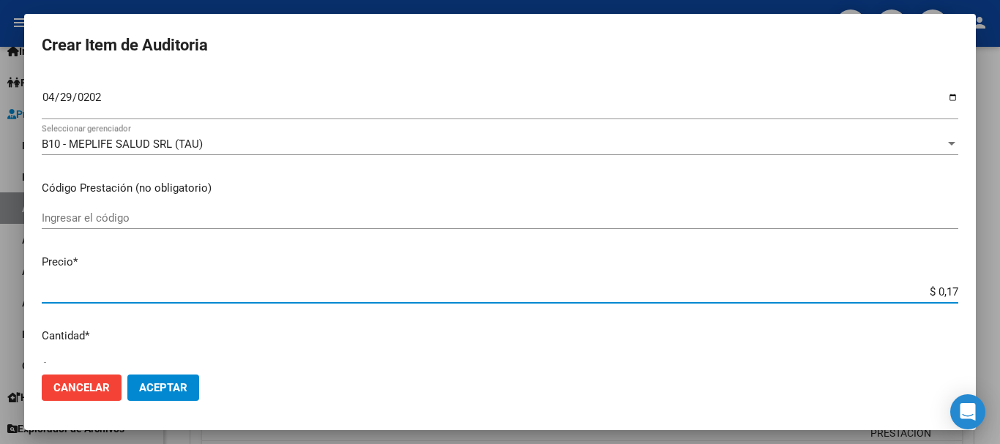
type input "$ 1,78"
type input "$ 17,85"
type input "$ 178,54"
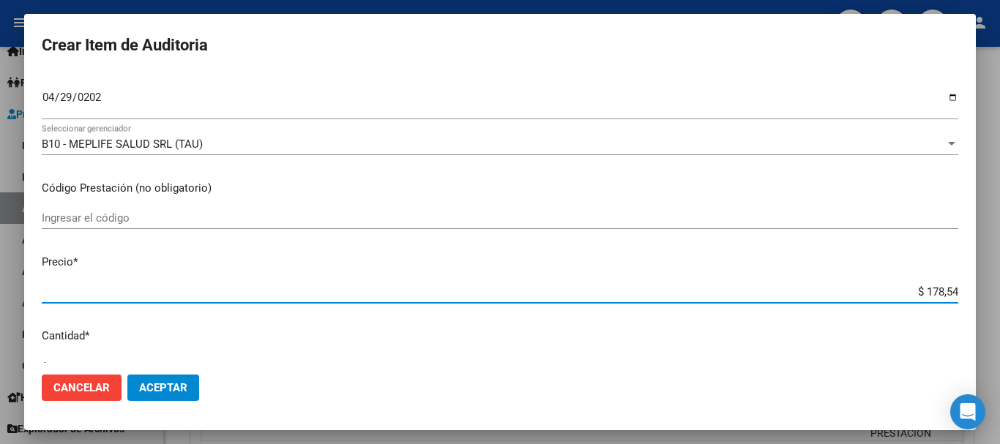
type input "$ 1.785,47"
type input "$ 17.854,76"
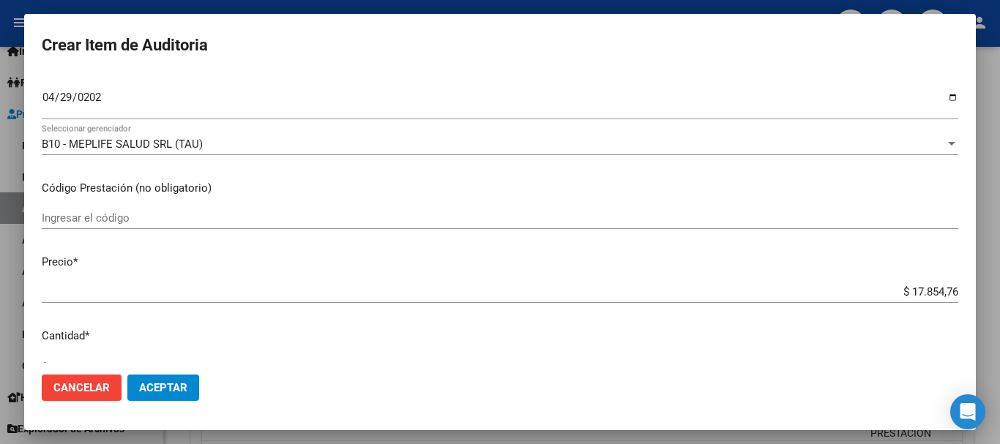
scroll to position [494, 0]
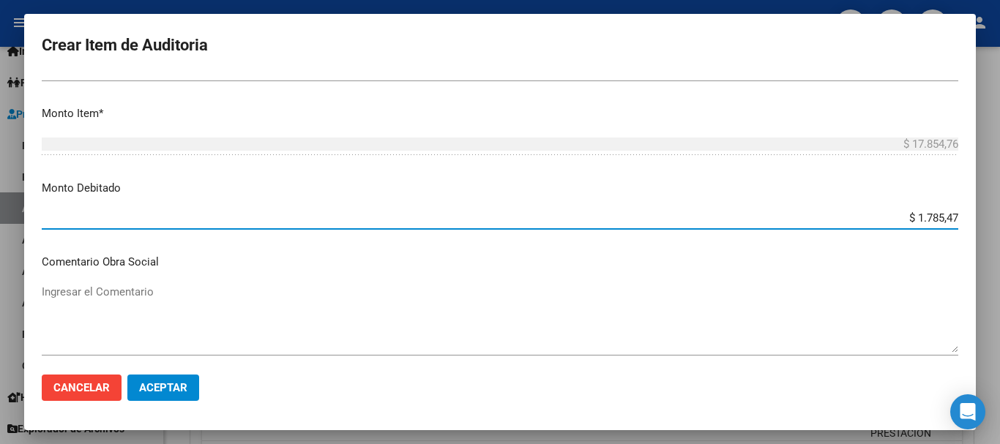
type input "$ 17.854,76"
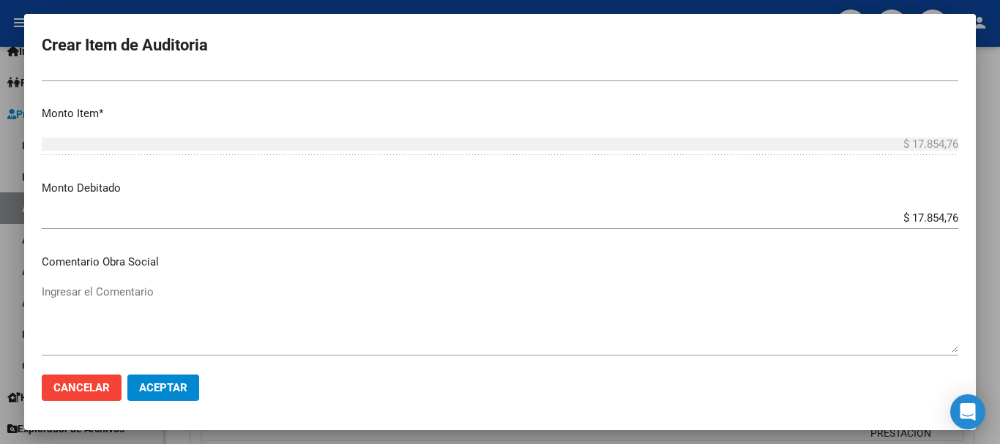
scroll to position [694, 0]
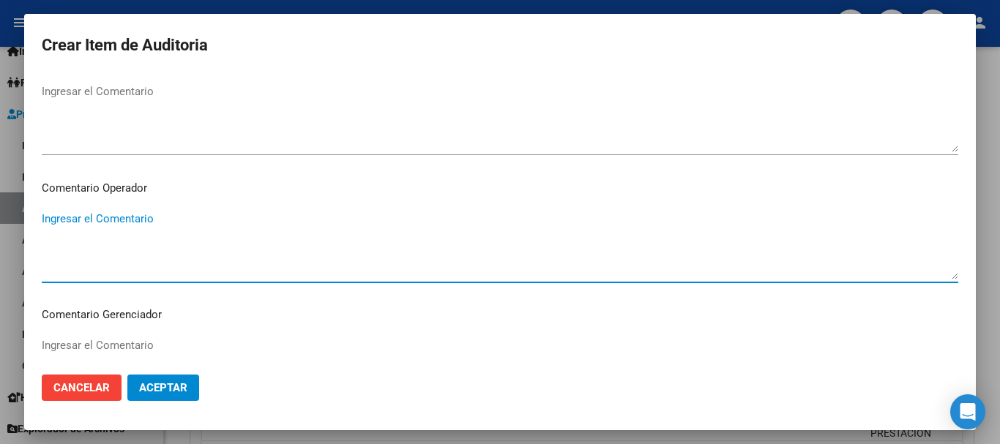
paste textarea "BAJA DE PADRON DE LA SSSALUD AL 31-10-2024"
type textarea "BAJA DE PADRON DE LA SSSALUD AL 31-10-2024"
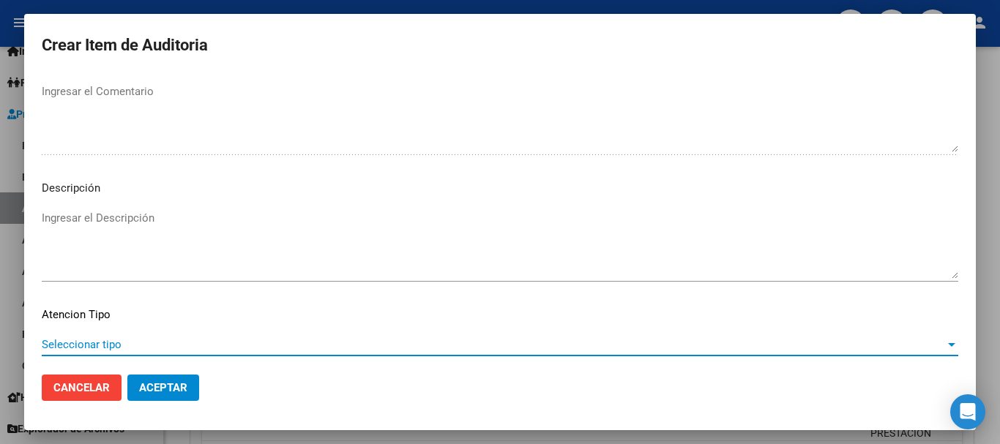
scroll to position [1029, 0]
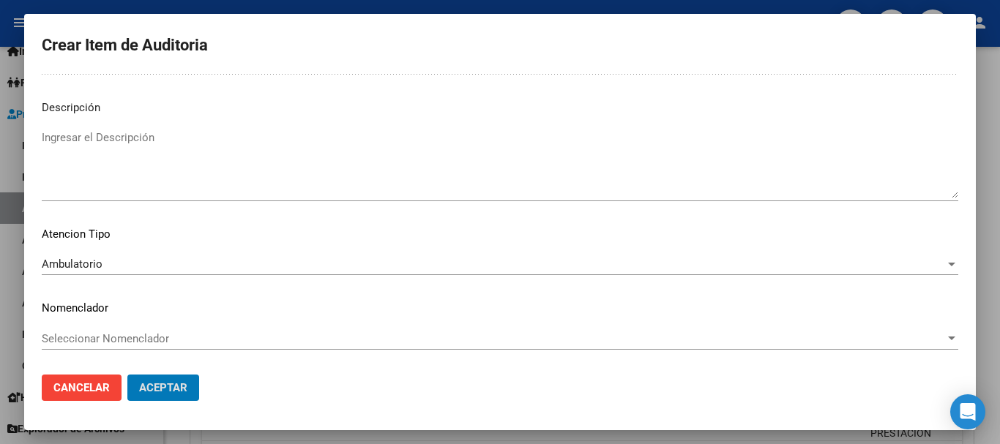
click at [127, 375] on button "Aceptar" at bounding box center [163, 388] width 72 height 26
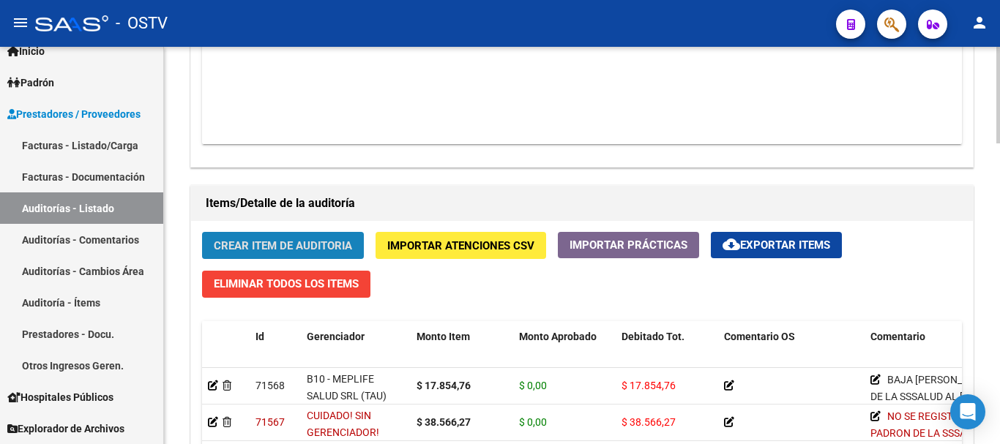
click at [313, 236] on button "Crear Item de Auditoria" at bounding box center [283, 245] width 162 height 27
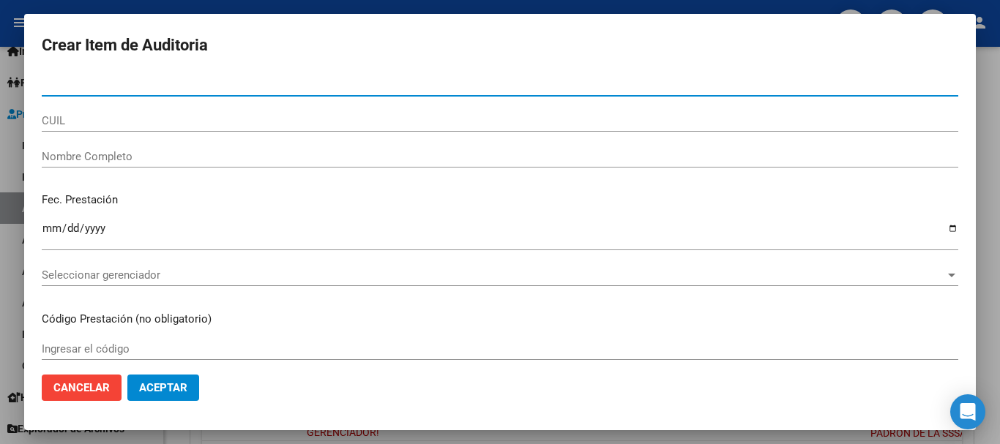
paste input "59247399"
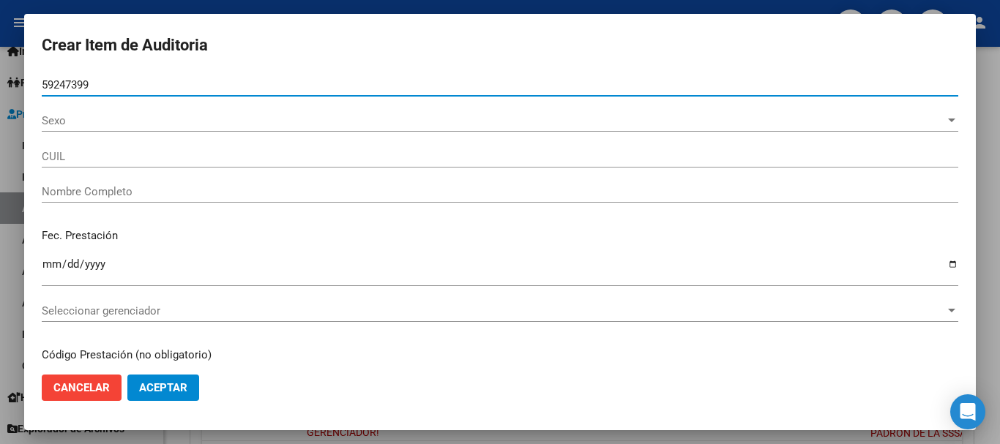
type input "59247399"
type input "NU�EZ [PERSON_NAME]"
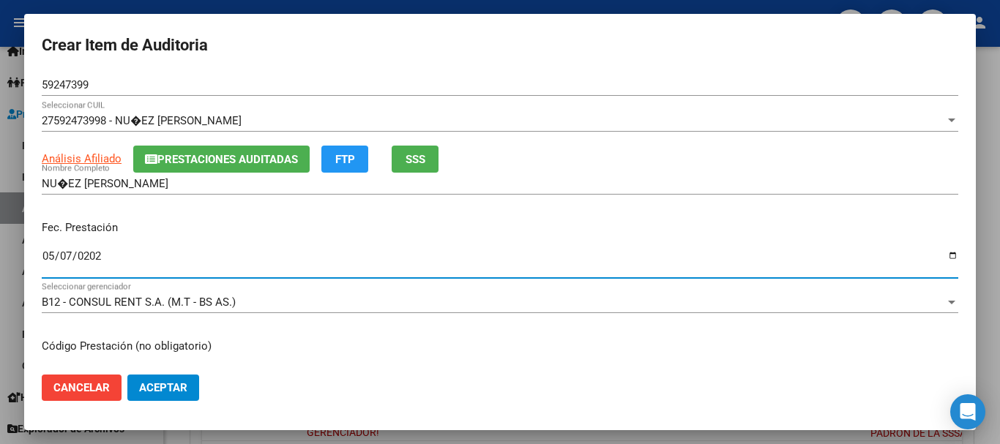
type input "2025-05-07"
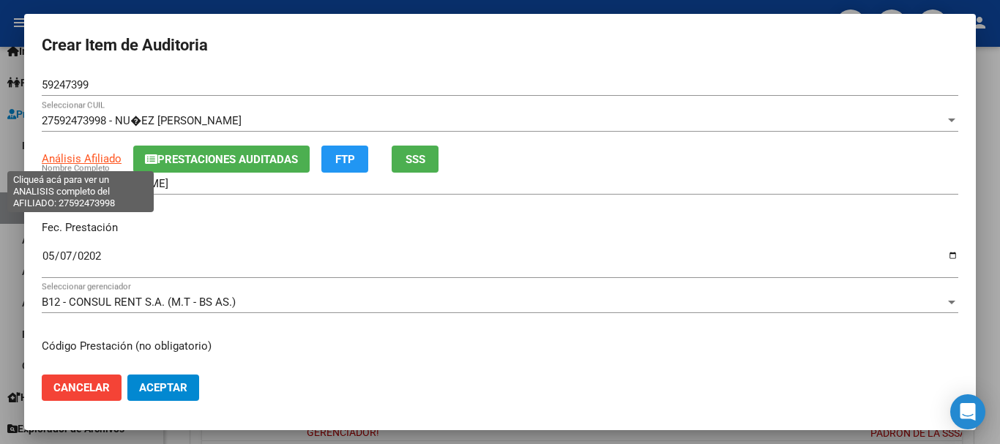
click at [89, 158] on span "Análisis Afiliado" at bounding box center [82, 158] width 80 height 13
copy span "A"
type textarea "27592473998"
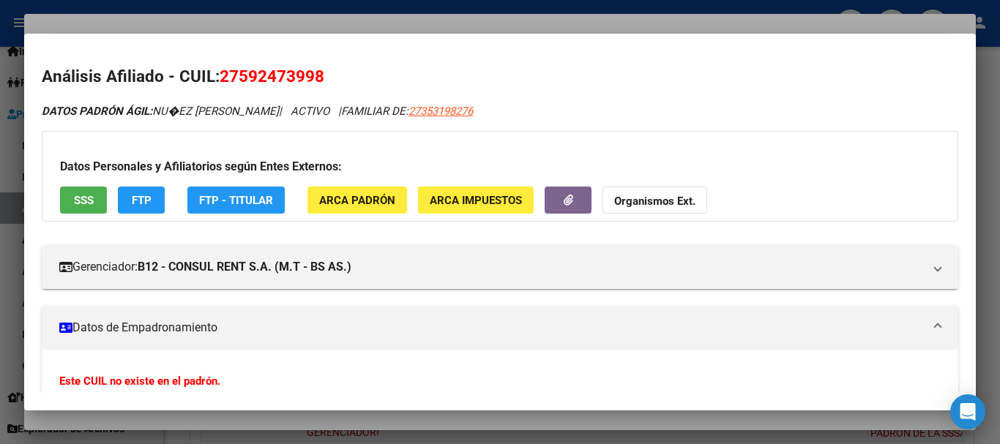
click at [358, 21] on div at bounding box center [500, 222] width 1000 height 444
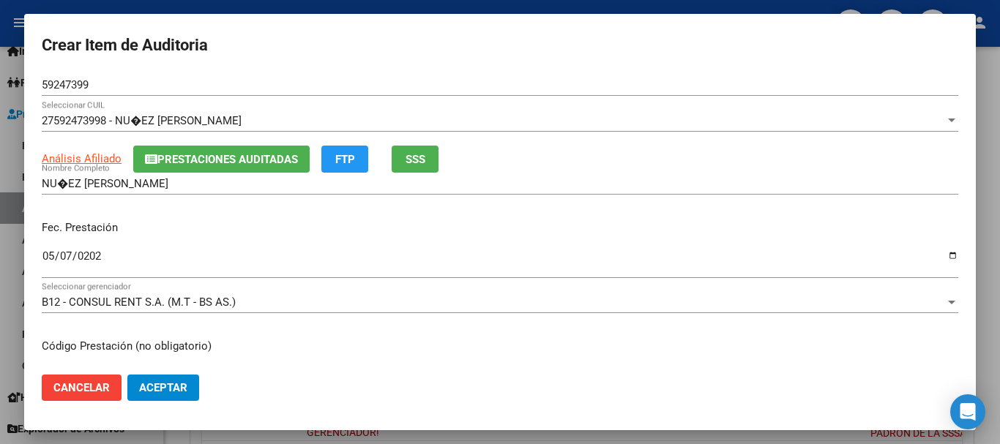
click at [243, 159] on span "Prestaciones Auditadas" at bounding box center [227, 159] width 141 height 13
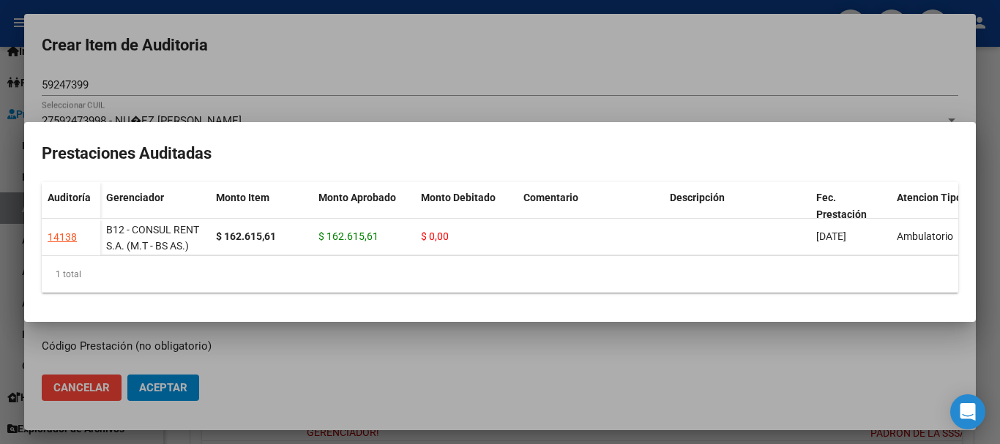
click at [476, 71] on div at bounding box center [500, 222] width 1000 height 444
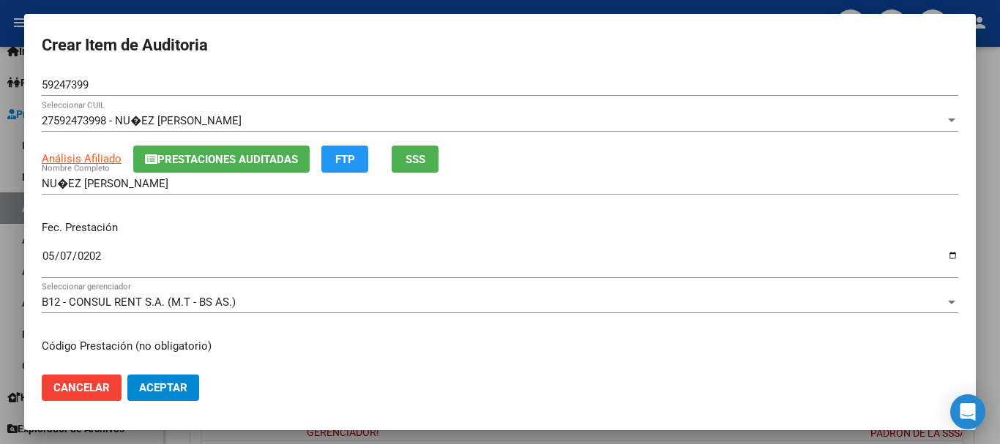
click at [604, 152] on div "Análisis Afiliado Prestaciones Auditadas FTP SSS" at bounding box center [500, 159] width 916 height 27
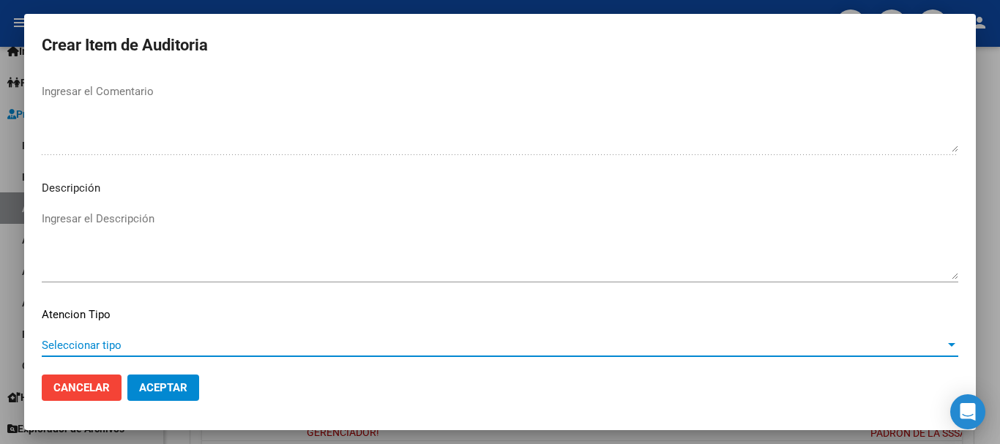
scroll to position [990, 0]
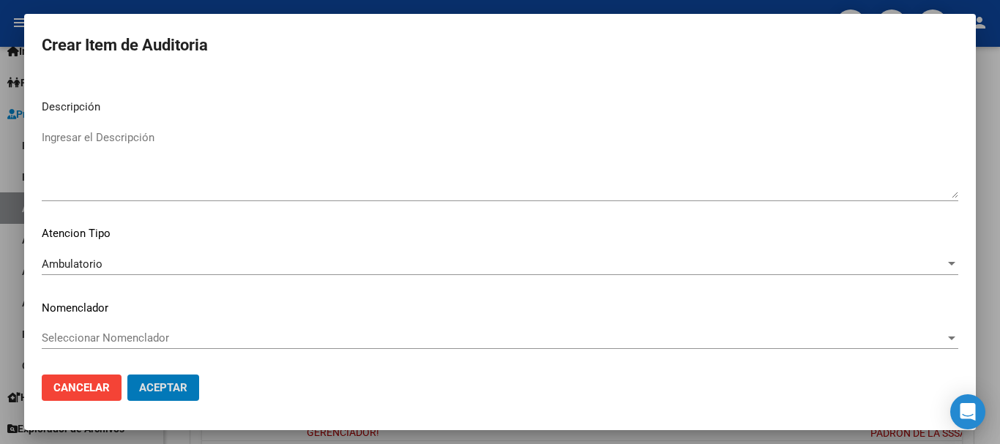
click at [127, 375] on button "Aceptar" at bounding box center [163, 388] width 72 height 26
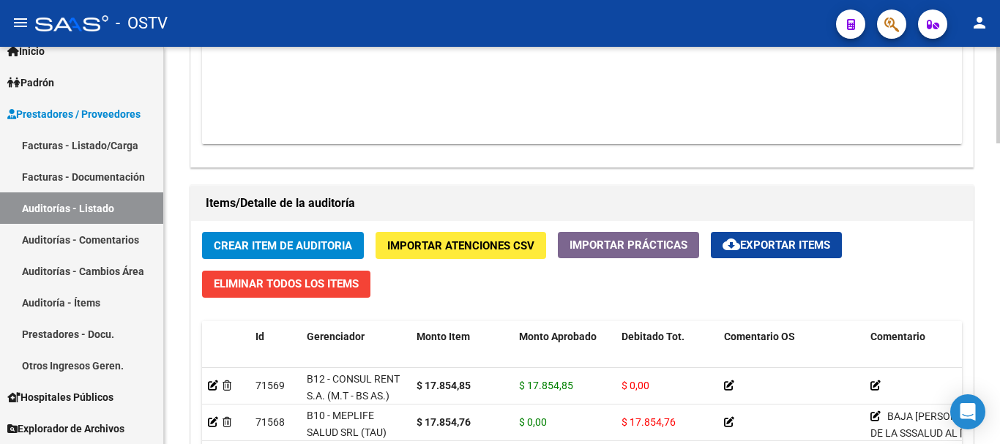
click at [870, 144] on datatable-body "$ 745.303,48 20384 HOSPITAL DE PEDIATRIA SAMIC "PROFESOR DR JUAN P GARRAHAN" Fa…" at bounding box center [582, 57] width 760 height 173
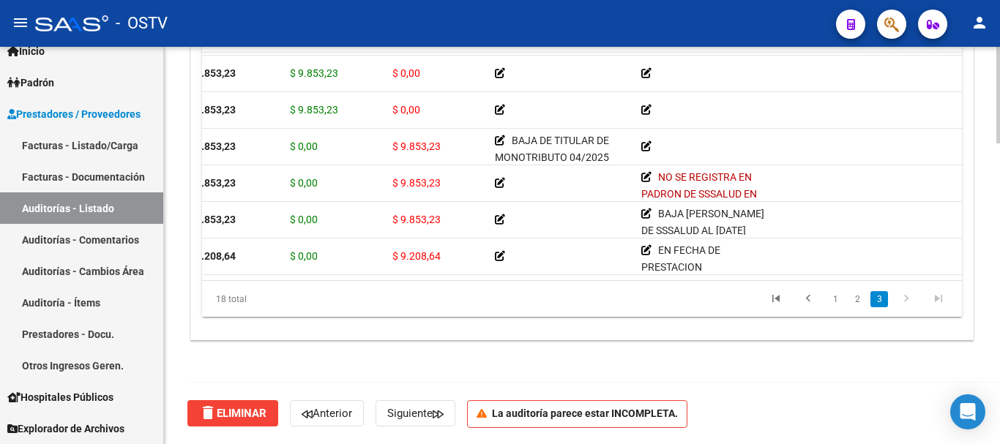
scroll to position [363, 213]
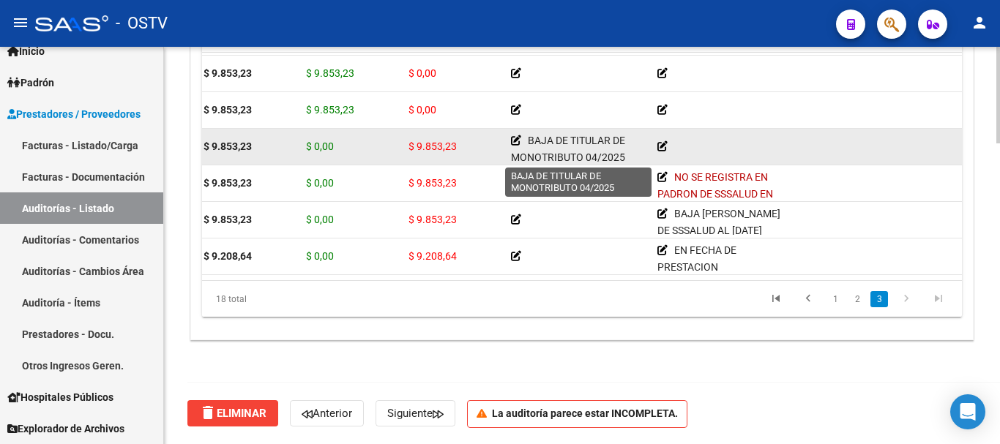
click at [514, 140] on icon at bounding box center [516, 140] width 10 height 10
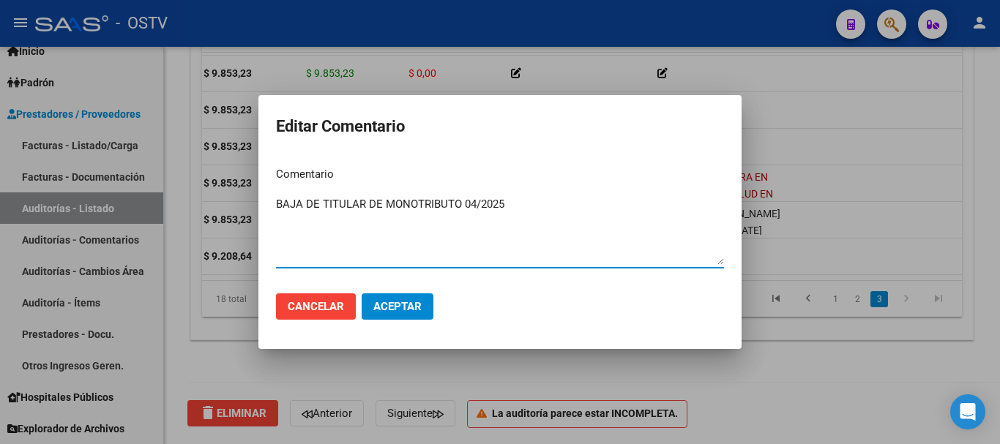
drag, startPoint x: 514, startPoint y: 206, endPoint x: 239, endPoint y: 228, distance: 276.0
click at [239, 228] on div "Editar Comentario Comentario BAJA DE TITULAR DE MONOTRIBUTO 04/2025 Ingresar el…" at bounding box center [500, 222] width 1000 height 444
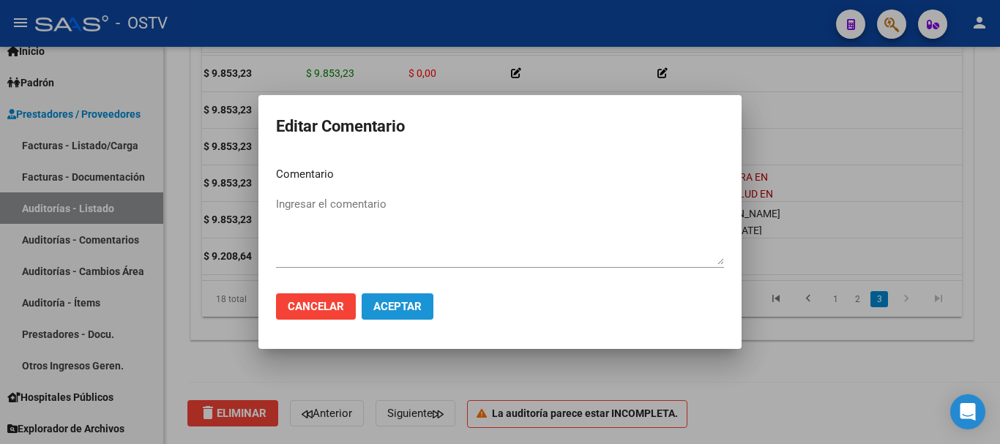
click at [412, 304] on span "Aceptar" at bounding box center [397, 306] width 48 height 13
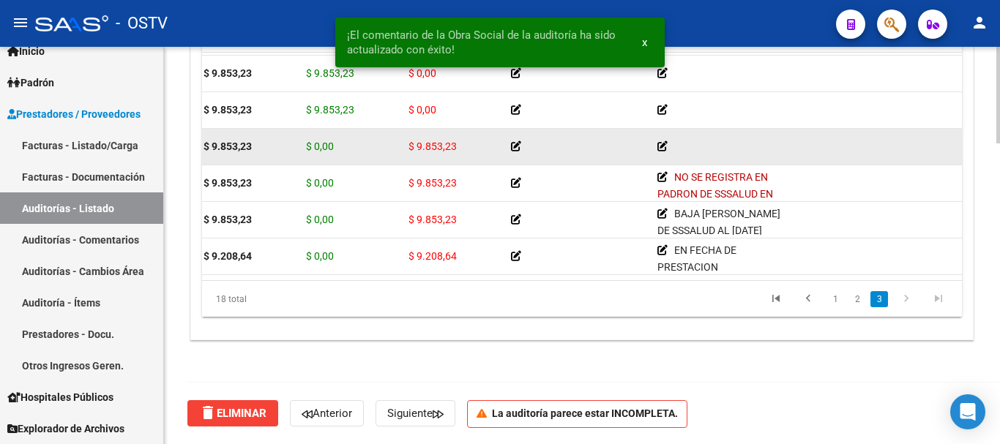
click at [657, 146] on icon at bounding box center [662, 146] width 10 height 10
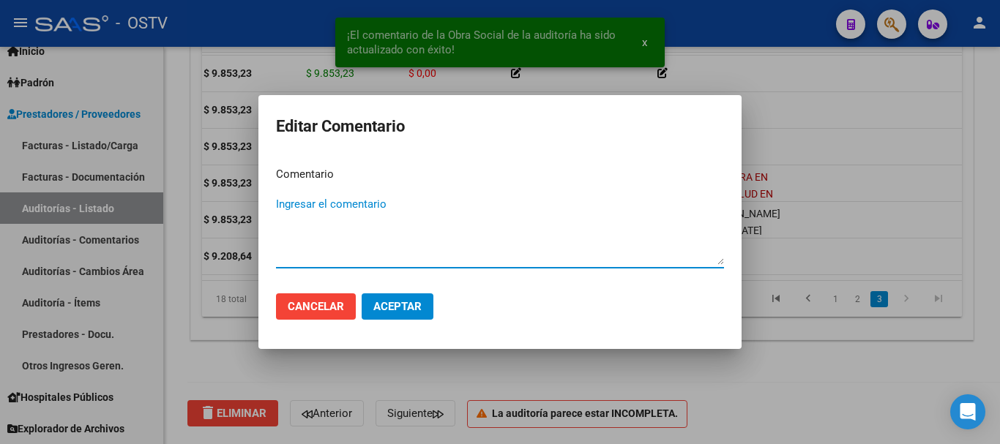
paste textarea "BAJA DE TITULAR DE MONOTRIBUTO 04/2025"
type textarea "BAJA DE TITULAR DE MONOTRIBUTO 04/2025"
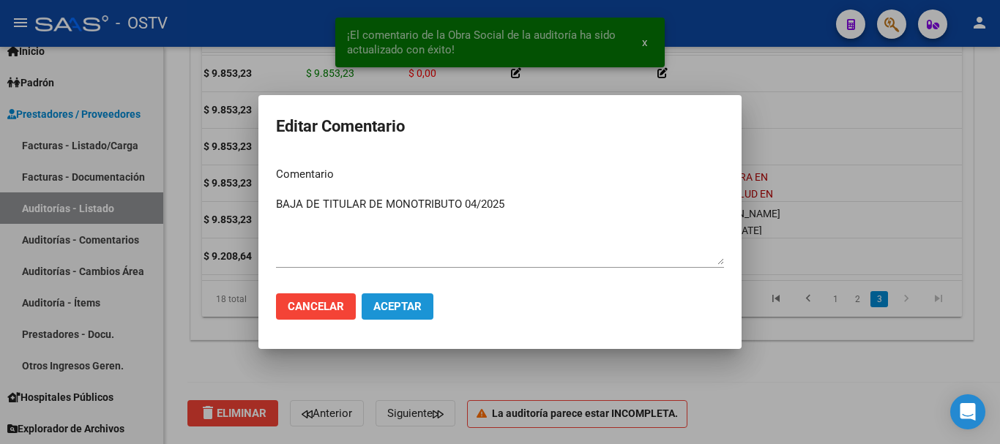
click at [405, 302] on span "Aceptar" at bounding box center [397, 306] width 48 height 13
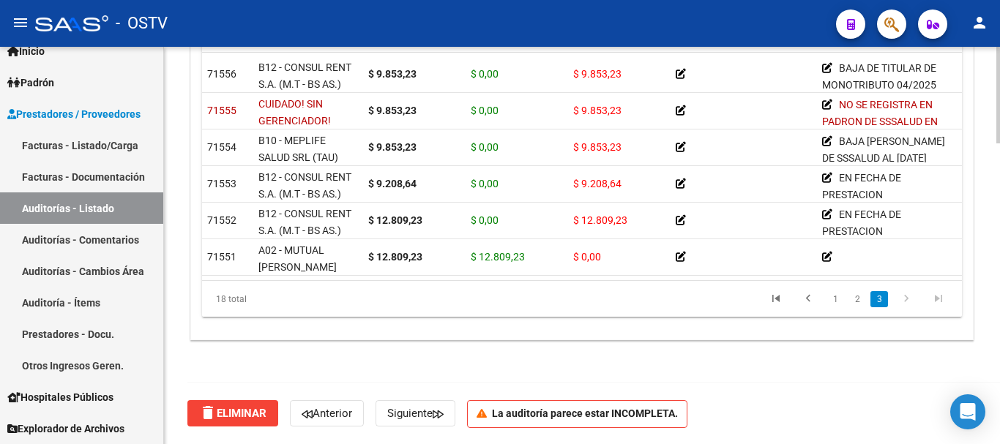
scroll to position [447, 0]
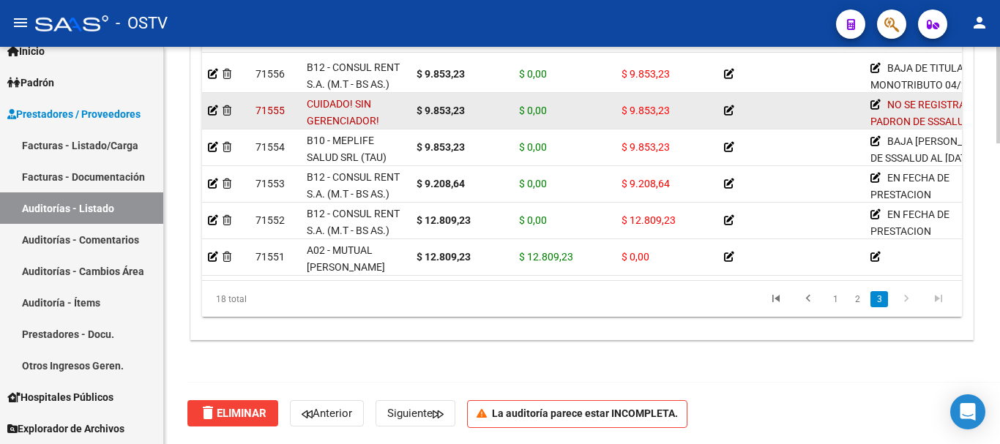
click at [207, 98] on datatable-body-cell at bounding box center [226, 111] width 48 height 36
click at [211, 105] on icon at bounding box center [213, 110] width 10 height 10
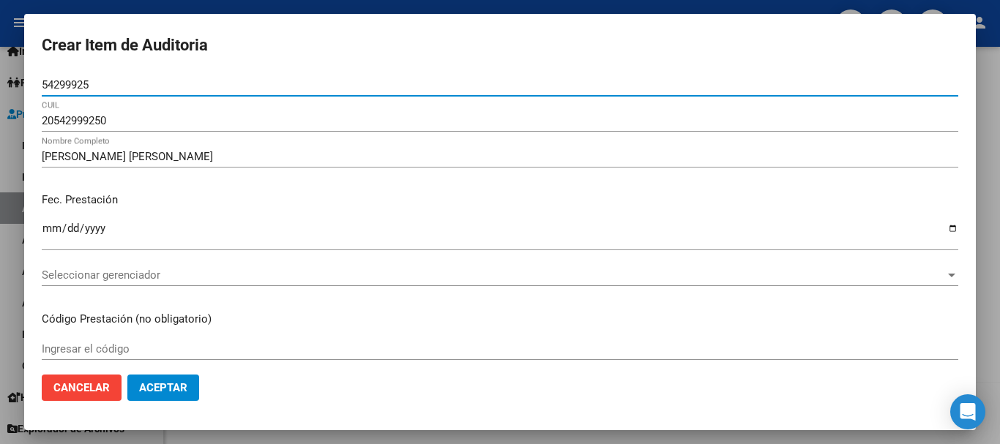
click at [171, 7] on div at bounding box center [500, 222] width 1000 height 444
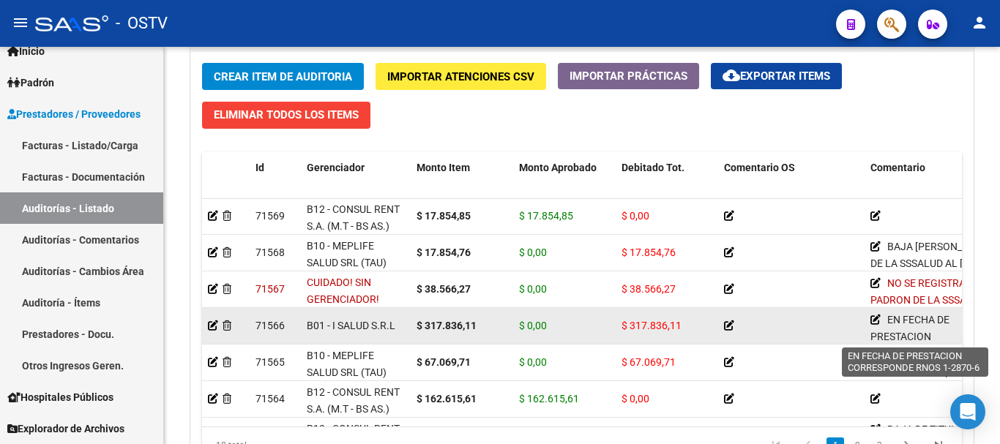
scroll to position [0, 0]
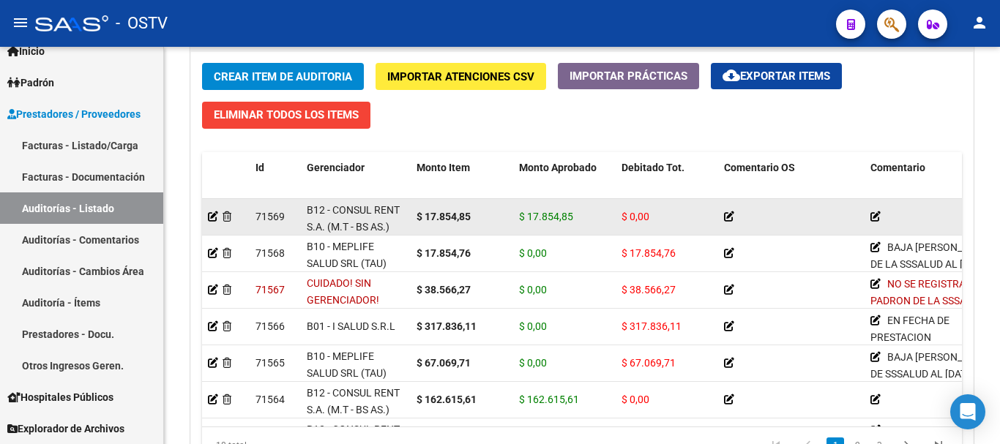
click at [206, 219] on datatable-body-cell at bounding box center [226, 217] width 48 height 36
click at [213, 220] on icon at bounding box center [213, 216] width 10 height 10
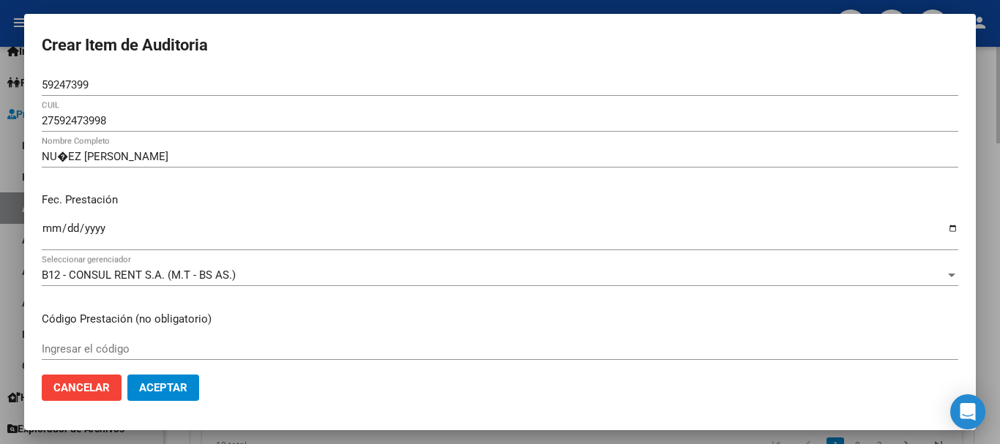
click at [999, 318] on div at bounding box center [500, 222] width 1000 height 444
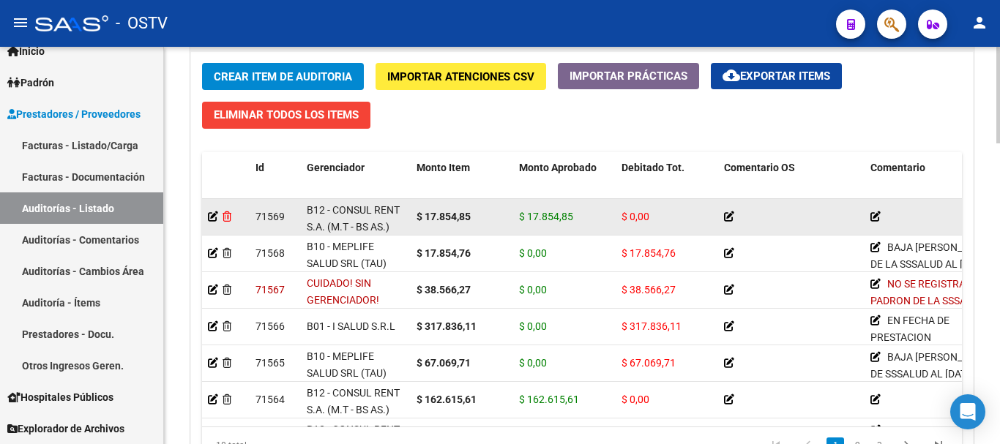
click at [222, 214] on icon at bounding box center [226, 216] width 9 height 10
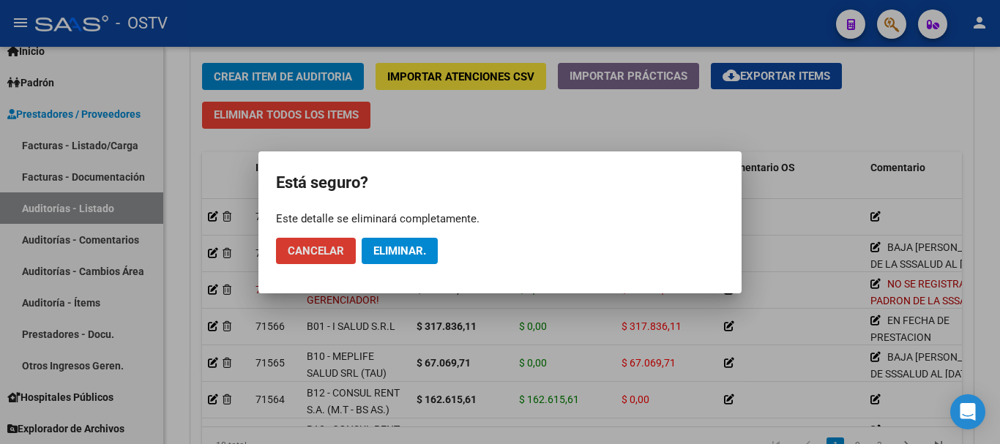
click at [406, 248] on span "Eliminar." at bounding box center [399, 250] width 53 height 13
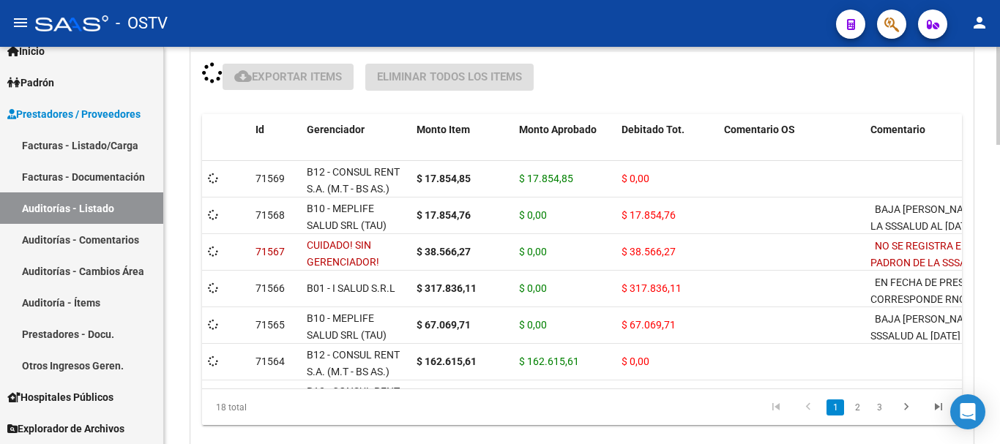
scroll to position [1088, 0]
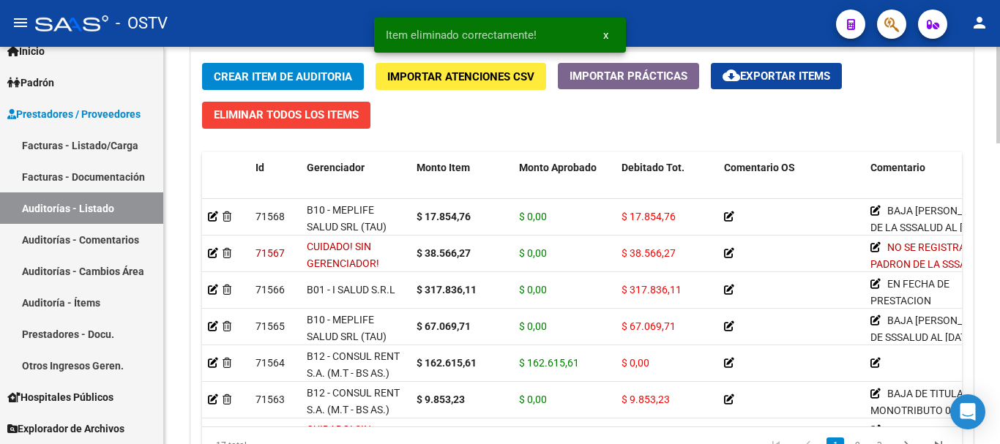
click at [326, 77] on span "Crear Item de Auditoria" at bounding box center [283, 76] width 138 height 13
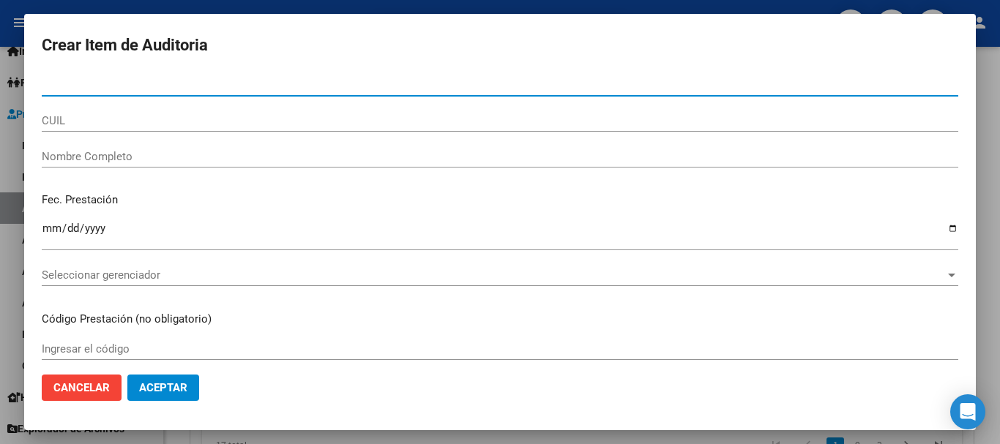
paste input "59247399"
type input "59247399"
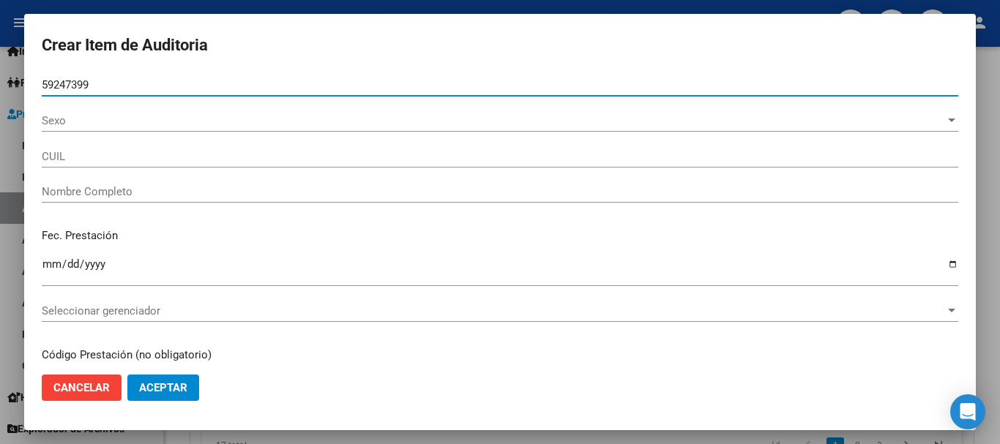
type input "NU�EZ [PERSON_NAME]"
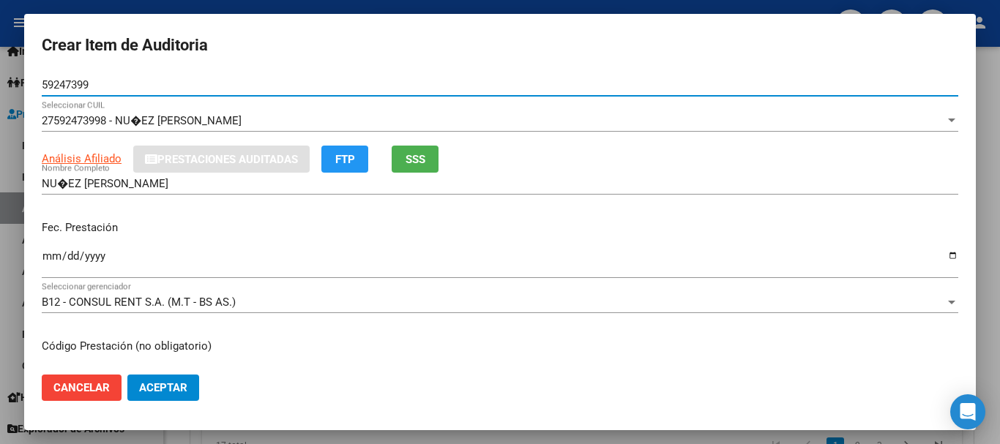
type input "59247399"
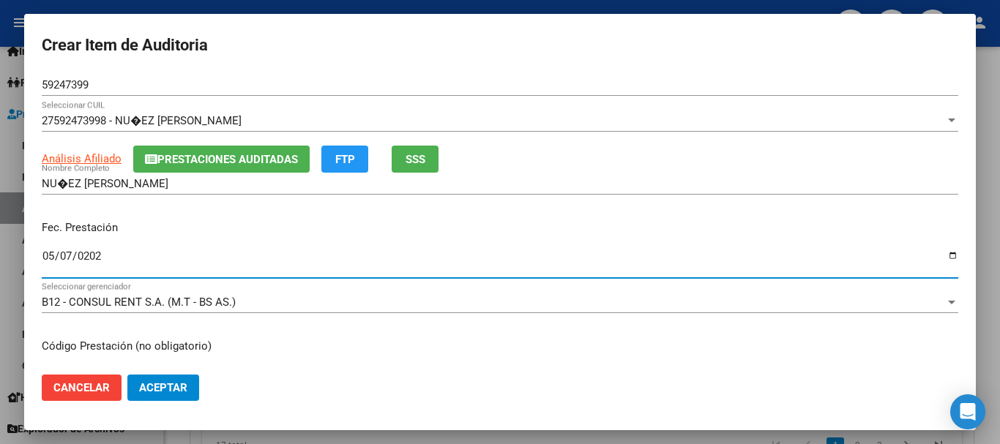
type input "2025-05-07"
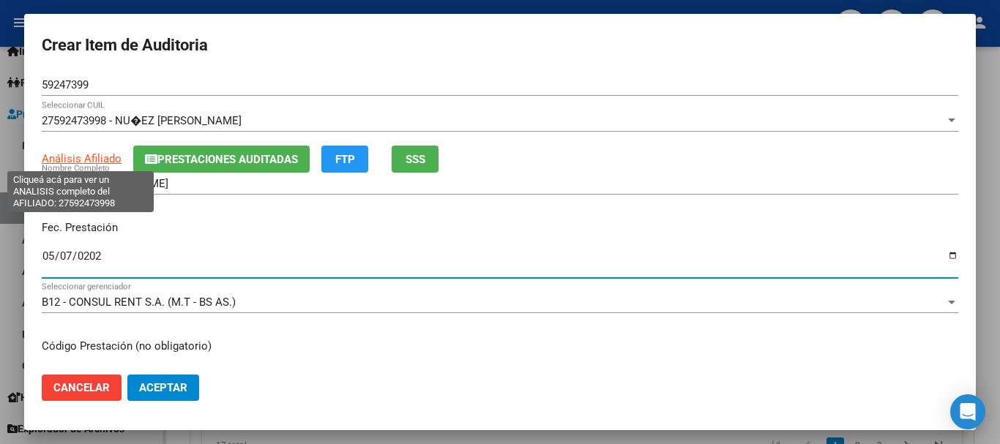
click at [97, 157] on span "Análisis Afiliado" at bounding box center [82, 158] width 80 height 13
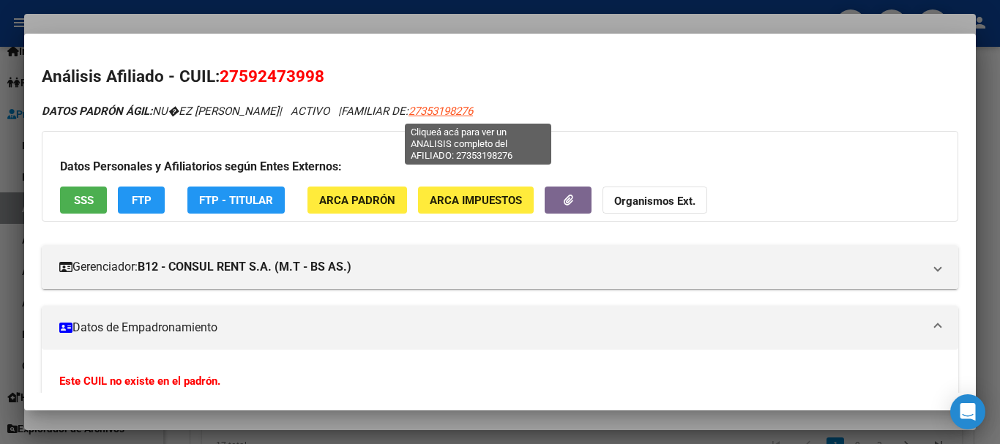
click at [473, 113] on span "27353198276" at bounding box center [440, 111] width 64 height 13
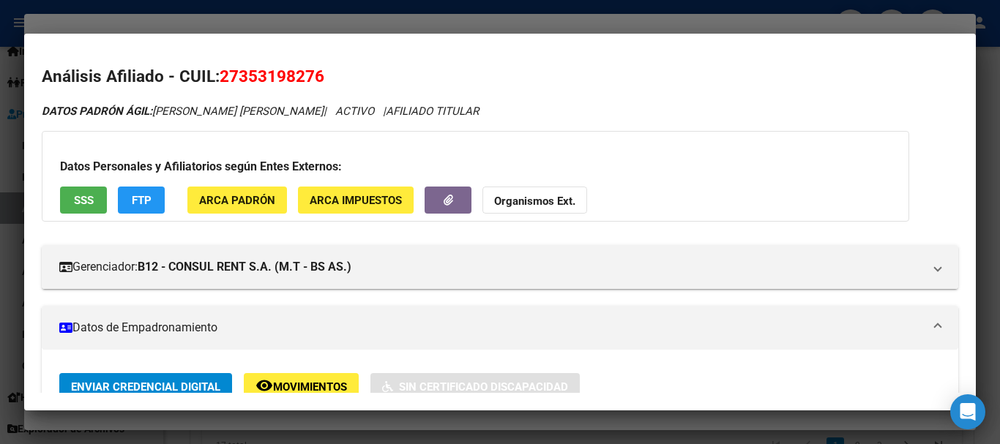
click at [558, 198] on strong "Organismos Ext." at bounding box center [534, 201] width 81 height 13
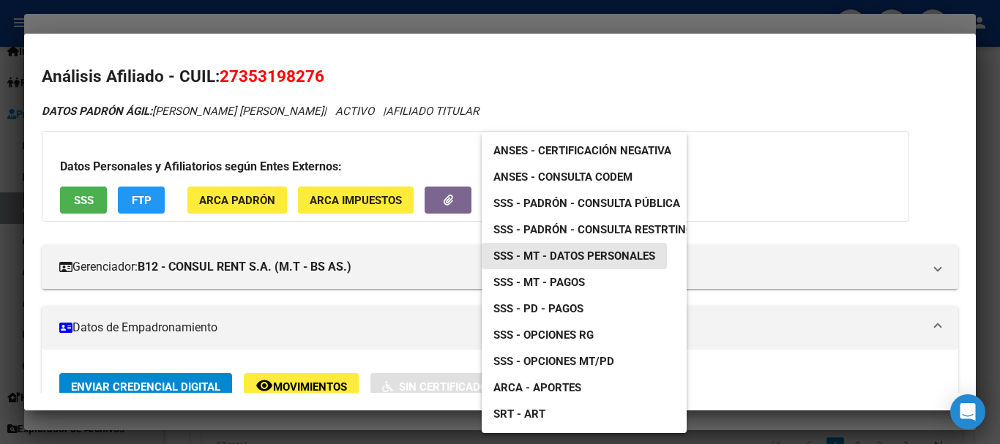
click at [636, 257] on span "SSS - MT - Datos Personales" at bounding box center [574, 256] width 162 height 13
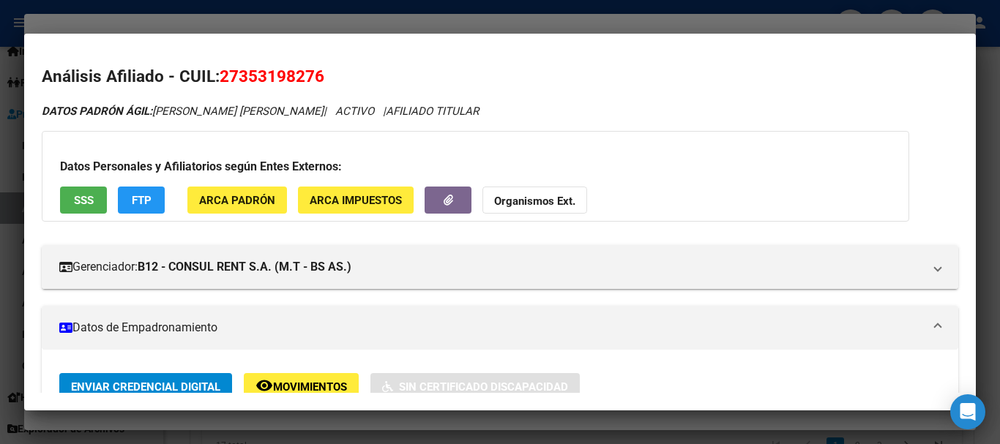
click at [518, 193] on button "Organismos Ext." at bounding box center [534, 200] width 105 height 27
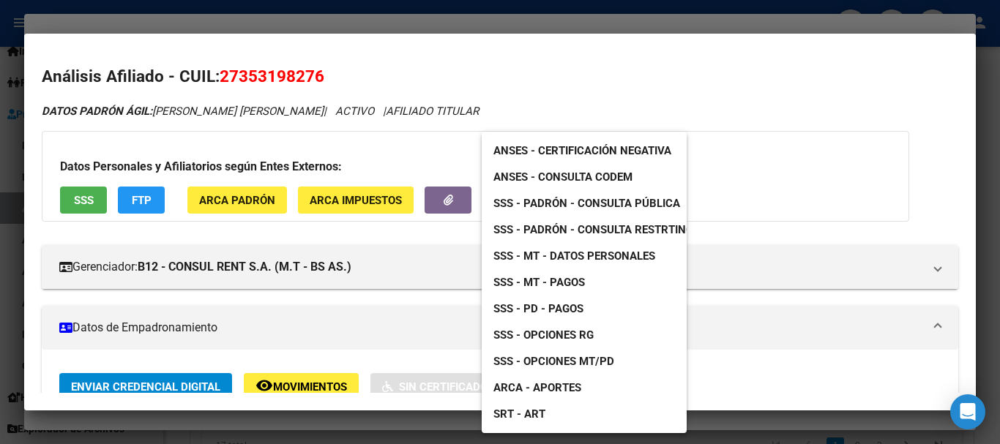
click at [307, 23] on div at bounding box center [500, 222] width 1000 height 444
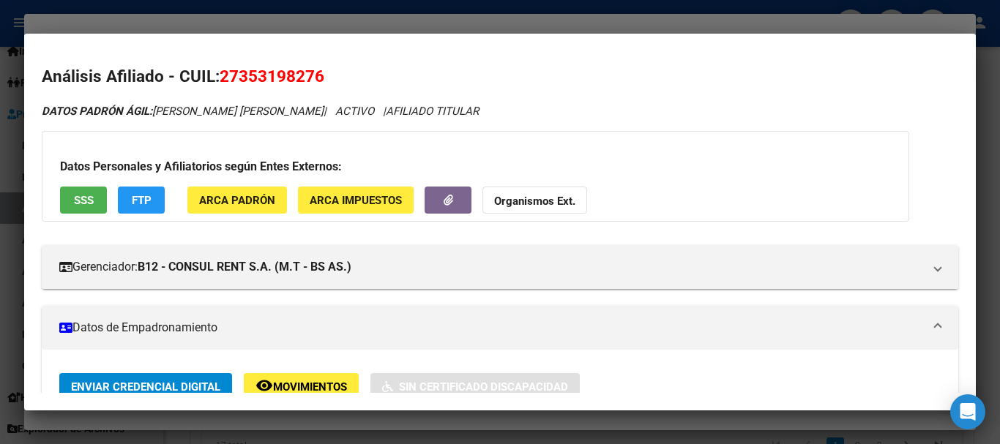
click at [307, 23] on div at bounding box center [500, 222] width 1000 height 444
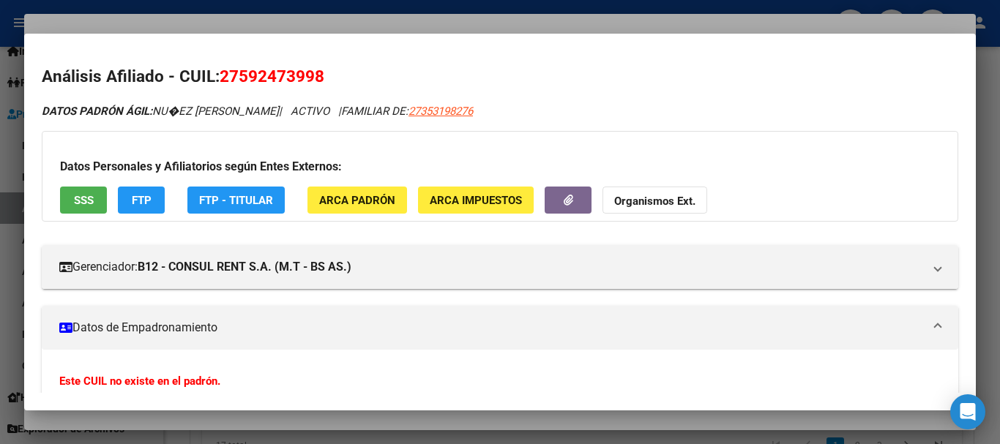
click at [441, 19] on div at bounding box center [500, 222] width 1000 height 444
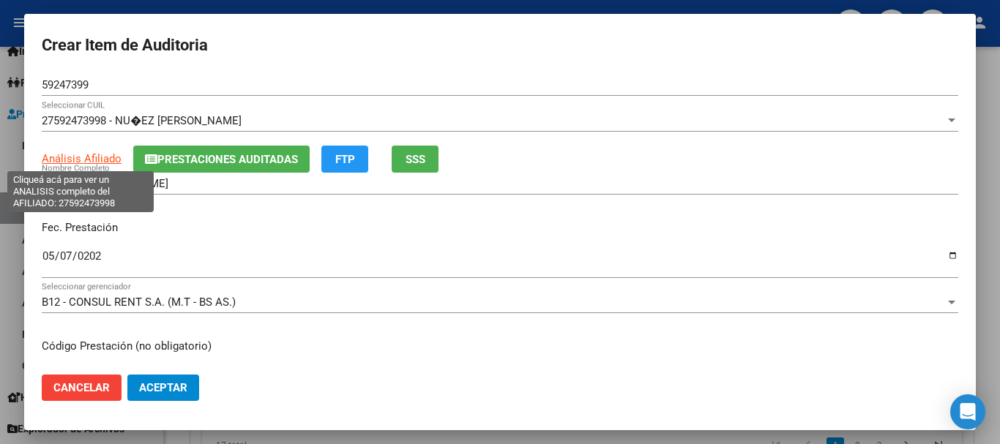
click at [83, 157] on span "Análisis Afiliado" at bounding box center [82, 158] width 80 height 13
type textarea "27592473998"
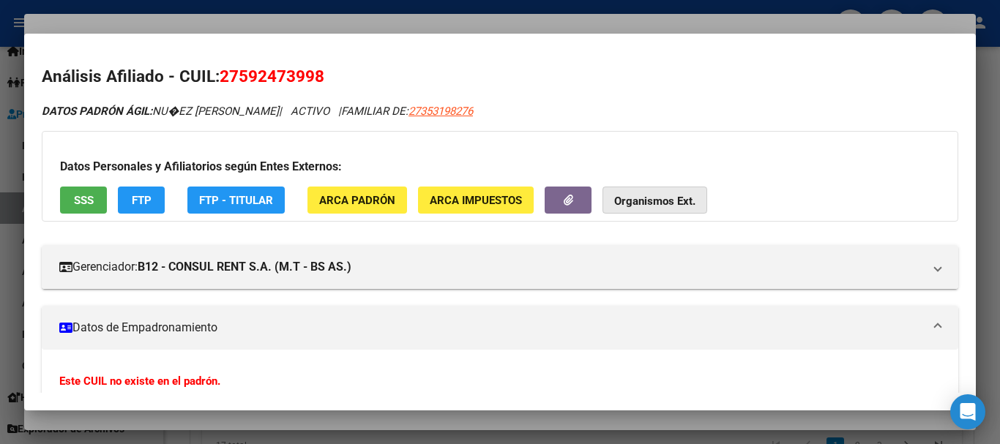
click at [644, 197] on strong "Organismos Ext." at bounding box center [654, 201] width 81 height 13
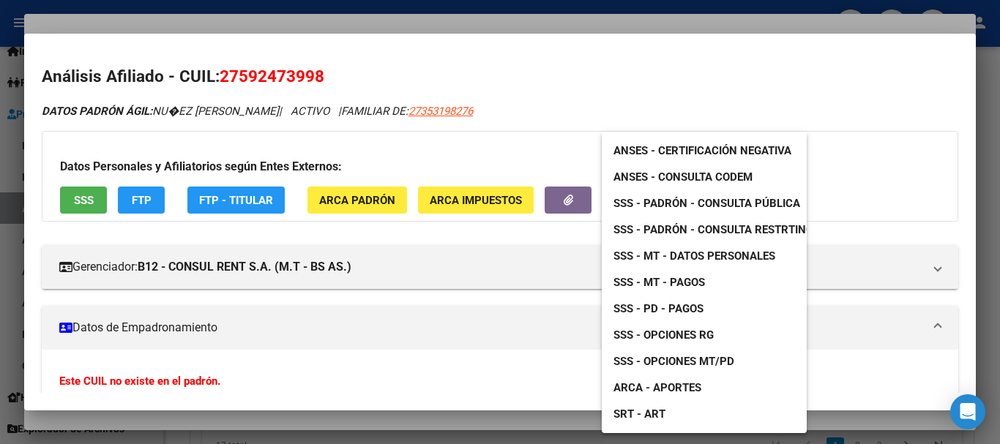
click at [705, 198] on span "SSS - Padrón - Consulta Pública" at bounding box center [706, 203] width 187 height 13
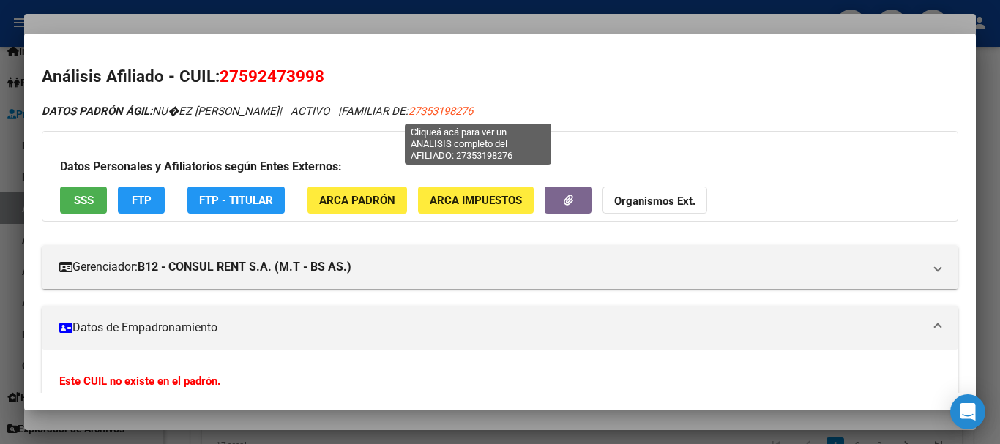
click at [473, 105] on span "27353198276" at bounding box center [440, 111] width 64 height 13
type textarea "27353198276"
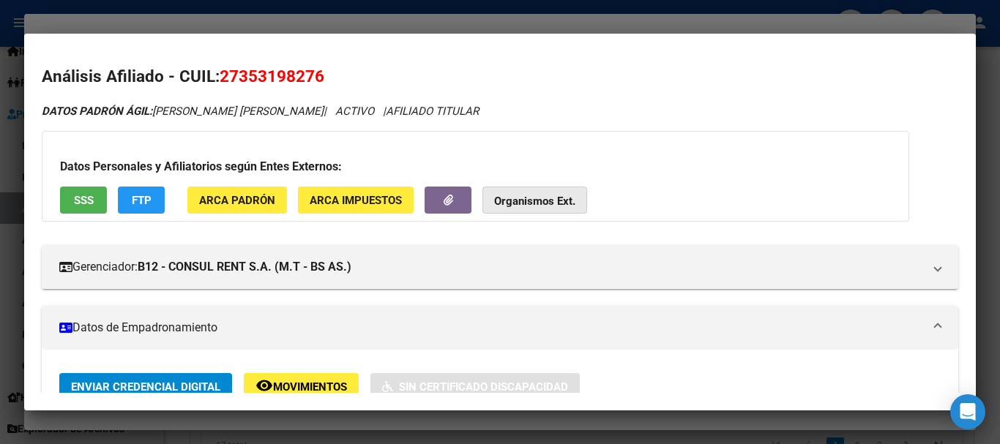
click at [551, 195] on strong "Organismos Ext." at bounding box center [534, 201] width 81 height 13
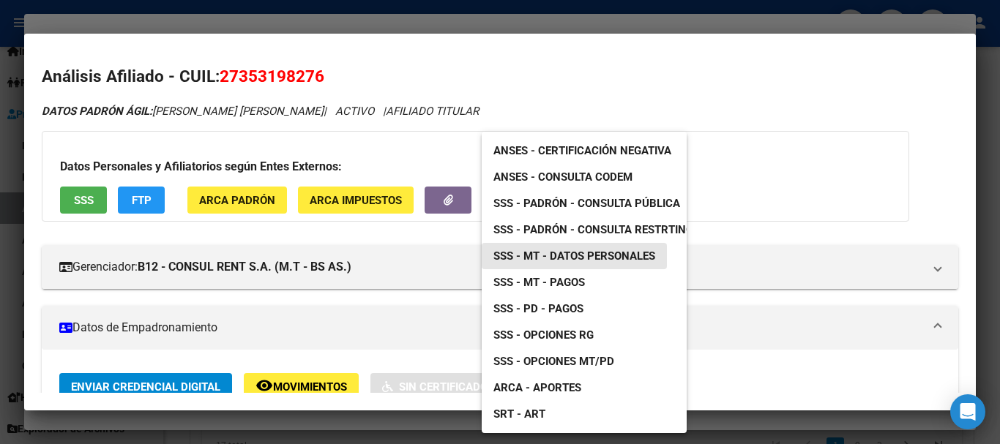
click at [613, 257] on span "SSS - MT - Datos Personales" at bounding box center [574, 256] width 162 height 13
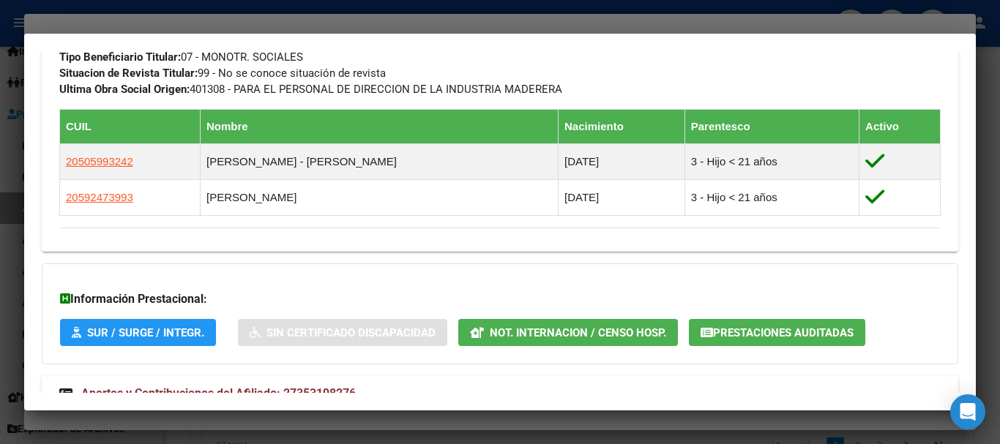
scroll to position [828, 0]
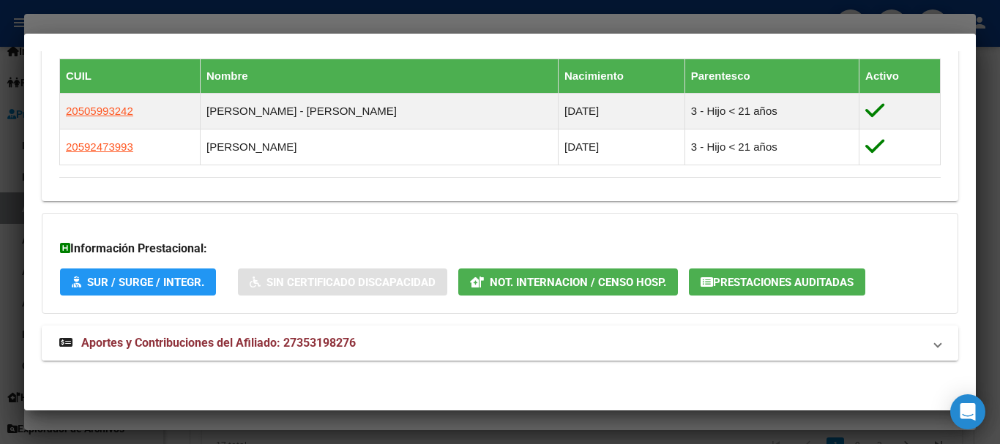
click at [209, 348] on span "Aportes y Contribuciones del Afiliado: 27353198276" at bounding box center [218, 343] width 274 height 14
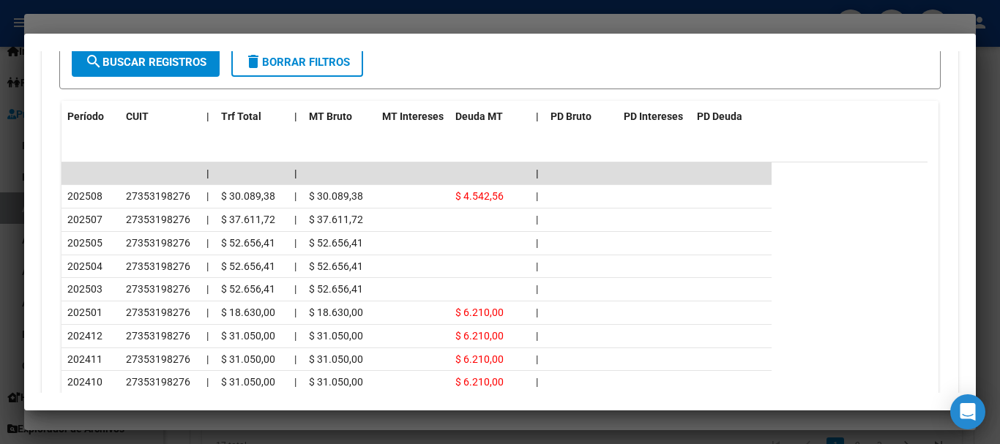
scroll to position [1376, 0]
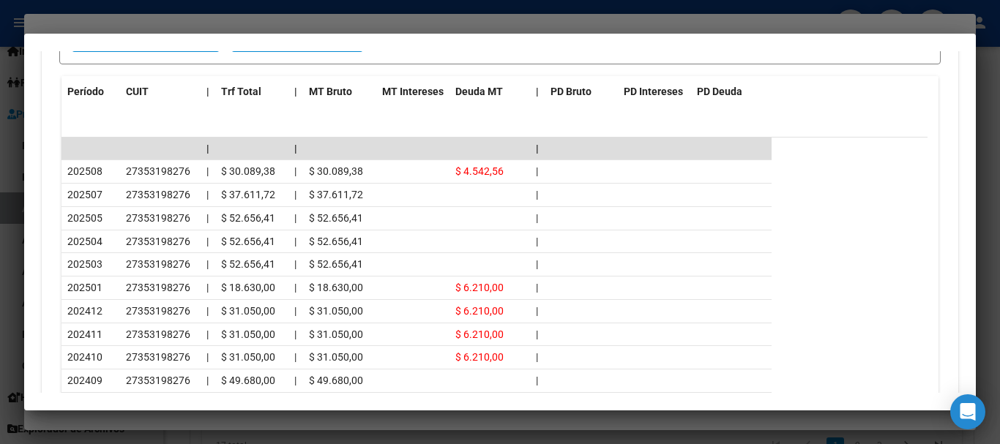
click at [220, 15] on div at bounding box center [500, 222] width 1000 height 444
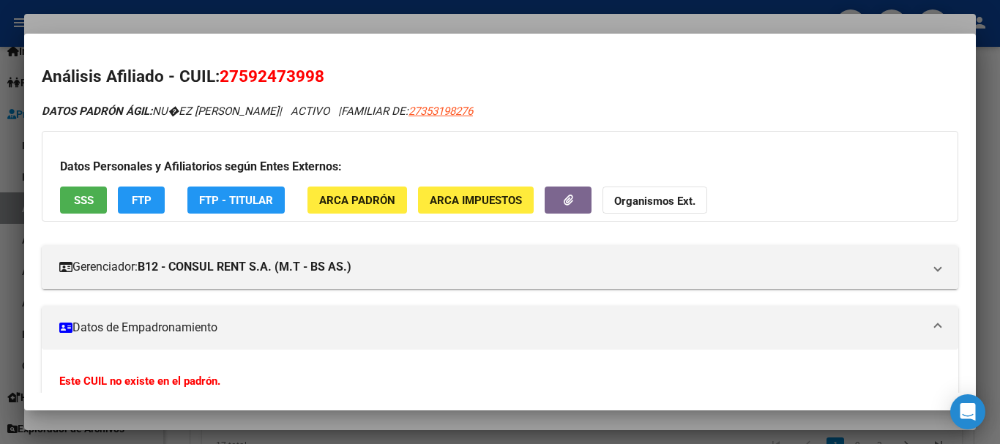
click at [220, 14] on div at bounding box center [500, 222] width 1000 height 444
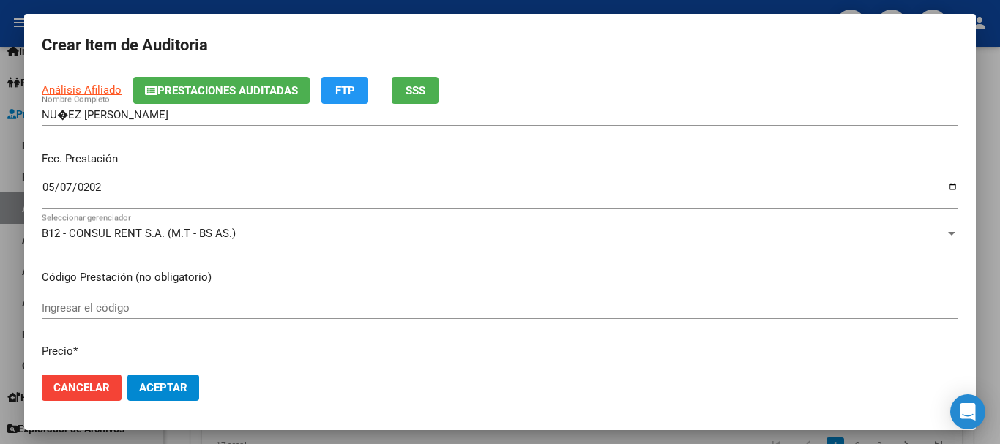
scroll to position [0, 0]
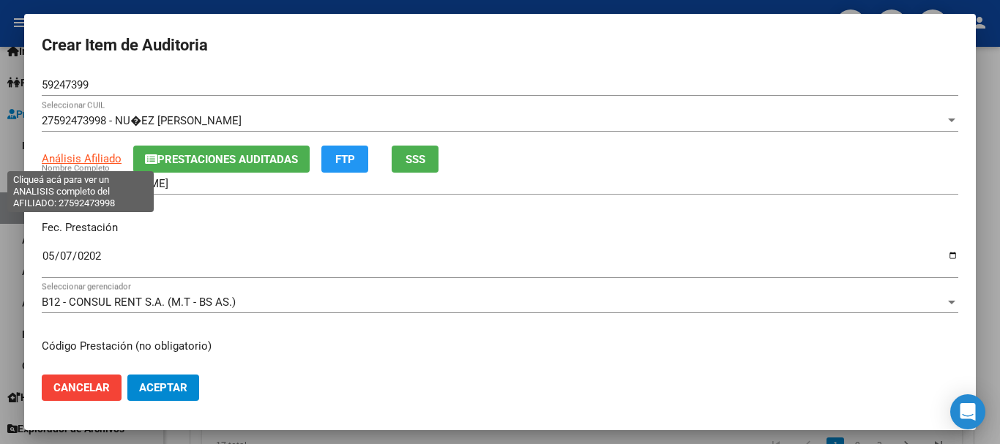
click at [102, 160] on span "Análisis Afiliado" at bounding box center [82, 158] width 80 height 13
type textarea "27592473998"
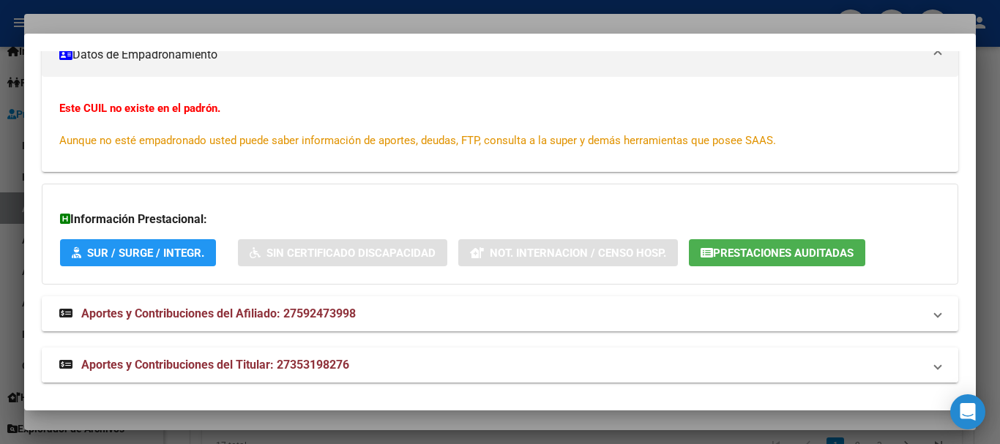
scroll to position [279, 0]
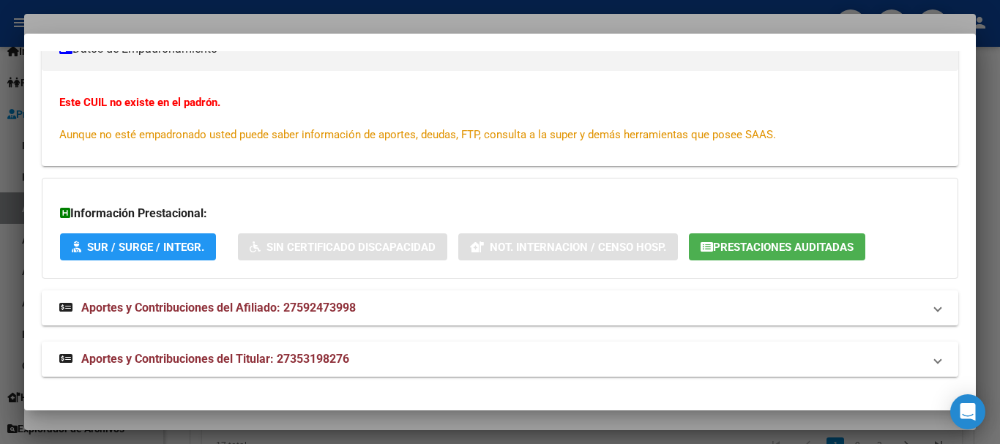
click at [211, 356] on span "Aportes y Contribuciones del Titular: 27353198276" at bounding box center [215, 359] width 268 height 14
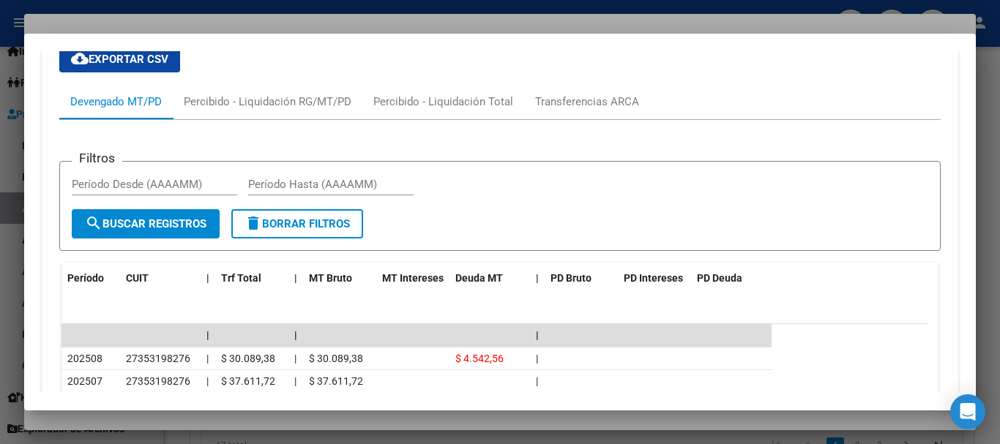
scroll to position [803, 0]
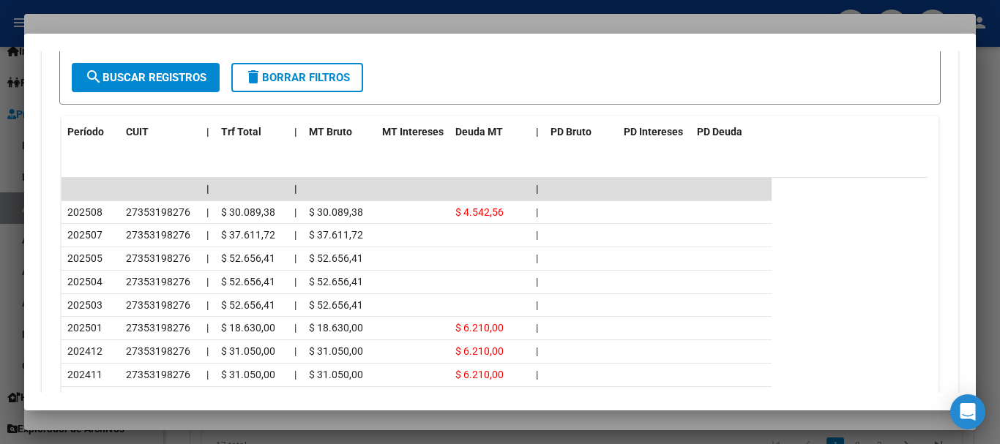
click at [173, 18] on div at bounding box center [500, 222] width 1000 height 444
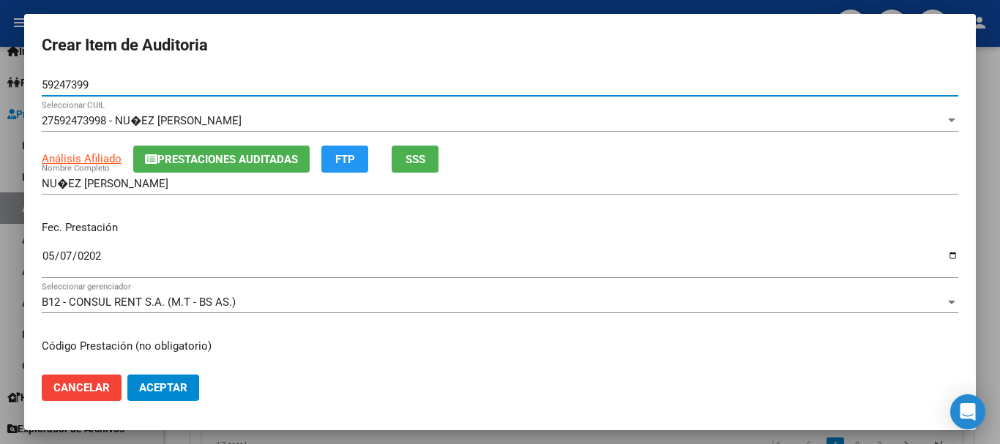
click at [427, 85] on input "59247399" at bounding box center [500, 84] width 916 height 13
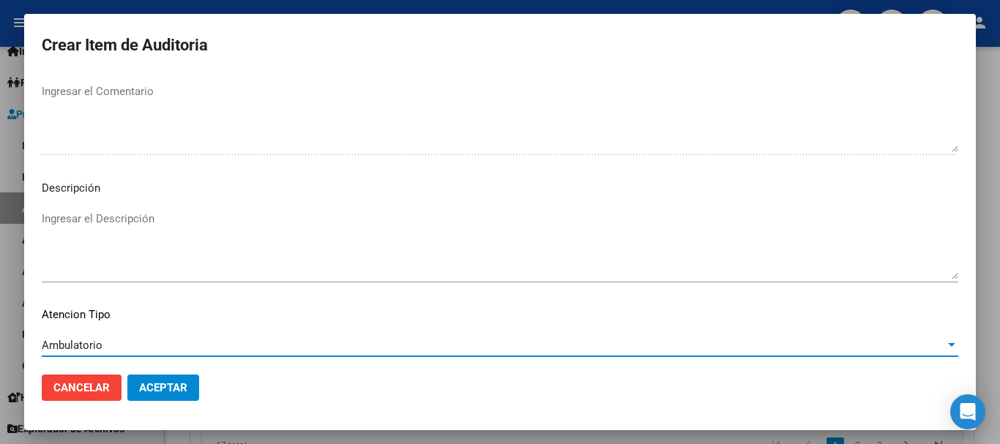
scroll to position [990, 0]
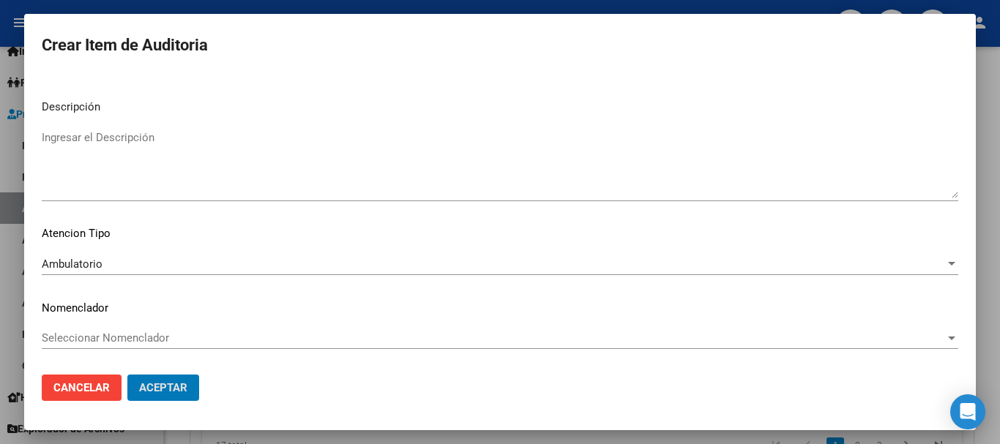
click at [127, 375] on button "Aceptar" at bounding box center [163, 388] width 72 height 26
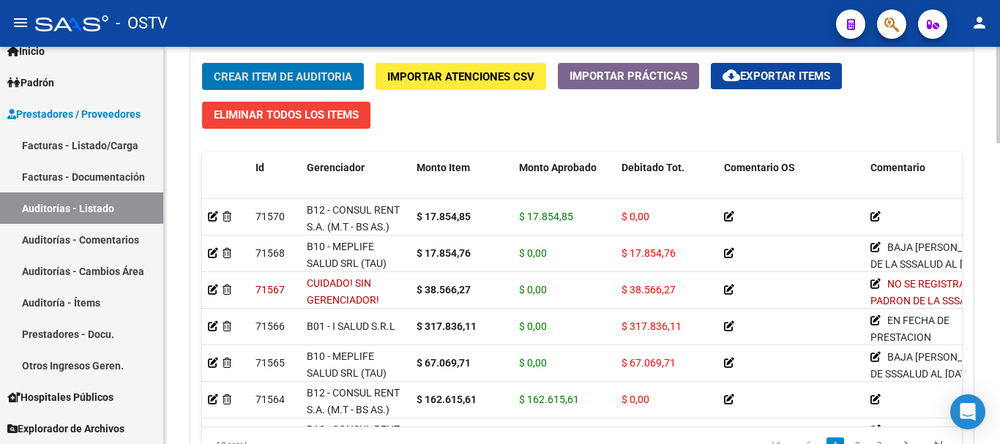
click at [261, 75] on span "Crear Item de Auditoria" at bounding box center [283, 76] width 138 height 13
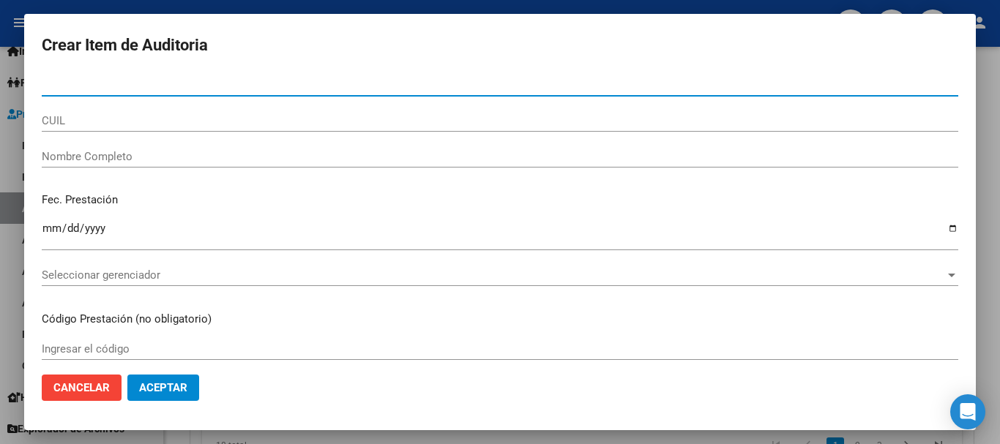
paste input "54299925"
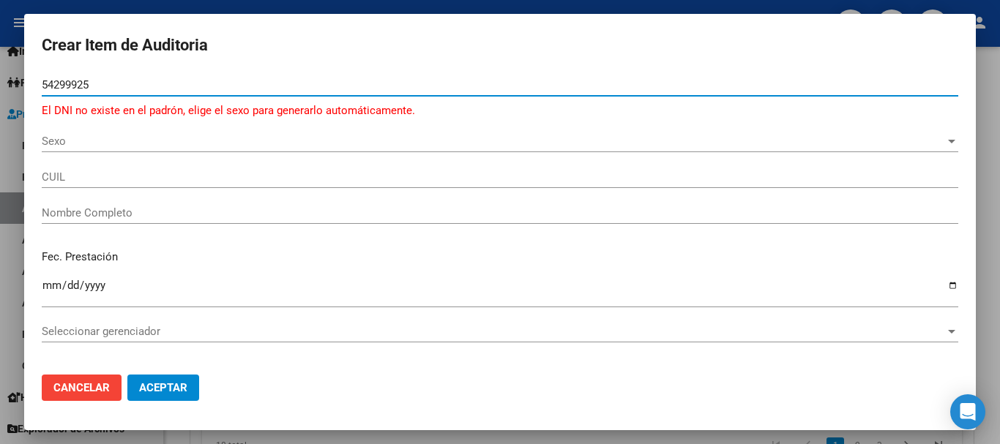
type input "54299925"
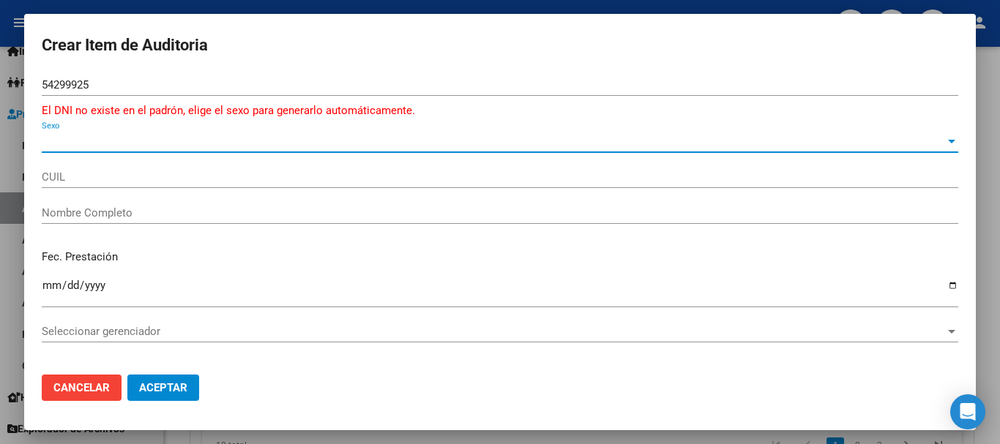
click at [93, 137] on span "Sexo" at bounding box center [493, 141] width 903 height 13
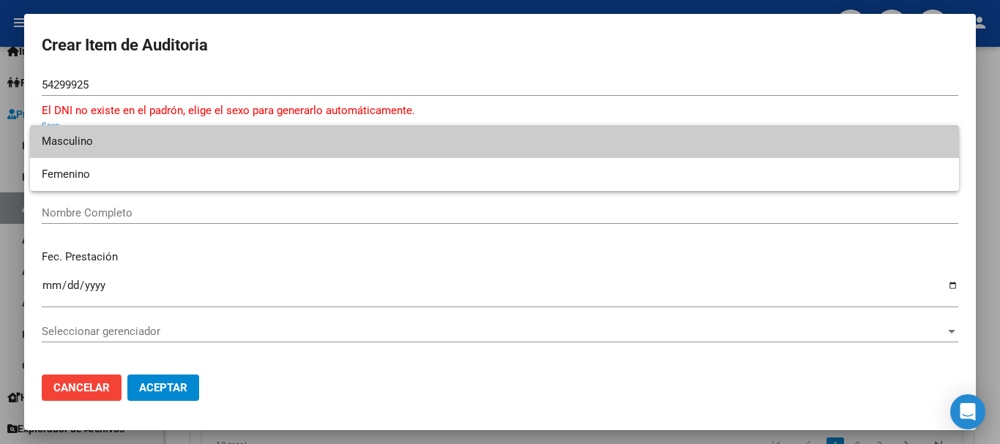
click at [79, 143] on span "Masculino" at bounding box center [494, 141] width 905 height 33
type input "20542999250"
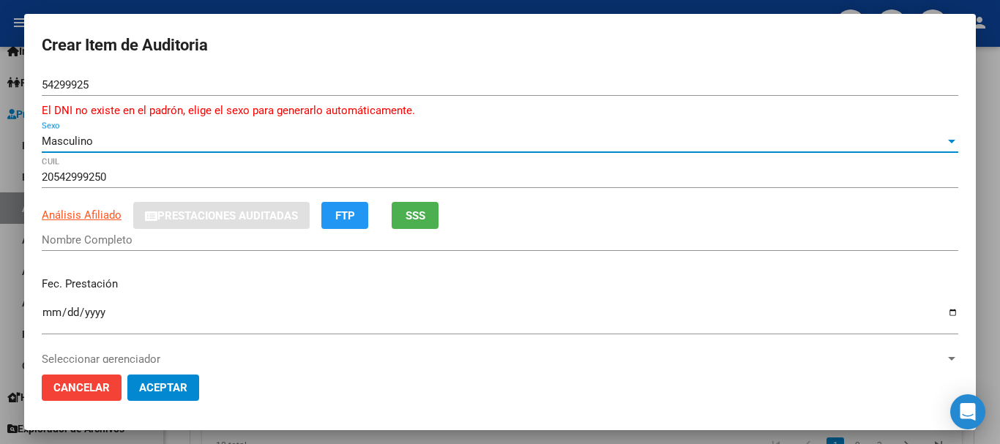
type input "[PERSON_NAME] [PERSON_NAME]"
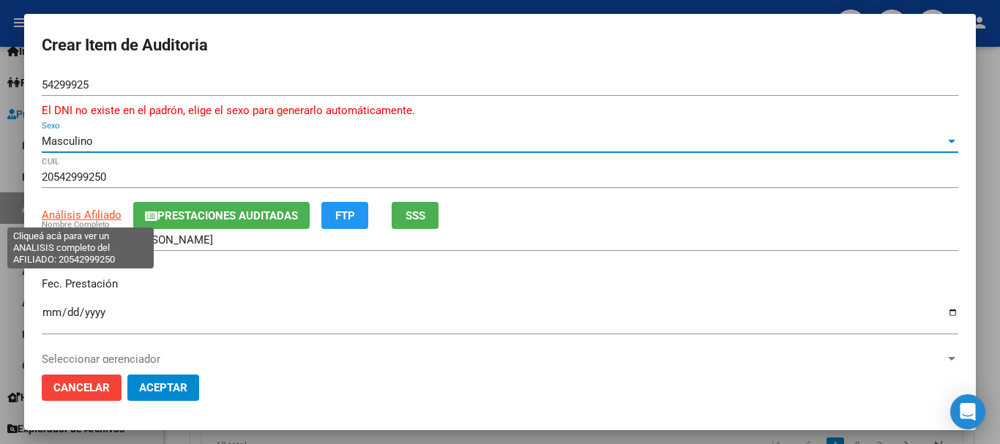
click at [94, 214] on span "Análisis Afiliado" at bounding box center [82, 215] width 80 height 13
copy span "f"
type textarea "20542999250"
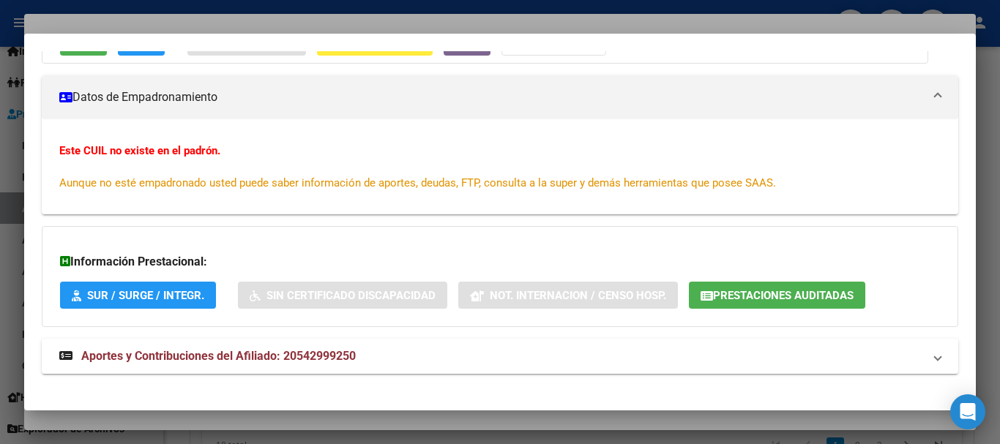
scroll to position [192, 0]
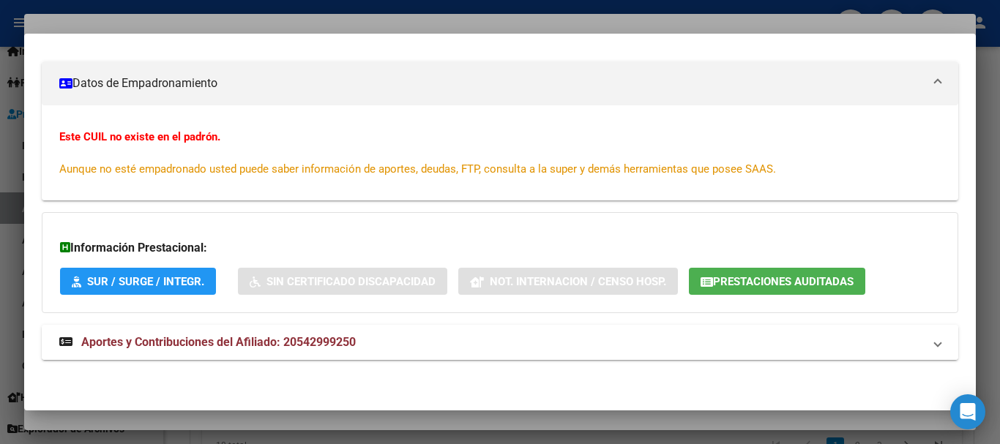
click at [230, 353] on mat-expansion-panel-header "Aportes y Contribuciones del Afiliado: 20542999250" at bounding box center [500, 342] width 916 height 35
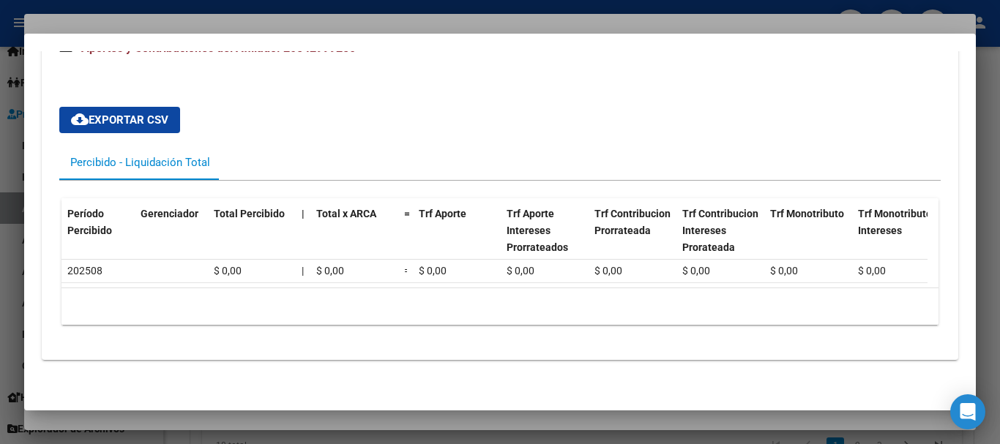
scroll to position [503, 0]
click at [999, 213] on div at bounding box center [500, 222] width 1000 height 444
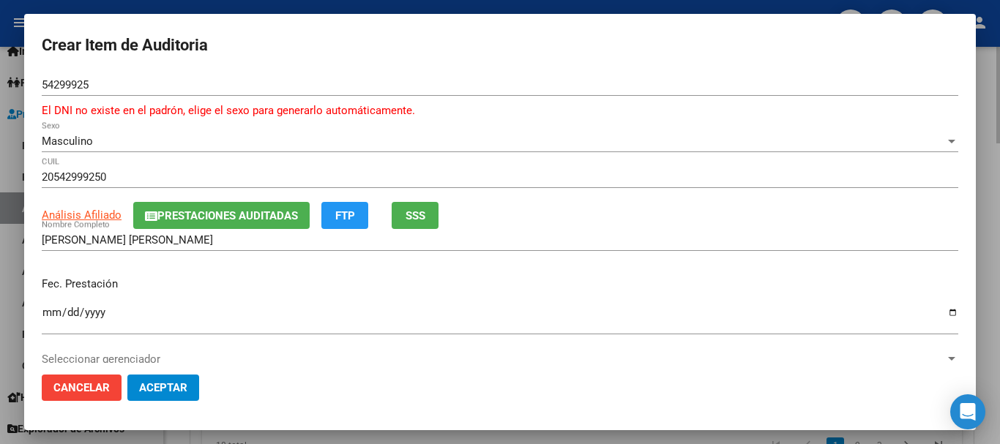
click at [999, 211] on div at bounding box center [500, 222] width 1000 height 444
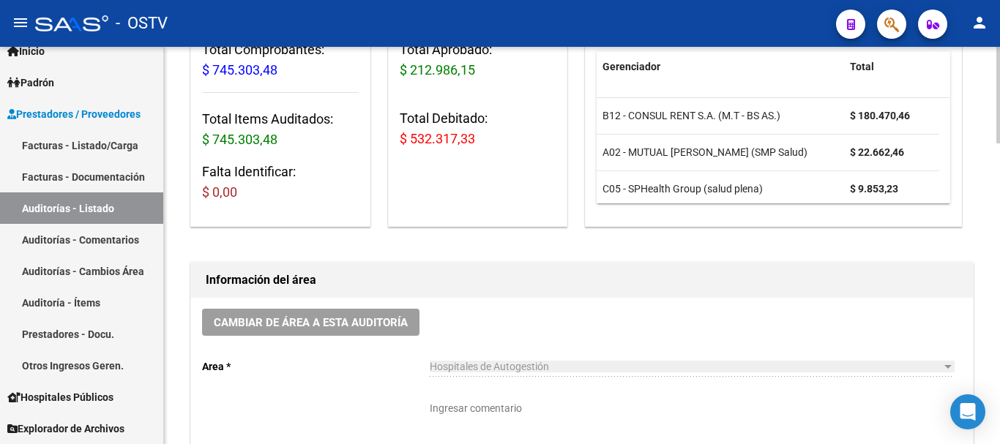
scroll to position [0, 0]
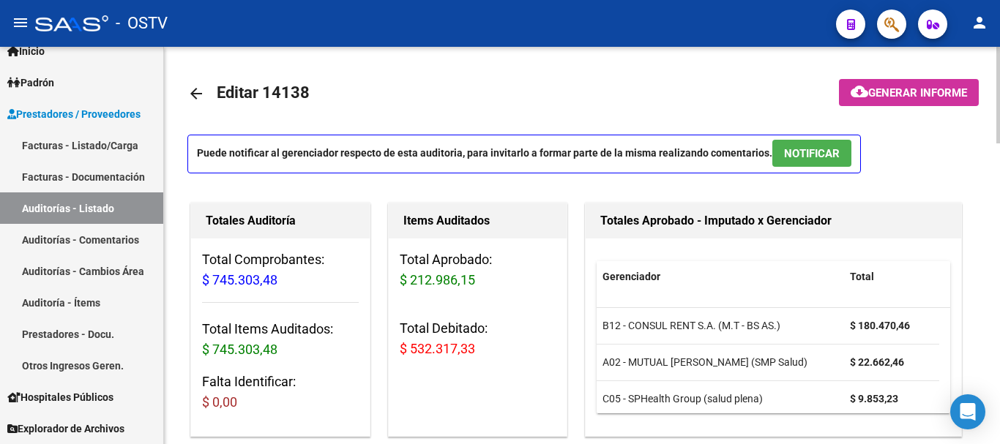
click at [913, 84] on button "cloud_download Generar informe" at bounding box center [909, 92] width 140 height 27
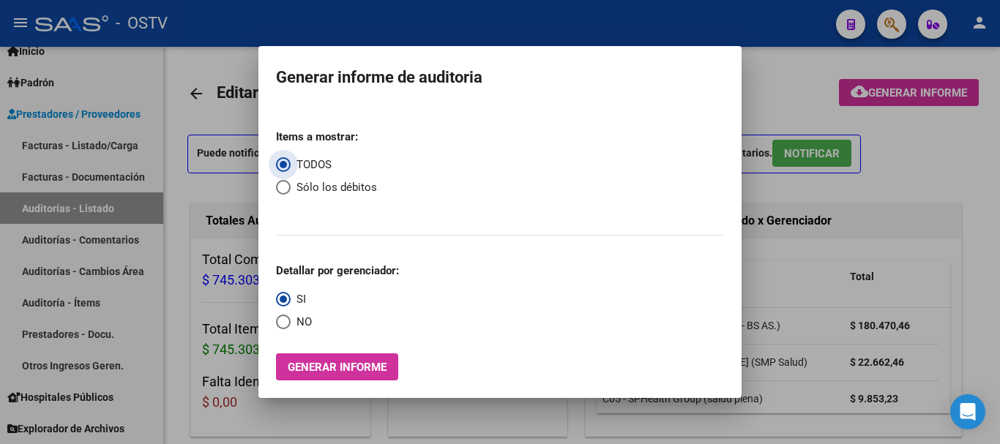
click at [279, 185] on span "Select an option" at bounding box center [283, 187] width 15 height 15
click at [279, 185] on input "Sólo los débitos" at bounding box center [283, 187] width 15 height 15
radio input "true"
click at [289, 323] on span "Select an option" at bounding box center [283, 322] width 15 height 15
click at [289, 323] on input "NO" at bounding box center [283, 322] width 15 height 15
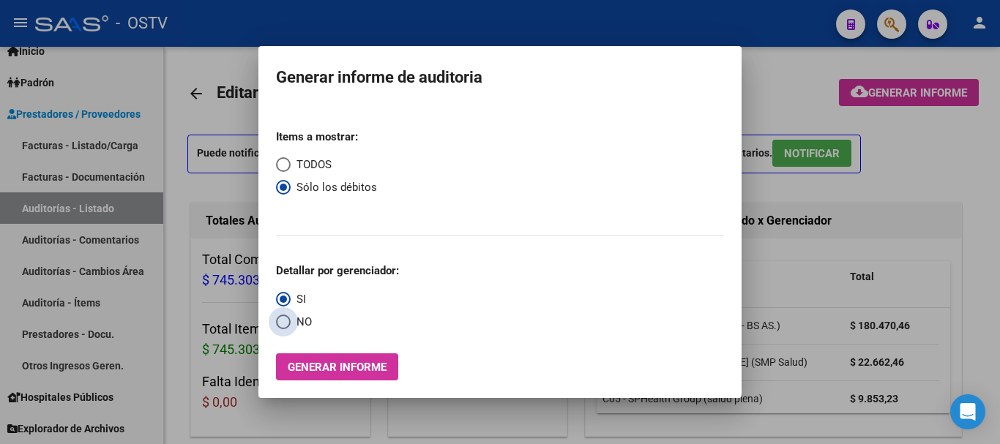
radio input "true"
click at [340, 356] on button "Generar informe" at bounding box center [337, 366] width 122 height 27
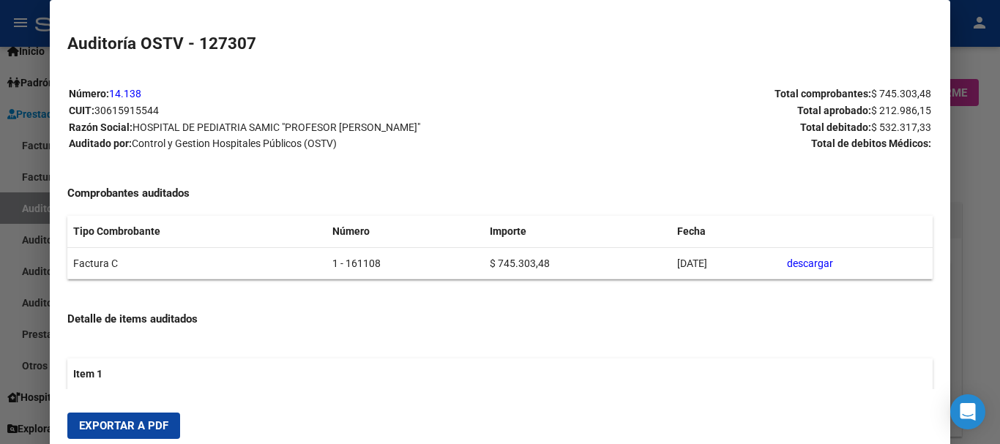
click at [156, 419] on span "Exportar a PDF" at bounding box center [123, 425] width 89 height 13
click at [999, 327] on div at bounding box center [500, 222] width 1000 height 444
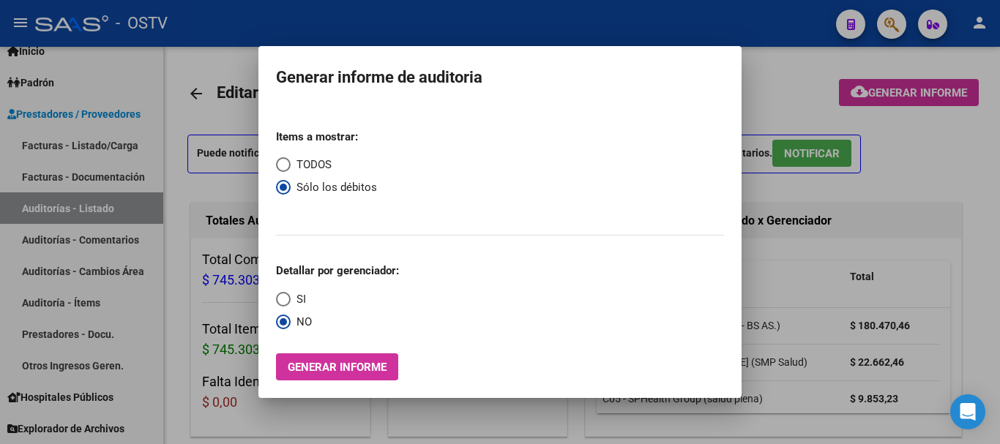
click at [999, 327] on div at bounding box center [500, 222] width 1000 height 444
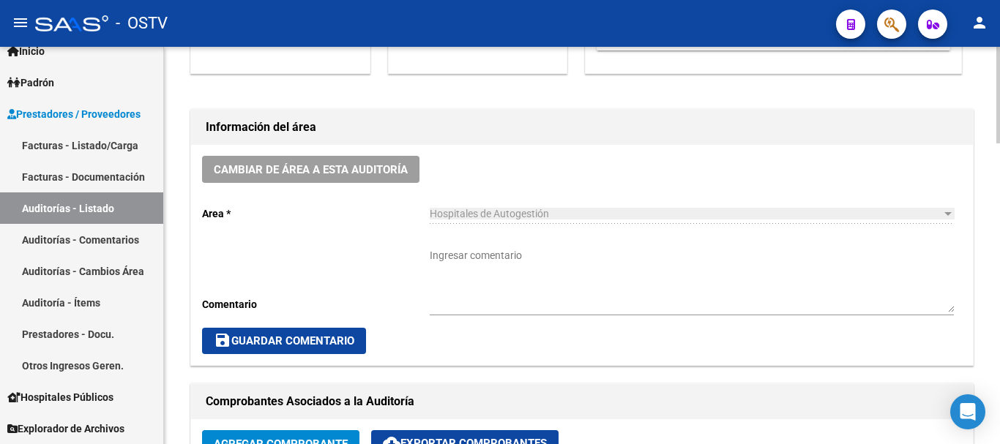
scroll to position [585, 0]
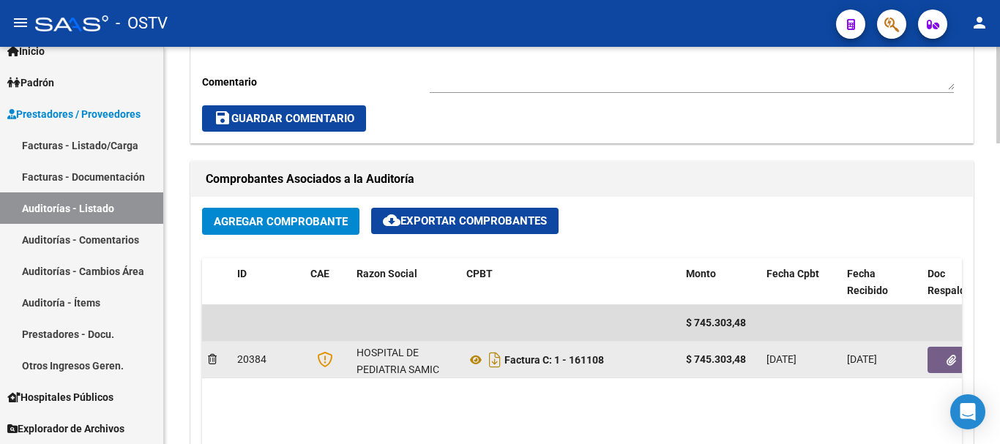
click at [959, 353] on button "button" at bounding box center [950, 360] width 47 height 26
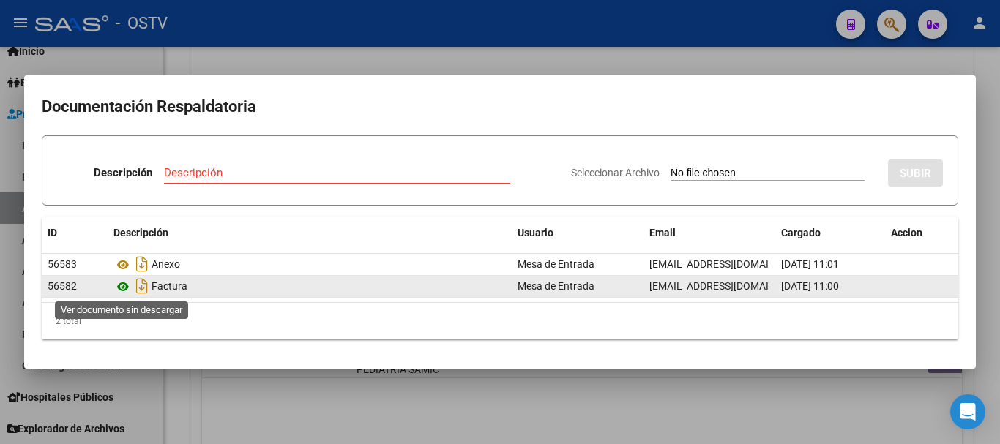
click at [121, 284] on icon at bounding box center [122, 287] width 19 height 18
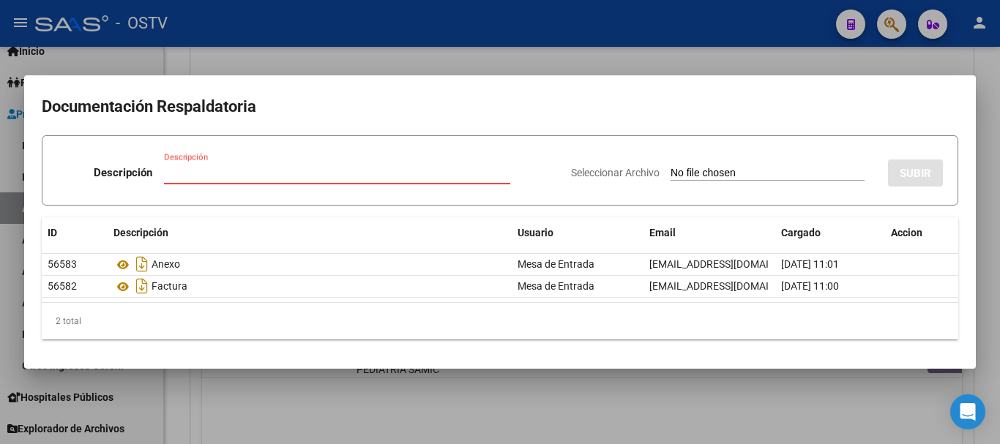
click at [384, 178] on input "Descripción" at bounding box center [337, 172] width 346 height 13
type input "DEBITO"
click at [670, 167] on input "Seleccionar Archivo" at bounding box center [767, 174] width 194 height 14
type input "C:\fakepath\DEBITO FC 1-161108.pdf"
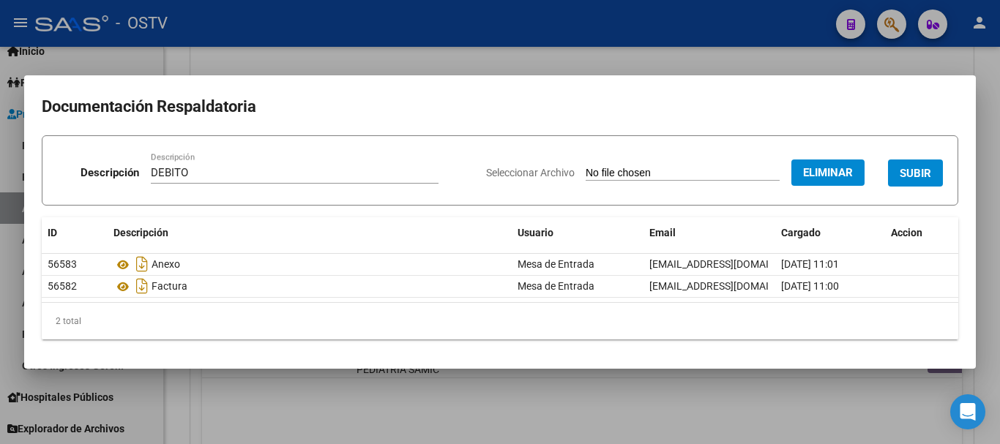
click at [912, 161] on button "SUBIR" at bounding box center [915, 173] width 55 height 27
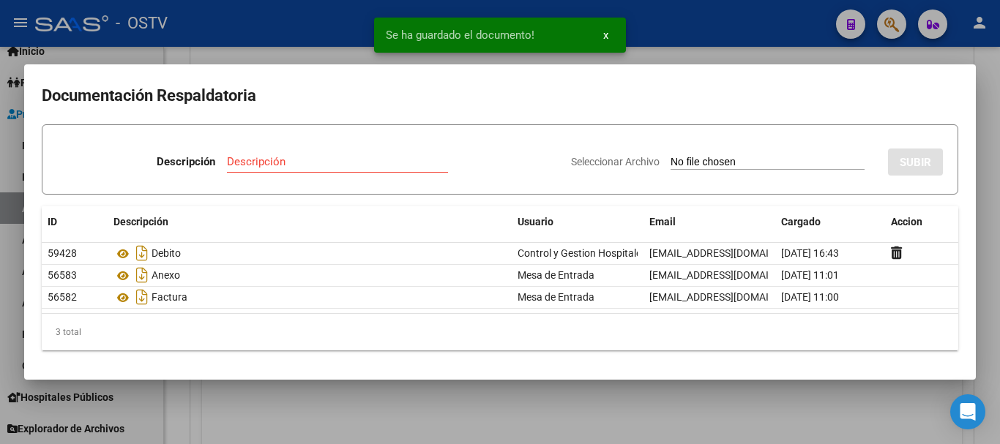
click at [999, 214] on div at bounding box center [500, 222] width 1000 height 444
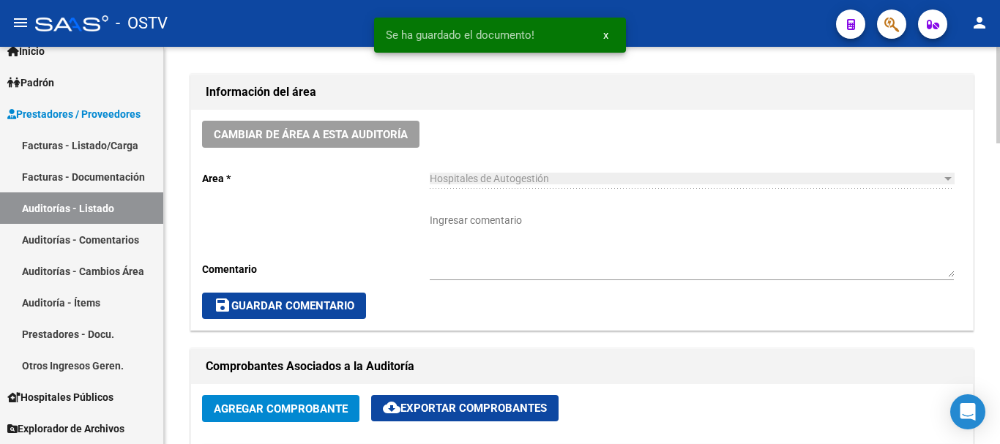
scroll to position [220, 0]
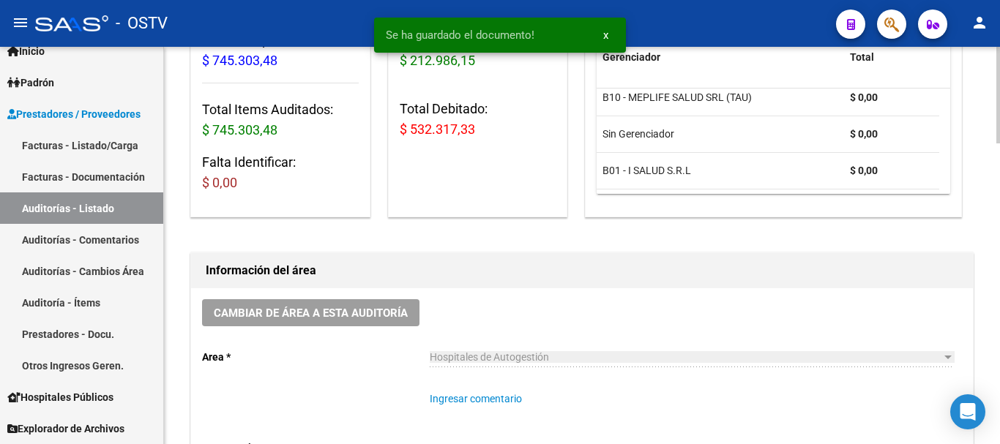
click at [514, 413] on textarea "Ingresar comentario" at bounding box center [692, 424] width 524 height 64
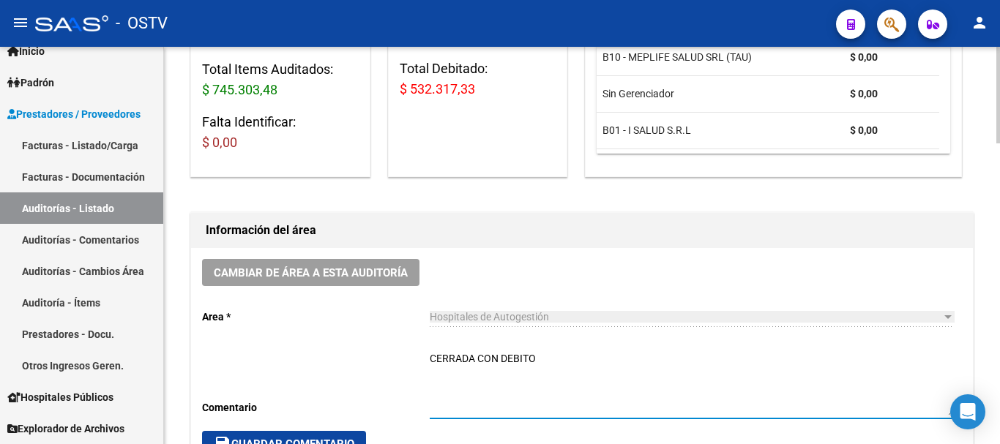
scroll to position [293, 0]
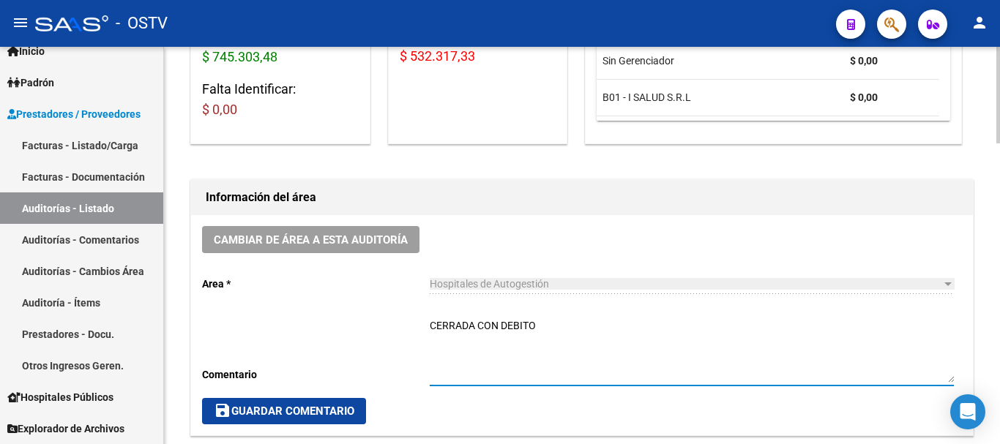
type textarea "CERRADA CON DEBITO"
drag, startPoint x: 259, startPoint y: 413, endPoint x: 275, endPoint y: 403, distance: 19.1
click at [262, 411] on span "save Guardar Comentario" at bounding box center [284, 411] width 141 height 13
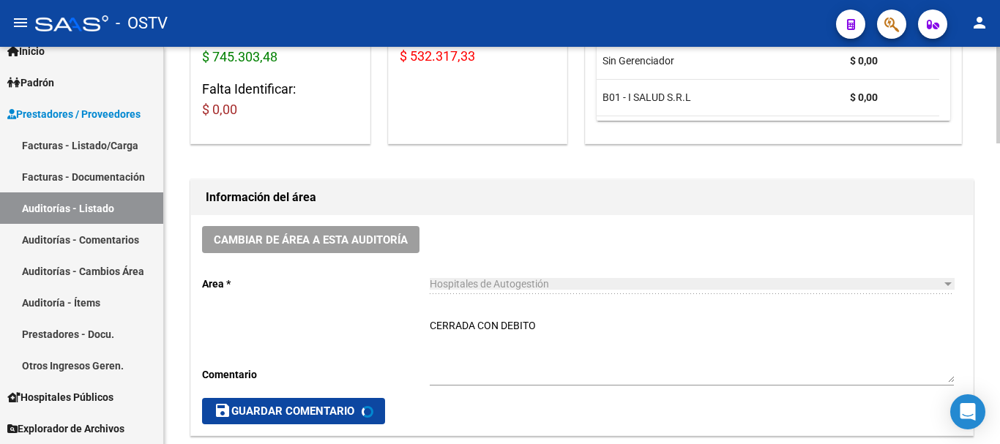
scroll to position [0, 0]
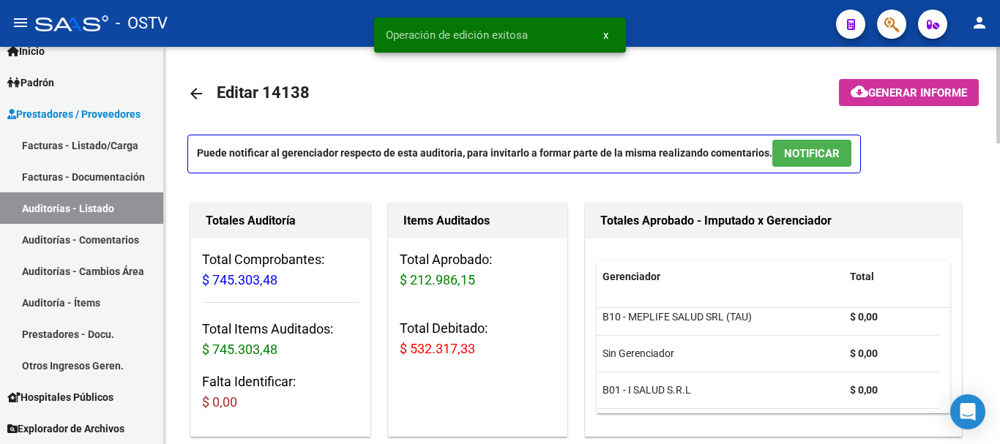
click at [201, 94] on mat-icon "arrow_back" at bounding box center [196, 94] width 18 height 18
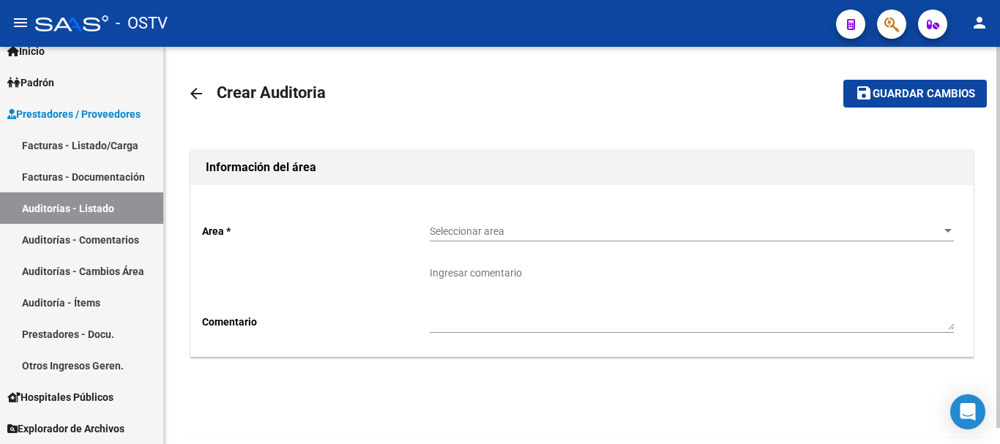
click at [984, 23] on mat-icon "person" at bounding box center [979, 23] width 18 height 18
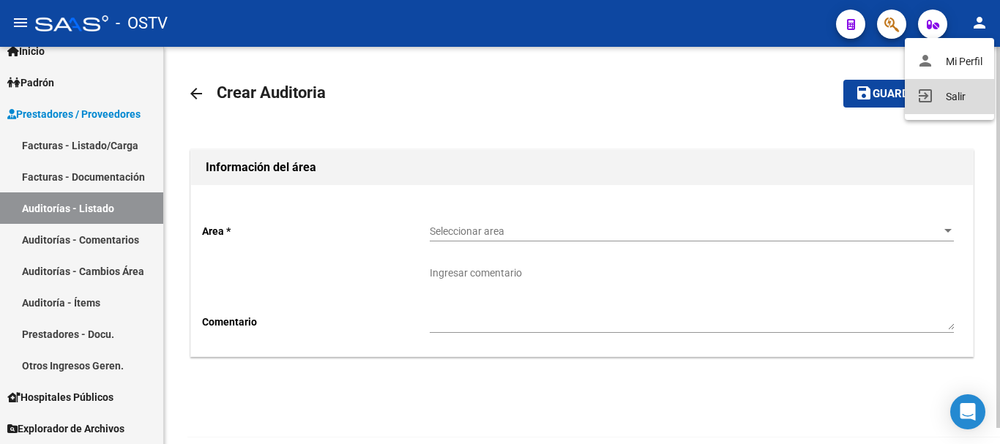
click at [951, 97] on button "exit_to_app Salir" at bounding box center [949, 96] width 89 height 35
